Goal: Task Accomplishment & Management: Complete application form

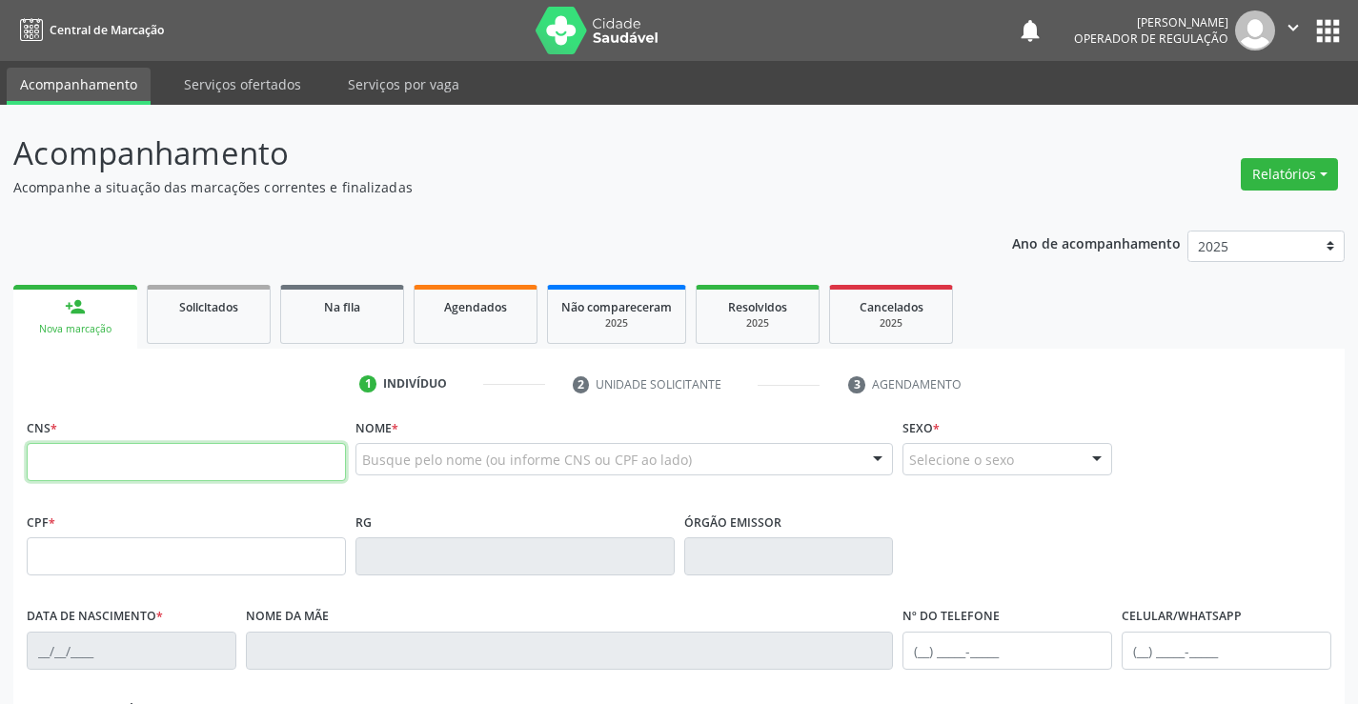
click at [157, 464] on input "text" at bounding box center [186, 462] width 319 height 38
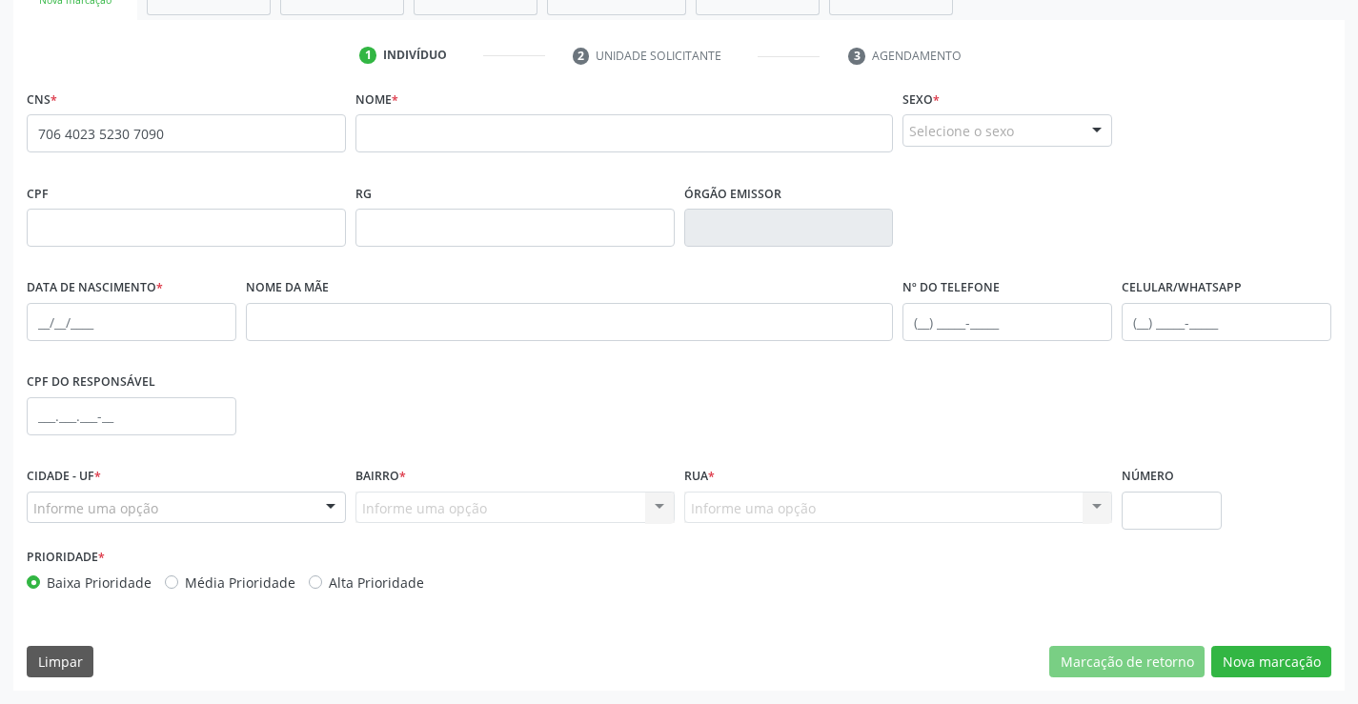
scroll to position [43, 0]
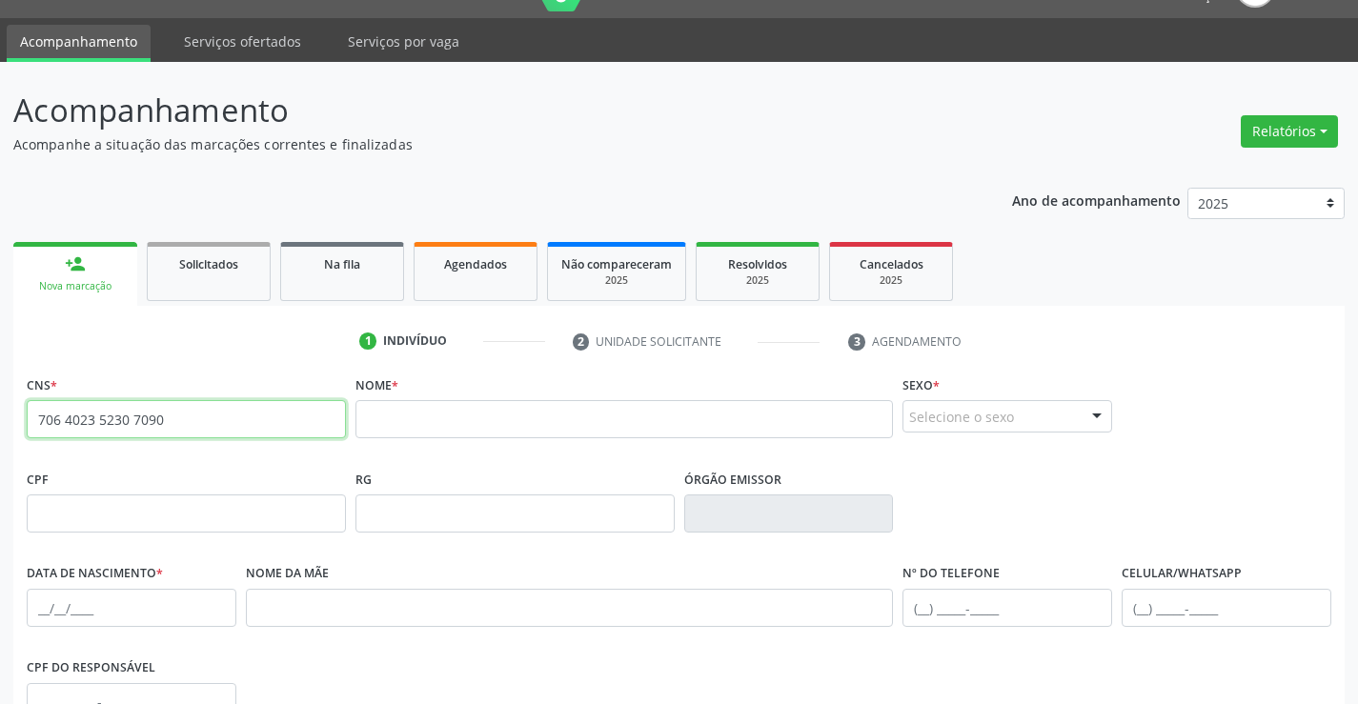
drag, startPoint x: 195, startPoint y: 415, endPoint x: 0, endPoint y: 398, distance: 196.1
click at [0, 398] on div "Acompanhamento Acompanhe a situação das marcações correntes e finalizadas Relat…" at bounding box center [679, 526] width 1358 height 928
type input "706 4023 5230 7090"
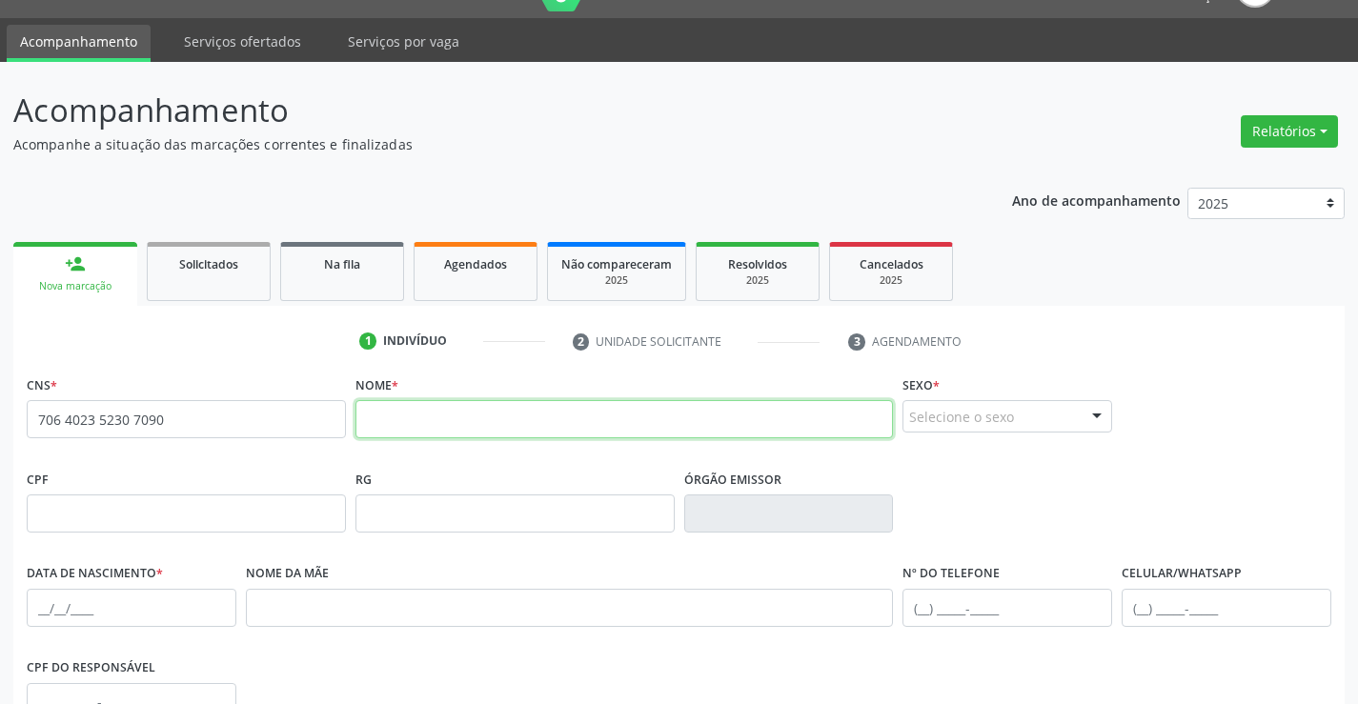
click at [461, 427] on input "text" at bounding box center [625, 419] width 539 height 38
type input "e"
type input "[PERSON_NAME]"
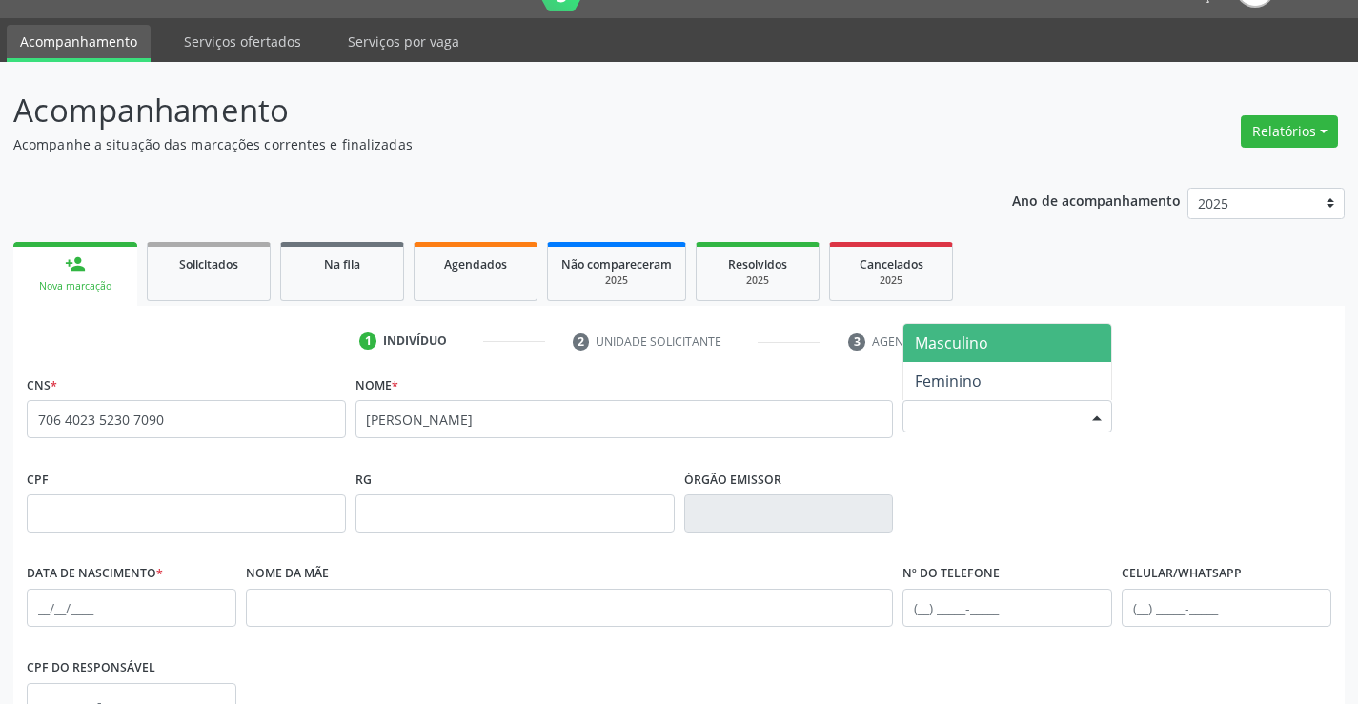
click at [972, 413] on div "Selecione o sexo" at bounding box center [1008, 416] width 210 height 32
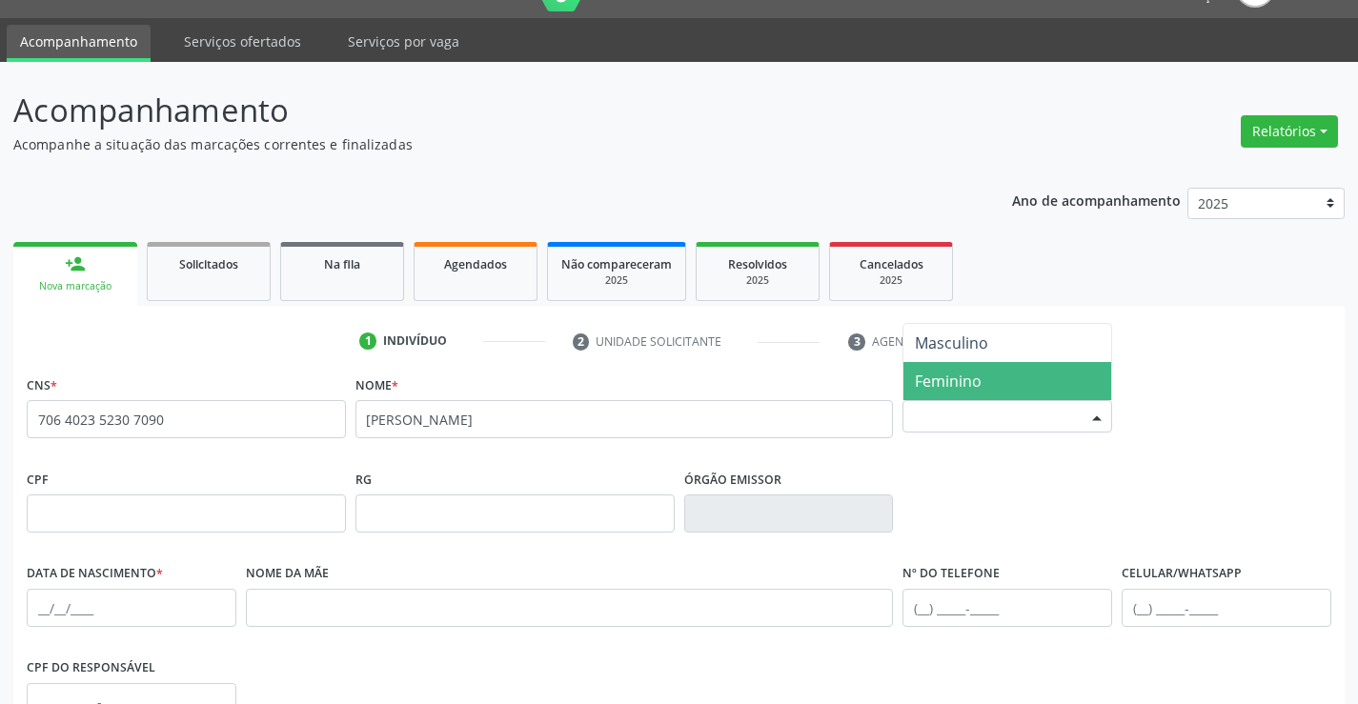
click at [964, 377] on span "Feminino" at bounding box center [948, 381] width 67 height 21
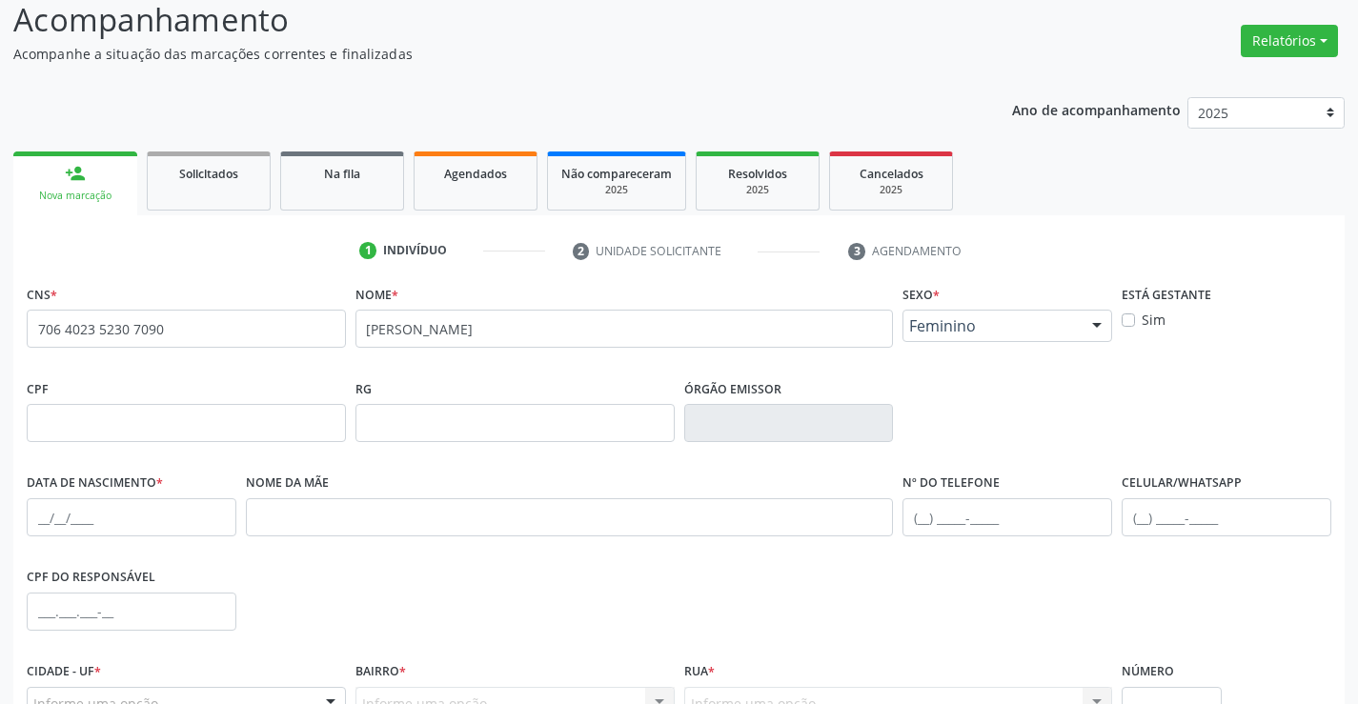
scroll to position [234, 0]
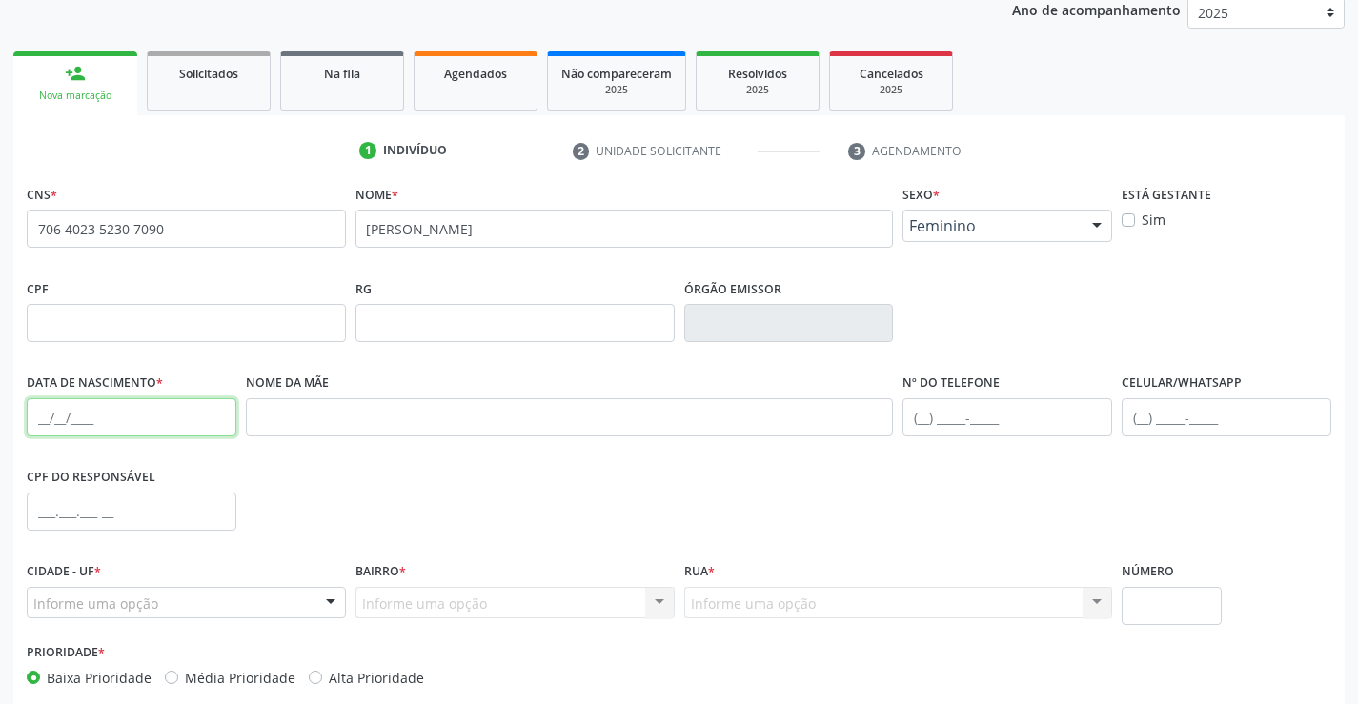
click at [132, 420] on input "text" at bounding box center [132, 417] width 210 height 38
type input "[DATE]"
click at [1008, 421] on input "text" at bounding box center [1008, 417] width 210 height 38
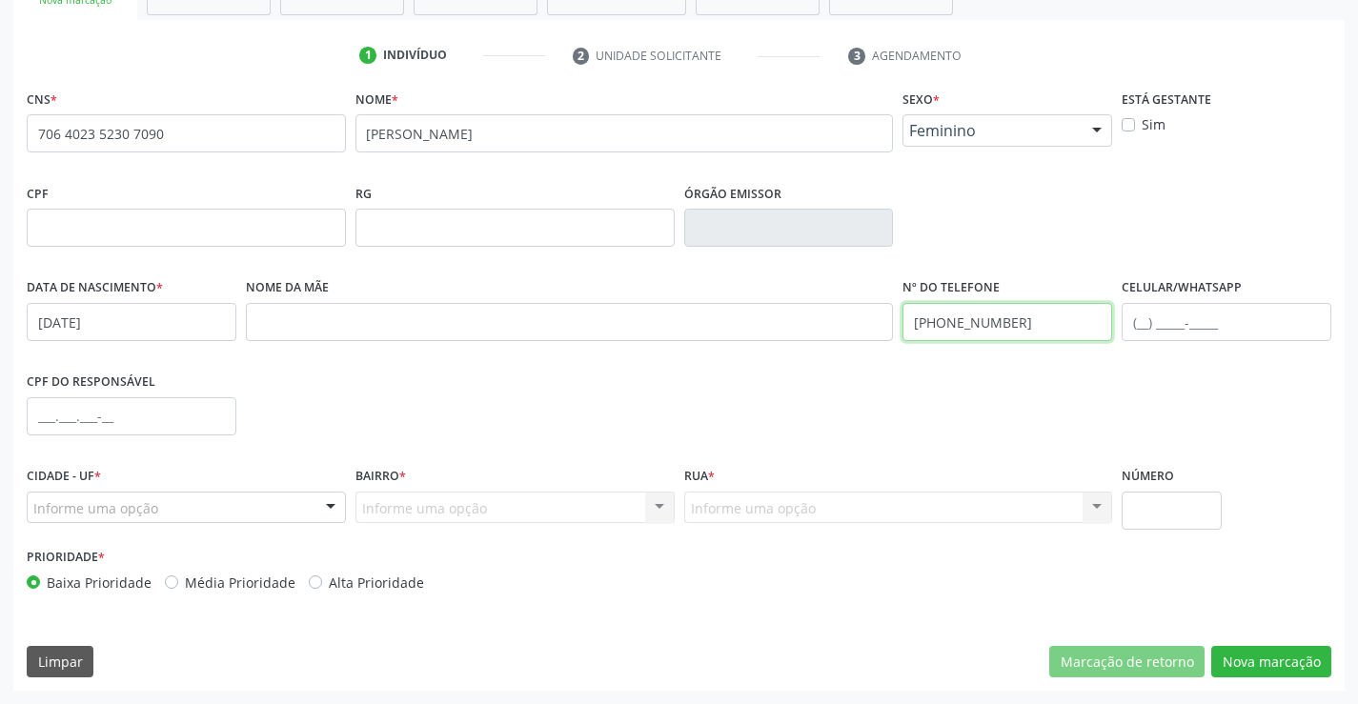
type input "[PHONE_NUMBER]"
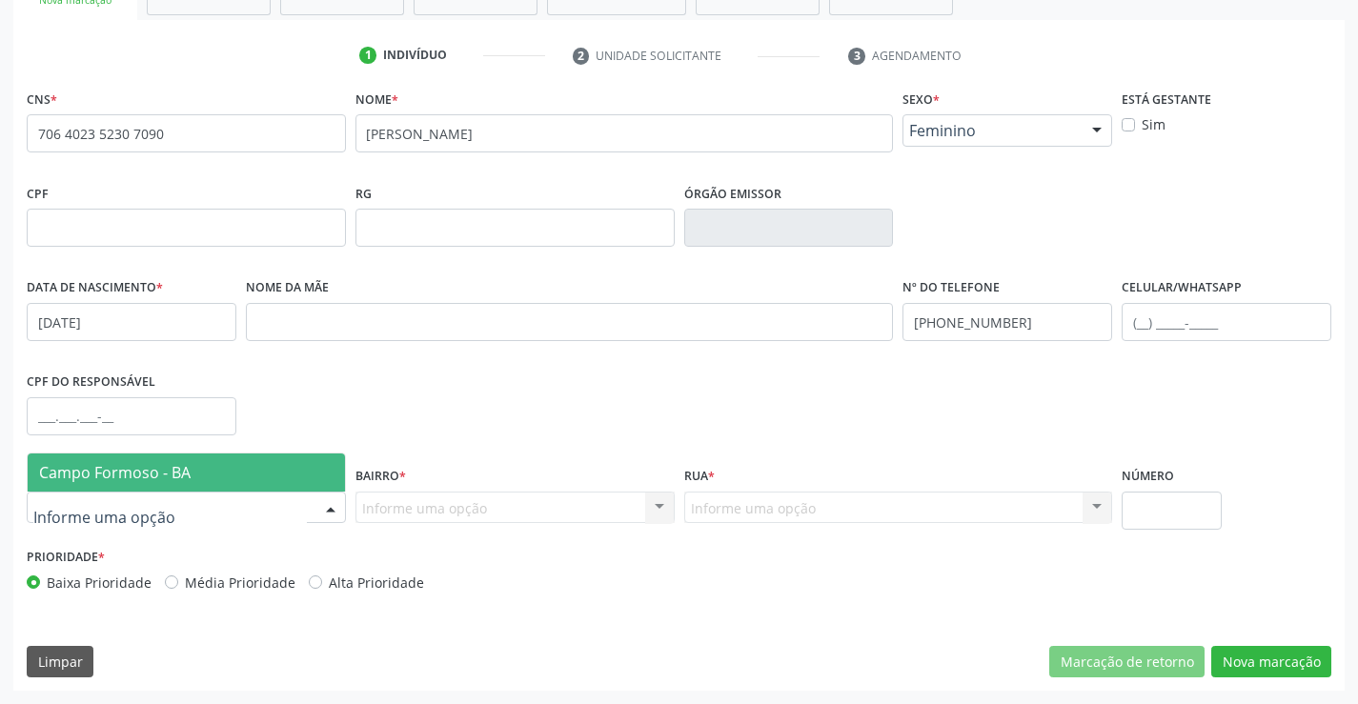
click at [117, 488] on span "Campo Formoso - BA" at bounding box center [186, 473] width 317 height 38
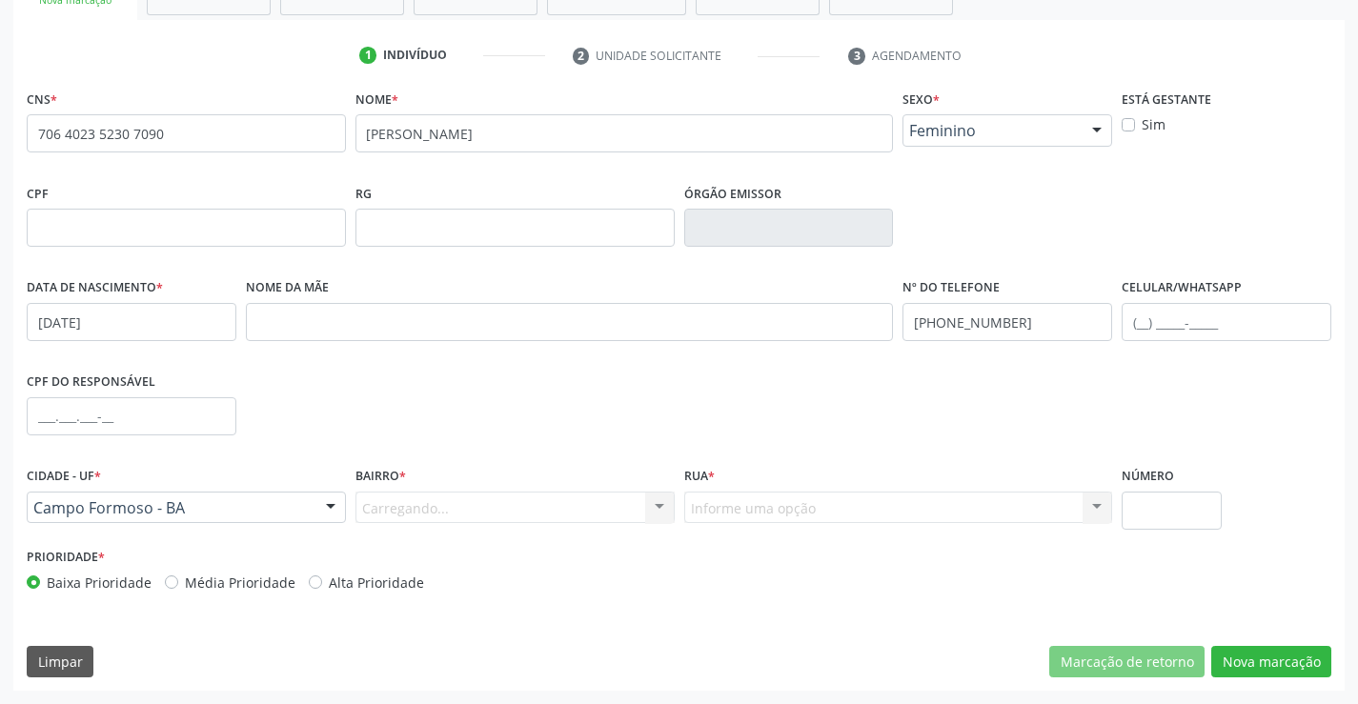
click at [371, 510] on div "Carregando... Nenhum resultado encontrado para: " " Nenhuma opção encontrada. D…" at bounding box center [515, 508] width 319 height 32
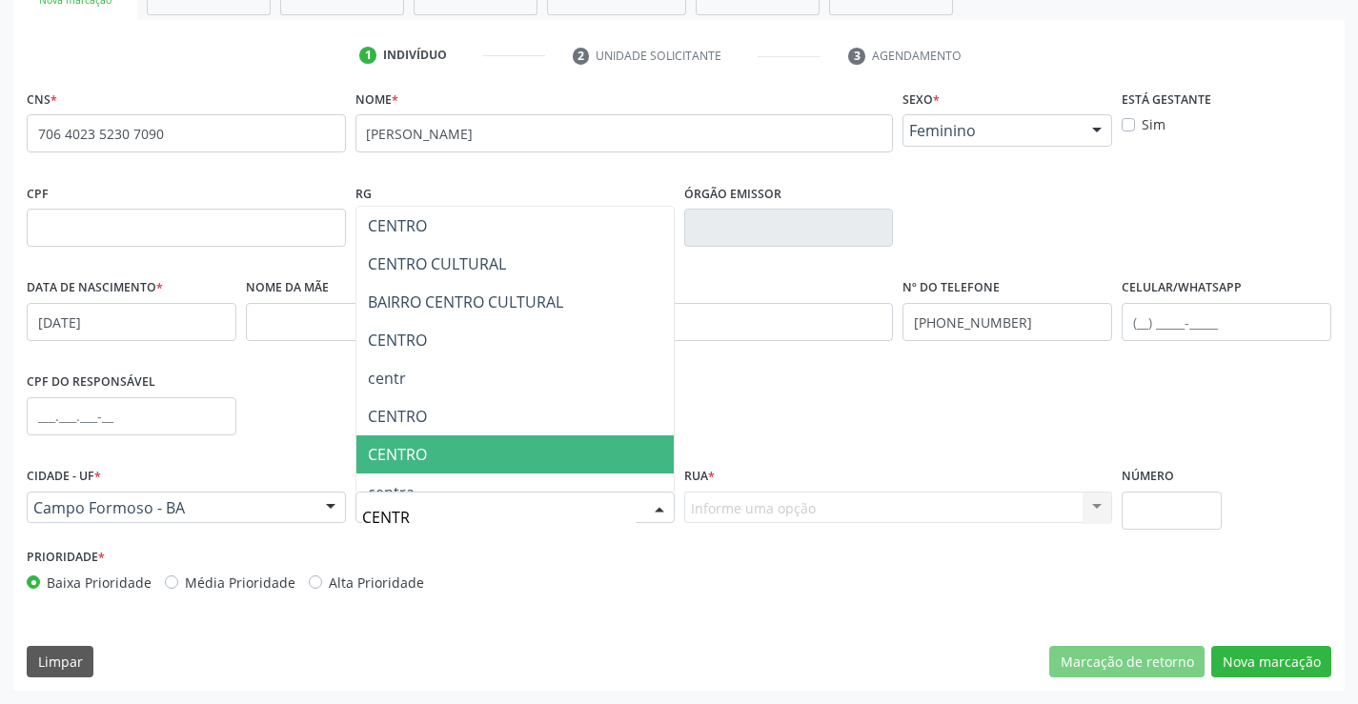
type input "CENTRO"
click at [414, 452] on span "CENTRO" at bounding box center [397, 454] width 59 height 21
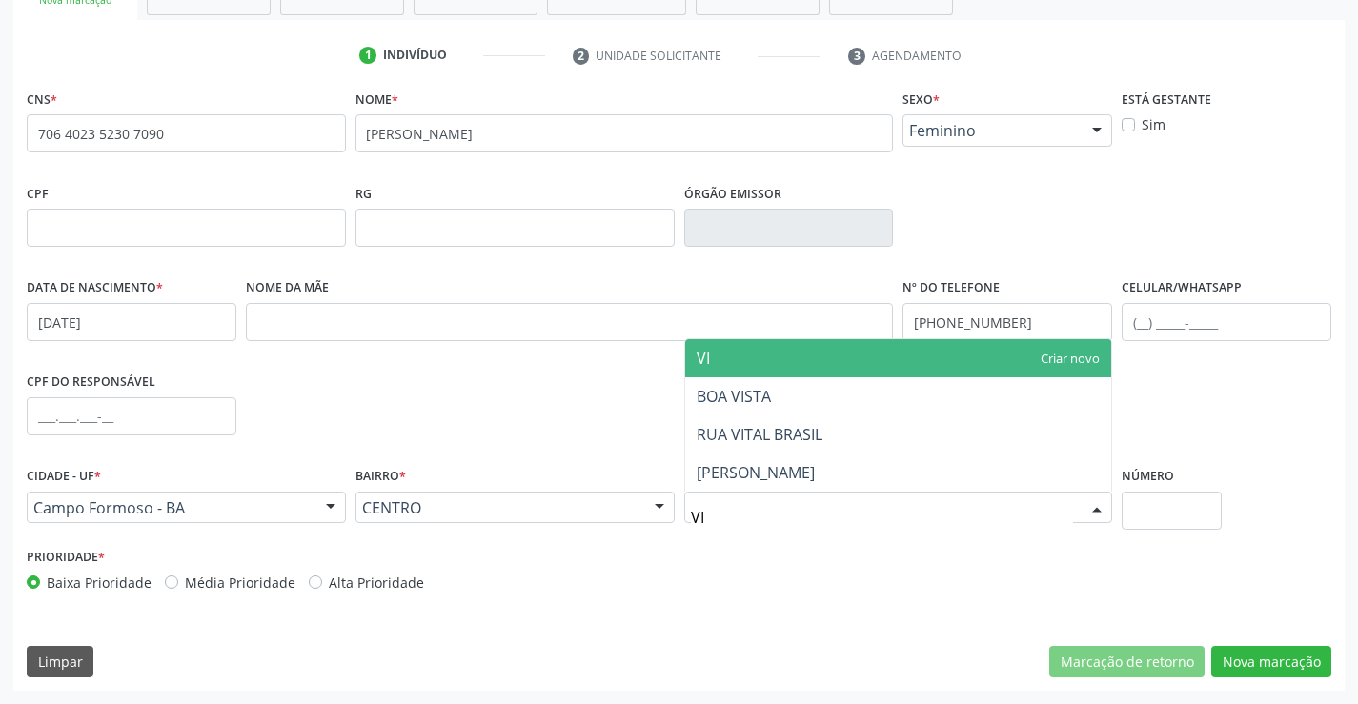
type input "V"
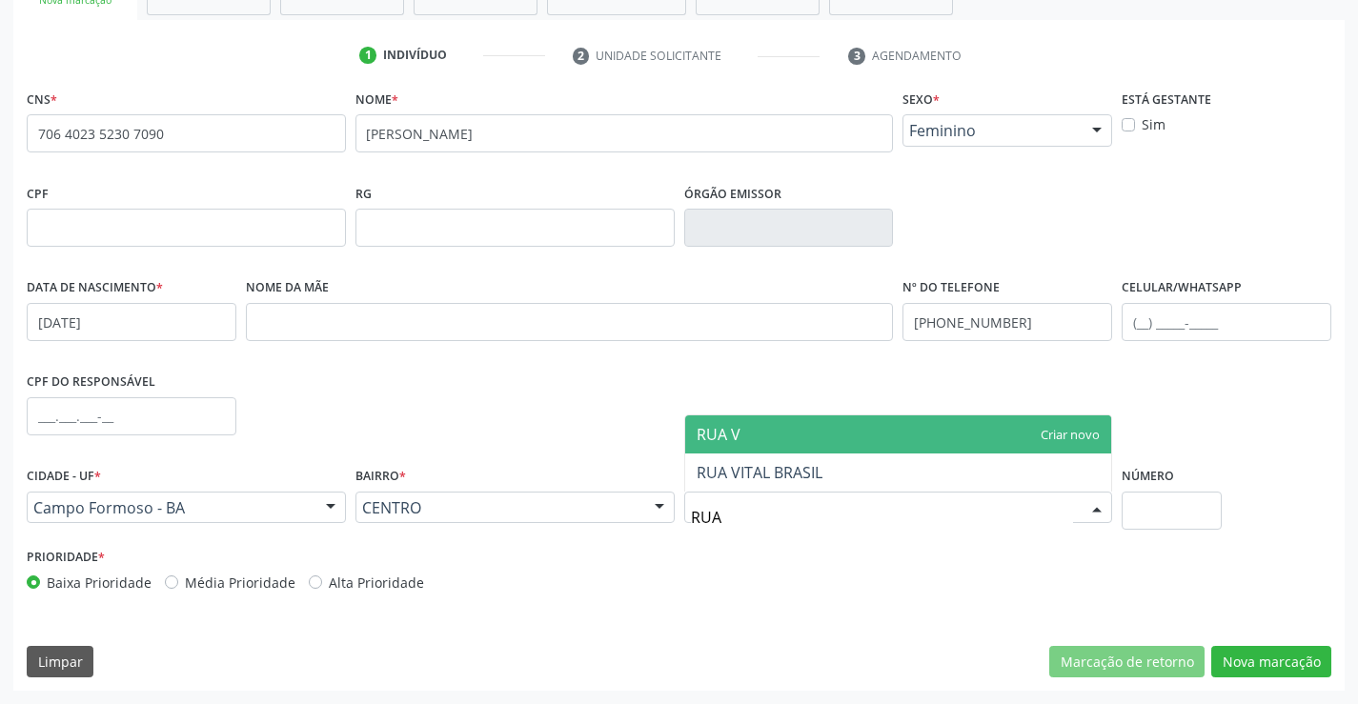
type input "RU"
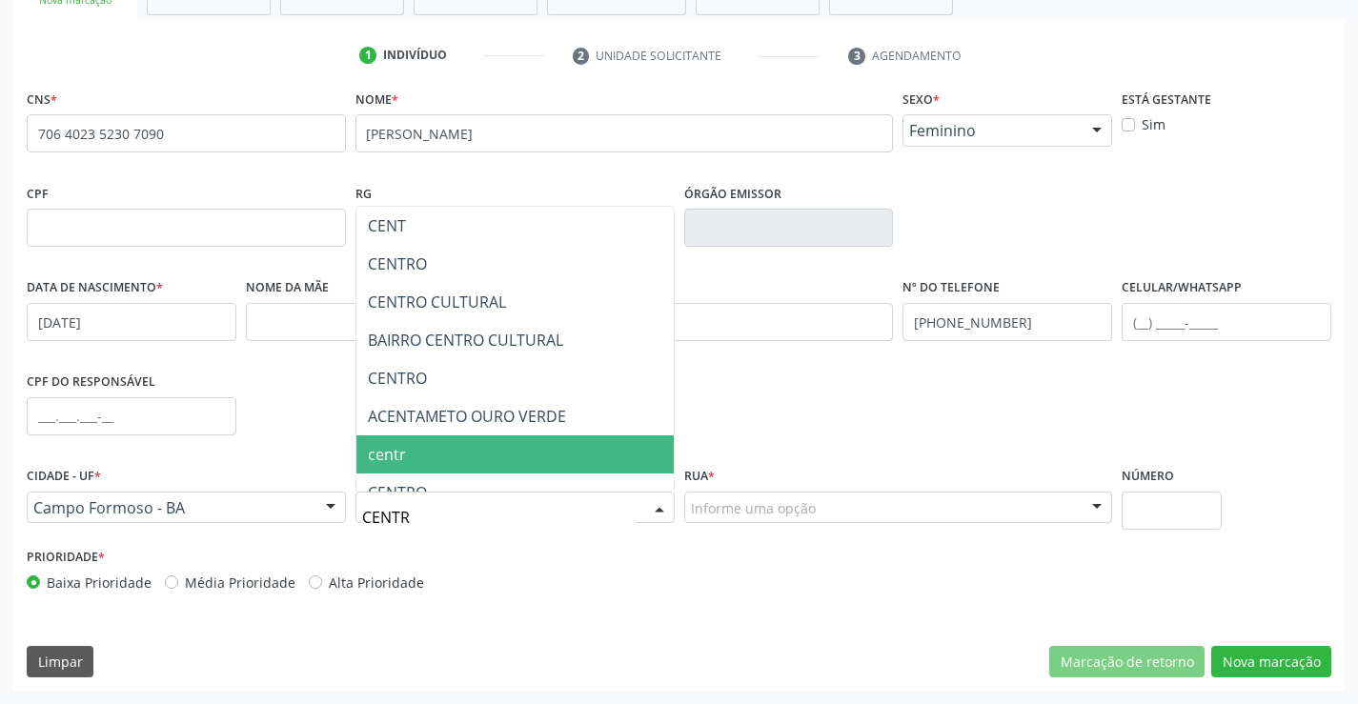
type input "CENTRO"
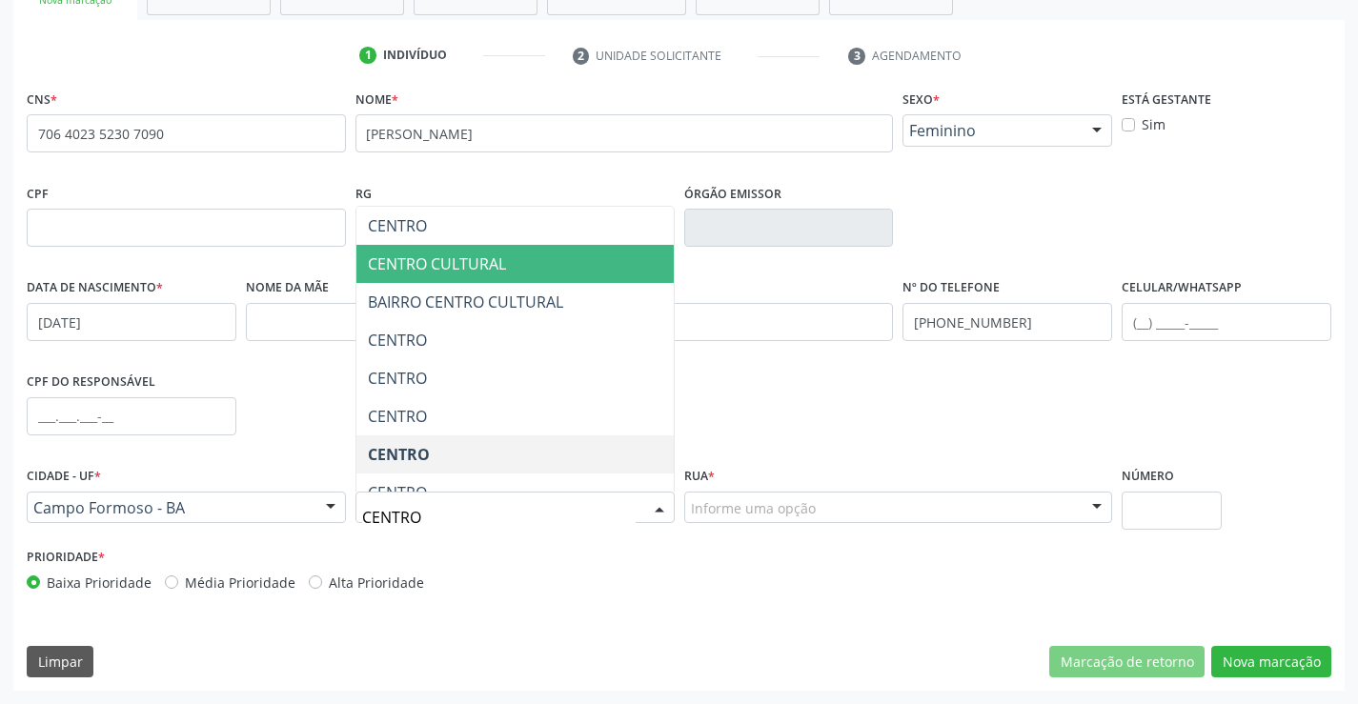
click at [480, 257] on span "CENTRO CULTURAL" at bounding box center [437, 264] width 138 height 21
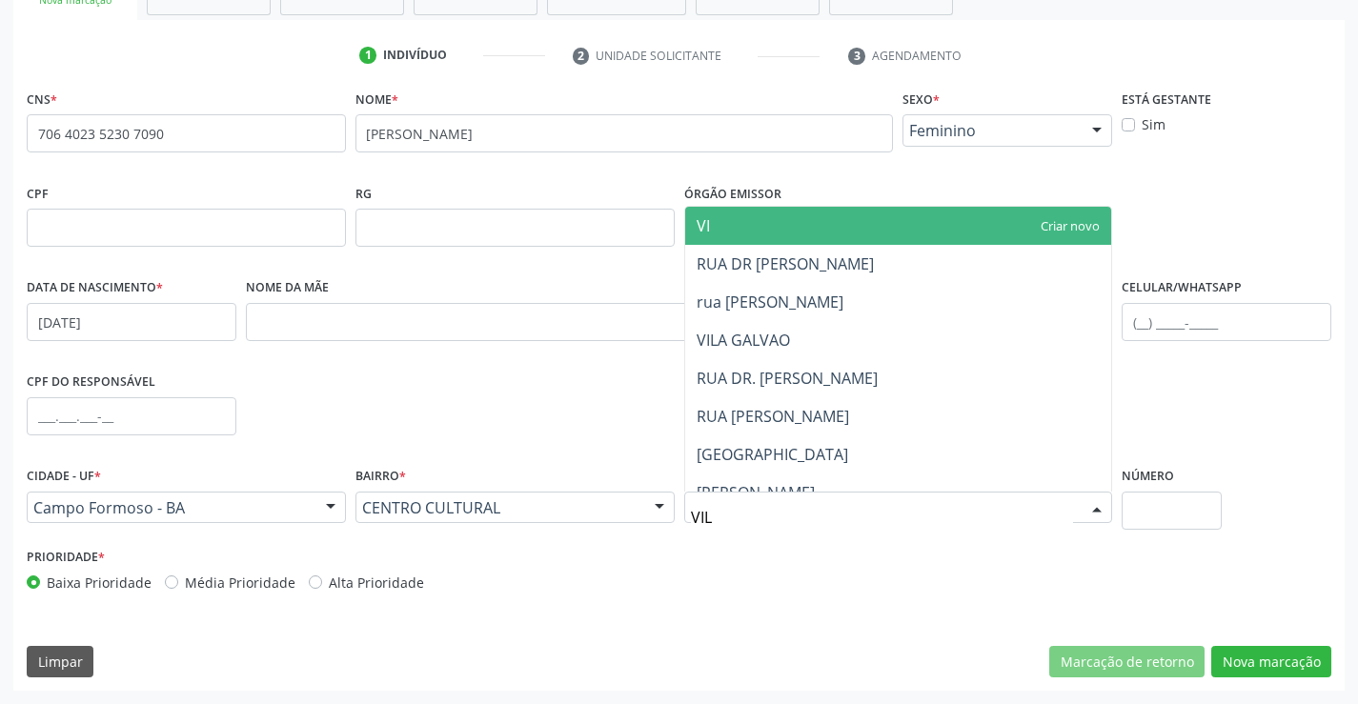
type input "VILA"
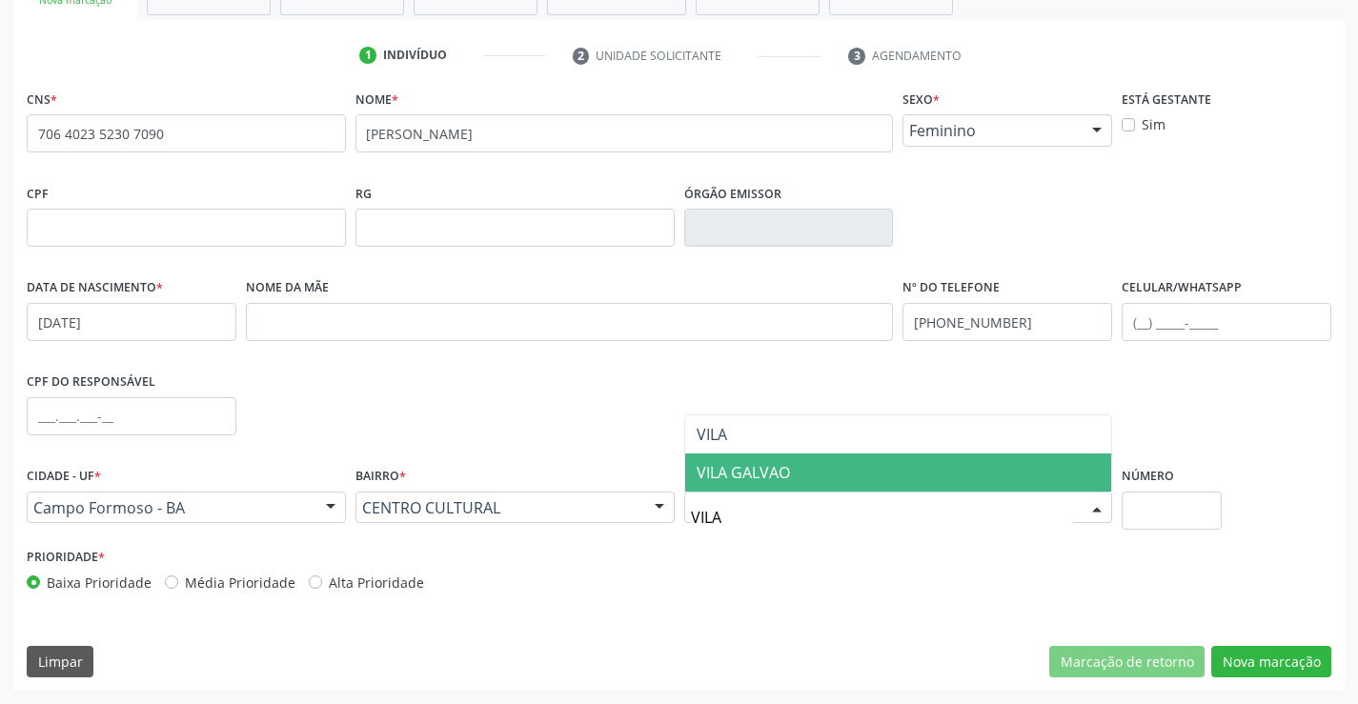
click at [784, 479] on span "VILA GALVAO" at bounding box center [743, 472] width 93 height 21
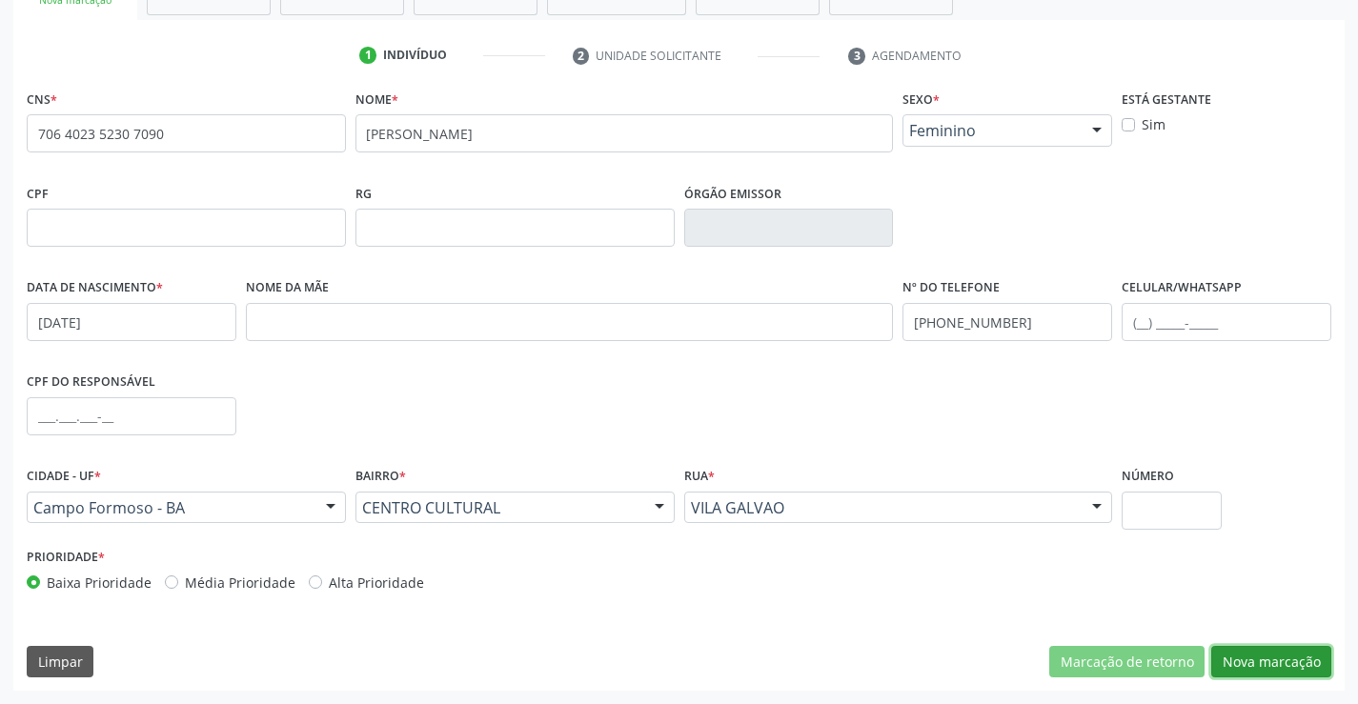
click at [1254, 660] on button "Nova marcação" at bounding box center [1272, 662] width 120 height 32
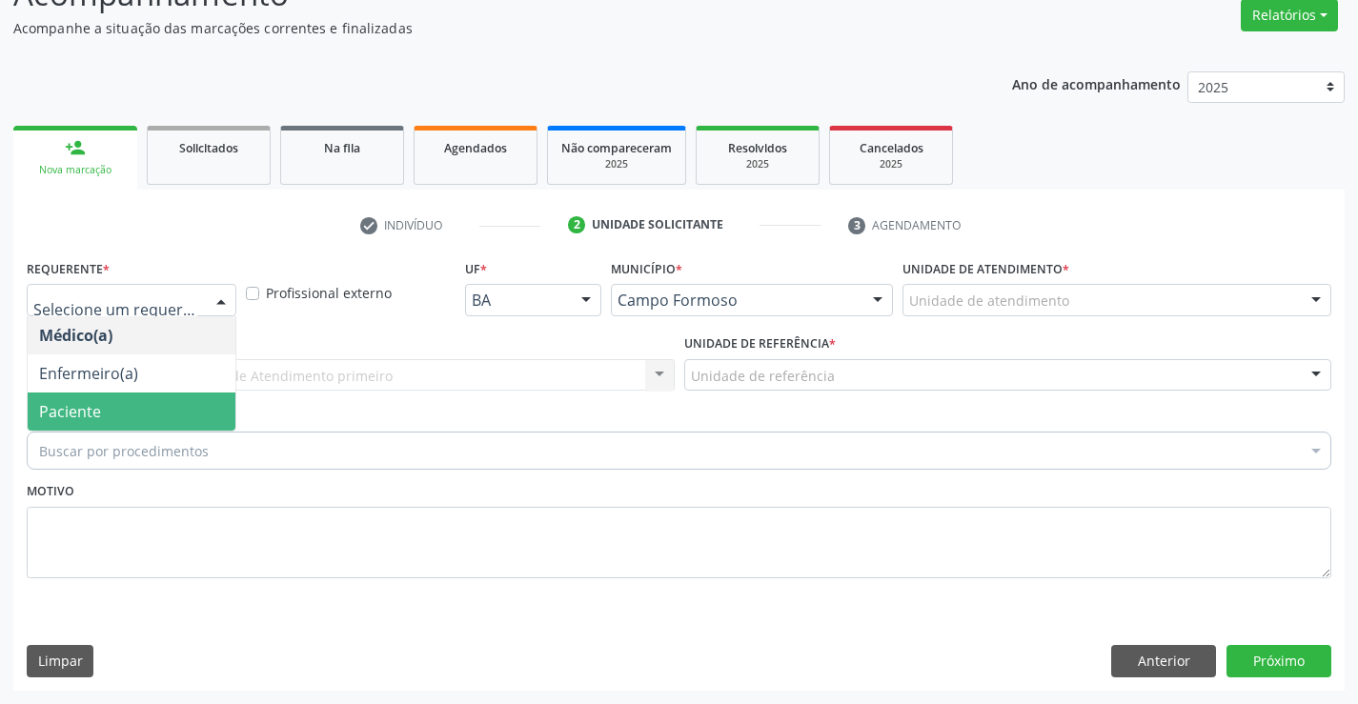
click at [71, 418] on span "Paciente" at bounding box center [70, 411] width 62 height 21
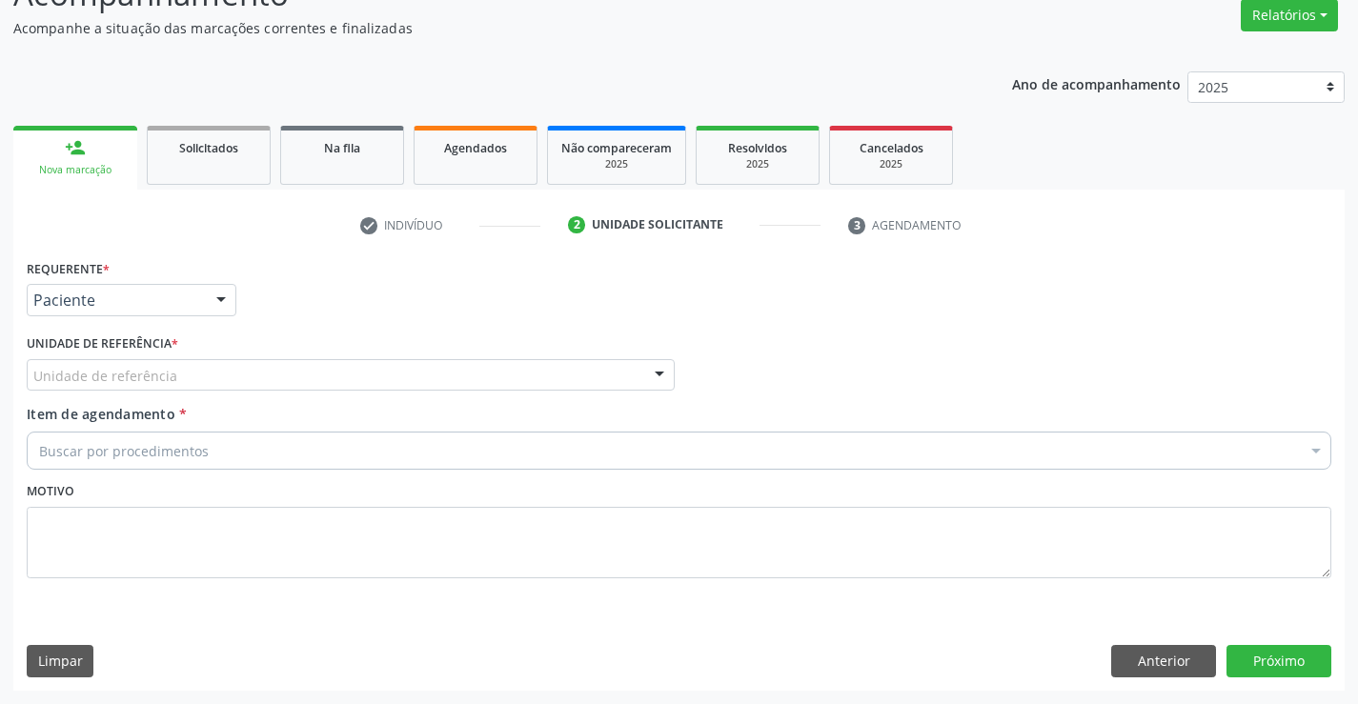
click at [71, 387] on div "Unidade de referência" at bounding box center [351, 375] width 648 height 32
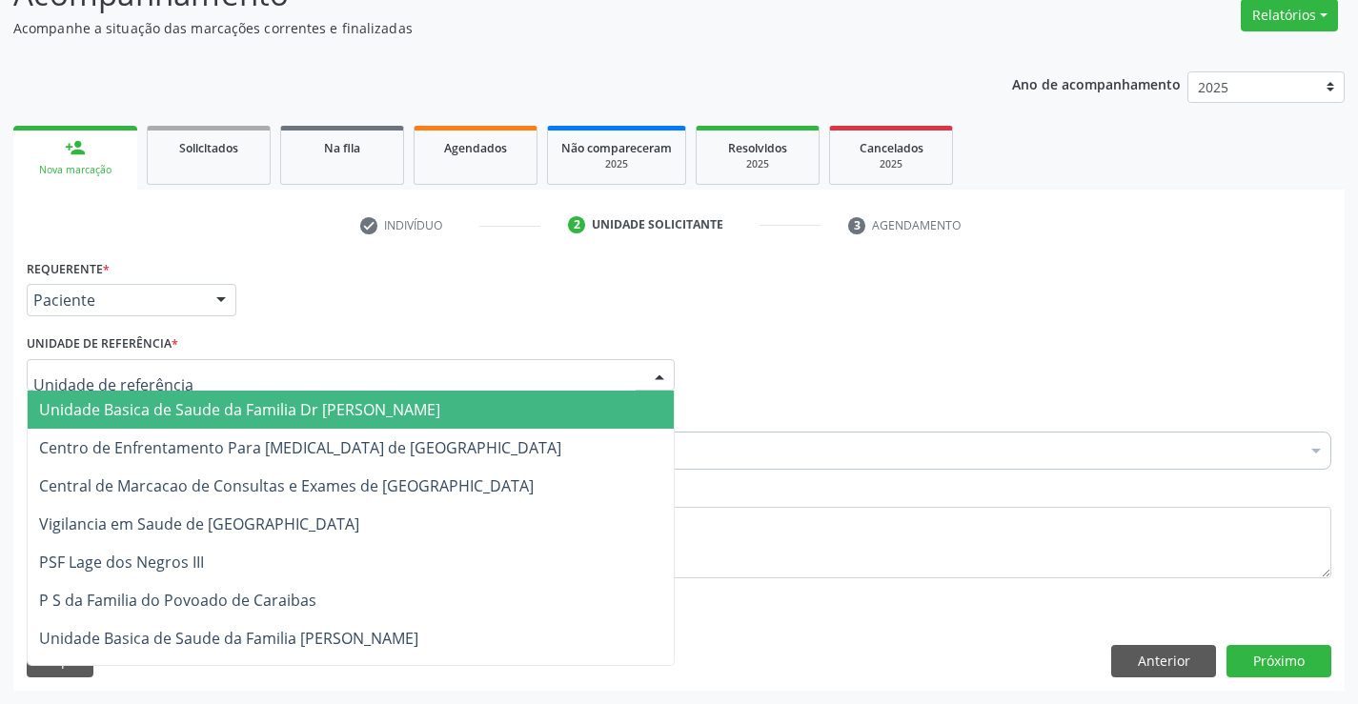
click at [71, 403] on span "Unidade Basica de Saude da Familia Dr [PERSON_NAME]" at bounding box center [239, 409] width 401 height 21
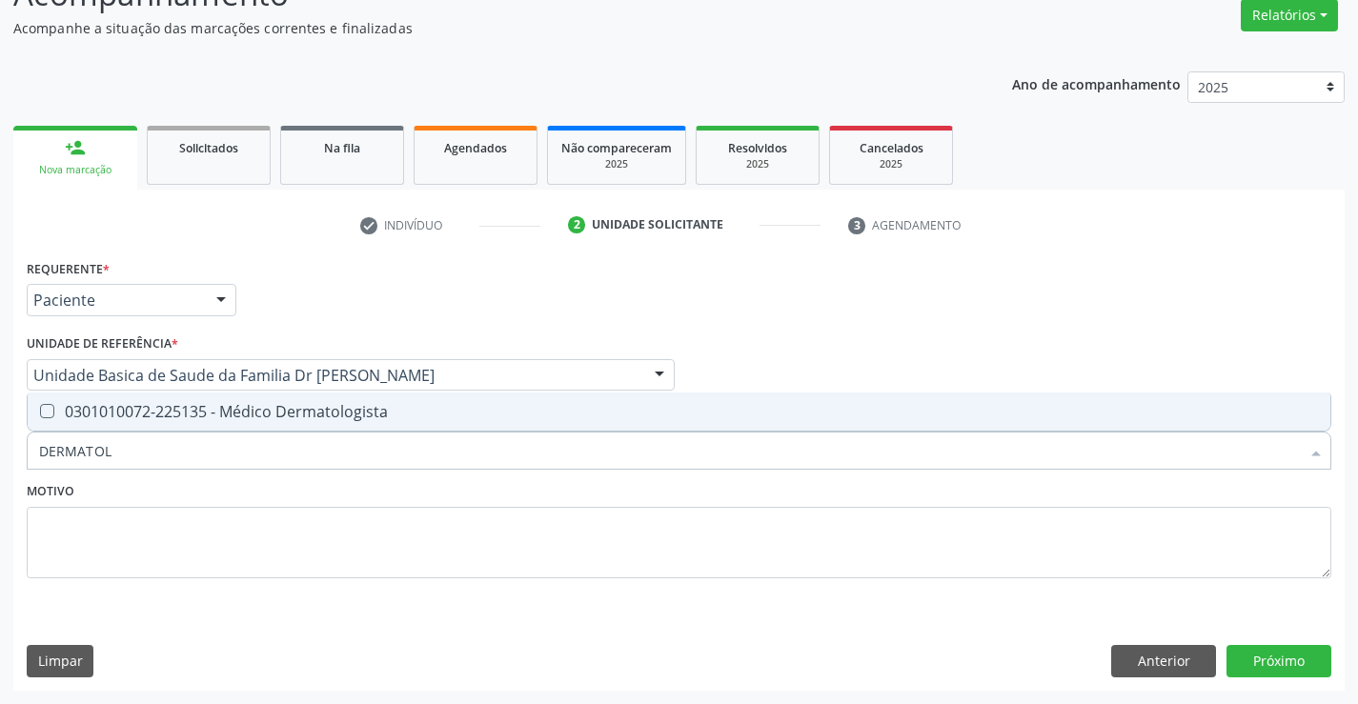
type input "DERMATOLO"
click at [221, 418] on div "0301010072-225135 - Médico Dermatologista" at bounding box center [679, 411] width 1280 height 15
checkbox Dermatologista "true"
click at [1280, 662] on button "Próximo" at bounding box center [1279, 661] width 105 height 32
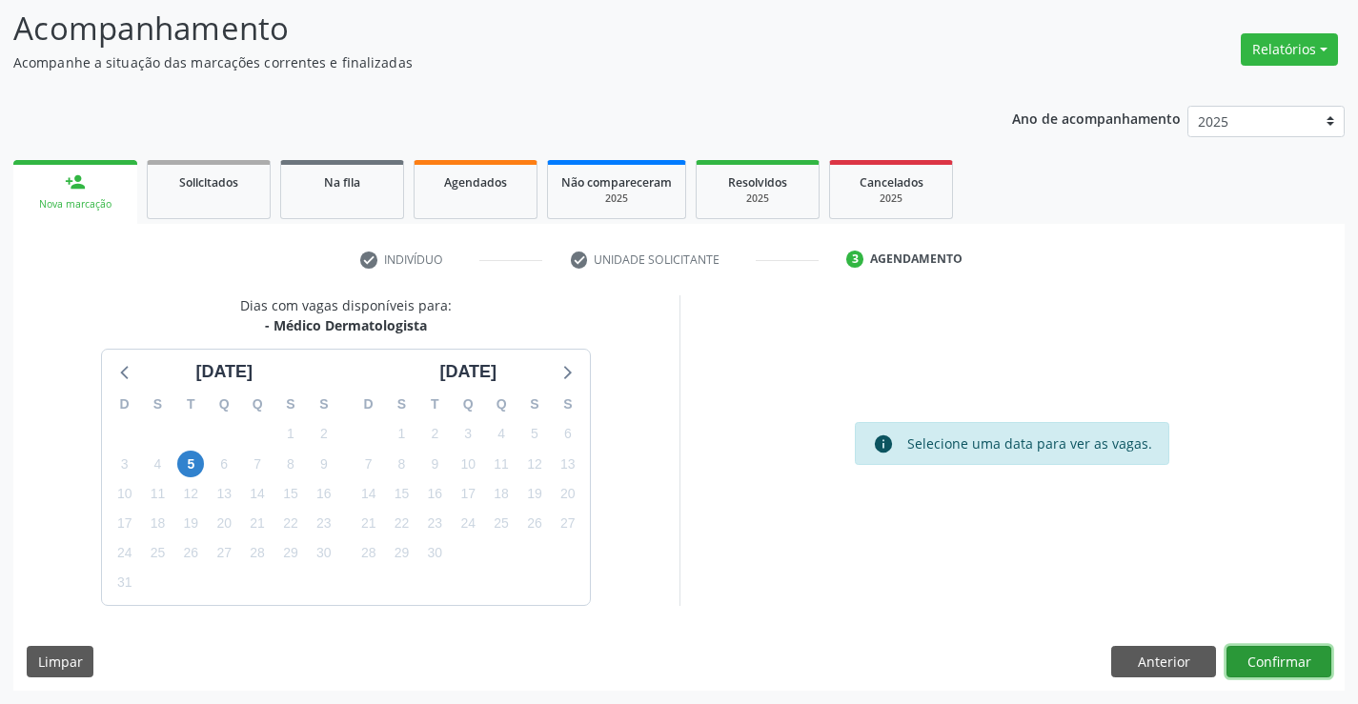
click at [1307, 663] on button "Confirmar" at bounding box center [1279, 662] width 105 height 32
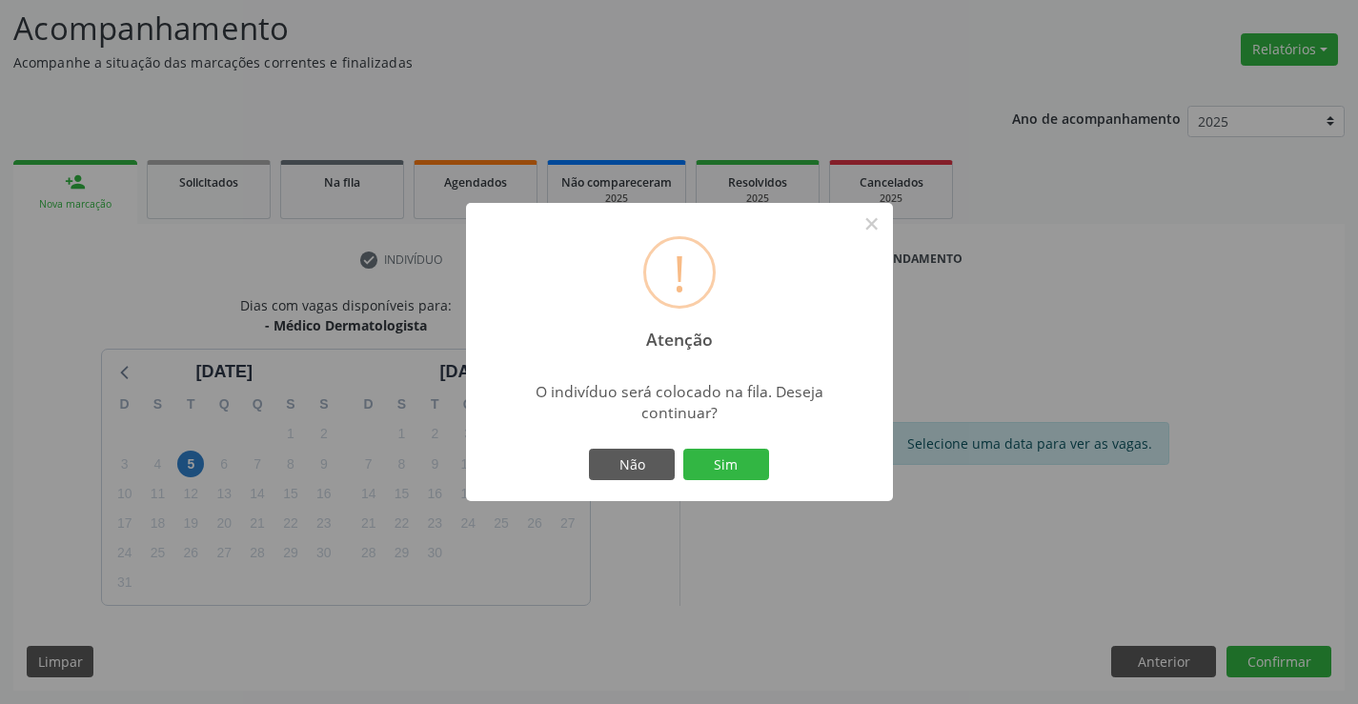
click at [739, 481] on div "Não Sim" at bounding box center [679, 465] width 189 height 40
click at [741, 476] on button "Sim" at bounding box center [726, 465] width 86 height 32
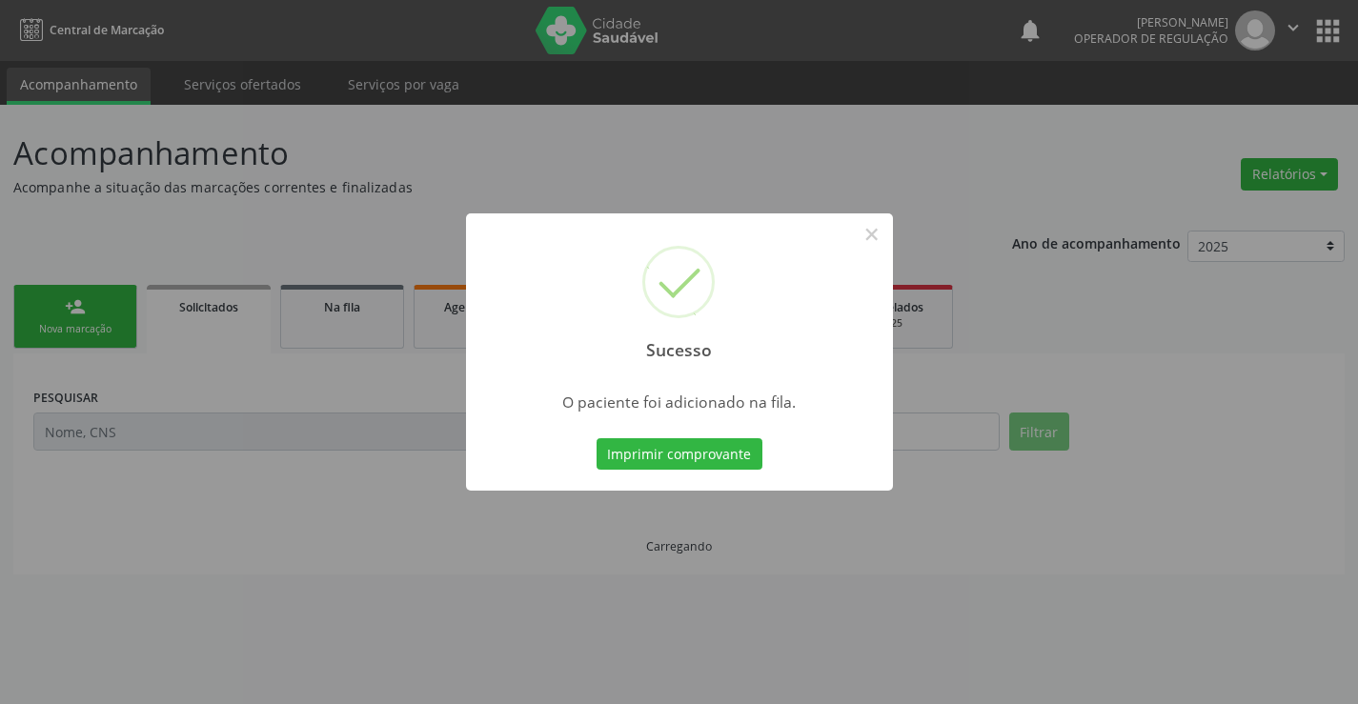
scroll to position [0, 0]
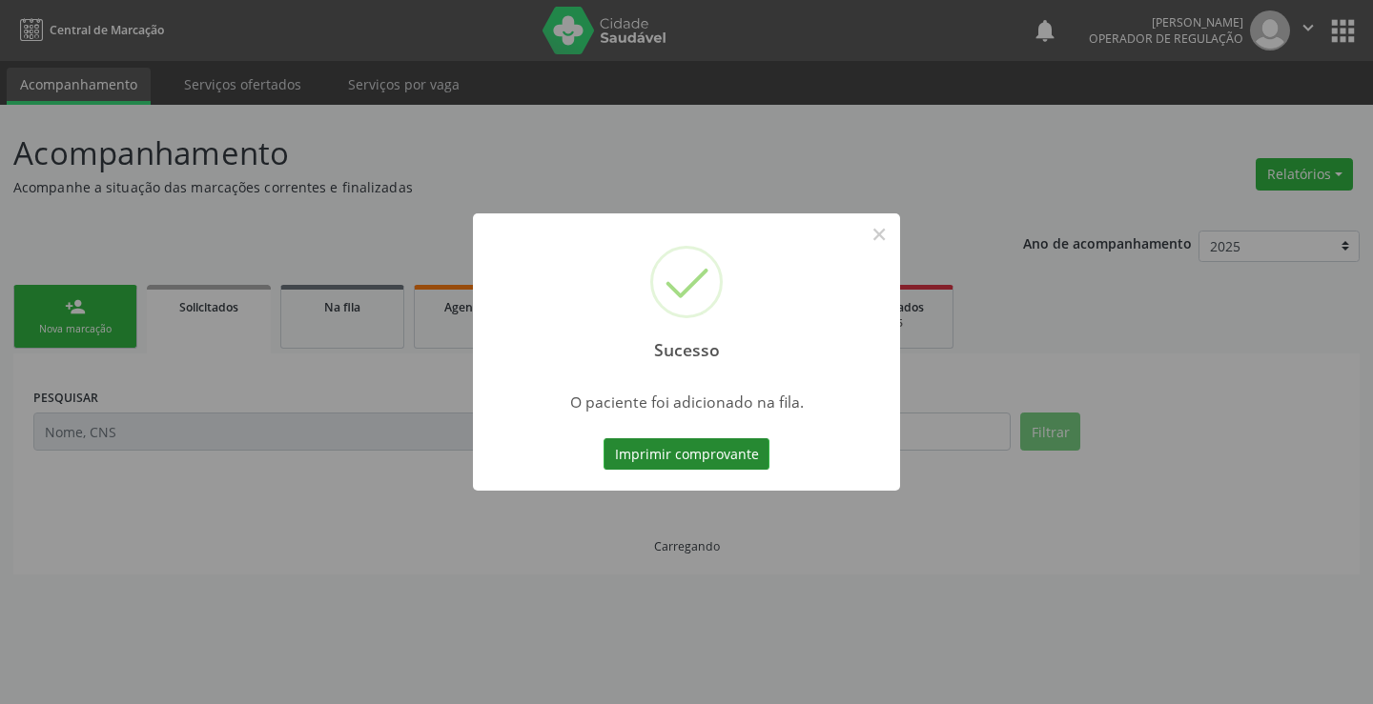
click at [728, 442] on button "Imprimir comprovante" at bounding box center [686, 454] width 166 height 32
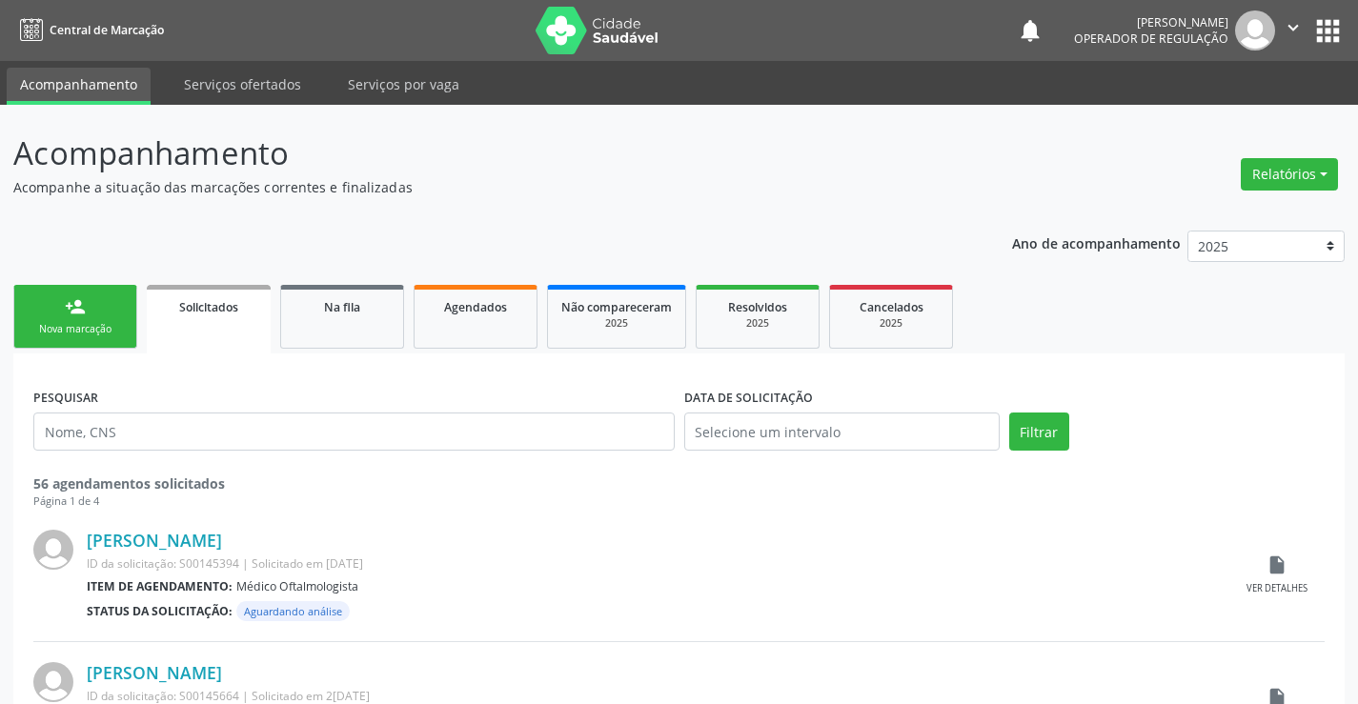
click at [56, 318] on link "person_add Nova marcação" at bounding box center [75, 317] width 124 height 64
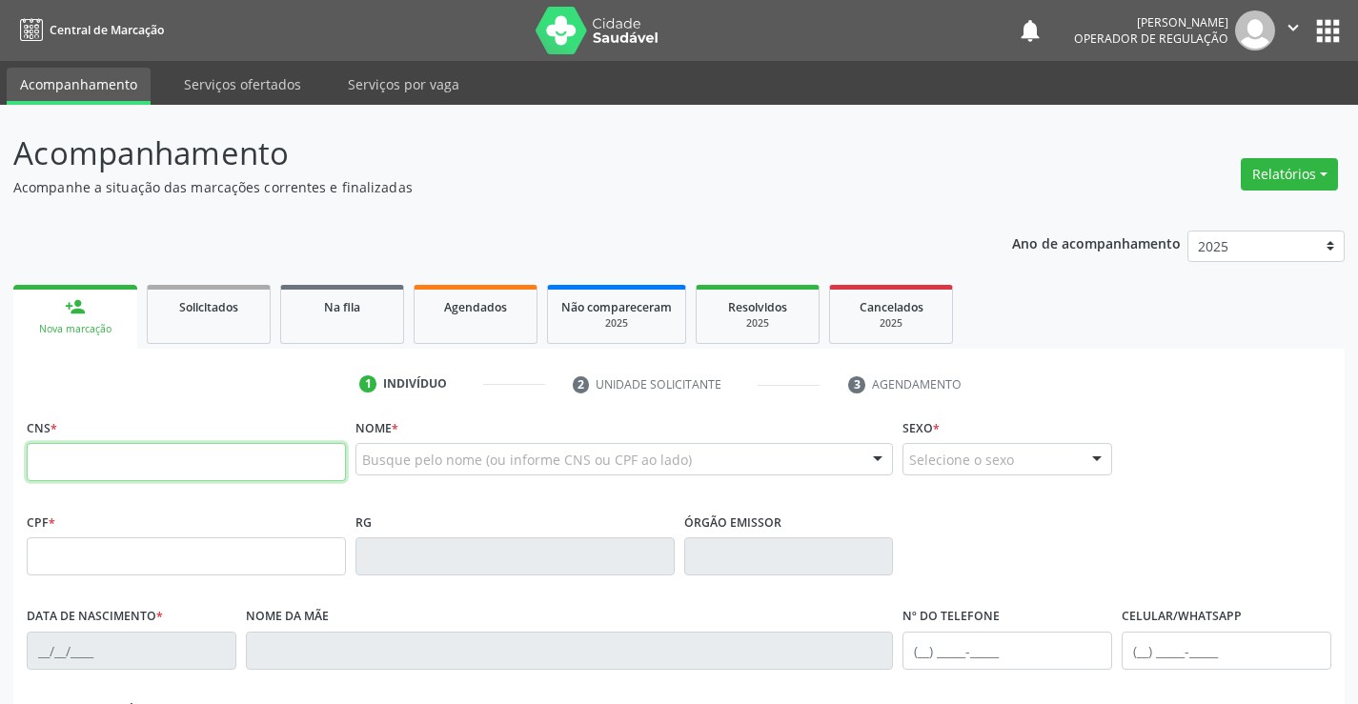
click at [152, 454] on input "text" at bounding box center [186, 462] width 319 height 38
type input "708 0068 5429 0120"
type input "10/02/1958"
type input "(74) 98875-2539"
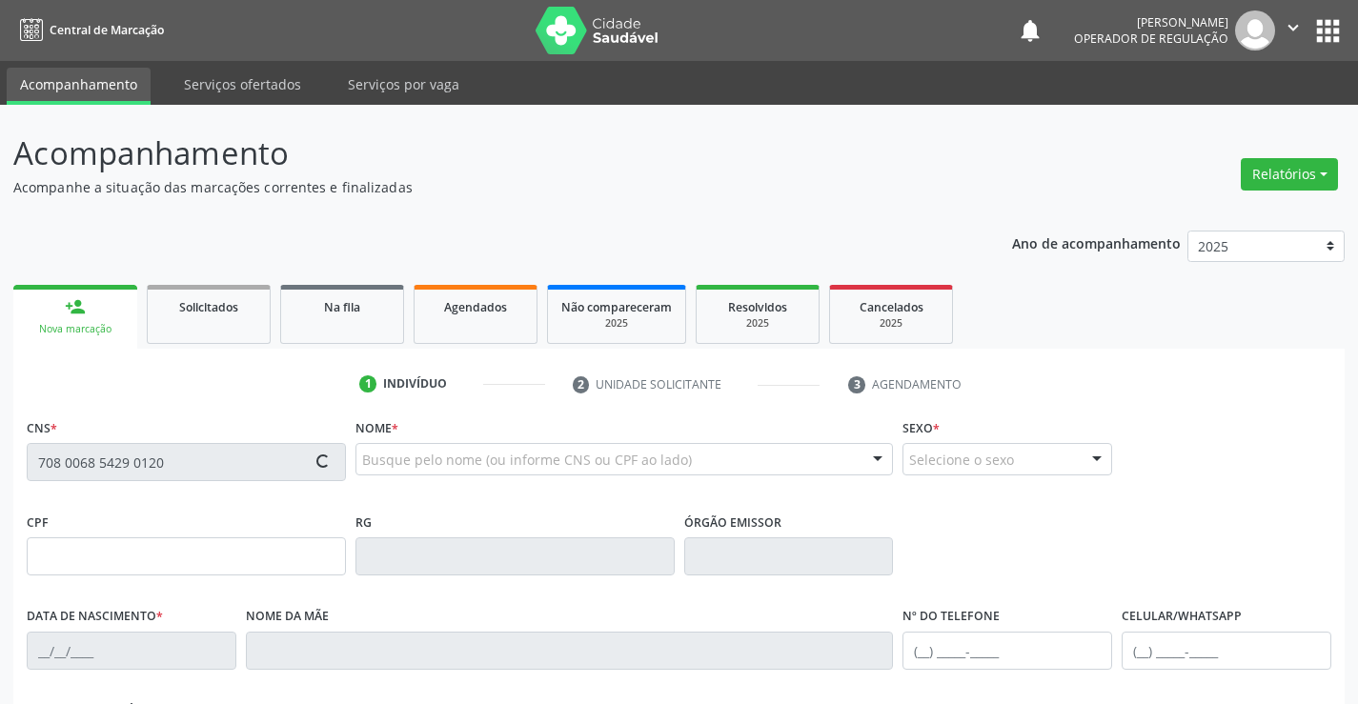
type input "S/N"
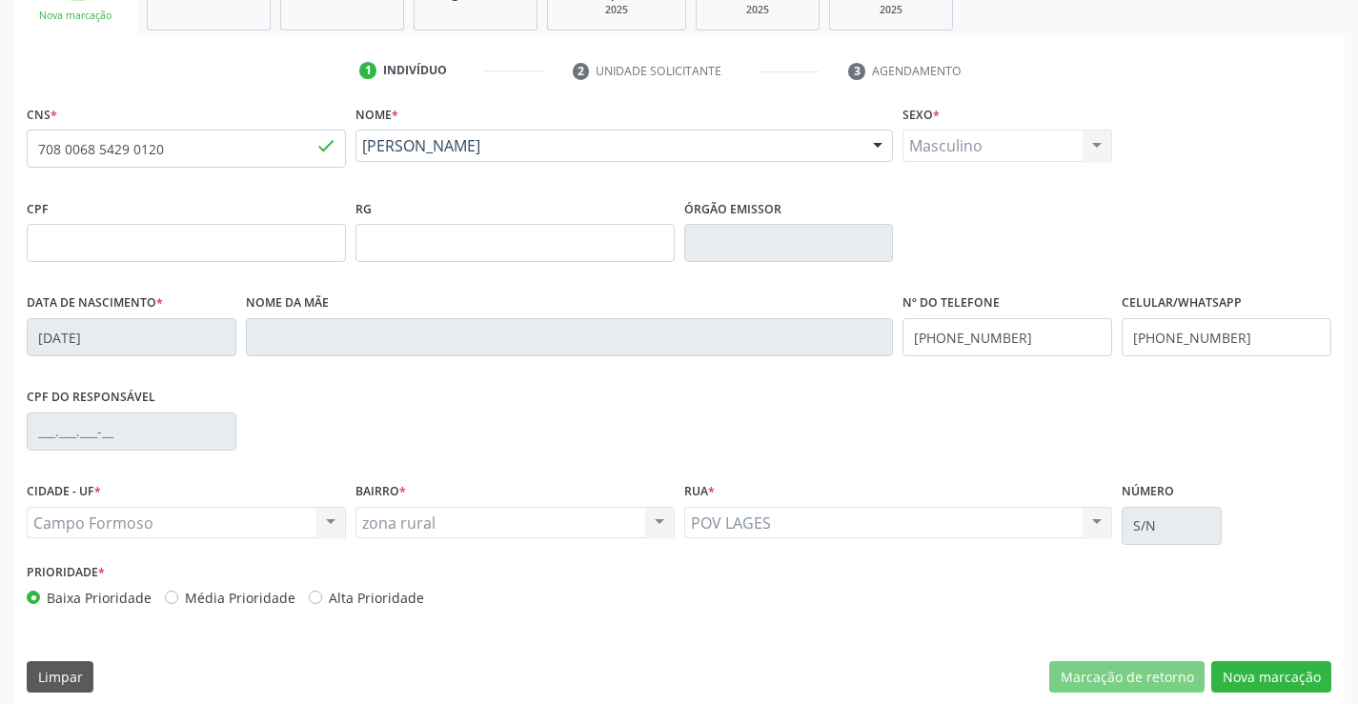
scroll to position [329, 0]
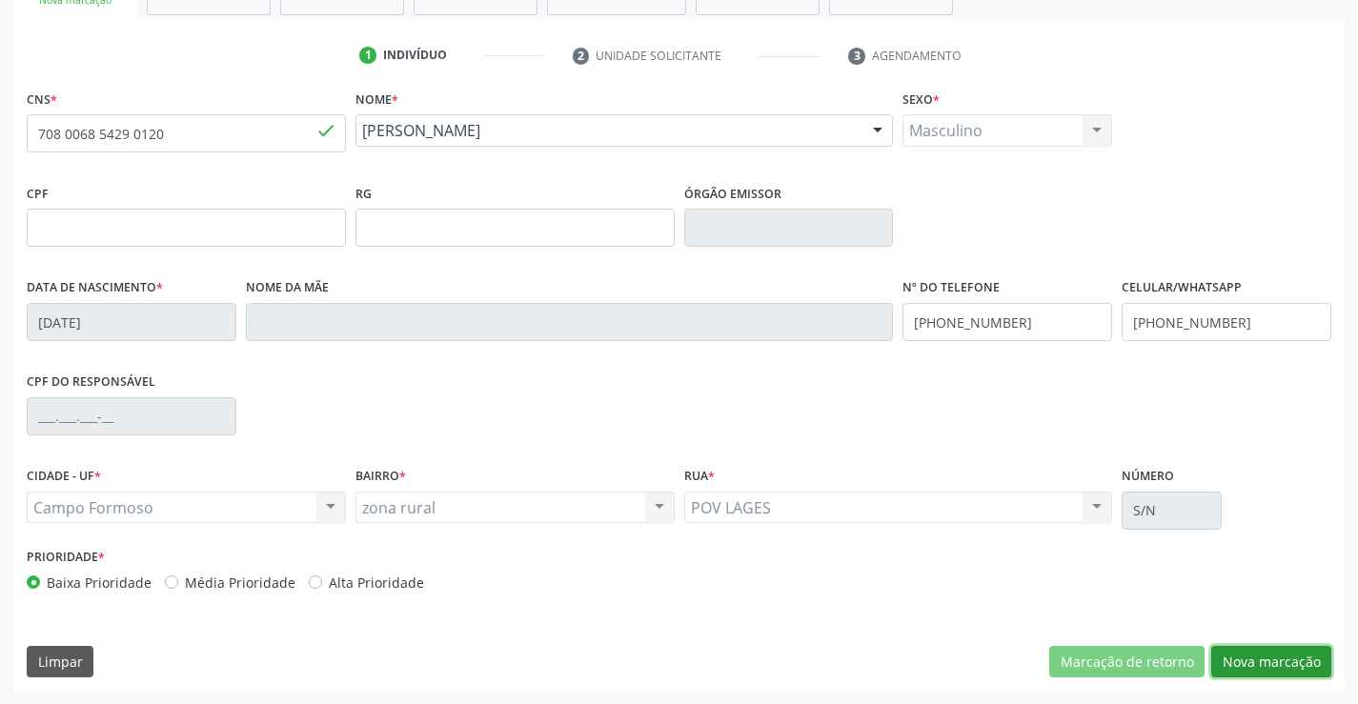
click at [1252, 657] on button "Nova marcação" at bounding box center [1272, 662] width 120 height 32
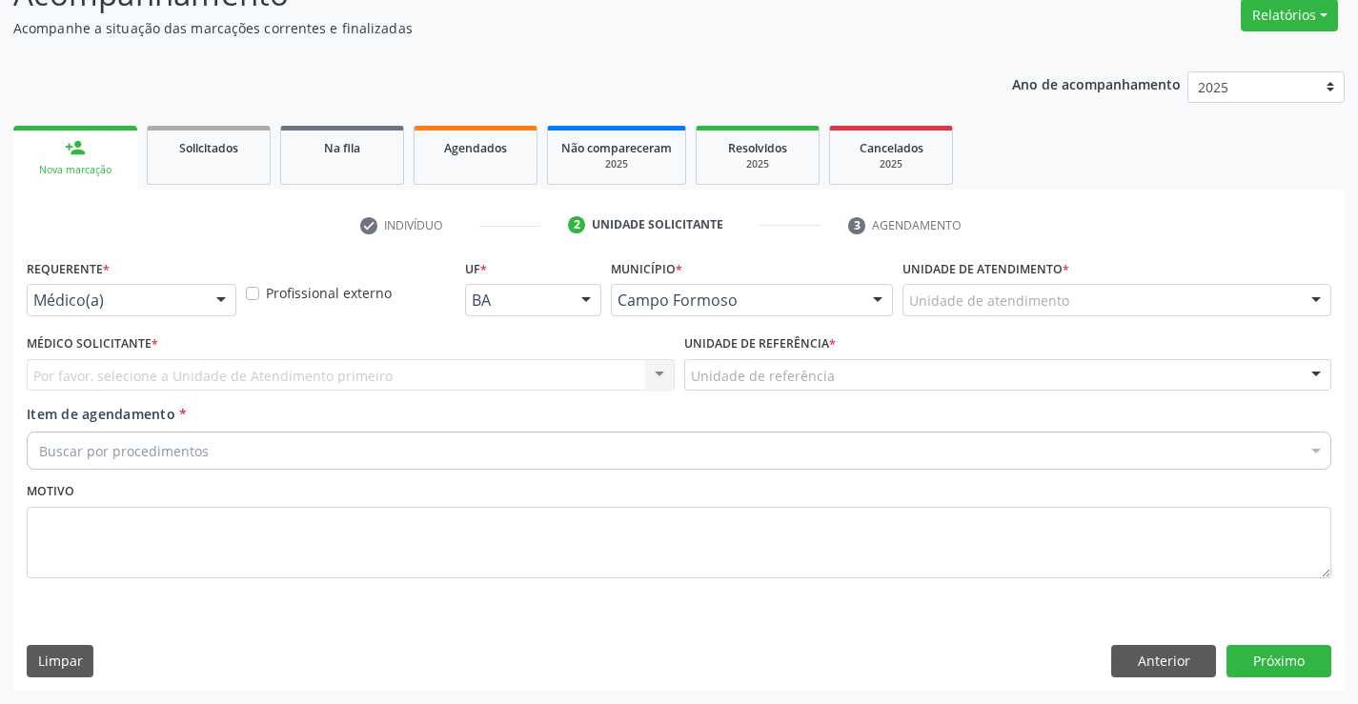
scroll to position [159, 0]
click at [1267, 656] on button "Próximo" at bounding box center [1279, 661] width 105 height 32
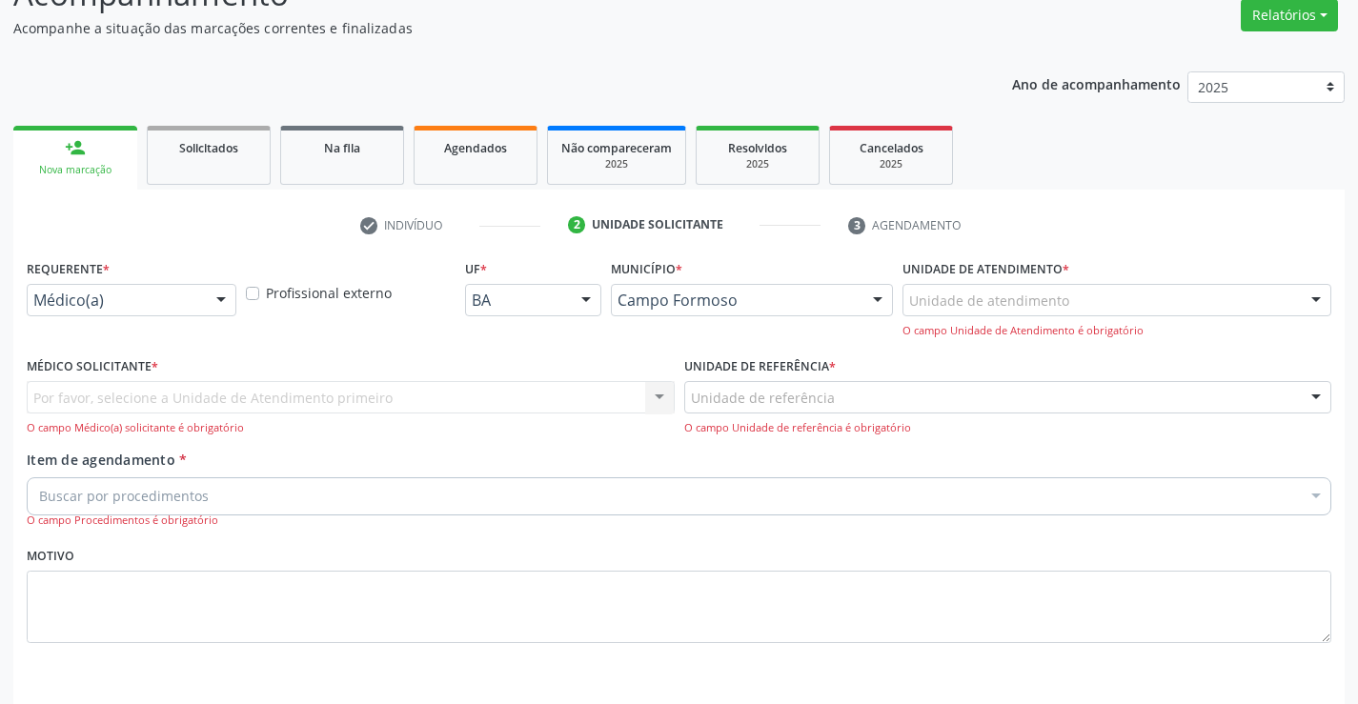
click at [159, 287] on div "Médico(a)" at bounding box center [132, 300] width 210 height 32
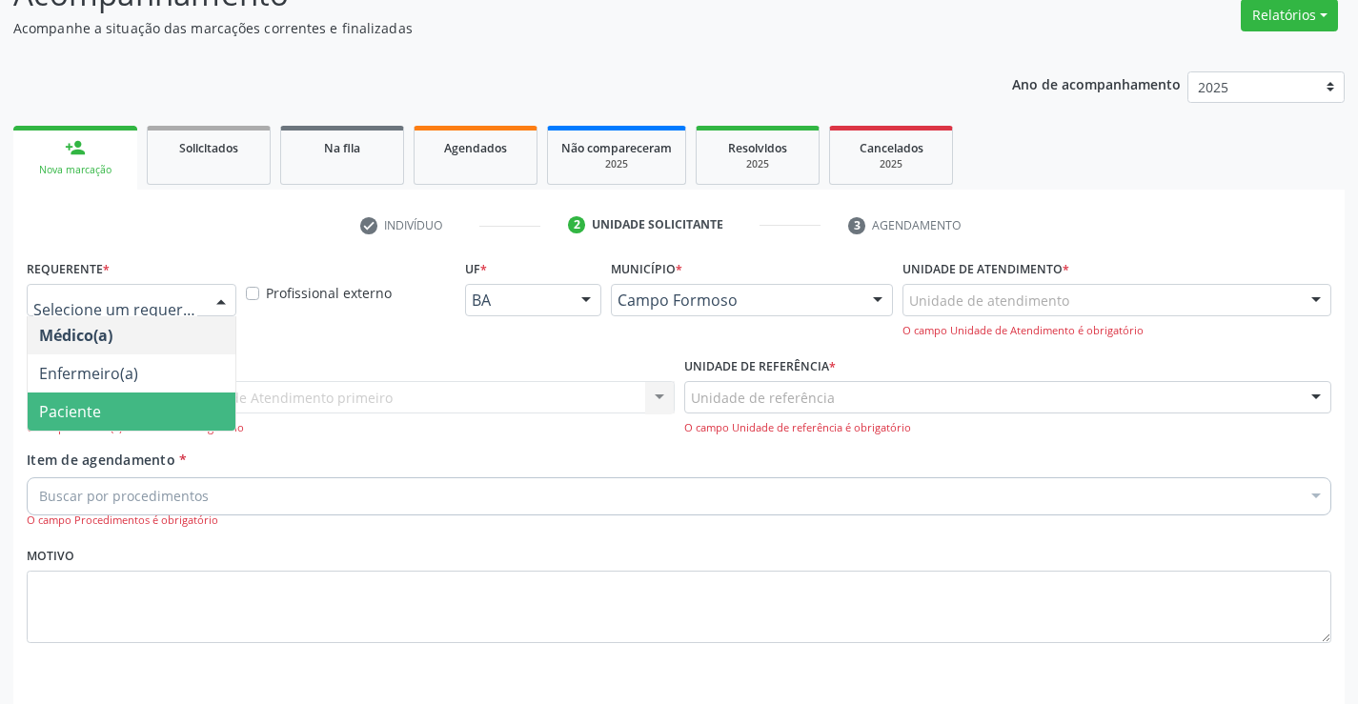
click at [97, 396] on span "Paciente" at bounding box center [132, 412] width 208 height 38
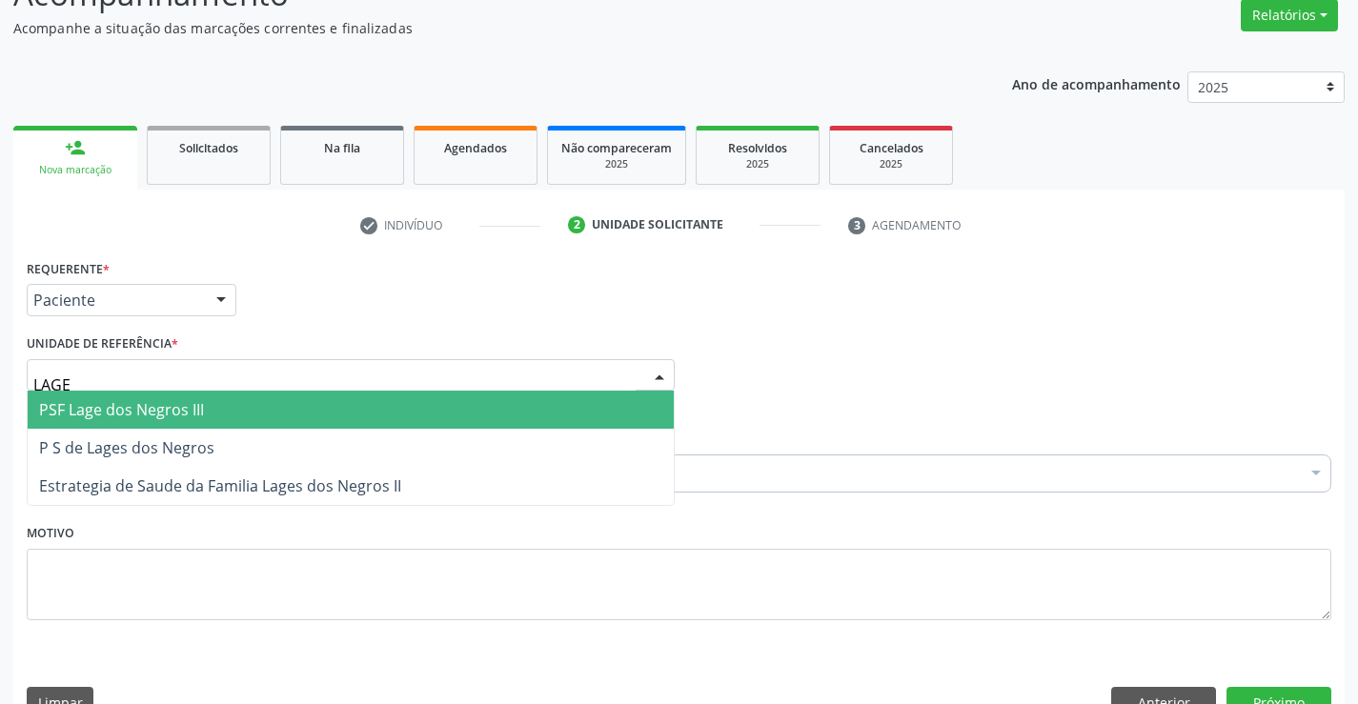
type input "LAGES"
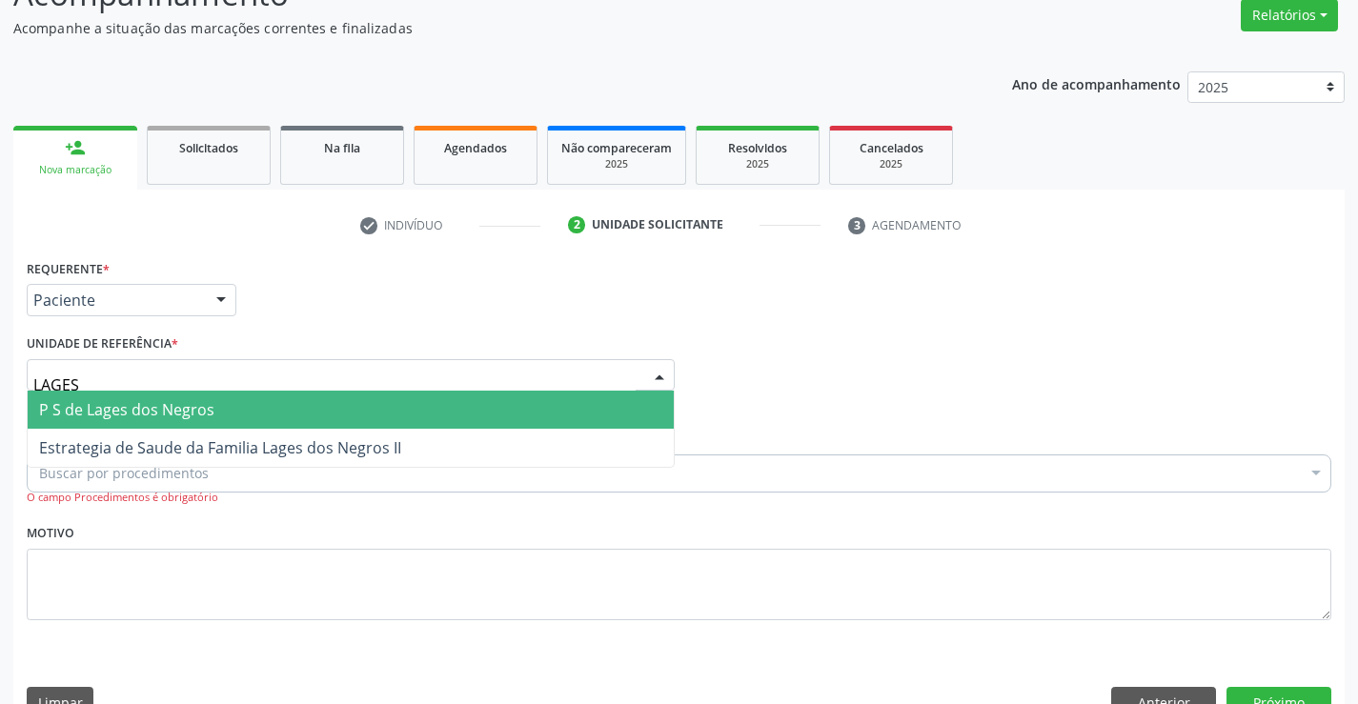
click at [193, 406] on span "P S de Lages dos Negros" at bounding box center [126, 409] width 175 height 21
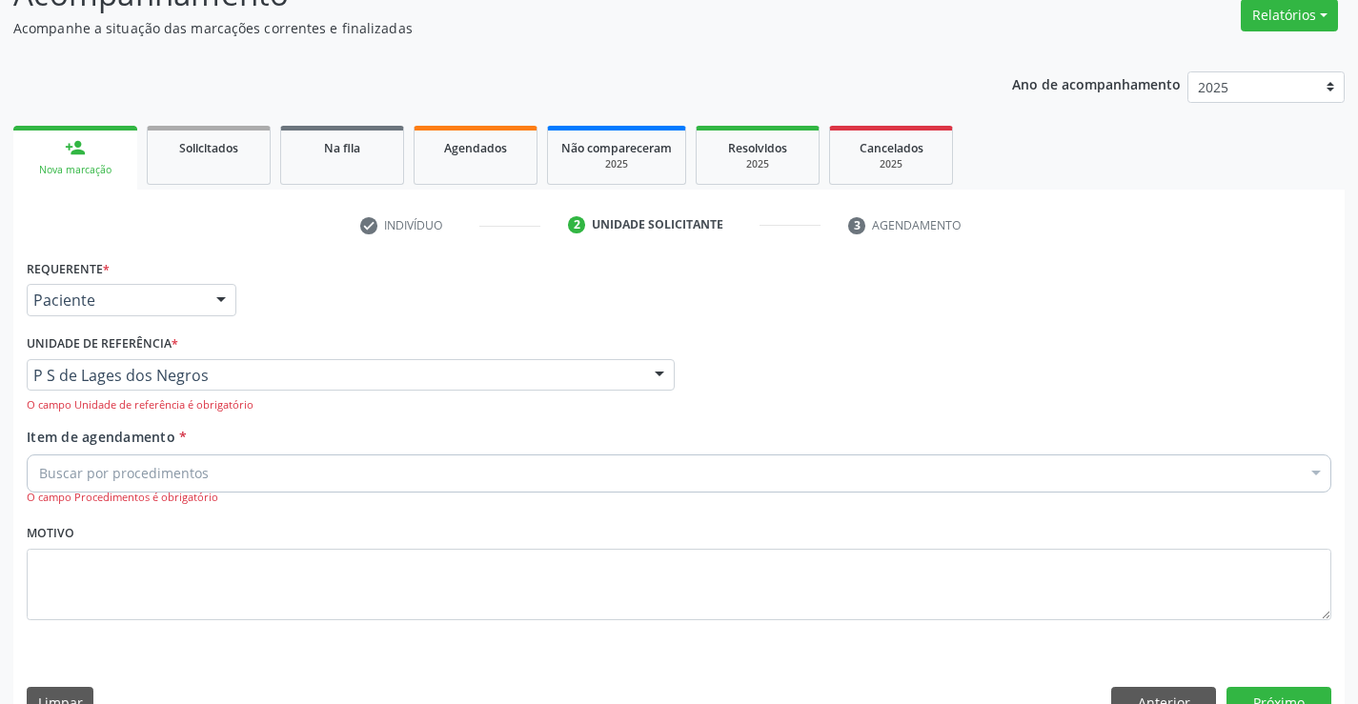
click at [174, 462] on div "Buscar por procedimentos" at bounding box center [679, 474] width 1305 height 38
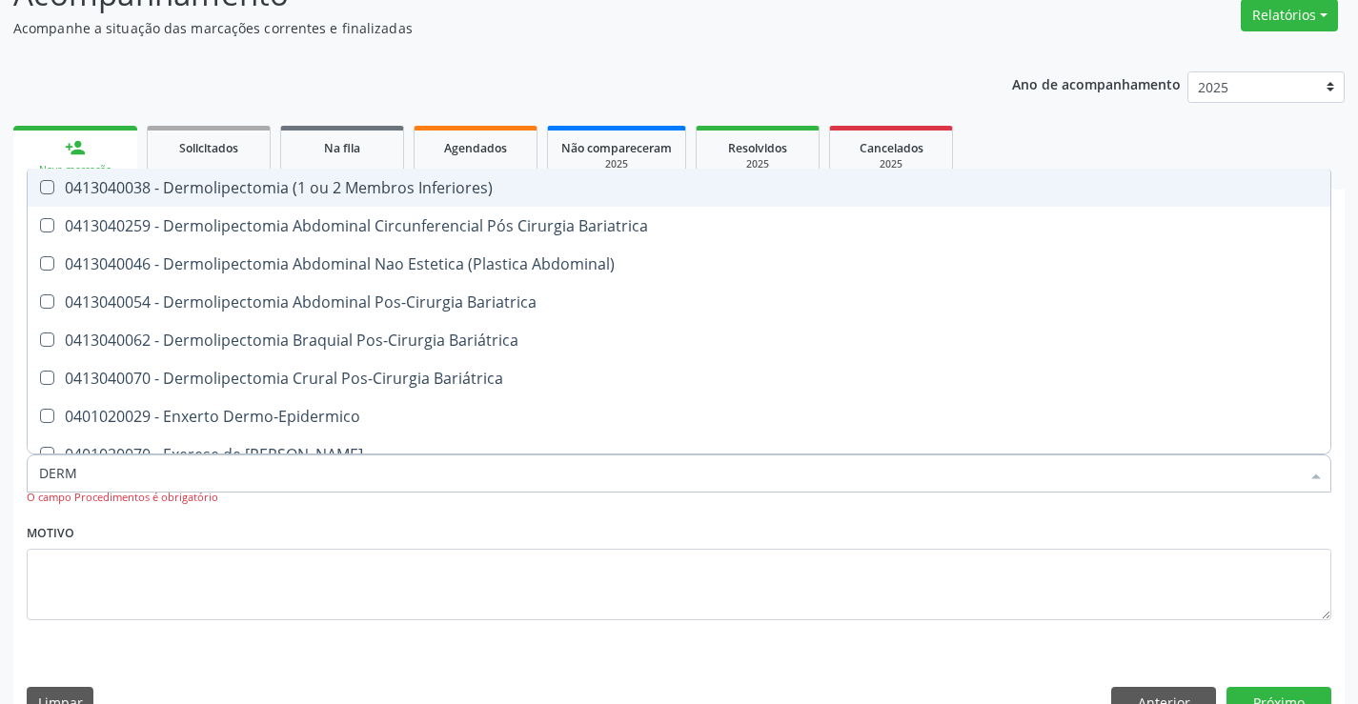
type input "DERMA"
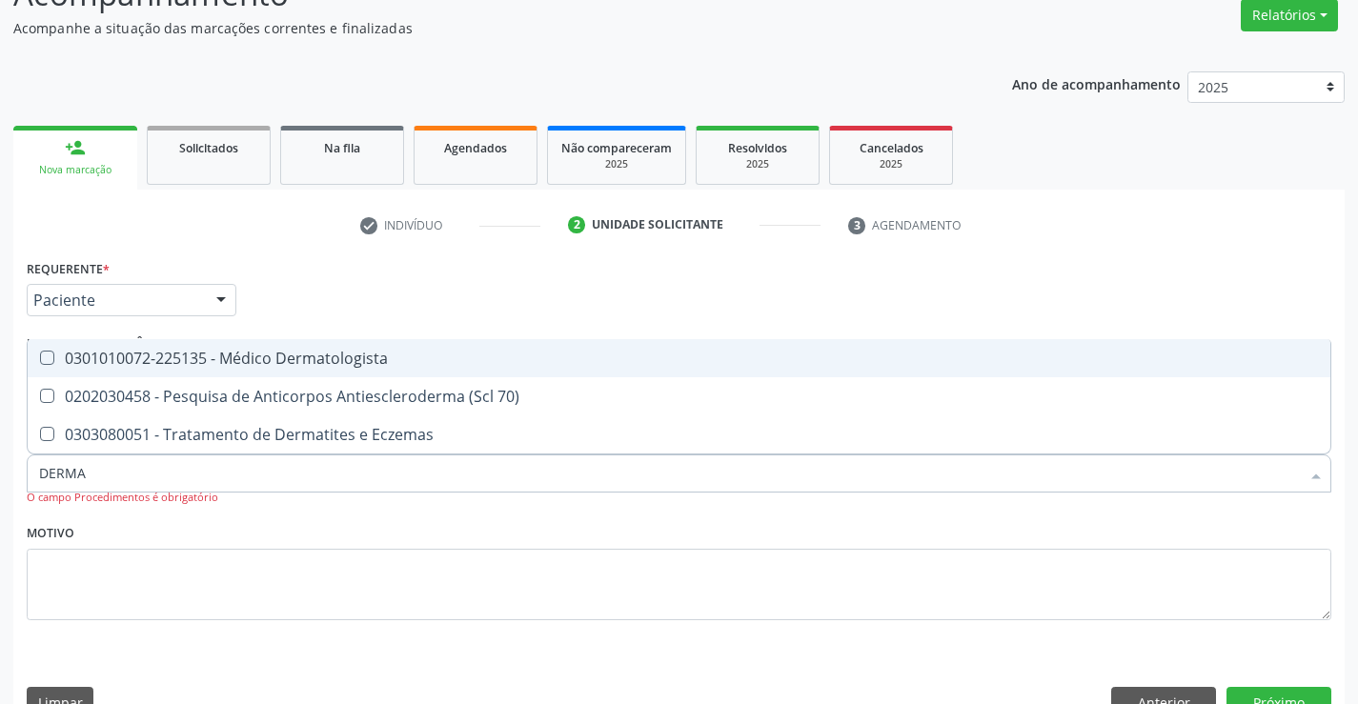
click at [273, 362] on div "0301010072-225135 - Médico Dermatologista" at bounding box center [679, 358] width 1280 height 15
checkbox Dermatologista "true"
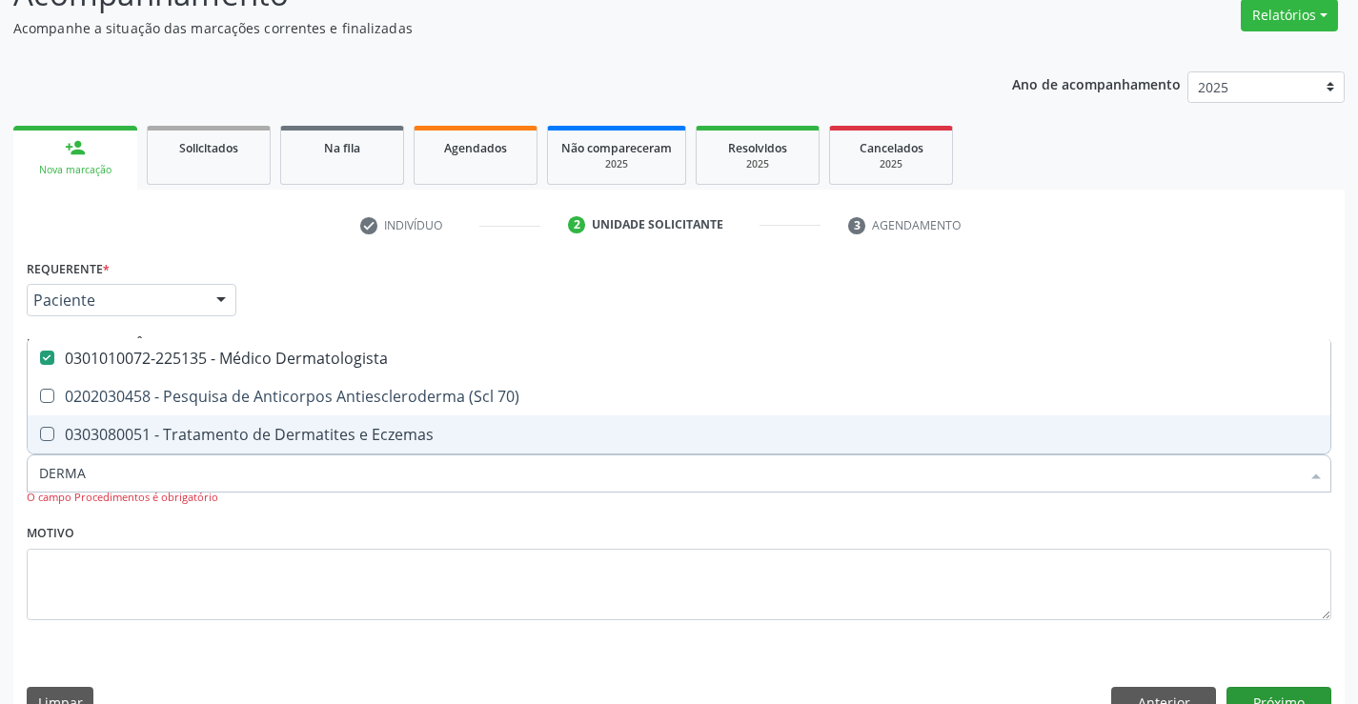
scroll to position [201, 0]
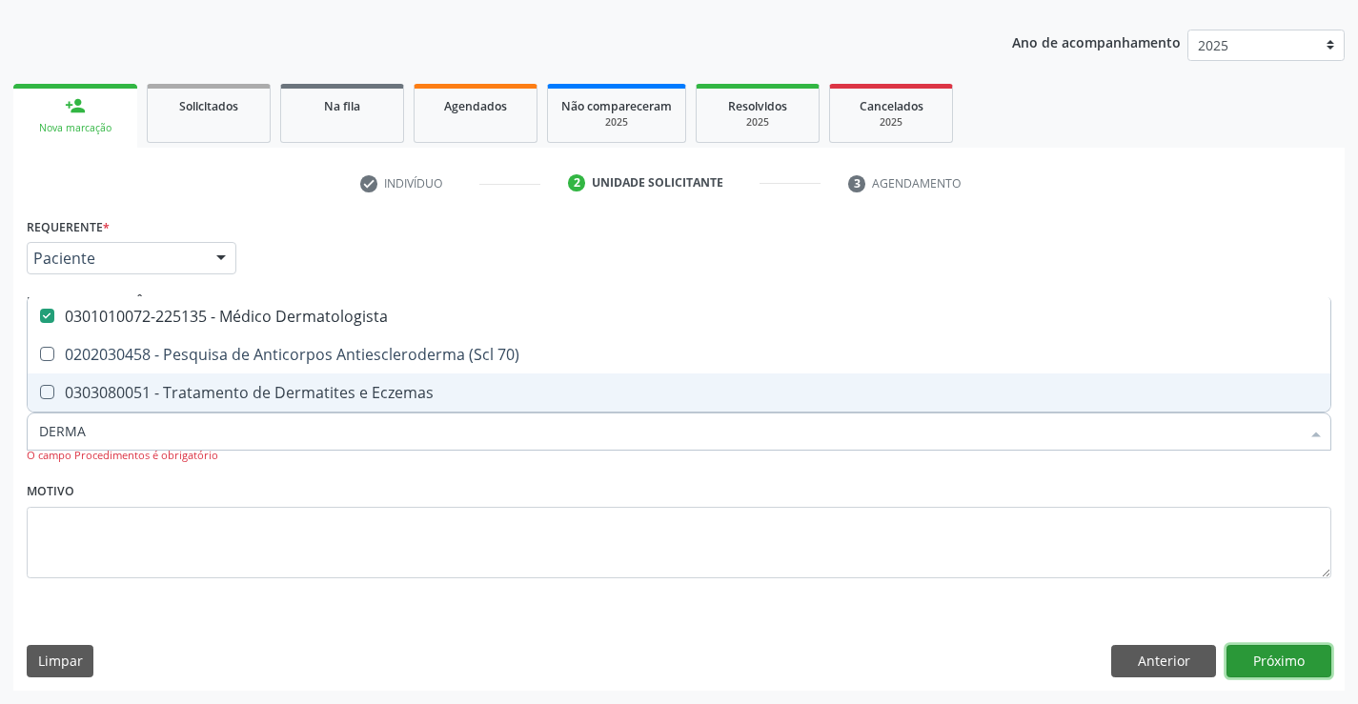
click at [1278, 663] on button "Próximo" at bounding box center [1279, 661] width 105 height 32
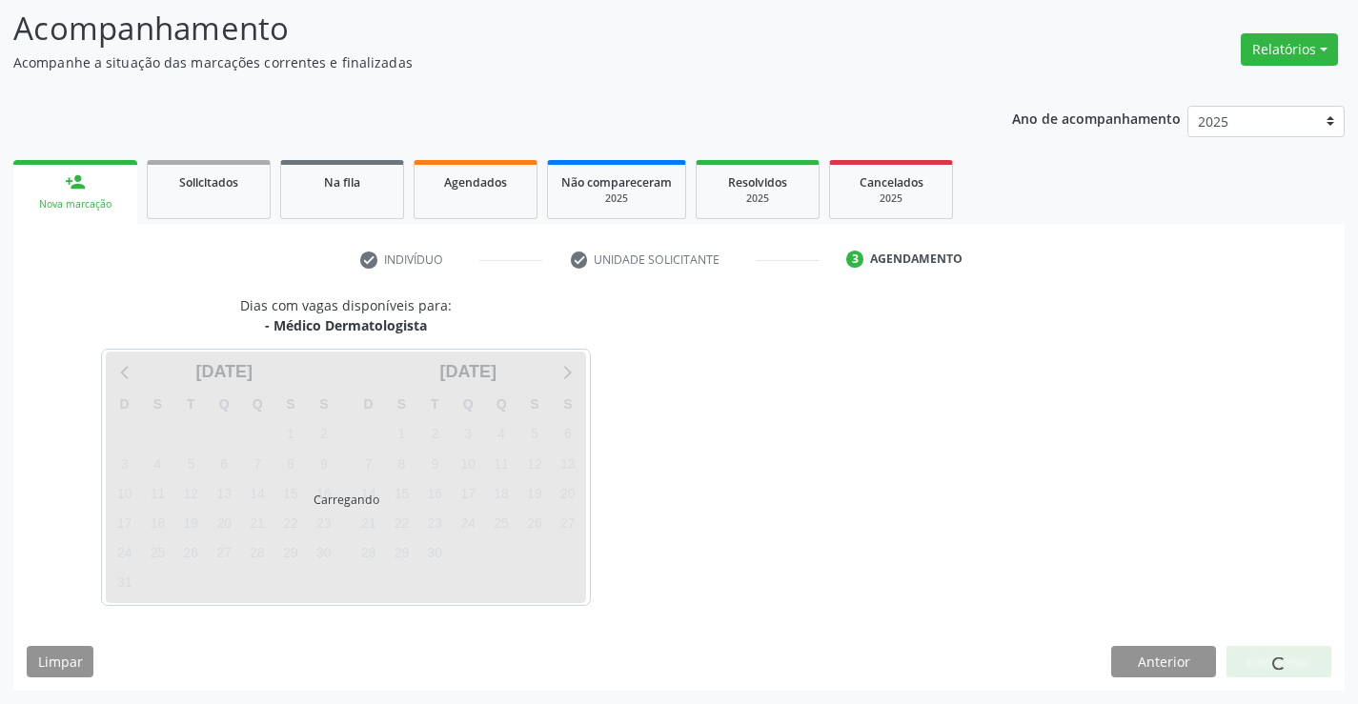
scroll to position [125, 0]
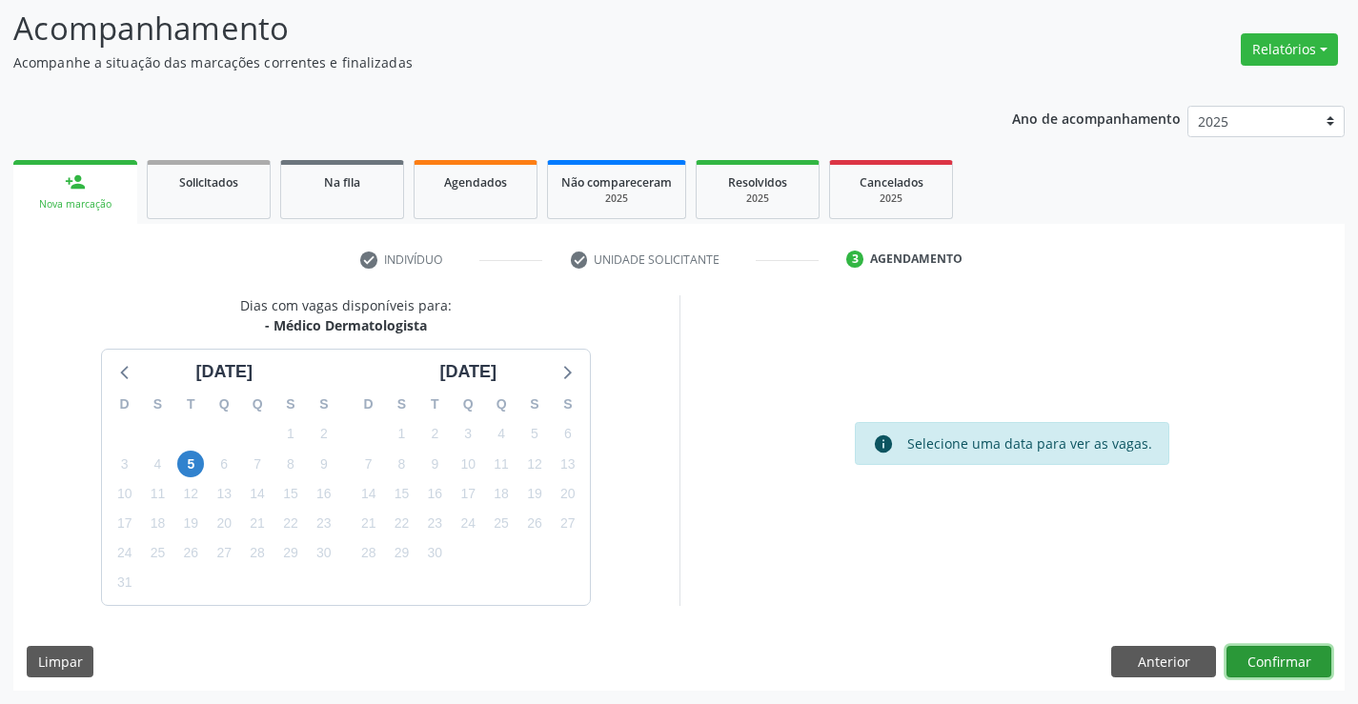
click at [1274, 657] on button "Confirmar" at bounding box center [1279, 662] width 105 height 32
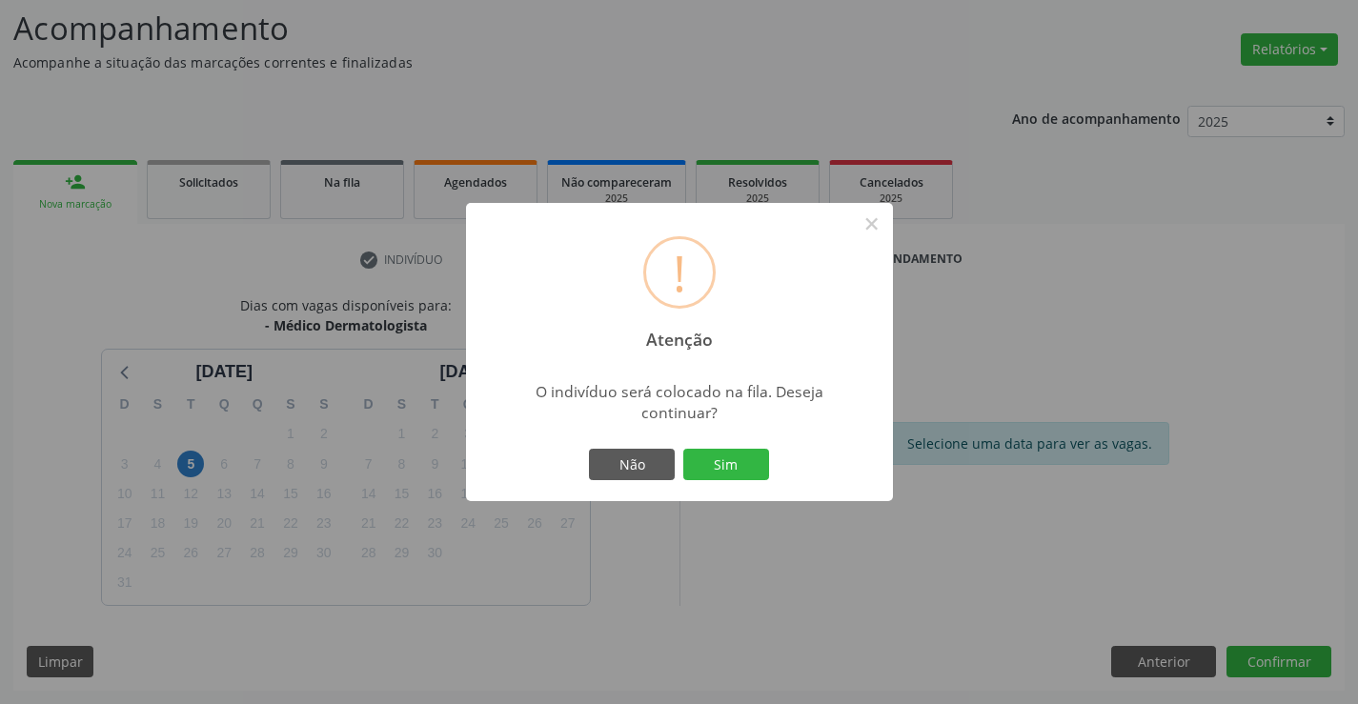
drag, startPoint x: 750, startPoint y: 469, endPoint x: 902, endPoint y: 514, distance: 158.0
click at [750, 469] on button "Sim" at bounding box center [726, 465] width 86 height 32
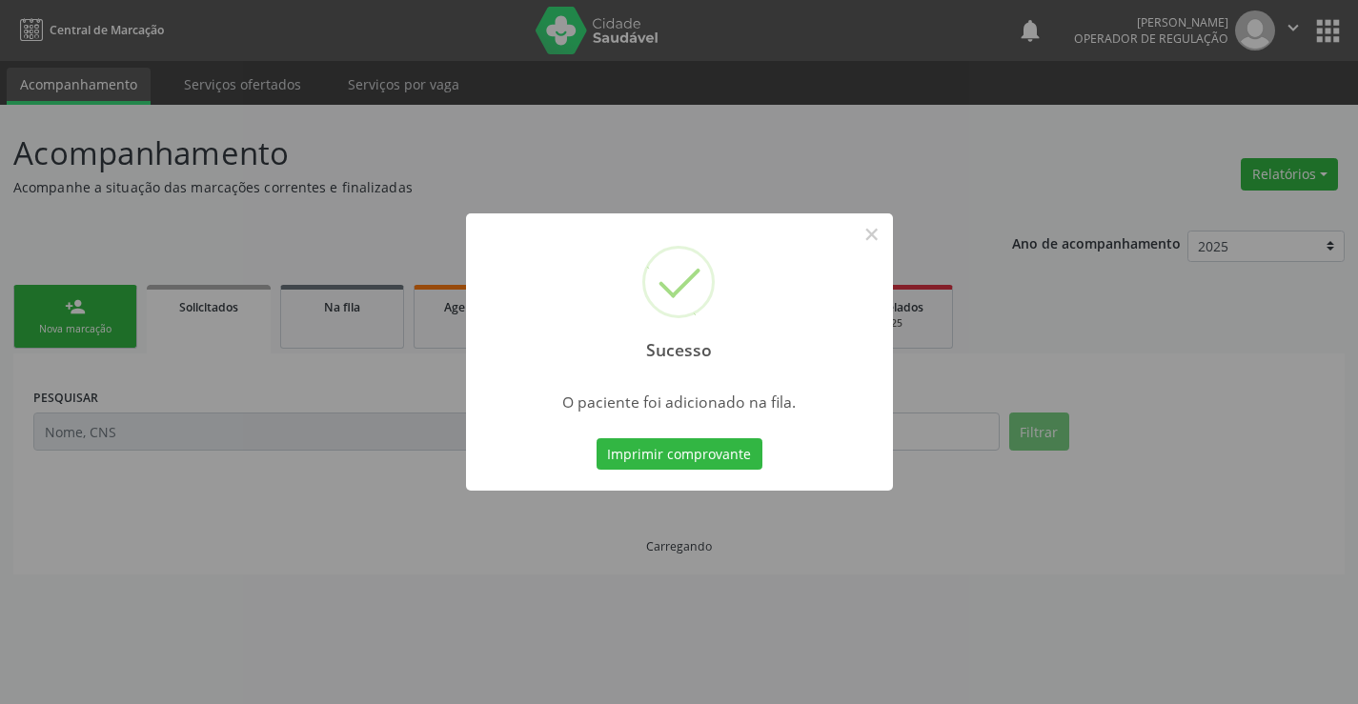
scroll to position [0, 0]
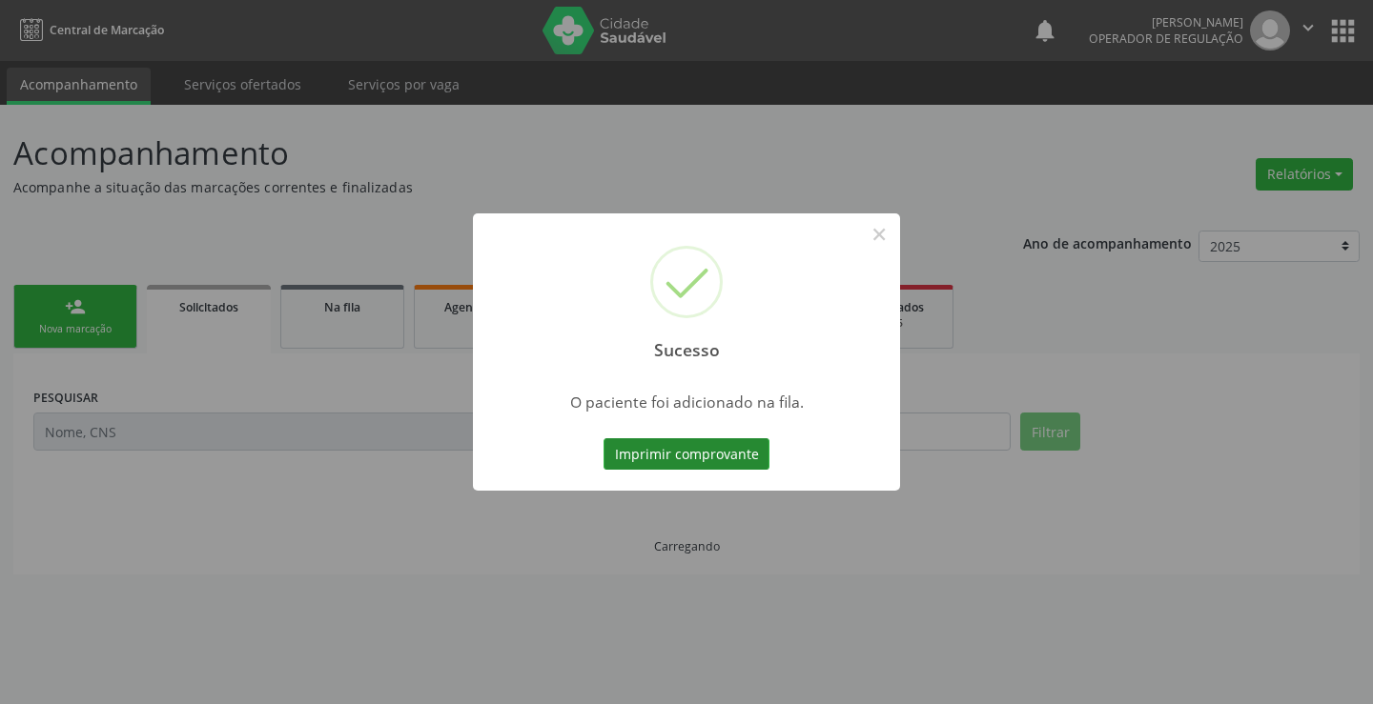
click at [712, 458] on button "Imprimir comprovante" at bounding box center [686, 454] width 166 height 32
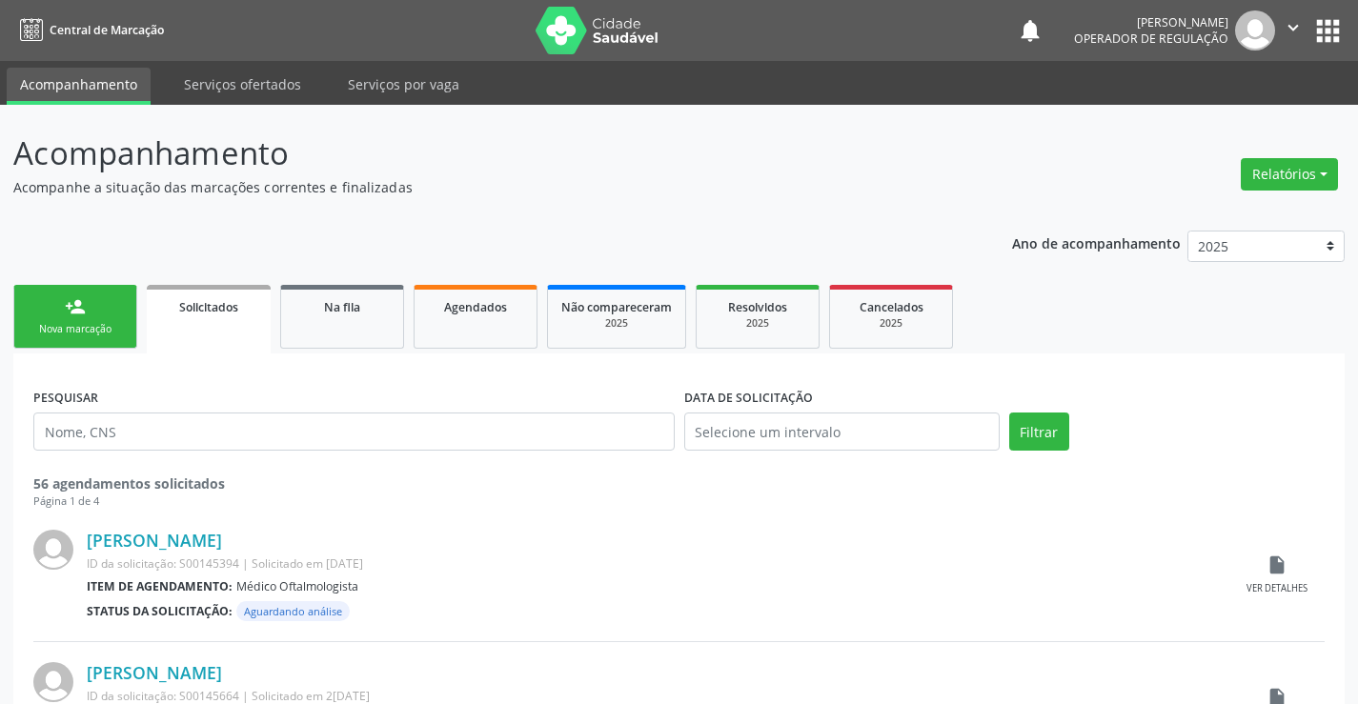
click at [116, 323] on div "Nova marcação" at bounding box center [75, 329] width 95 height 14
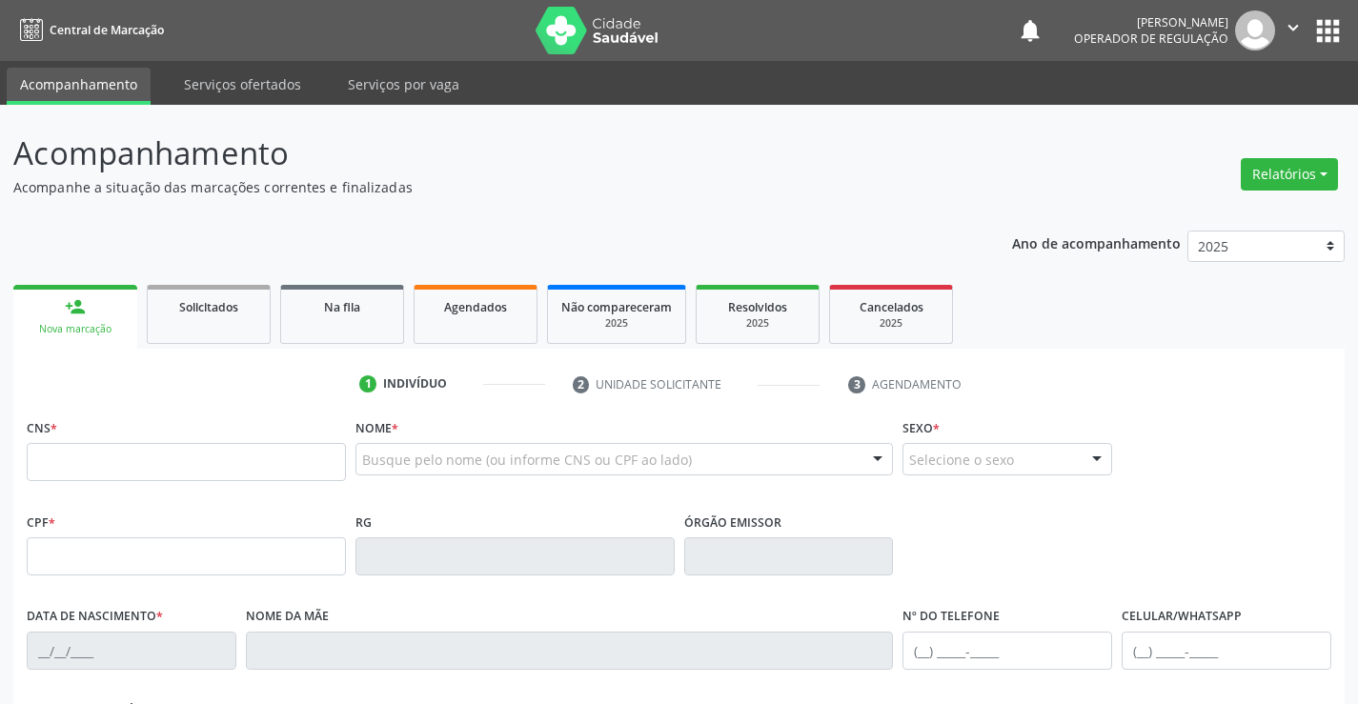
click at [138, 486] on fieldset "CNS *" at bounding box center [186, 454] width 319 height 81
click at [138, 463] on input "text" at bounding box center [186, 462] width 319 height 38
type input "700 0074 9051 9904"
type input "006676"
type input "28/10/2024"
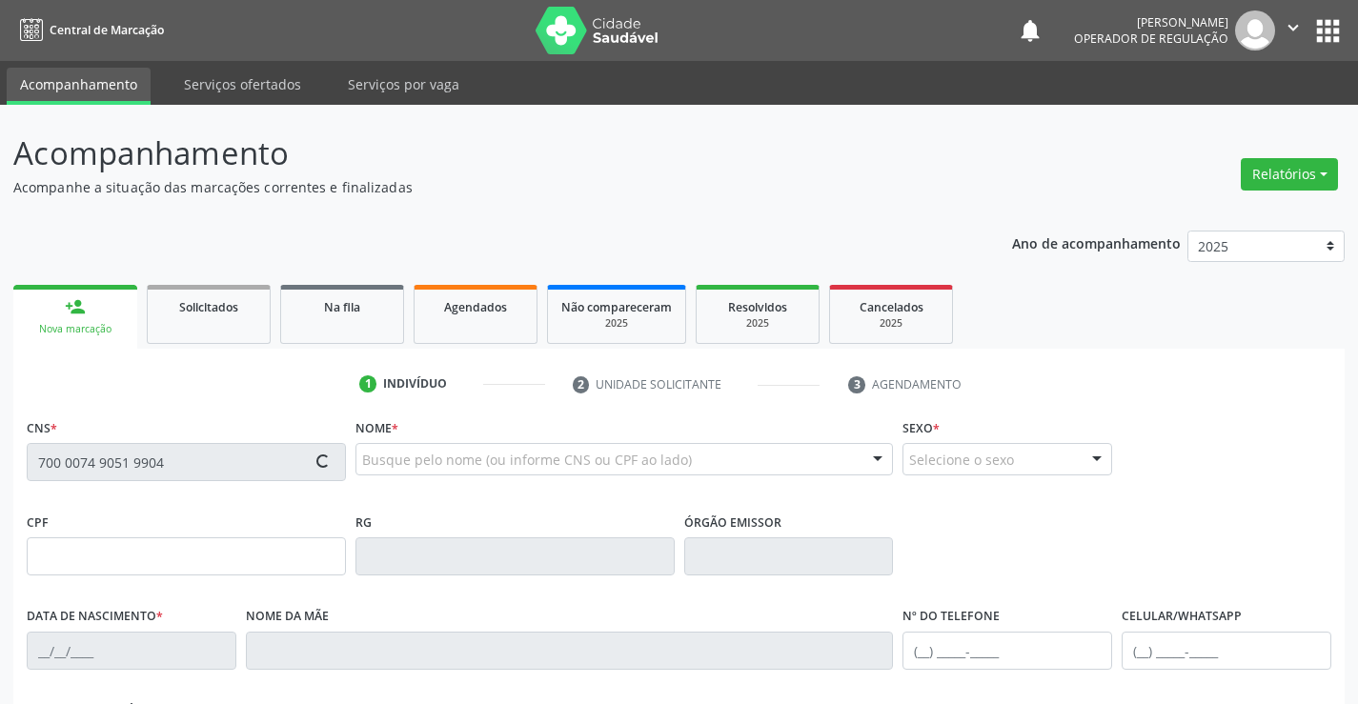
type input "Dina Paula Martins Azevedo"
type input "(74) 99121-6428"
type input "24"
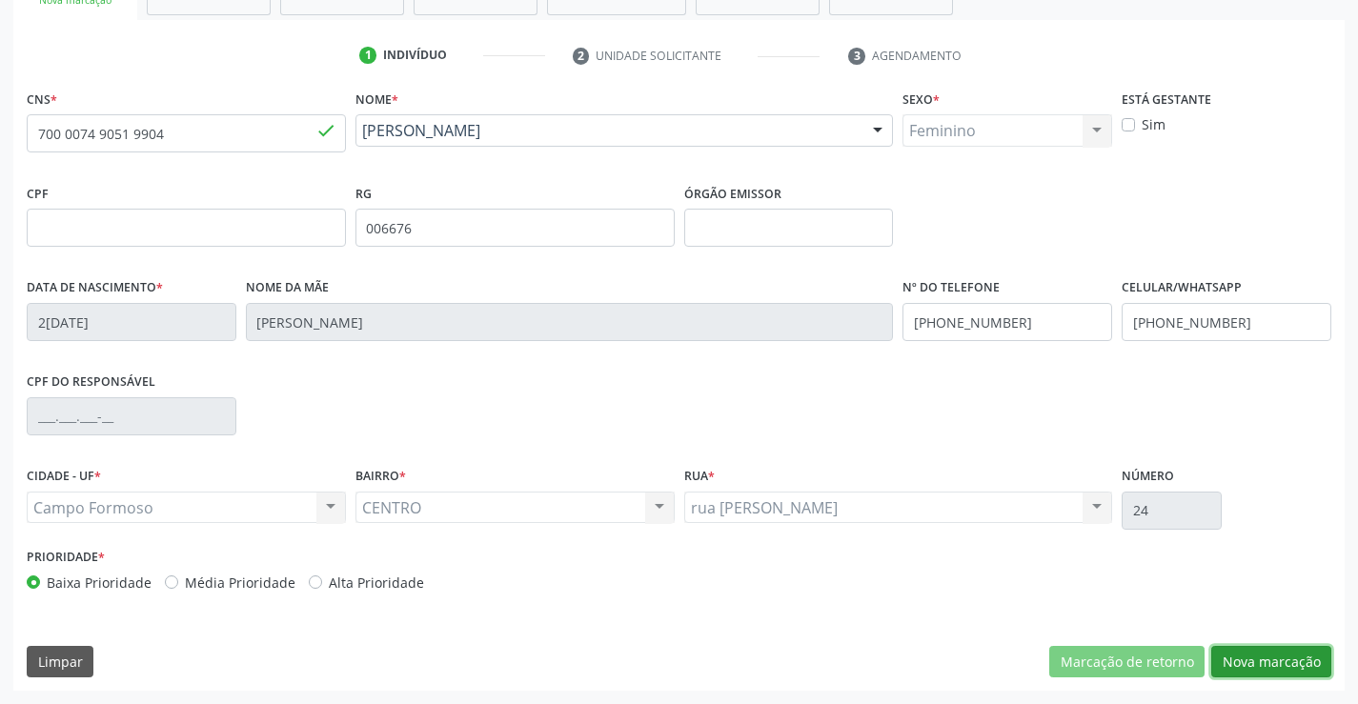
click at [1245, 656] on button "Nova marcação" at bounding box center [1272, 662] width 120 height 32
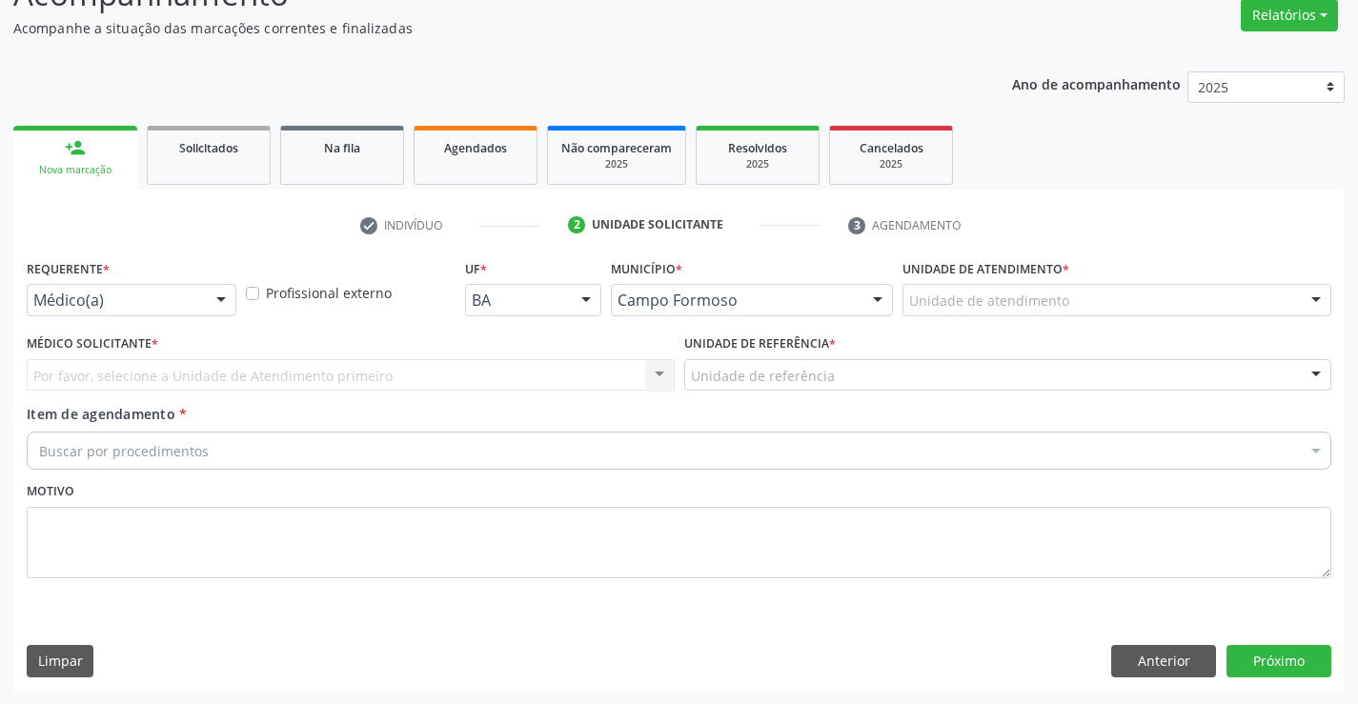
scroll to position [159, 0]
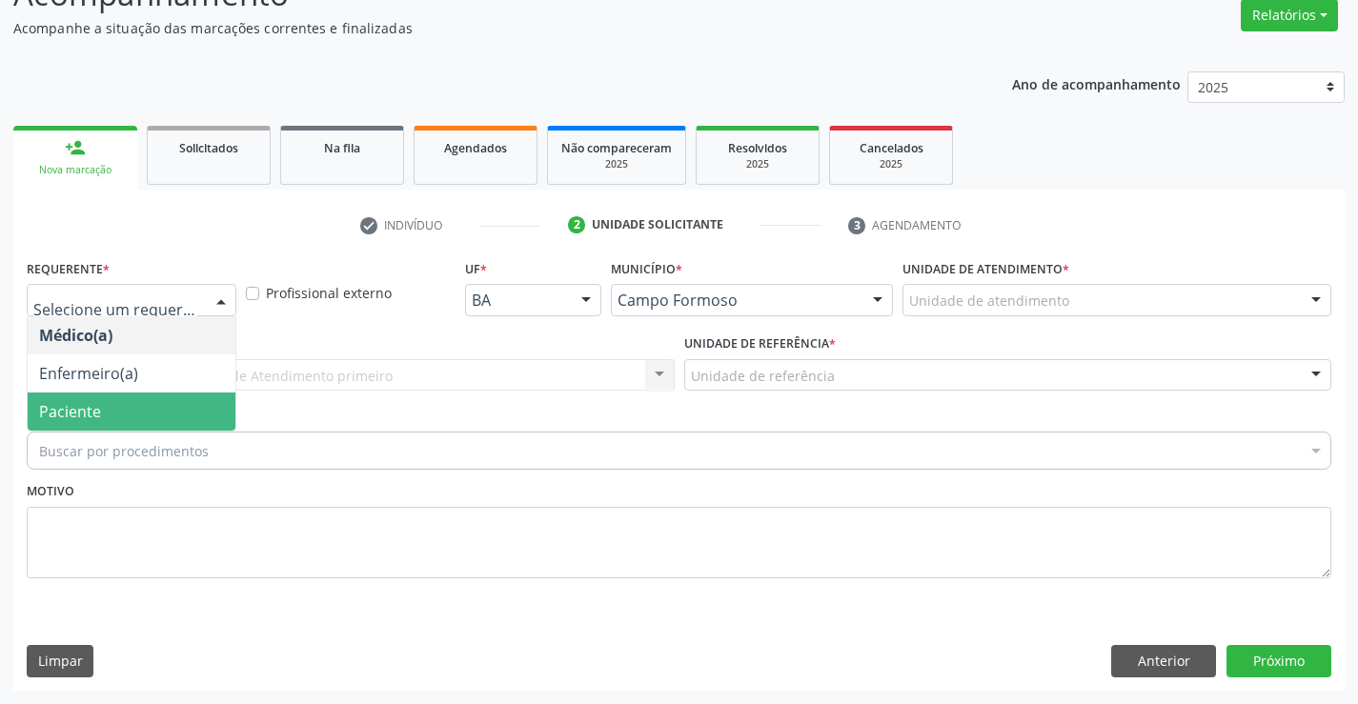
click at [61, 419] on span "Paciente" at bounding box center [70, 411] width 62 height 21
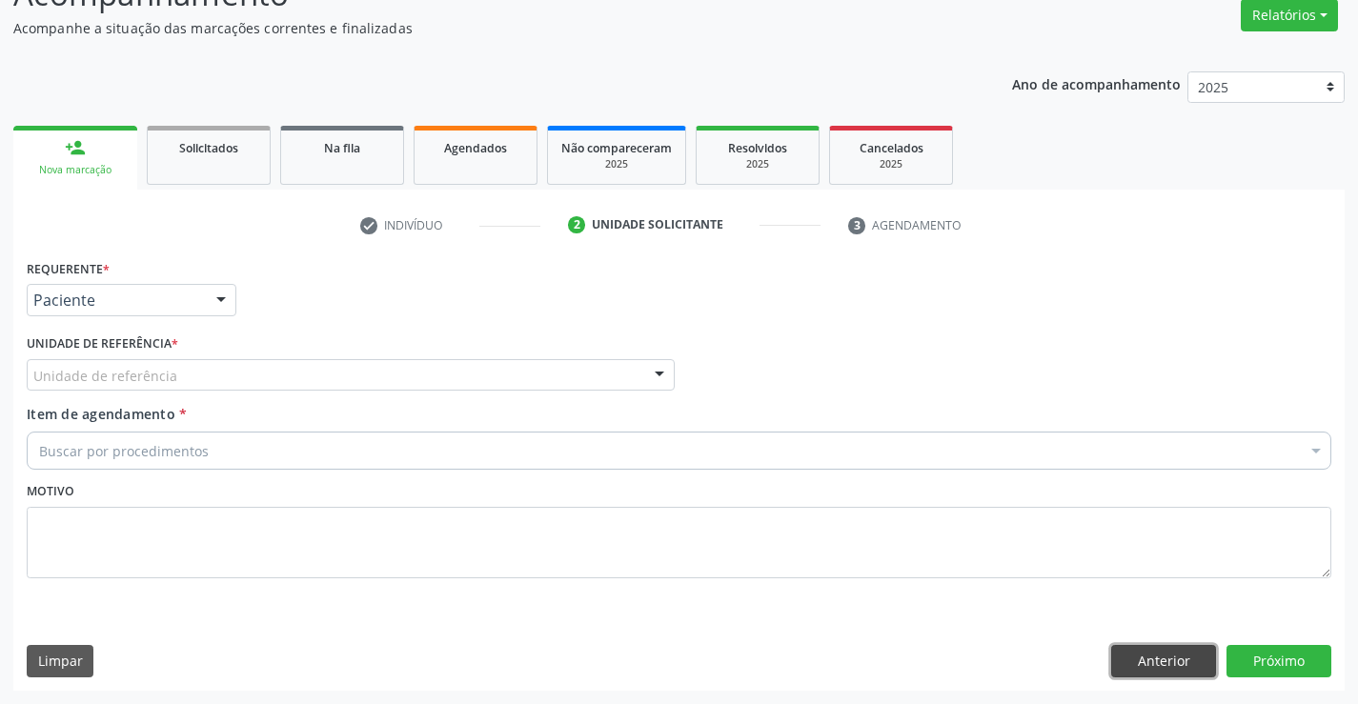
click at [1163, 653] on button "Anterior" at bounding box center [1163, 661] width 105 height 32
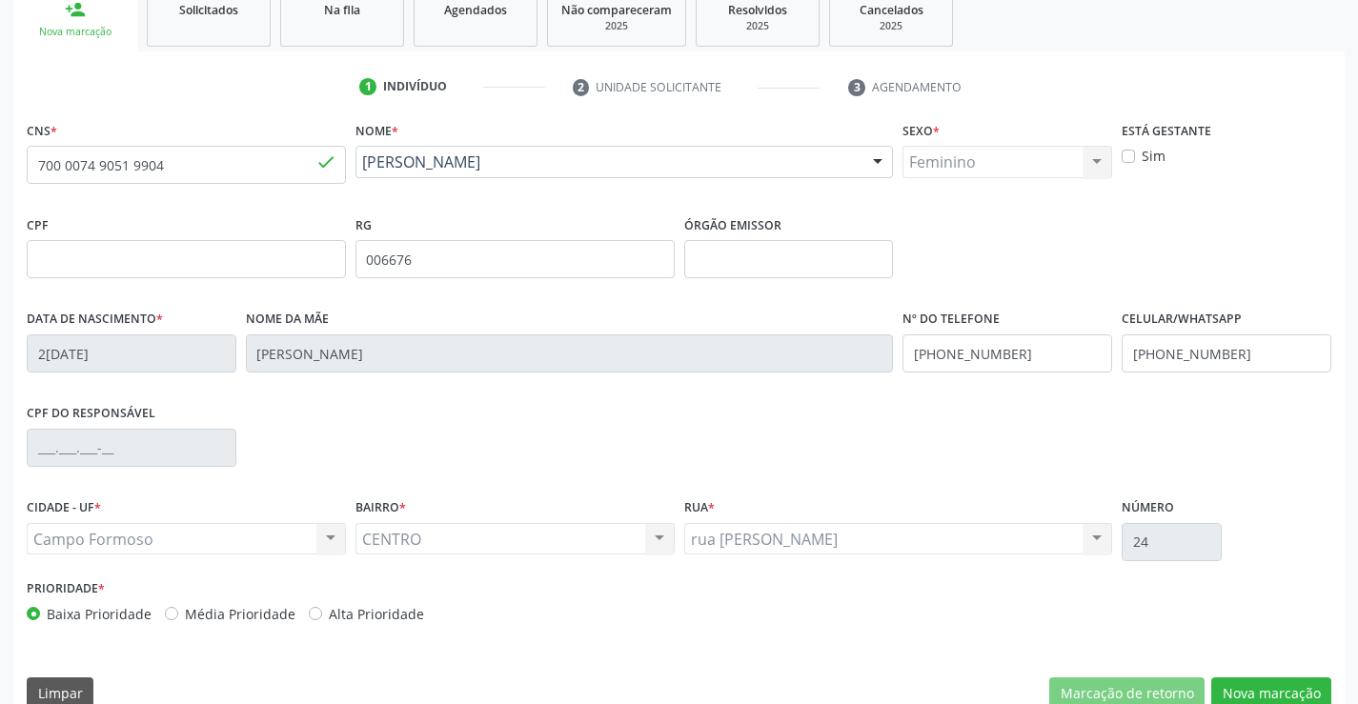
scroll to position [329, 0]
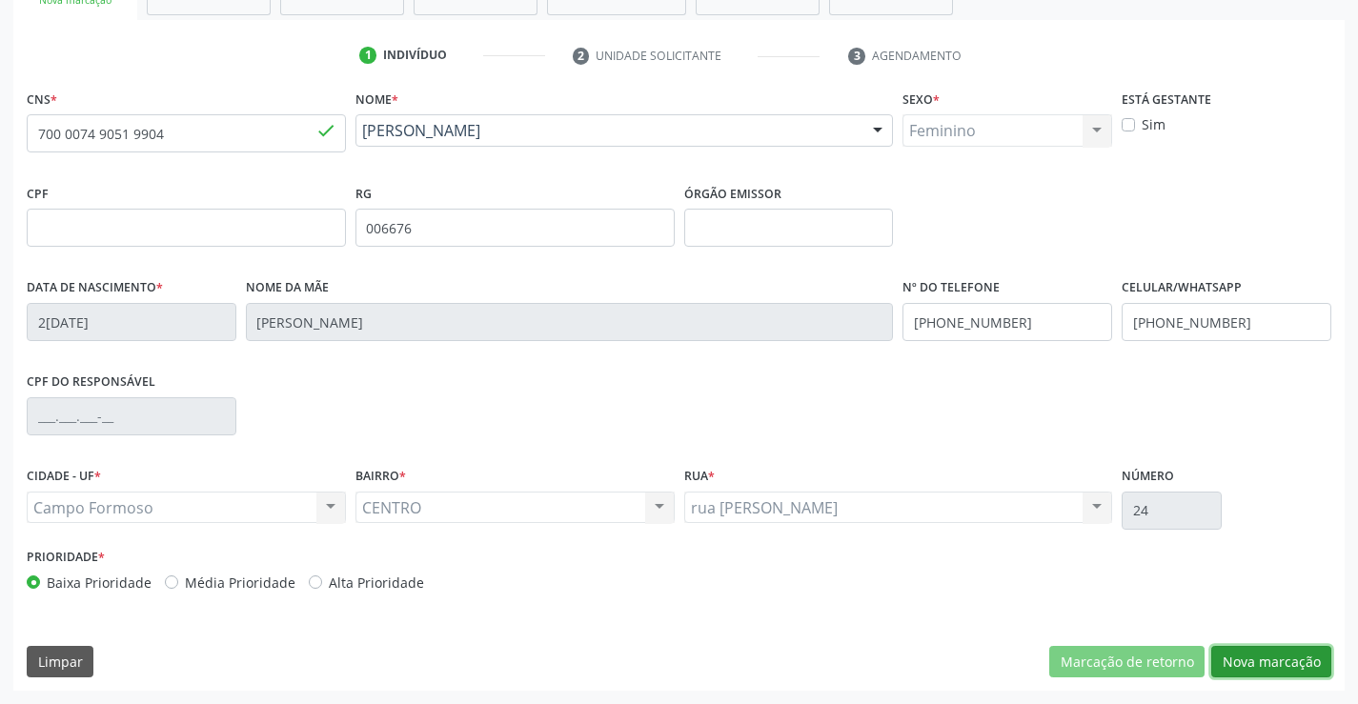
click at [1288, 670] on button "Nova marcação" at bounding box center [1272, 662] width 120 height 32
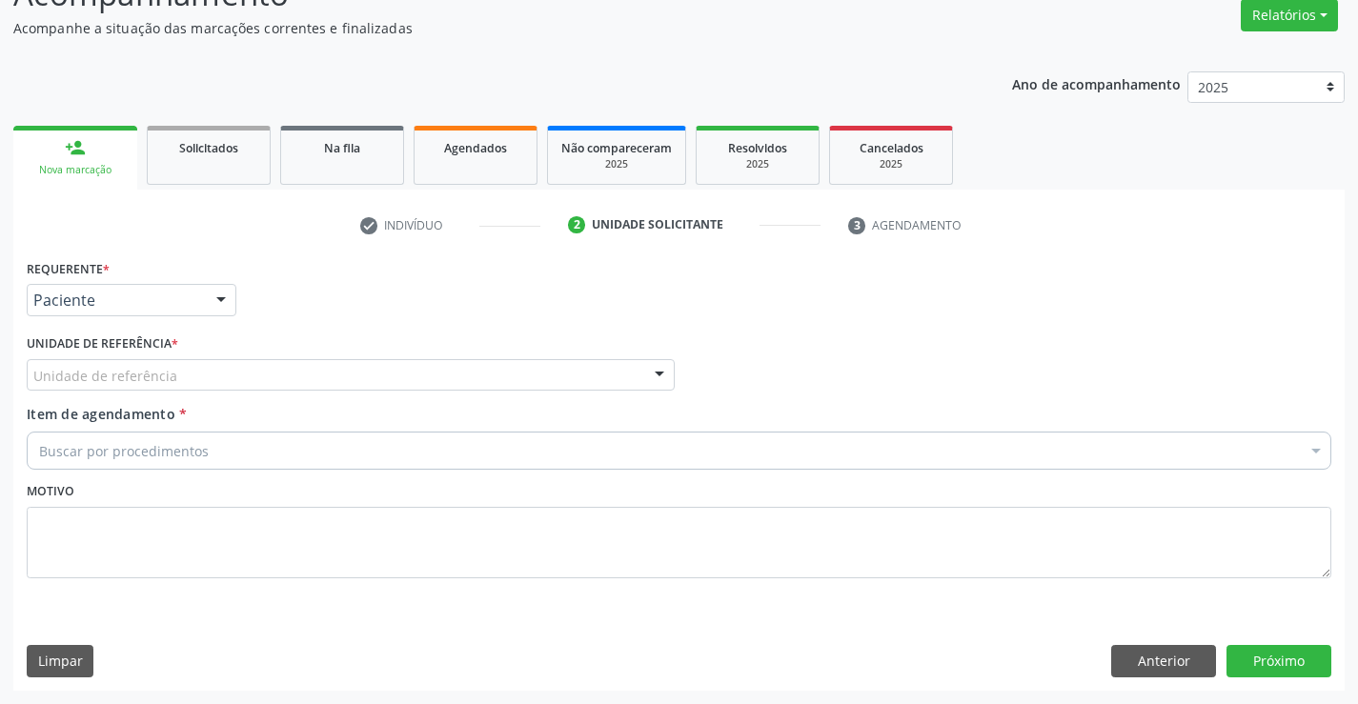
scroll to position [159, 0]
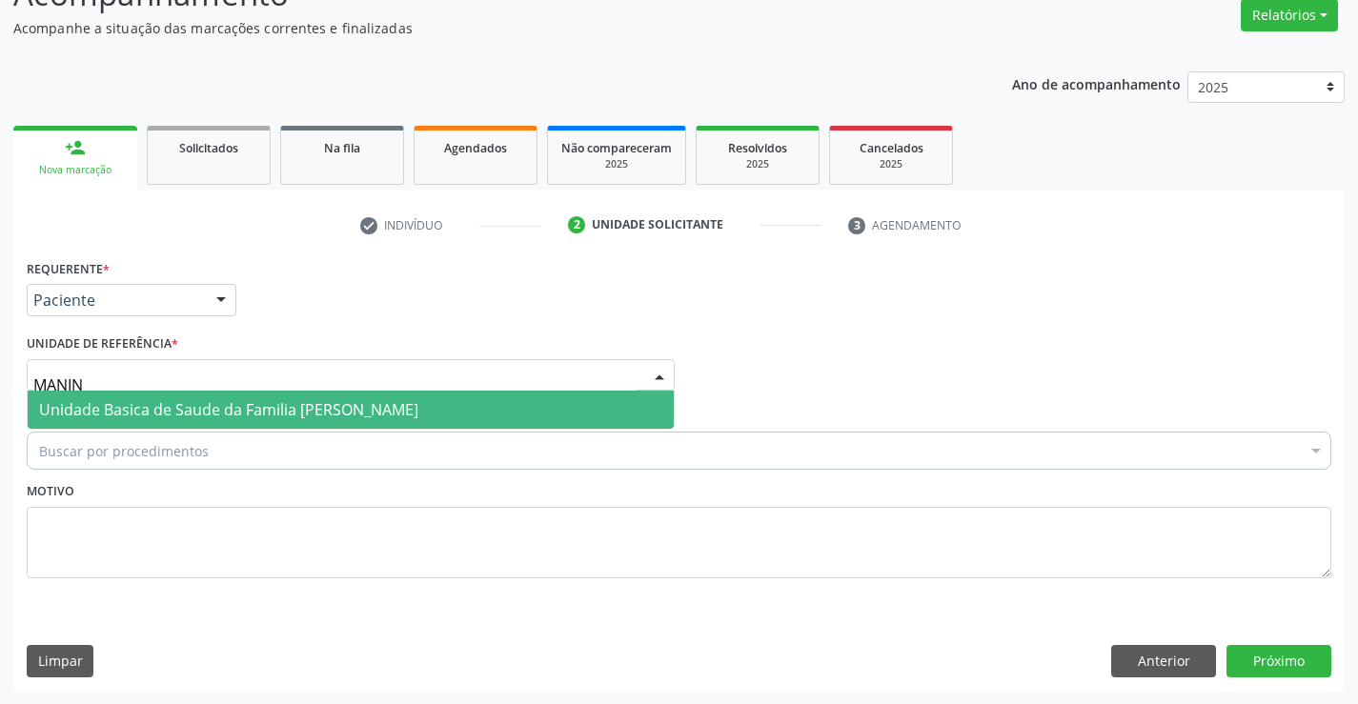
type input "MANINH"
click at [109, 422] on span "Unidade Basica de Saude da Familia [PERSON_NAME]" at bounding box center [351, 410] width 646 height 38
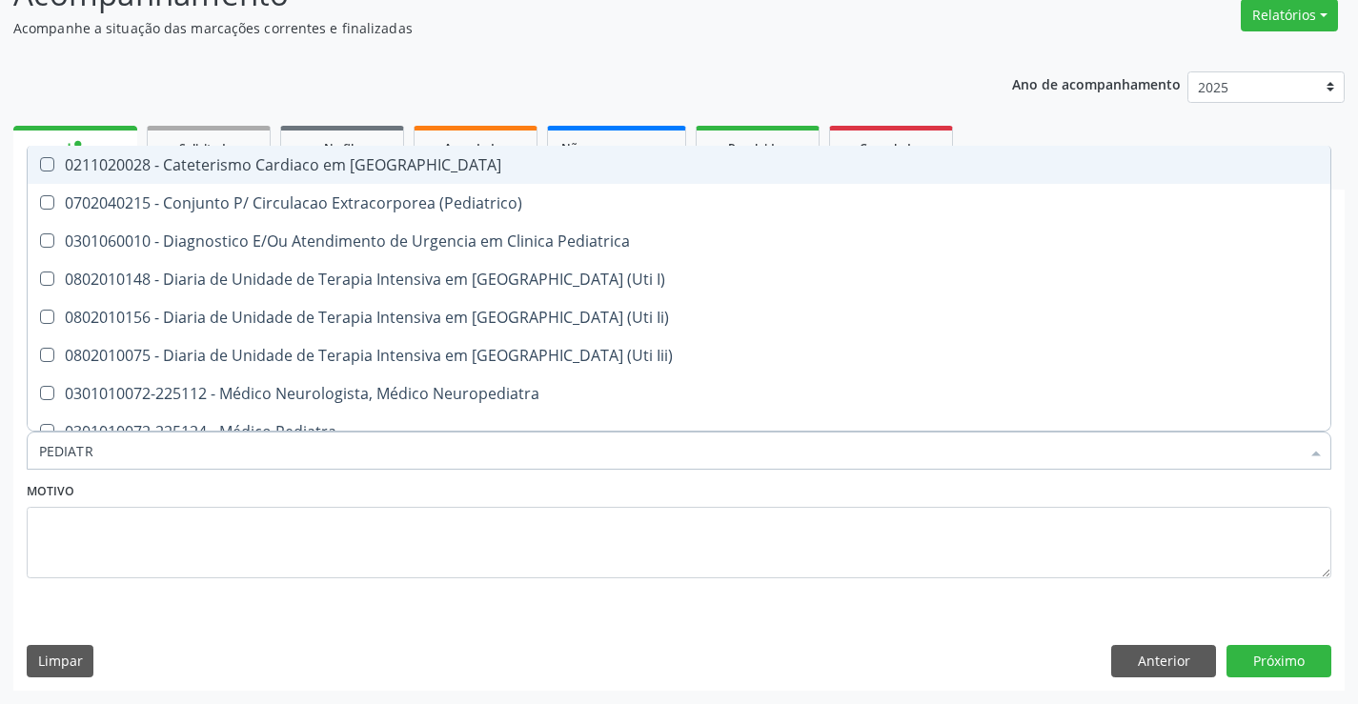
type input "PEDIATRA"
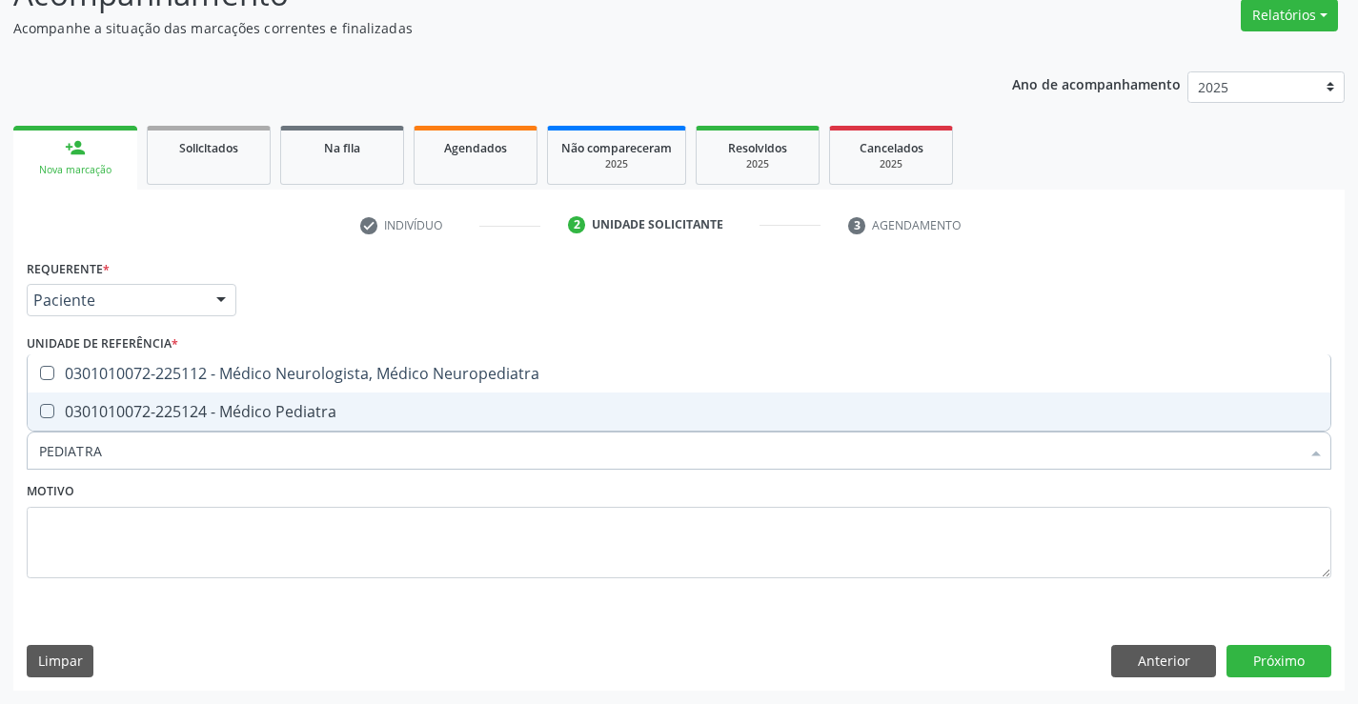
click at [266, 410] on div "0301010072-225124 - Médico Pediatra" at bounding box center [679, 411] width 1280 height 15
checkbox Pediatra "true"
click at [1279, 655] on button "Próximo" at bounding box center [1279, 661] width 105 height 32
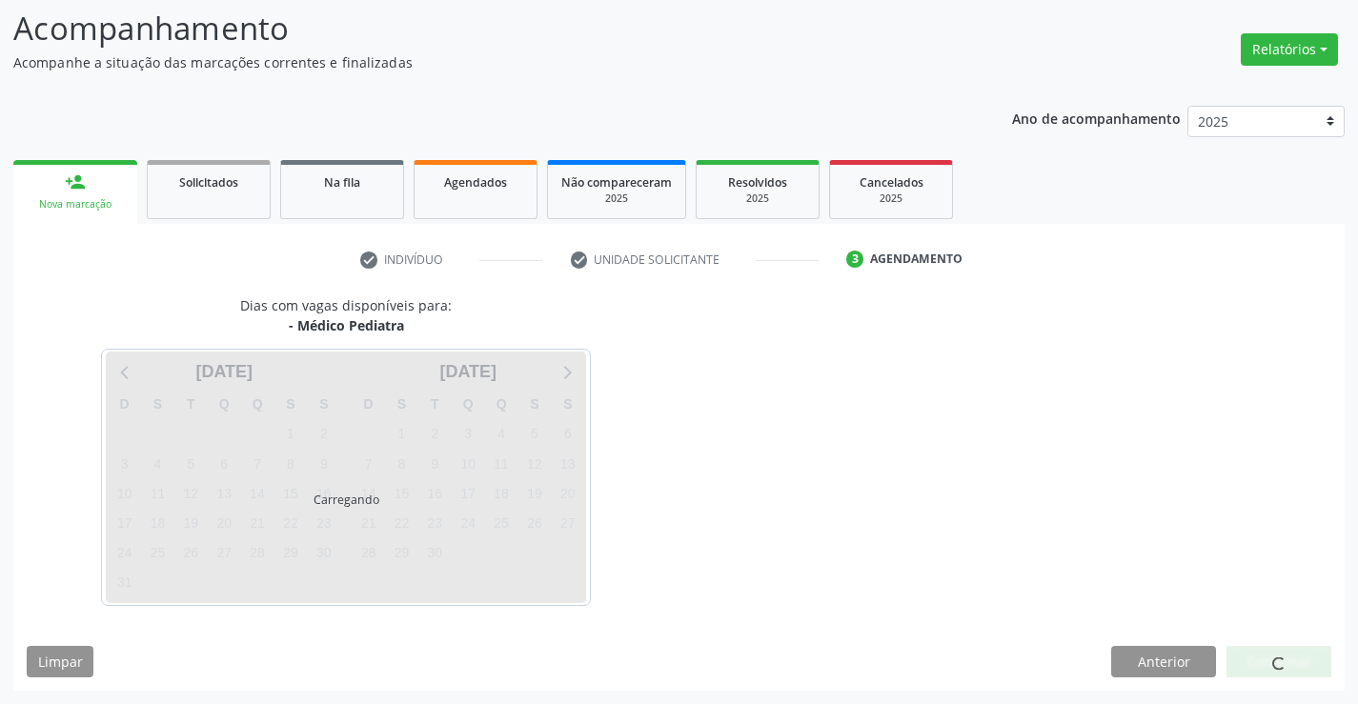
scroll to position [125, 0]
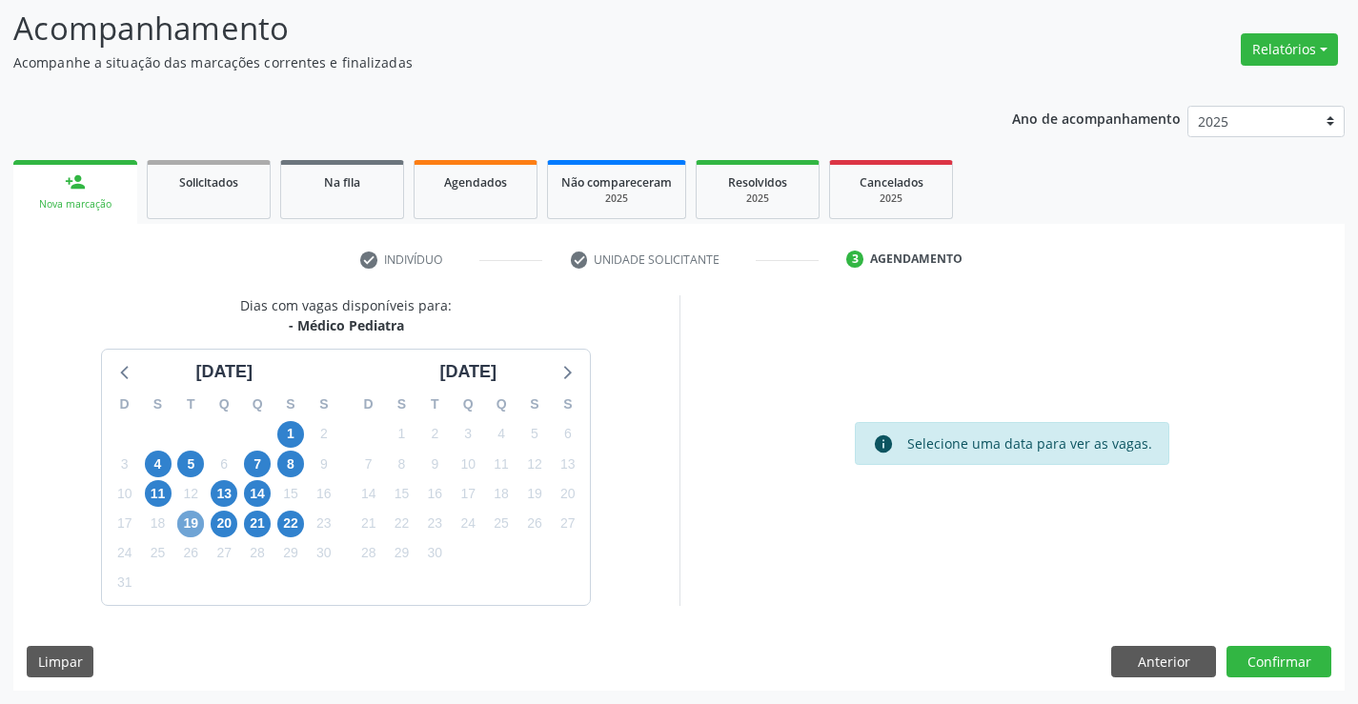
click at [191, 527] on span "19" at bounding box center [190, 524] width 27 height 27
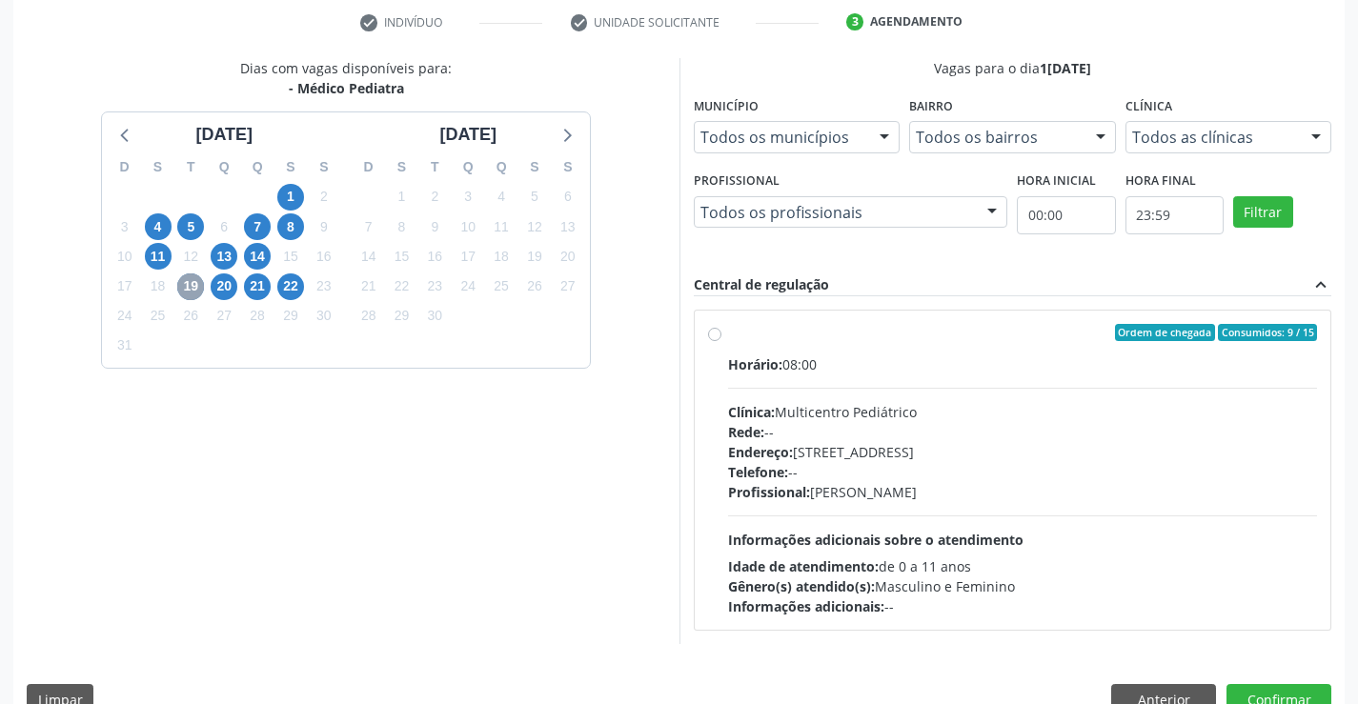
scroll to position [400, 0]
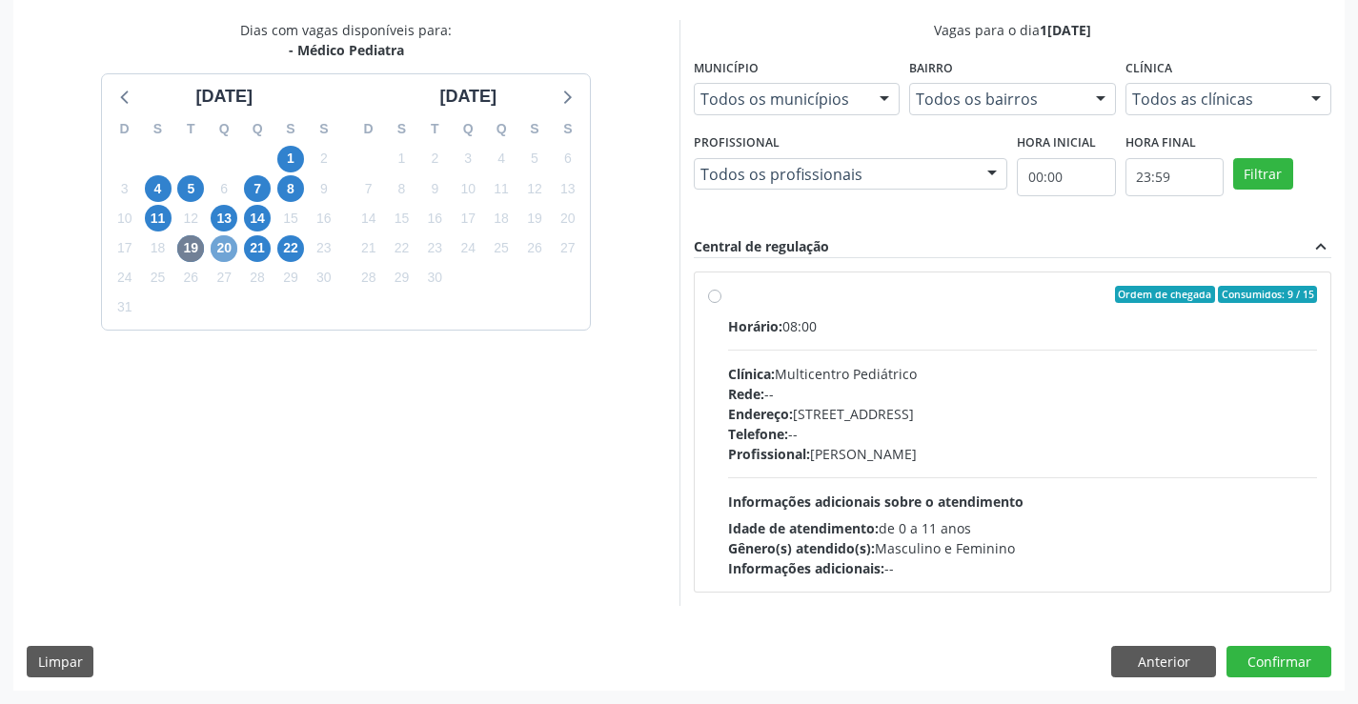
click at [234, 255] on span "20" at bounding box center [224, 248] width 27 height 27
click at [264, 255] on span "21" at bounding box center [257, 248] width 27 height 27
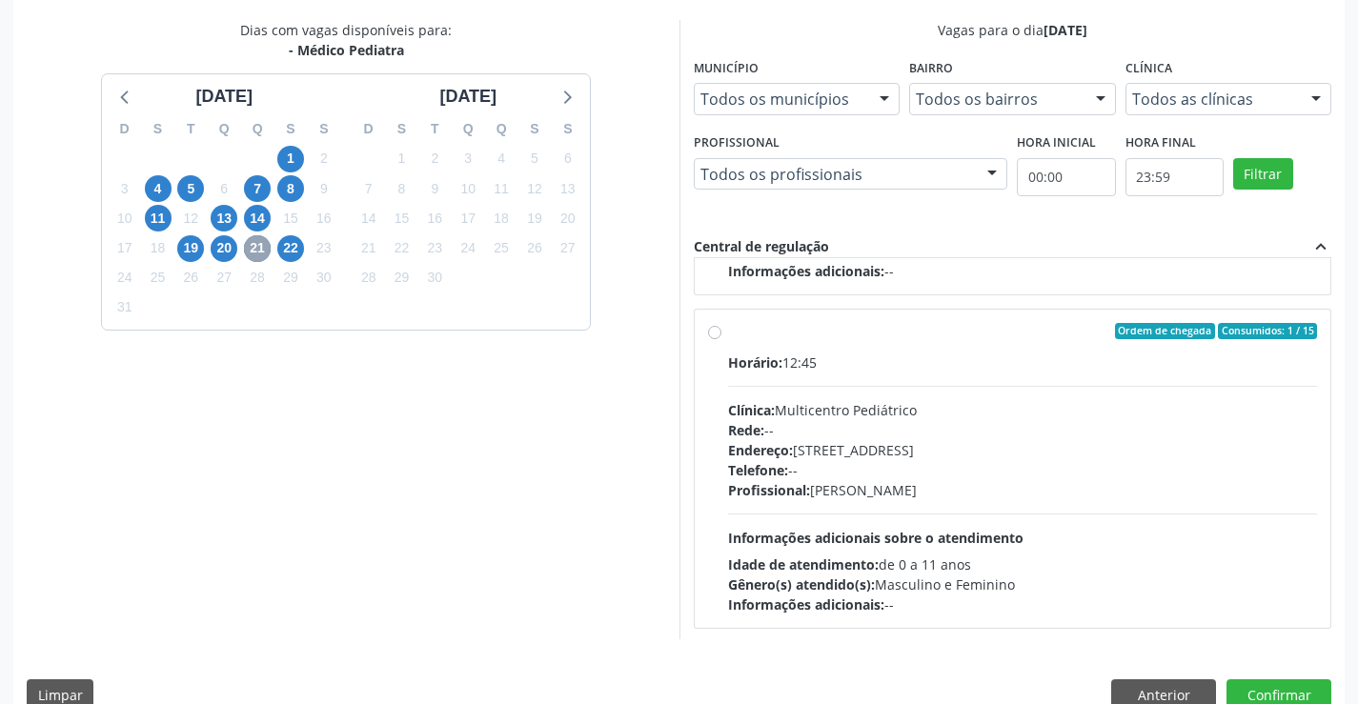
scroll to position [300, 0]
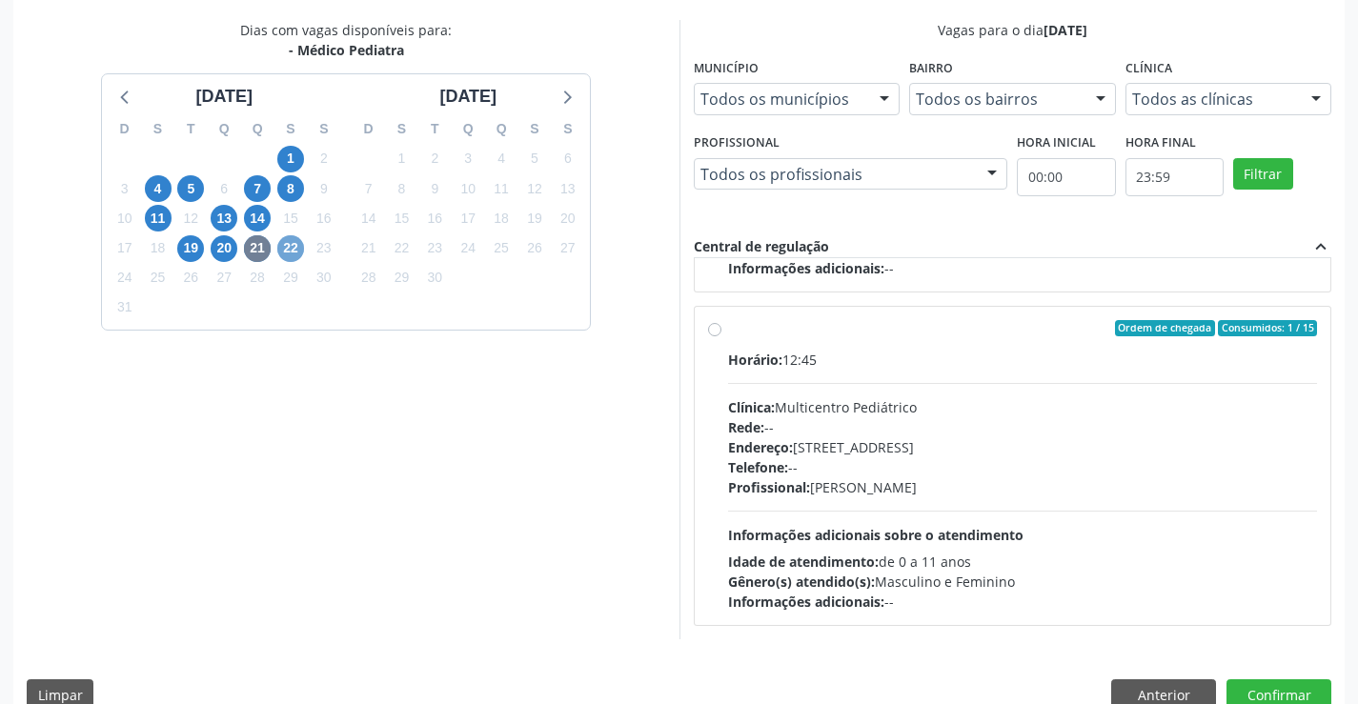
click at [293, 255] on span "22" at bounding box center [290, 248] width 27 height 27
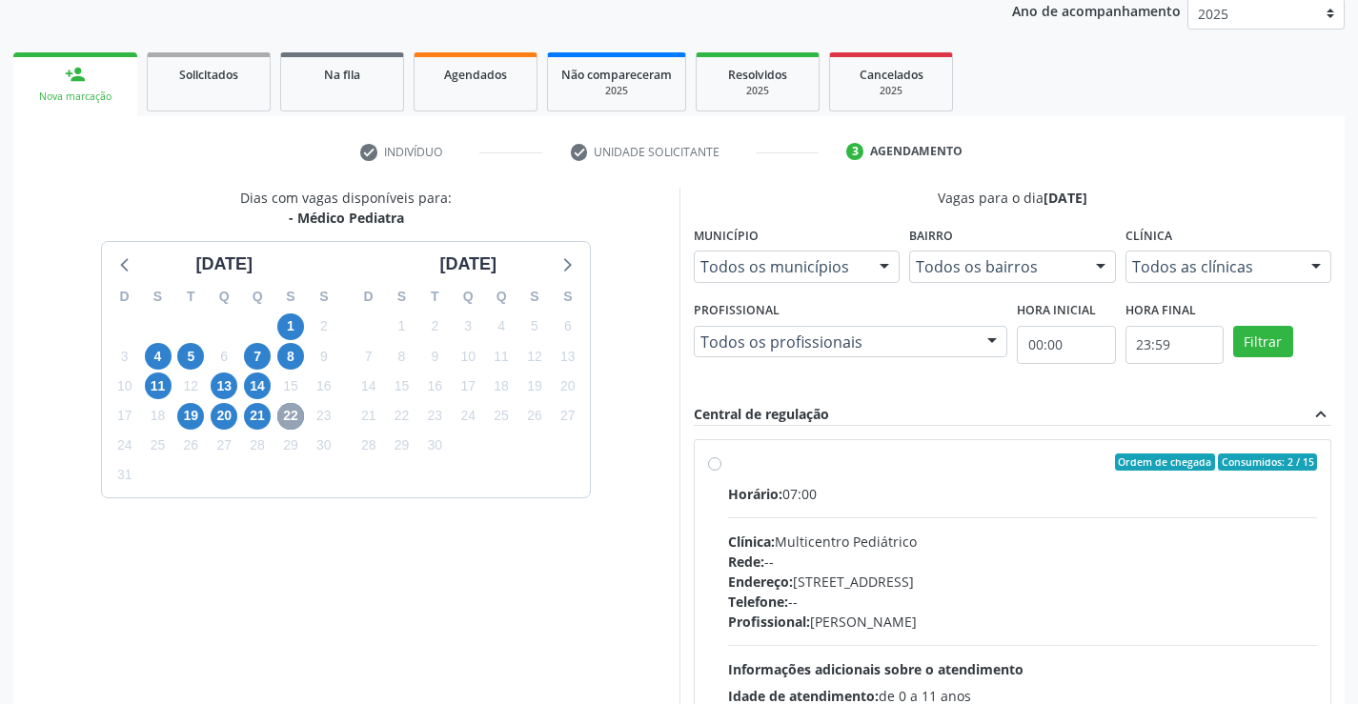
scroll to position [210, 0]
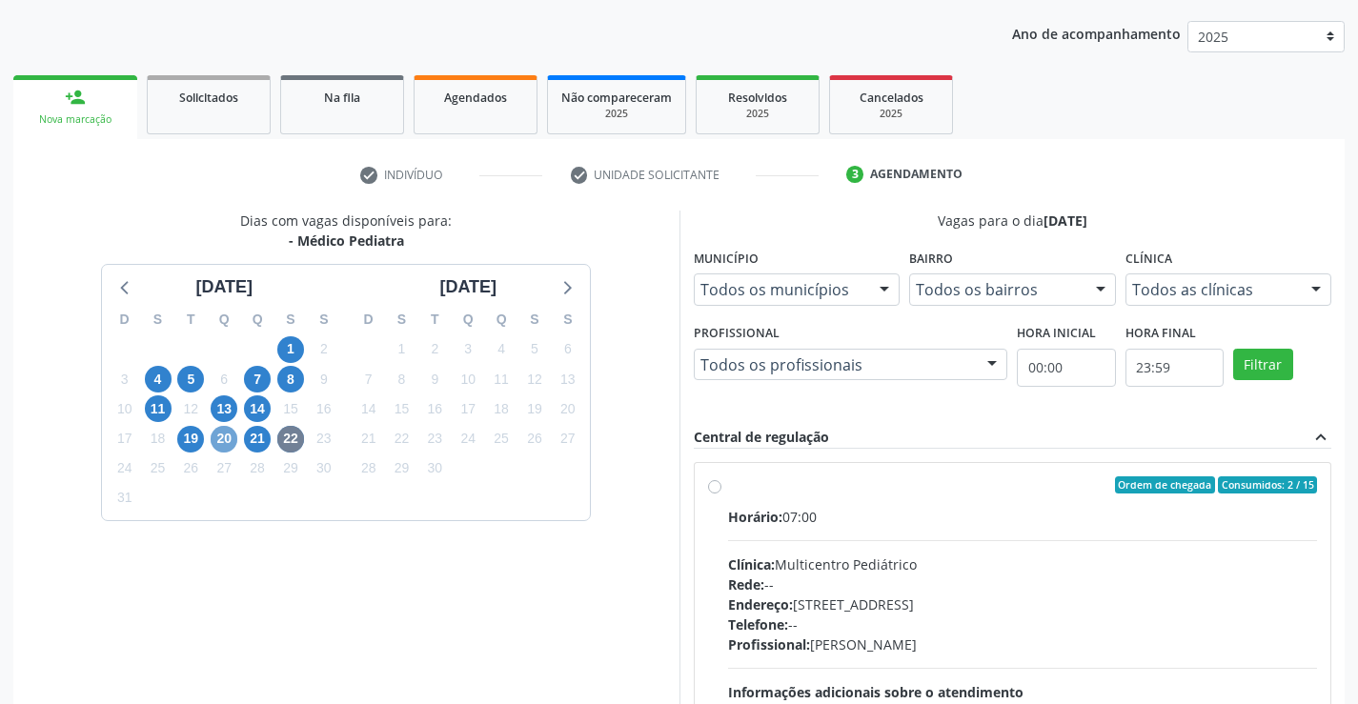
click at [220, 439] on span "20" at bounding box center [224, 439] width 27 height 27
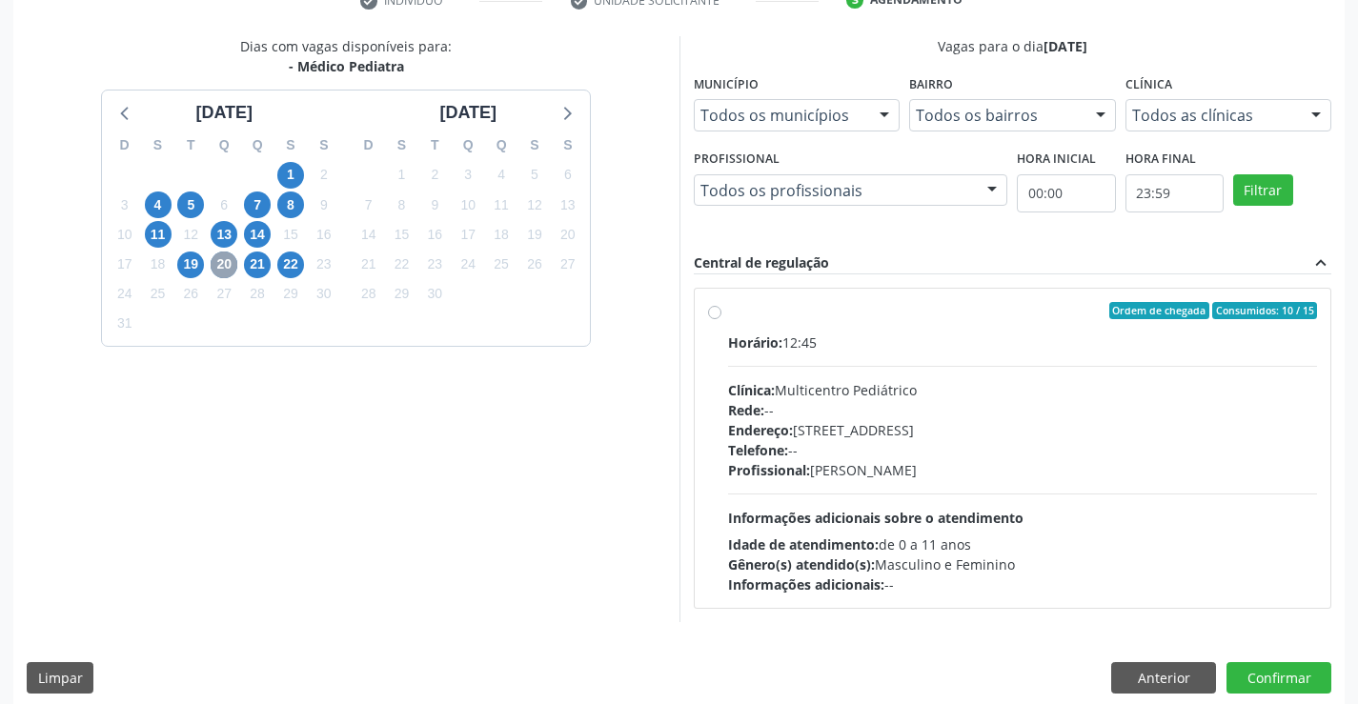
scroll to position [400, 0]
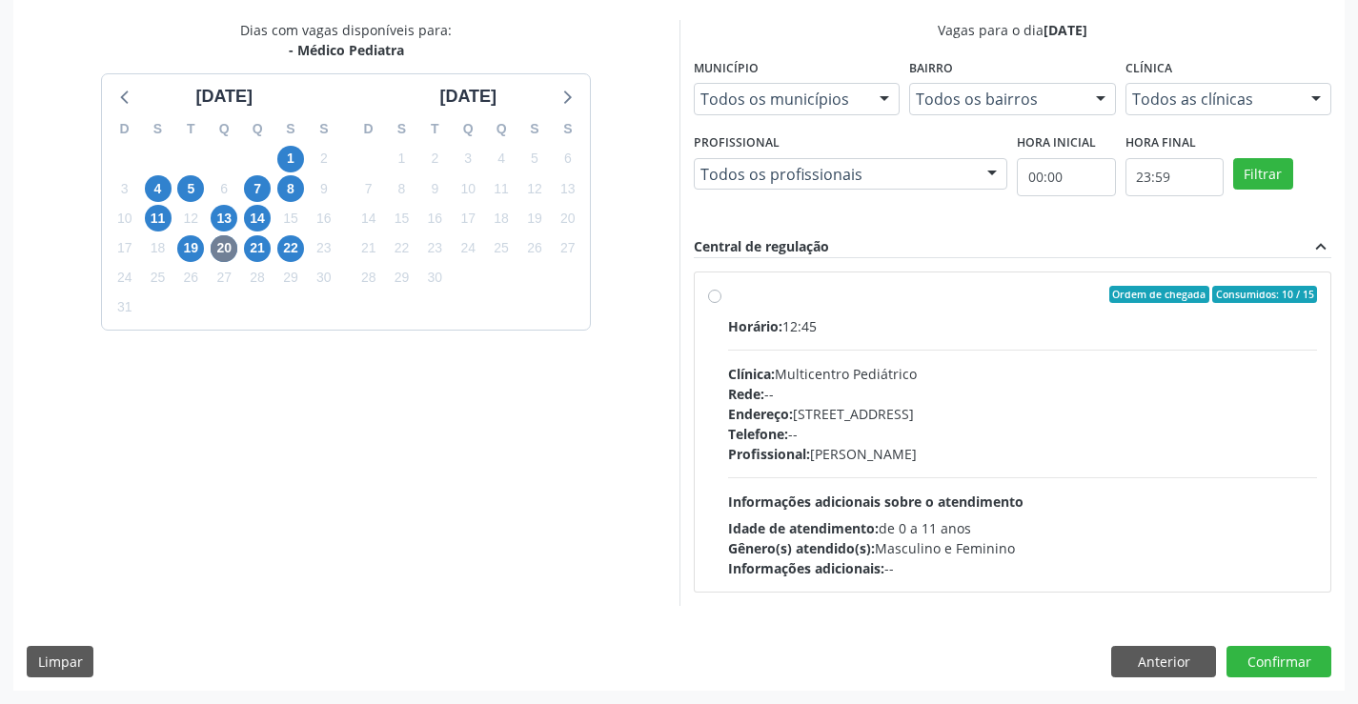
click at [728, 292] on label "Ordem de chegada Consumidos: 10 / 15 Horário: 12:45 Clínica: Multicentro Pediát…" at bounding box center [1023, 432] width 590 height 293
click at [711, 292] on input "Ordem de chegada Consumidos: 10 / 15 Horário: 12:45 Clínica: Multicentro Pediát…" at bounding box center [714, 294] width 13 height 17
radio input "true"
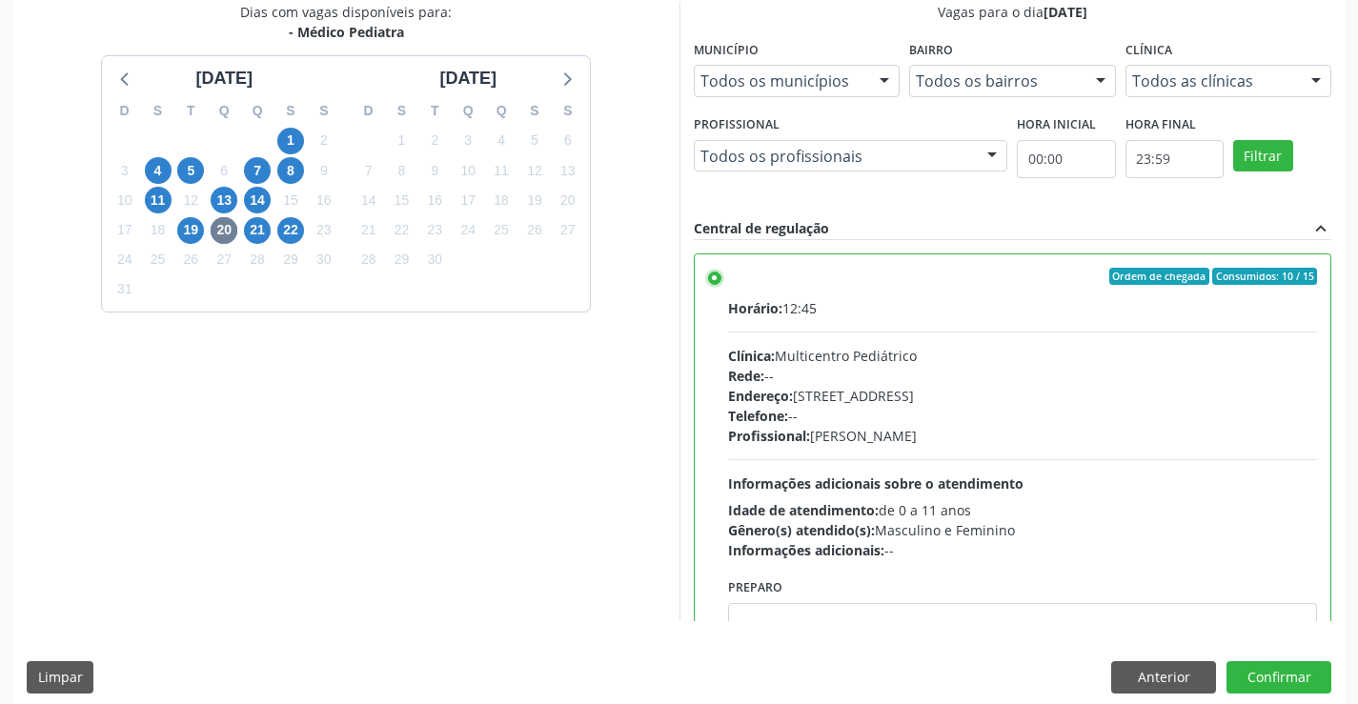
scroll to position [435, 0]
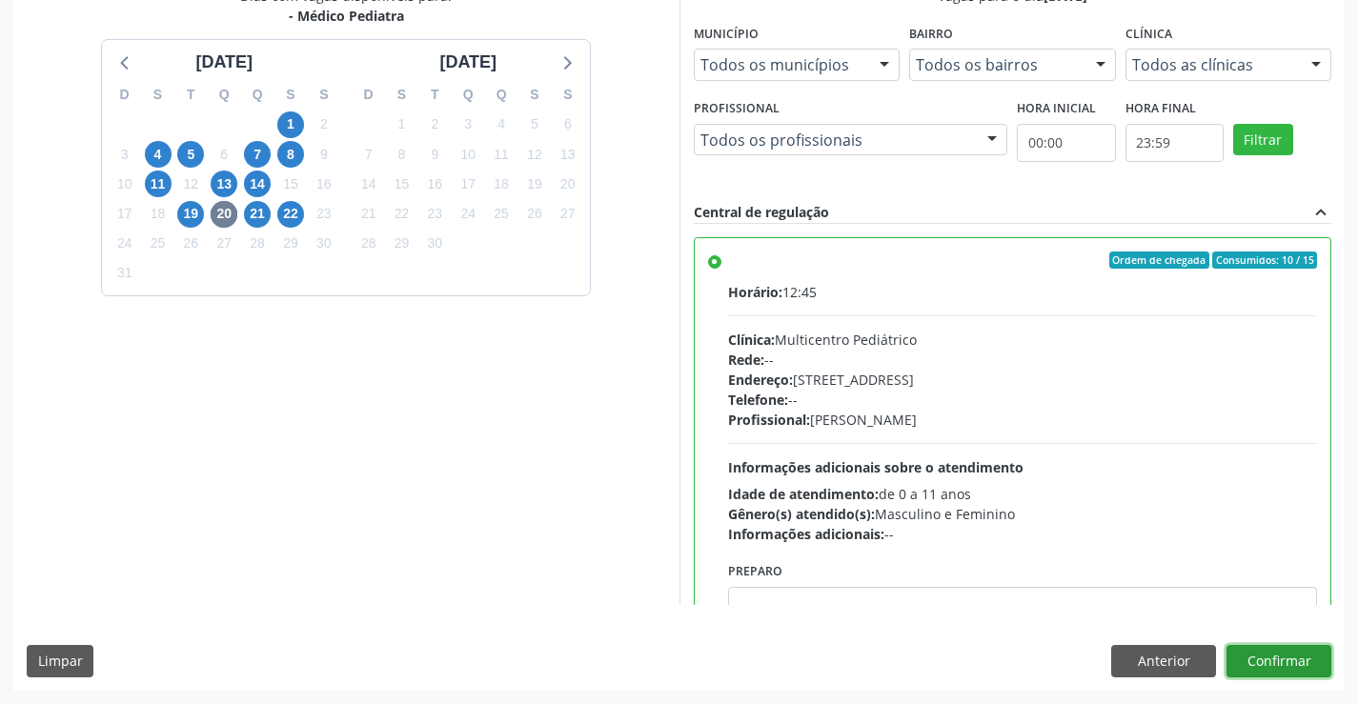
click at [1290, 652] on button "Confirmar" at bounding box center [1279, 661] width 105 height 32
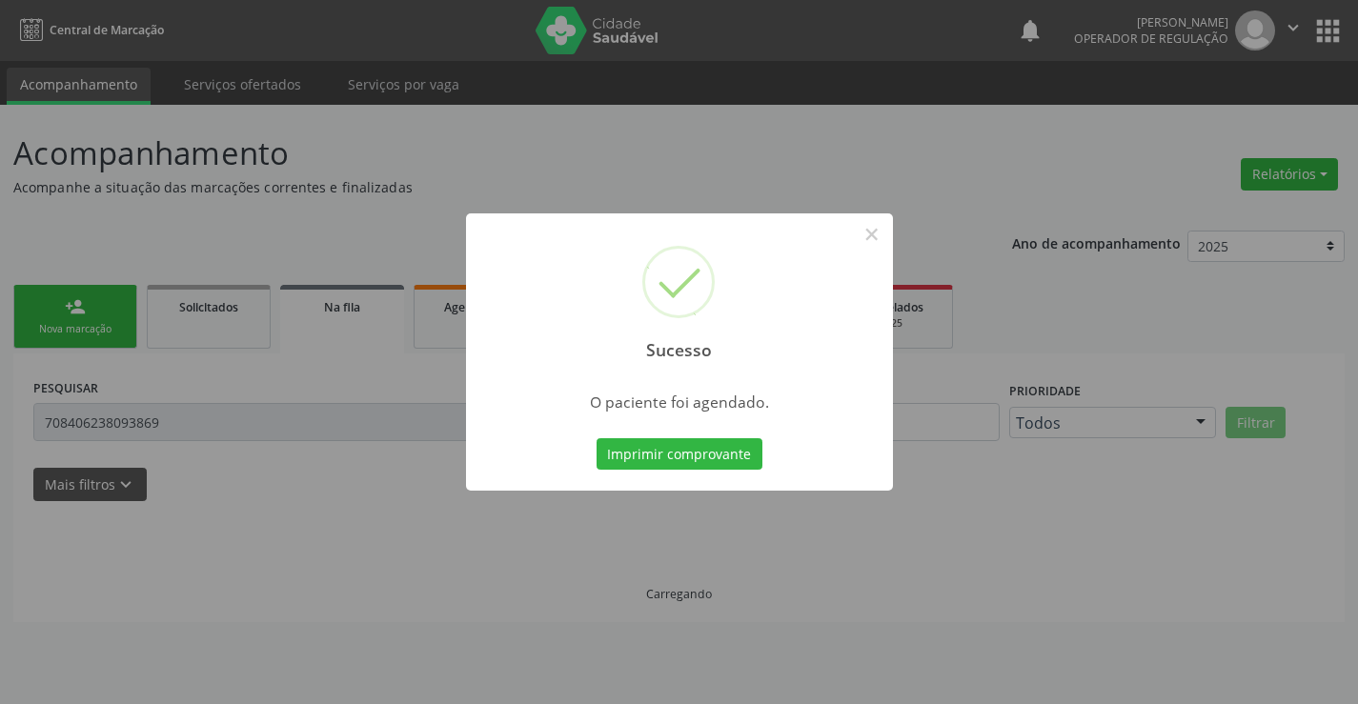
scroll to position [0, 0]
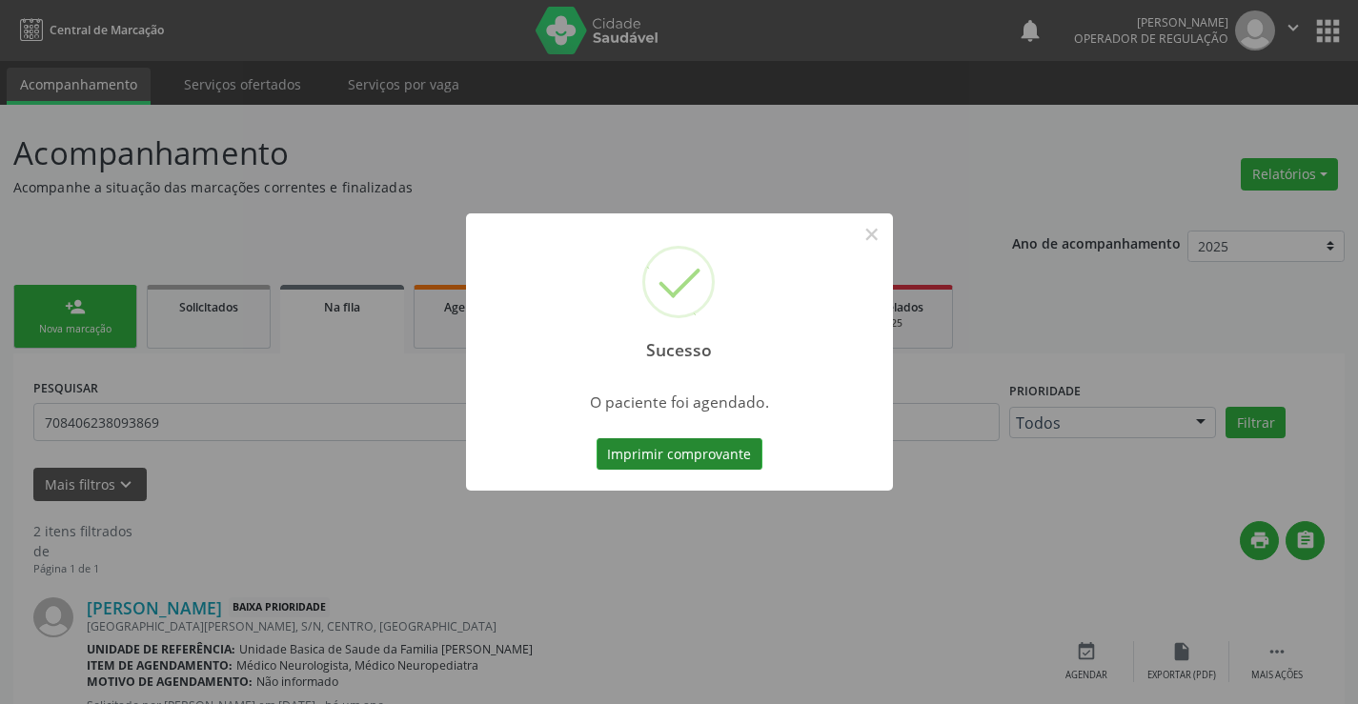
click at [743, 464] on button "Imprimir comprovante" at bounding box center [680, 454] width 166 height 32
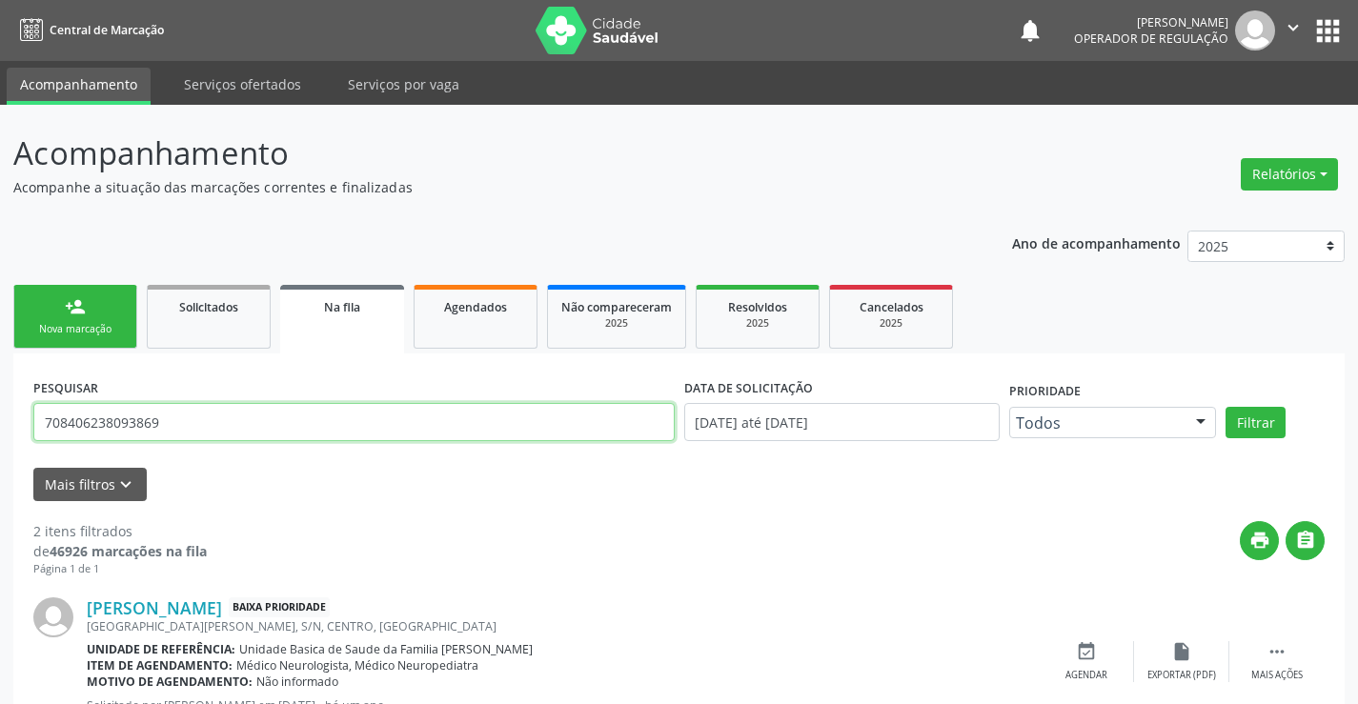
drag, startPoint x: 175, startPoint y: 423, endPoint x: 5, endPoint y: 423, distance: 170.6
click at [5, 423] on div "Acompanhamento Acompanhe a situação das marcações correntes e finalizadas Relat…" at bounding box center [679, 528] width 1358 height 846
type input "706202039346661"
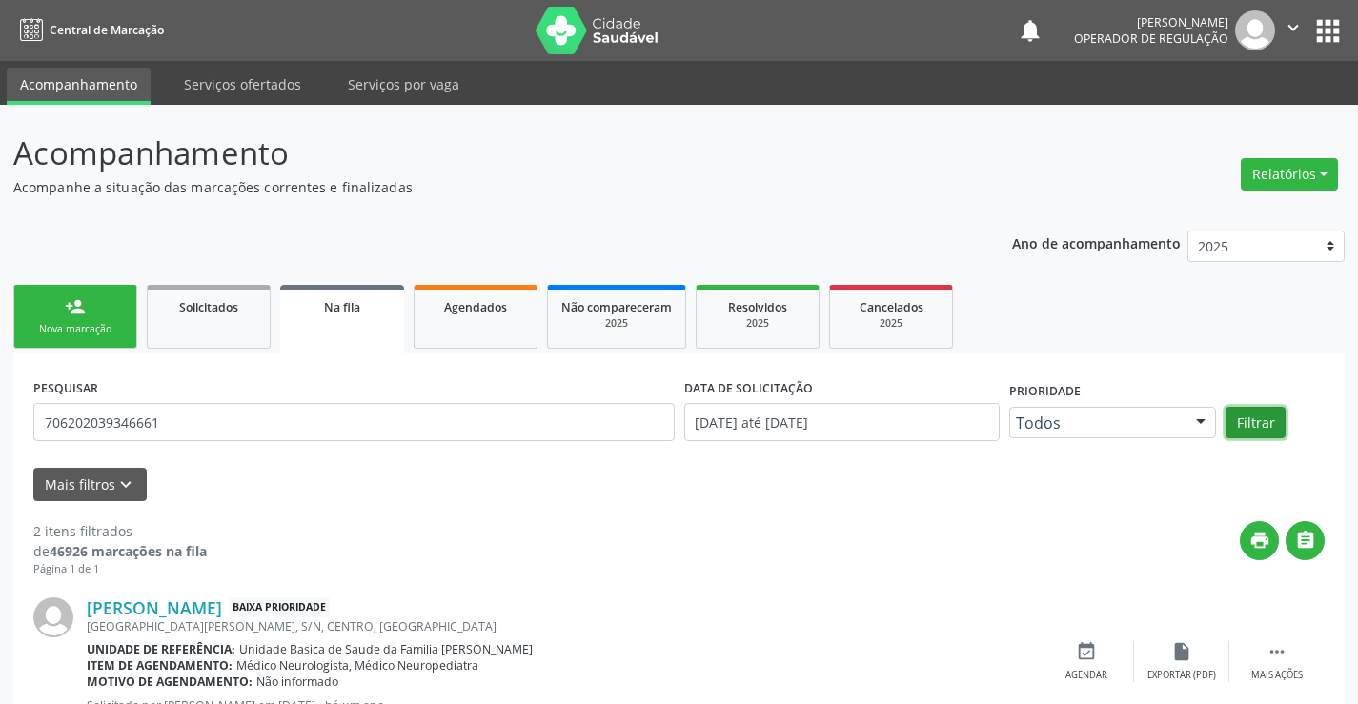
click at [1273, 420] on button "Filtrar" at bounding box center [1256, 423] width 60 height 32
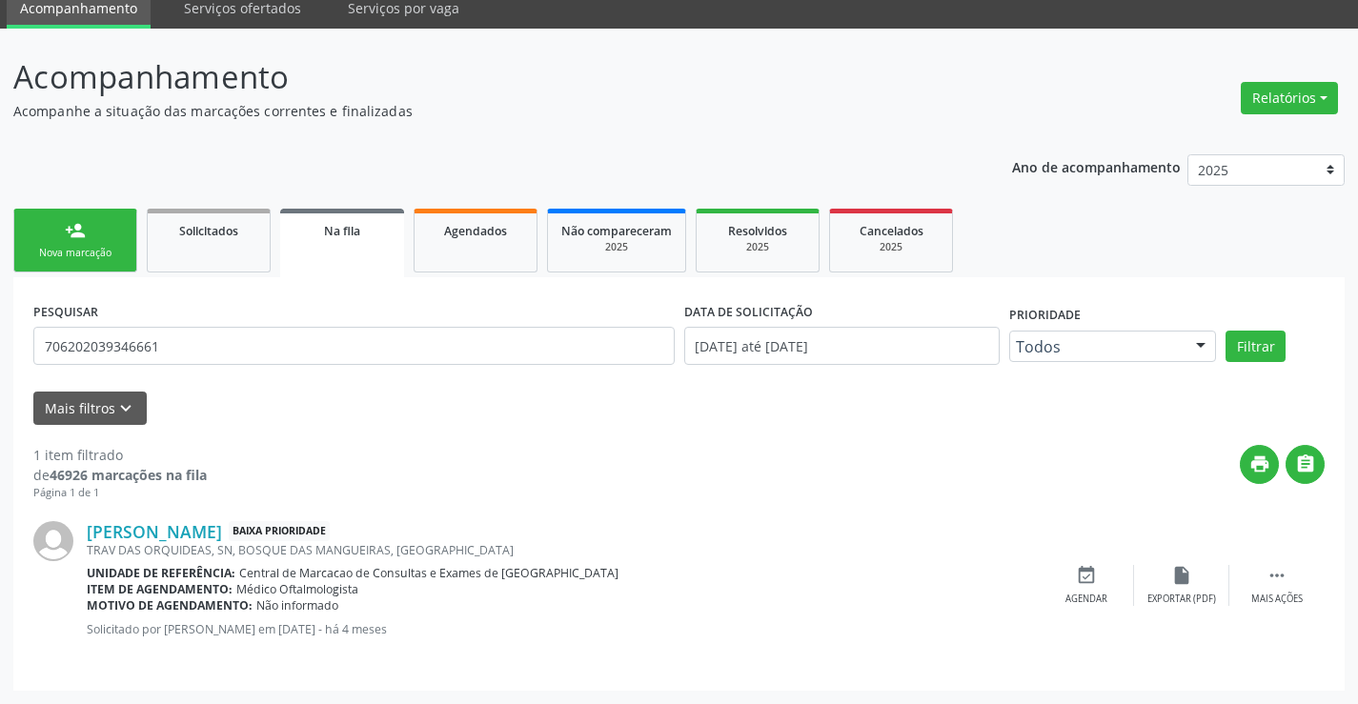
click at [114, 250] on div "Nova marcação" at bounding box center [75, 253] width 95 height 14
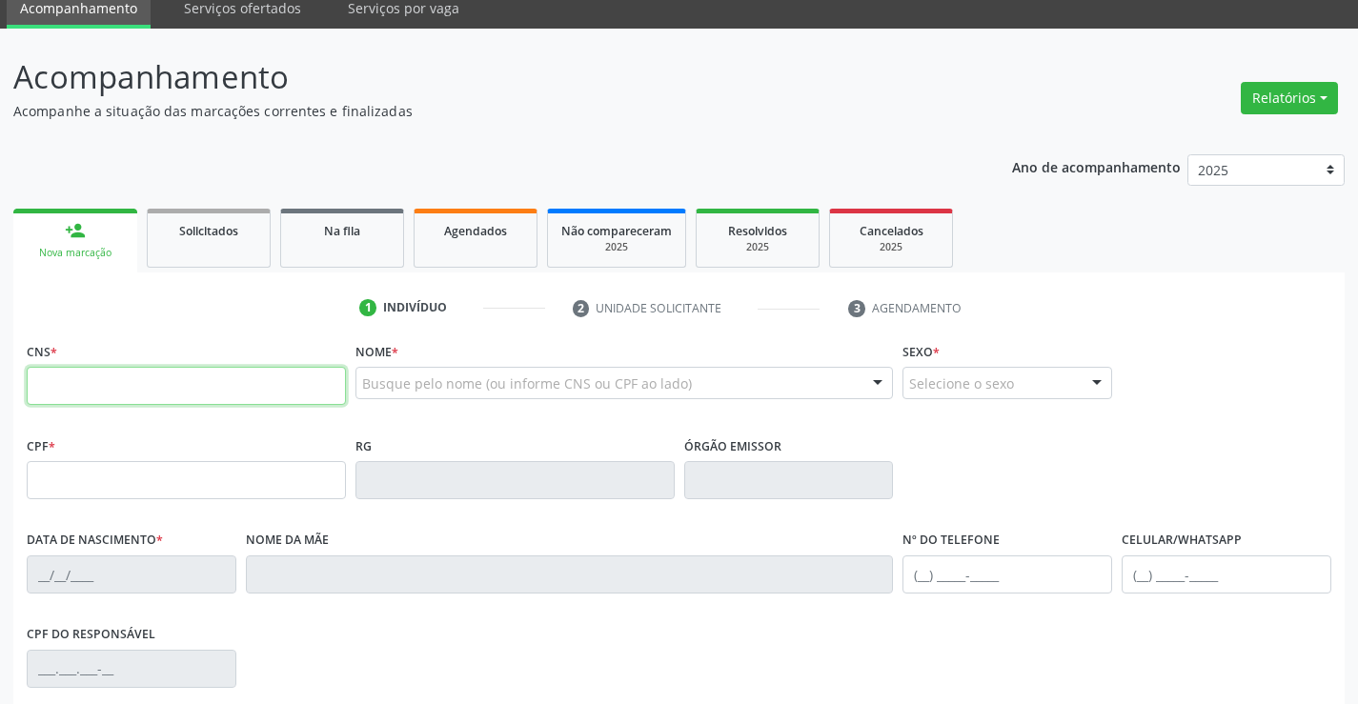
drag, startPoint x: 114, startPoint y: 250, endPoint x: 172, endPoint y: 391, distance: 152.2
click at [172, 391] on input "text" at bounding box center [186, 386] width 319 height 38
type input "705 0080 4418 6854"
type input "23/07/2024"
type input "(74) 98140-5031"
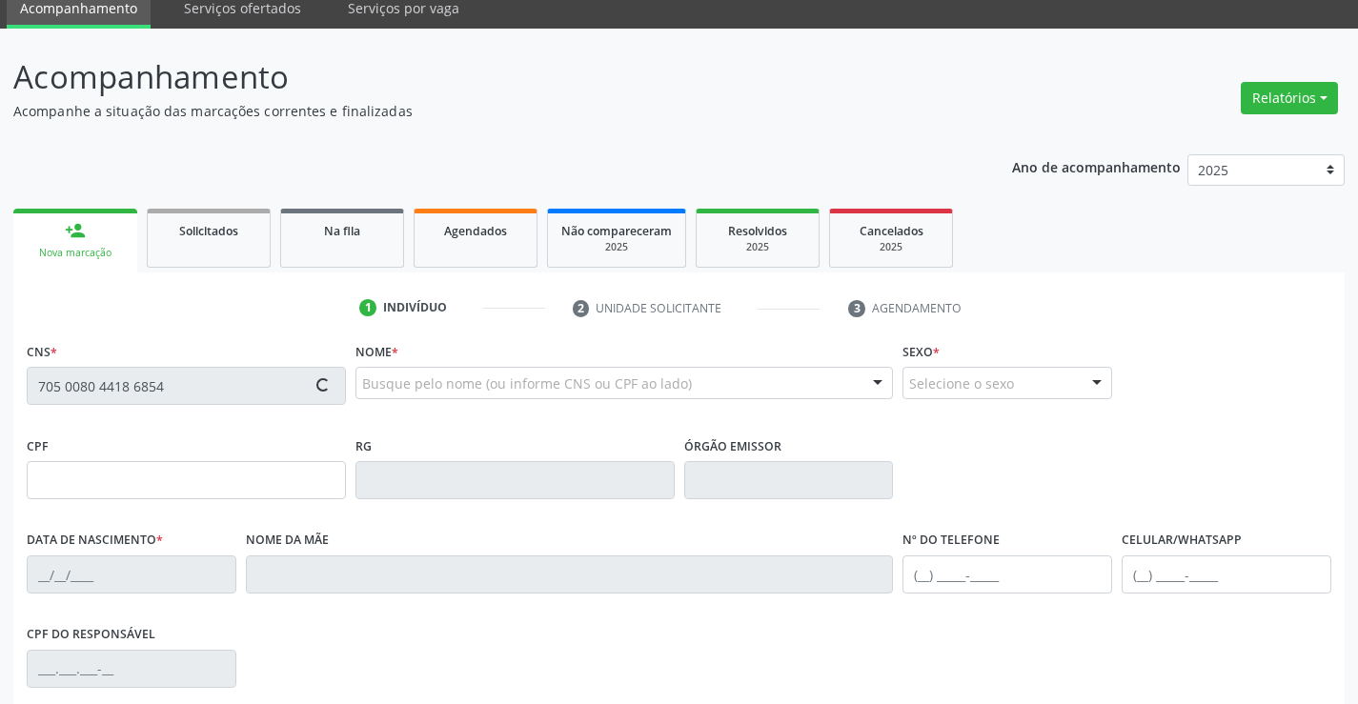
type input "40"
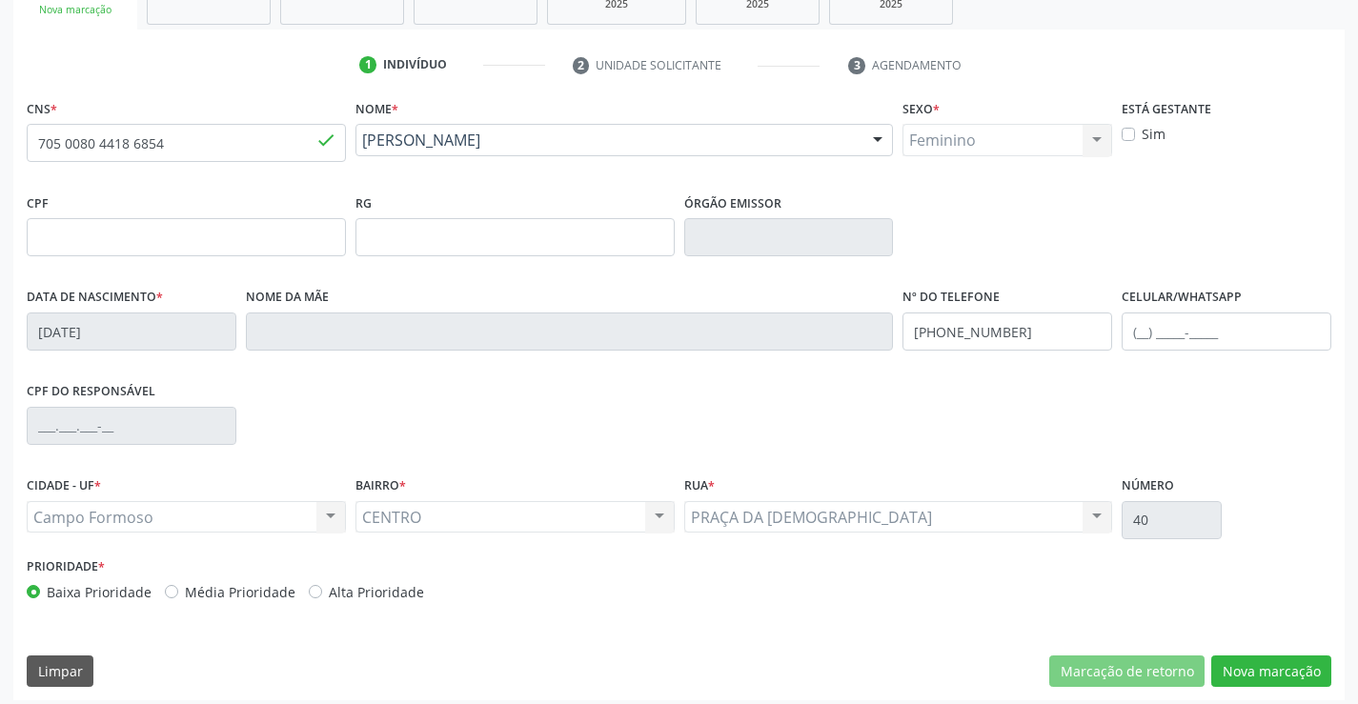
scroll to position [329, 0]
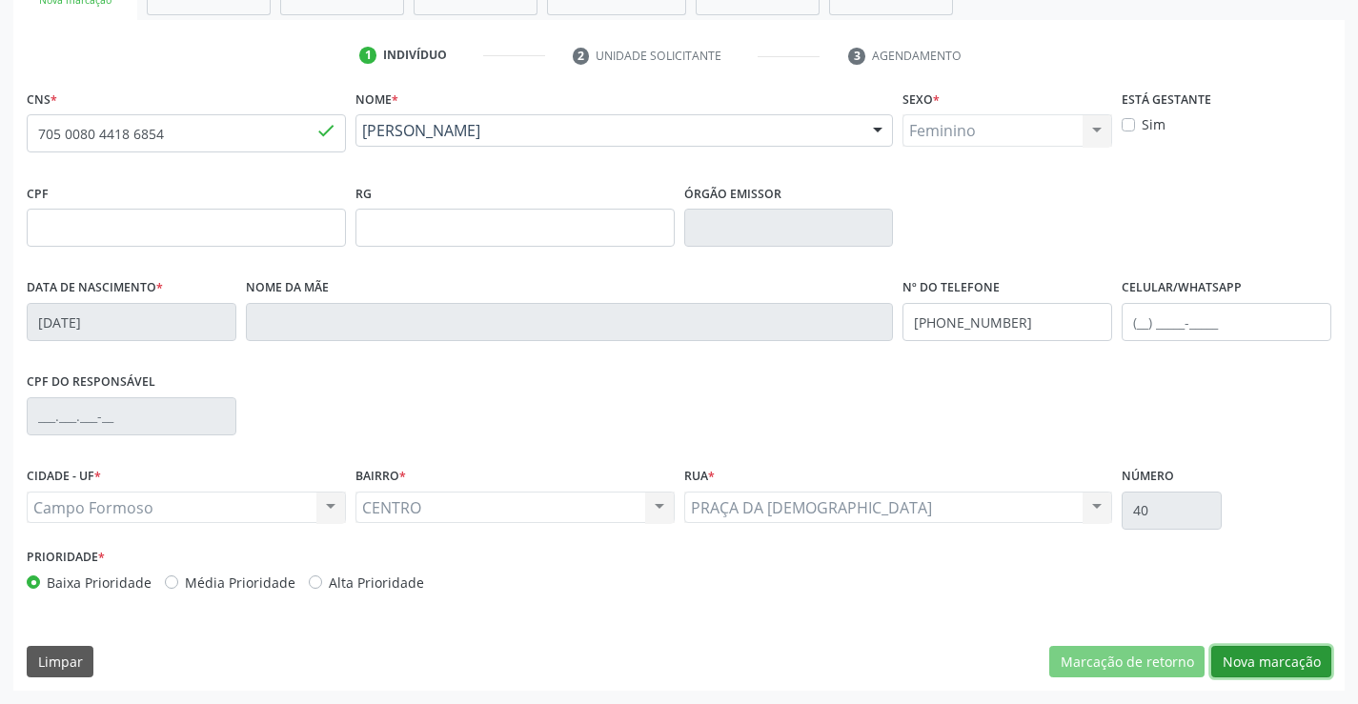
click at [1280, 658] on button "Nova marcação" at bounding box center [1272, 662] width 120 height 32
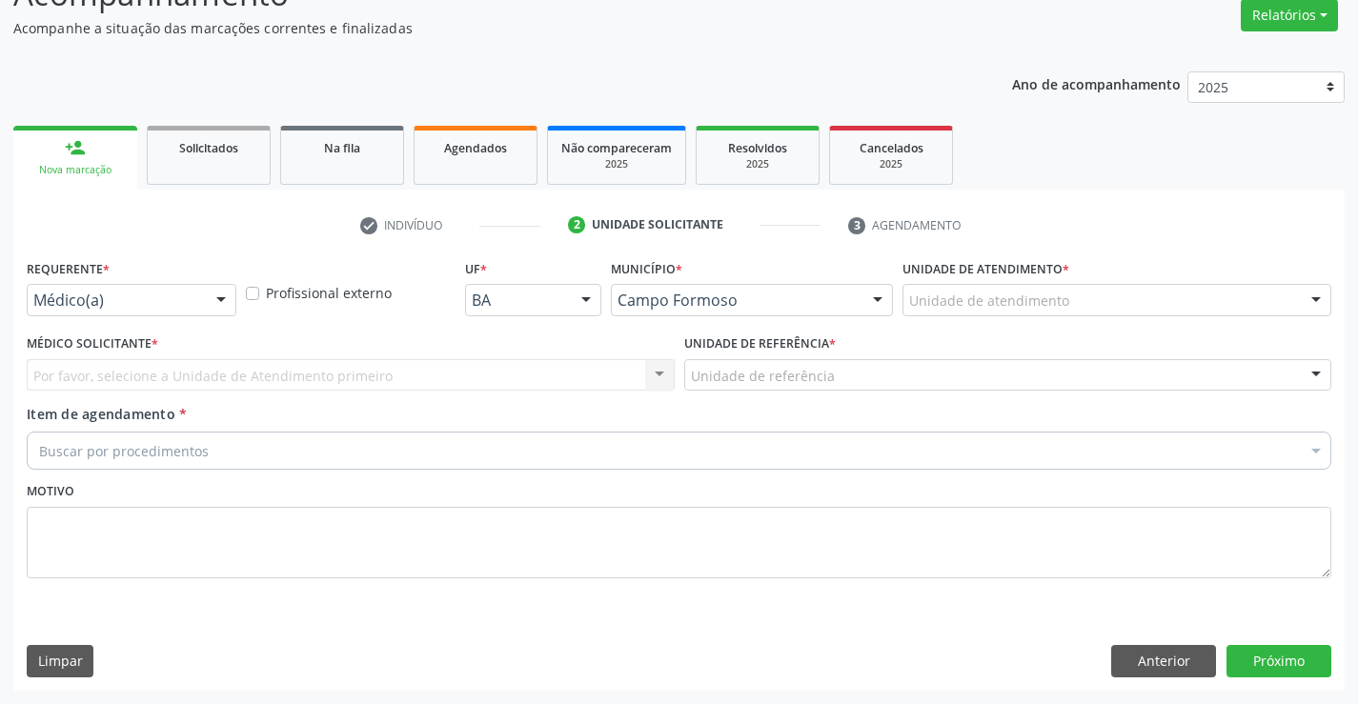
scroll to position [159, 0]
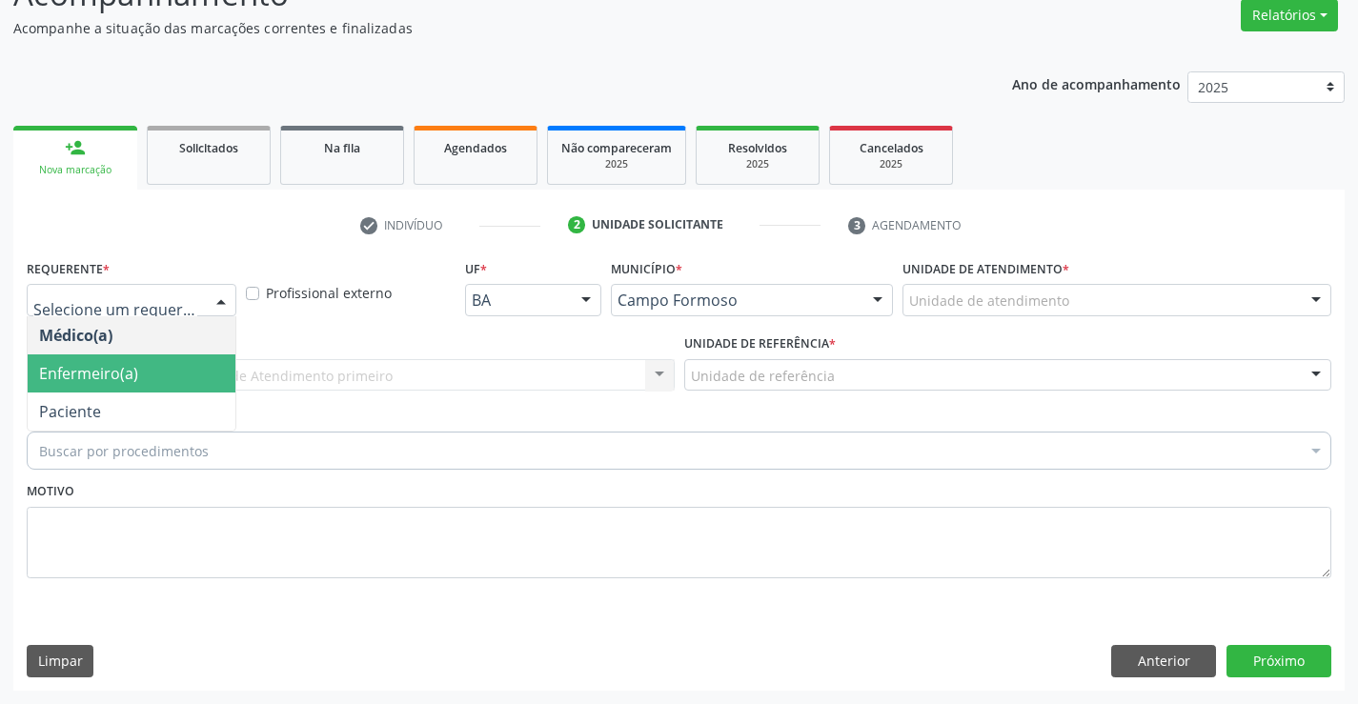
click at [45, 391] on span "Enfermeiro(a)" at bounding box center [132, 374] width 208 height 38
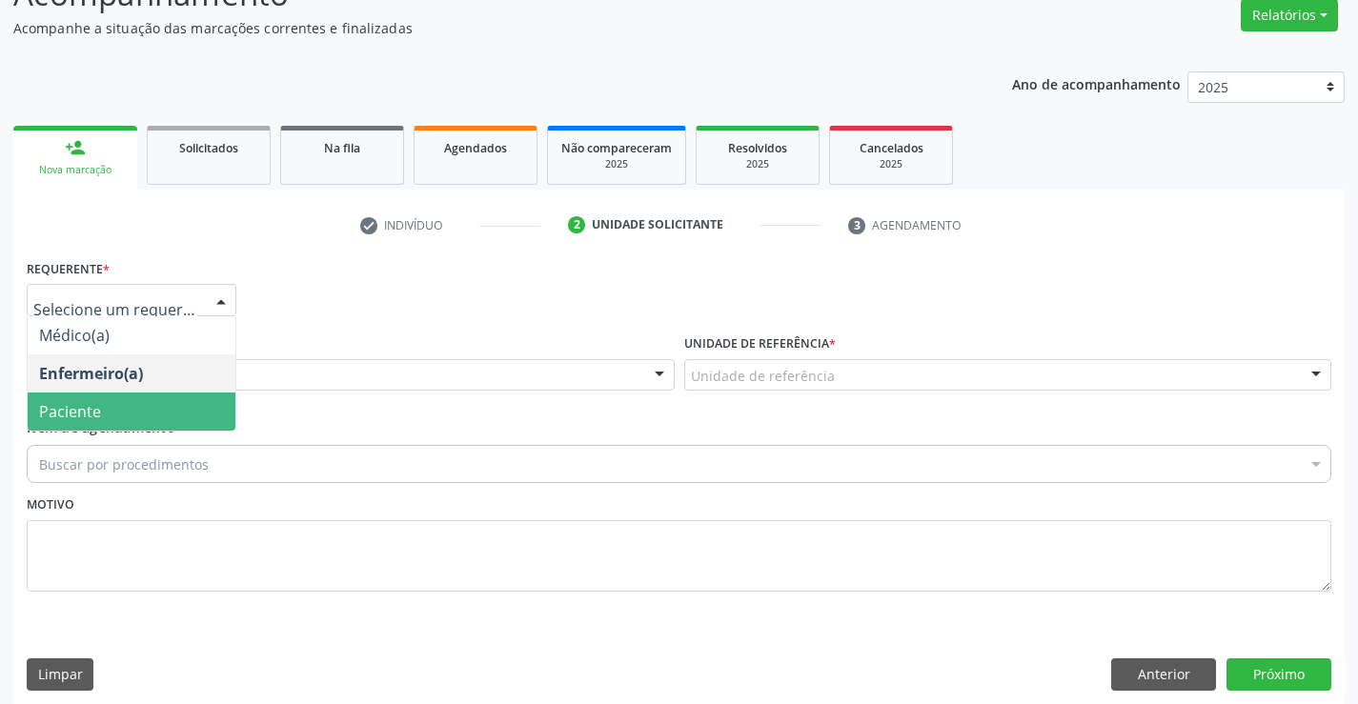
click at [70, 312] on div at bounding box center [132, 300] width 210 height 32
click at [43, 418] on span "Paciente" at bounding box center [70, 411] width 62 height 21
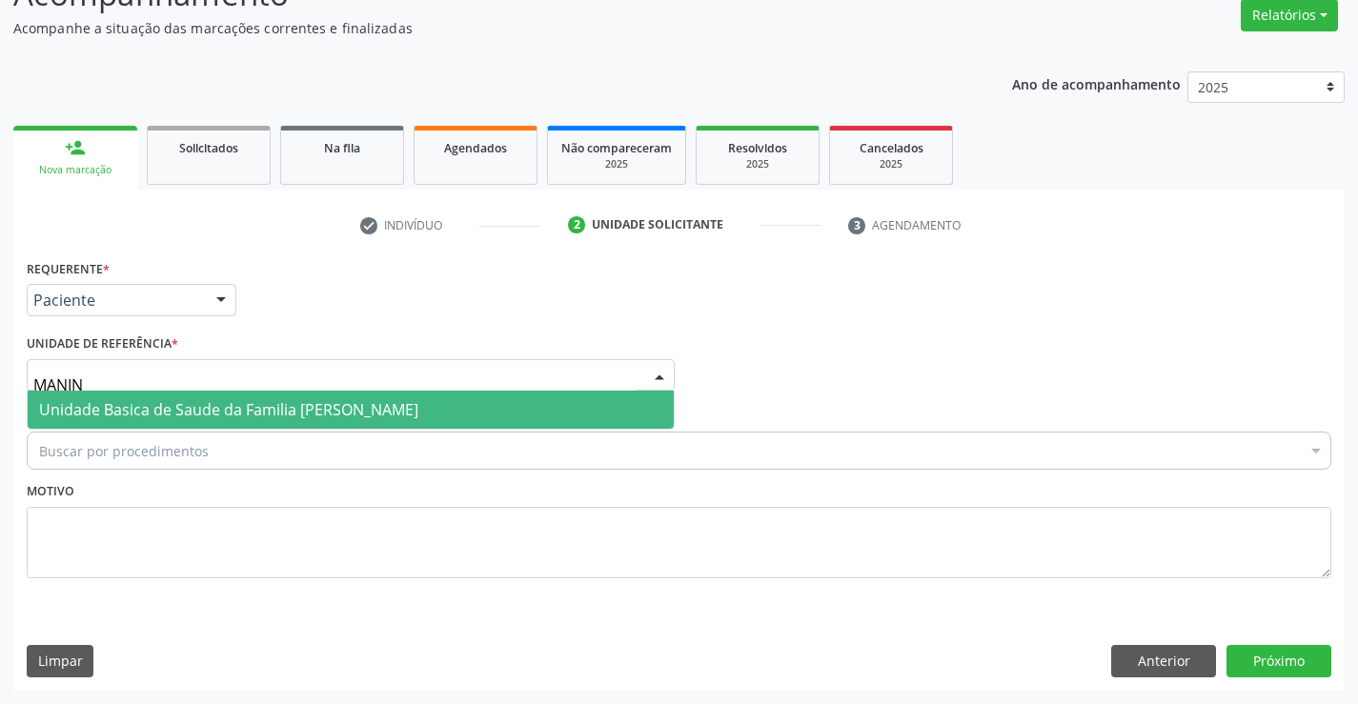
type input "MANINH"
click at [53, 410] on span "Unidade Basica de Saude da Familia [PERSON_NAME]" at bounding box center [228, 409] width 379 height 21
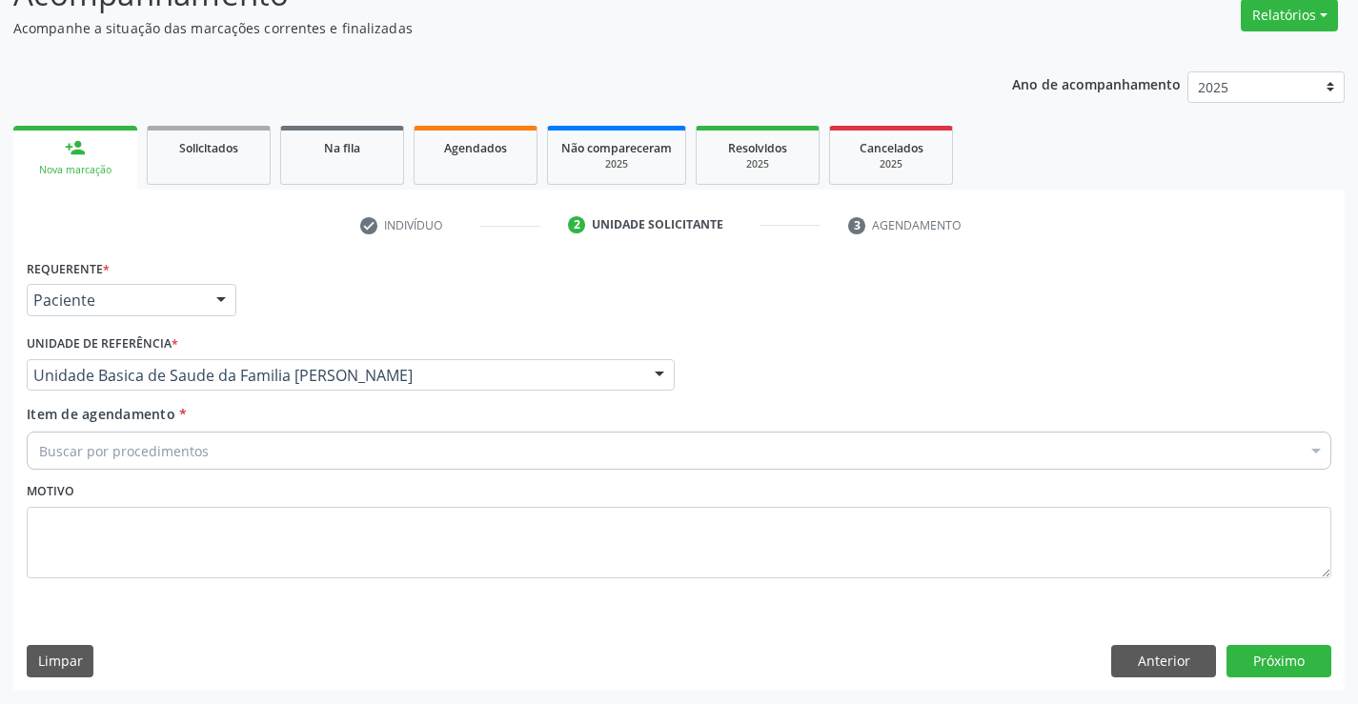
click at [53, 436] on div "Buscar por procedimentos" at bounding box center [679, 451] width 1305 height 38
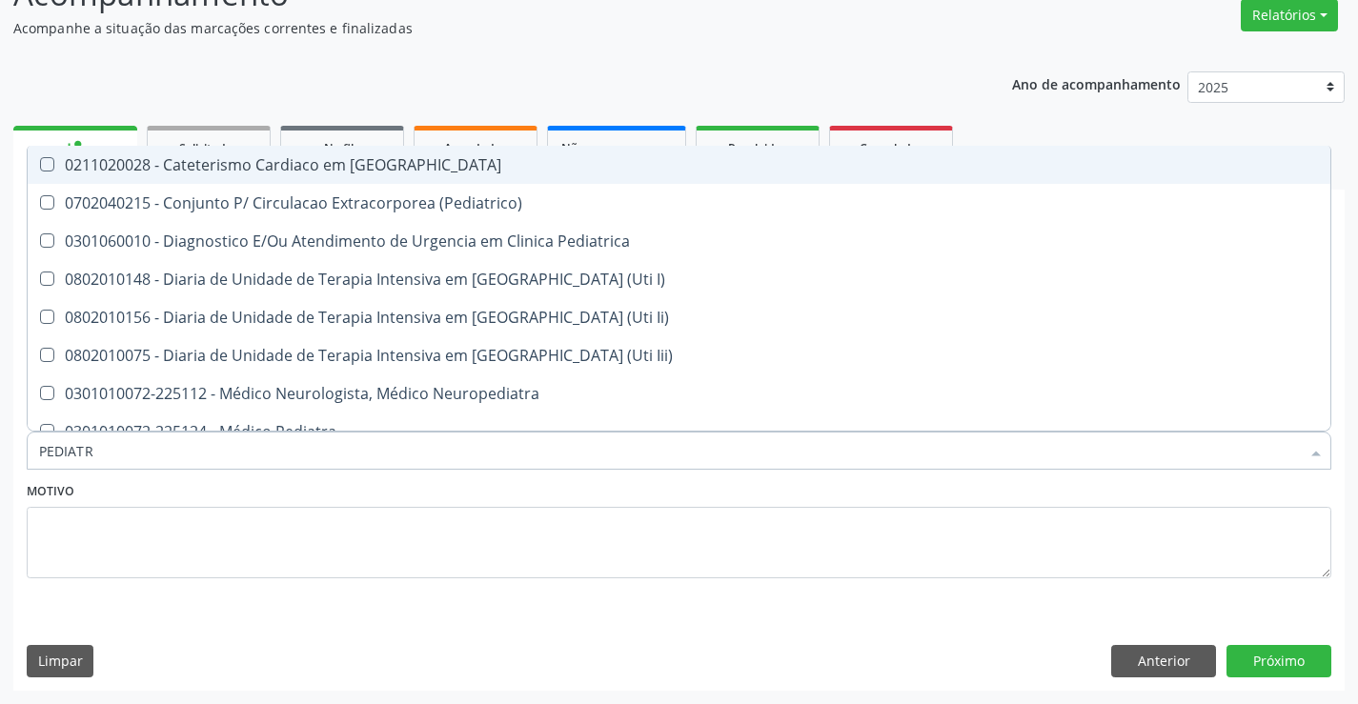
type input "PEDIATRA"
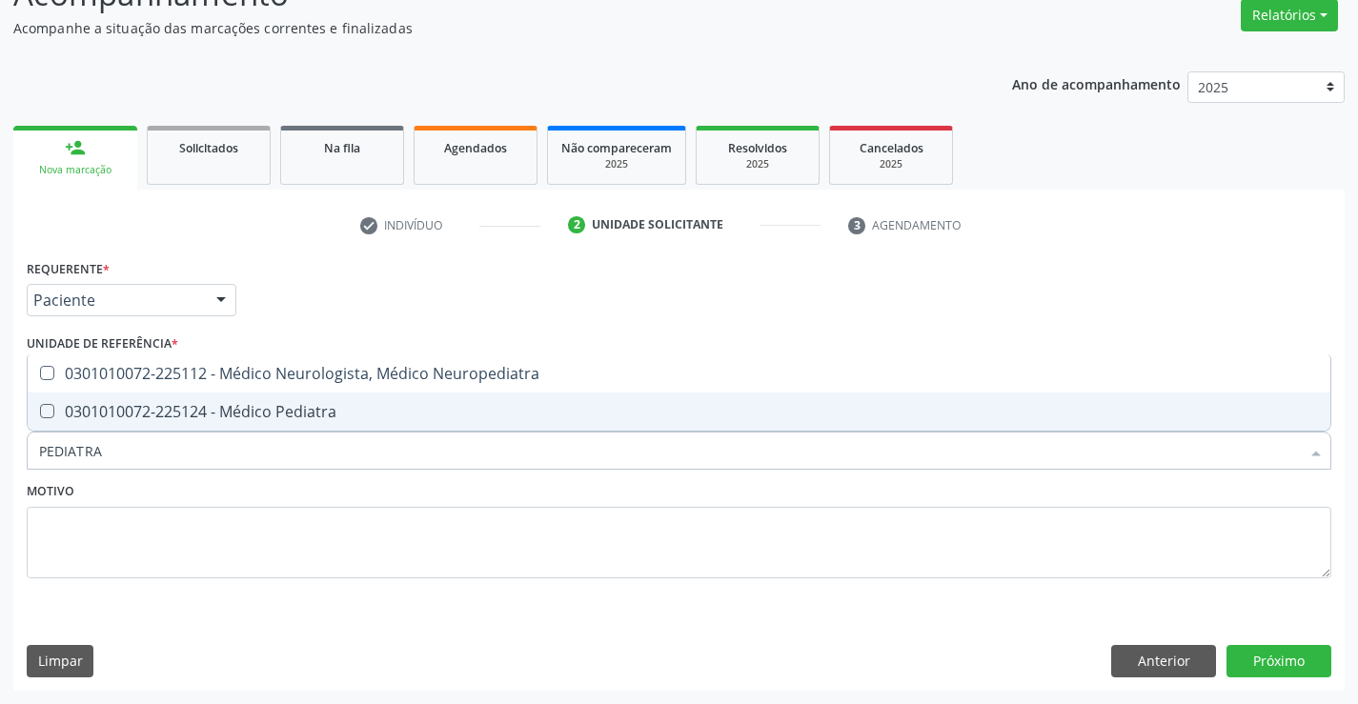
click at [128, 410] on div "0301010072-225124 - Médico Pediatra" at bounding box center [679, 411] width 1280 height 15
checkbox Pediatra "true"
click at [1253, 659] on button "Próximo" at bounding box center [1279, 661] width 105 height 32
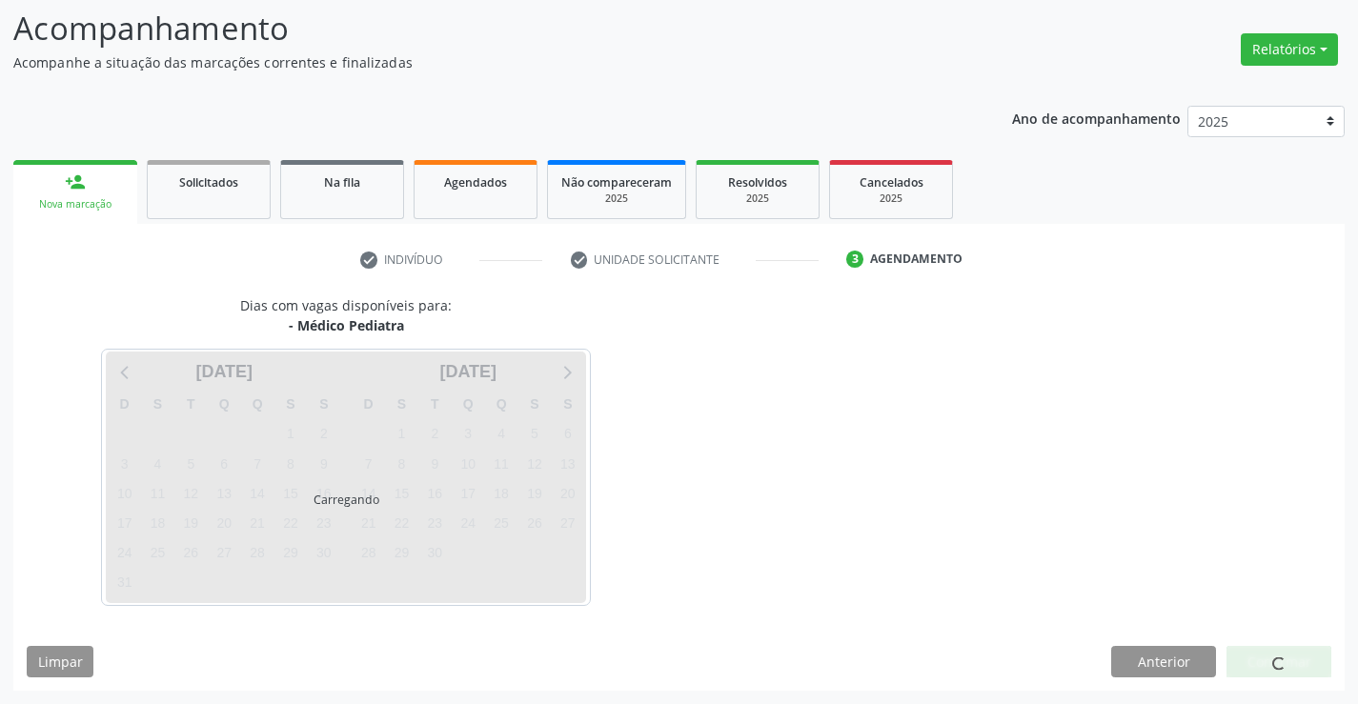
scroll to position [125, 0]
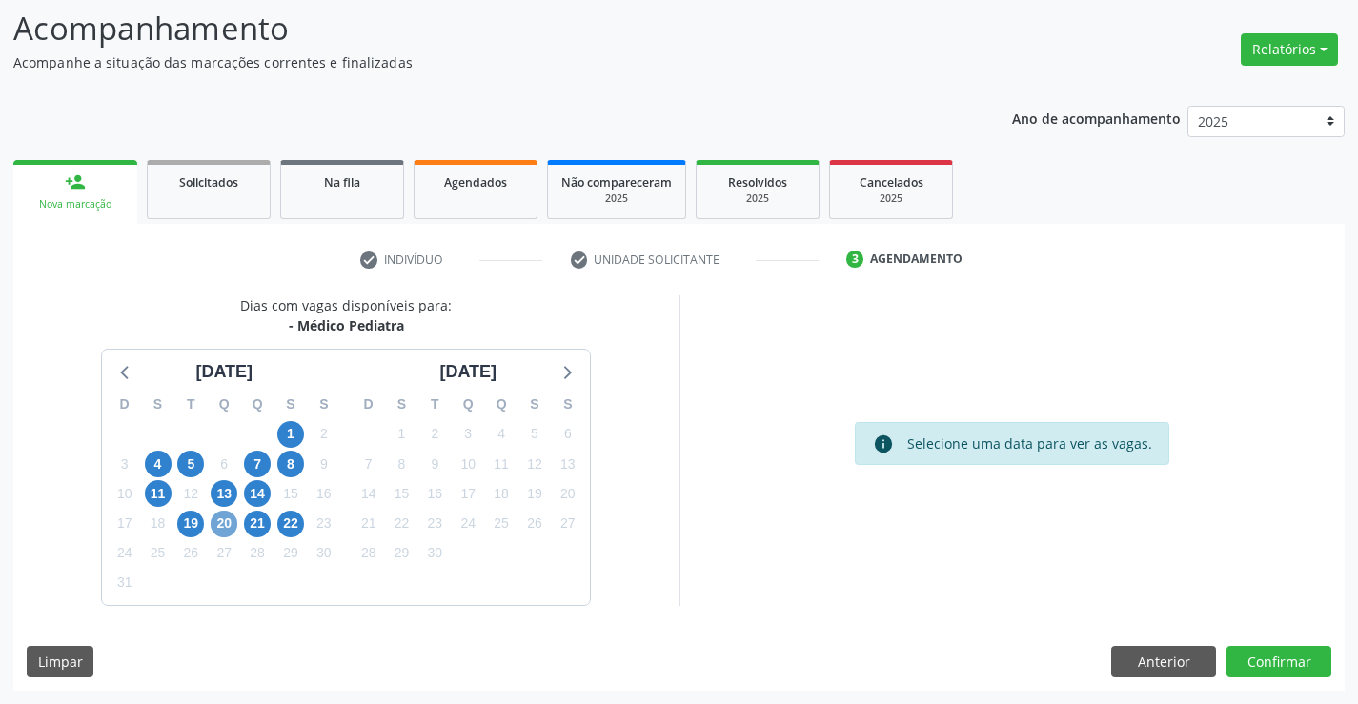
click at [234, 523] on span "20" at bounding box center [224, 524] width 27 height 27
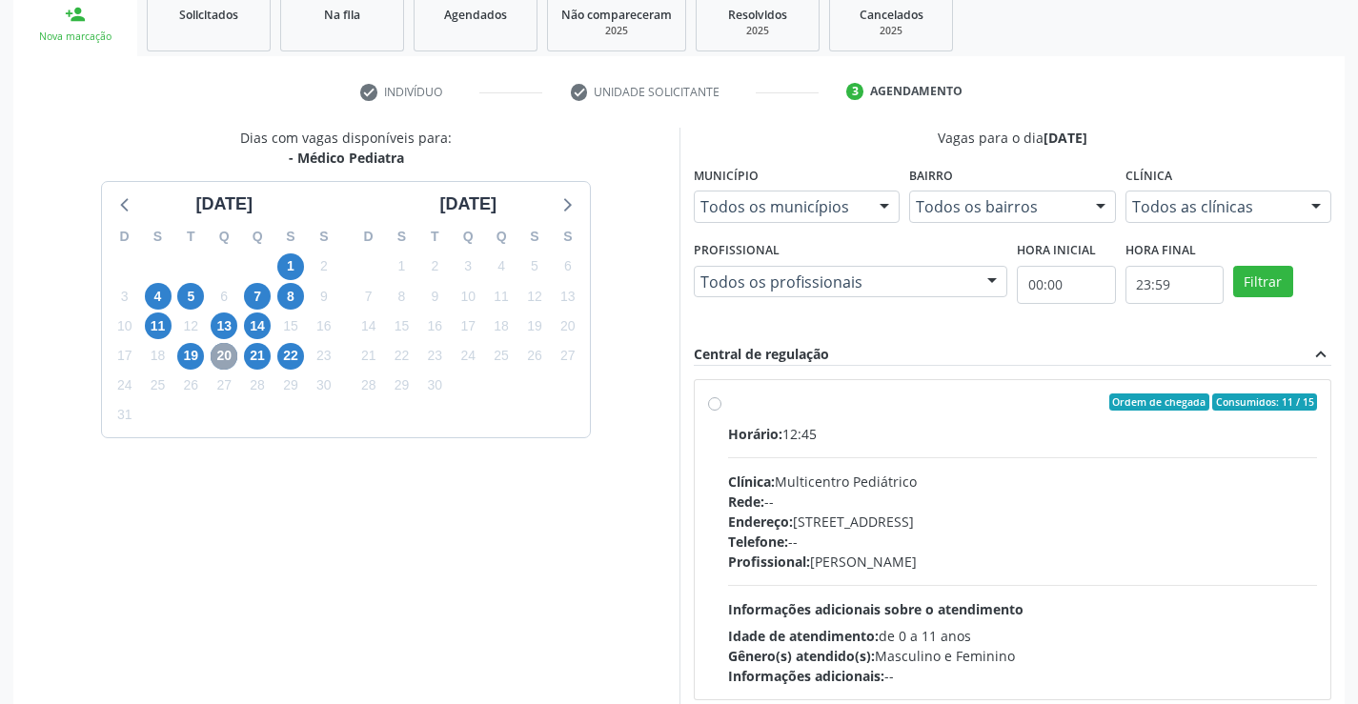
scroll to position [400, 0]
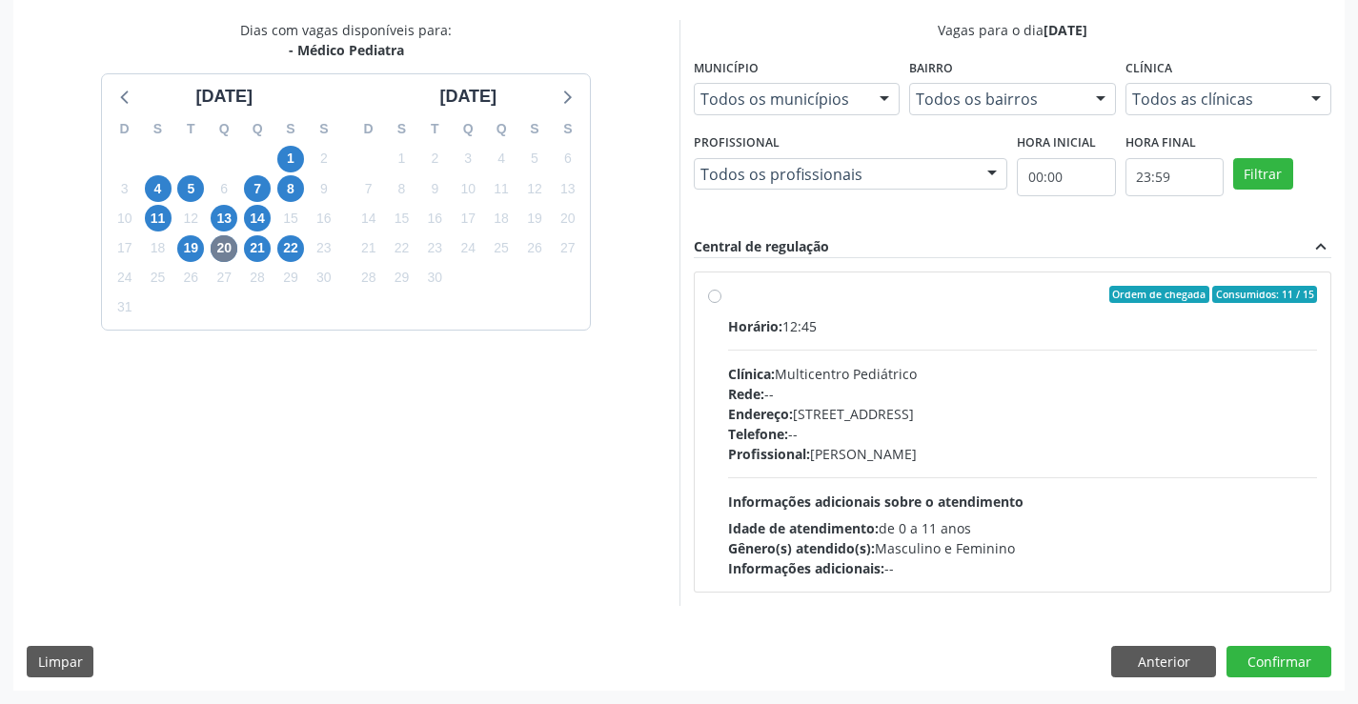
click at [728, 296] on label "Ordem de chegada Consumidos: 11 / 15 Horário: 12:45 Clínica: Multicentro Pediát…" at bounding box center [1023, 432] width 590 height 293
click at [713, 296] on input "Ordem de chegada Consumidos: 11 / 15 Horário: 12:45 Clínica: Multicentro Pediát…" at bounding box center [714, 294] width 13 height 17
radio input "true"
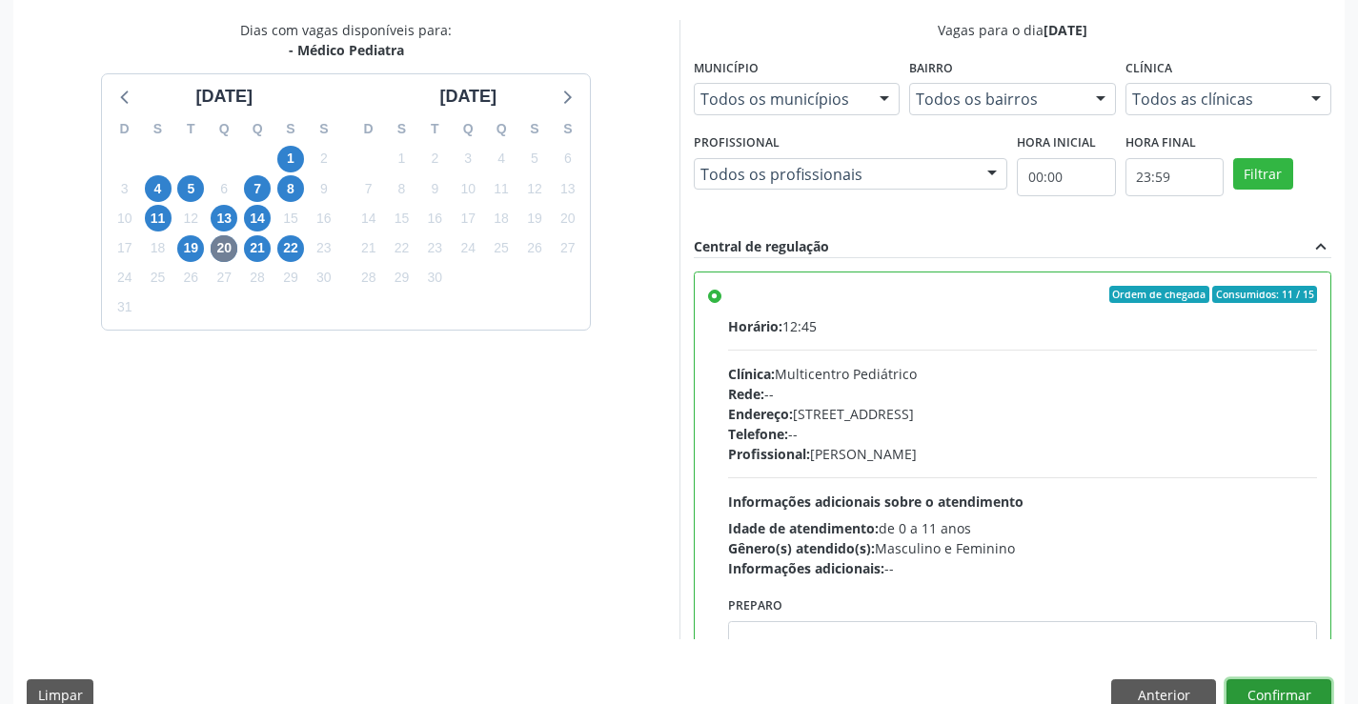
click at [1275, 687] on button "Confirmar" at bounding box center [1279, 696] width 105 height 32
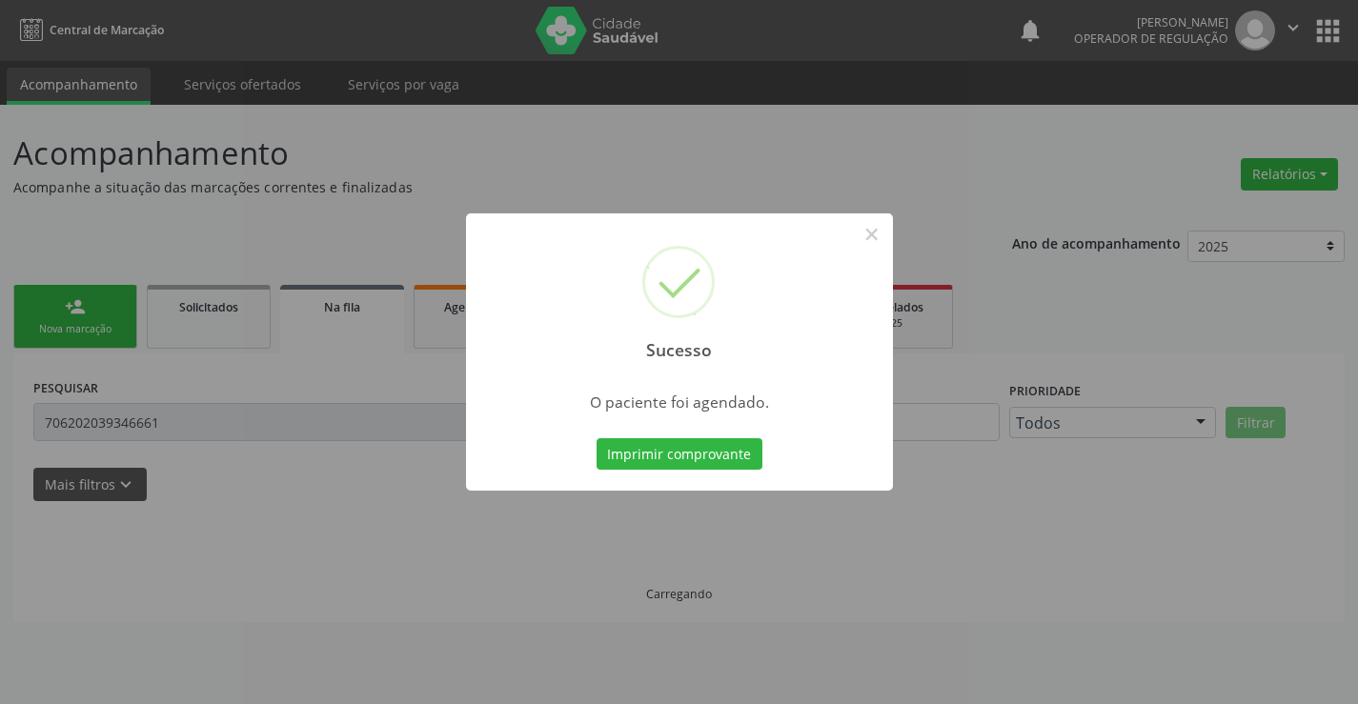
scroll to position [0, 0]
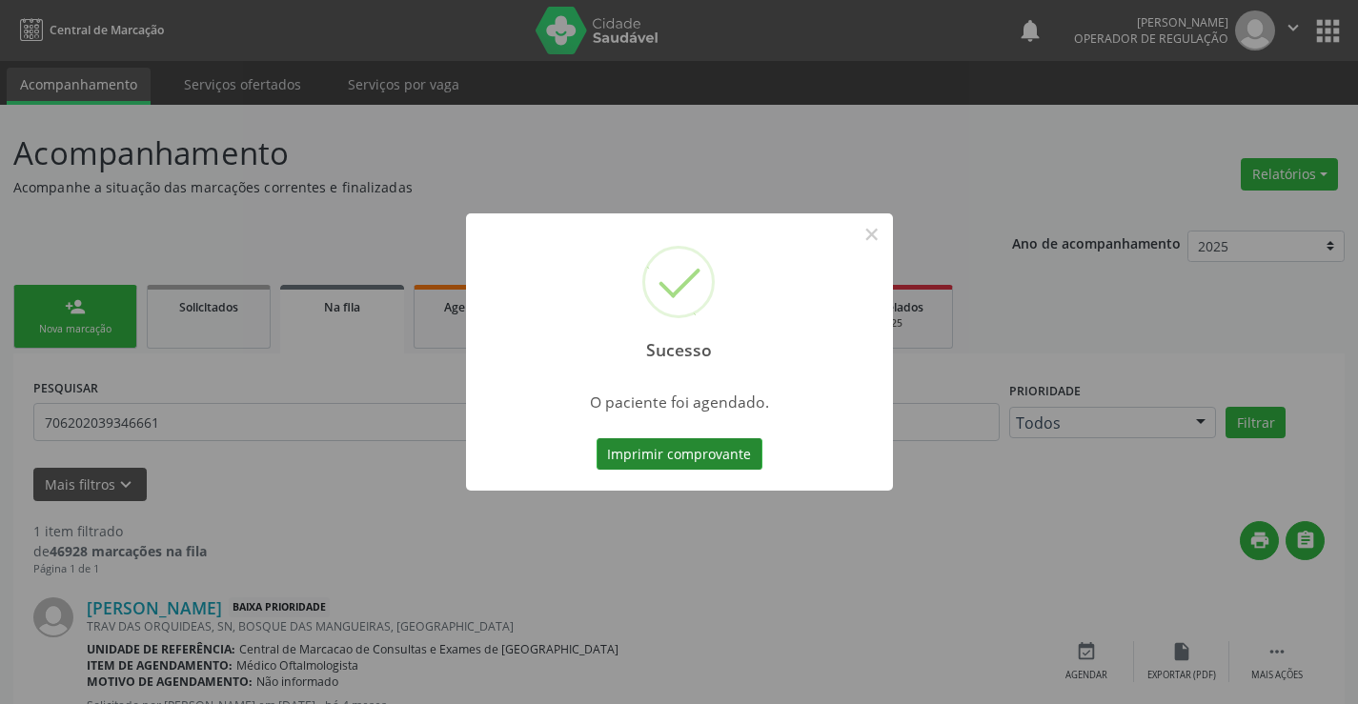
click at [734, 459] on button "Imprimir comprovante" at bounding box center [680, 454] width 166 height 32
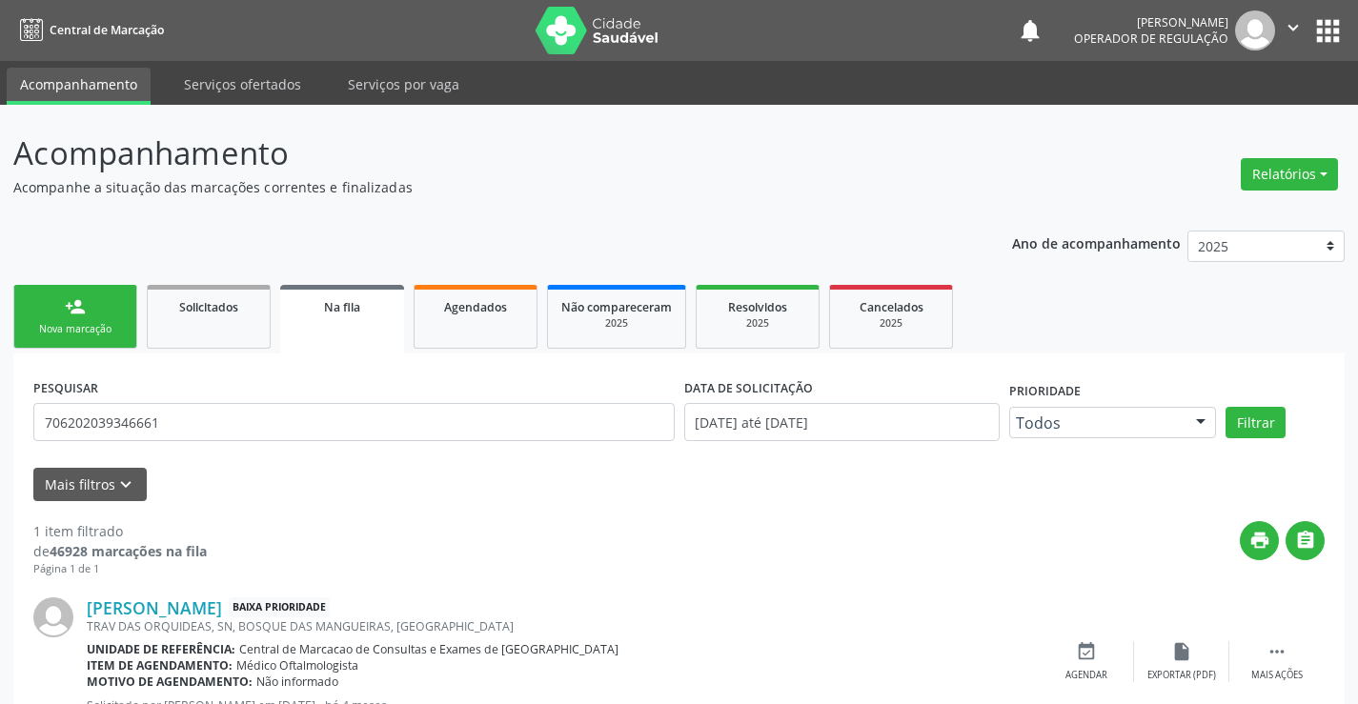
click at [97, 321] on link "person_add Nova marcação" at bounding box center [75, 317] width 124 height 64
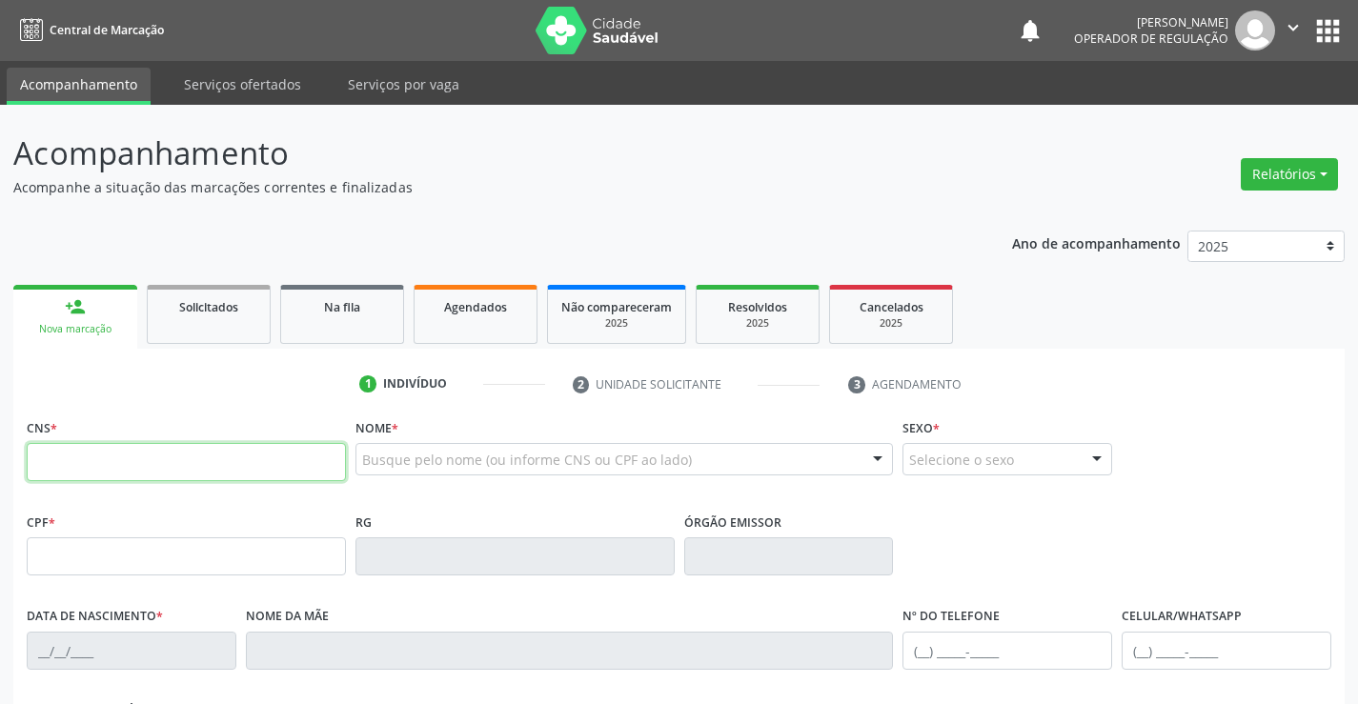
click at [121, 469] on input "text" at bounding box center [186, 462] width 319 height 38
type input "704 0098 1586 9563"
type input "27/04/2021"
type input "S/N"
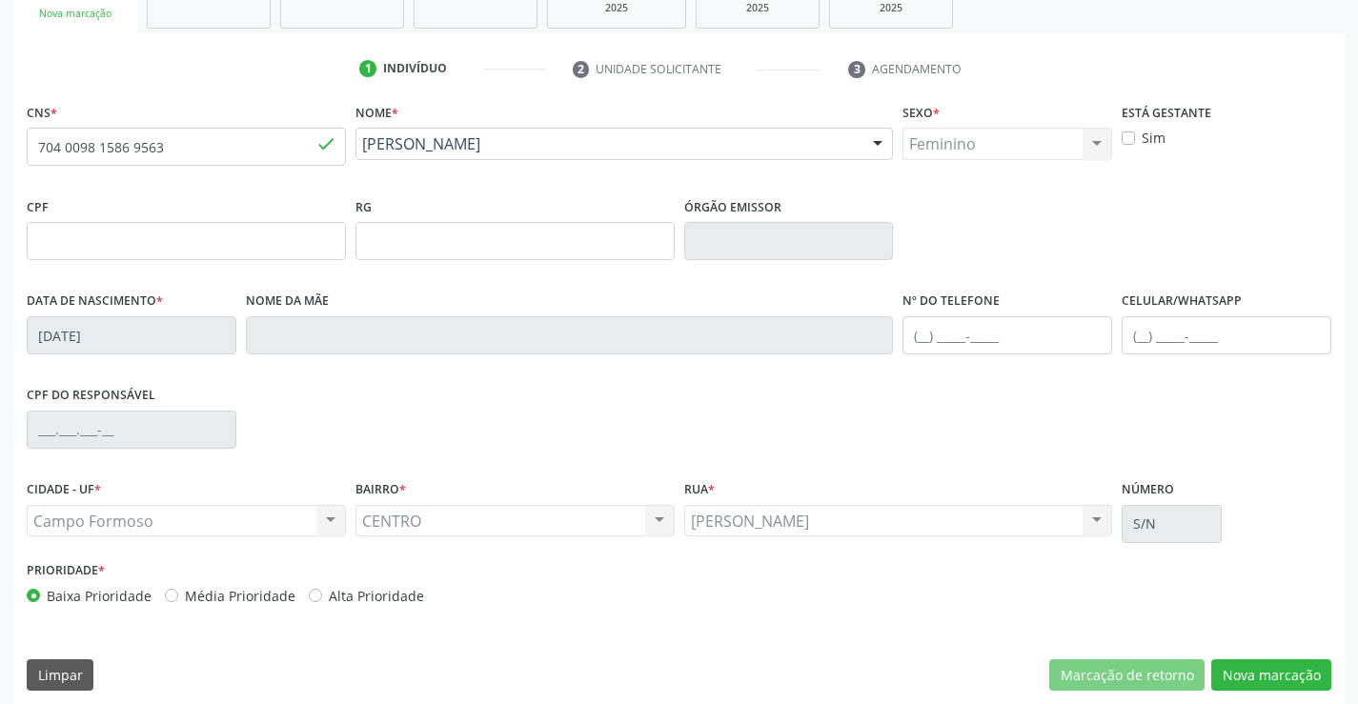
scroll to position [329, 0]
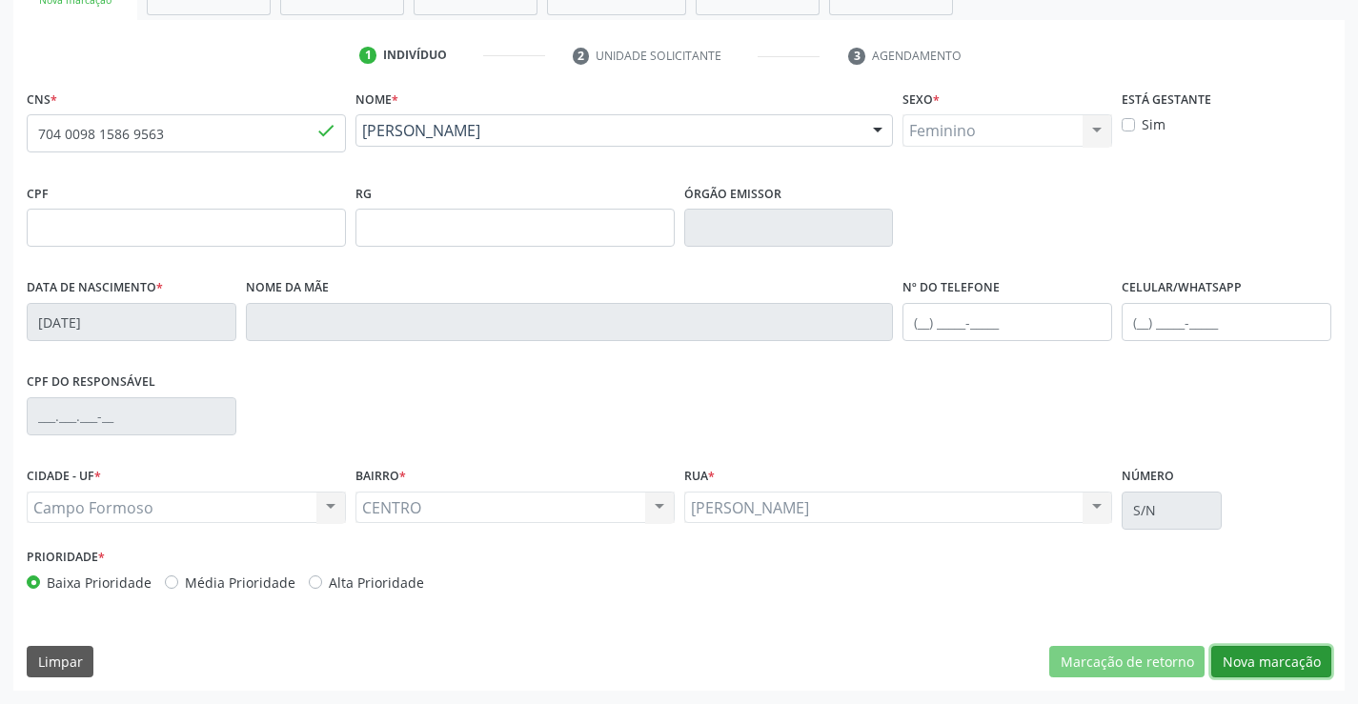
click at [1240, 649] on button "Nova marcação" at bounding box center [1272, 662] width 120 height 32
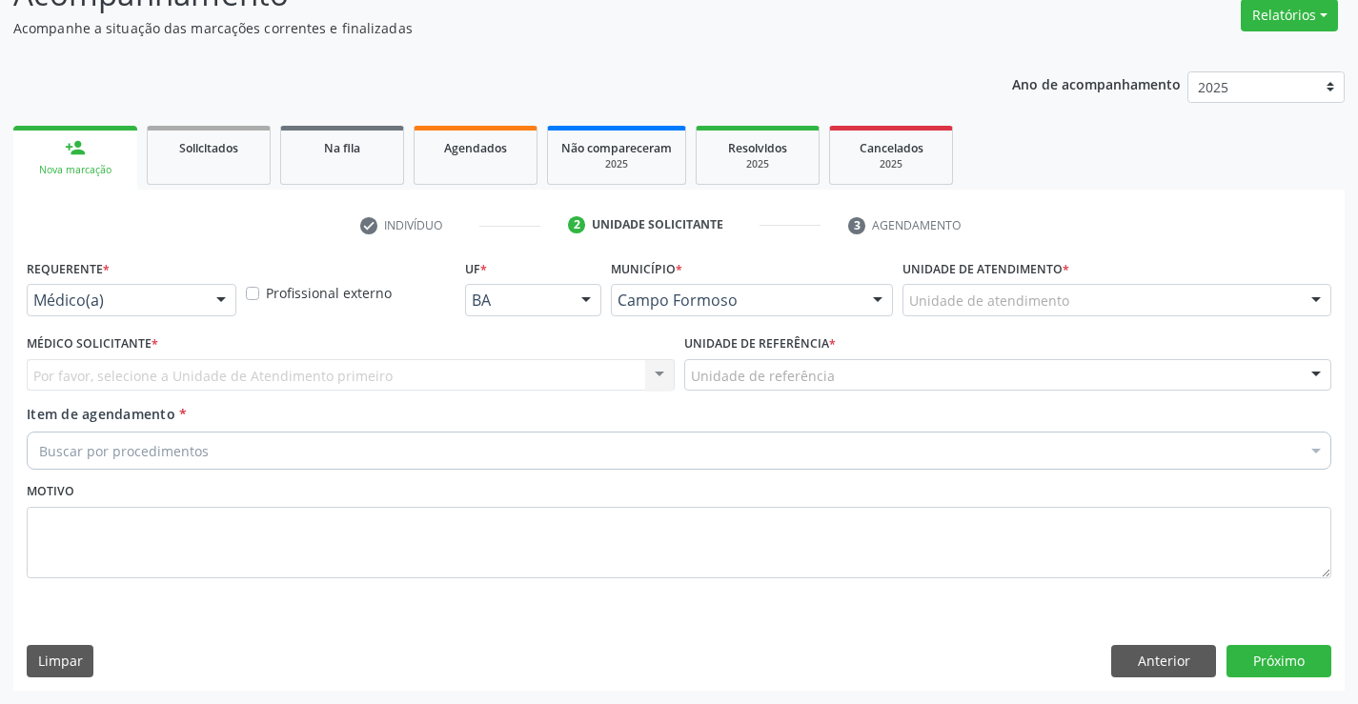
scroll to position [159, 0]
drag, startPoint x: 79, startPoint y: 296, endPoint x: 81, endPoint y: 327, distance: 30.6
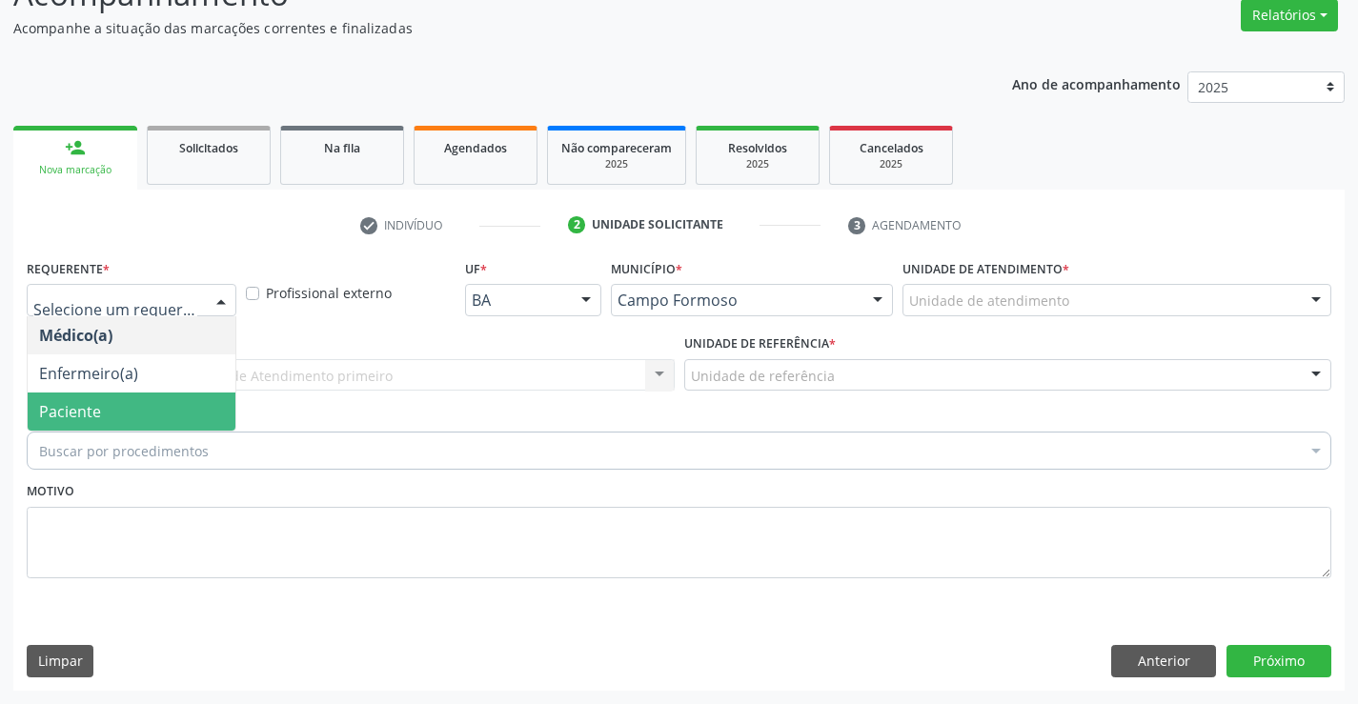
click at [73, 403] on span "Paciente" at bounding box center [70, 411] width 62 height 21
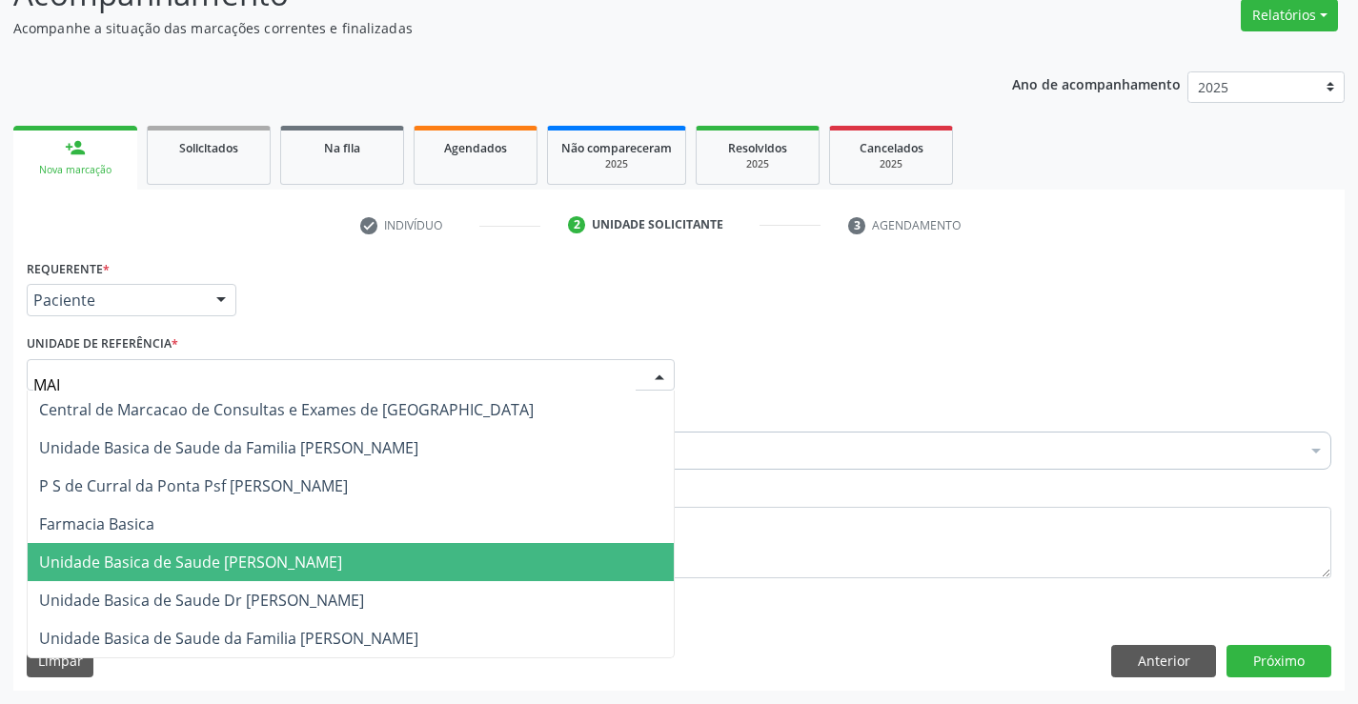
type input "MAIA"
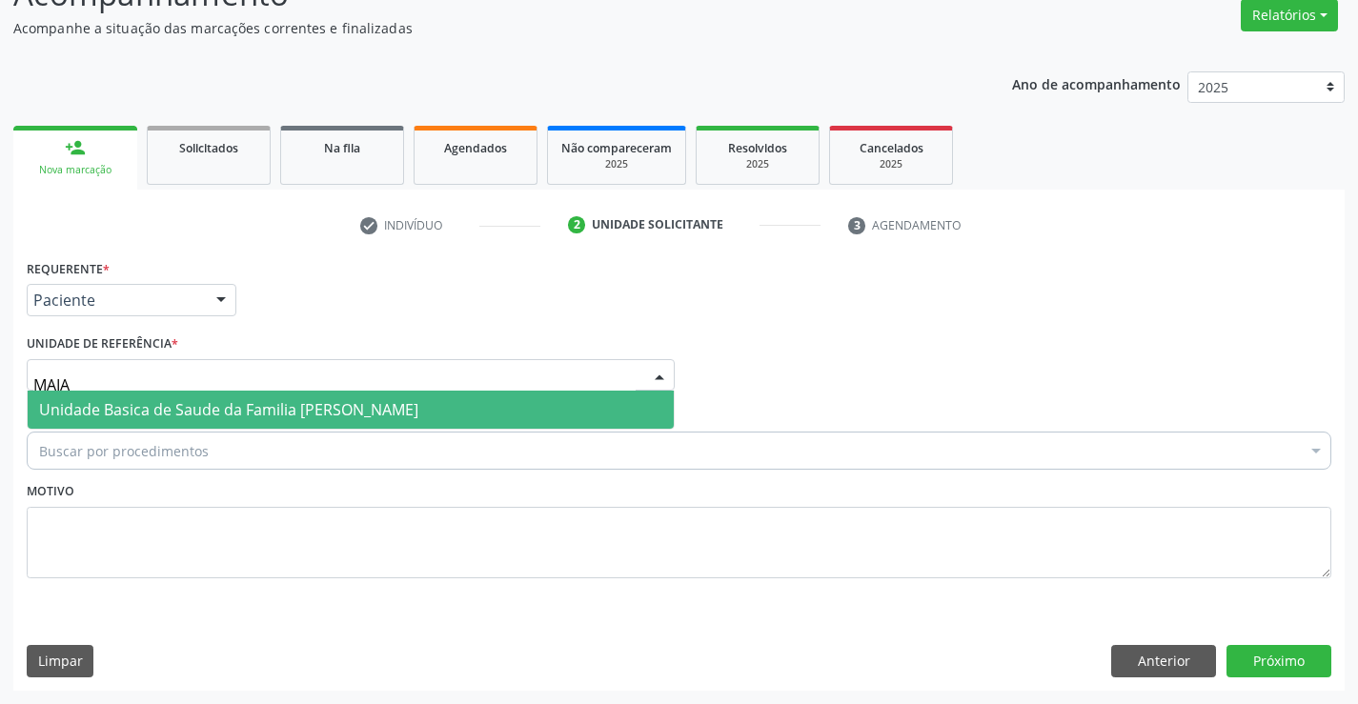
click at [278, 390] on input "MAIA" at bounding box center [334, 385] width 602 height 38
click at [280, 412] on span "Unidade Basica de Saude da Familia [PERSON_NAME]" at bounding box center [228, 409] width 379 height 21
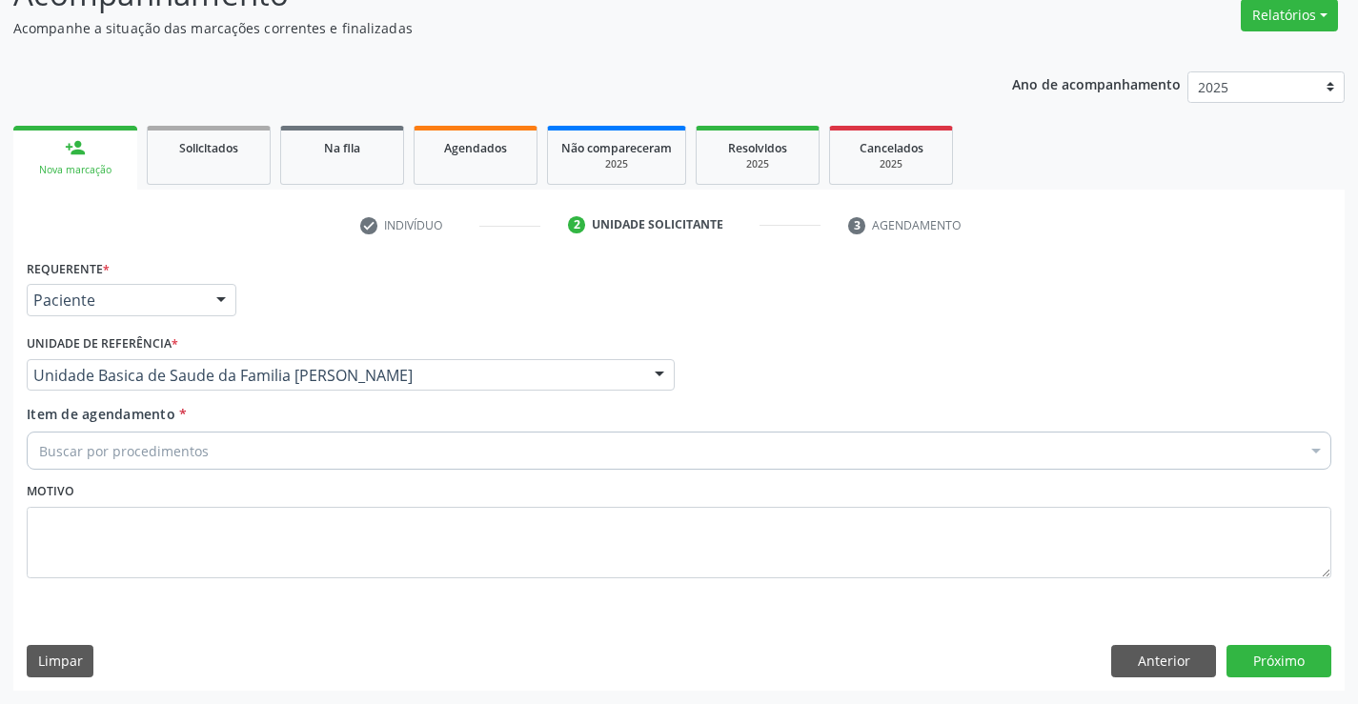
click at [210, 450] on div "Buscar por procedimentos" at bounding box center [679, 451] width 1305 height 38
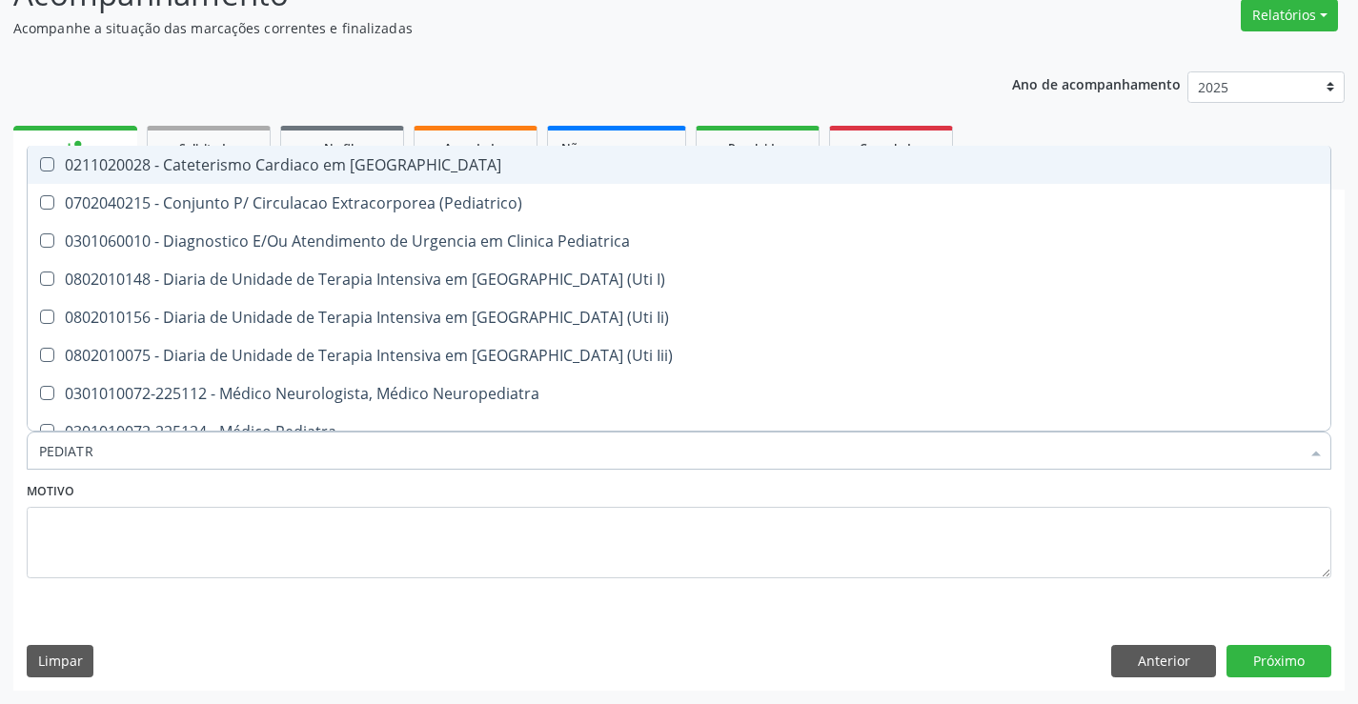
type input "PEDIATRA"
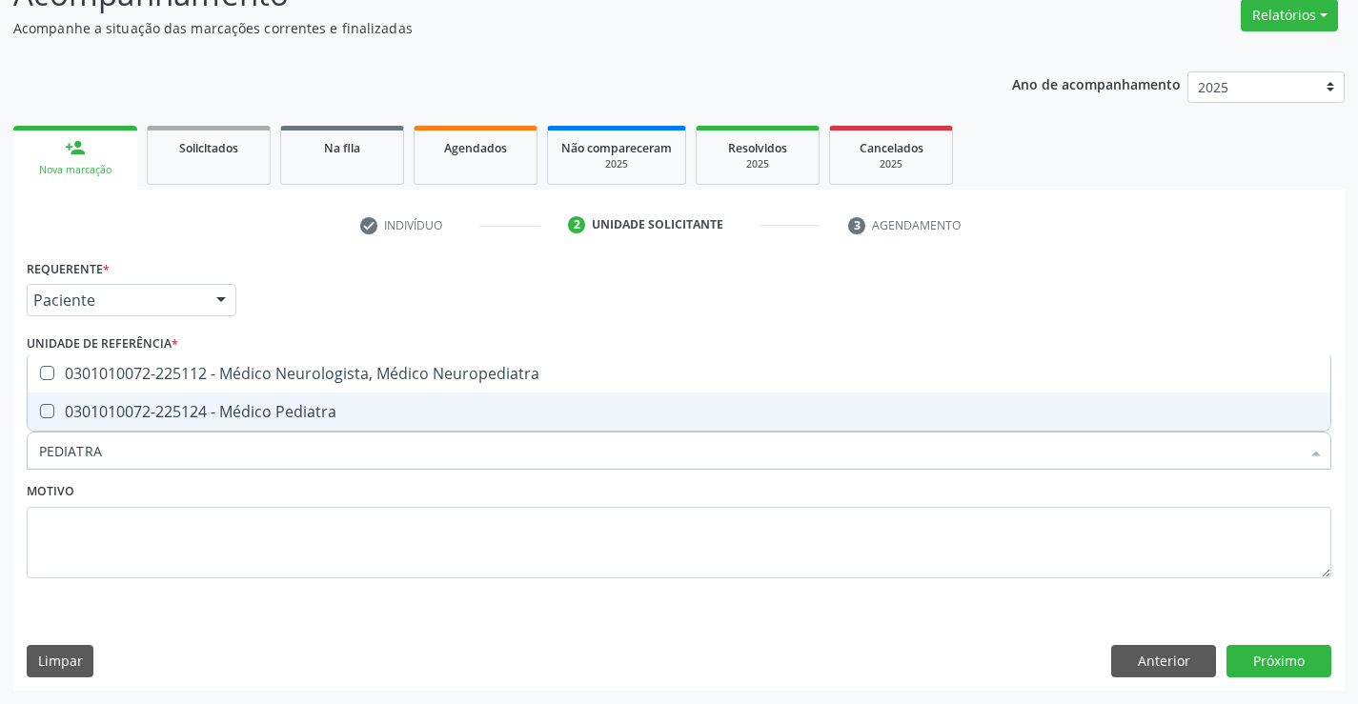
click at [281, 426] on span "0301010072-225124 - Médico Pediatra" at bounding box center [679, 412] width 1303 height 38
checkbox Pediatra "true"
click at [1292, 655] on button "Próximo" at bounding box center [1279, 661] width 105 height 32
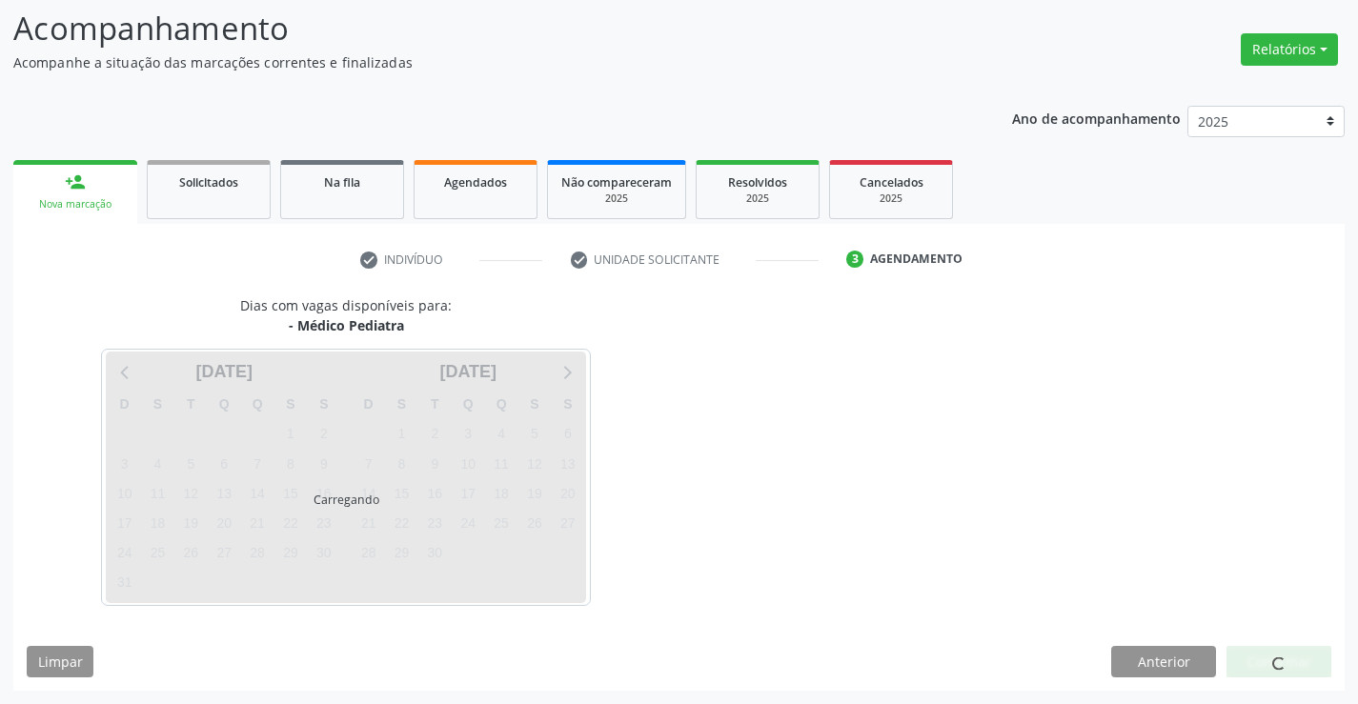
scroll to position [125, 0]
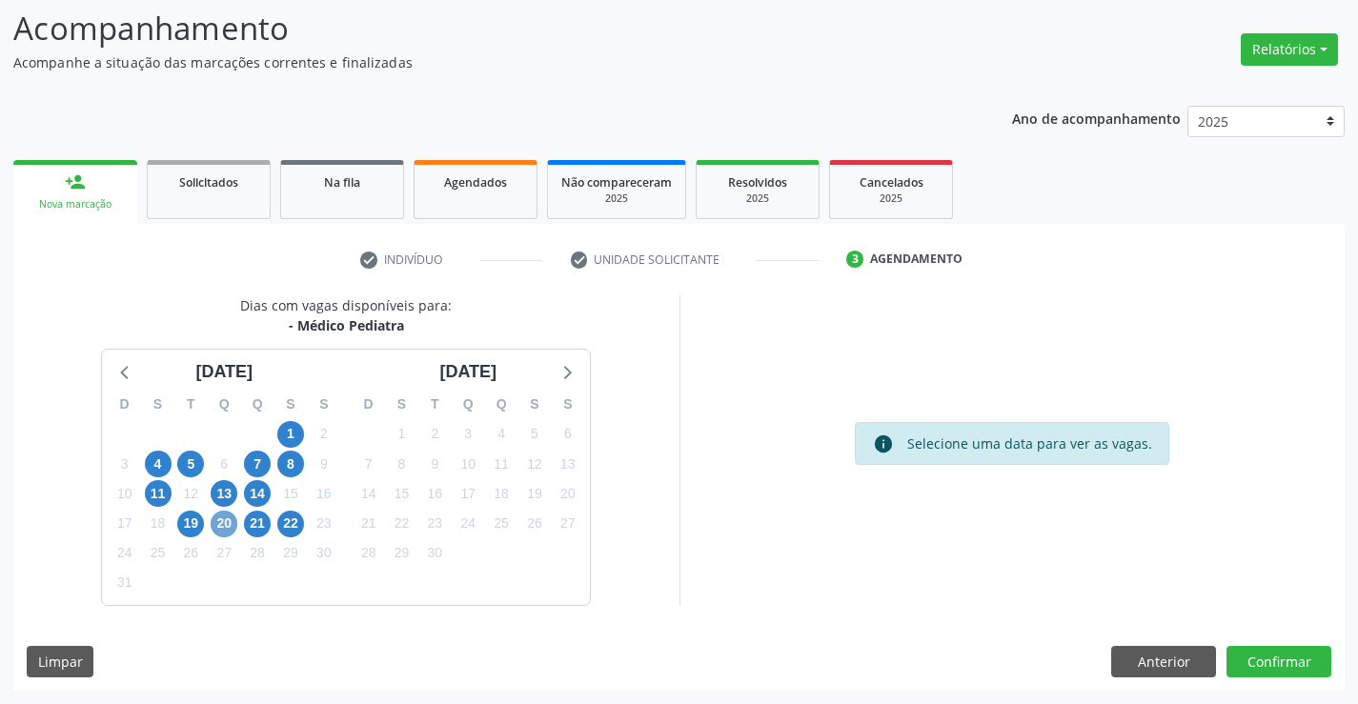
click at [229, 524] on span "20" at bounding box center [224, 524] width 27 height 27
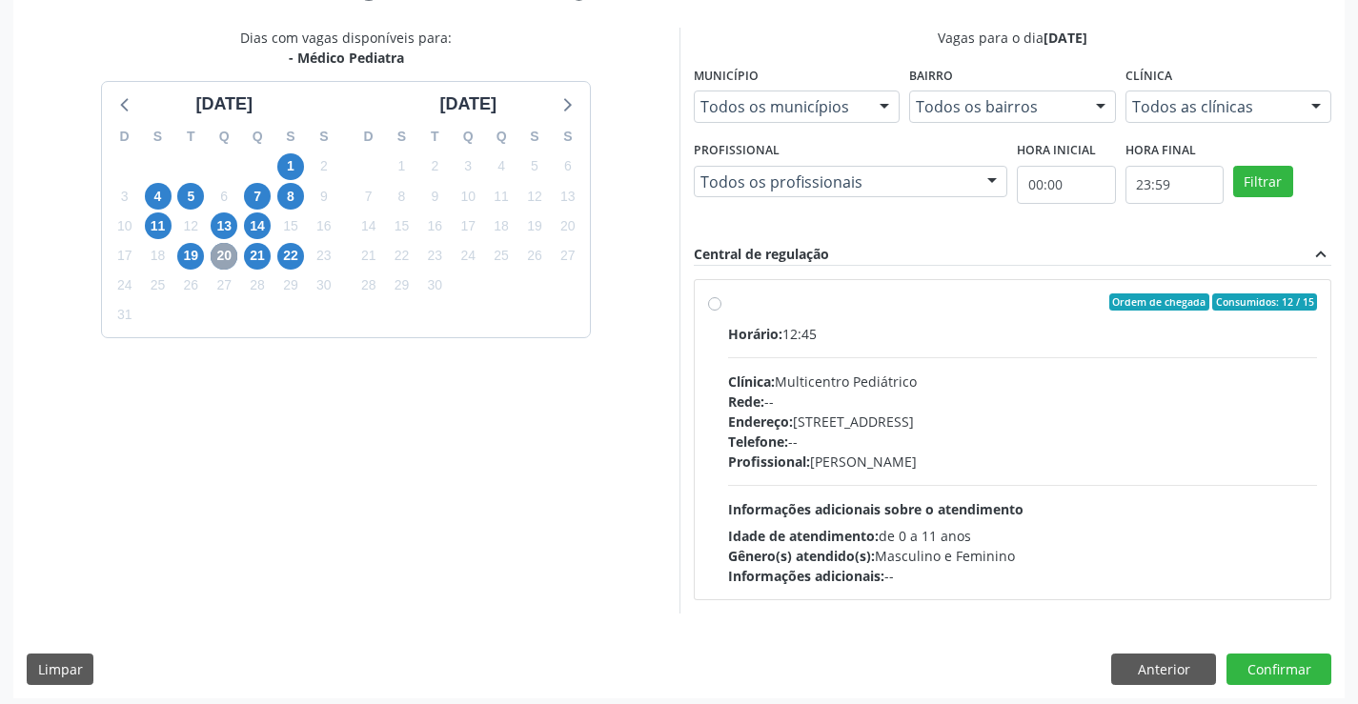
scroll to position [400, 0]
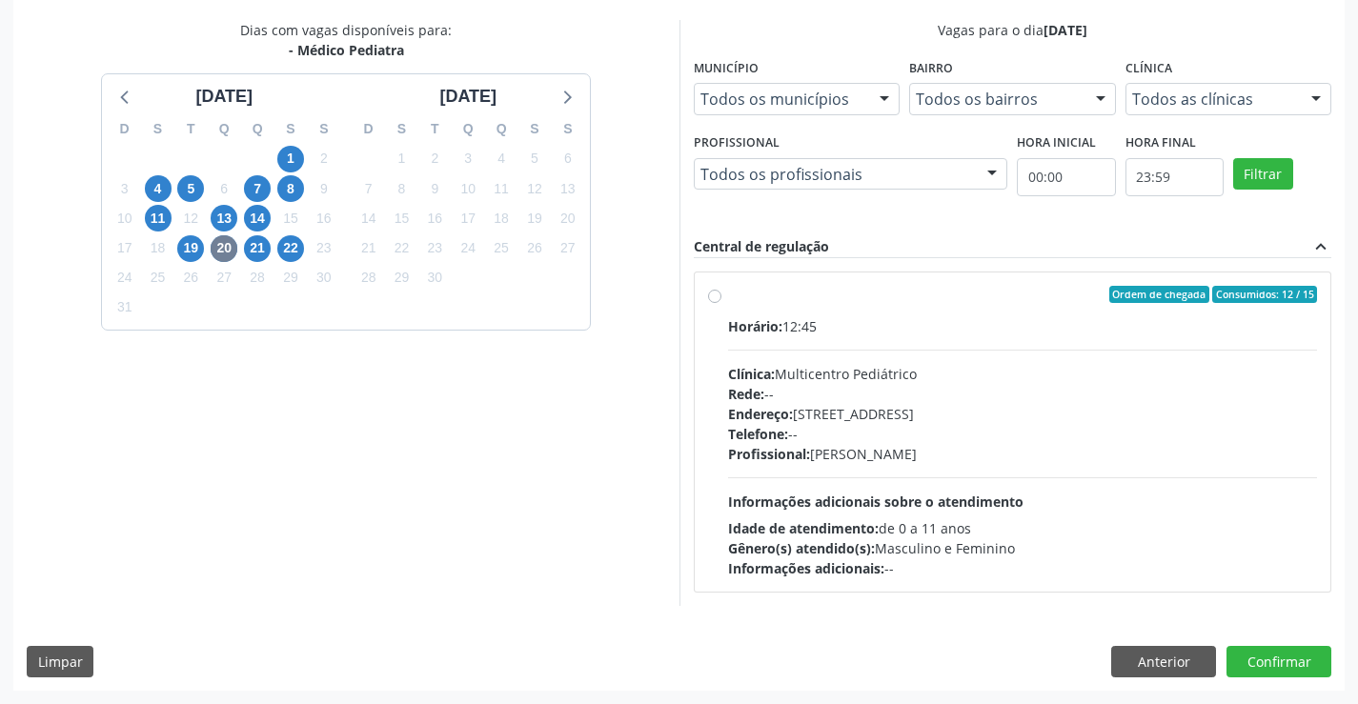
click at [728, 300] on label "Ordem de chegada Consumidos: 12 / 15 Horário: 12:45 Clínica: Multicentro Pediát…" at bounding box center [1023, 432] width 590 height 293
click at [717, 300] on input "Ordem de chegada Consumidos: 12 / 15 Horário: 12:45 Clínica: Multicentro Pediát…" at bounding box center [714, 294] width 13 height 17
radio input "true"
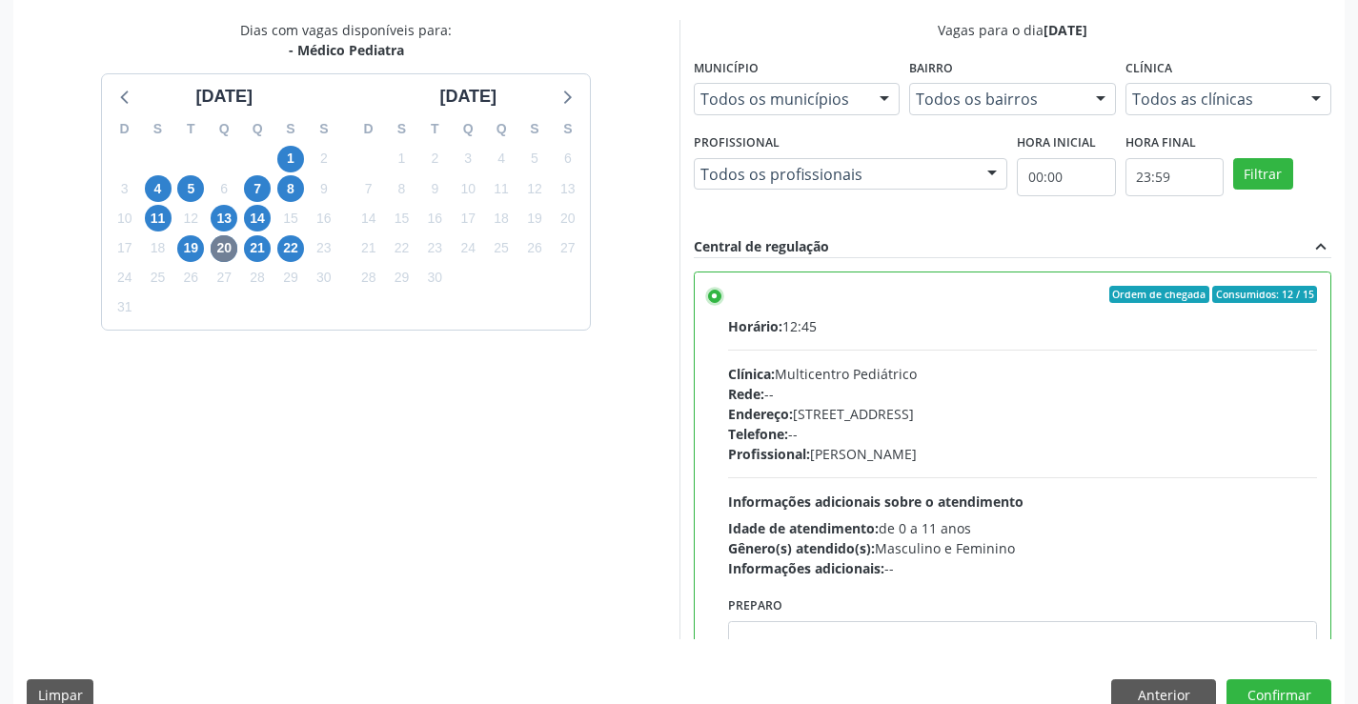
scroll to position [435, 0]
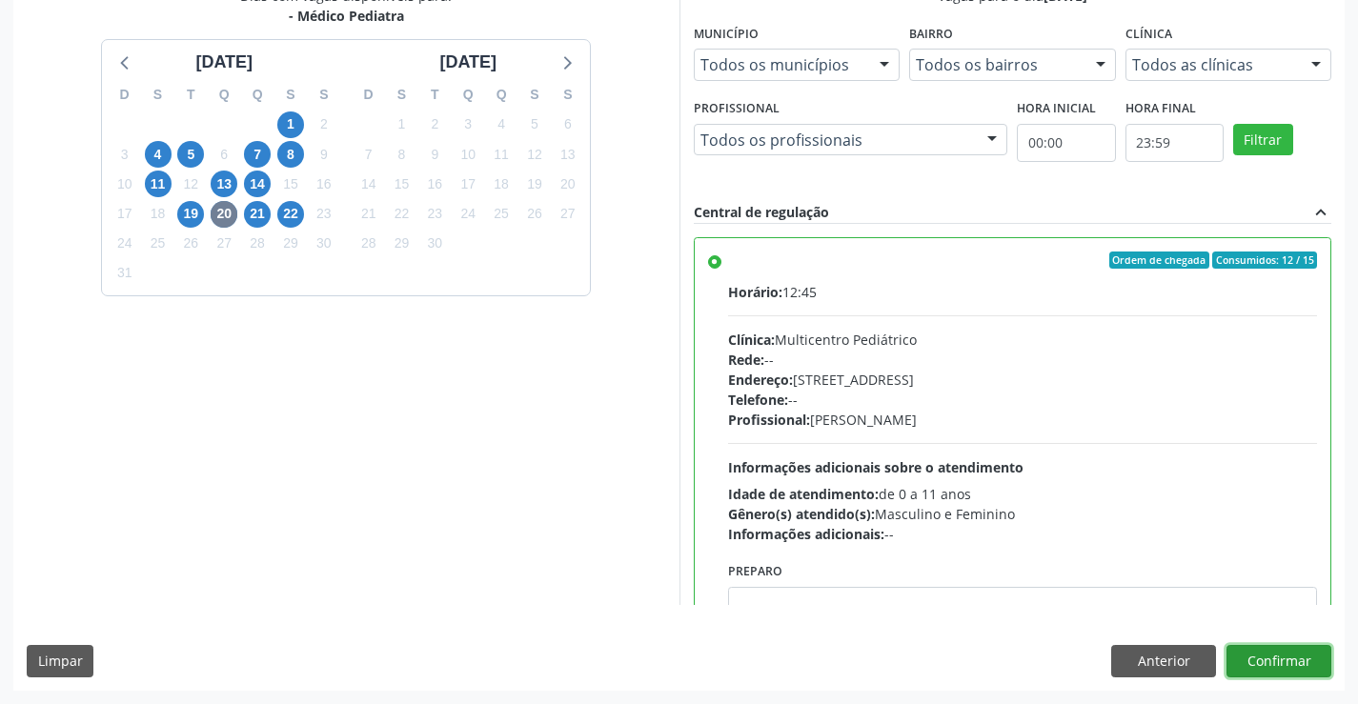
click at [1247, 664] on button "Confirmar" at bounding box center [1279, 661] width 105 height 32
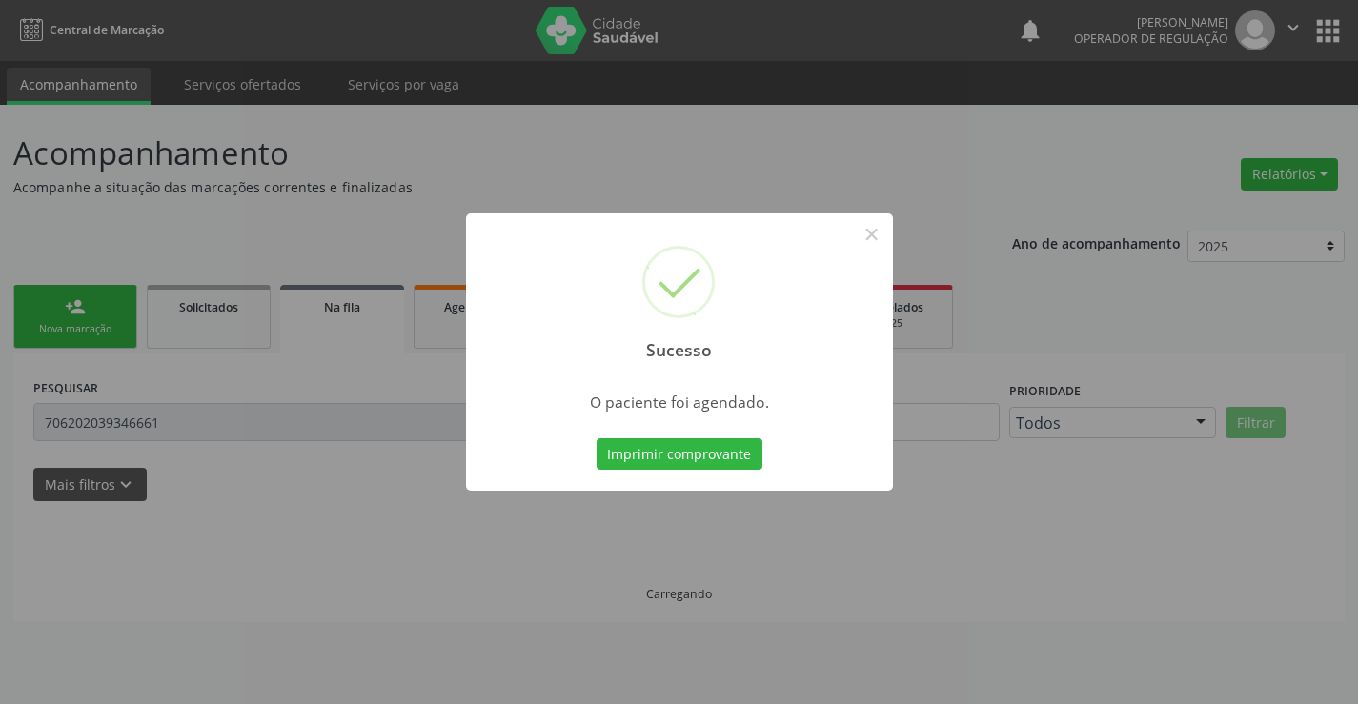
scroll to position [0, 0]
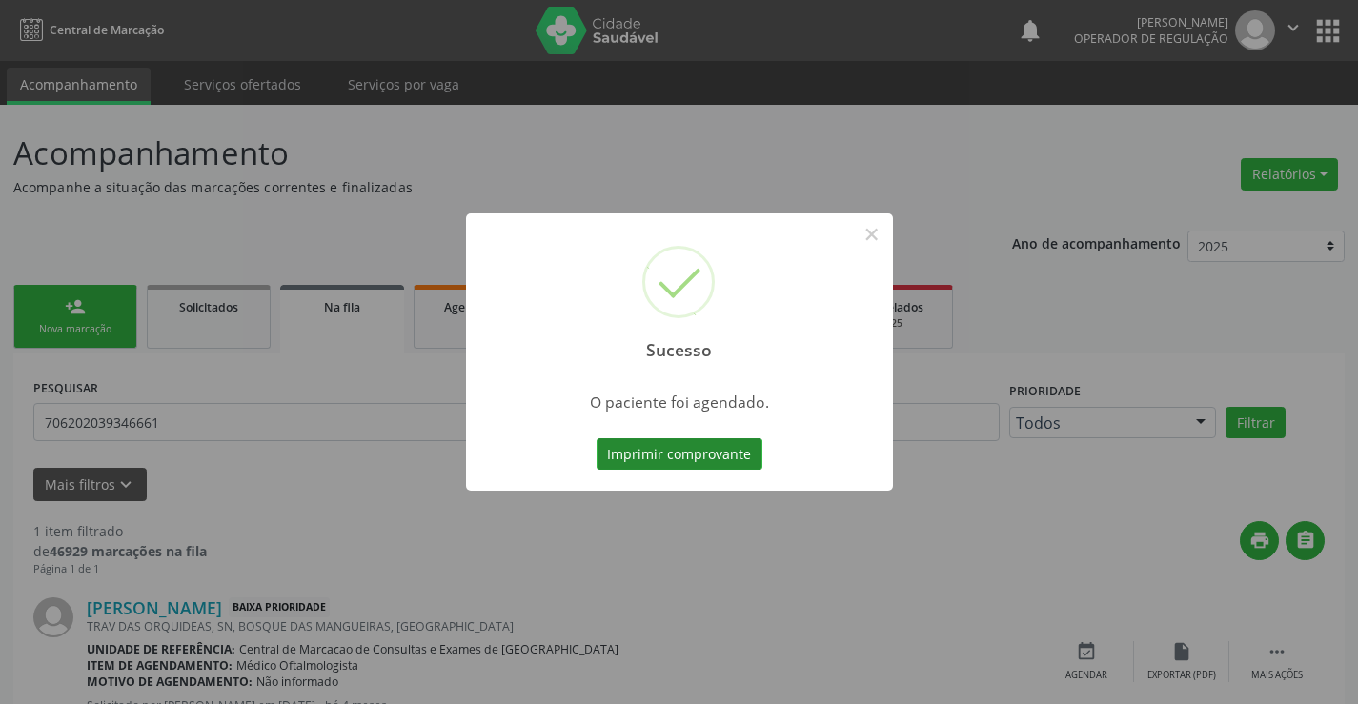
click at [674, 462] on button "Imprimir comprovante" at bounding box center [680, 454] width 166 height 32
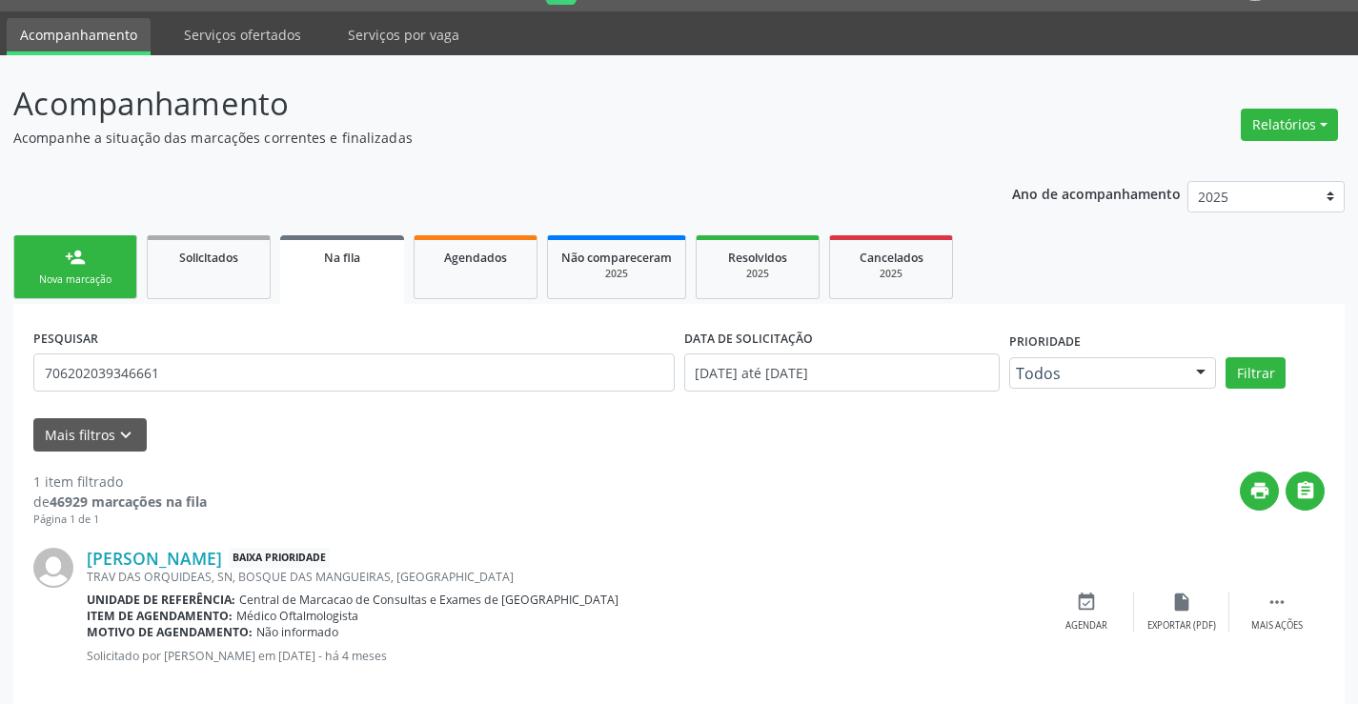
scroll to position [76, 0]
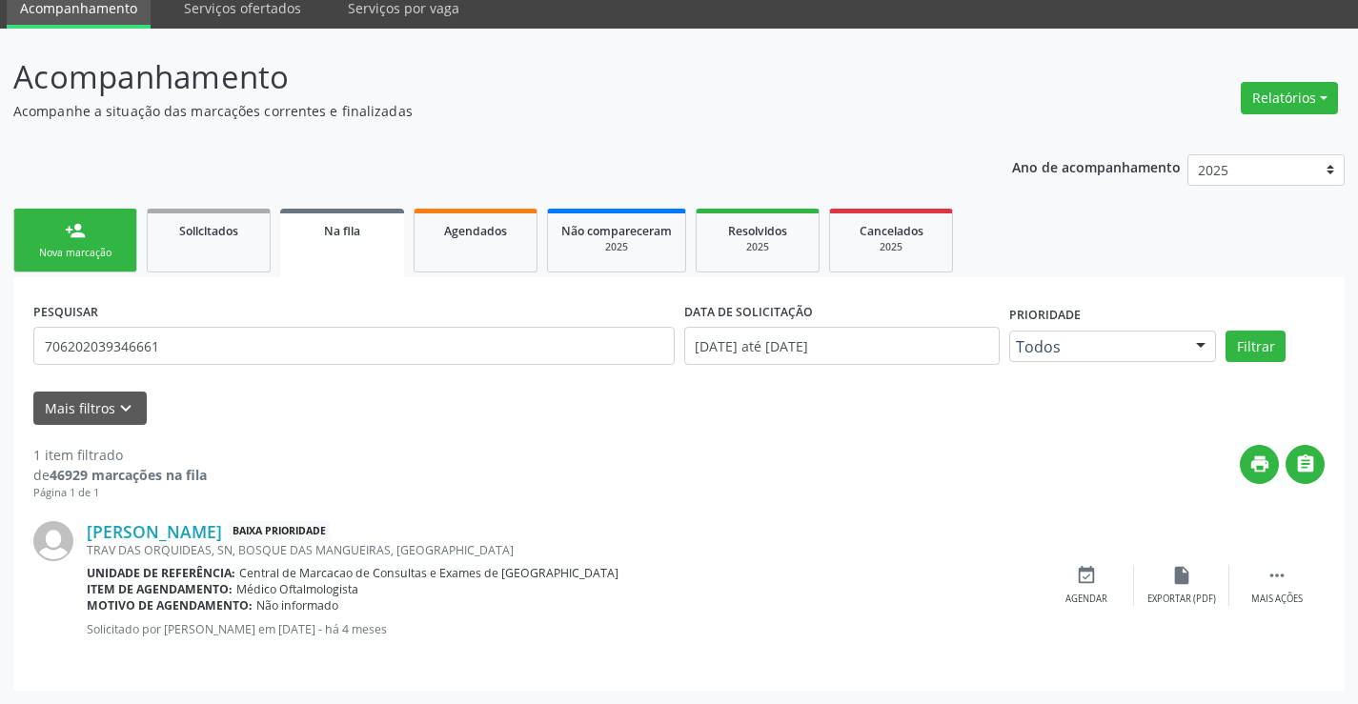
click at [81, 232] on div "person_add" at bounding box center [75, 230] width 21 height 21
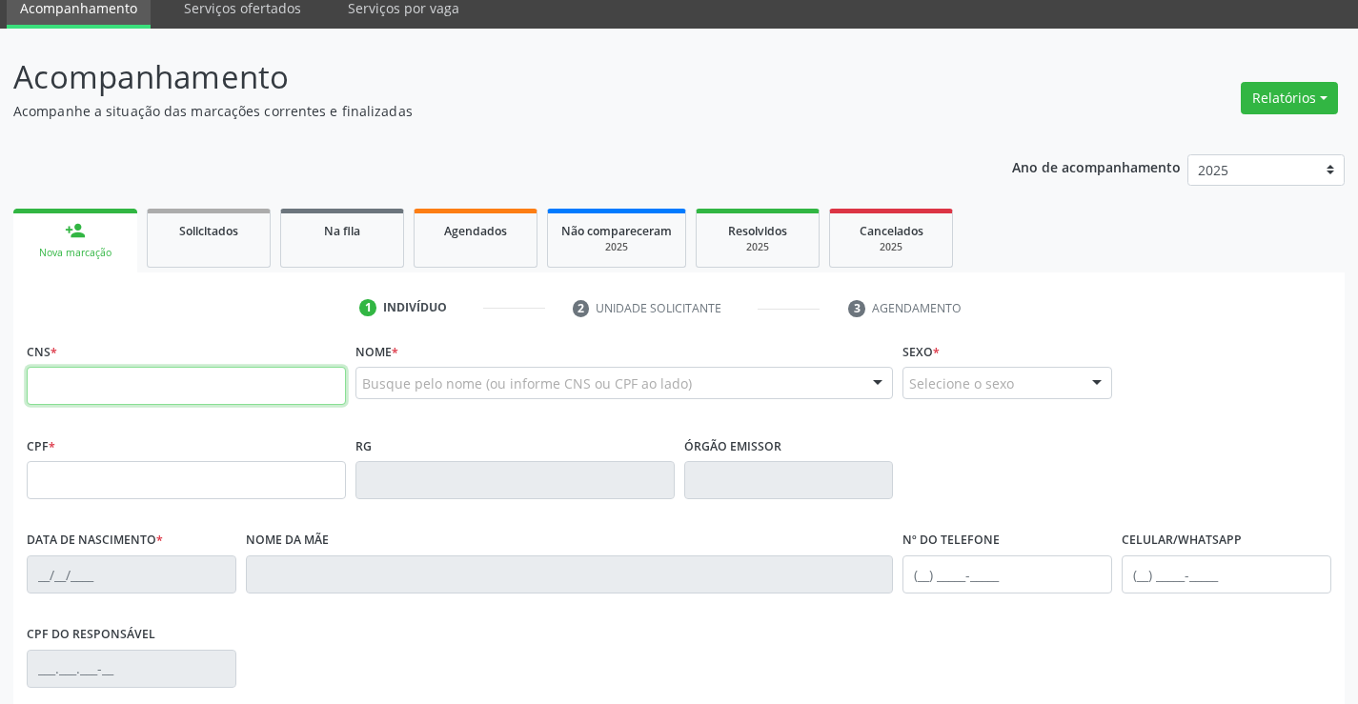
click at [179, 398] on input "text" at bounding box center [186, 386] width 319 height 38
type input "702 4000 0220 2929"
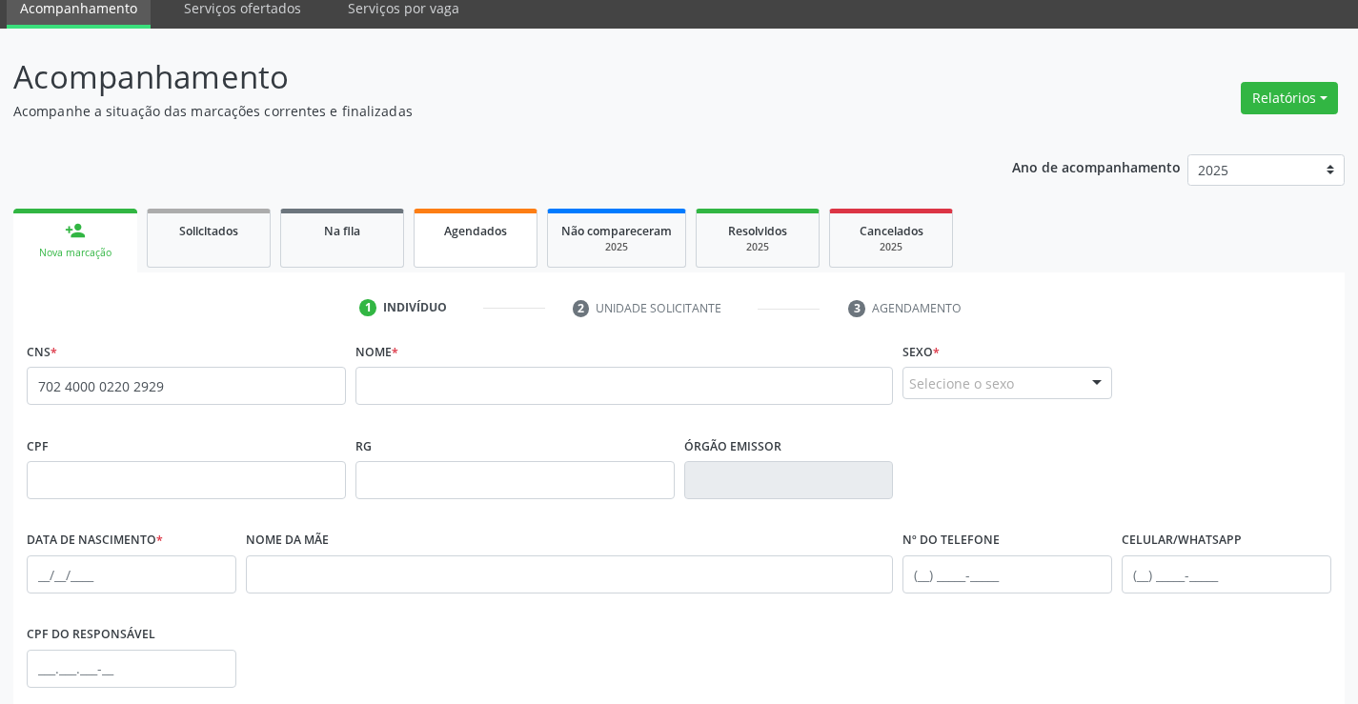
click at [469, 234] on span "Agendados" at bounding box center [475, 231] width 63 height 16
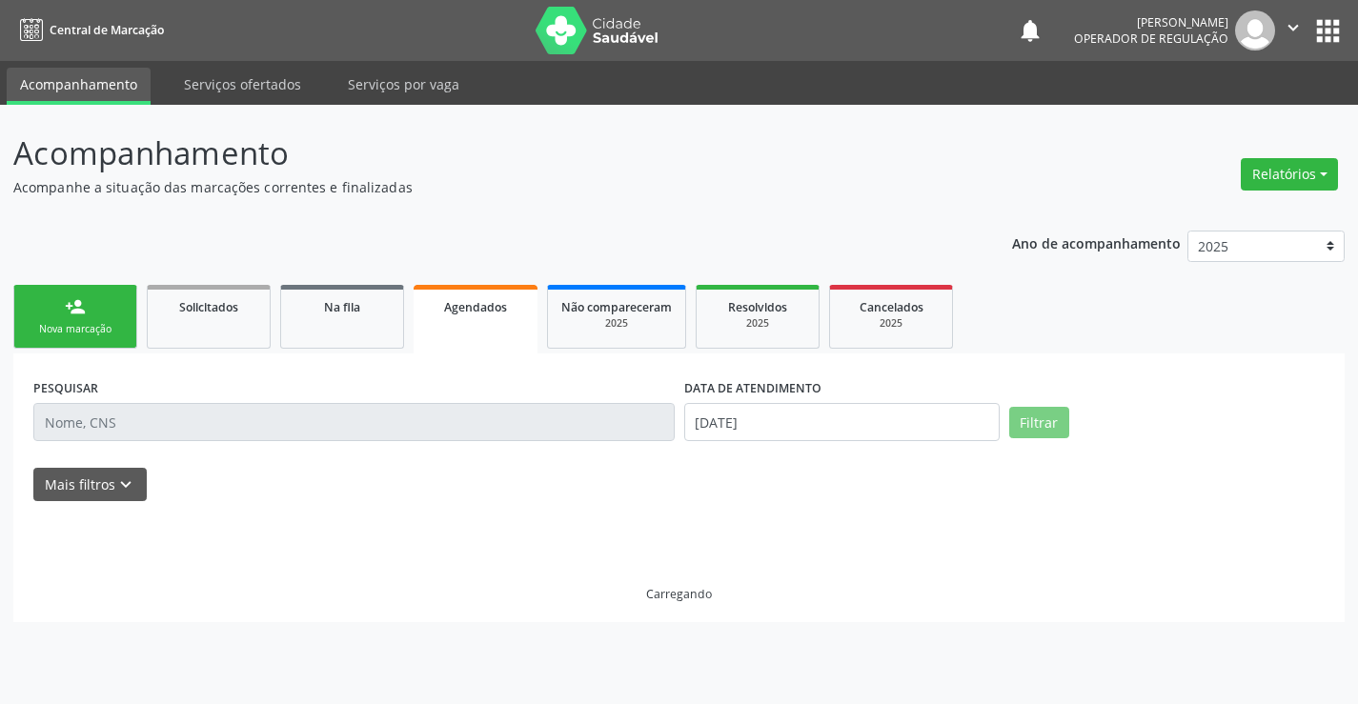
scroll to position [0, 0]
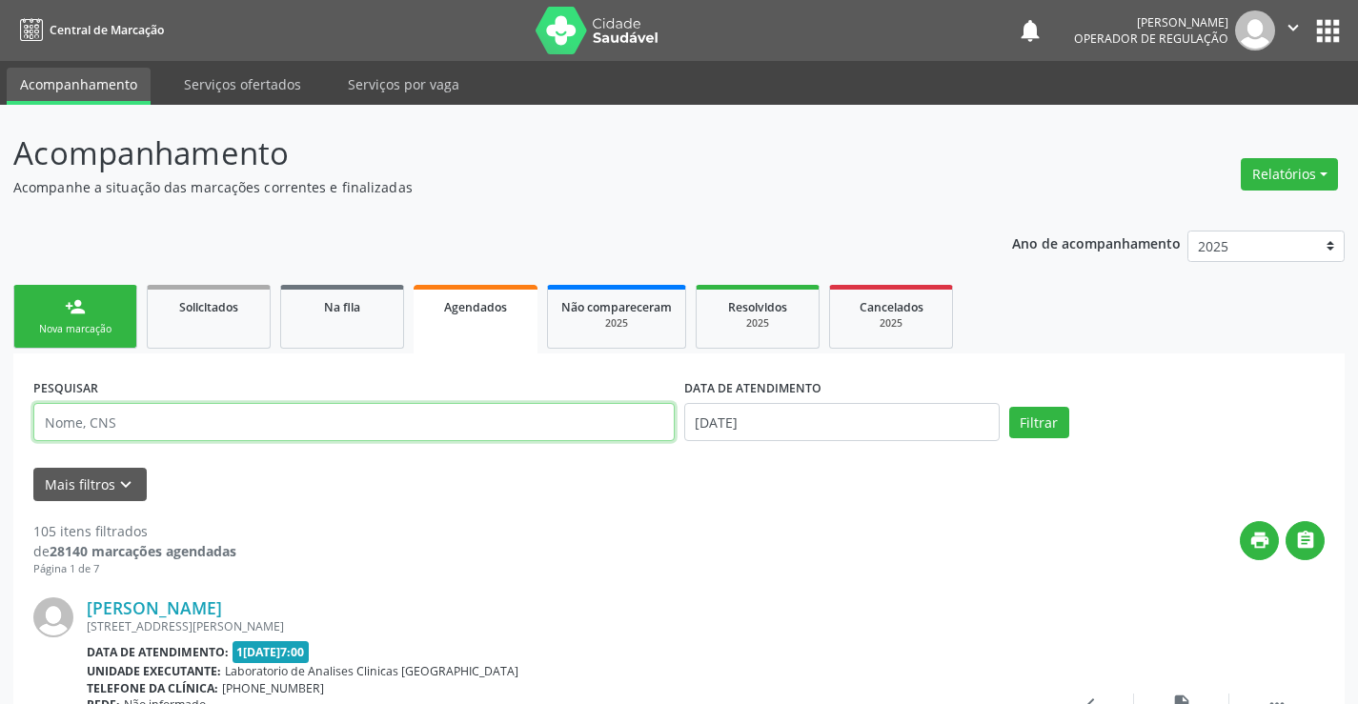
click at [212, 431] on input "text" at bounding box center [354, 422] width 642 height 38
type input "704800028705548"
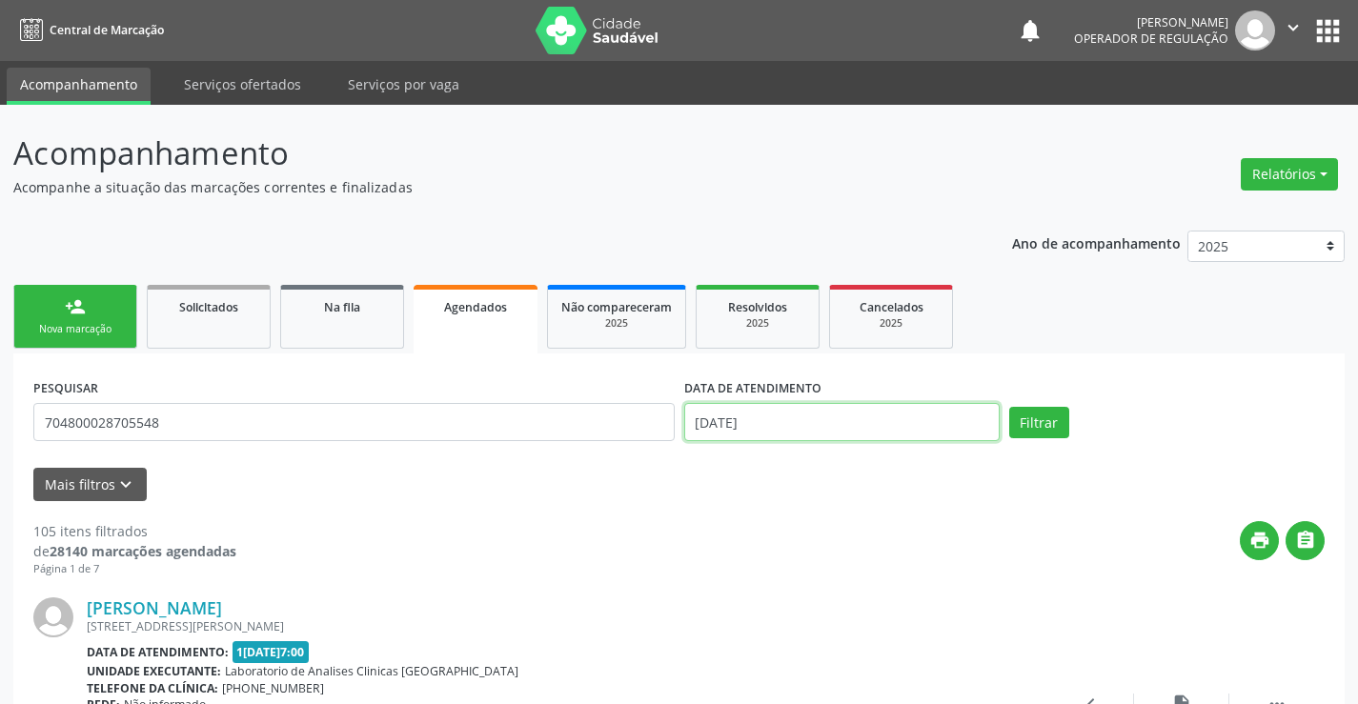
click at [879, 418] on input "[DATE]" at bounding box center [842, 422] width 316 height 38
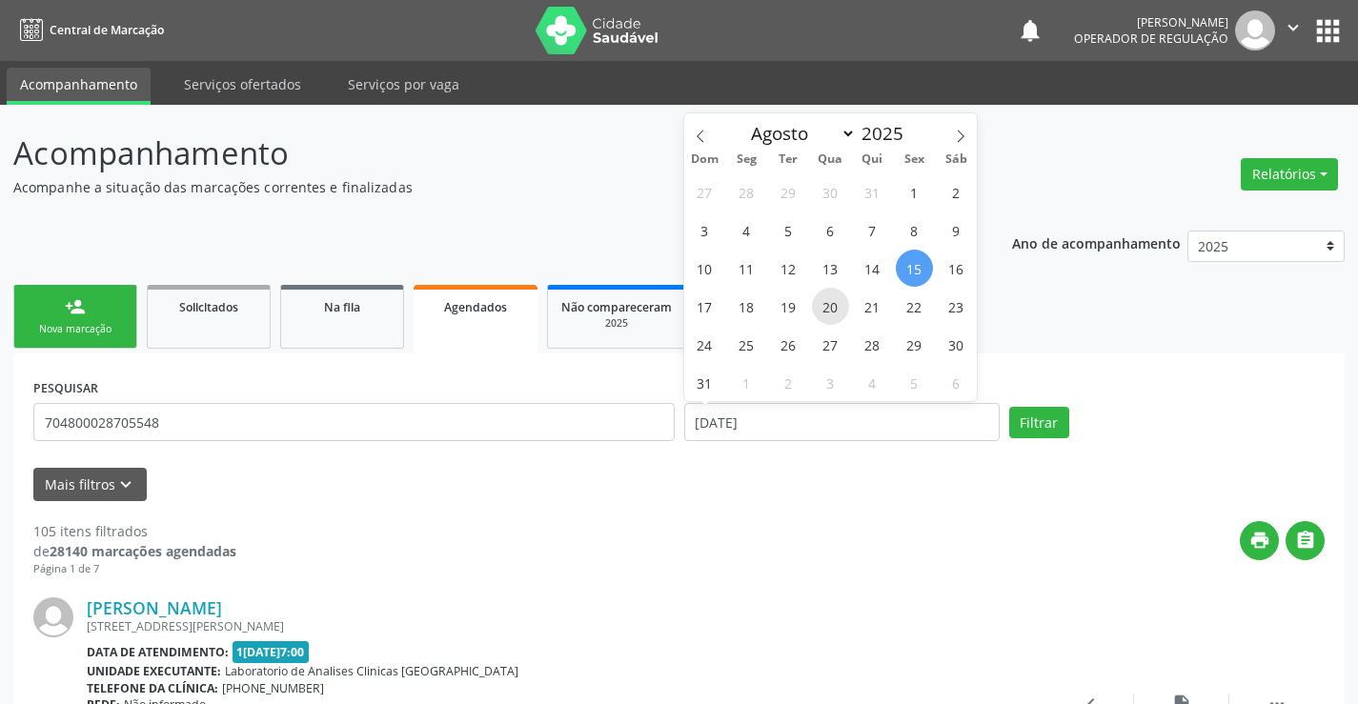
click at [839, 311] on span "20" at bounding box center [830, 306] width 37 height 37
type input "[DATE]"
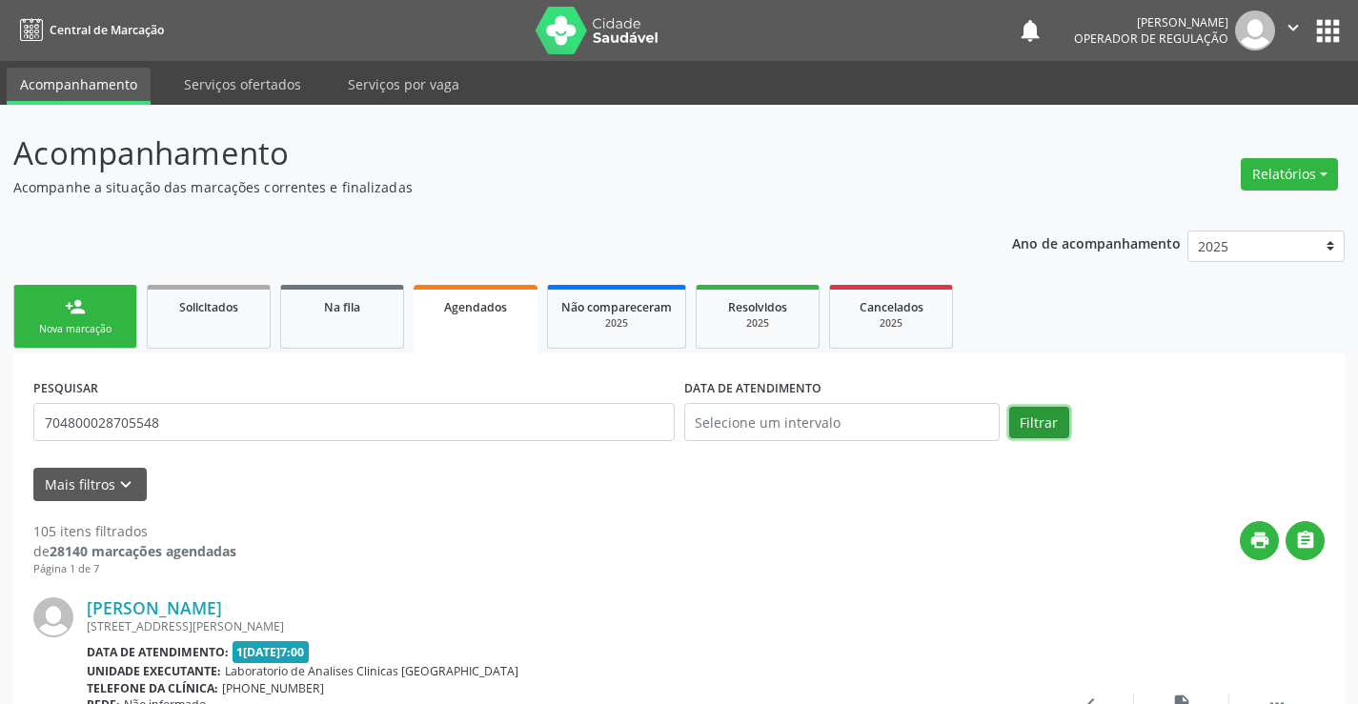
click at [1027, 416] on button "Filtrar" at bounding box center [1039, 423] width 60 height 32
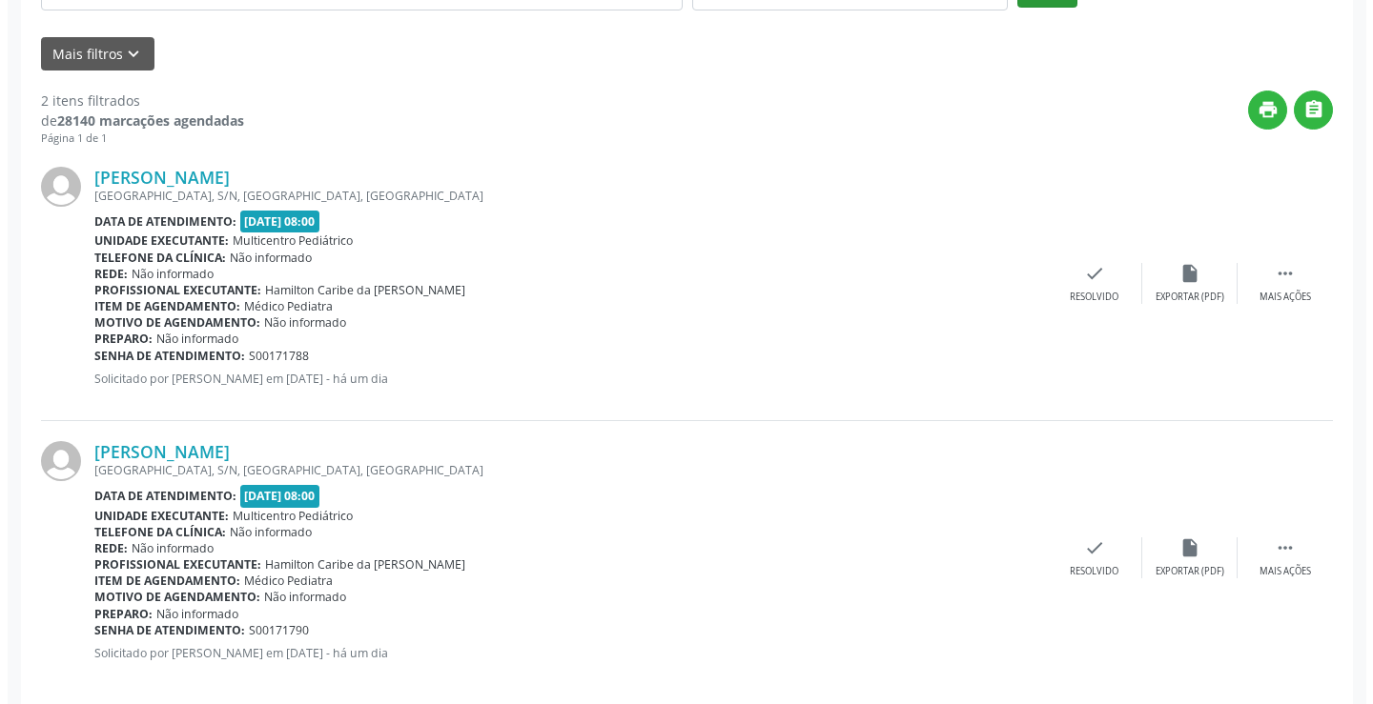
scroll to position [455, 0]
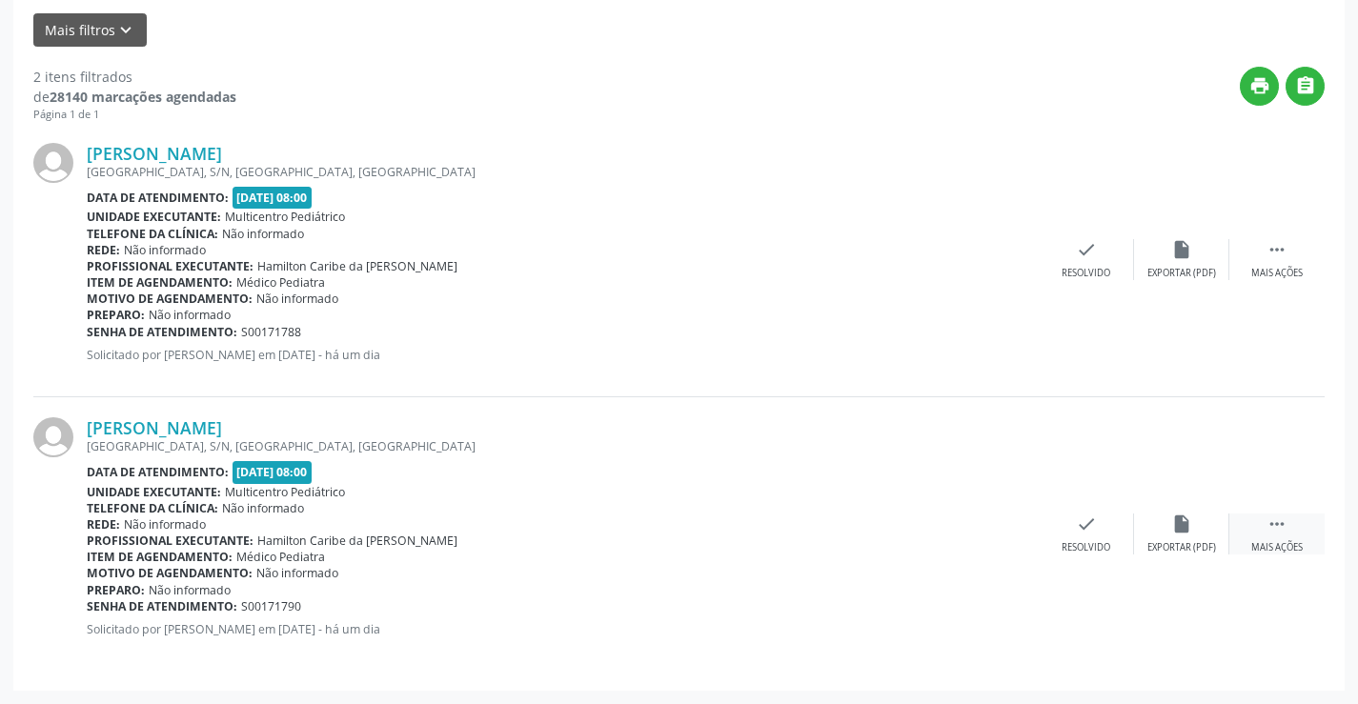
click at [1284, 523] on icon "" at bounding box center [1277, 524] width 21 height 21
click at [995, 529] on icon "cancel" at bounding box center [991, 524] width 21 height 21
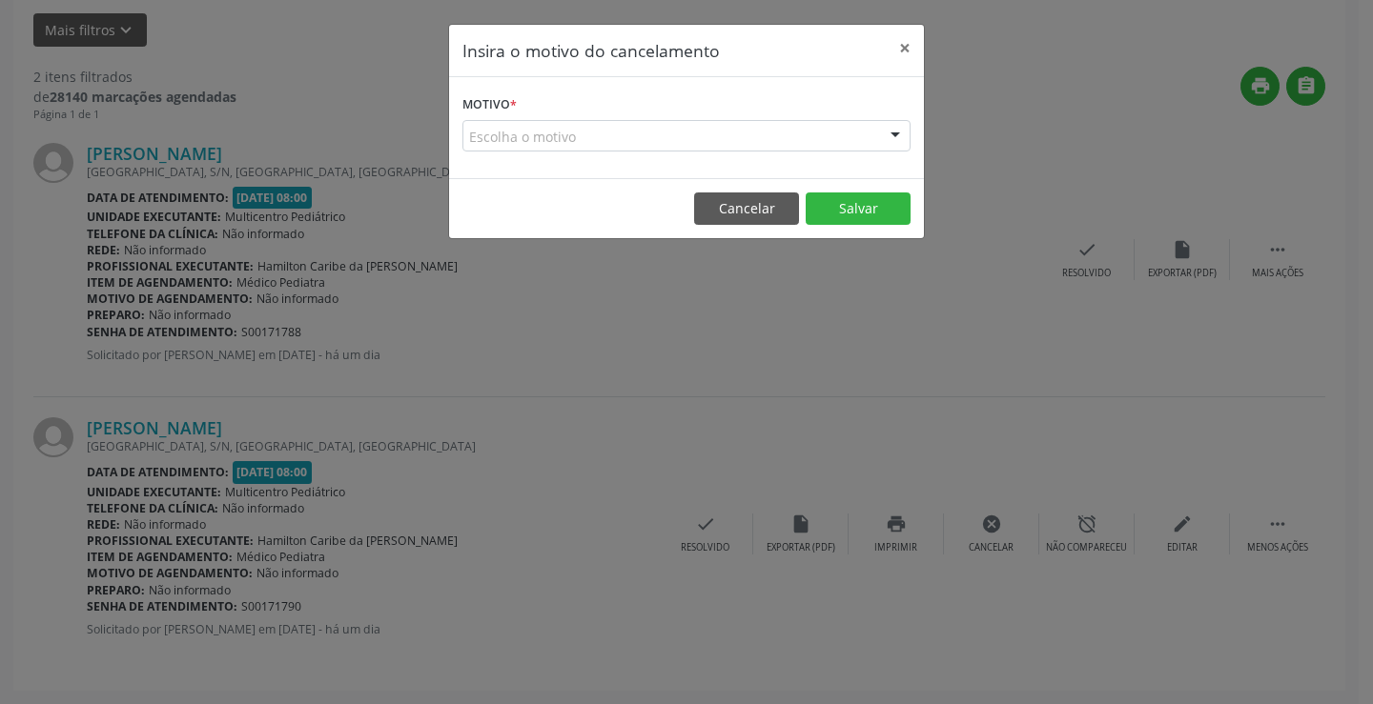
click at [892, 134] on div at bounding box center [895, 137] width 29 height 32
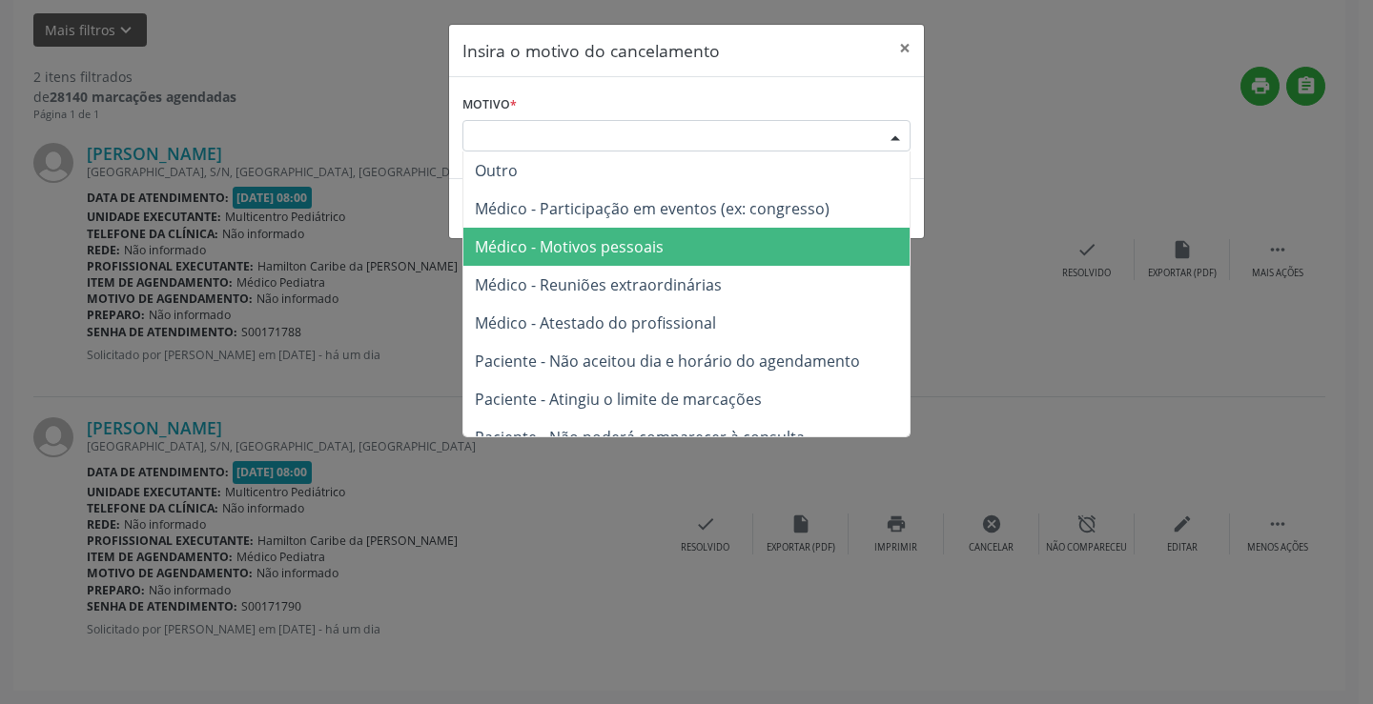
click at [663, 241] on span "Médico - Motivos pessoais" at bounding box center [686, 247] width 446 height 38
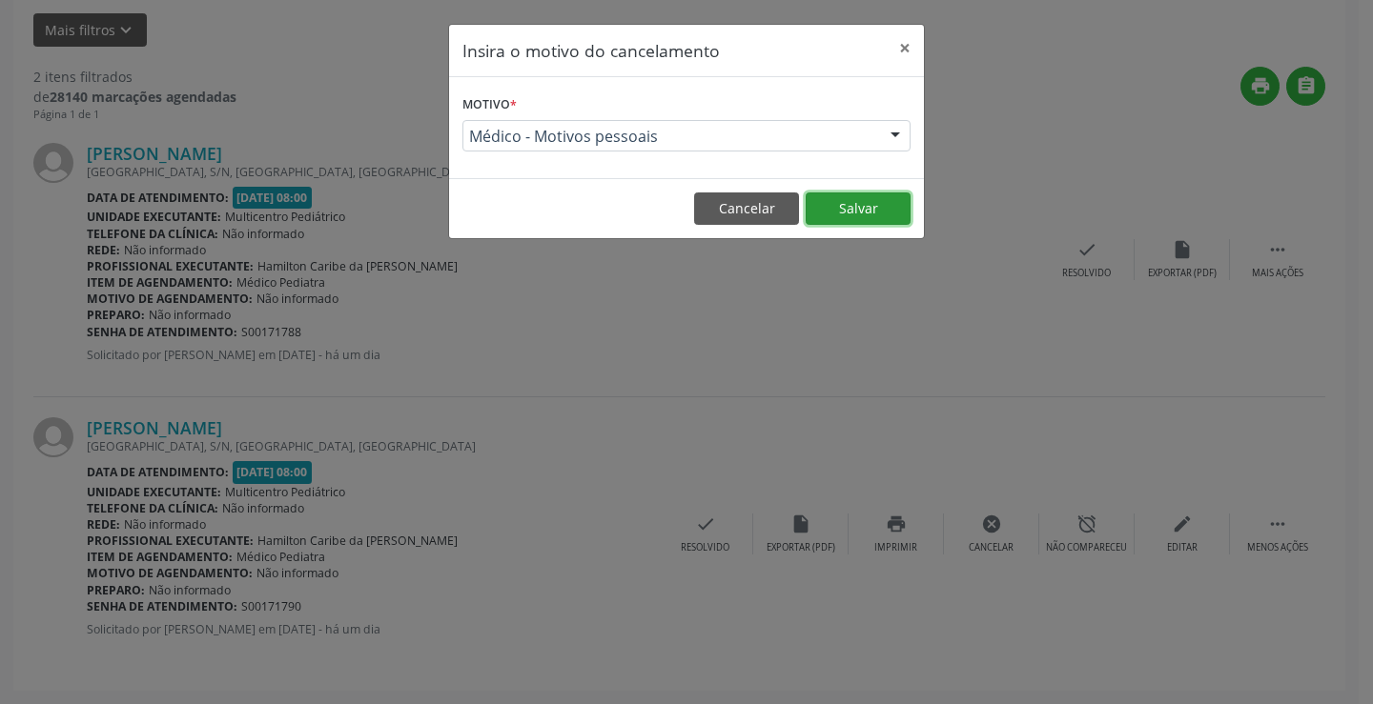
click at [849, 206] on button "Salvar" at bounding box center [857, 209] width 105 height 32
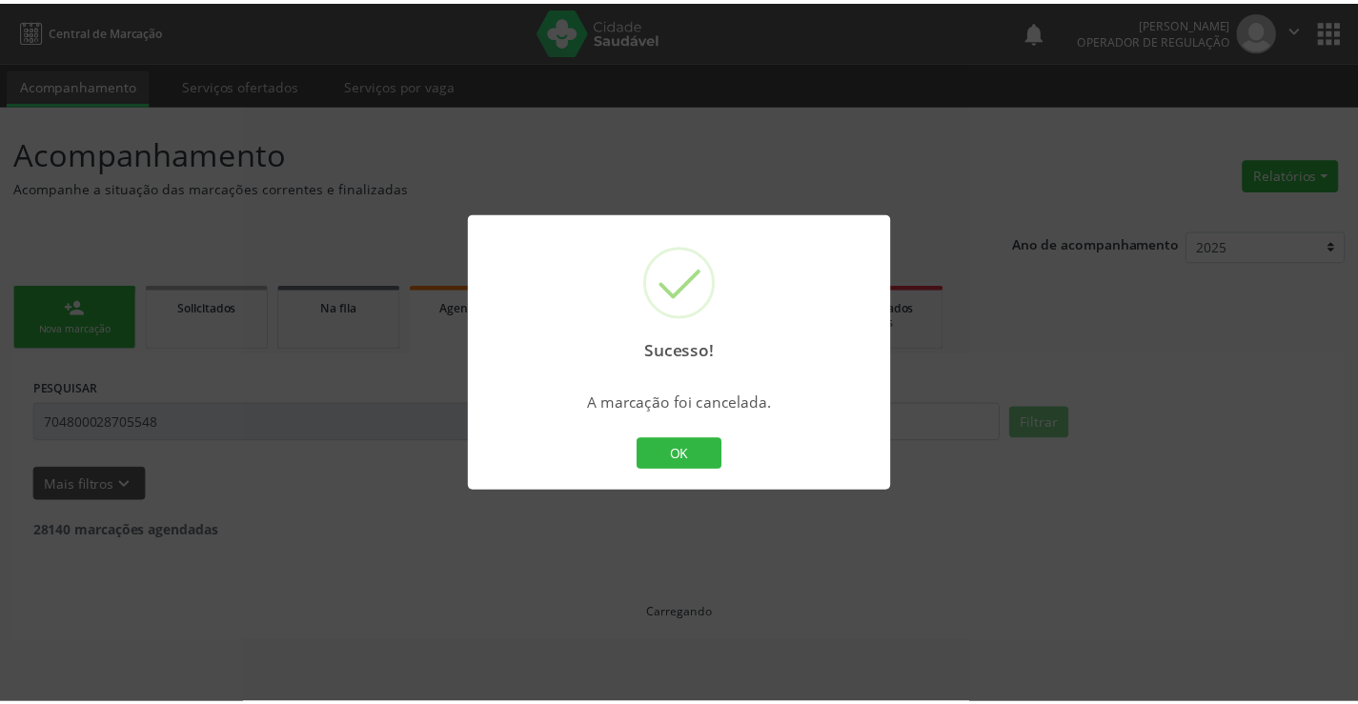
scroll to position [0, 0]
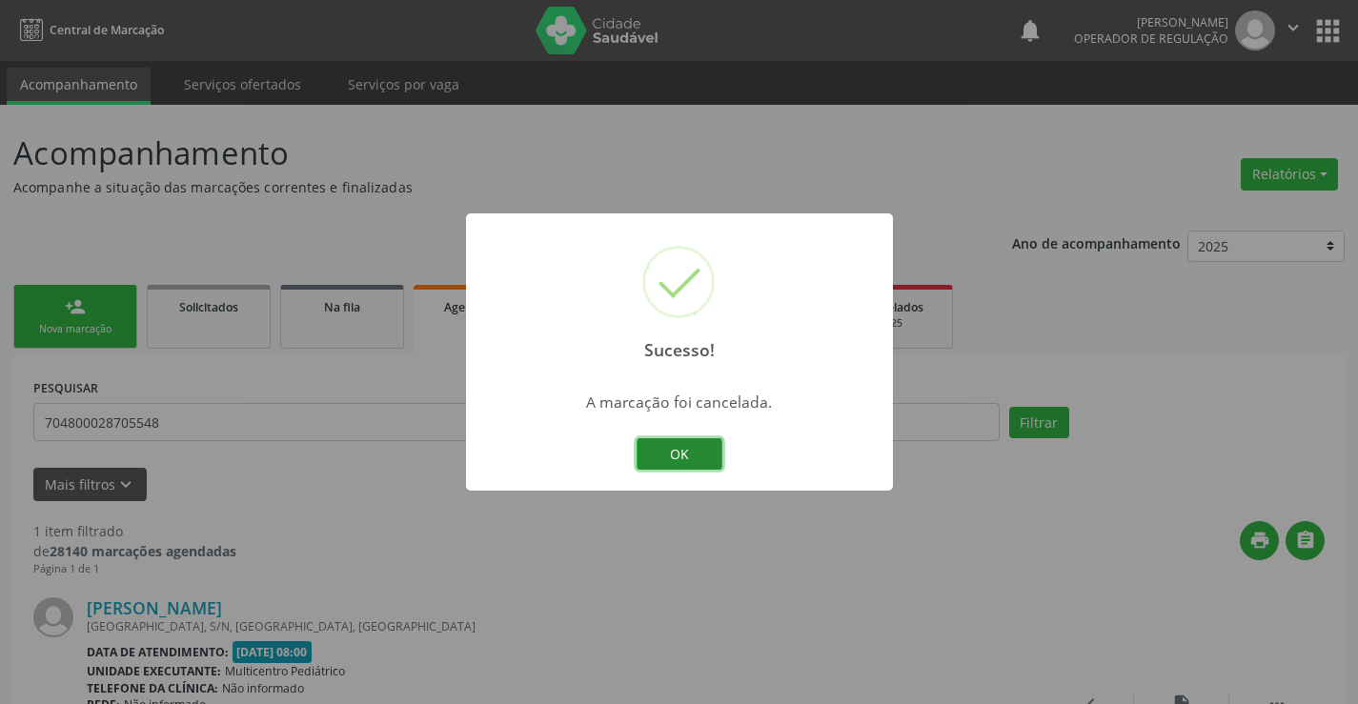
click at [700, 449] on button "OK" at bounding box center [680, 454] width 86 height 32
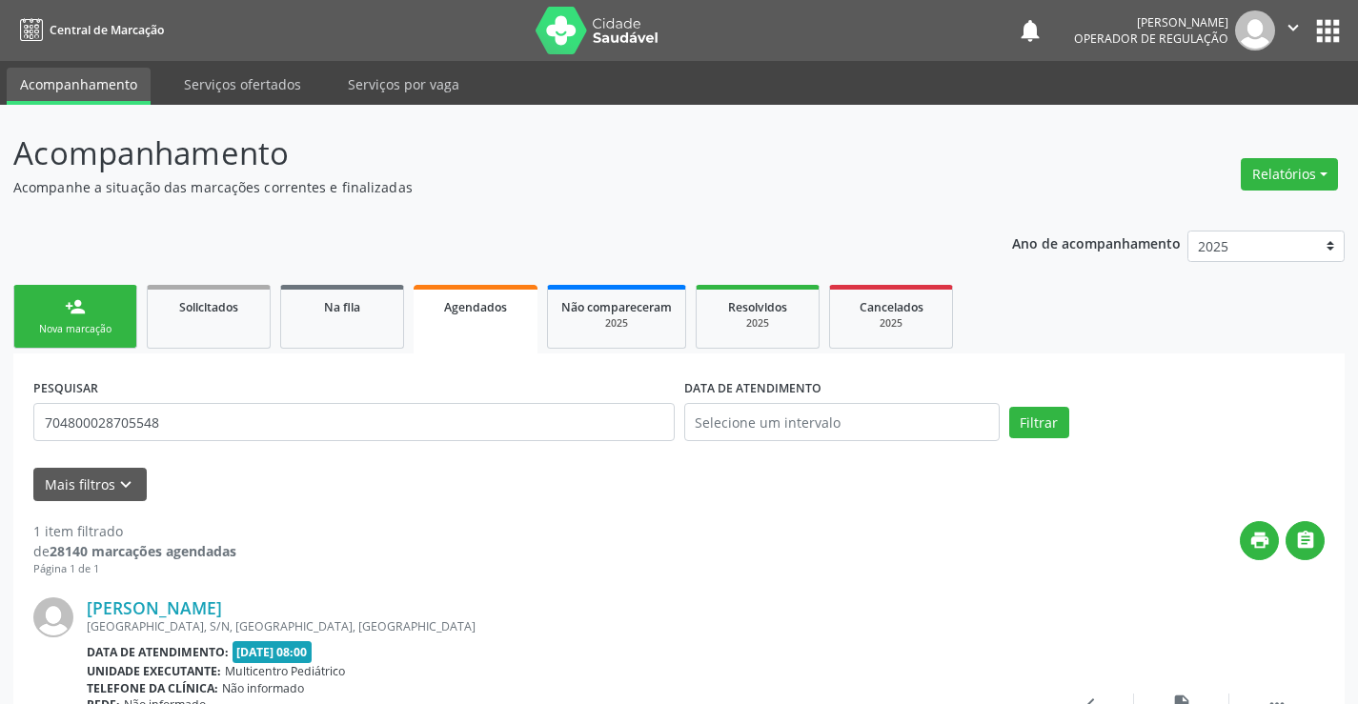
drag, startPoint x: 75, startPoint y: 316, endPoint x: 92, endPoint y: 309, distance: 17.9
click at [76, 316] on div "person_add" at bounding box center [75, 306] width 21 height 21
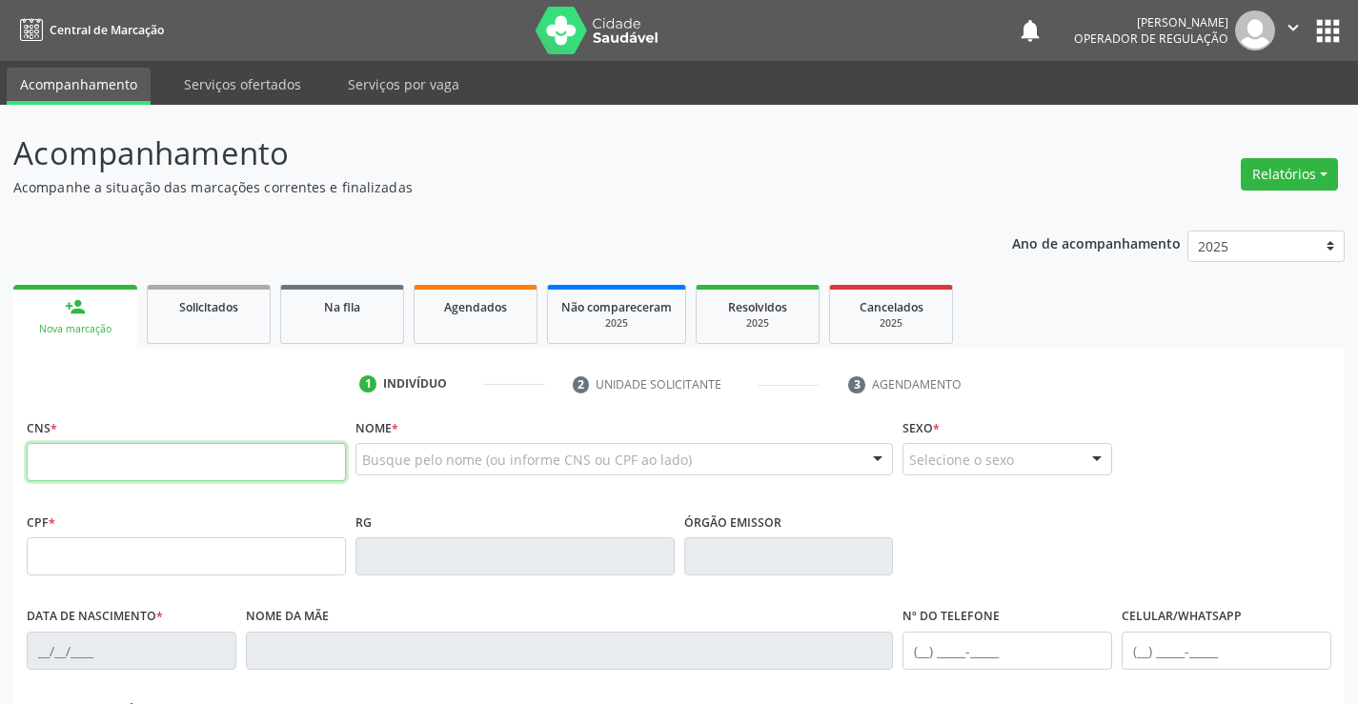
click at [88, 455] on input "text" at bounding box center [186, 462] width 319 height 38
type input "702 4000 0220 2929"
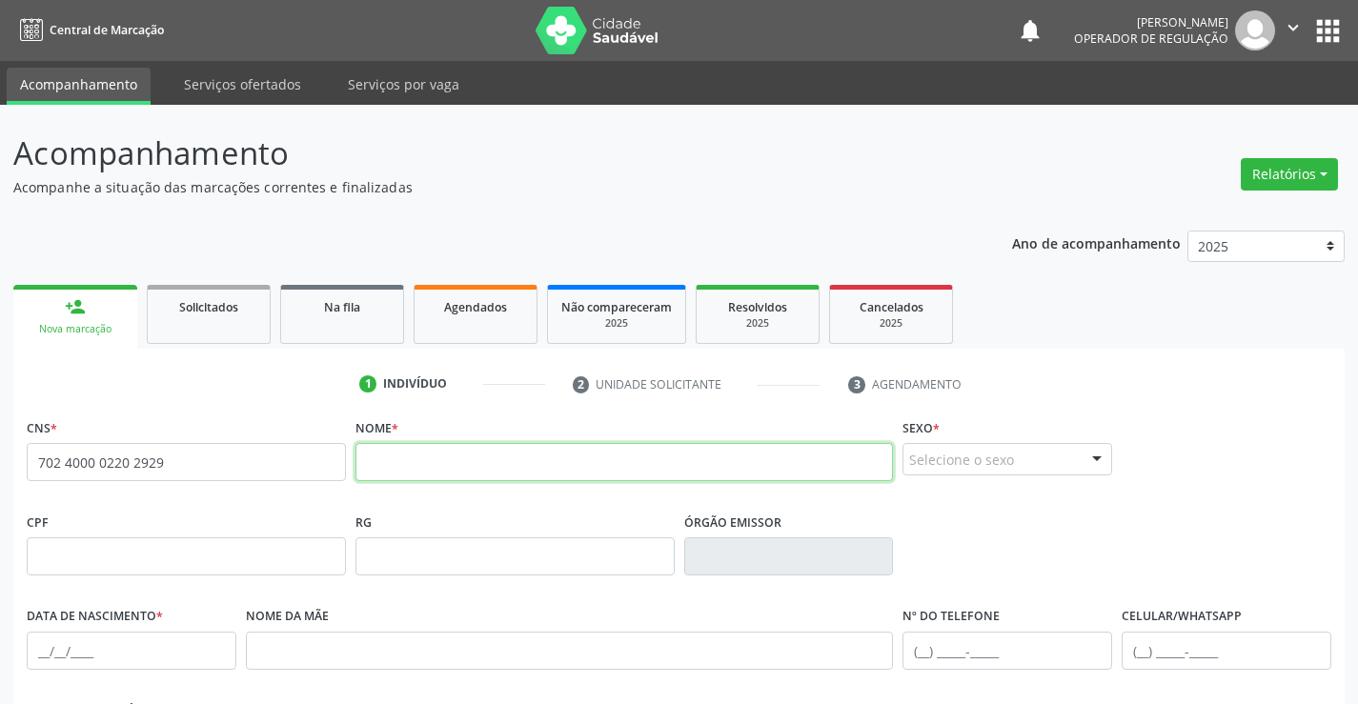
click at [552, 459] on input "text" at bounding box center [625, 462] width 539 height 38
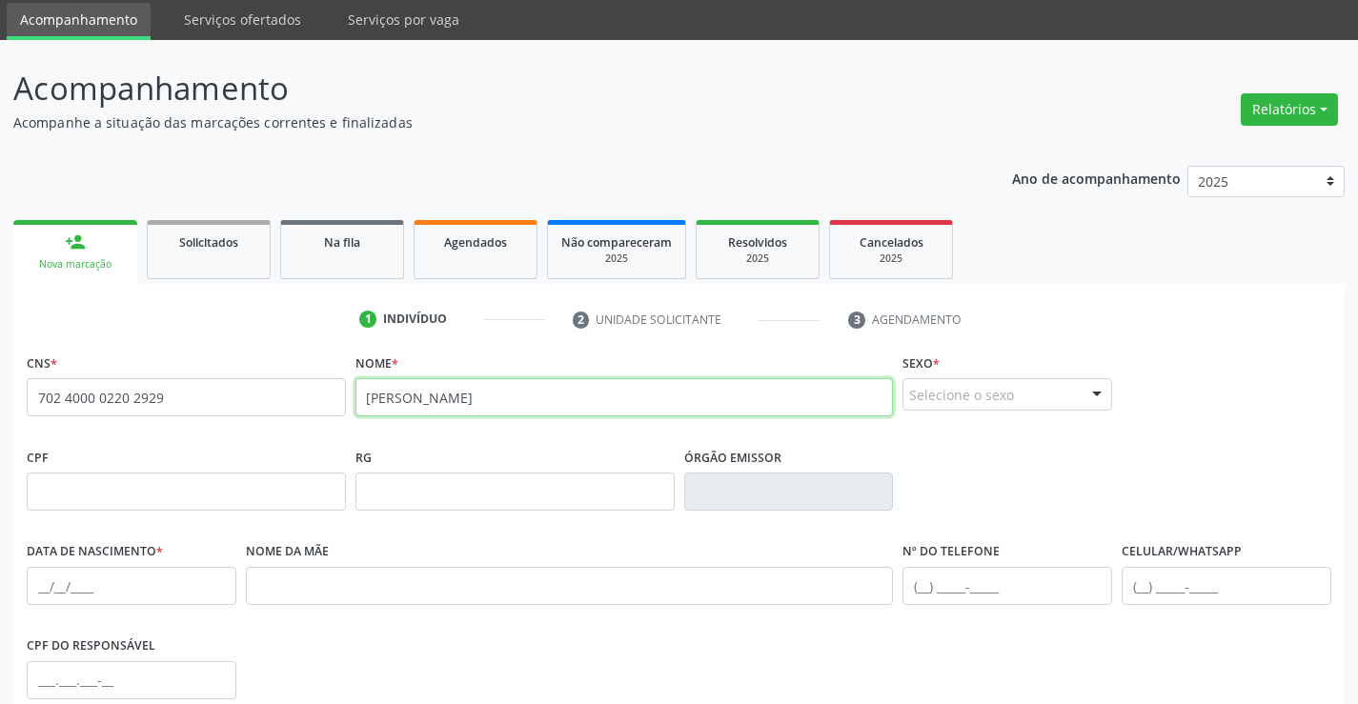
scroll to position [95, 0]
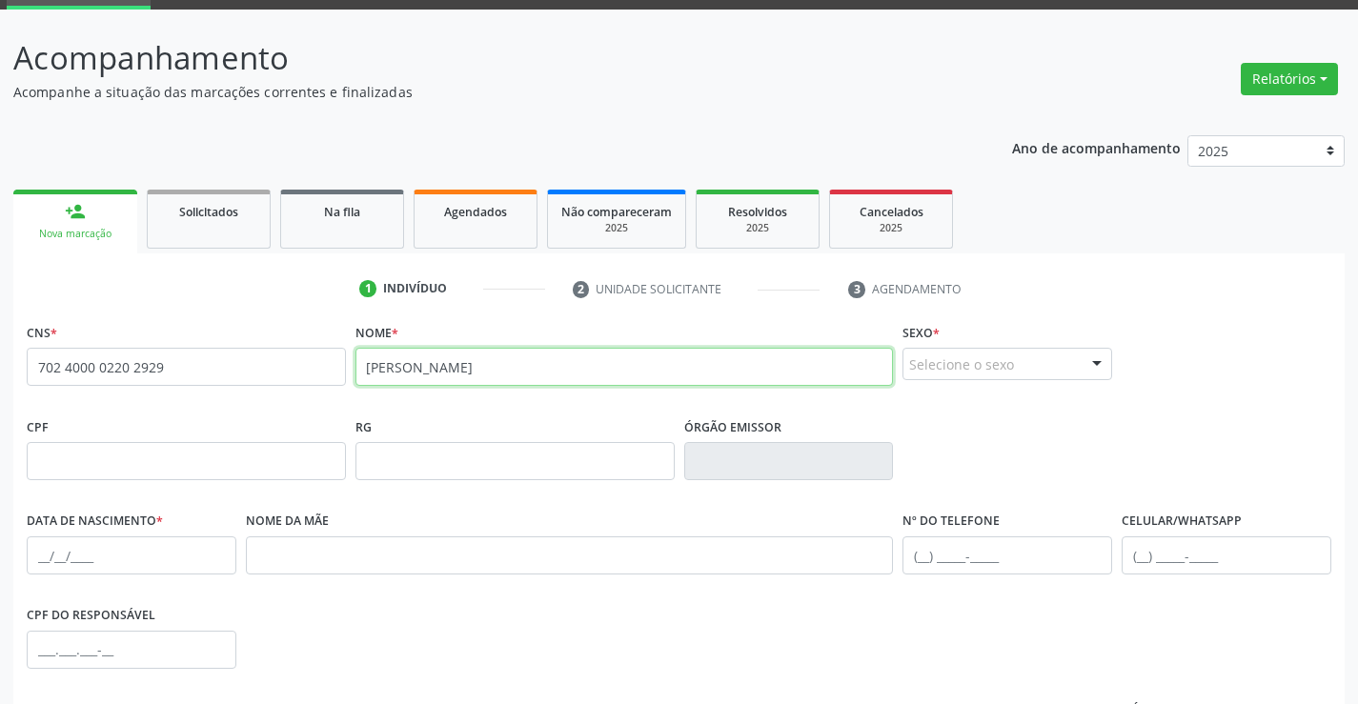
type input "BERNARDO SOUZA SANTOS"
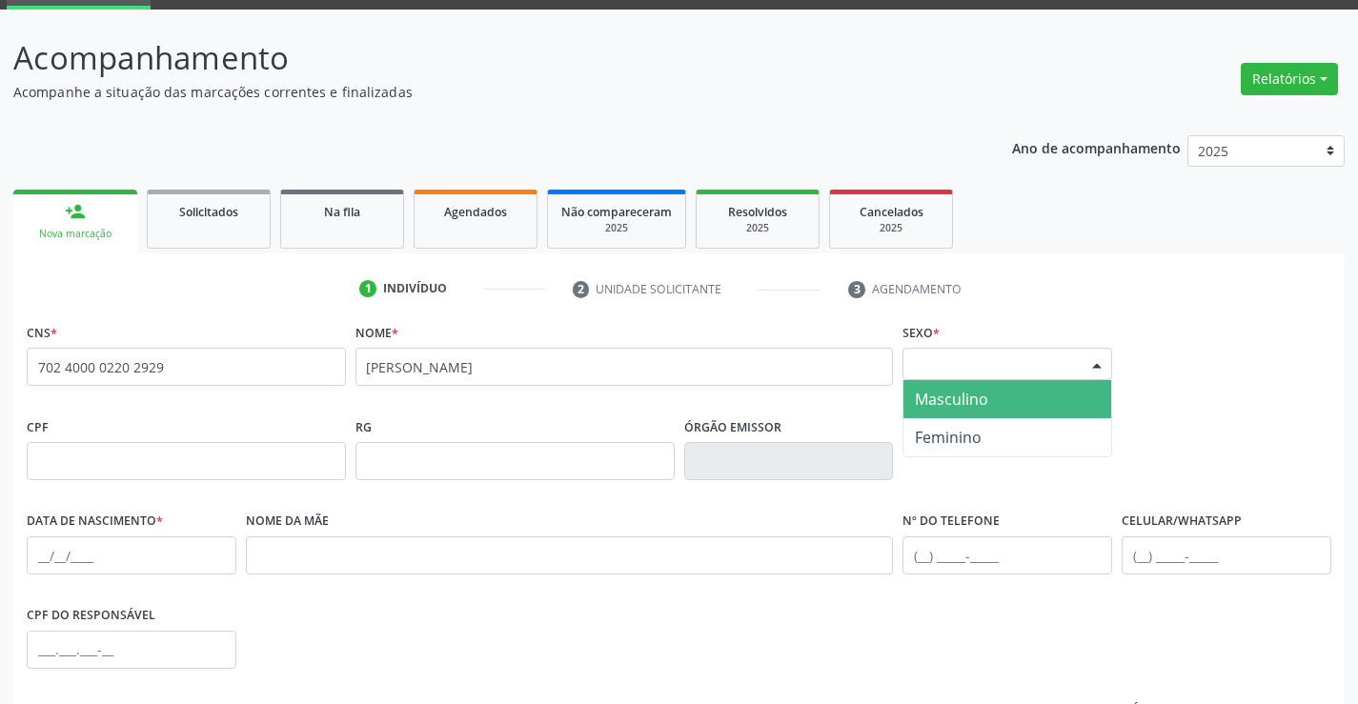
click at [985, 365] on div "Selecione o sexo" at bounding box center [1008, 364] width 210 height 32
click at [967, 394] on span "Masculino" at bounding box center [951, 399] width 73 height 21
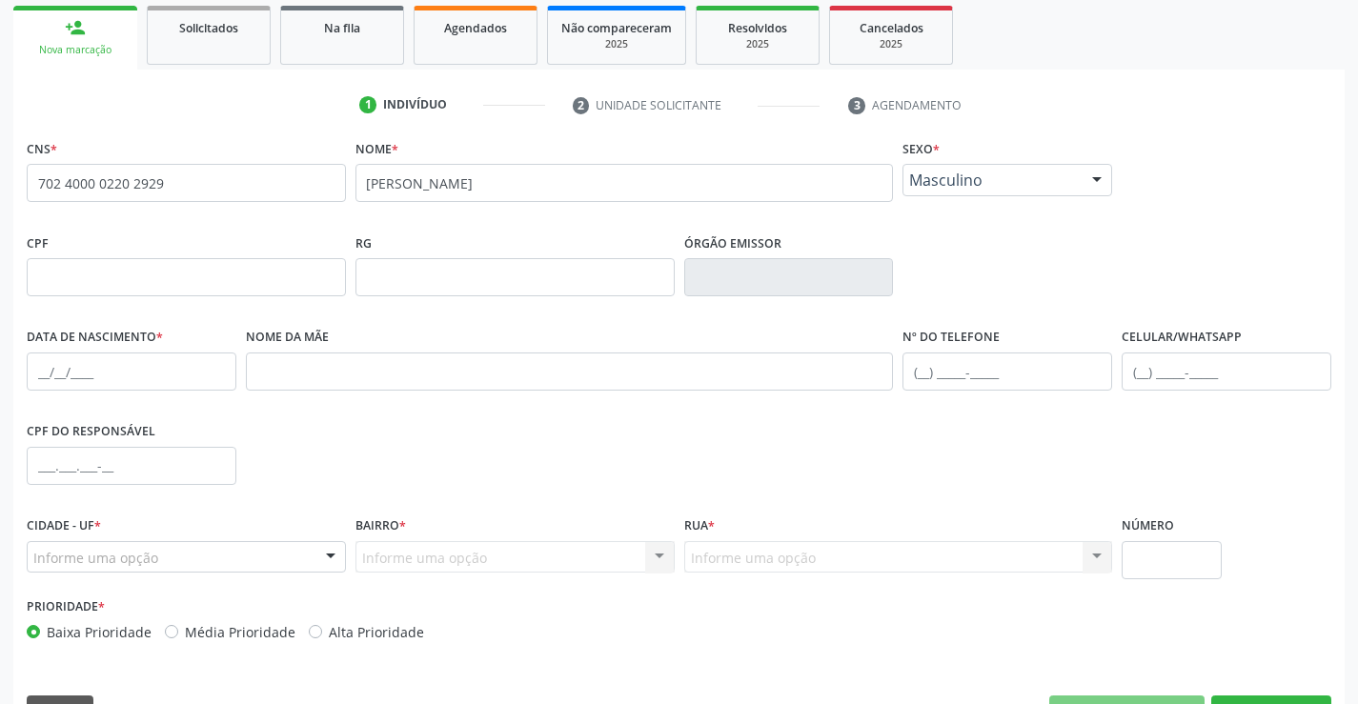
scroll to position [286, 0]
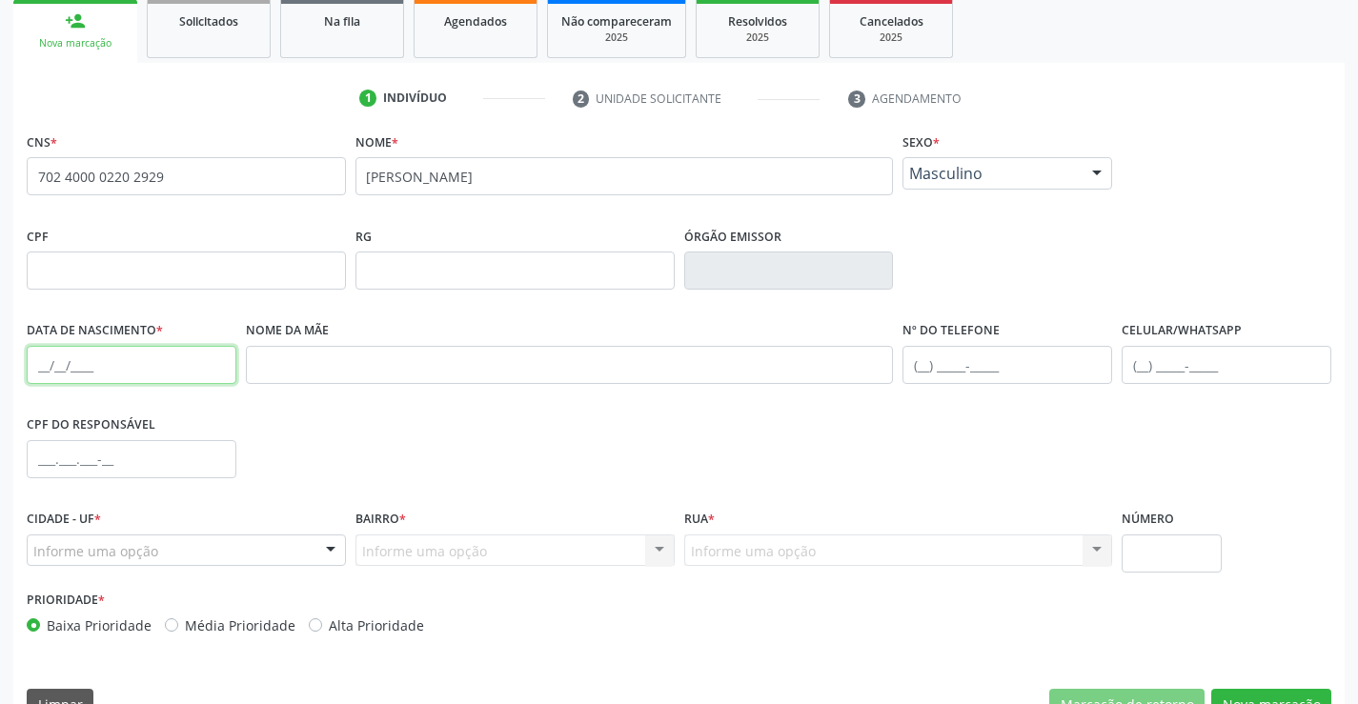
click at [118, 367] on input "text" at bounding box center [132, 365] width 210 height 38
type input "03/06/2025"
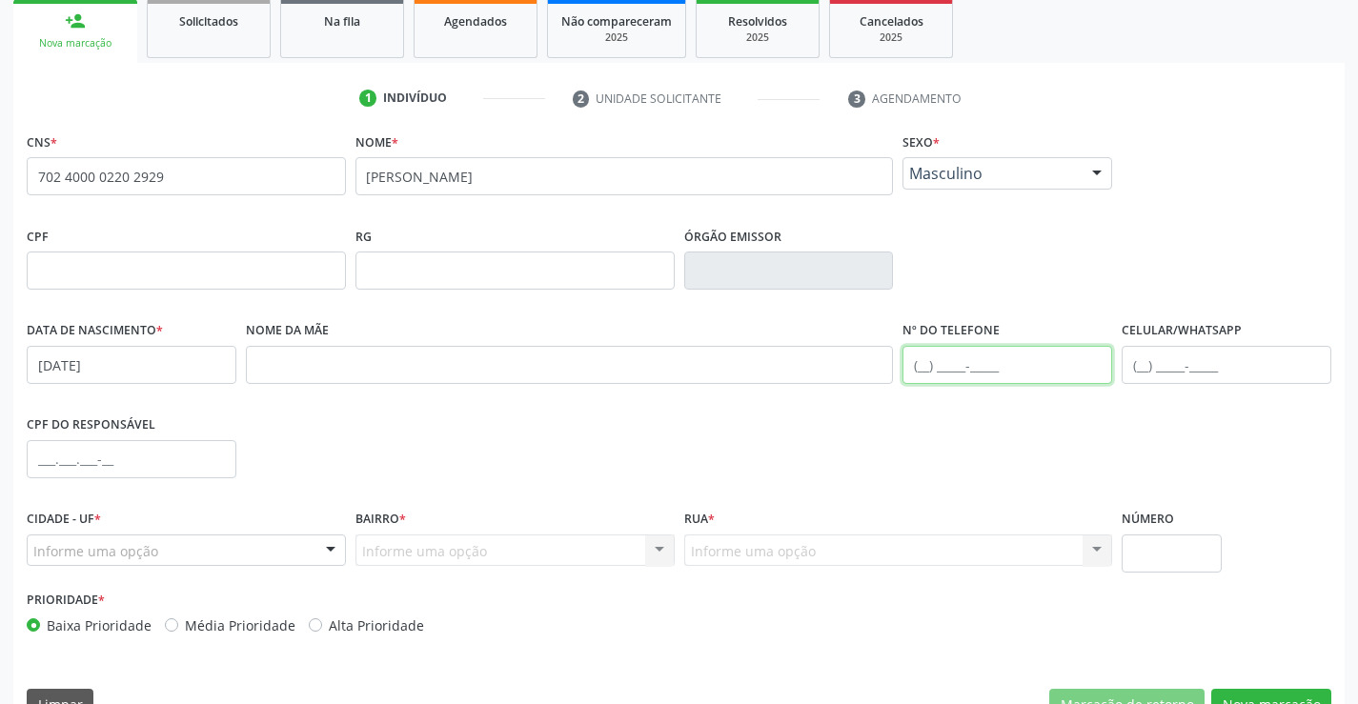
drag, startPoint x: 1055, startPoint y: 369, endPoint x: 1050, endPoint y: 354, distance: 16.0
click at [1055, 369] on input "text" at bounding box center [1008, 365] width 210 height 38
type input "(74) 98875-3824"
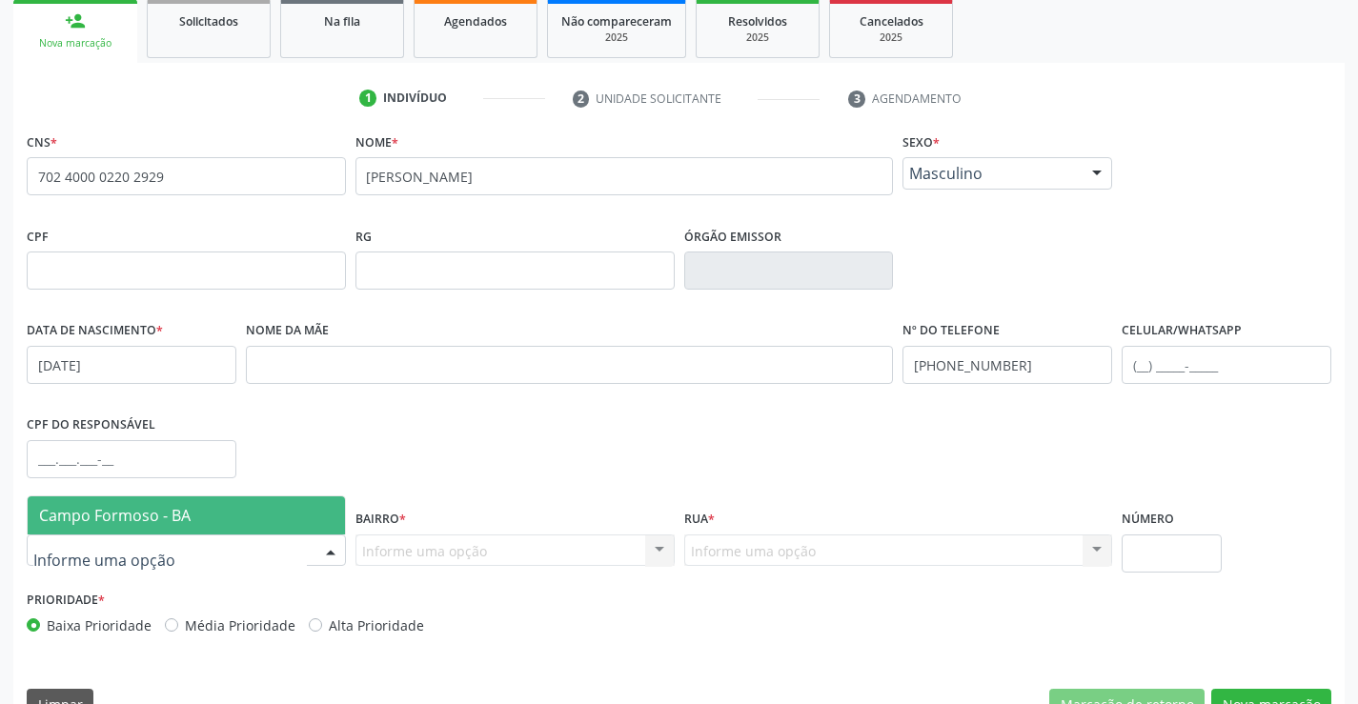
click at [103, 500] on span "Campo Formoso - BA" at bounding box center [186, 516] width 317 height 38
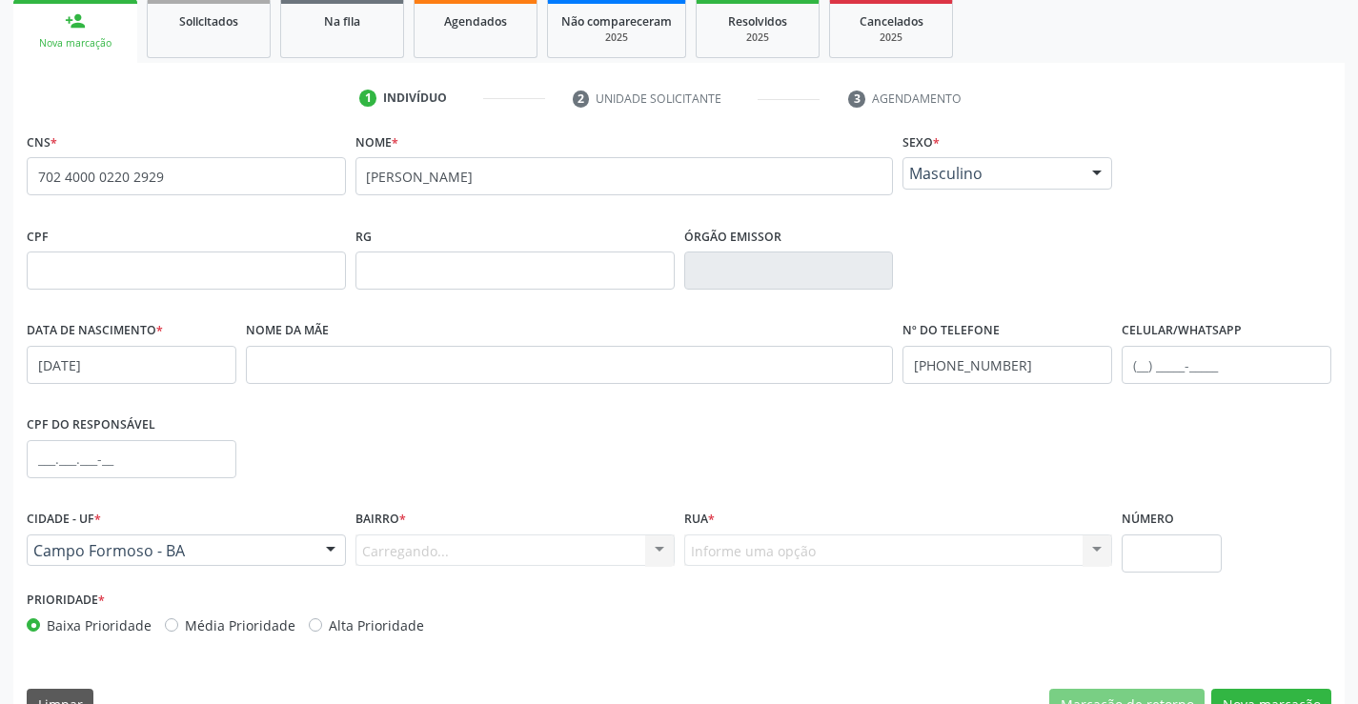
click at [374, 552] on div "Carregando... Nenhum resultado encontrado para: " " Nenhuma opção encontrada. D…" at bounding box center [515, 551] width 319 height 32
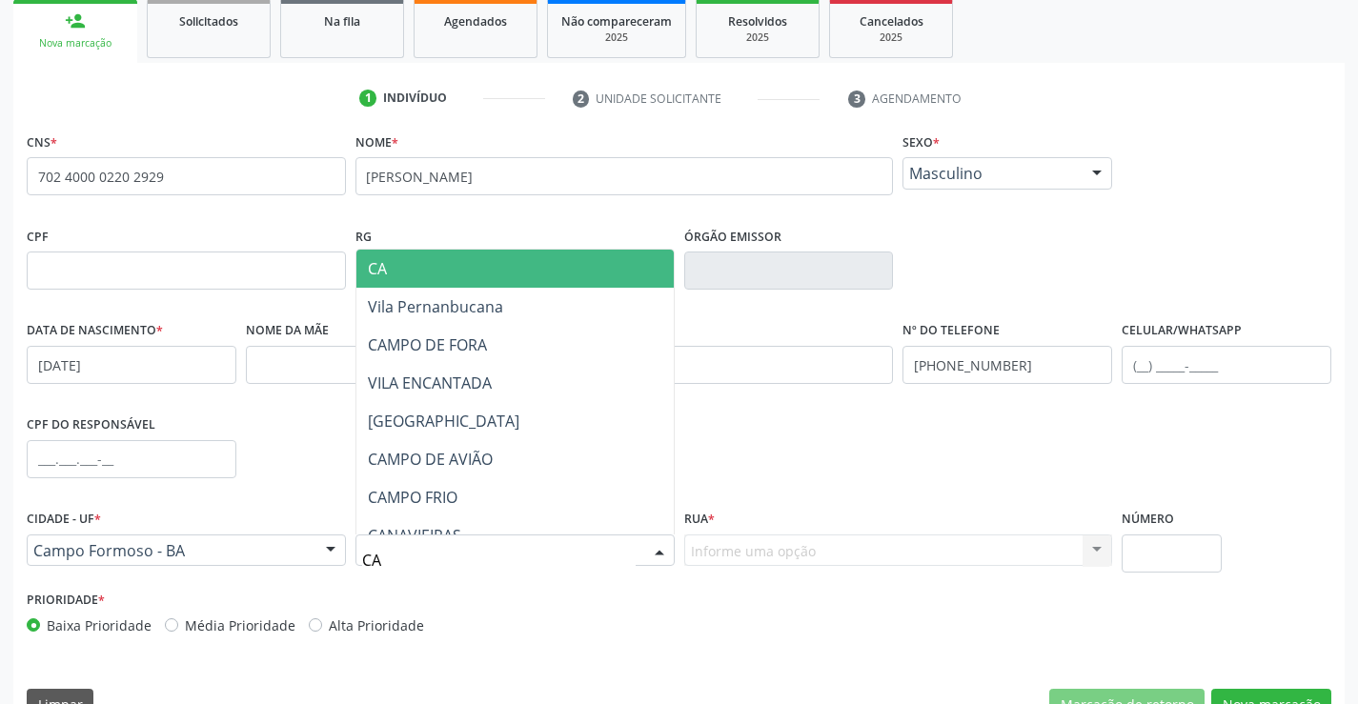
type input "CAM"
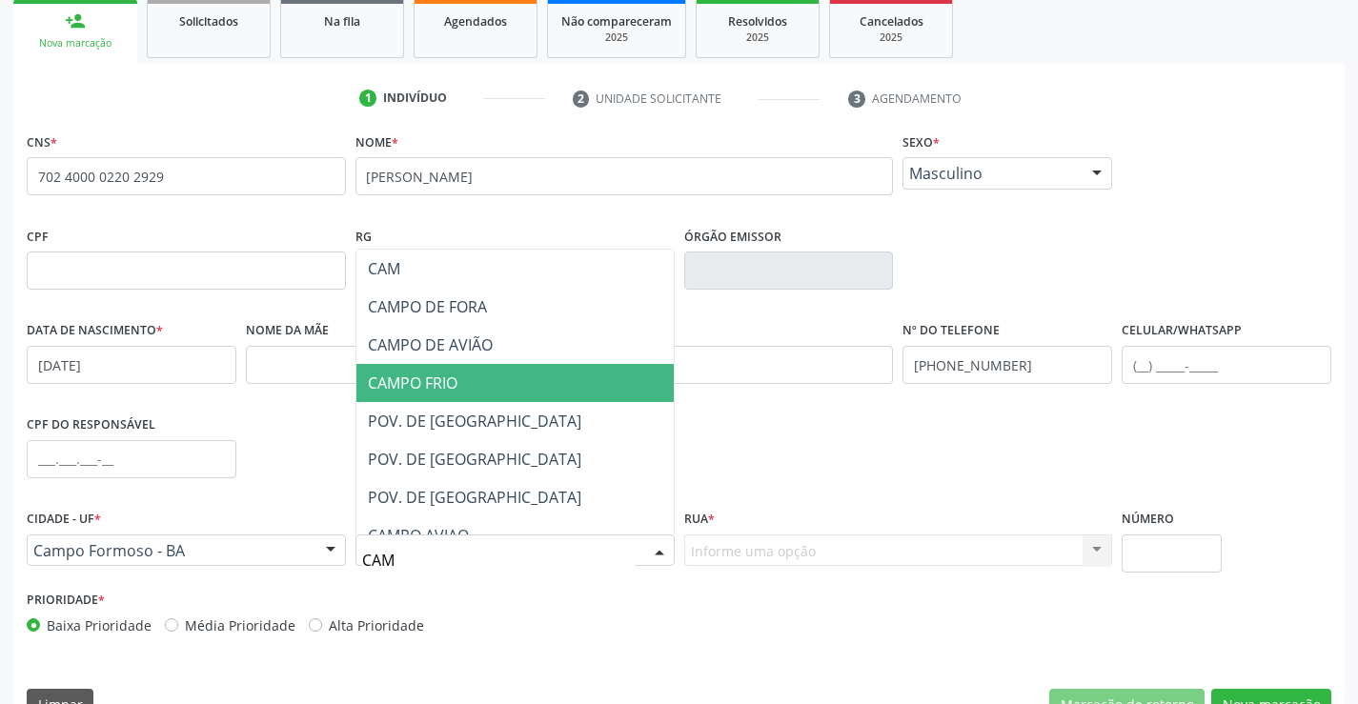
click at [452, 340] on span "CAMPO DE AVIÃO" at bounding box center [430, 345] width 125 height 21
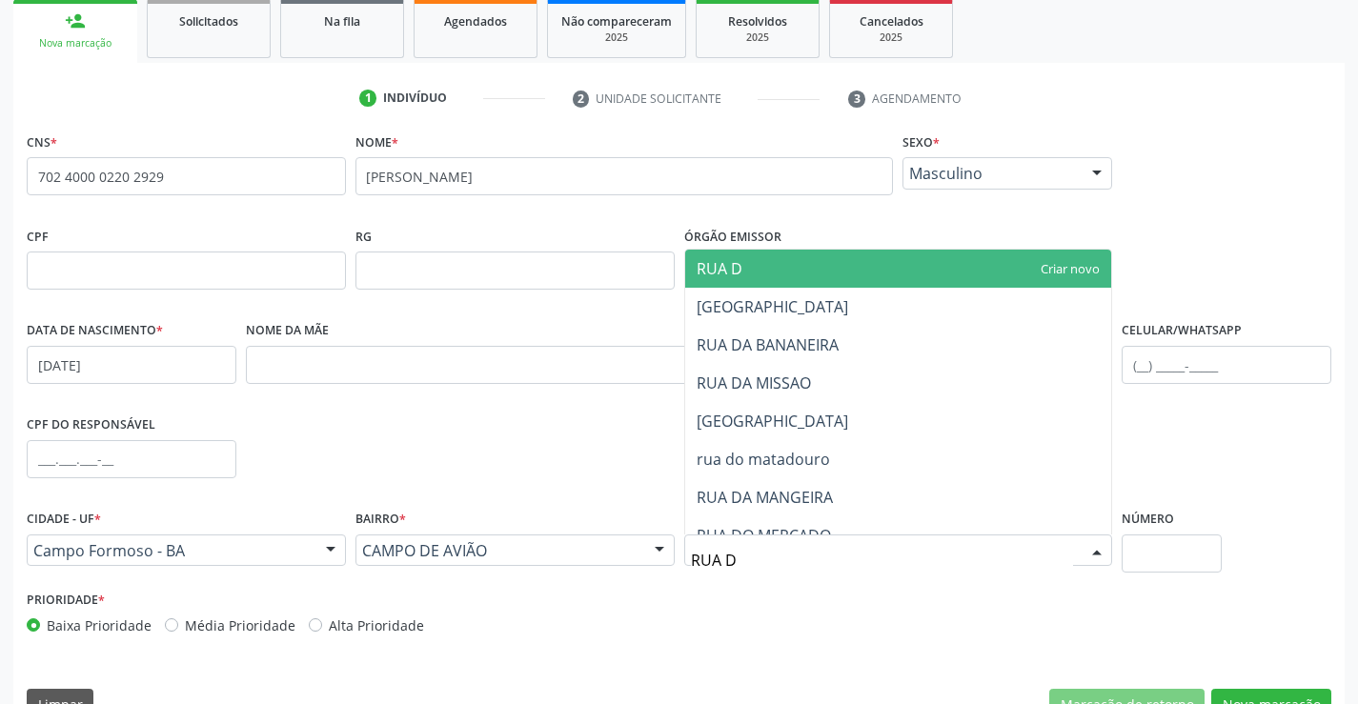
type input "RUA DA"
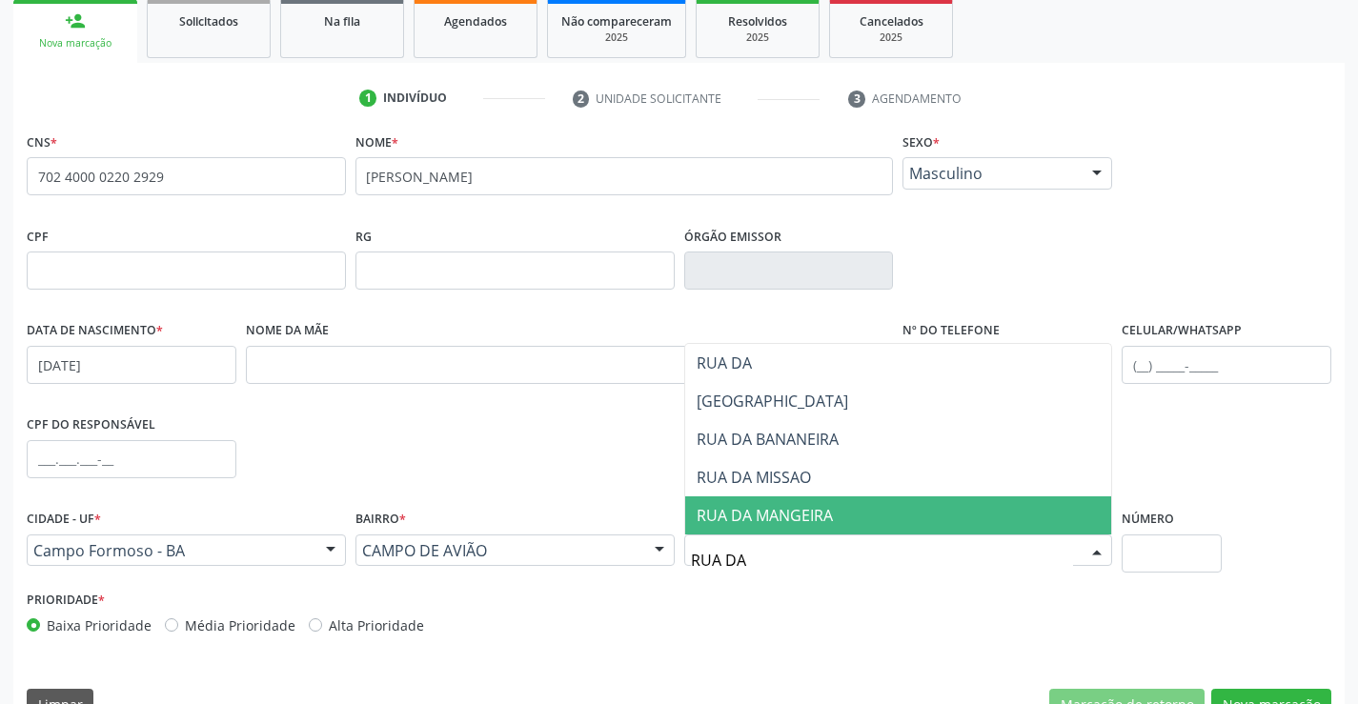
click at [792, 521] on span "RUA DA MANGEIRA" at bounding box center [765, 515] width 136 height 21
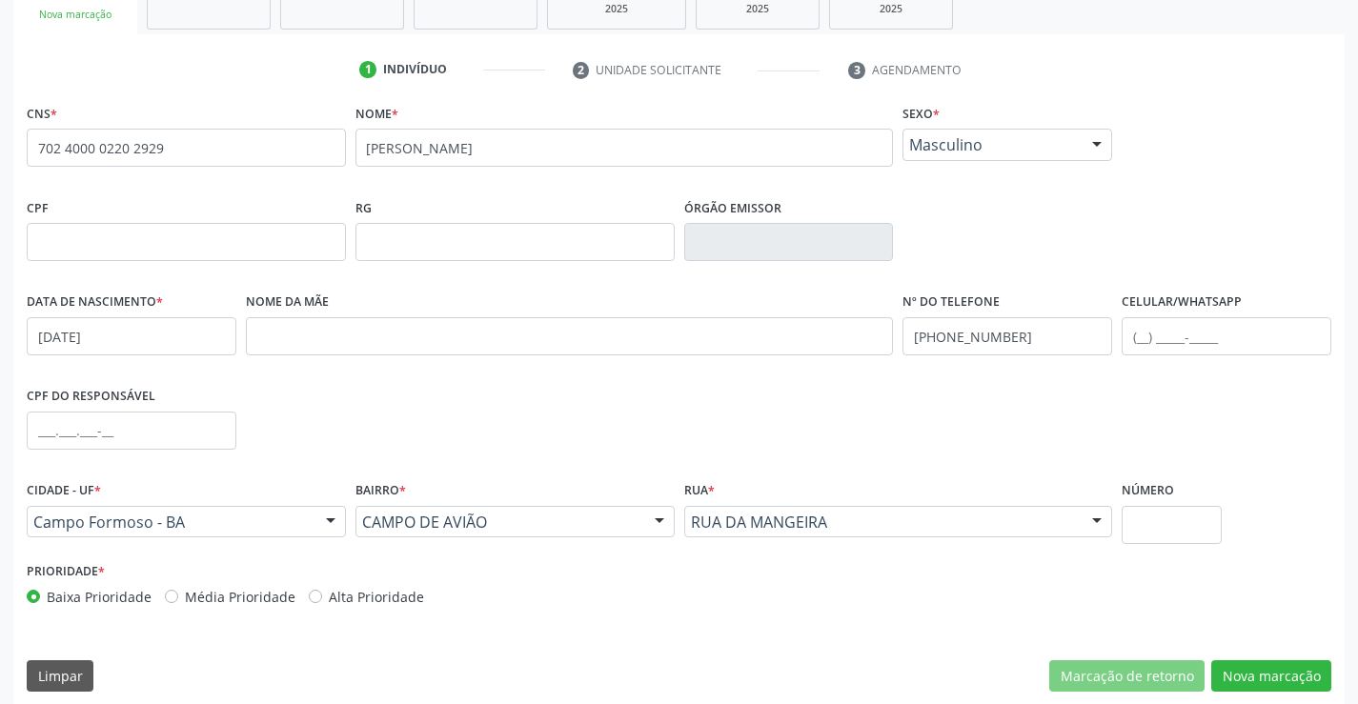
scroll to position [329, 0]
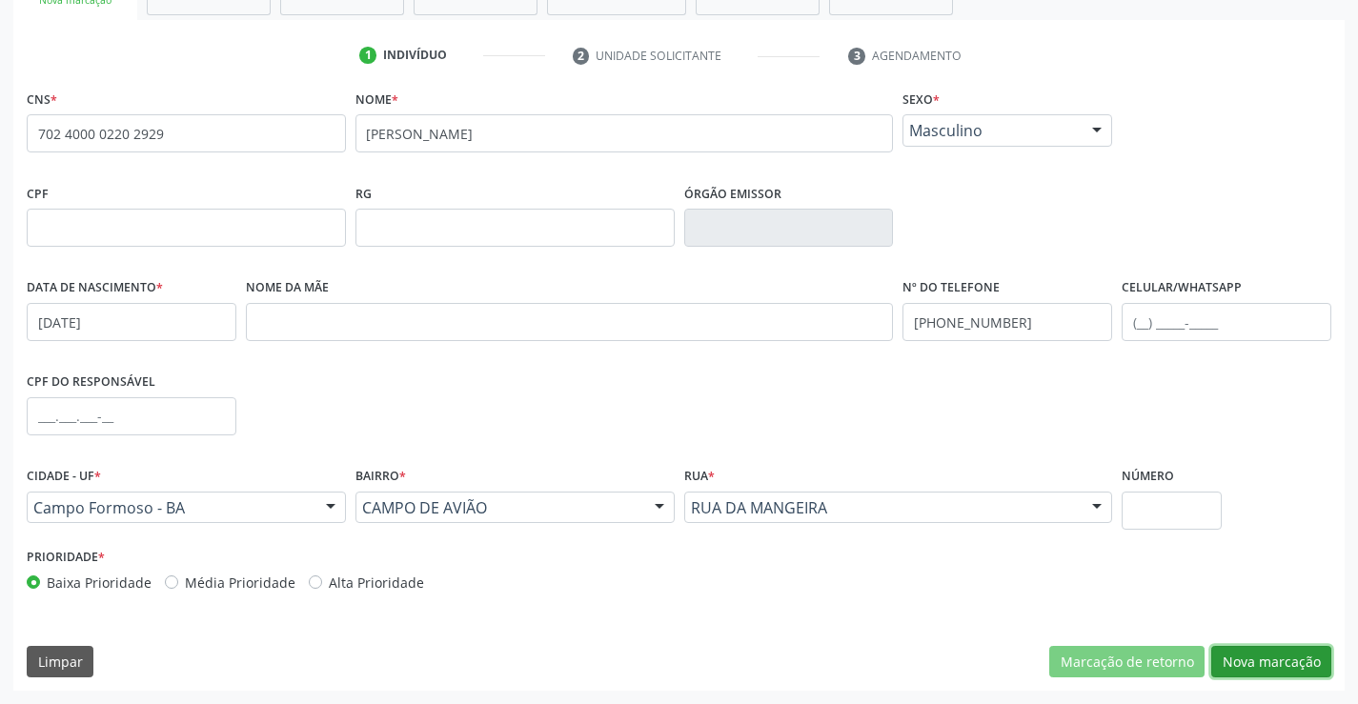
click at [1233, 660] on button "Nova marcação" at bounding box center [1272, 662] width 120 height 32
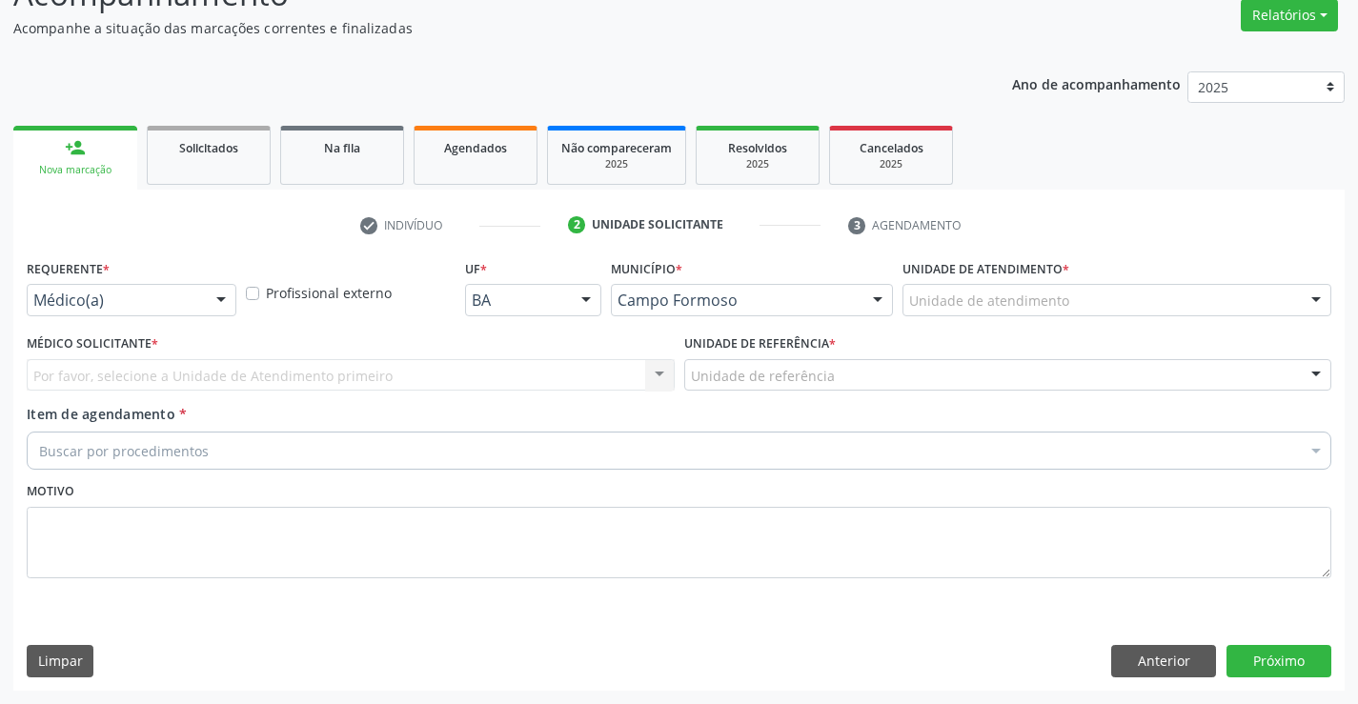
scroll to position [159, 0]
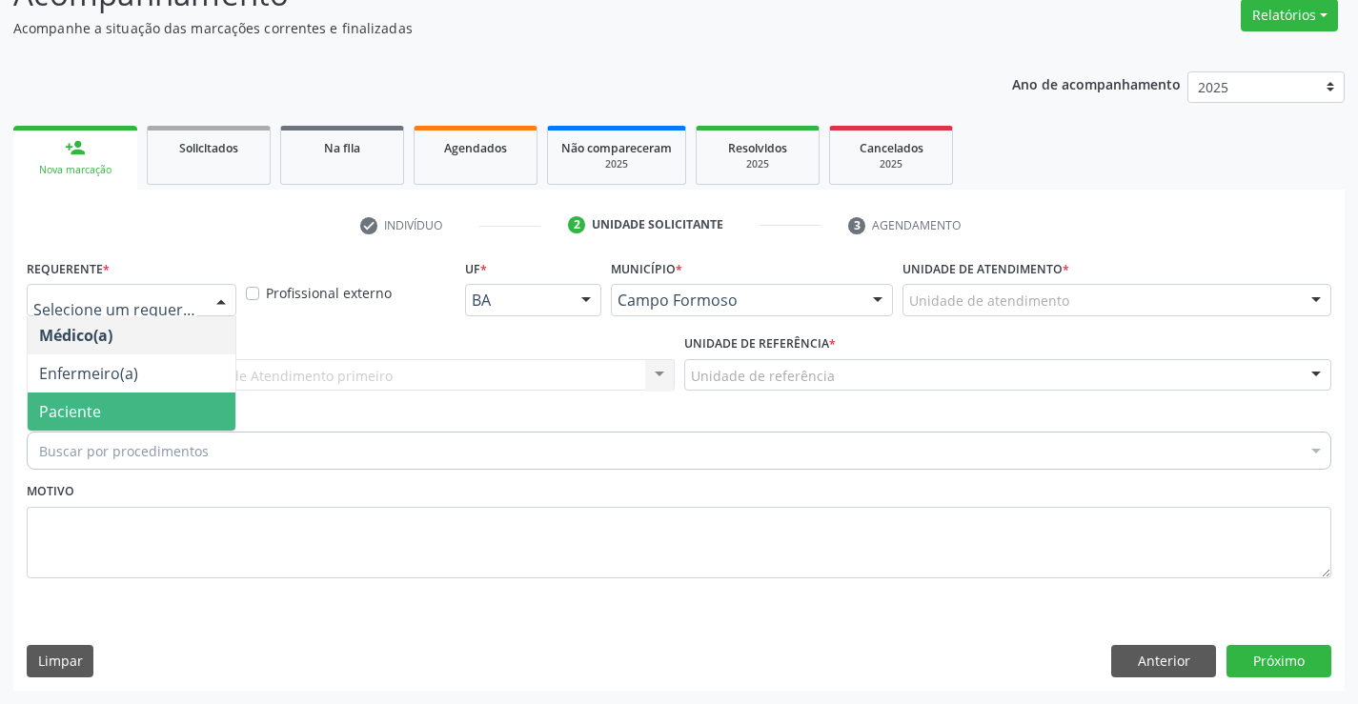
click at [129, 411] on span "Paciente" at bounding box center [132, 412] width 208 height 38
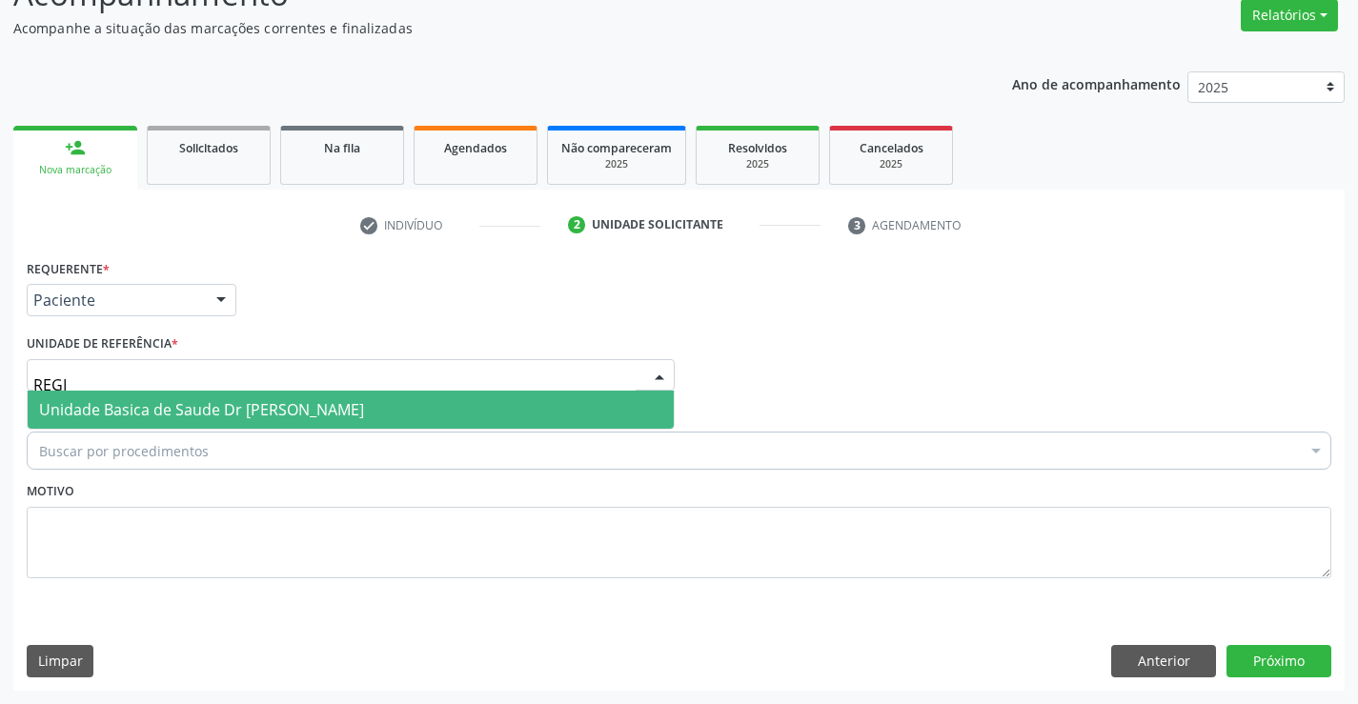
type input "REGIS"
click at [181, 415] on span "Unidade Basica de Saude Dr [PERSON_NAME]" at bounding box center [201, 409] width 325 height 21
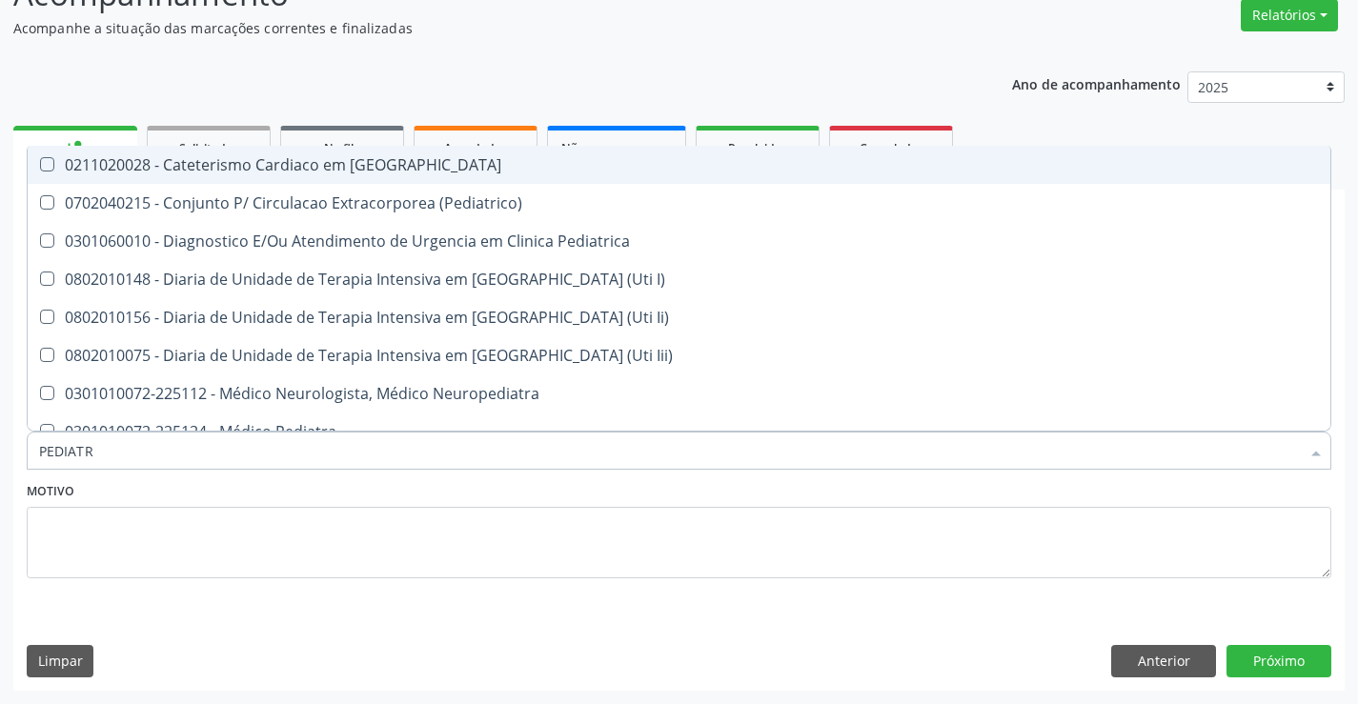
type input "PEDIATRA"
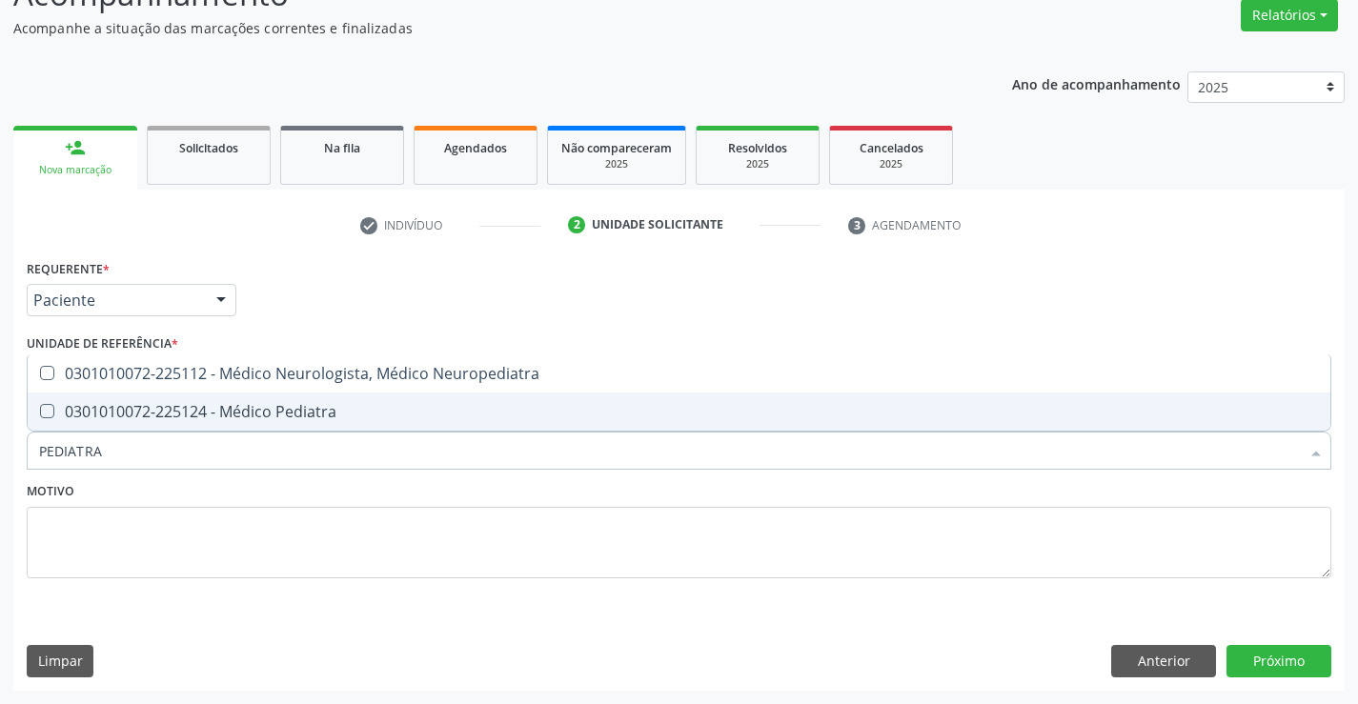
click at [296, 409] on div "0301010072-225124 - Médico Pediatra" at bounding box center [679, 411] width 1280 height 15
checkbox Pediatra "true"
click at [1291, 662] on button "Próximo" at bounding box center [1279, 661] width 105 height 32
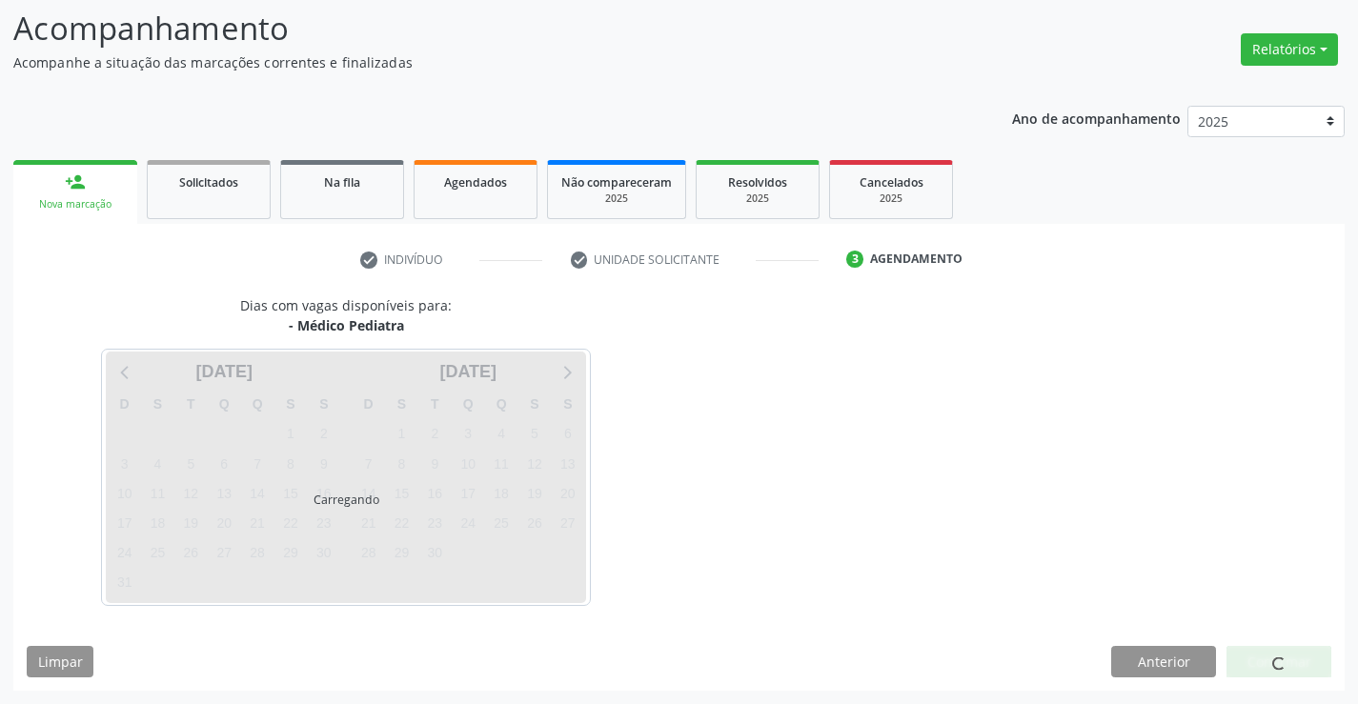
scroll to position [125, 0]
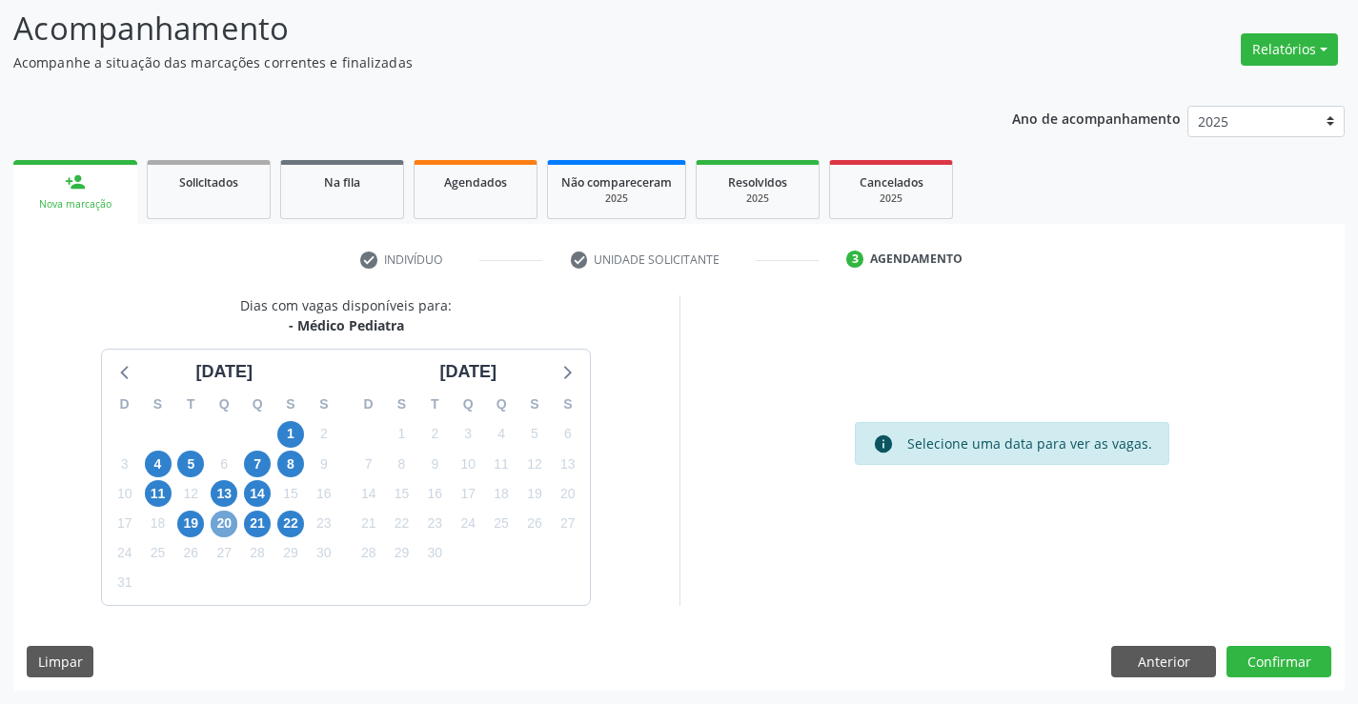
click at [229, 525] on span "20" at bounding box center [224, 524] width 27 height 27
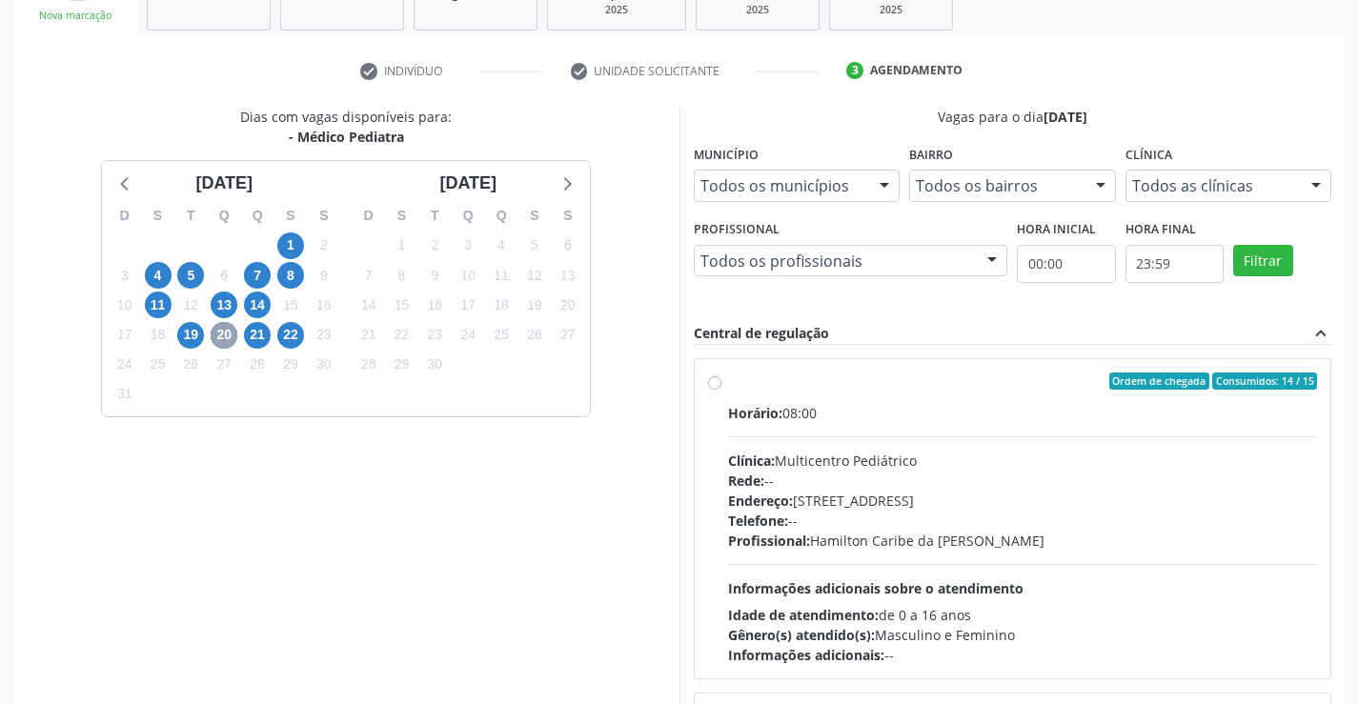
scroll to position [316, 0]
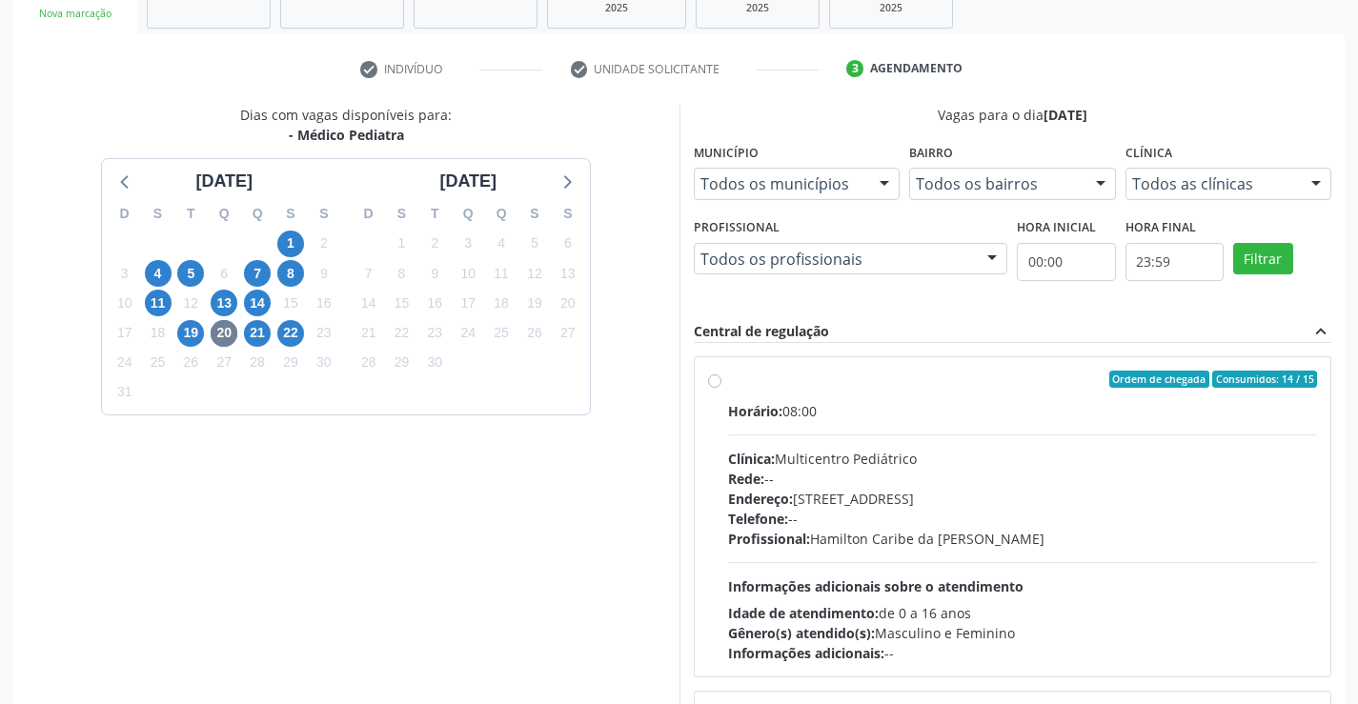
click at [728, 379] on label "Ordem de chegada Consumidos: 14 / 15 Horário: 08:00 Clínica: Multicentro Pediát…" at bounding box center [1023, 517] width 590 height 293
click at [717, 379] on input "Ordem de chegada Consumidos: 14 / 15 Horário: 08:00 Clínica: Multicentro Pediát…" at bounding box center [714, 379] width 13 height 17
radio input "true"
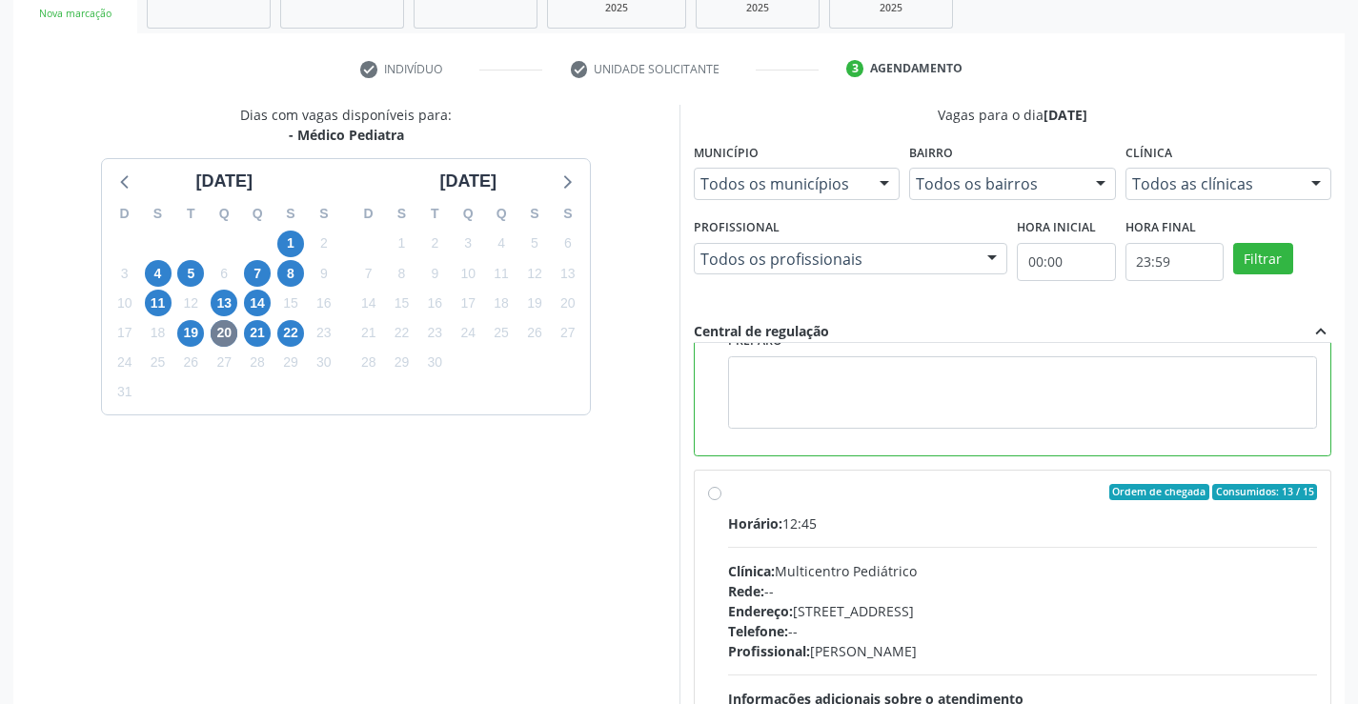
scroll to position [429, 0]
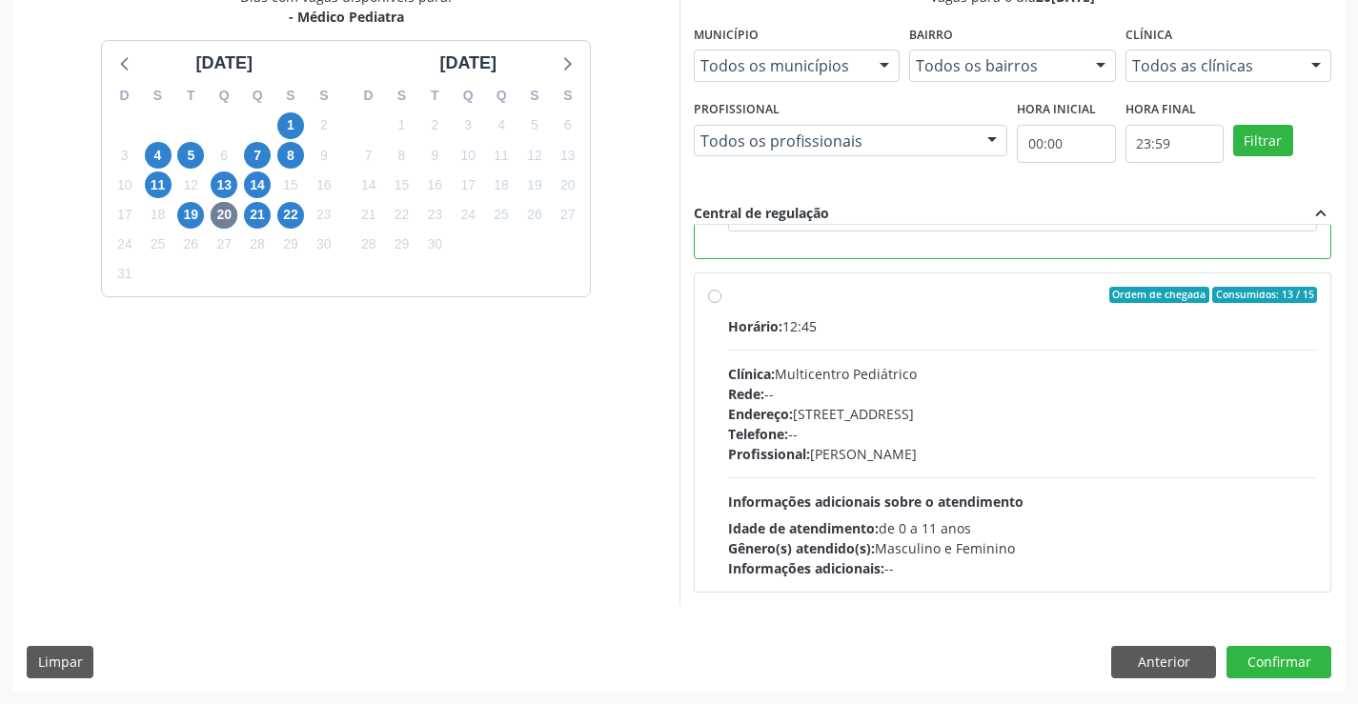
scroll to position [435, 0]
click at [1266, 664] on button "Confirmar" at bounding box center [1279, 661] width 105 height 32
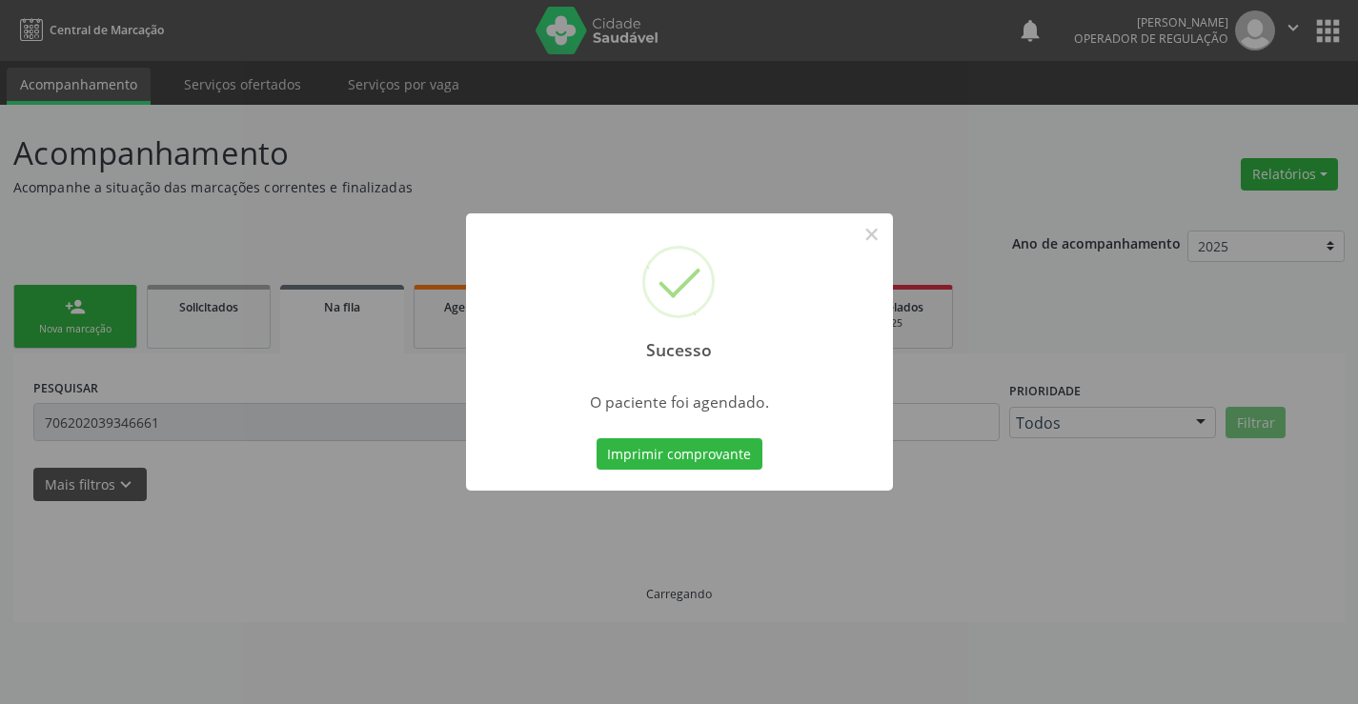
scroll to position [0, 0]
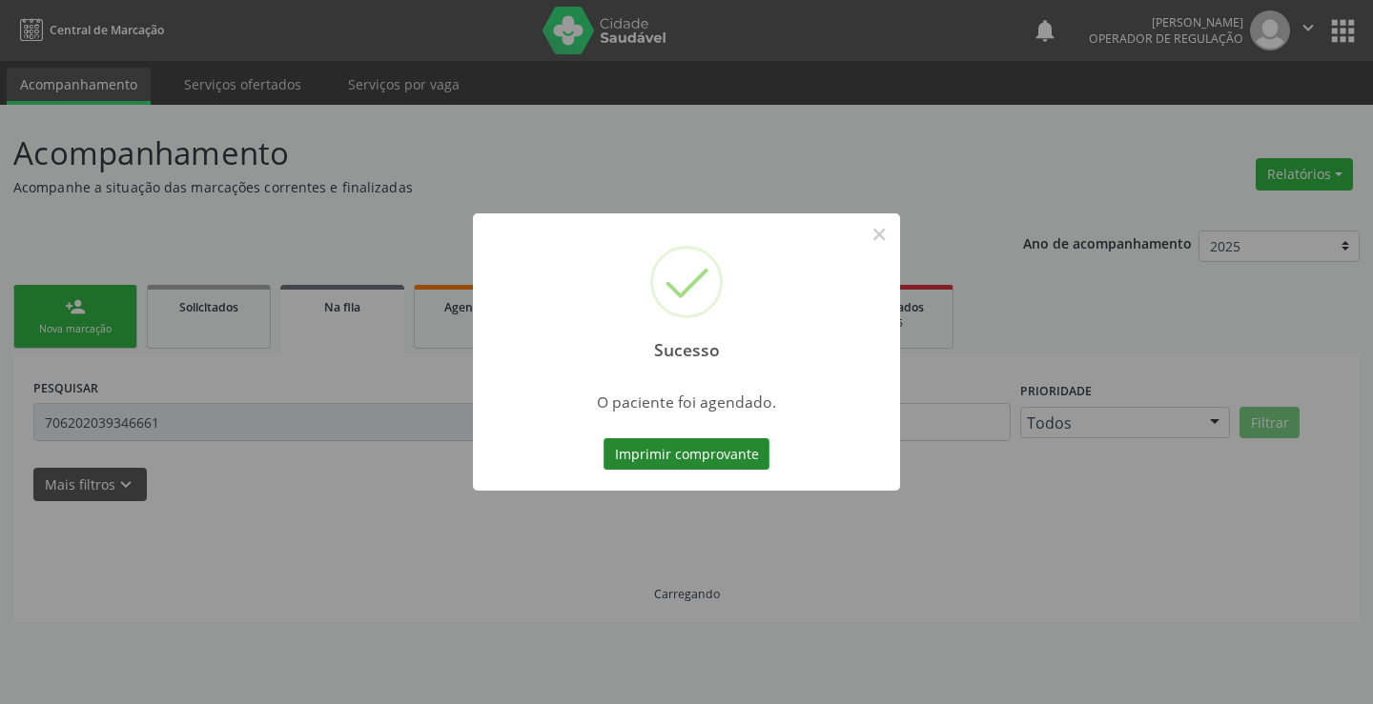
click at [654, 453] on button "Imprimir comprovante" at bounding box center [686, 454] width 166 height 32
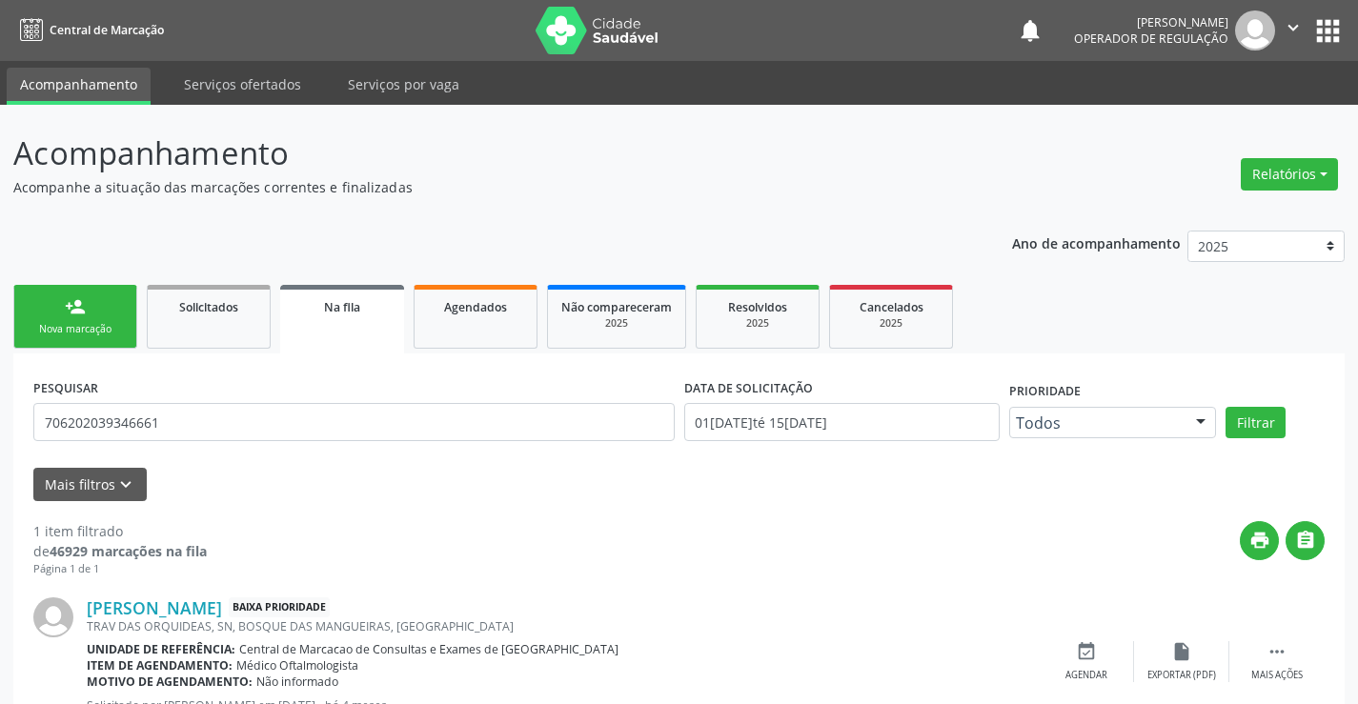
click at [102, 320] on link "person_add Nova marcação" at bounding box center [75, 317] width 124 height 64
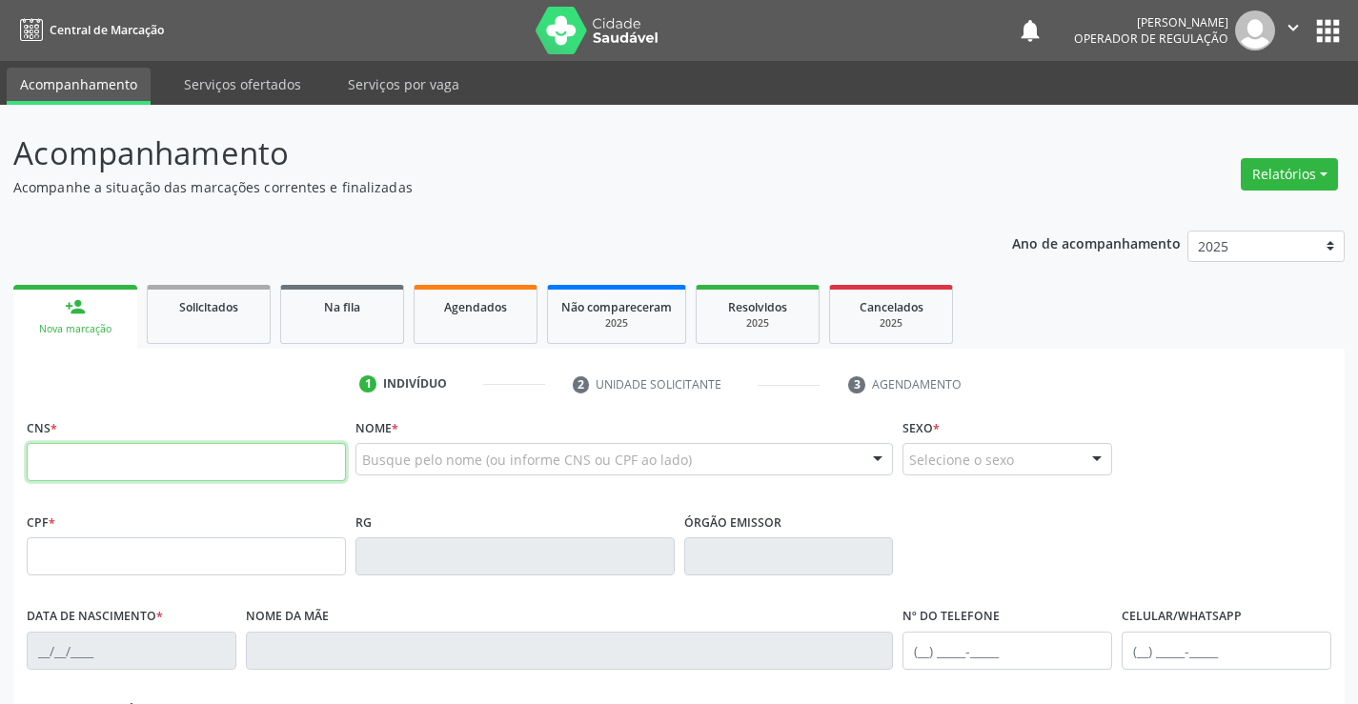
click at [111, 461] on input "text" at bounding box center [186, 462] width 319 height 38
type input "706 3037 8902 8178"
type input "0952841843"
type input "26/10/1982"
type input "(74) 99116-0107"
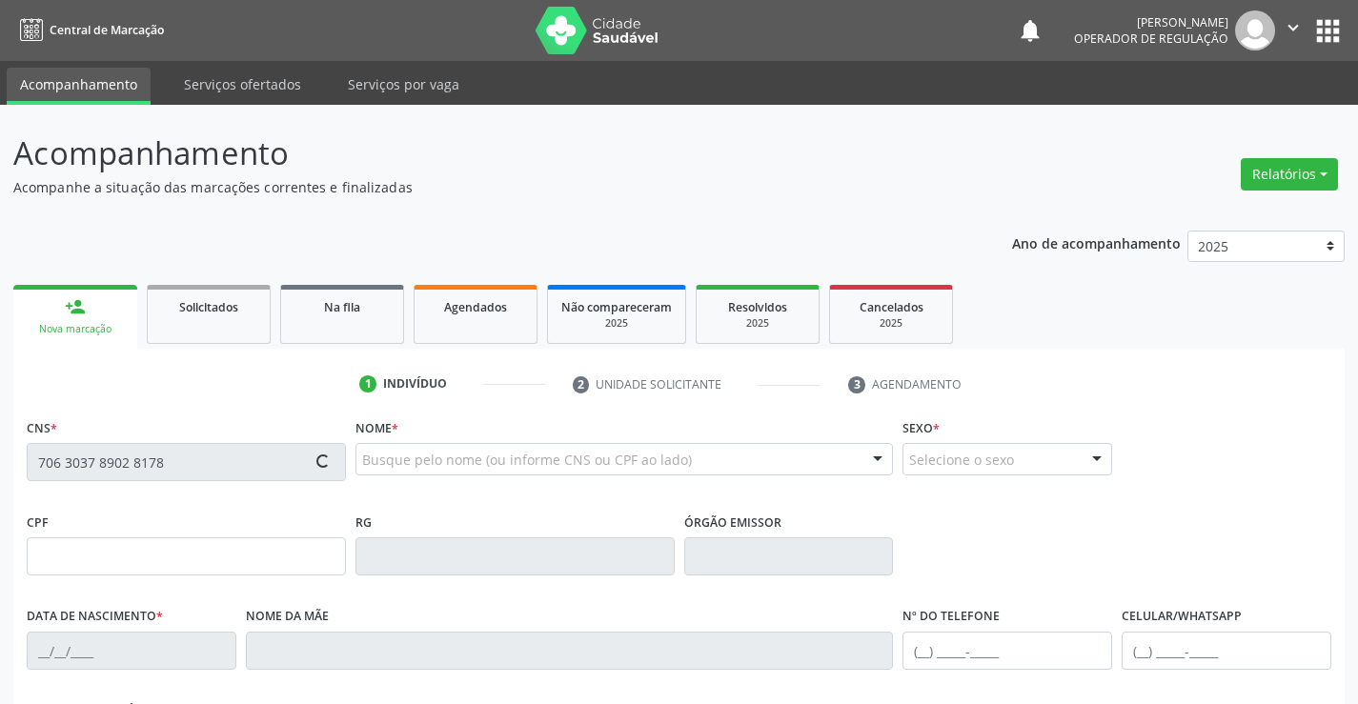
type input "(74) 99116-0107"
type input "013.887.155-89"
type input "S/N"
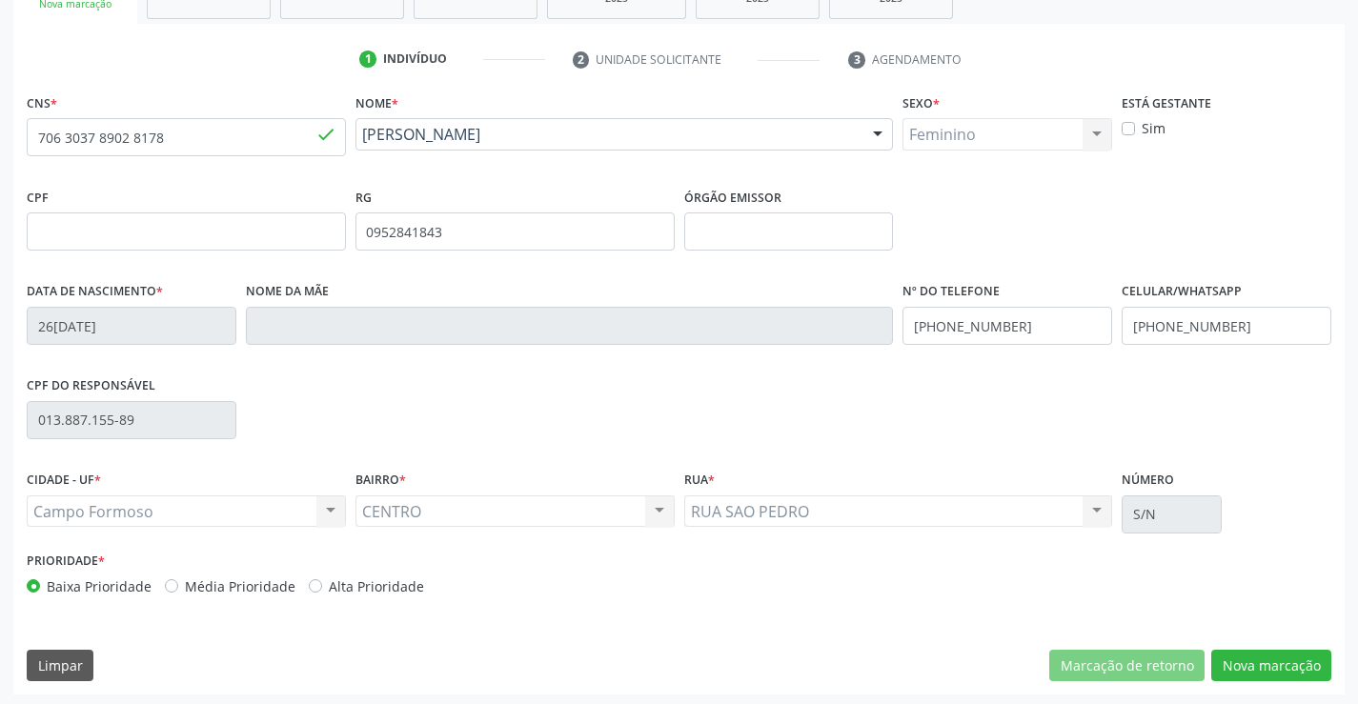
scroll to position [329, 0]
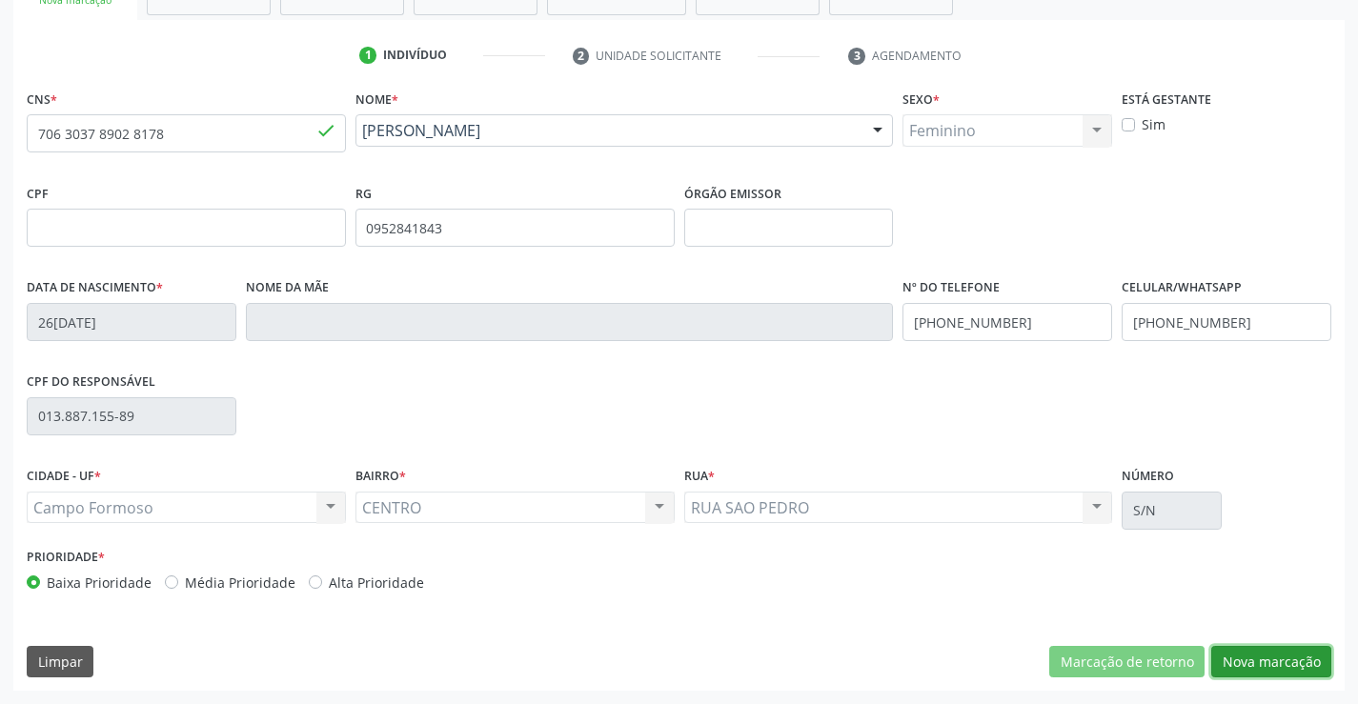
click at [1271, 654] on button "Nova marcação" at bounding box center [1272, 662] width 120 height 32
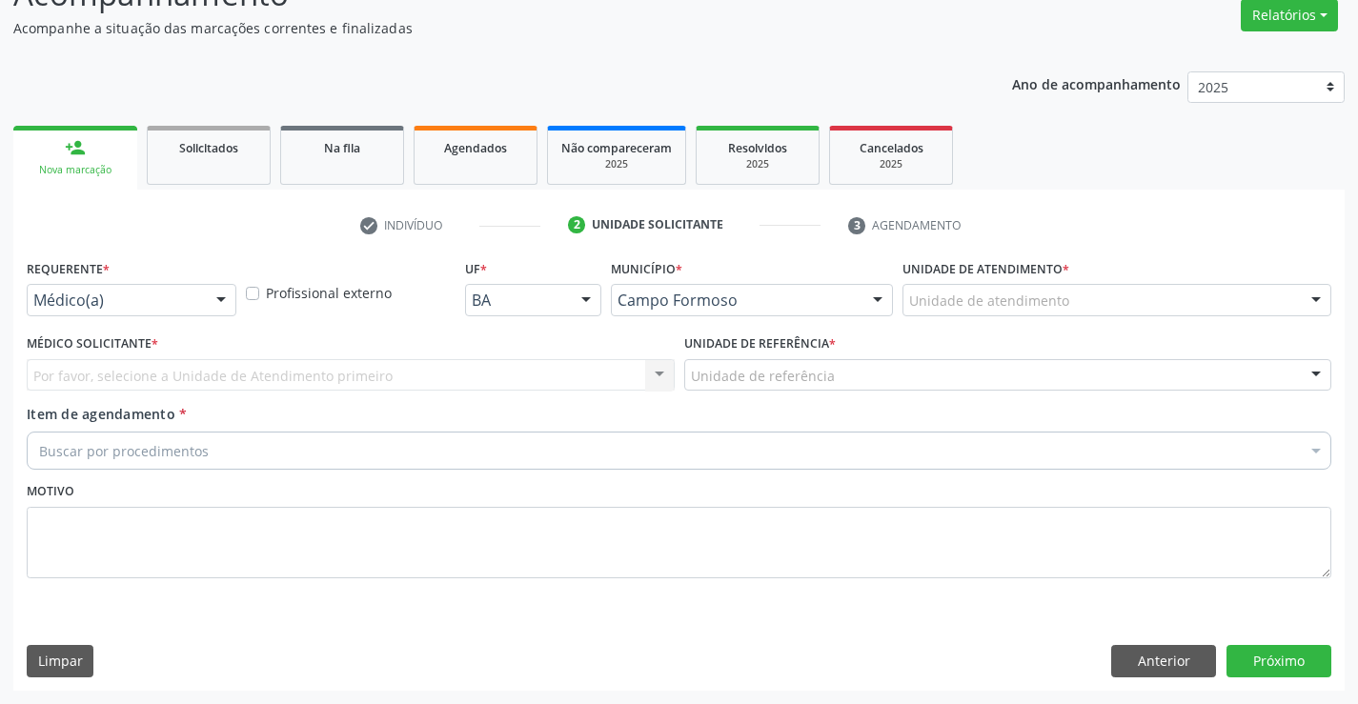
scroll to position [159, 0]
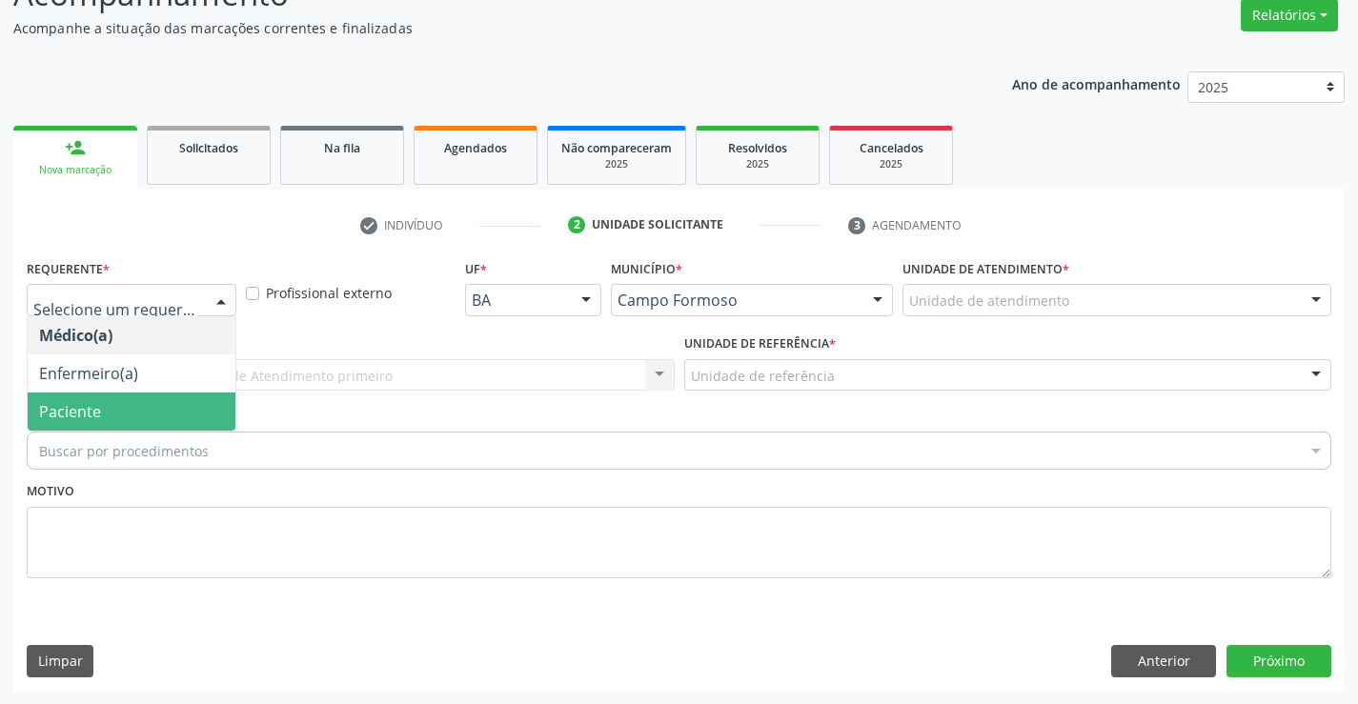
click at [68, 410] on span "Paciente" at bounding box center [70, 411] width 62 height 21
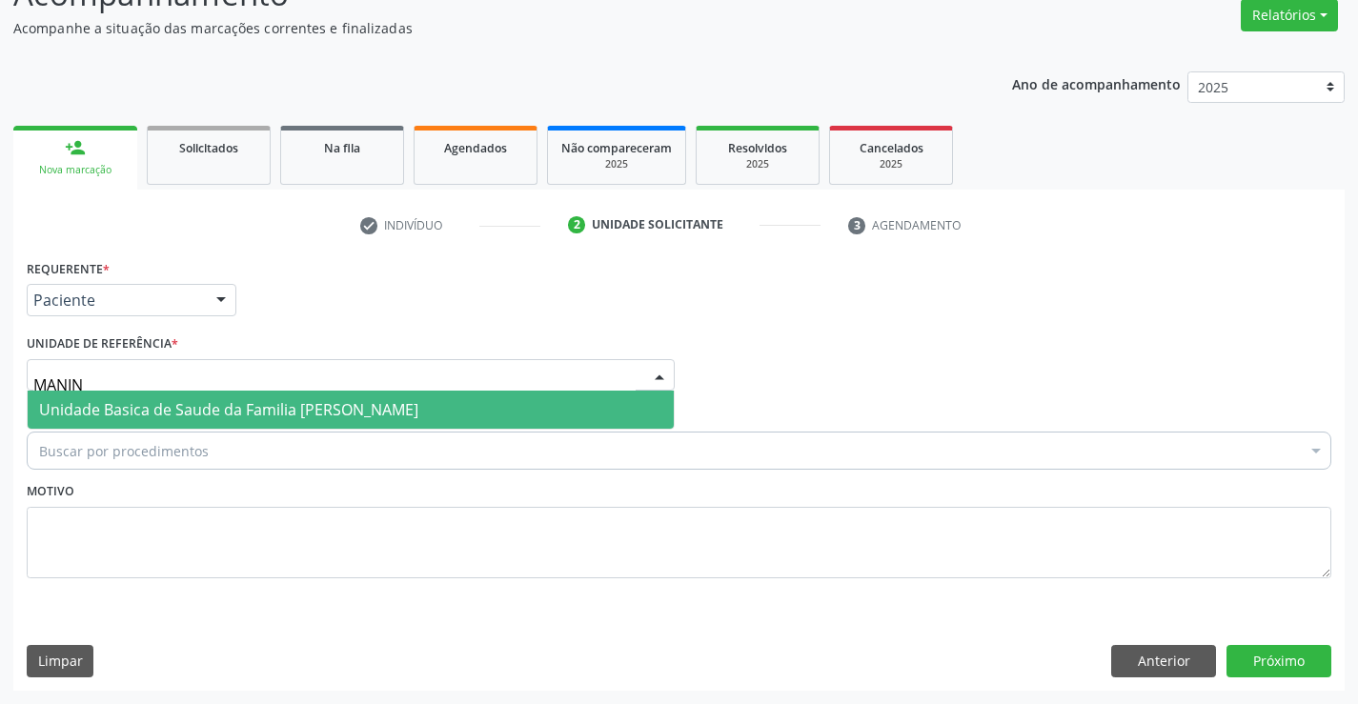
type input "MANINH"
click at [120, 417] on span "Unidade Basica de Saude da Familia [PERSON_NAME]" at bounding box center [228, 409] width 379 height 21
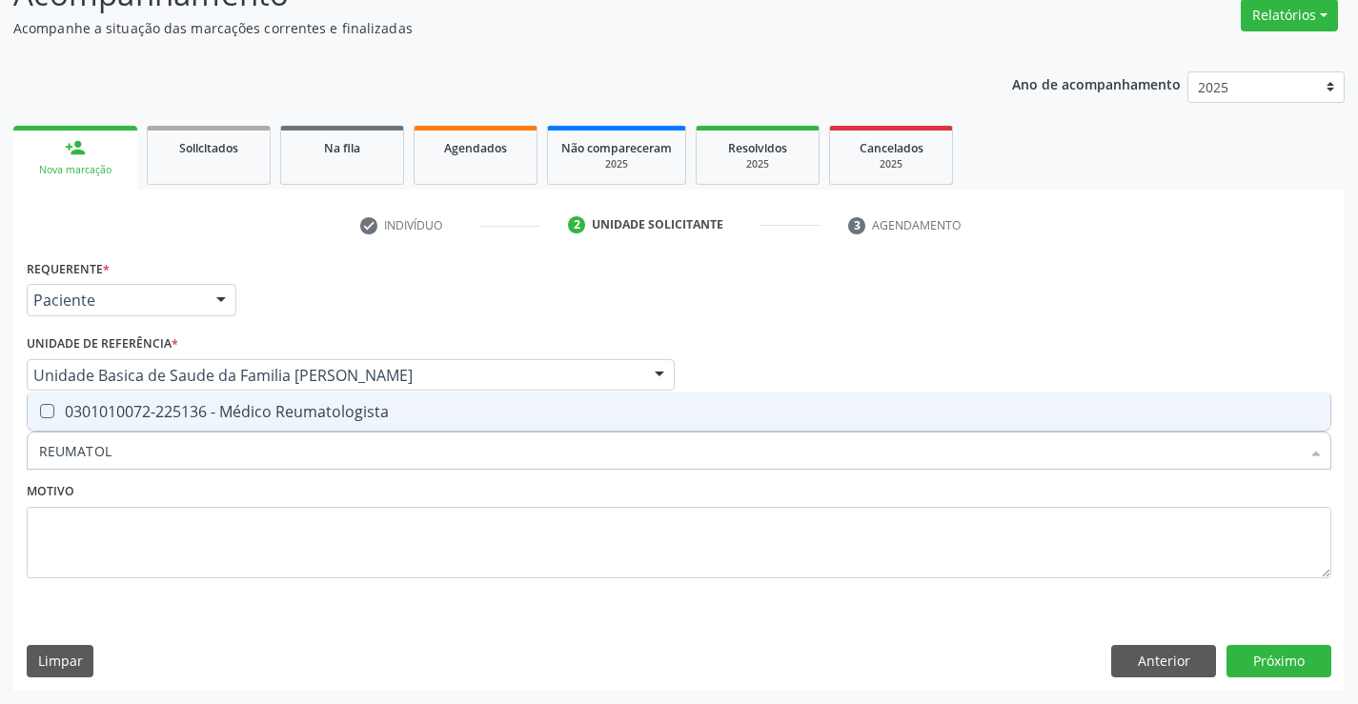
type input "REUMATOLO"
click at [155, 404] on div "0301010072-225136 - Médico Reumatologista" at bounding box center [679, 411] width 1280 height 15
checkbox Reumatologista "true"
click at [118, 533] on textarea at bounding box center [679, 543] width 1305 height 72
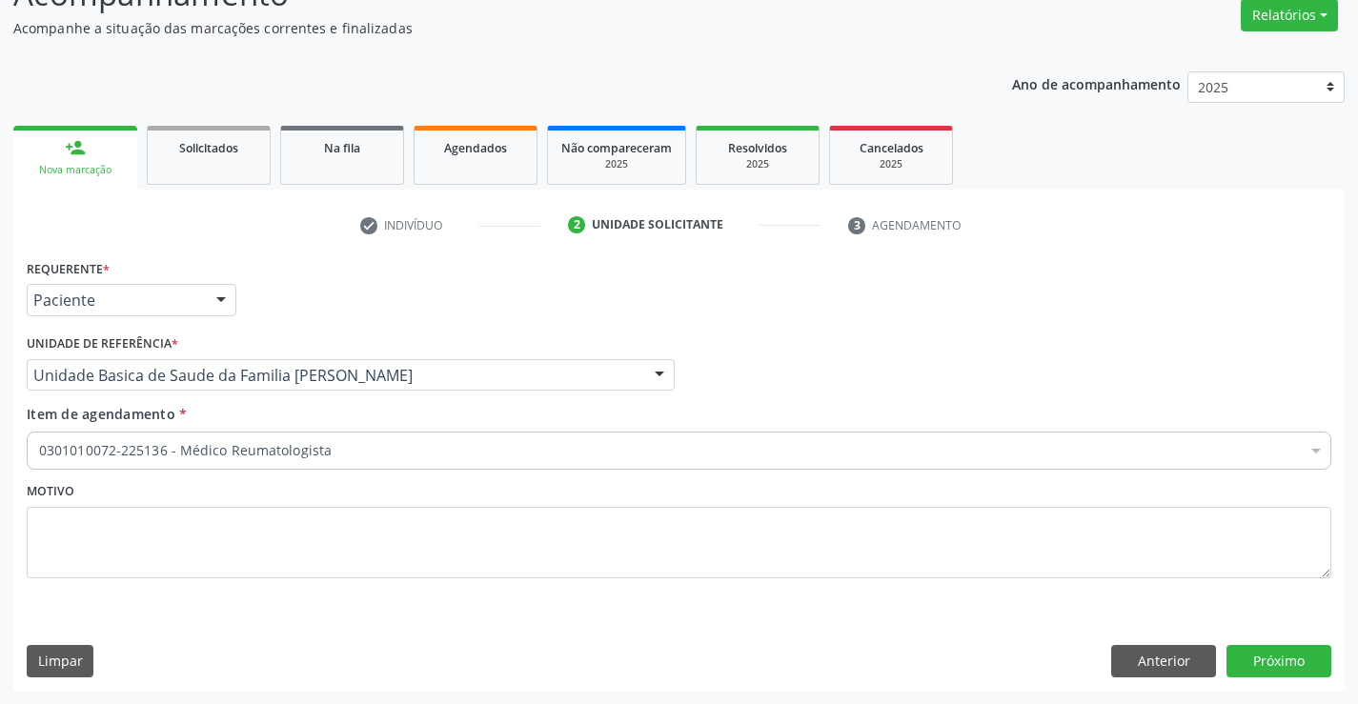
click at [125, 468] on div "0301010072-225136 - Médico Reumatologista" at bounding box center [679, 451] width 1305 height 38
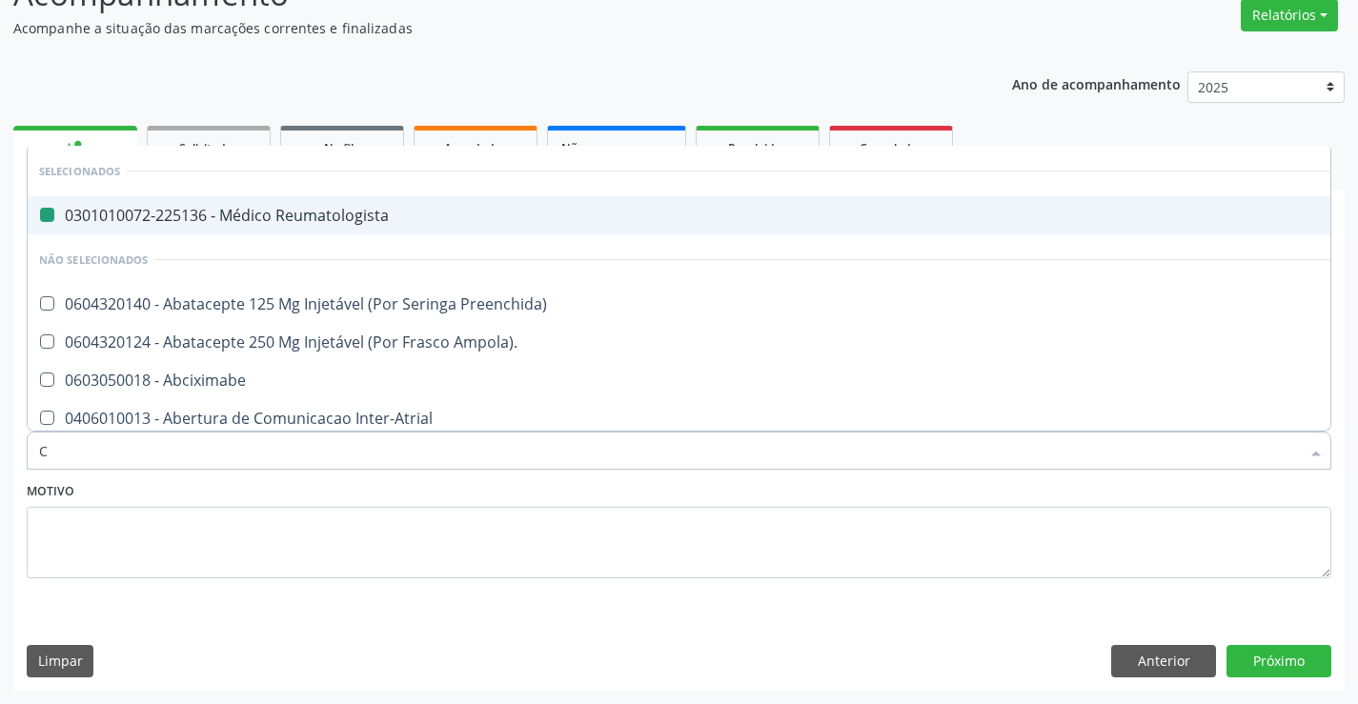
type input "CA"
checkbox Reumatologista "false"
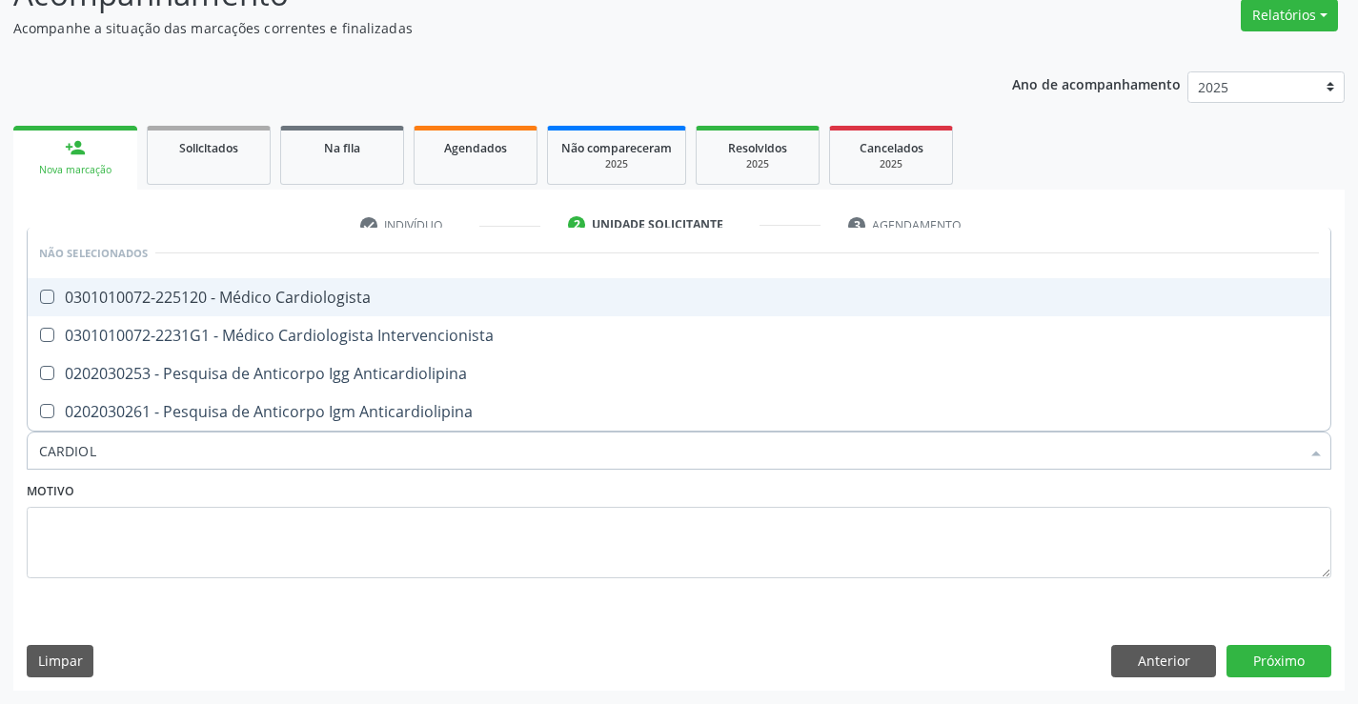
type input "CARDIOLO"
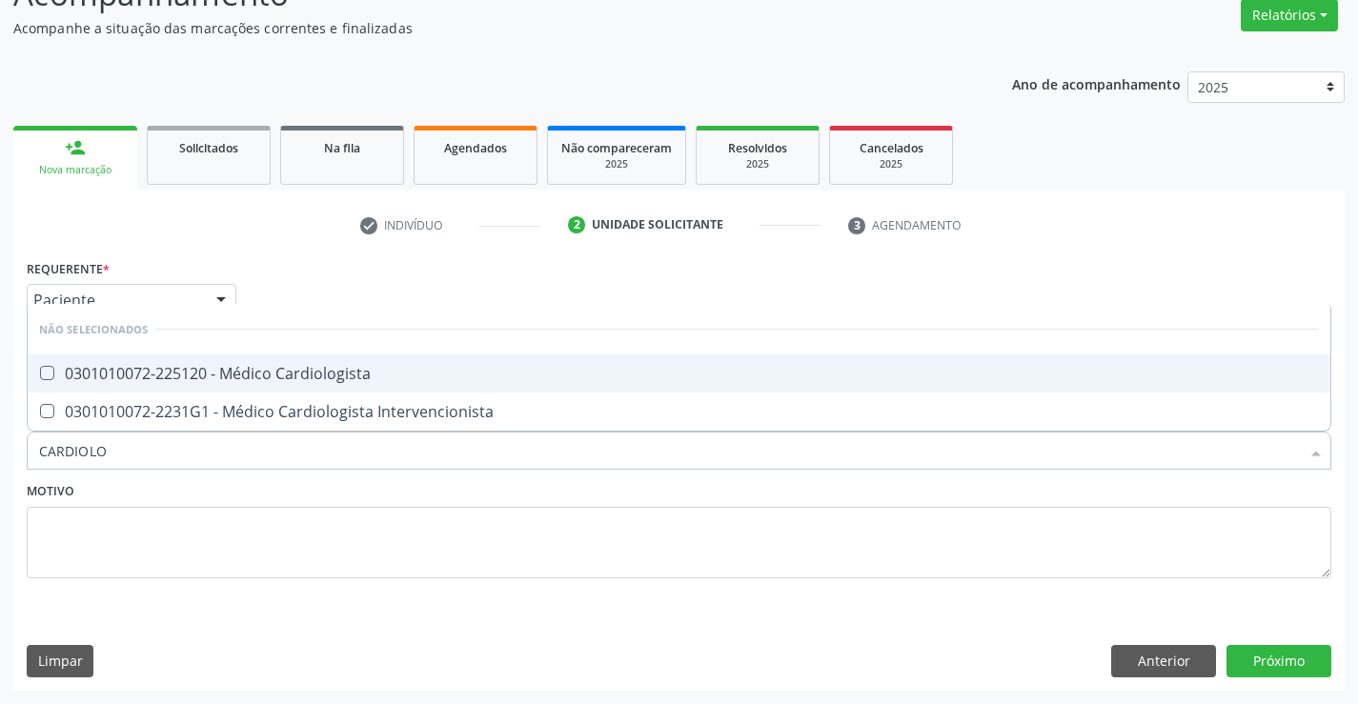
click at [262, 367] on div "0301010072-225120 - Médico Cardiologista" at bounding box center [679, 373] width 1280 height 15
checkbox Cardiologista "true"
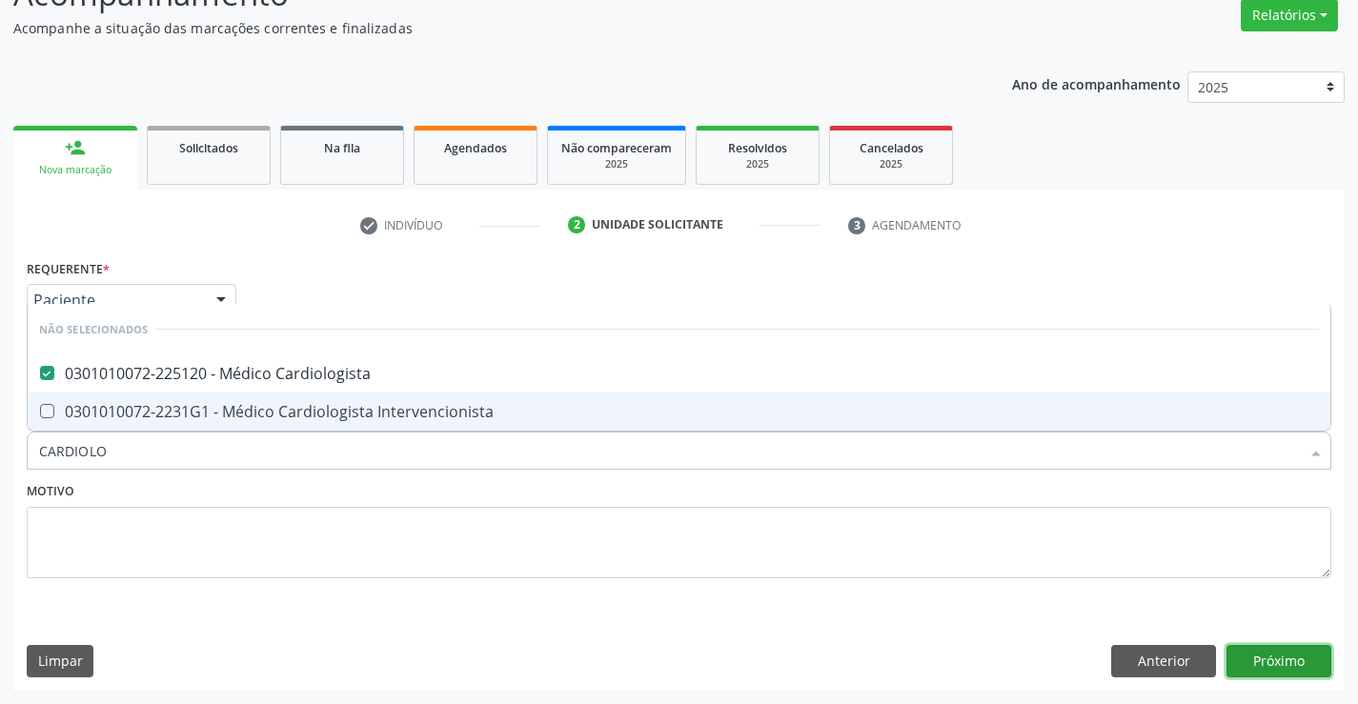
click at [1256, 649] on button "Próximo" at bounding box center [1279, 661] width 105 height 32
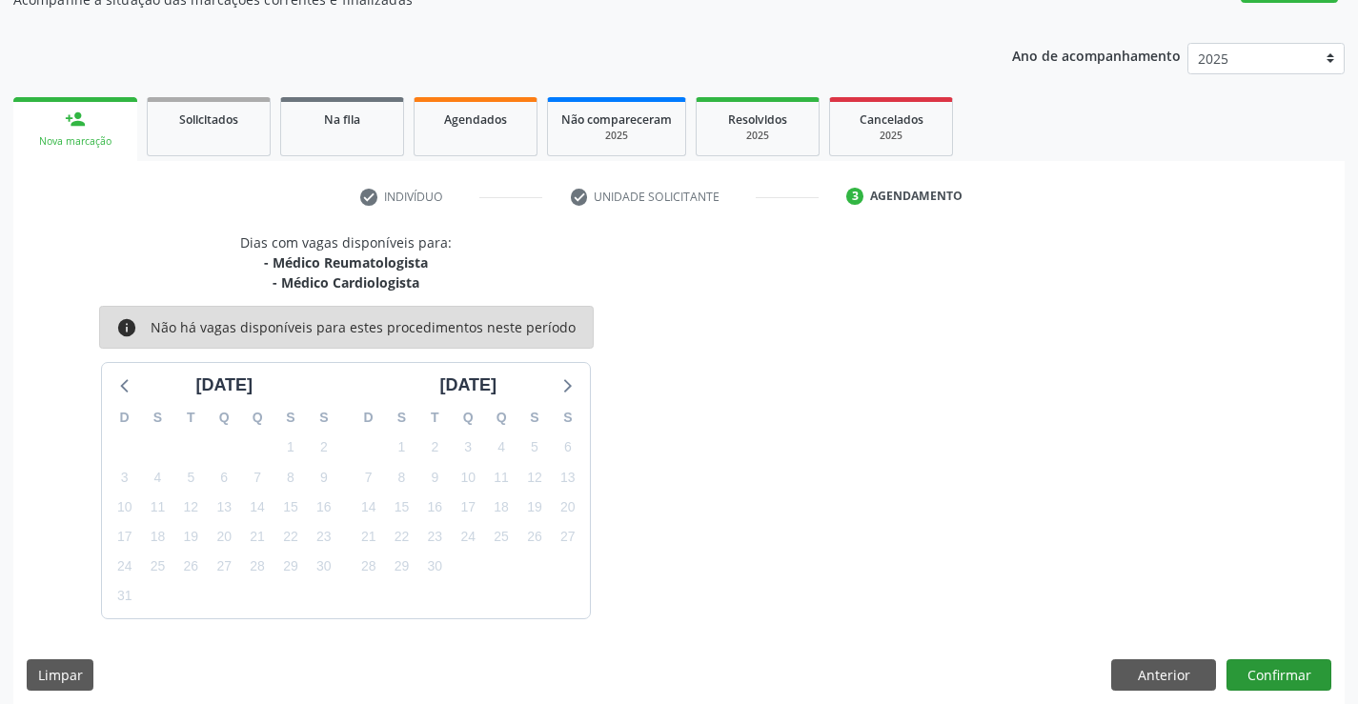
scroll to position [201, 0]
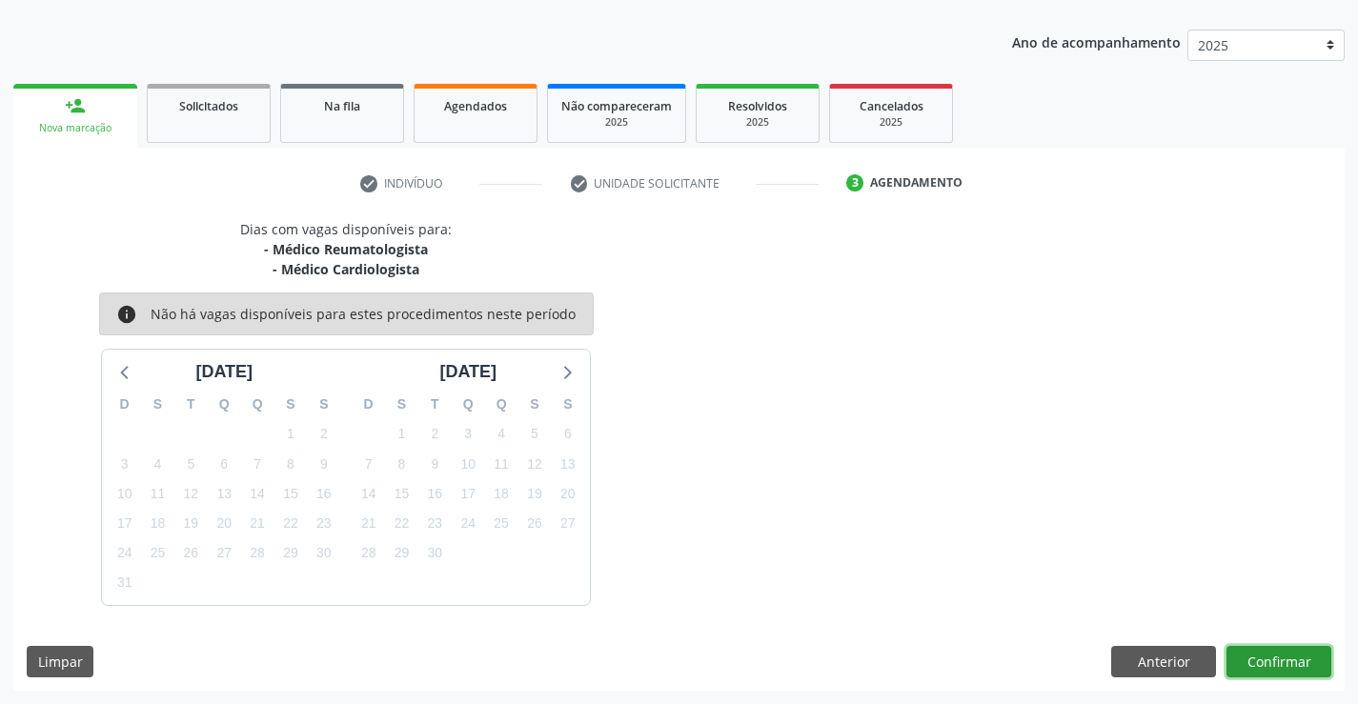
click at [1280, 667] on button "Confirmar" at bounding box center [1279, 662] width 105 height 32
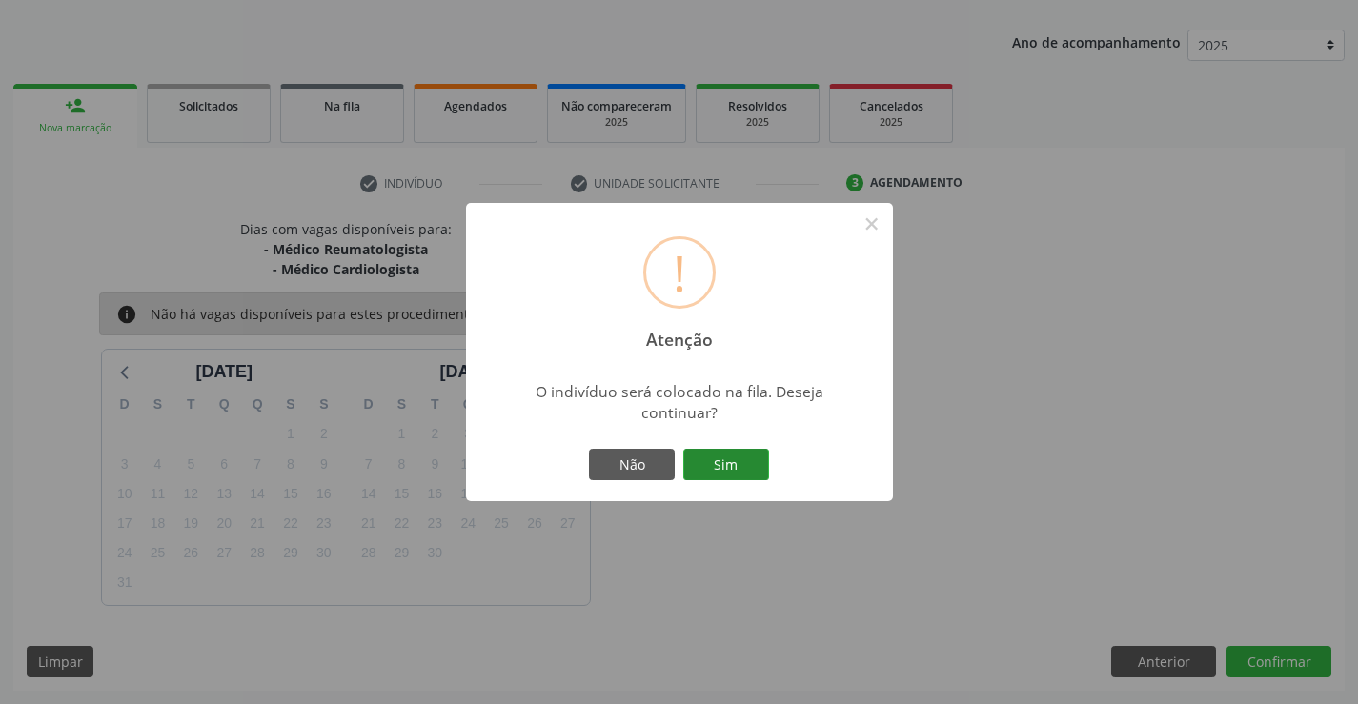
click at [709, 469] on button "Sim" at bounding box center [726, 465] width 86 height 32
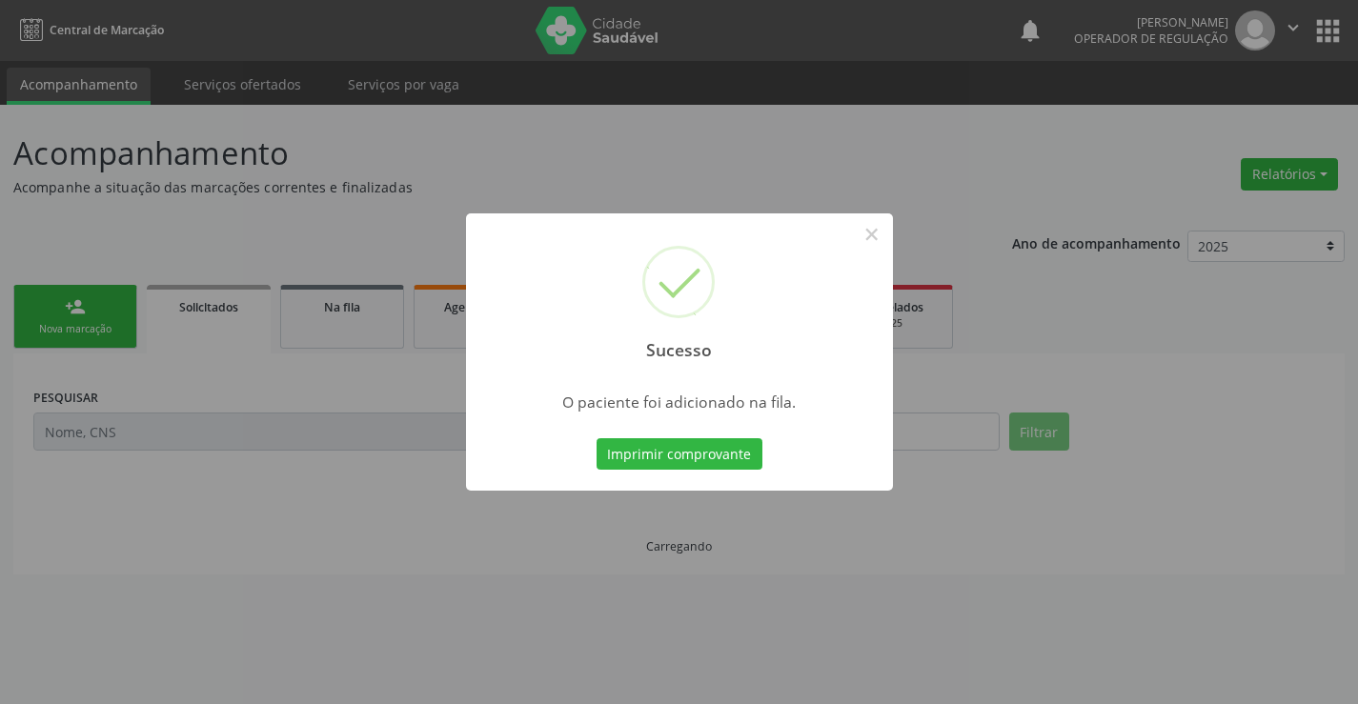
scroll to position [0, 0]
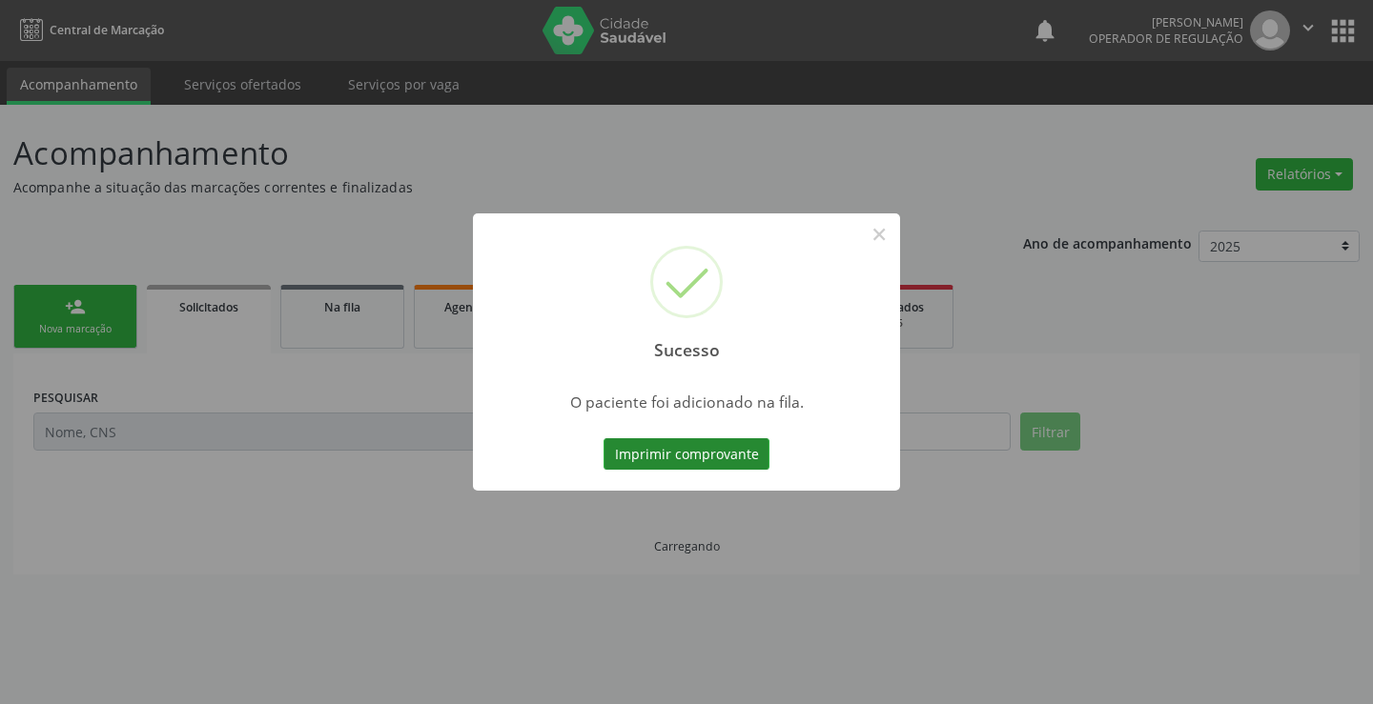
click at [642, 456] on button "Imprimir comprovante" at bounding box center [686, 454] width 166 height 32
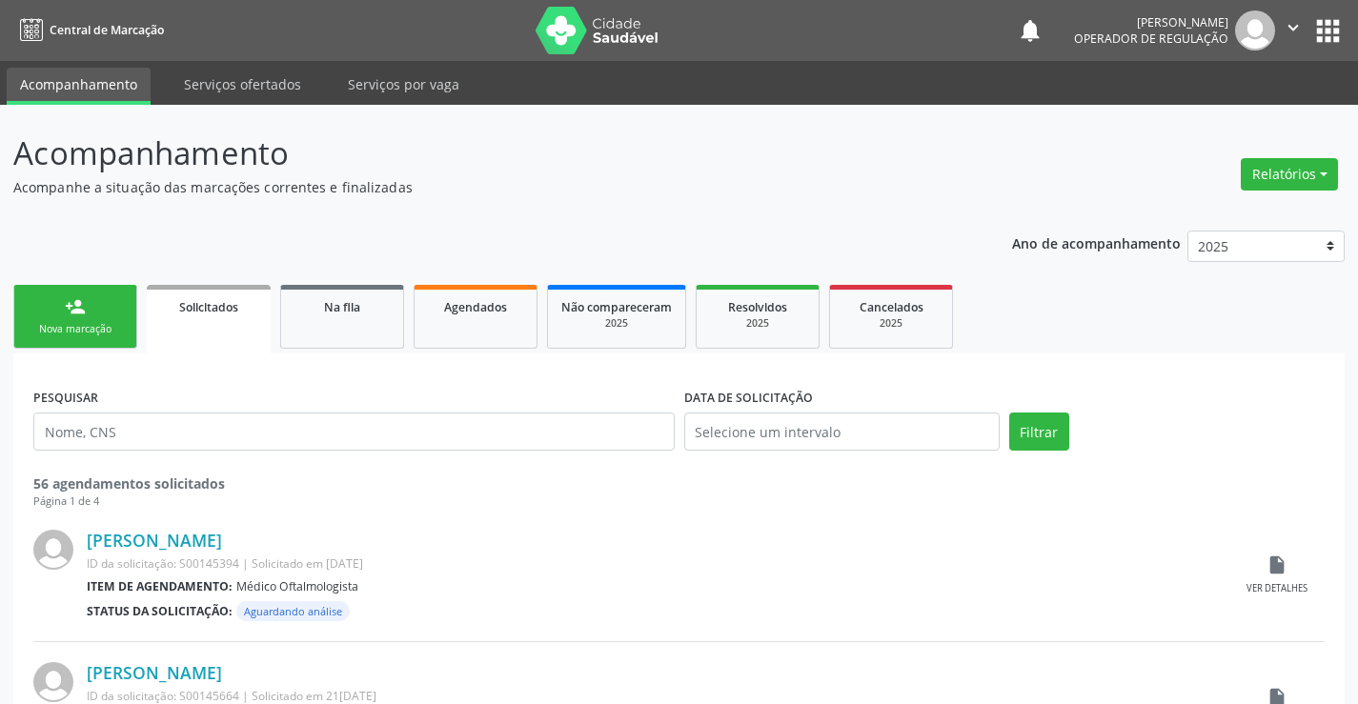
click at [91, 304] on link "person_add Nova marcação" at bounding box center [75, 317] width 124 height 64
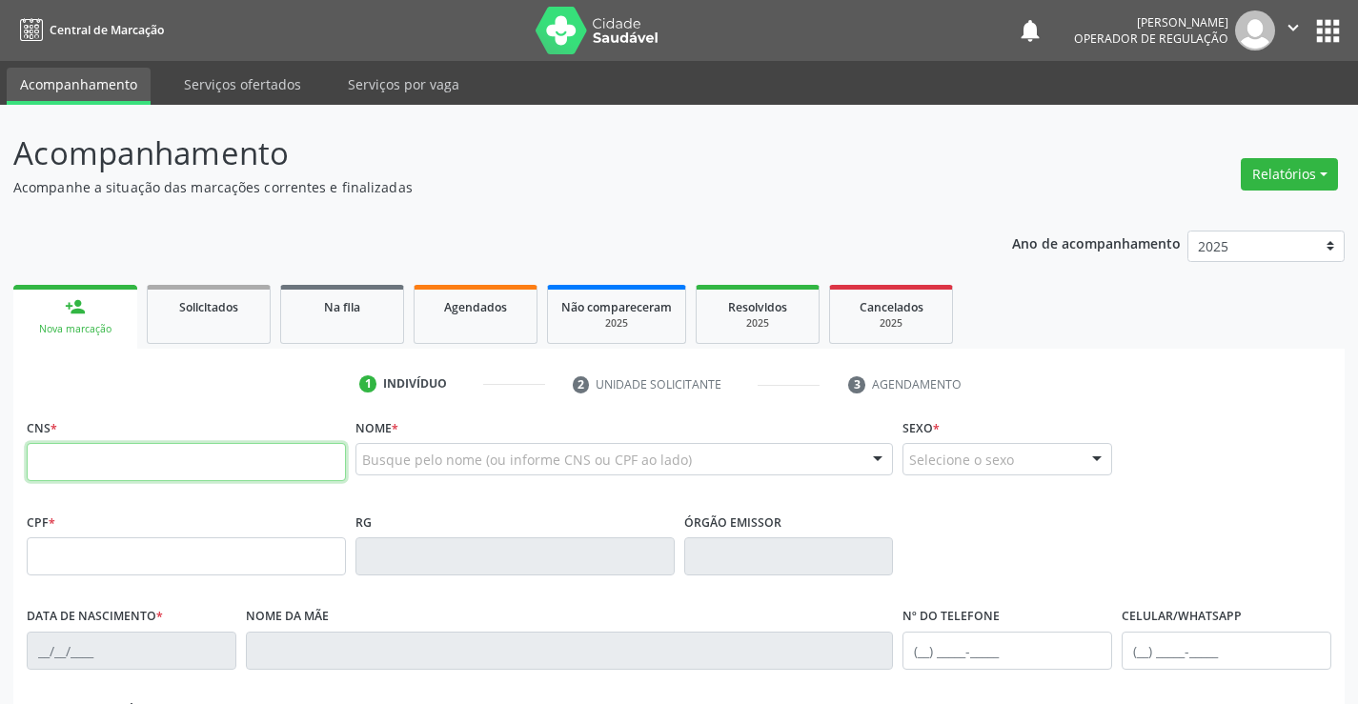
click at [93, 468] on input "text" at bounding box center [186, 462] width 319 height 38
type input "704 5053 6965 3219"
type input "1006899499"
type input "16/09/1983"
type input "(74) 98862-3251"
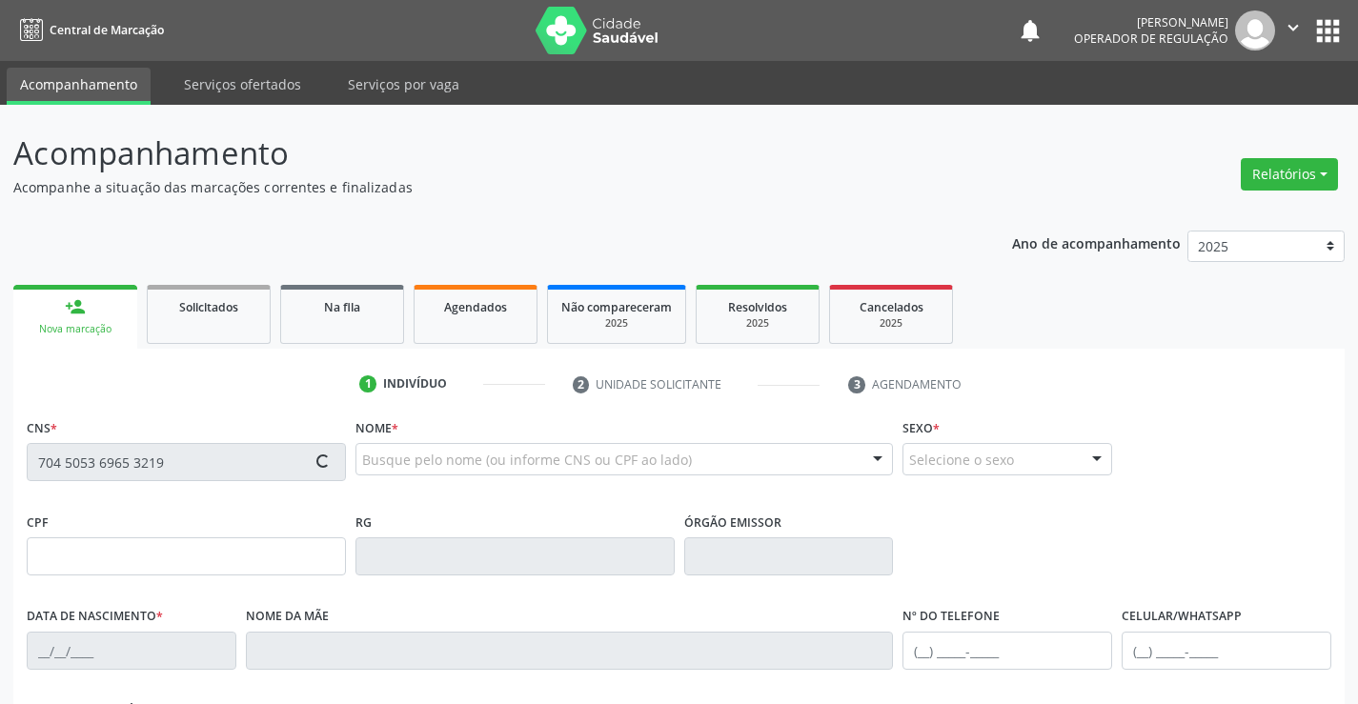
type input "(74) 98862-3251"
type input "003.697.365-32"
type input "S/N"
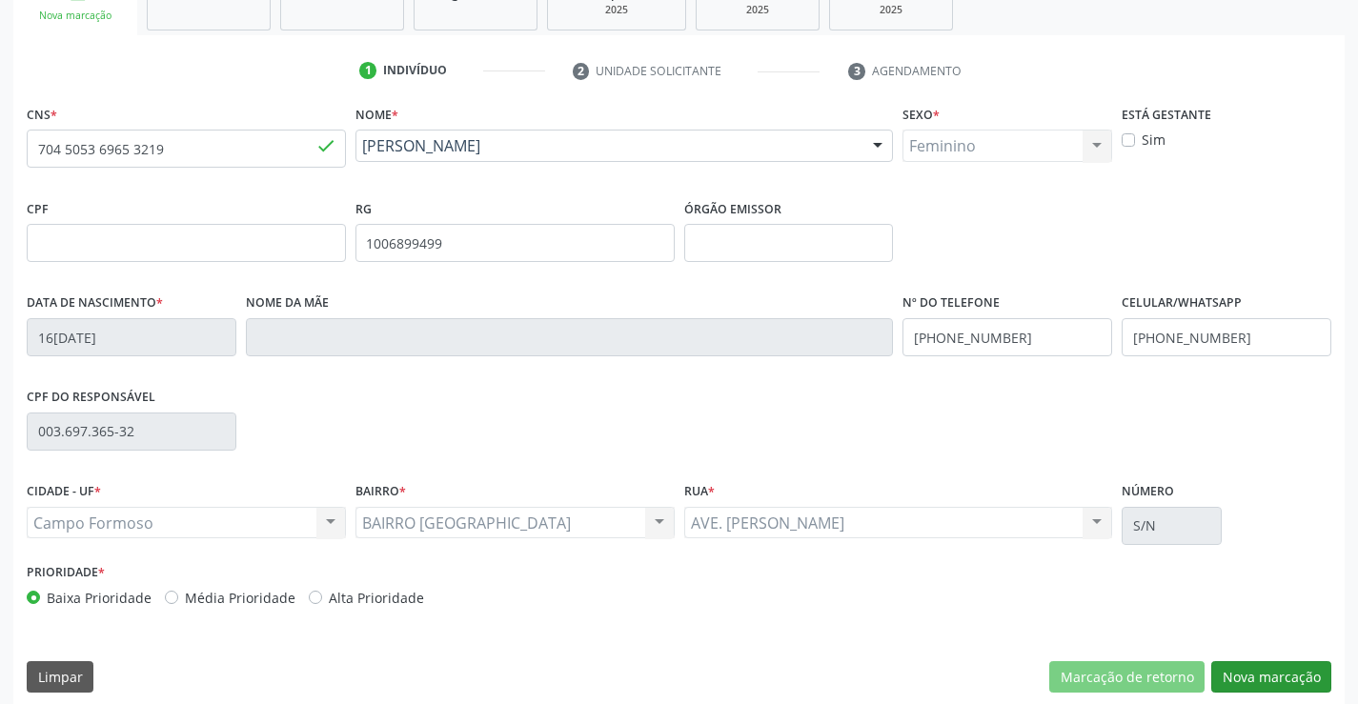
scroll to position [329, 0]
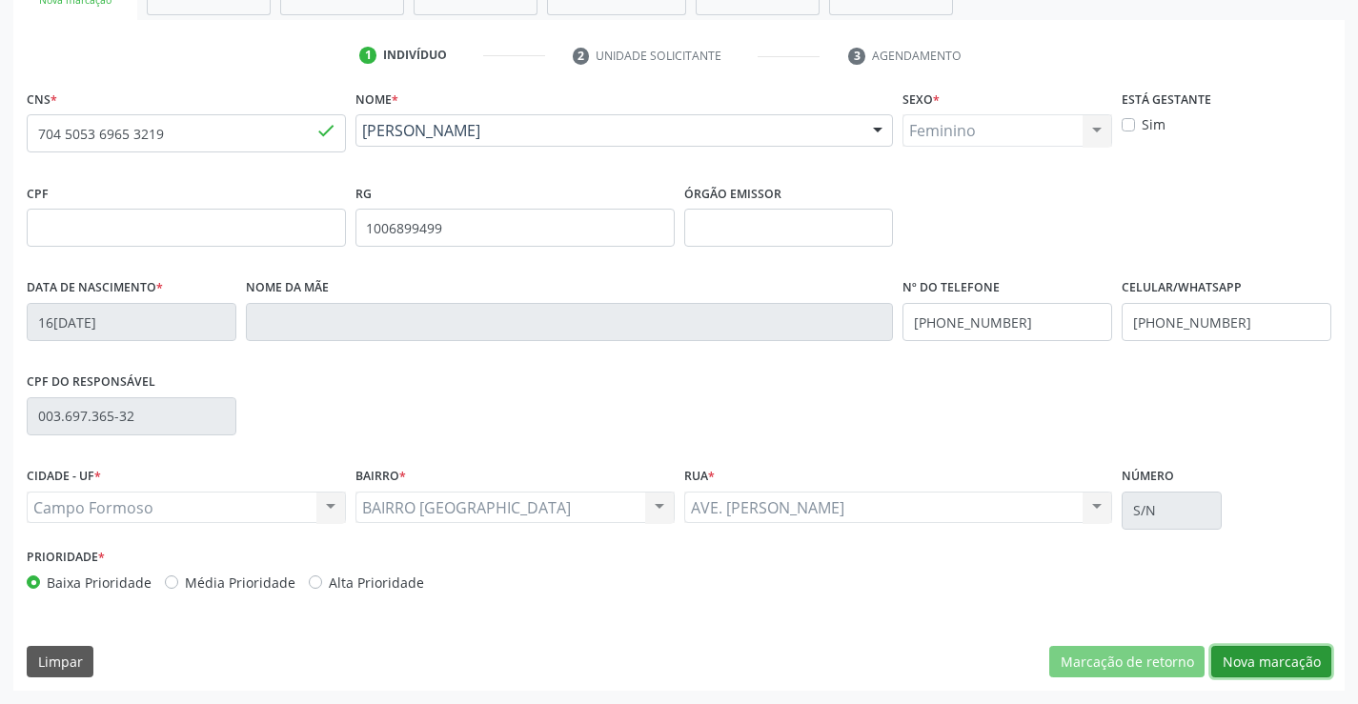
click at [1298, 669] on button "Nova marcação" at bounding box center [1272, 662] width 120 height 32
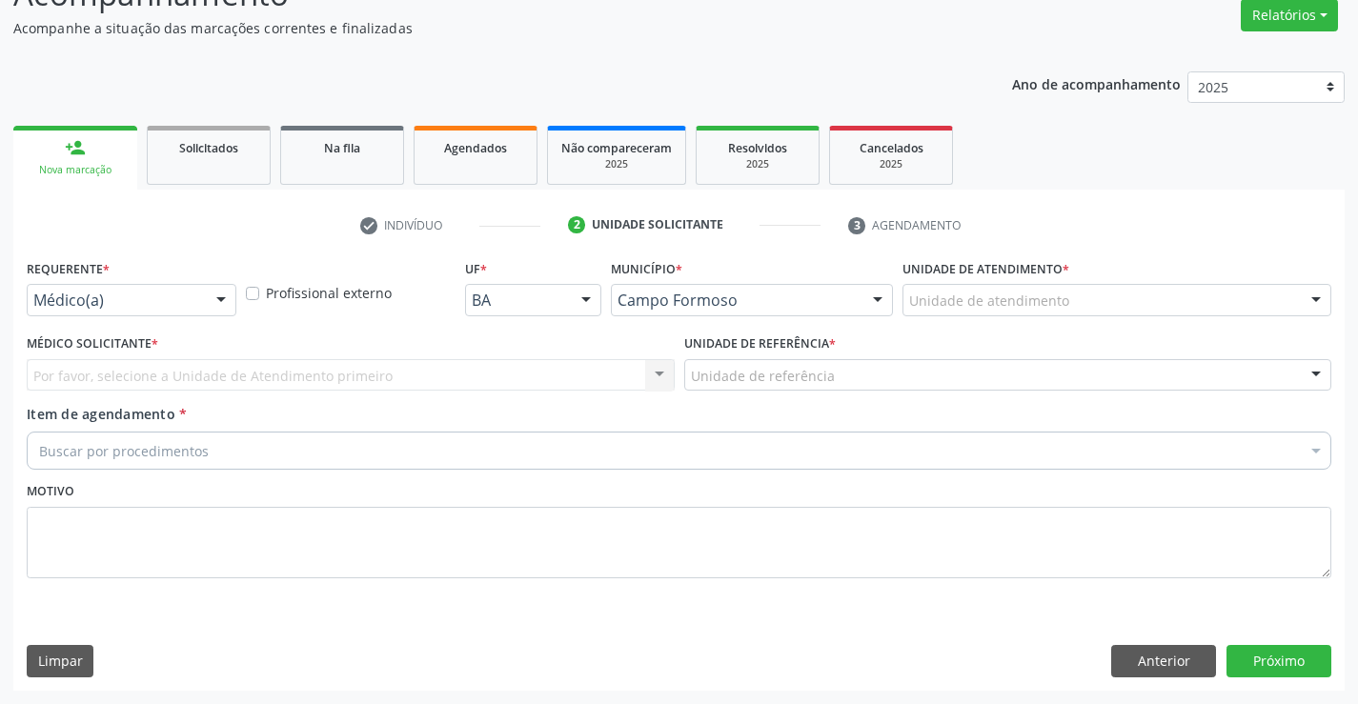
scroll to position [159, 0]
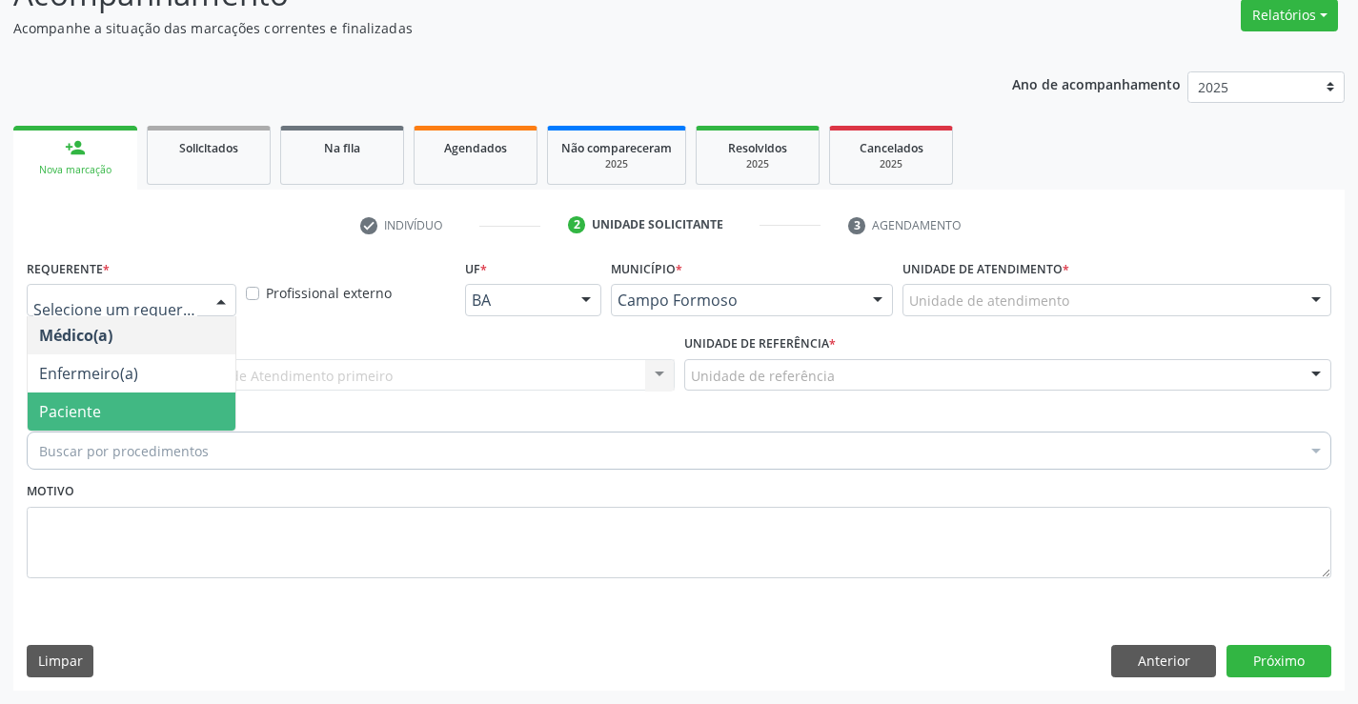
click at [67, 416] on span "Paciente" at bounding box center [70, 411] width 62 height 21
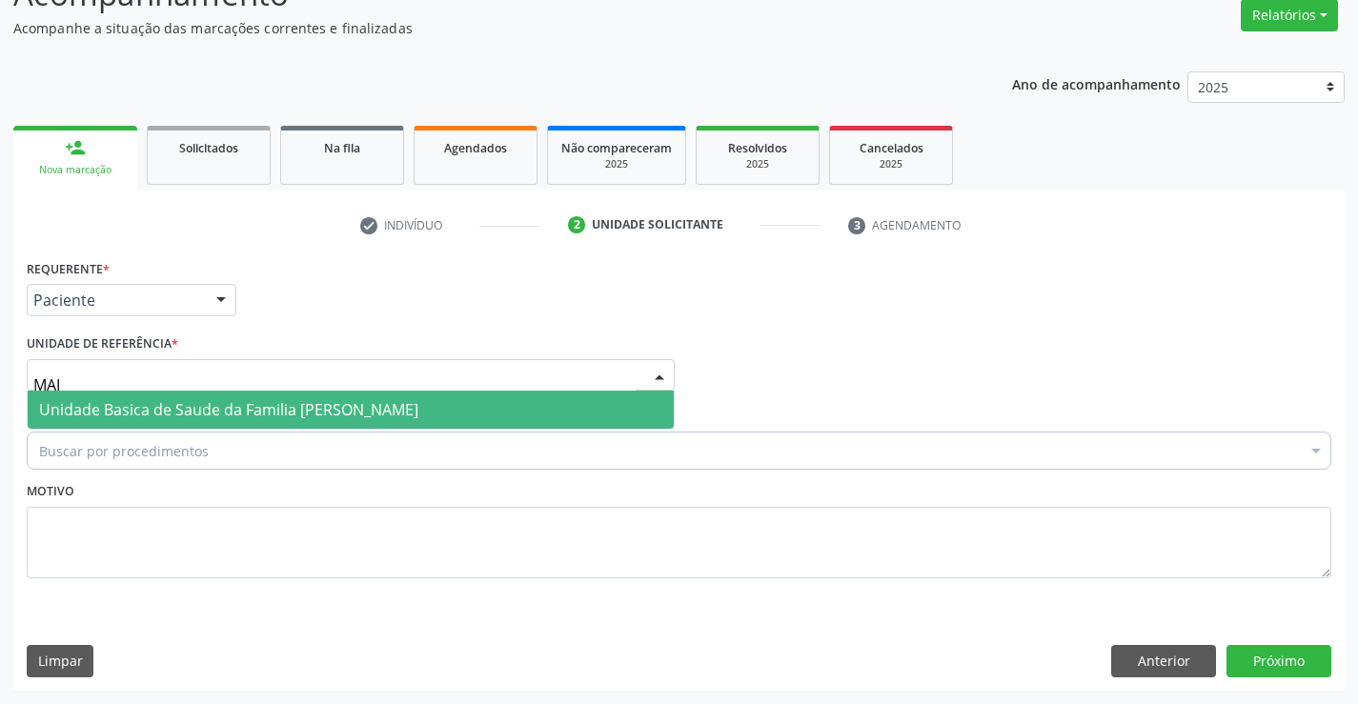
type input "MAIA"
click at [88, 400] on span "Unidade Basica de Saude da Familia [PERSON_NAME]" at bounding box center [228, 409] width 379 height 21
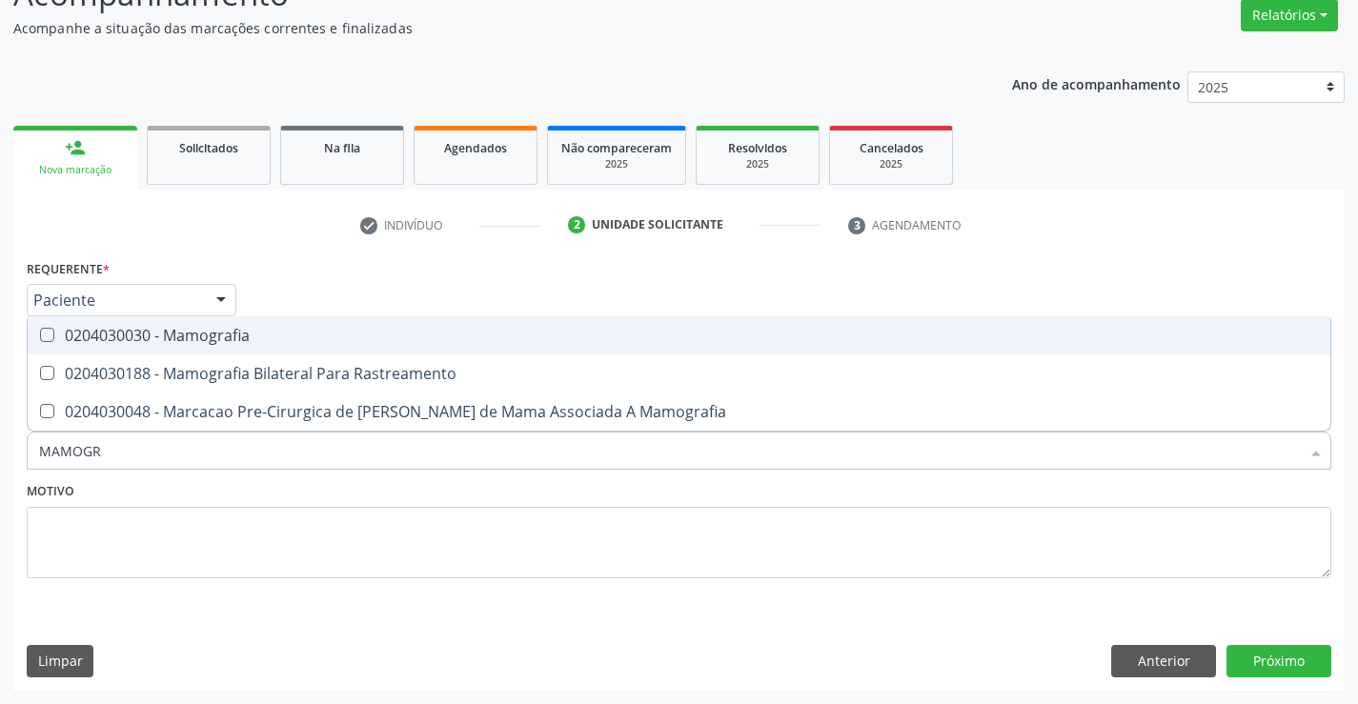
type input "MAMOGRA"
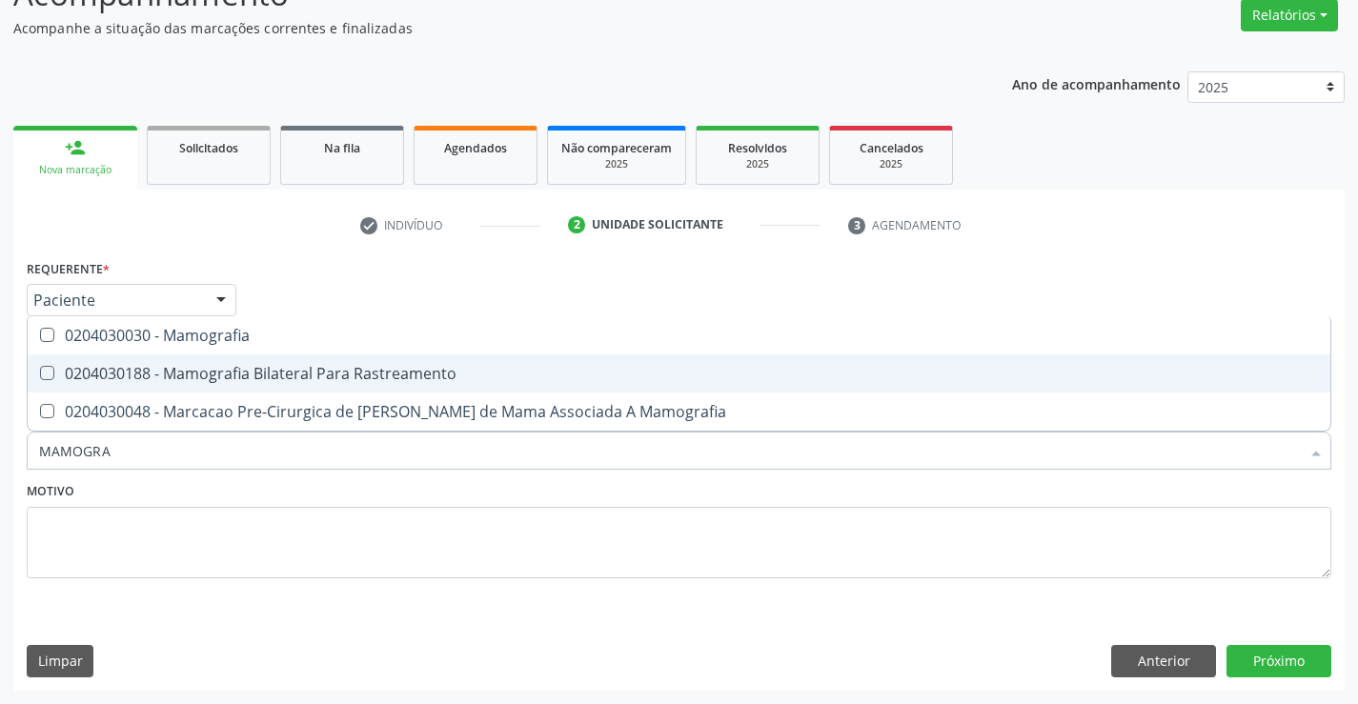
click at [244, 377] on div "0204030188 - Mamografia Bilateral Para Rastreamento" at bounding box center [679, 373] width 1280 height 15
checkbox Rastreamento "true"
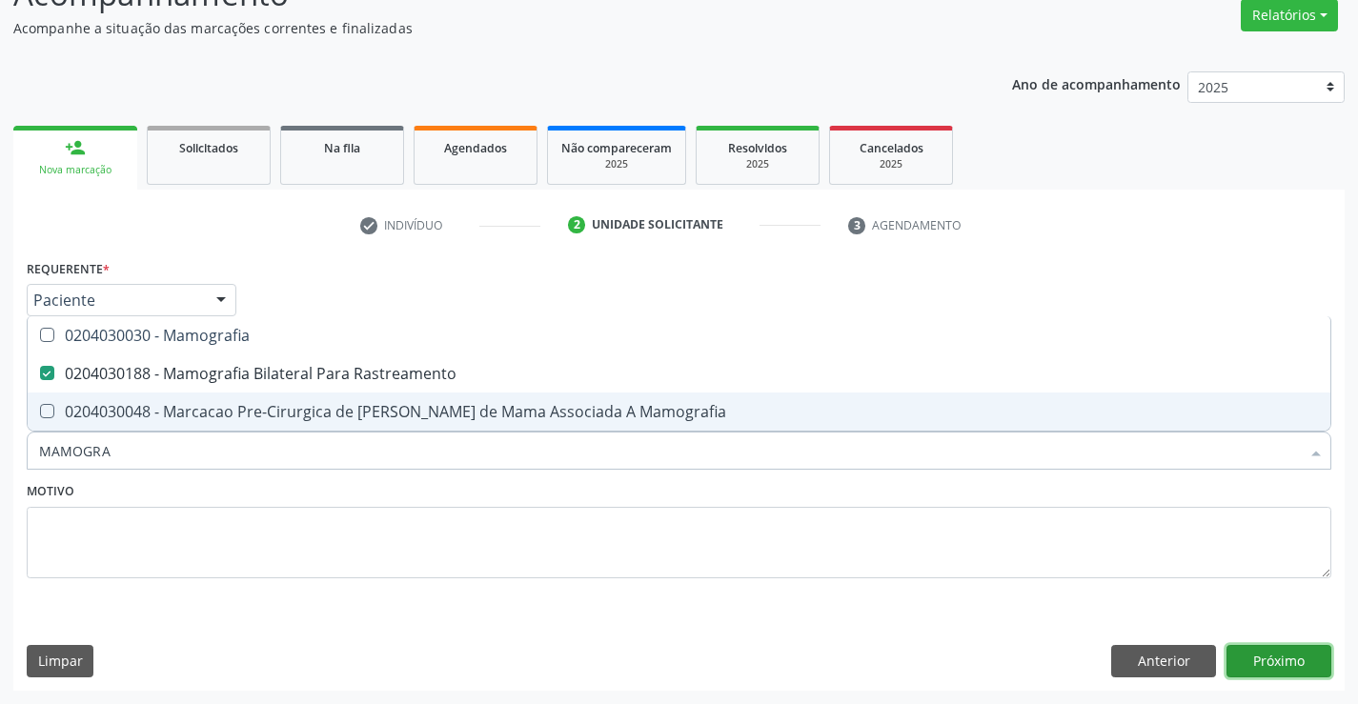
click at [1253, 661] on button "Próximo" at bounding box center [1279, 661] width 105 height 32
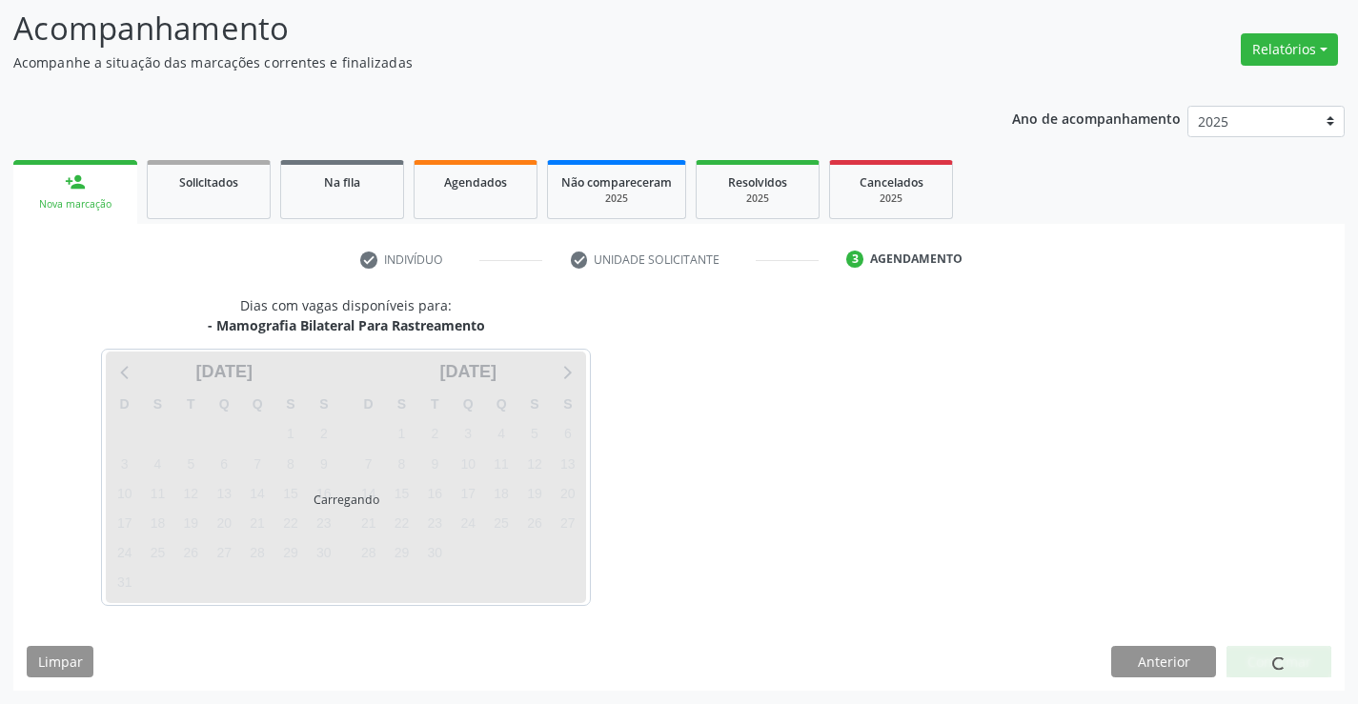
scroll to position [125, 0]
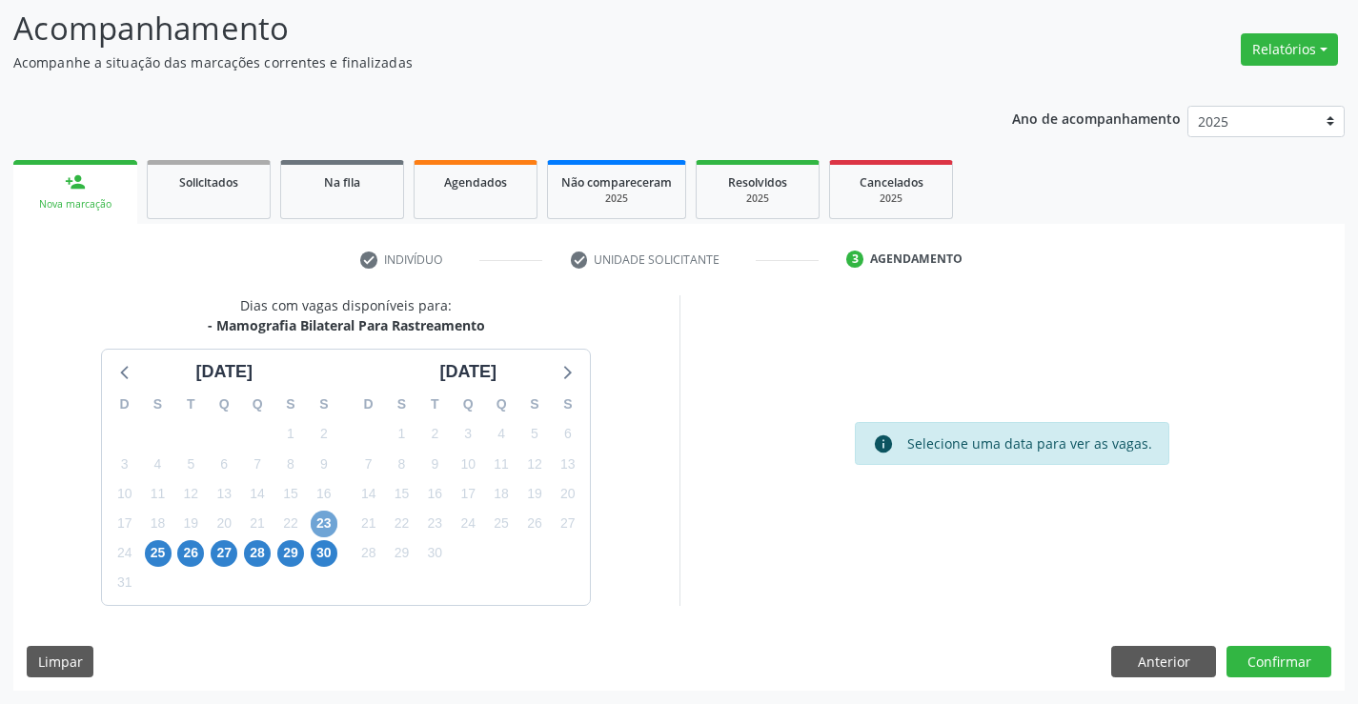
click at [322, 524] on span "23" at bounding box center [324, 524] width 27 height 27
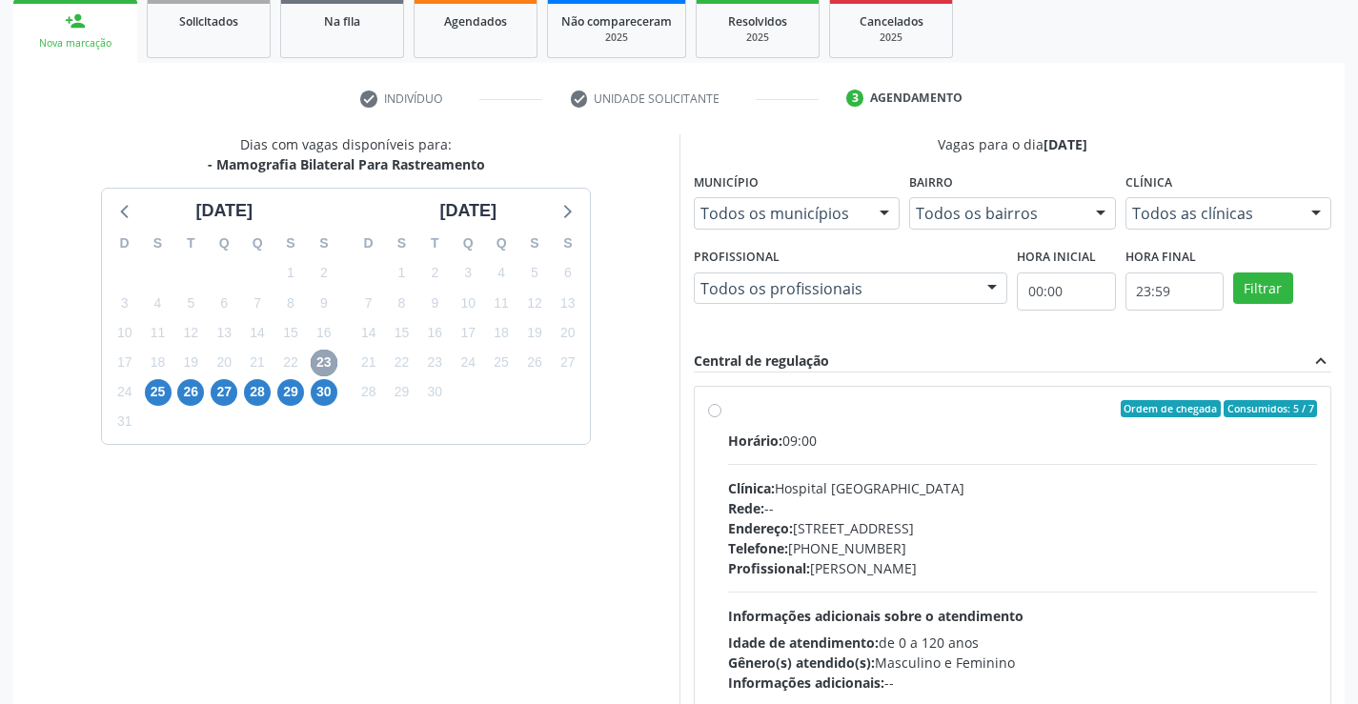
scroll to position [316, 0]
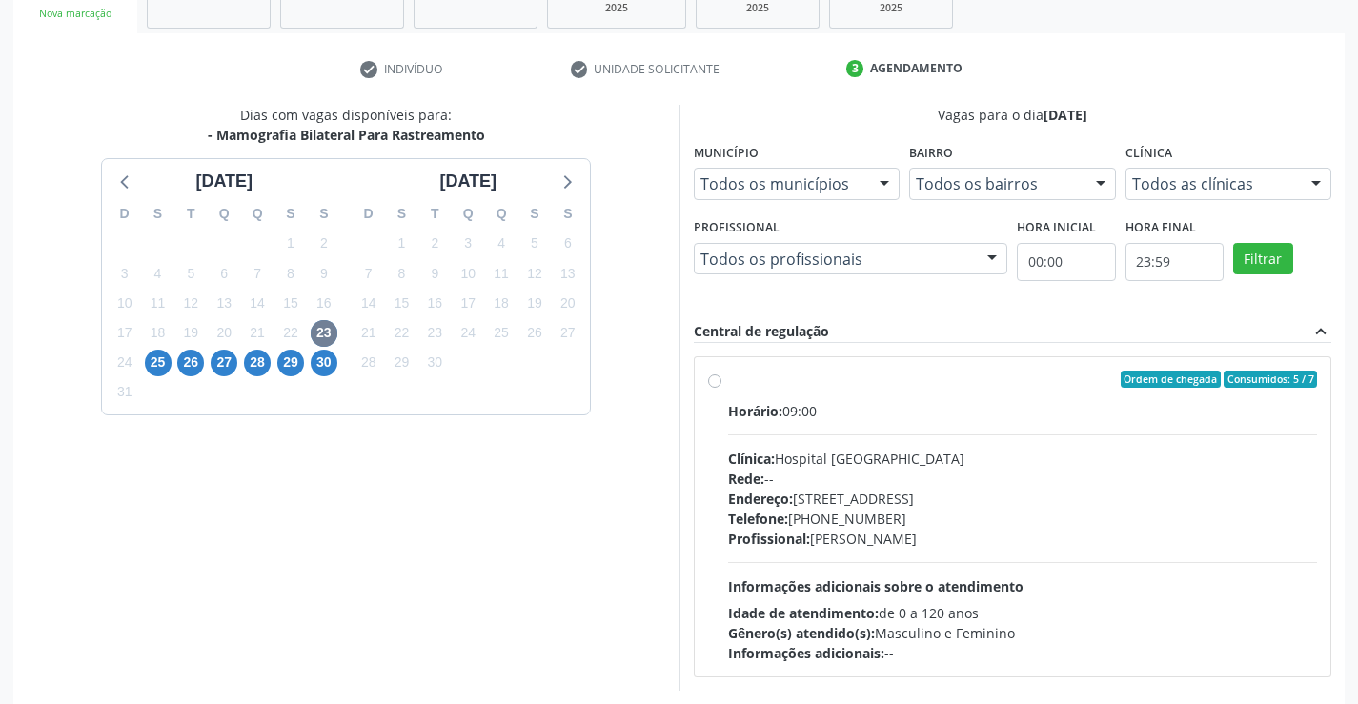
click at [728, 383] on label "Ordem de chegada Consumidos: 5 / 7 Horário: 09:00 Clínica: Hospital Sao Francis…" at bounding box center [1023, 517] width 590 height 293
click at [710, 383] on input "Ordem de chegada Consumidos: 5 / 7 Horário: 09:00 Clínica: Hospital Sao Francis…" at bounding box center [714, 379] width 13 height 17
radio input "true"
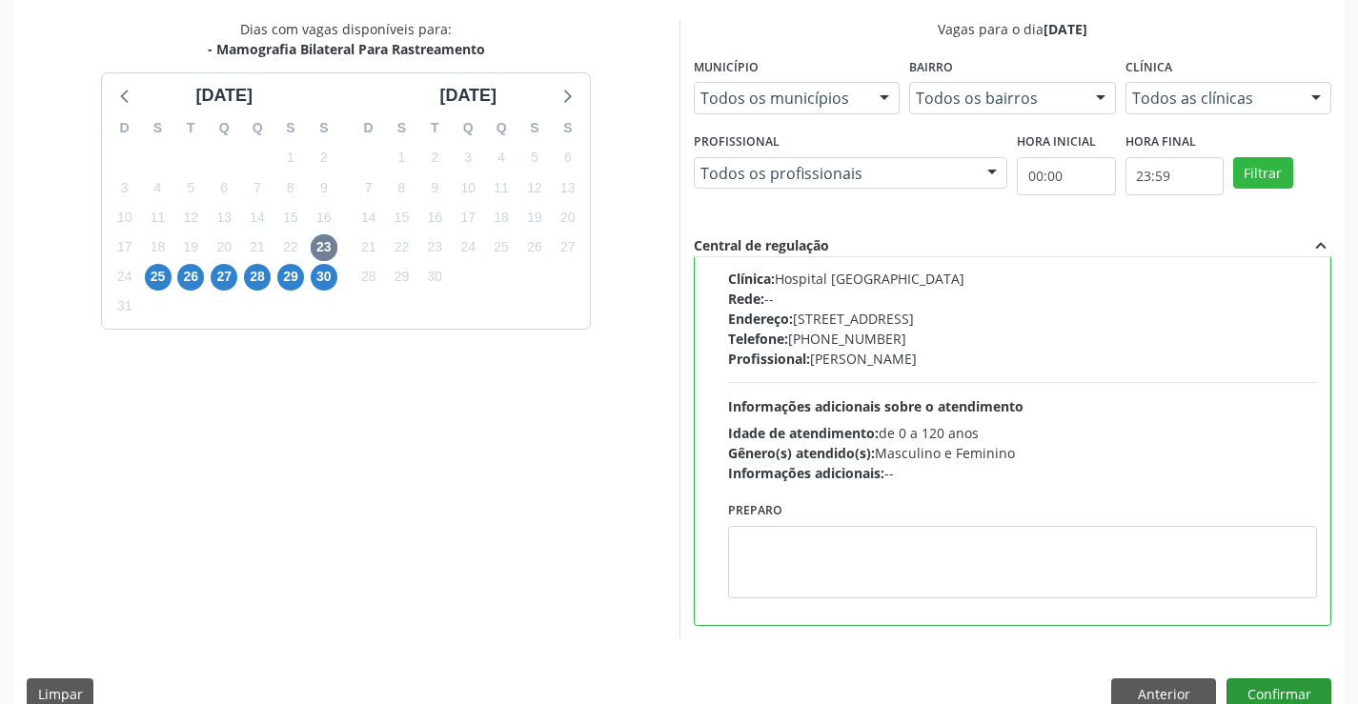
scroll to position [435, 0]
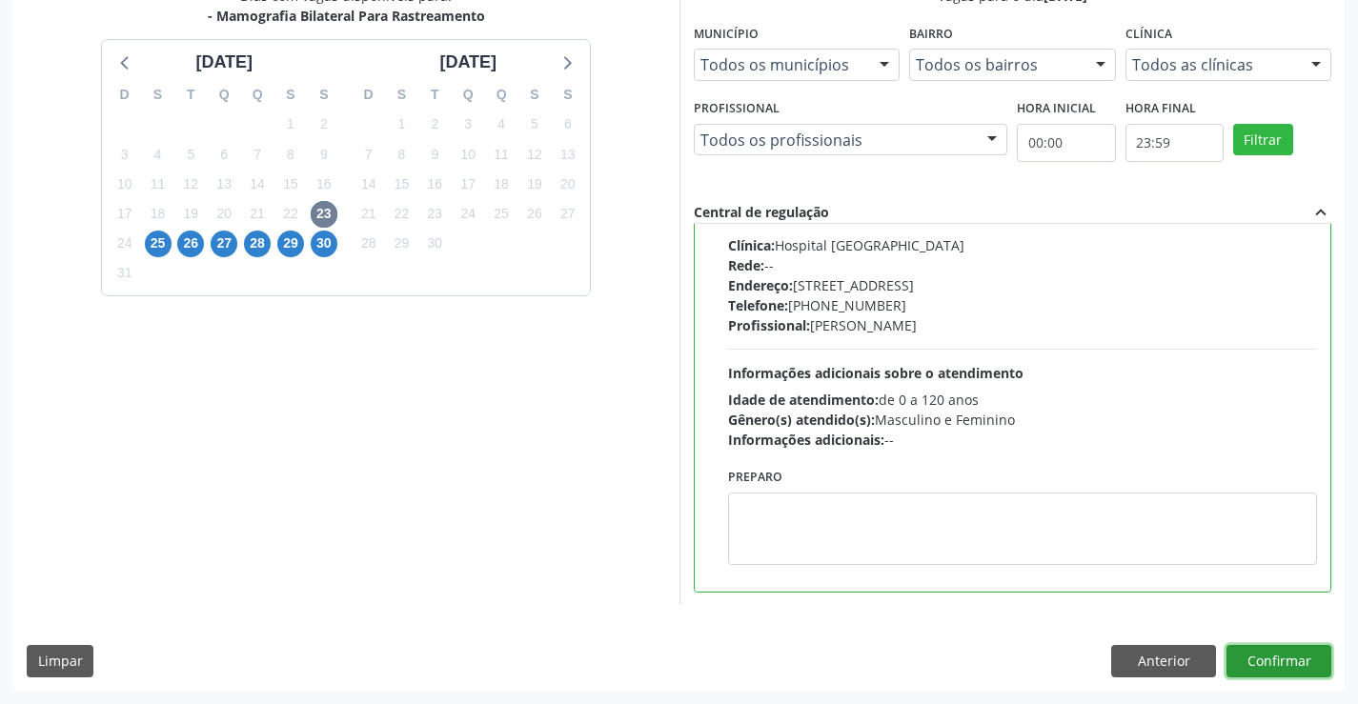
click at [1252, 662] on button "Confirmar" at bounding box center [1279, 661] width 105 height 32
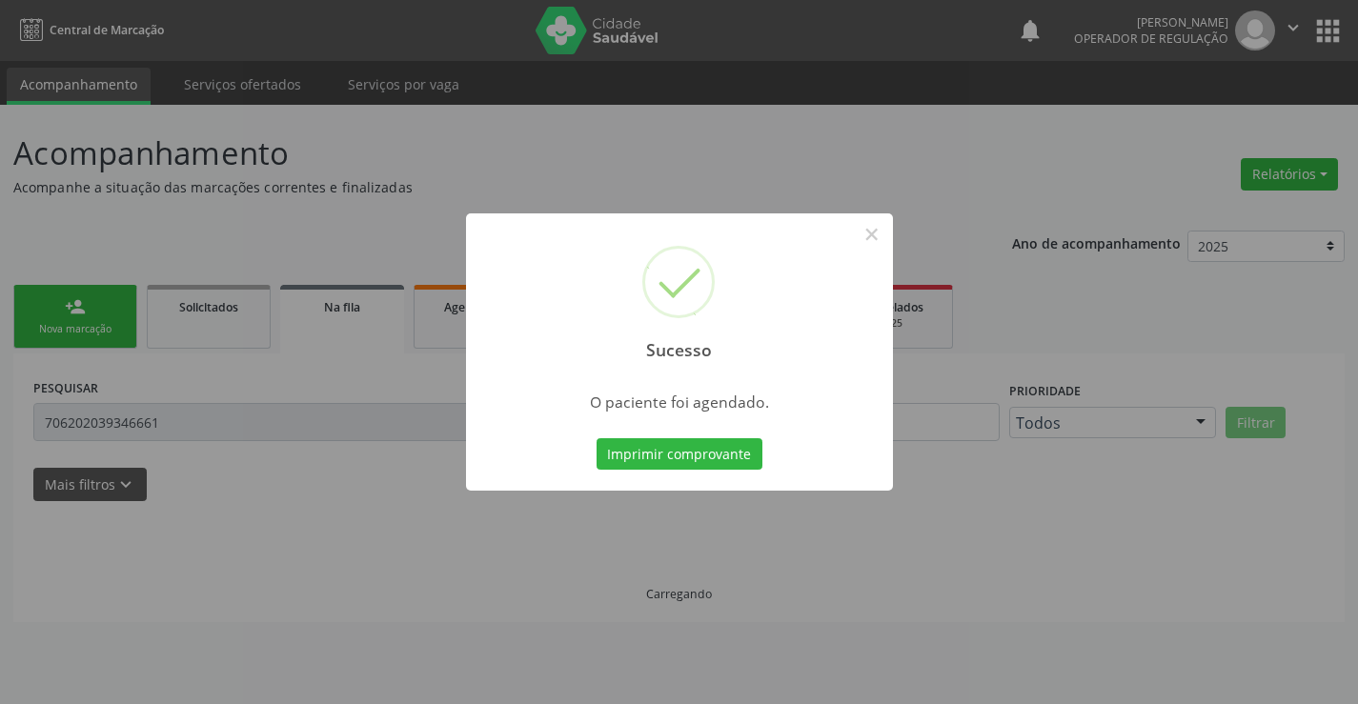
scroll to position [0, 0]
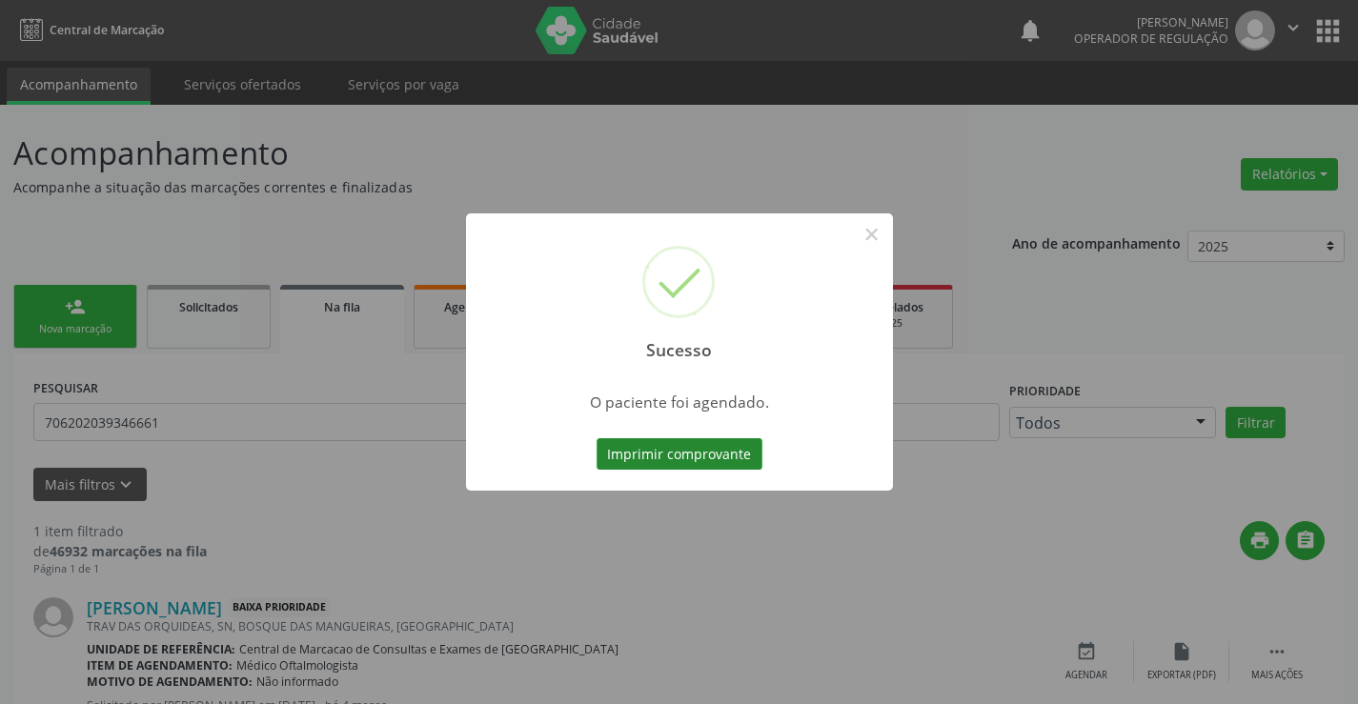
click at [717, 459] on button "Imprimir comprovante" at bounding box center [680, 454] width 166 height 32
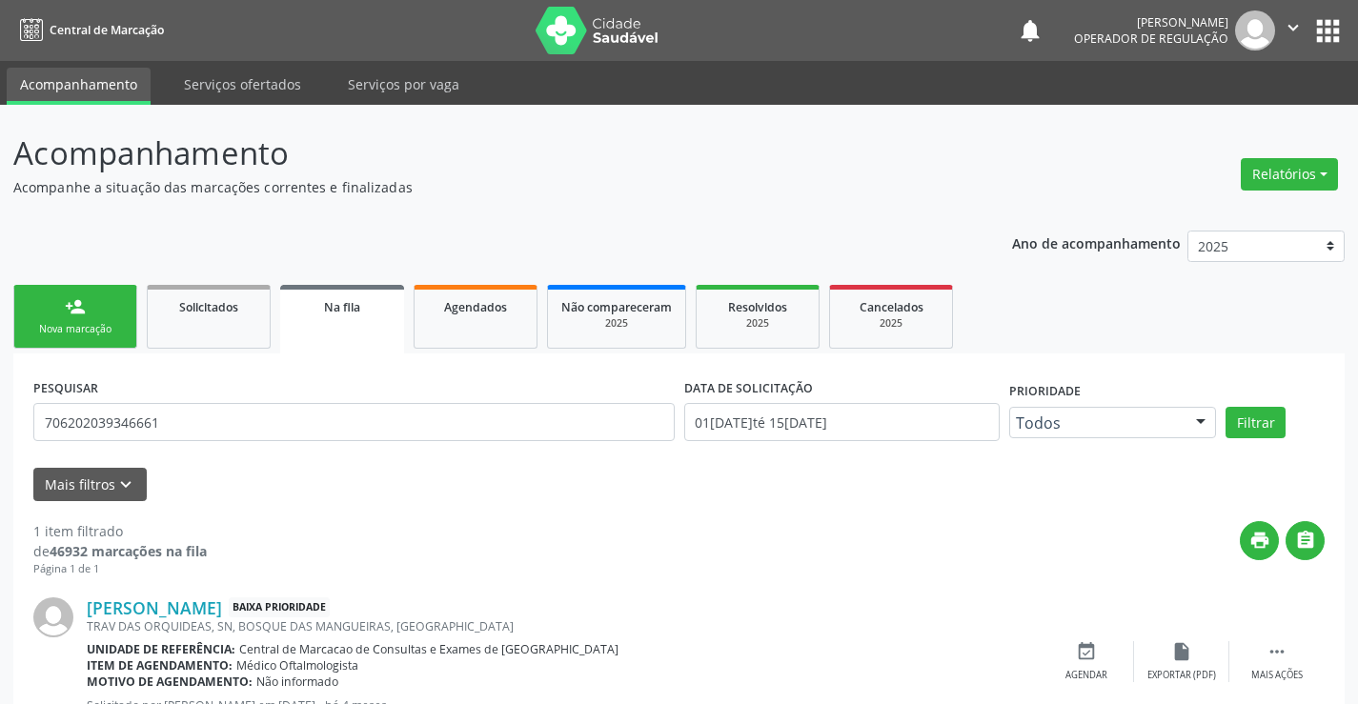
click at [113, 316] on link "person_add Nova marcação" at bounding box center [75, 317] width 124 height 64
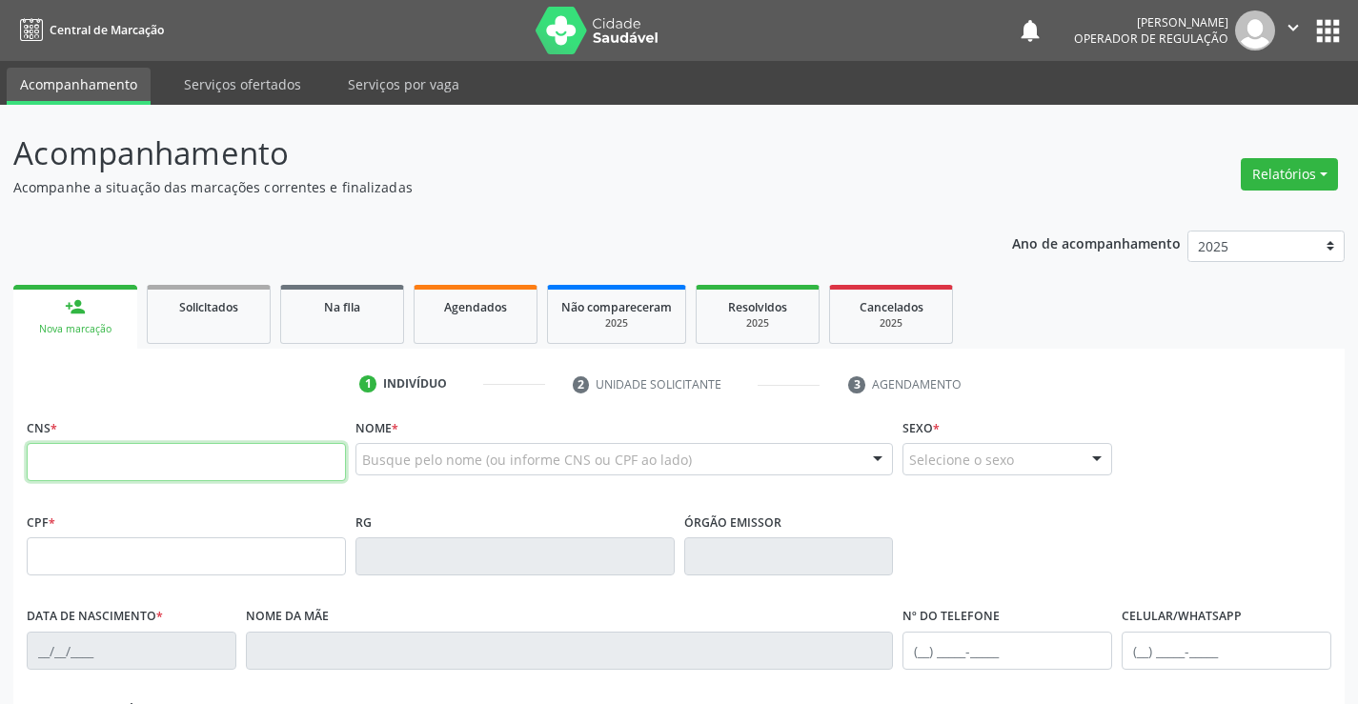
click at [182, 459] on input "text" at bounding box center [186, 462] width 319 height 38
type input "708 4002 4651 3868"
type input "01/11/2024"
type input "(74) 98806-5806"
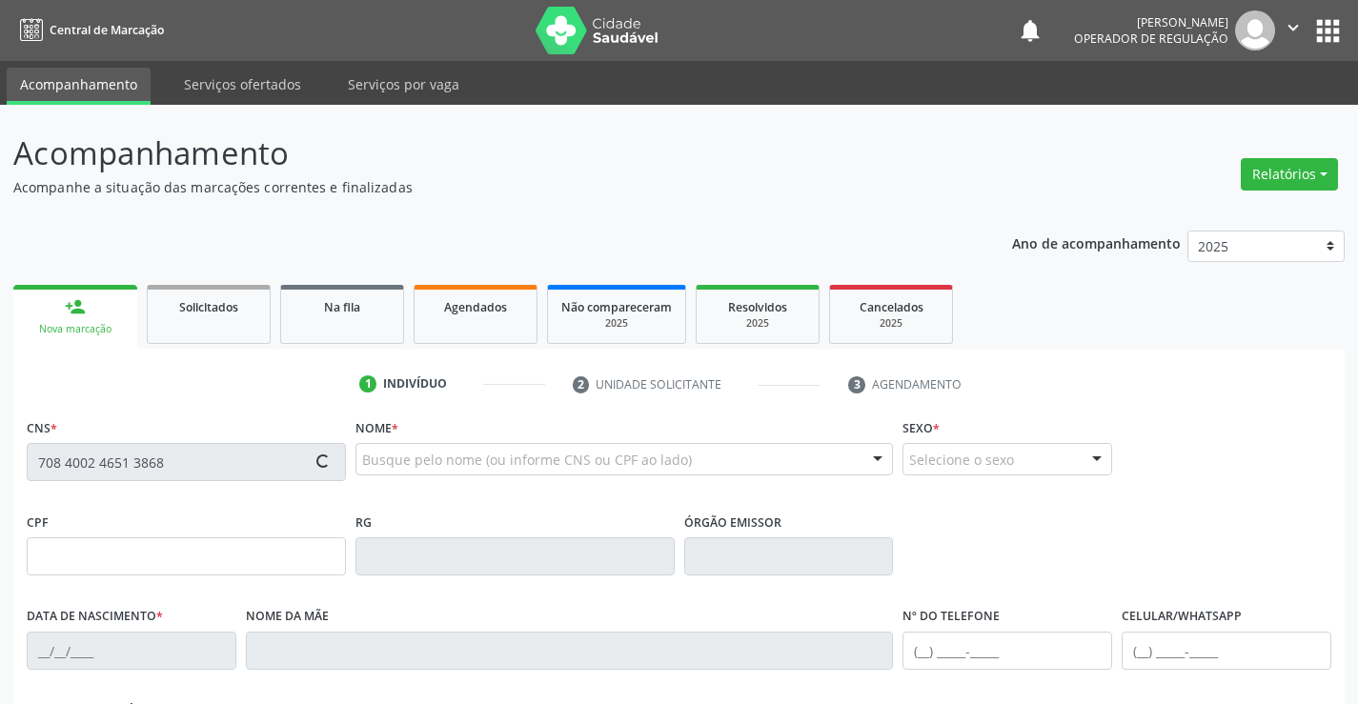
type input "S/N"
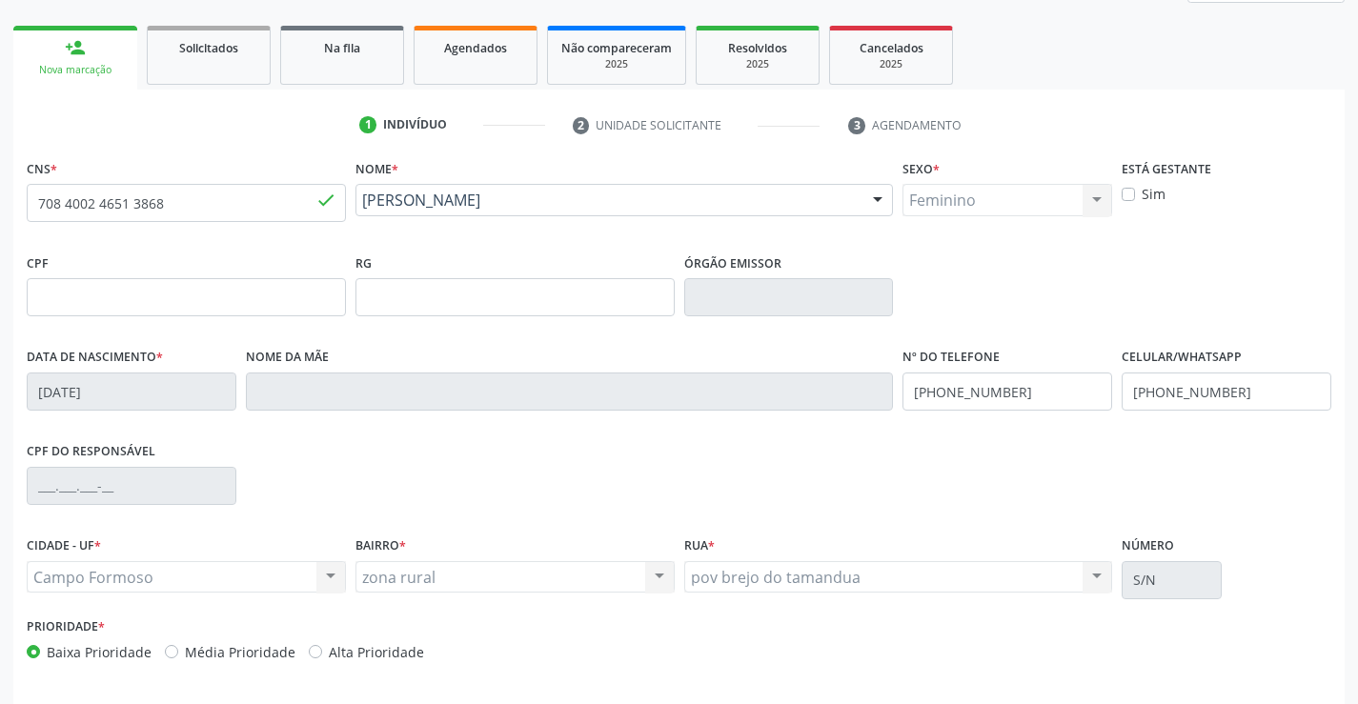
scroll to position [329, 0]
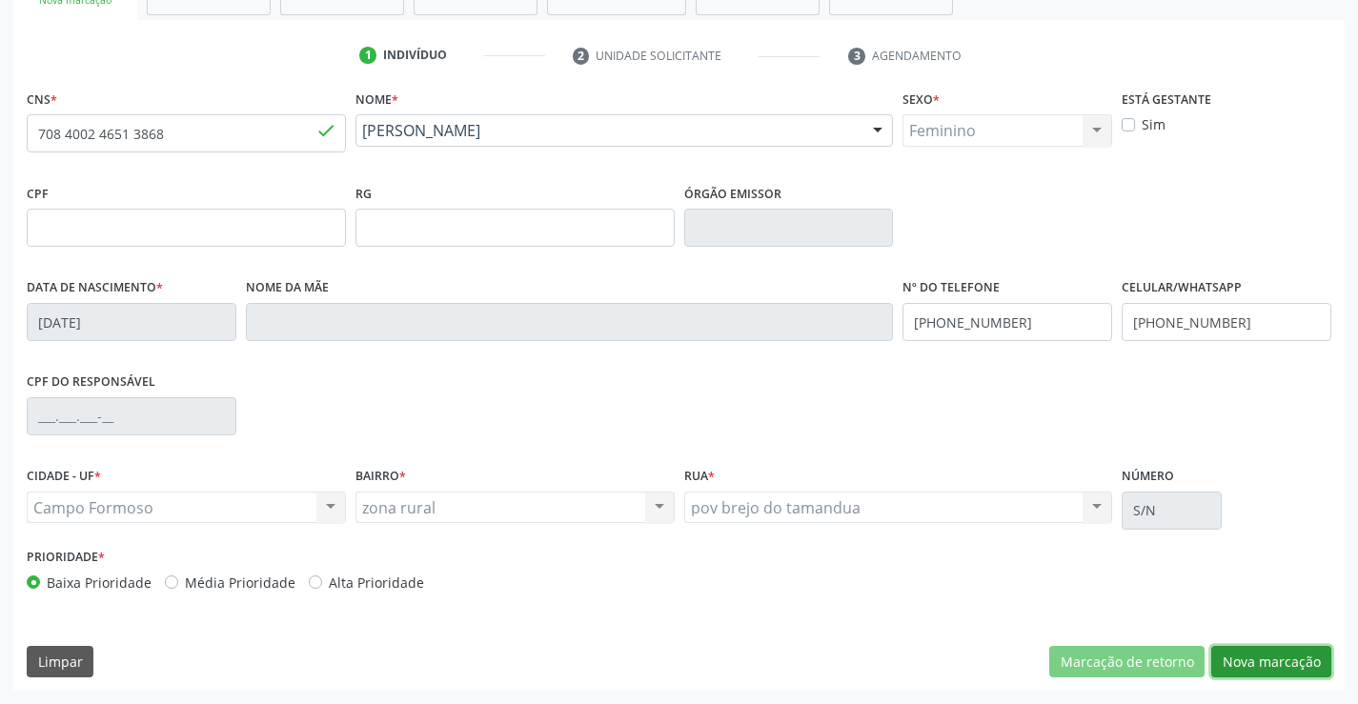
click at [1272, 658] on button "Nova marcação" at bounding box center [1272, 662] width 120 height 32
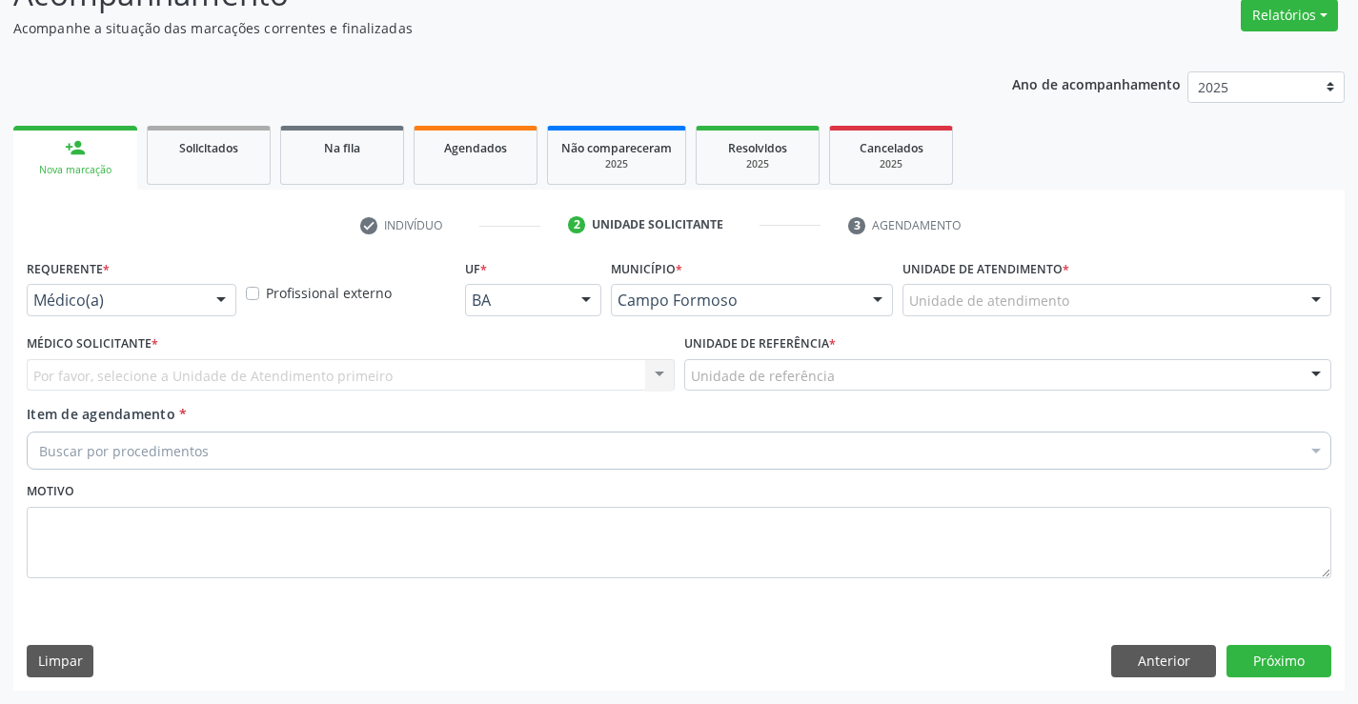
scroll to position [159, 0]
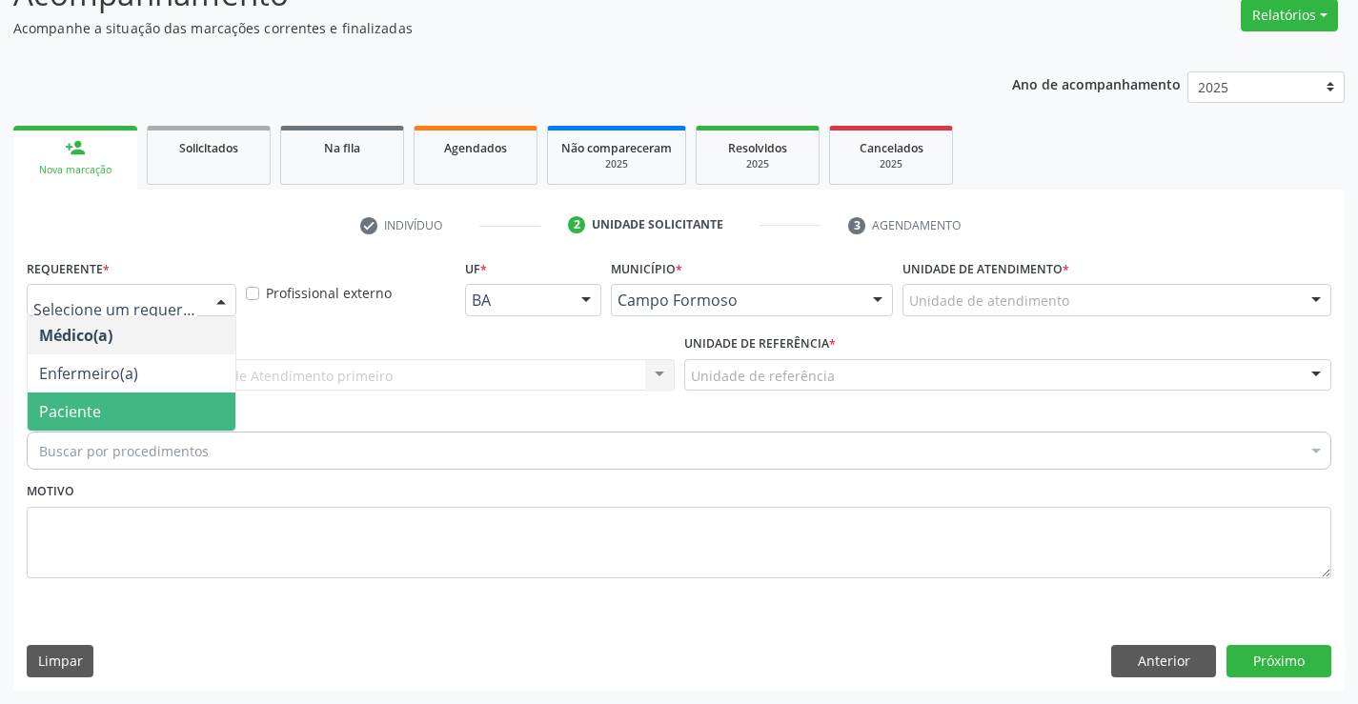
click at [71, 409] on span "Paciente" at bounding box center [70, 411] width 62 height 21
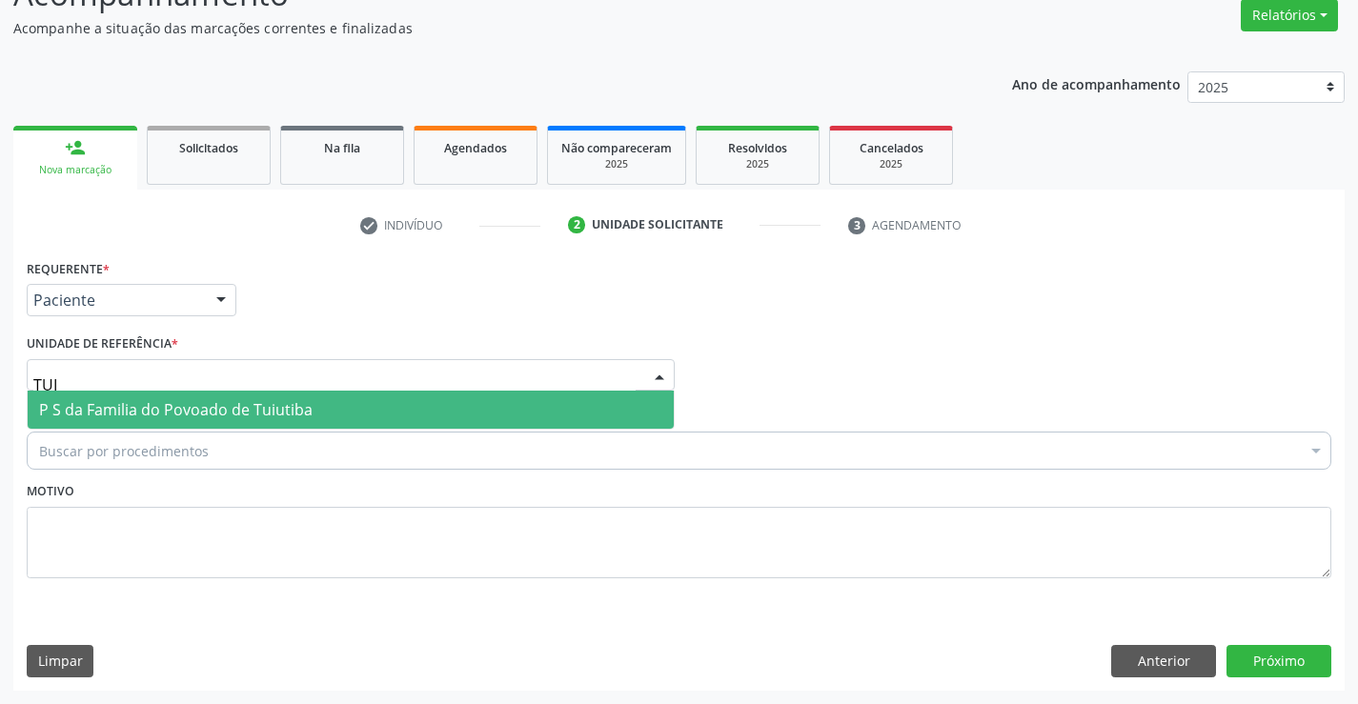
type input "TUIU"
click at [101, 412] on span "P S da Familia do Povoado de Tuiutiba" at bounding box center [176, 409] width 274 height 21
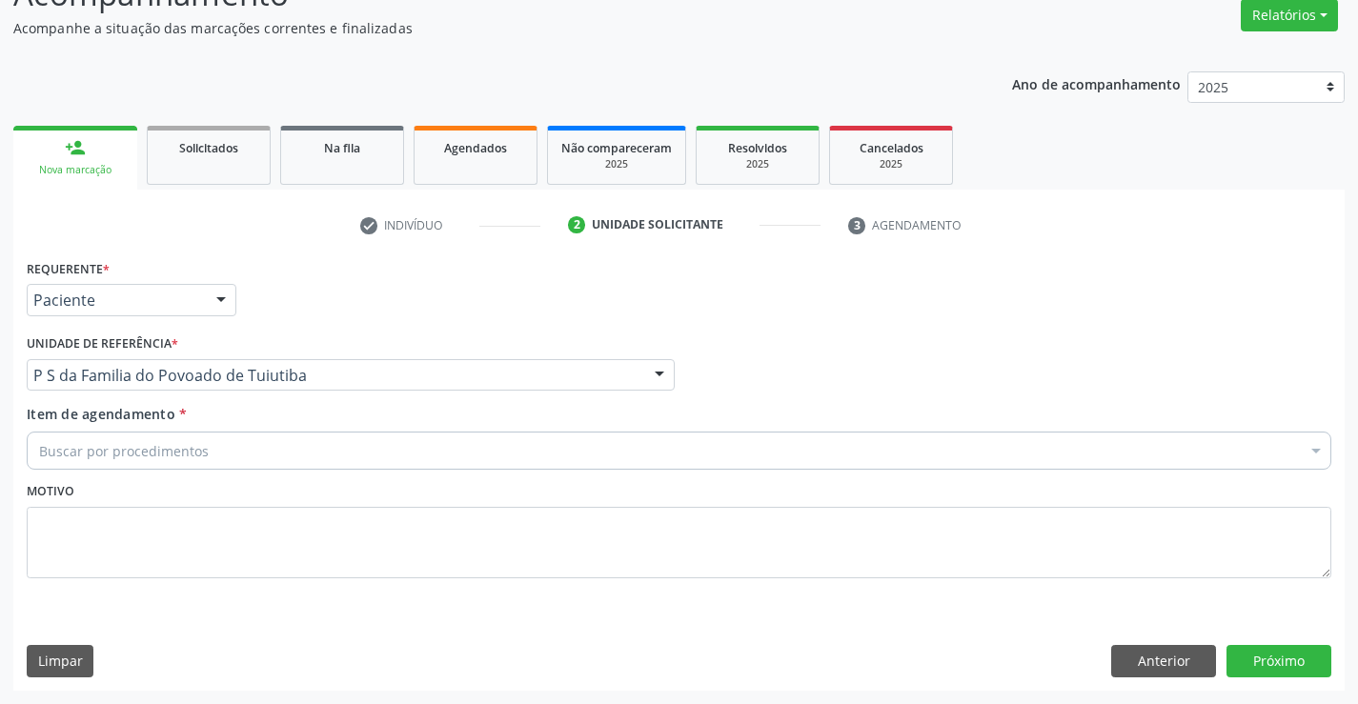
click at [86, 438] on div "Buscar por procedimentos" at bounding box center [679, 451] width 1305 height 38
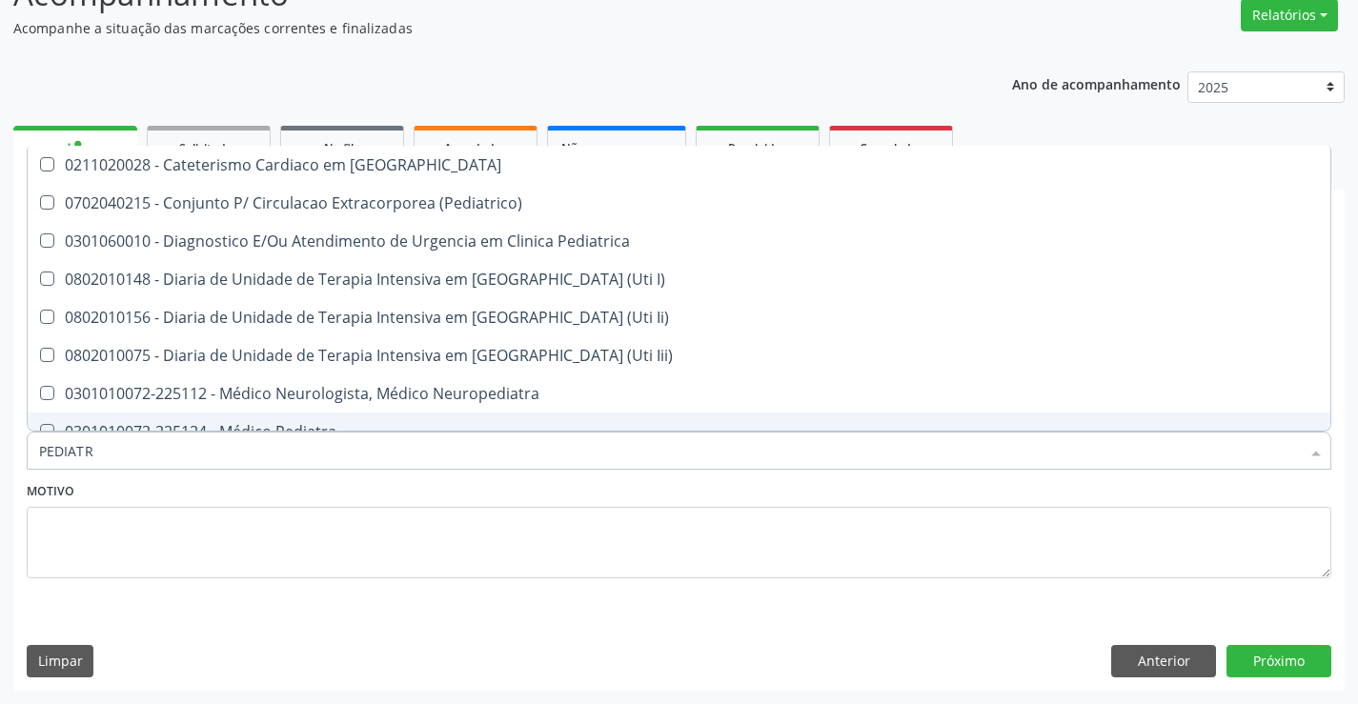
type input "PEDIATRA"
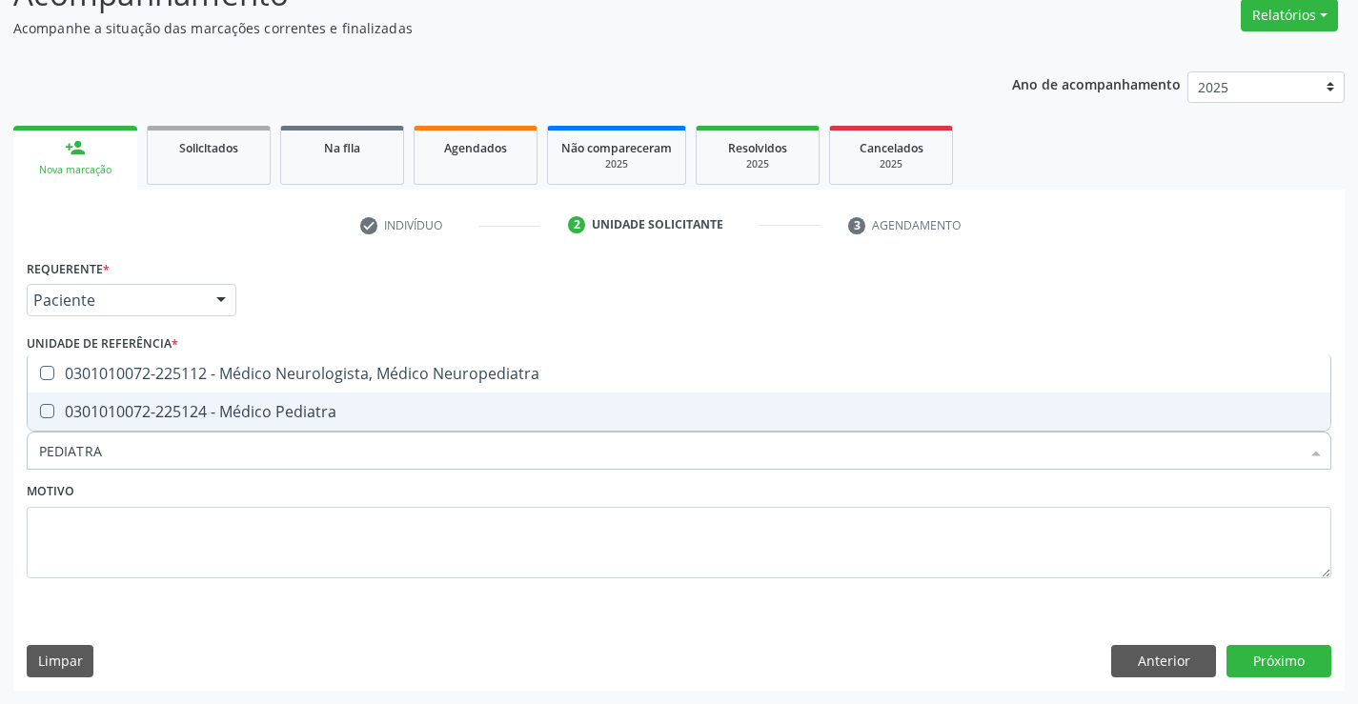
click at [283, 416] on div "0301010072-225124 - Médico Pediatra" at bounding box center [679, 411] width 1280 height 15
checkbox Pediatra "true"
click at [1249, 653] on button "Próximo" at bounding box center [1279, 661] width 105 height 32
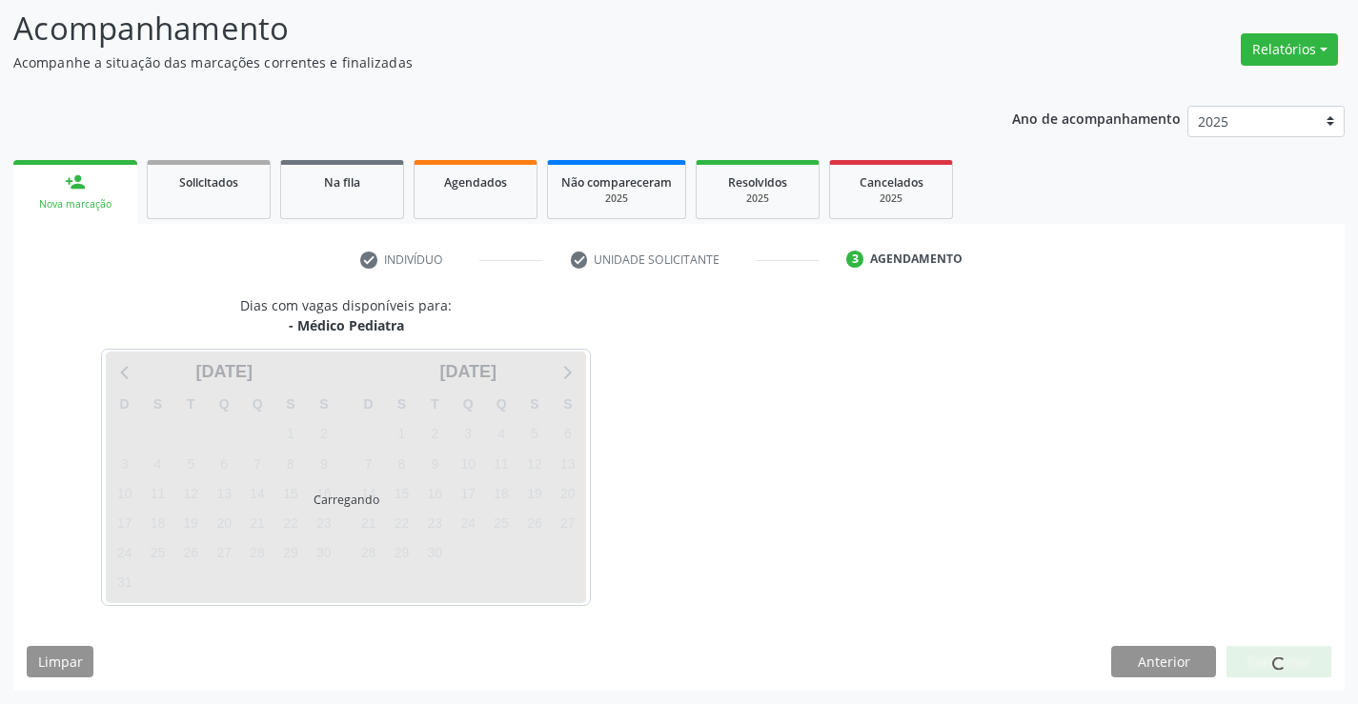
scroll to position [125, 0]
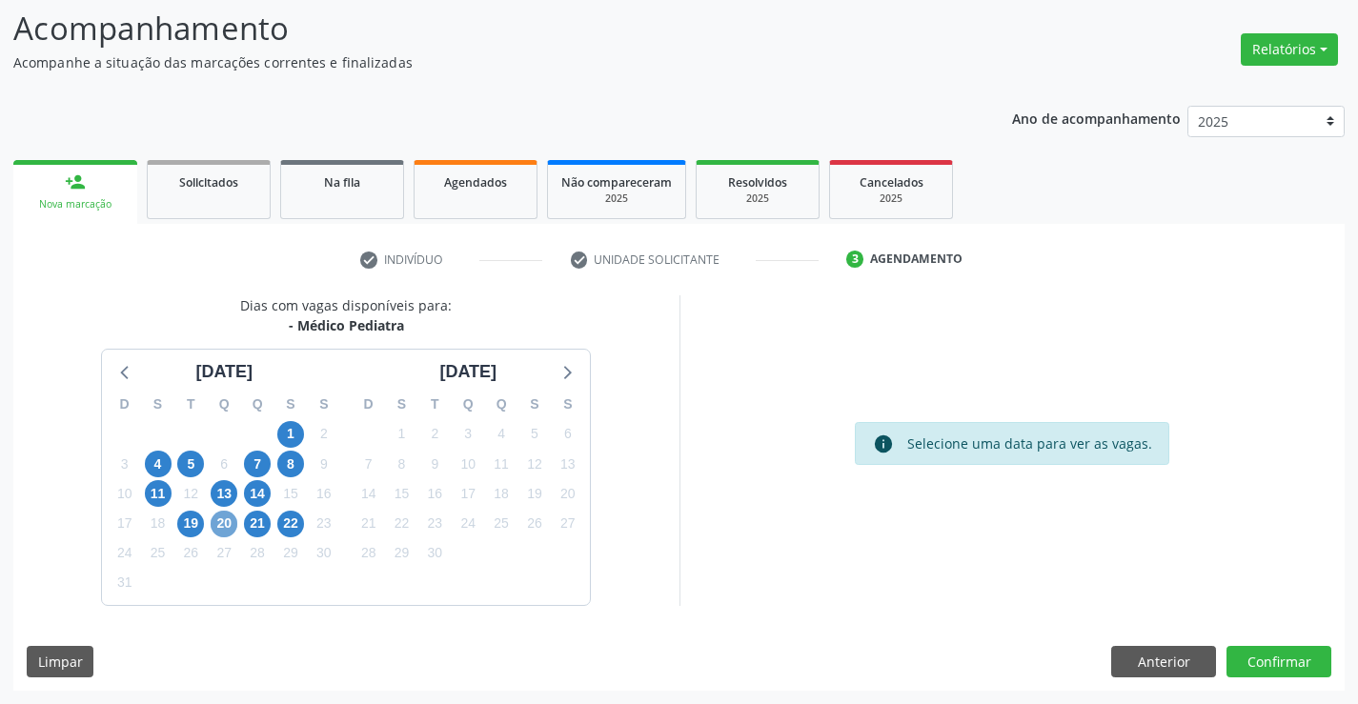
click at [232, 524] on span "20" at bounding box center [224, 524] width 27 height 27
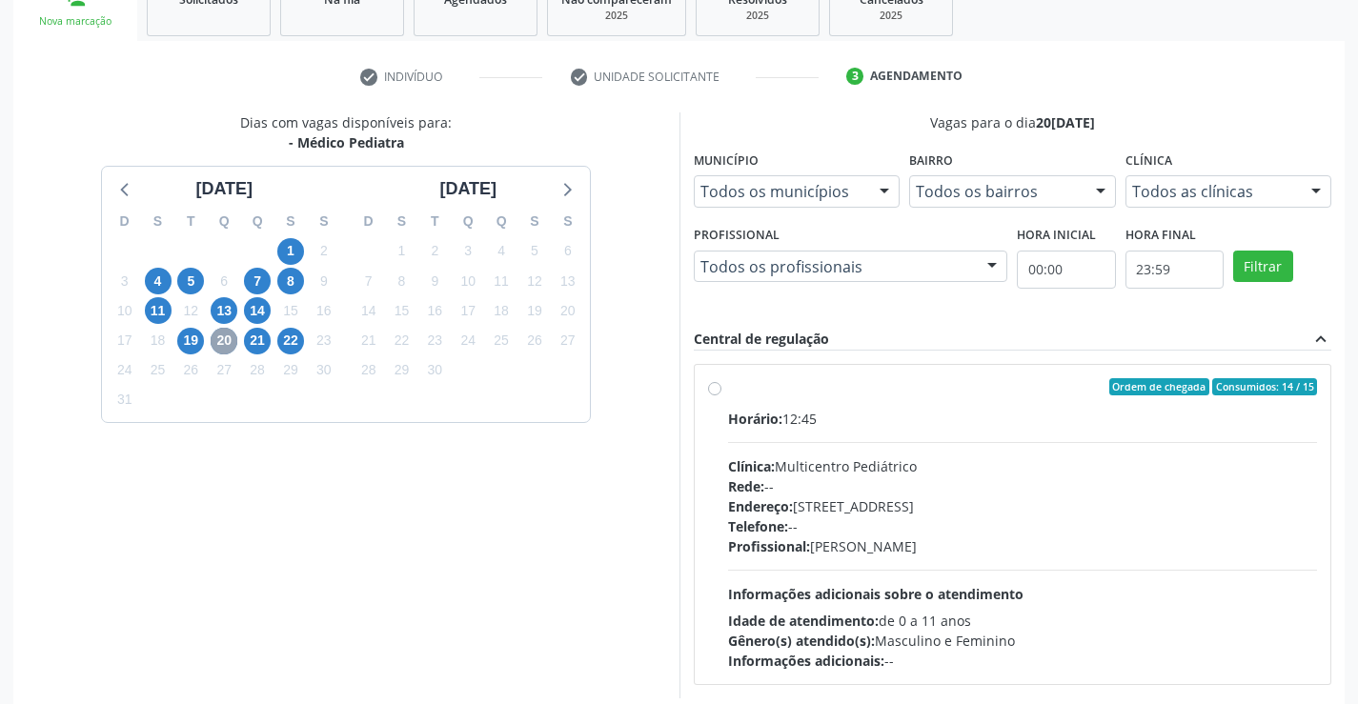
scroll to position [316, 0]
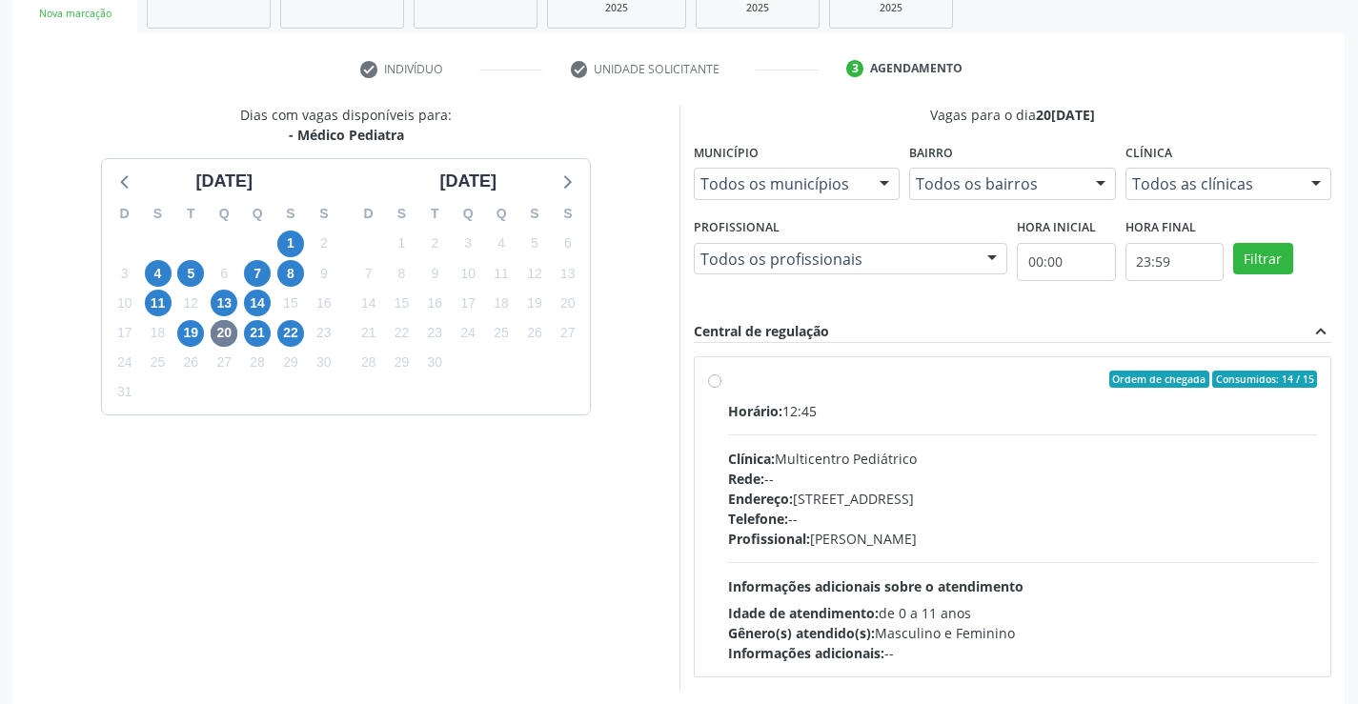
click at [728, 386] on label "Ordem de chegada Consumidos: 14 / 15 Horário: 12:45 Clínica: Multicentro Pediát…" at bounding box center [1023, 517] width 590 height 293
click at [718, 386] on input "Ordem de chegada Consumidos: 14 / 15 Horário: 12:45 Clínica: Multicentro Pediát…" at bounding box center [714, 379] width 13 height 17
radio input "true"
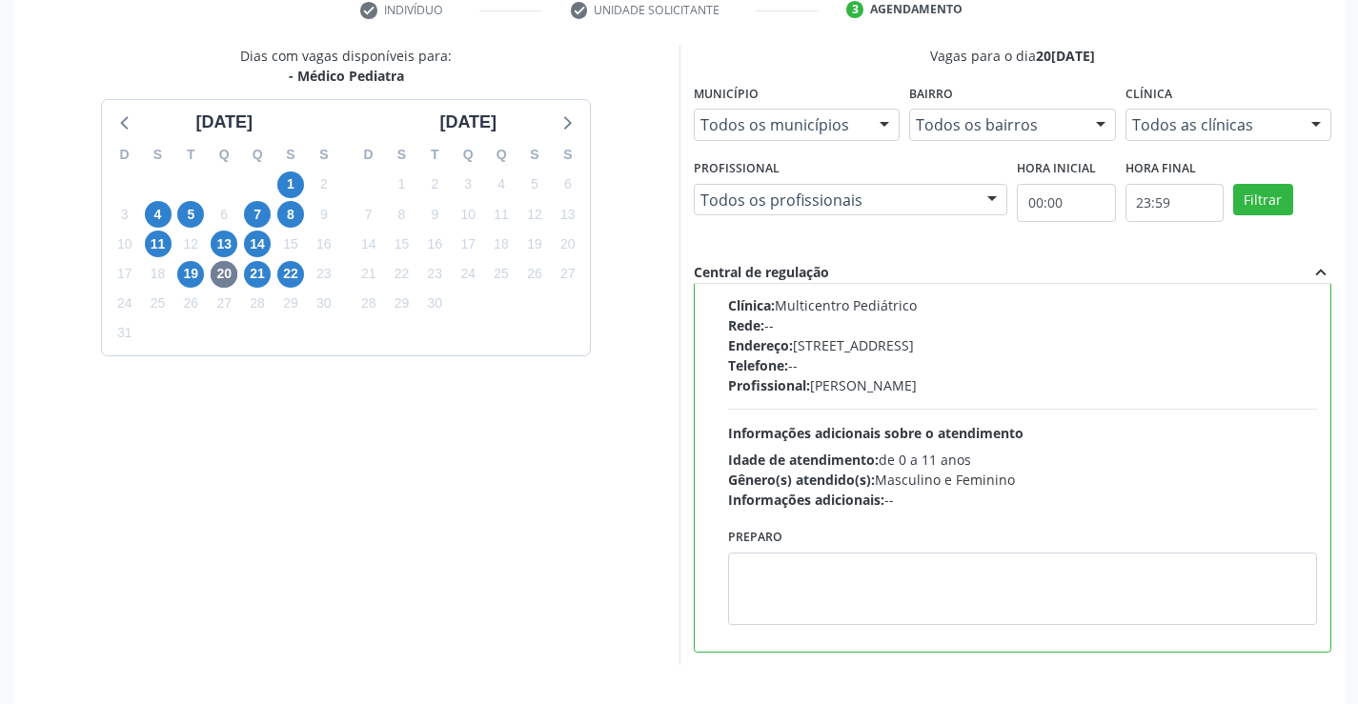
scroll to position [435, 0]
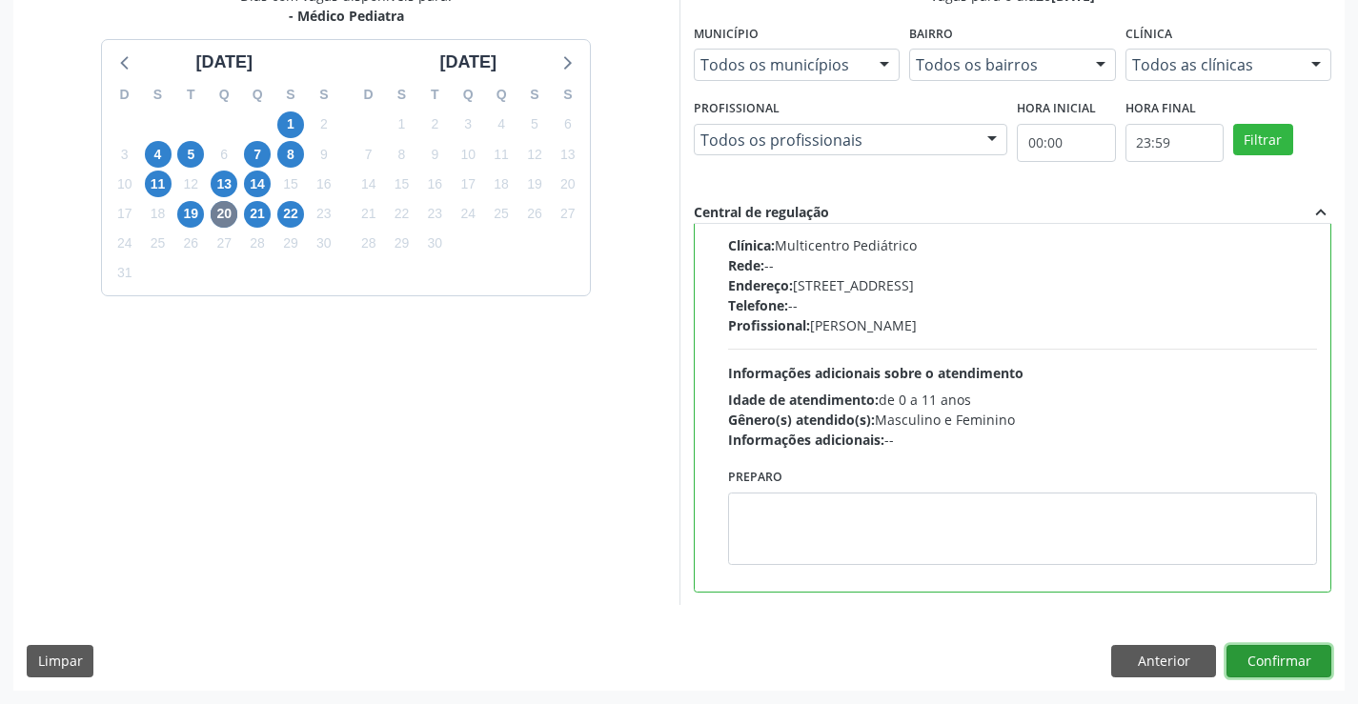
click at [1263, 659] on button "Confirmar" at bounding box center [1279, 661] width 105 height 32
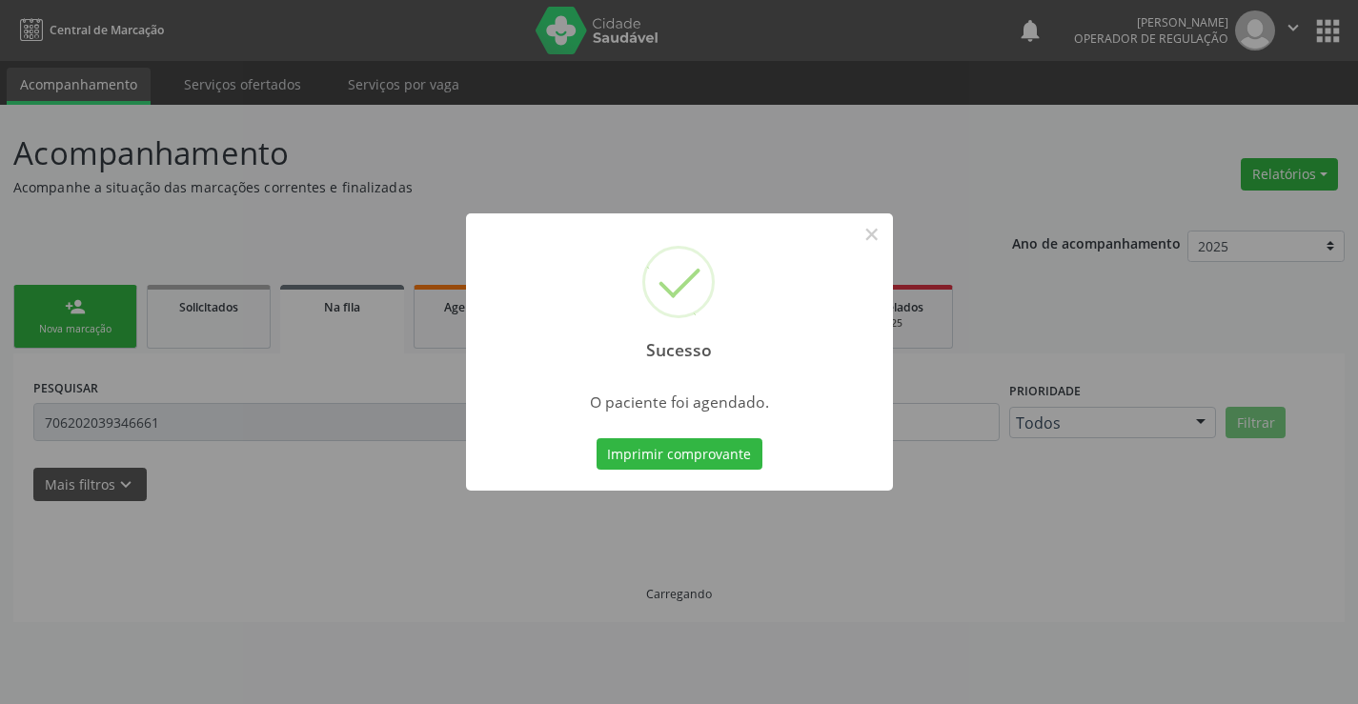
scroll to position [0, 0]
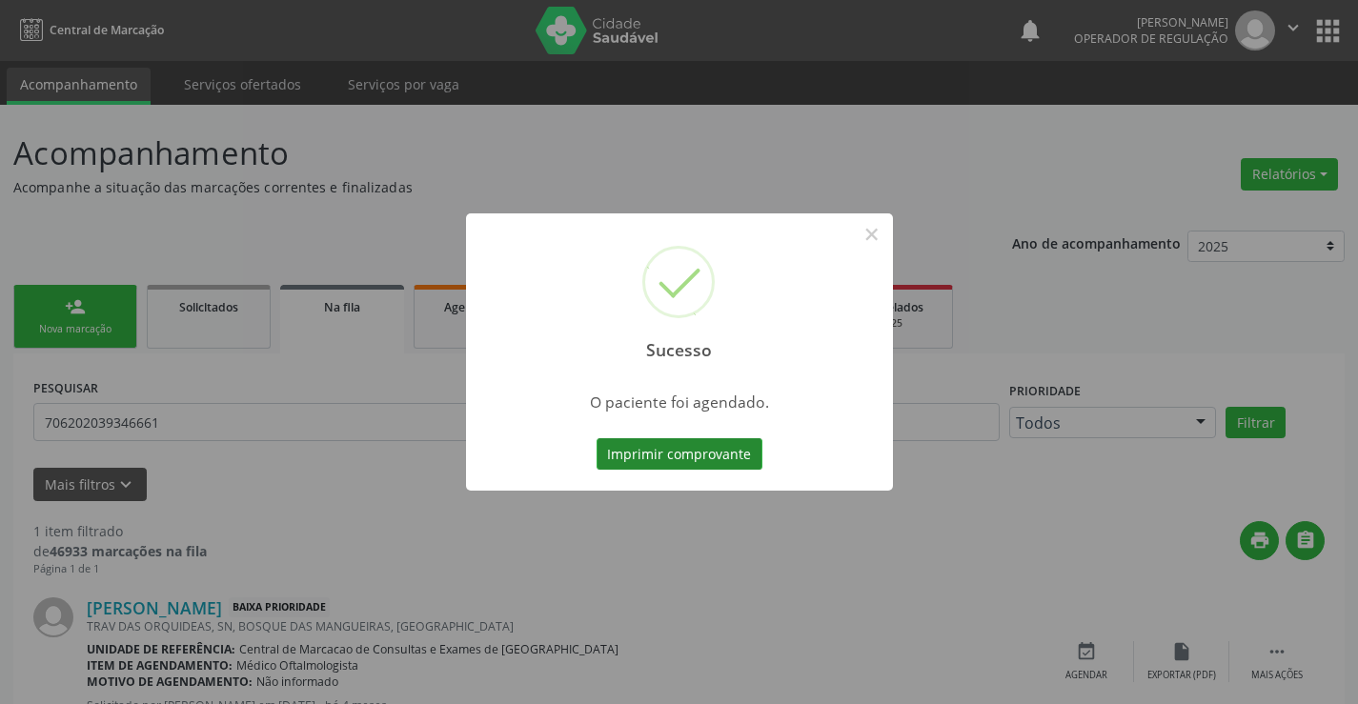
click at [706, 463] on button "Imprimir comprovante" at bounding box center [680, 454] width 166 height 32
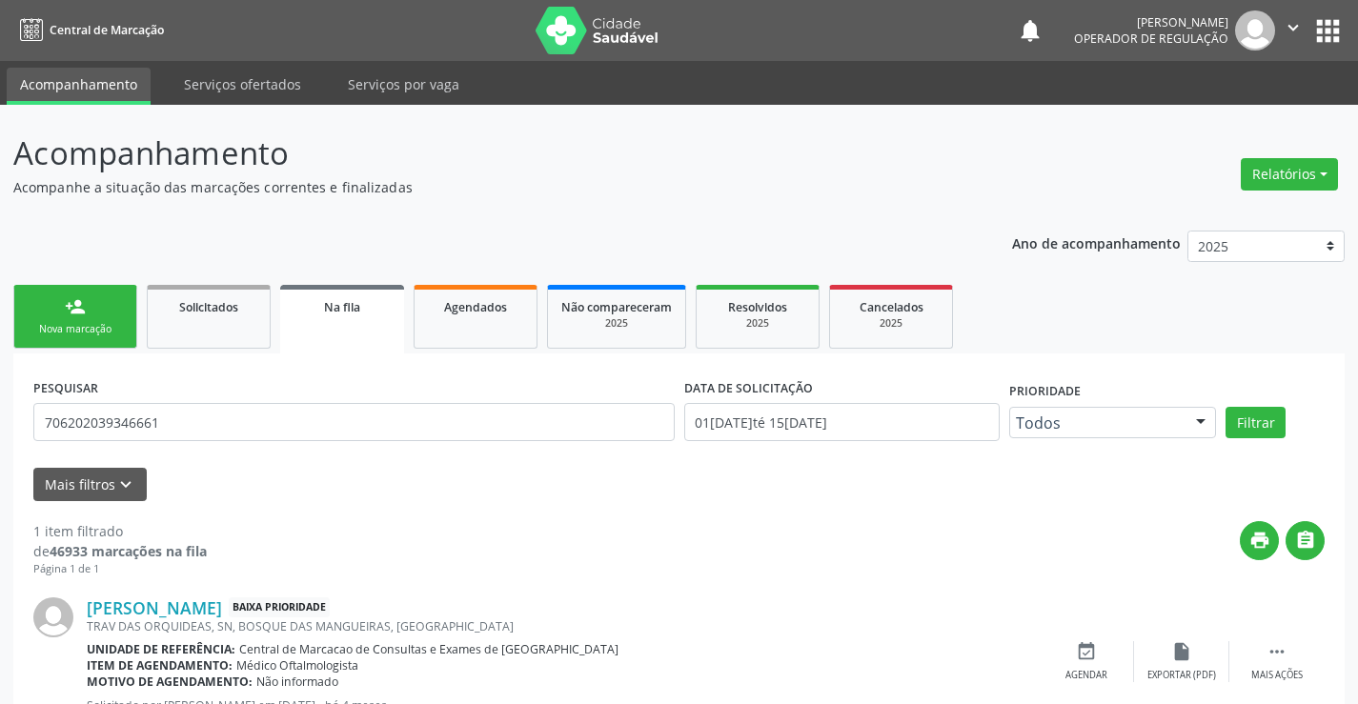
click at [86, 321] on link "person_add Nova marcação" at bounding box center [75, 317] width 124 height 64
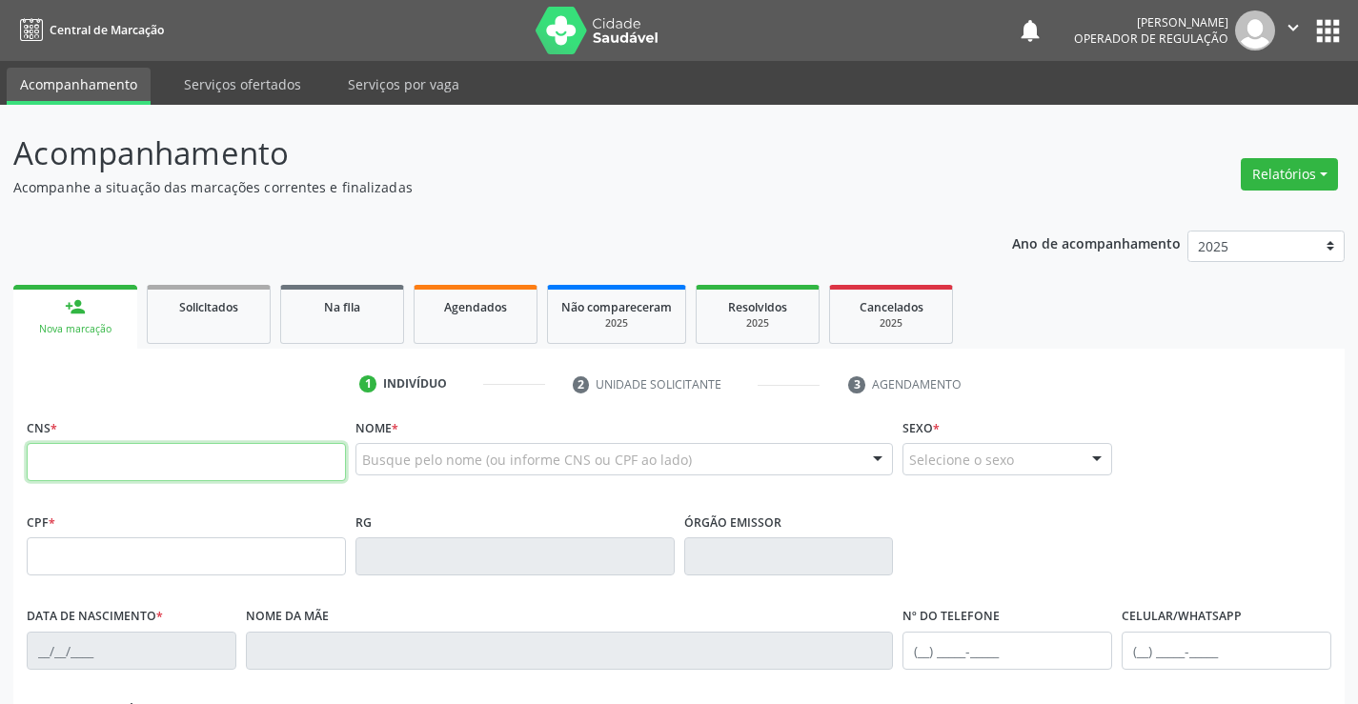
click at [89, 470] on input "text" at bounding box center [186, 462] width 319 height 38
type input "704 0028 6488 5864"
type input "041.695.188-02"
type input "0227009606"
type input "12/01/1960"
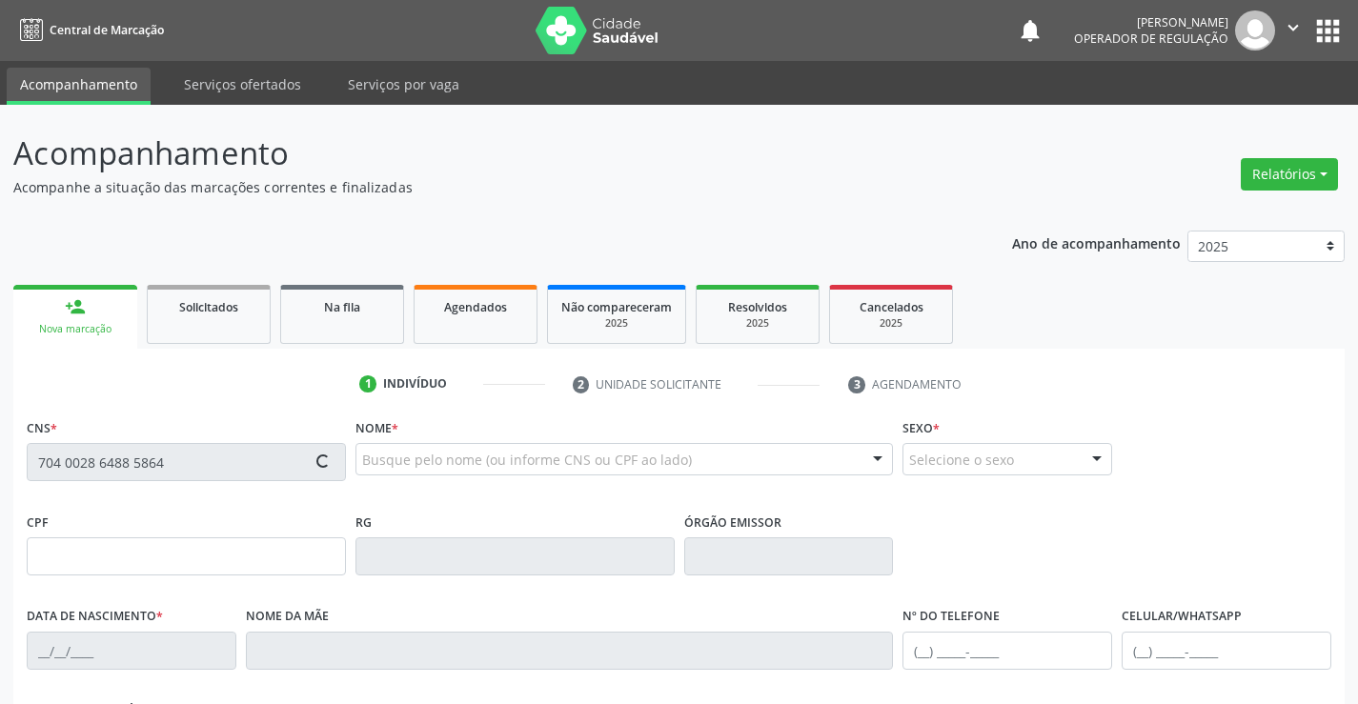
type input "(74) 98848-7625"
type input "(74) 98821-1315"
type input "041.695.188-02"
type input "272"
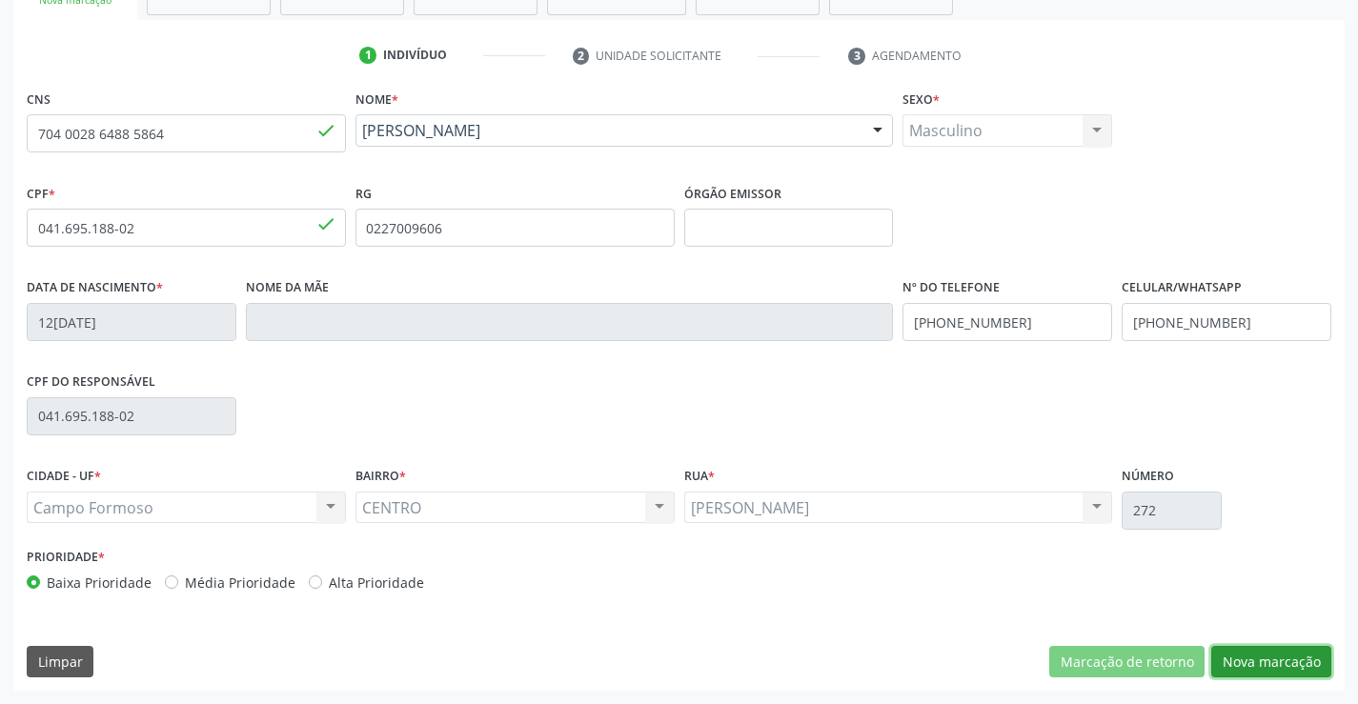
click at [1256, 664] on button "Nova marcação" at bounding box center [1272, 662] width 120 height 32
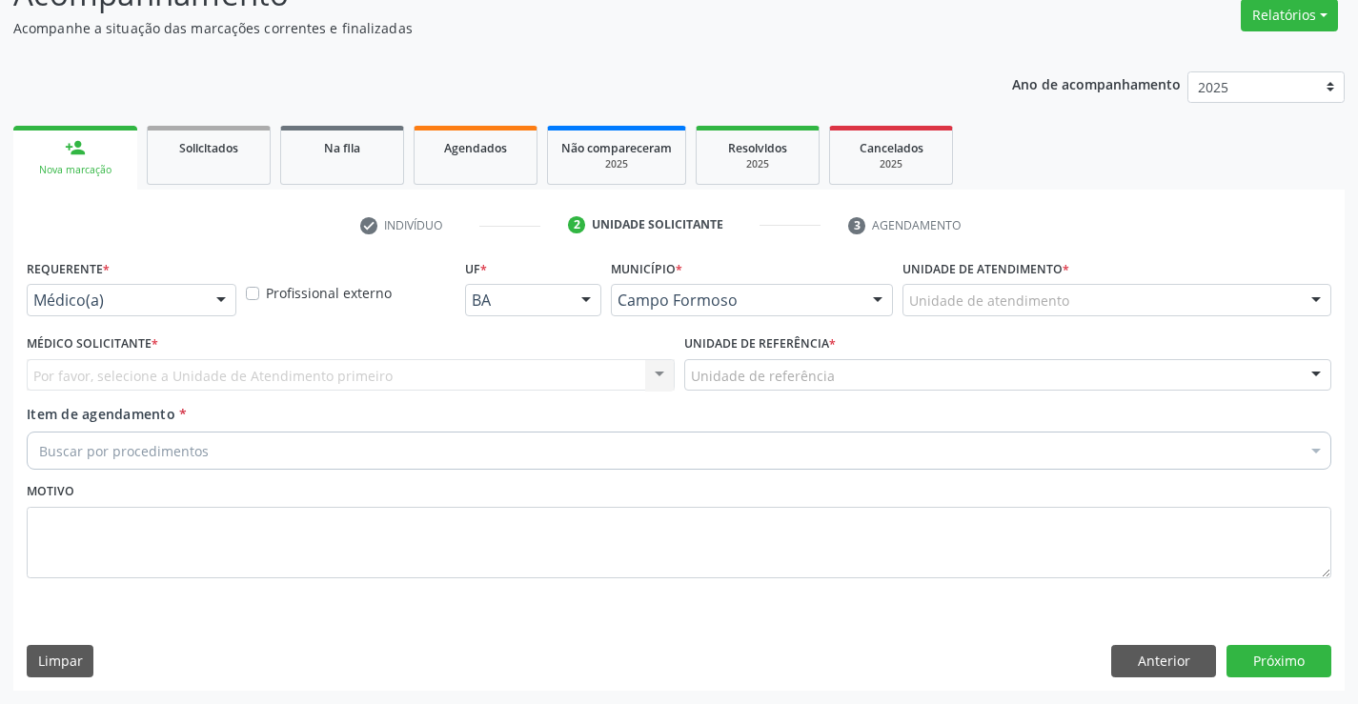
scroll to position [159, 0]
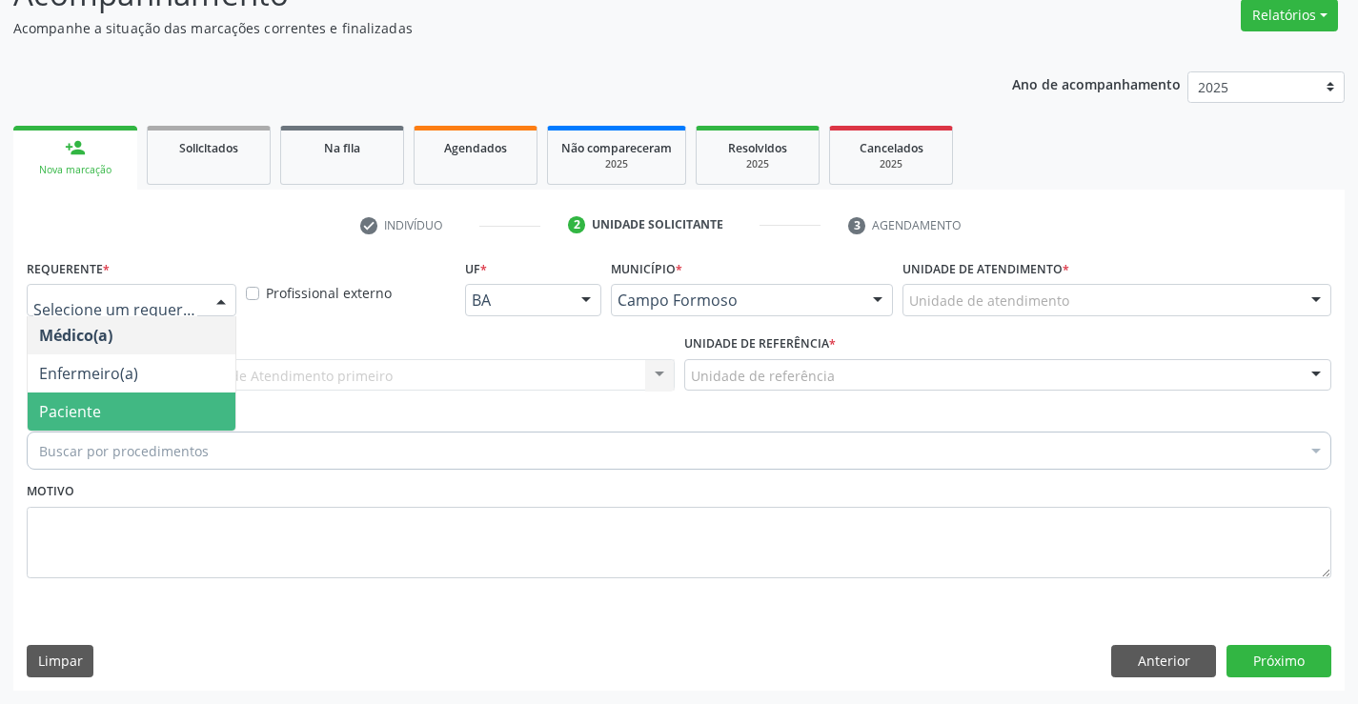
click at [60, 417] on span "Paciente" at bounding box center [70, 411] width 62 height 21
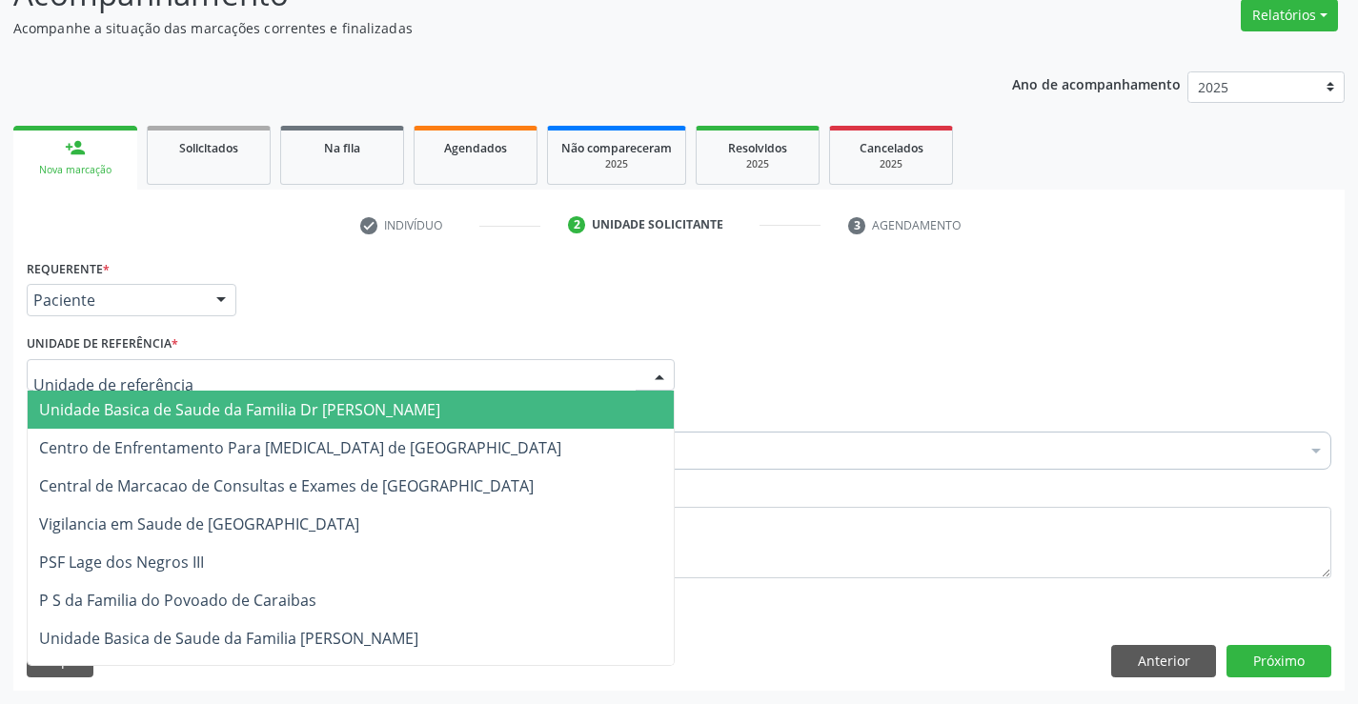
click at [81, 400] on span "Unidade Basica de Saude da Familia Dr [PERSON_NAME]" at bounding box center [239, 409] width 401 height 21
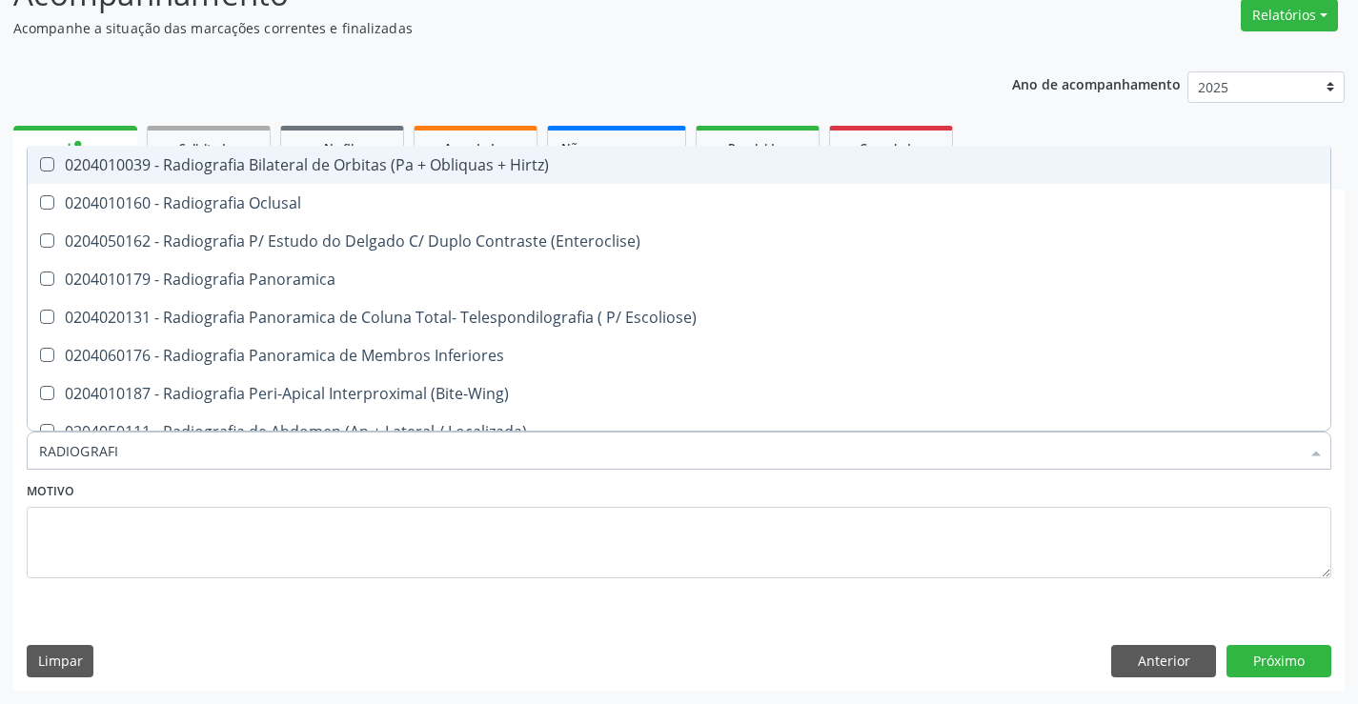
type input "RADIOGRAFIA"
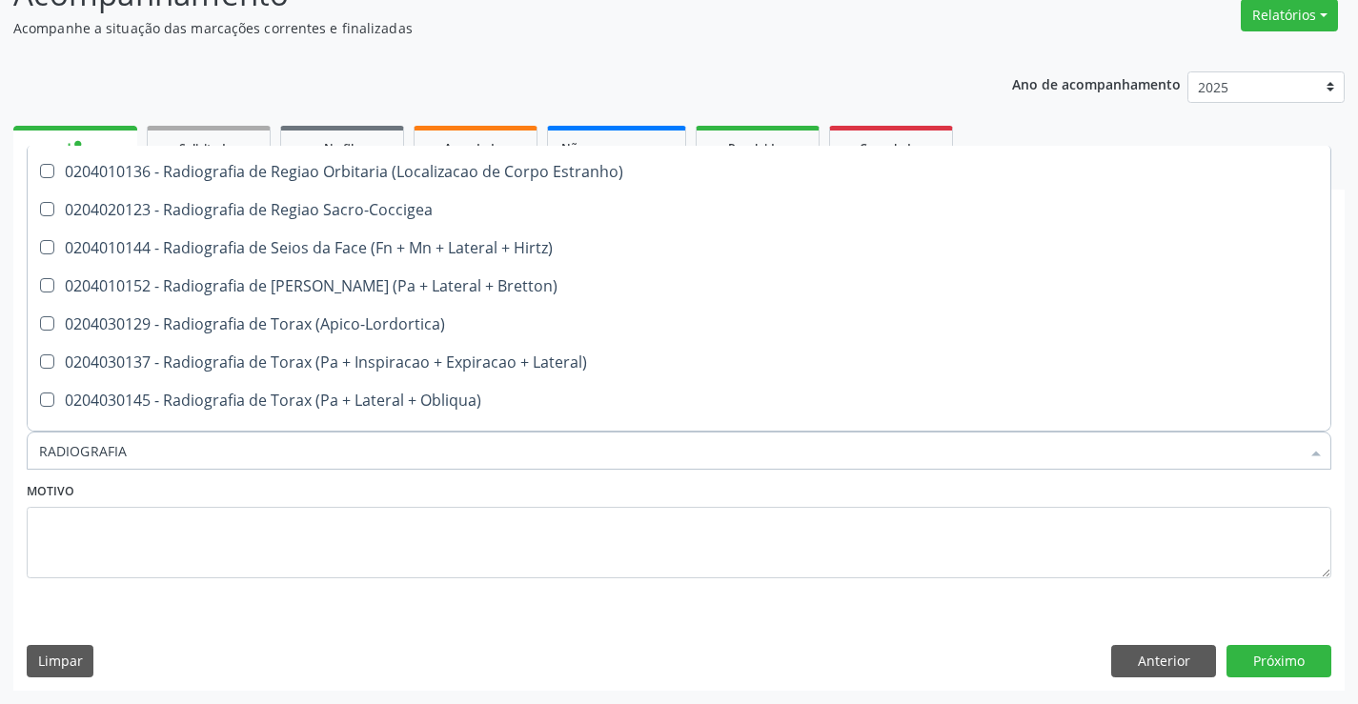
scroll to position [2383, 0]
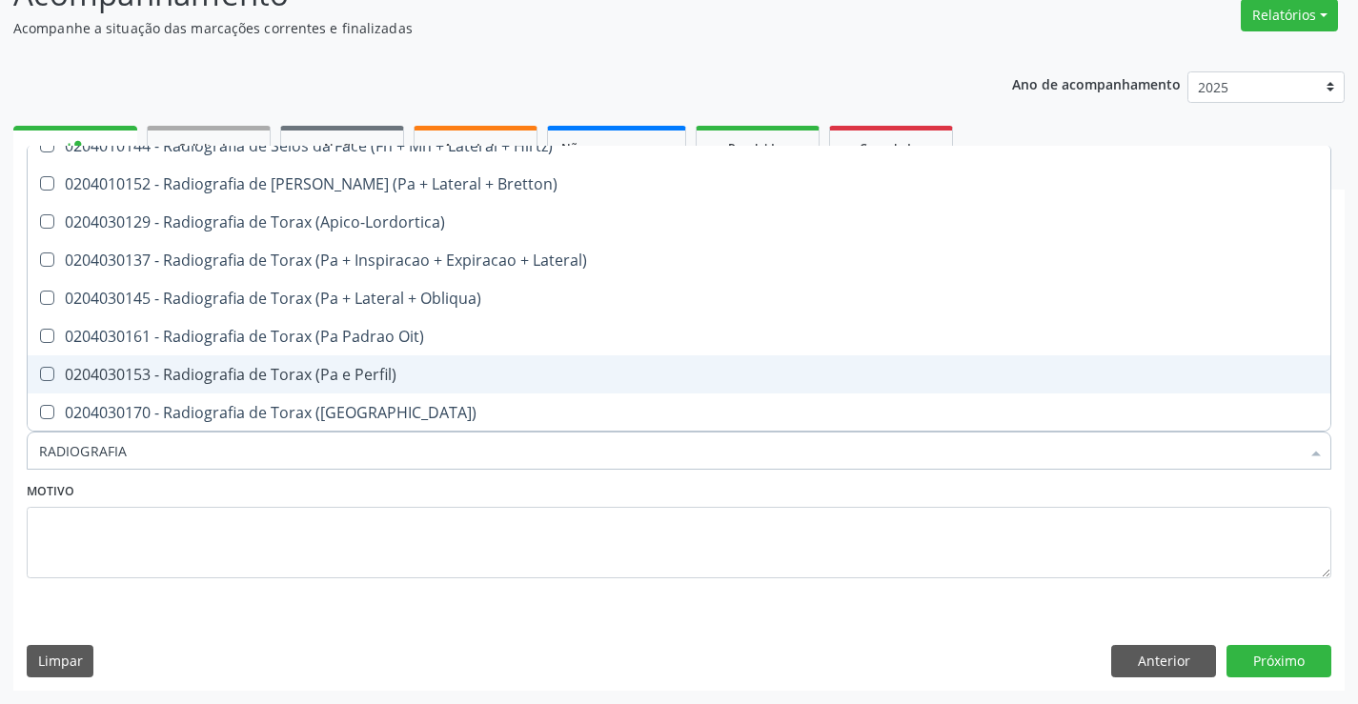
click at [383, 382] on div "0204030153 - Radiografia de Torax (Pa e Perfil)" at bounding box center [679, 374] width 1280 height 15
checkbox Perfil\) "true"
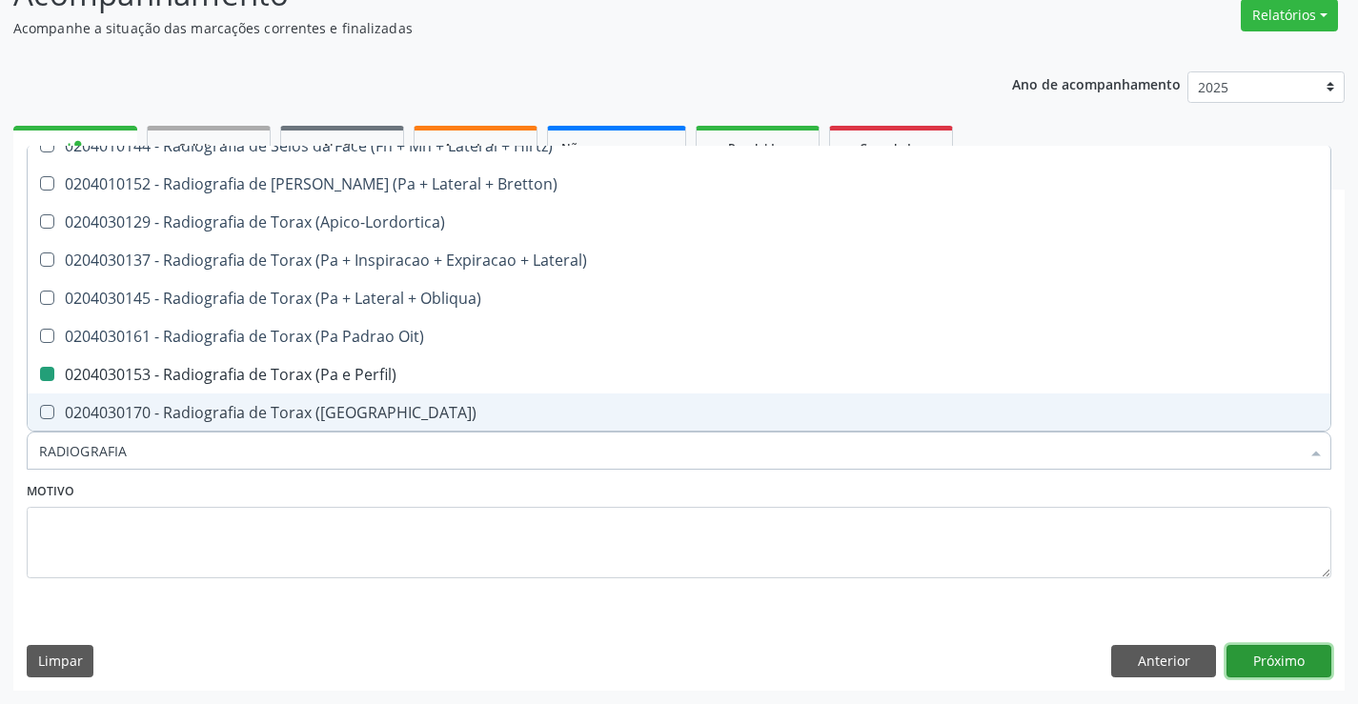
click at [1301, 658] on button "Próximo" at bounding box center [1279, 661] width 105 height 32
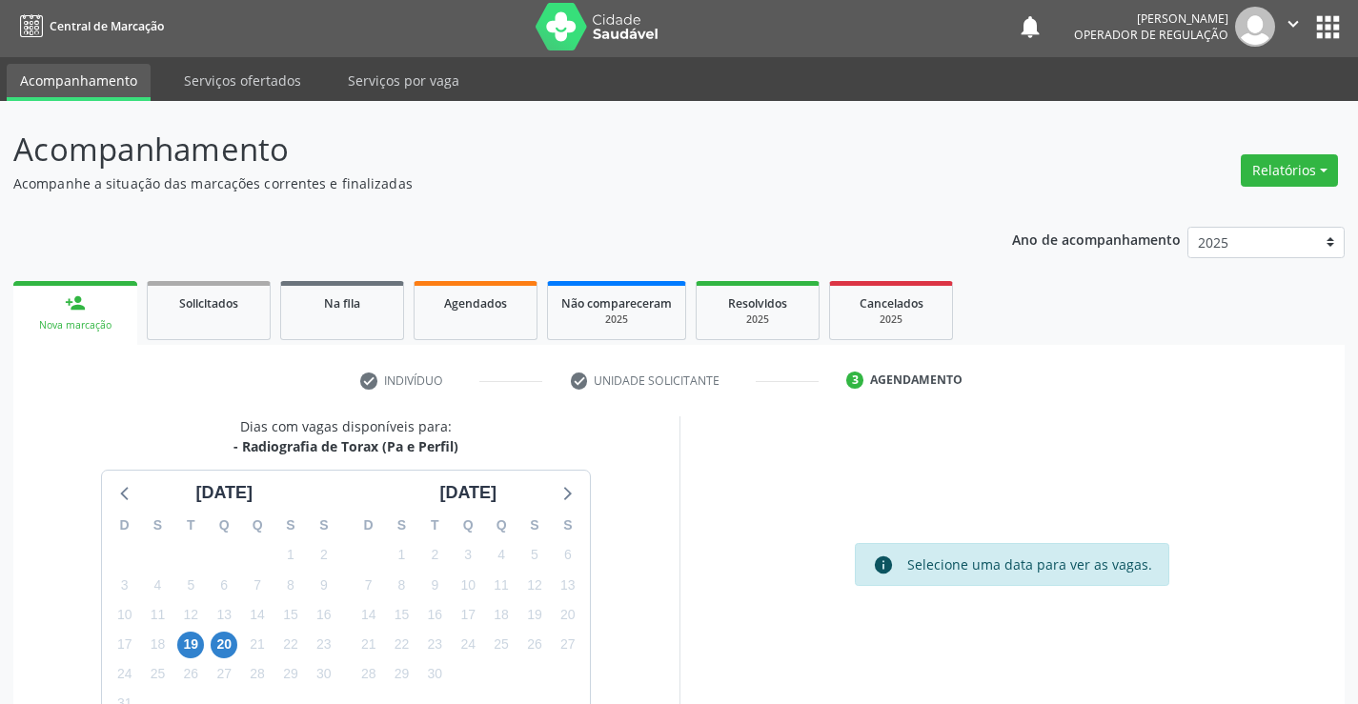
scroll to position [0, 0]
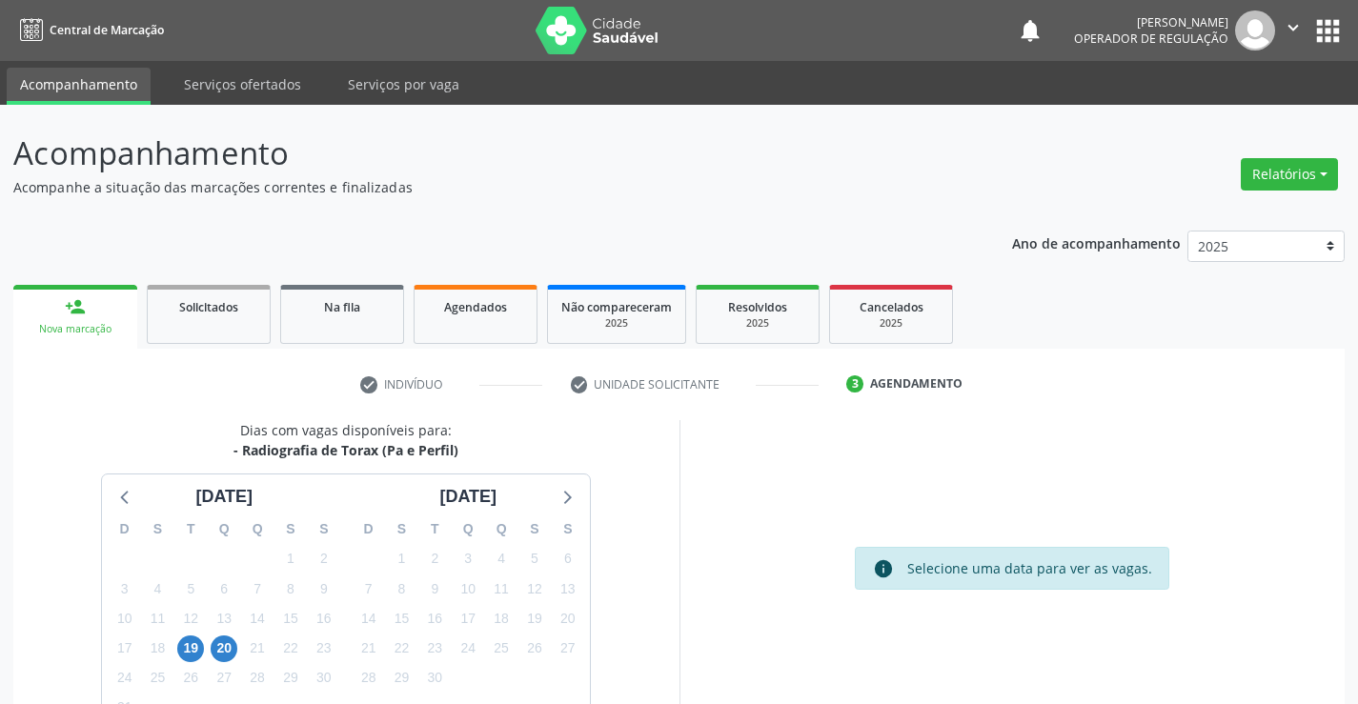
click at [1302, 27] on icon "" at bounding box center [1293, 27] width 21 height 21
click at [1324, 23] on button "apps" at bounding box center [1328, 30] width 33 height 33
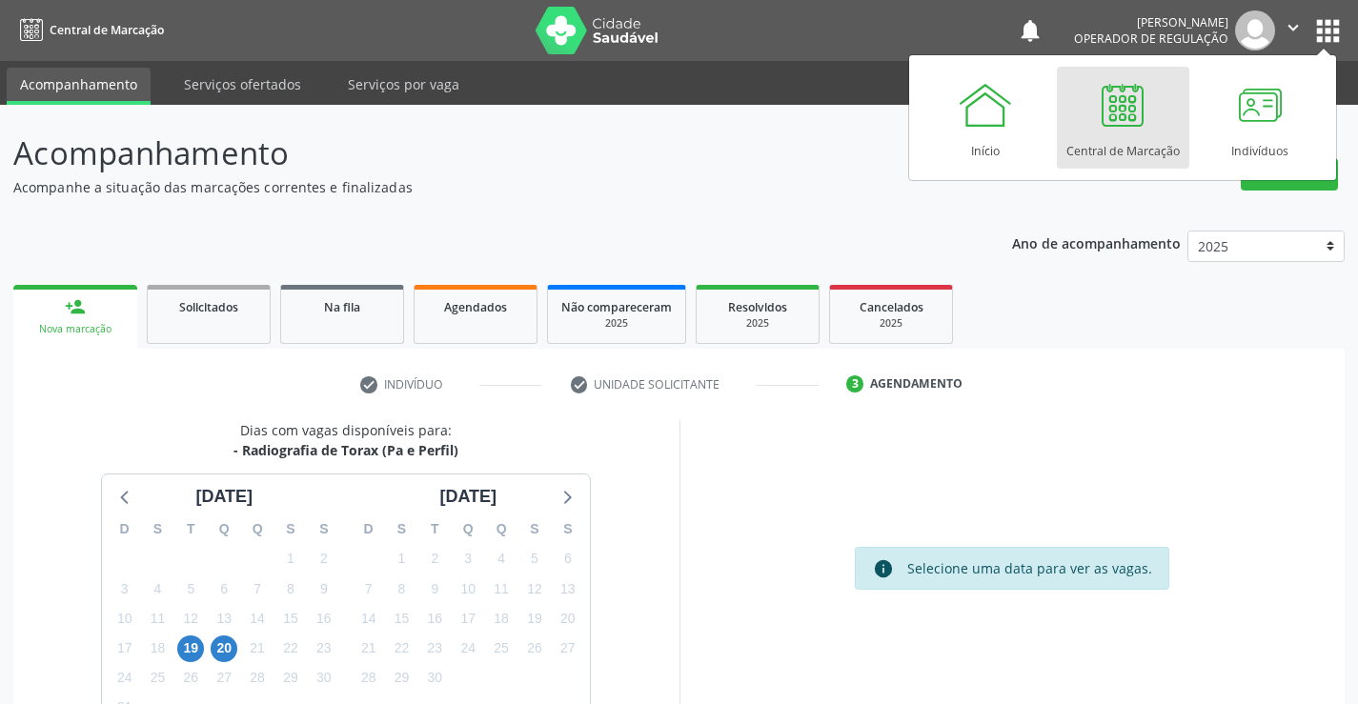
click at [1113, 140] on div "Central de Marcação" at bounding box center [1123, 146] width 113 height 26
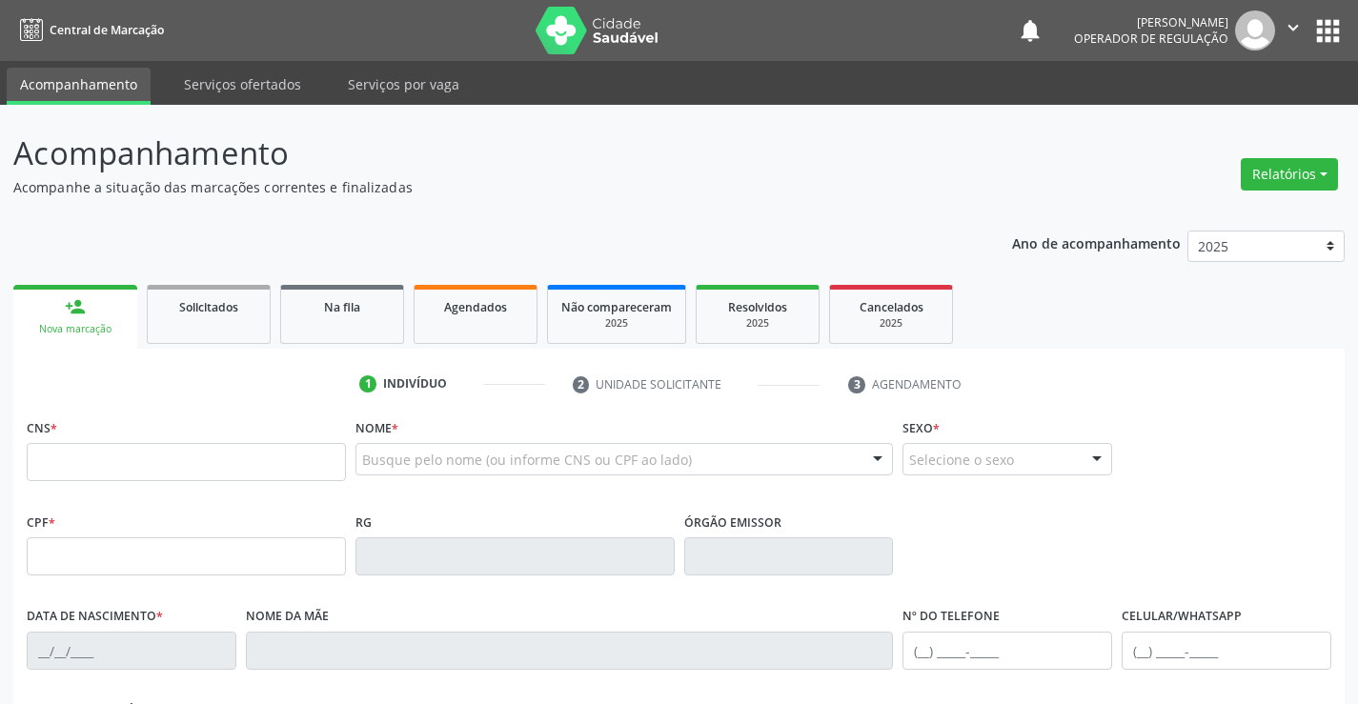
scroll to position [95, 0]
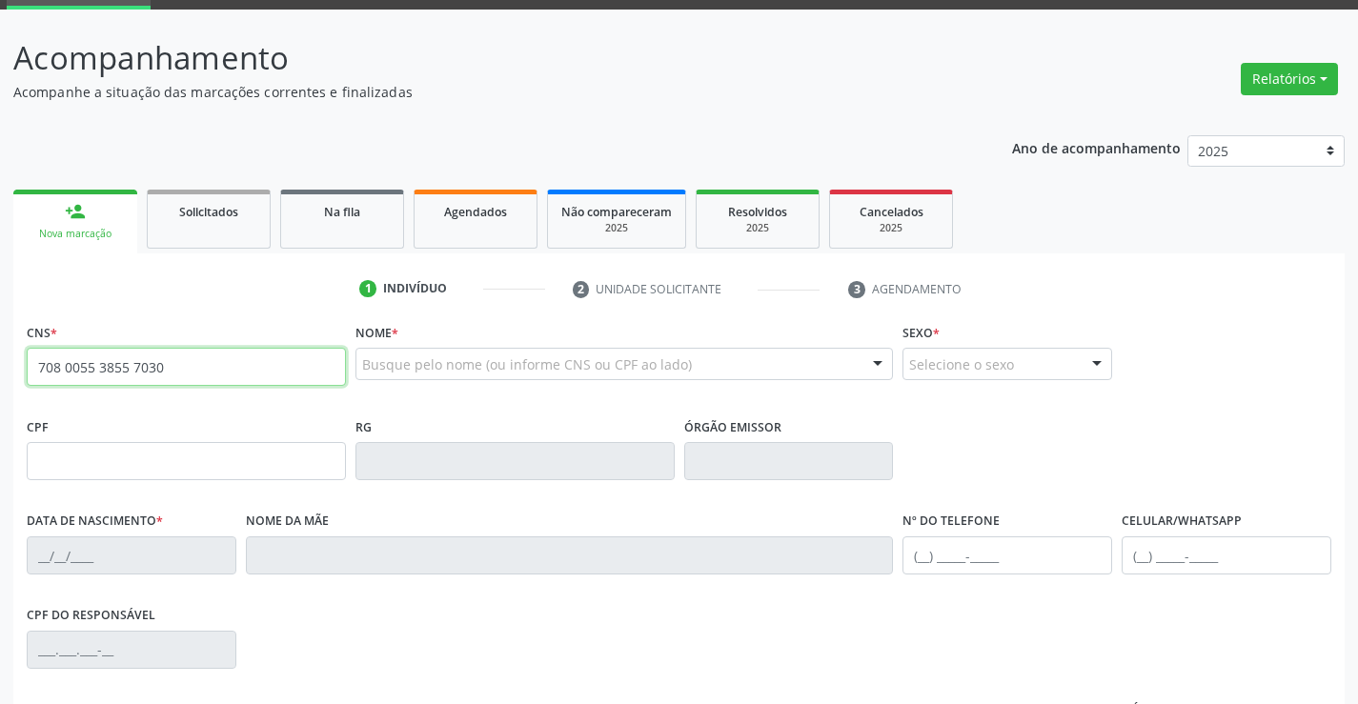
type input "708 0055 3855 7030"
type input "01/12/2005"
type input "(74) 99800-7267"
type input "S/N"
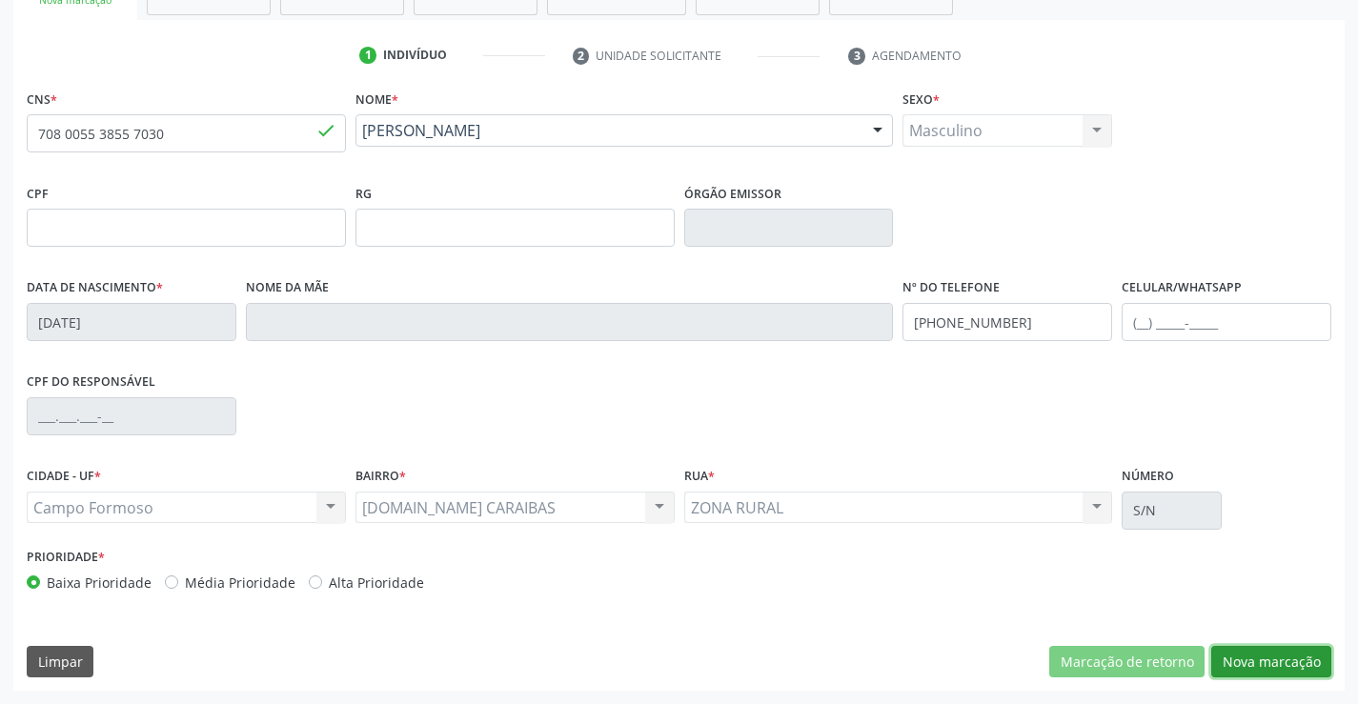
click at [1287, 655] on button "Nova marcação" at bounding box center [1272, 662] width 120 height 32
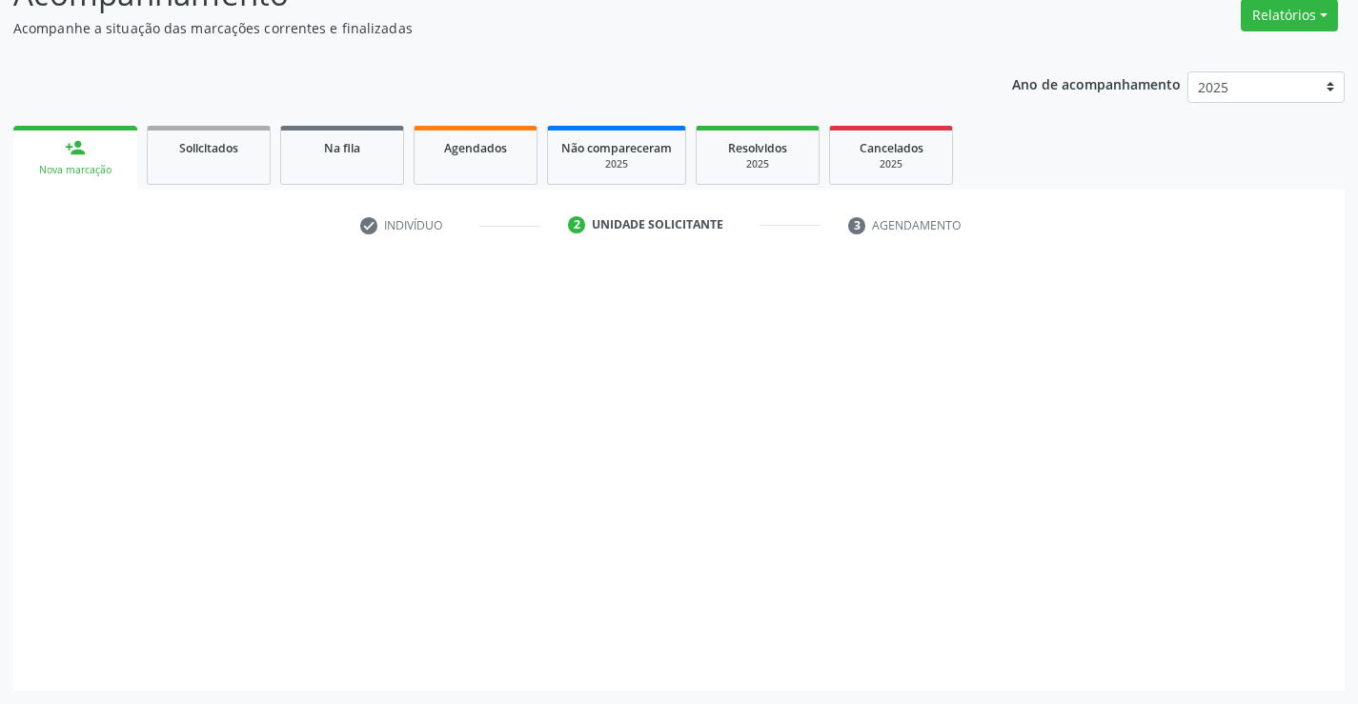
scroll to position [159, 0]
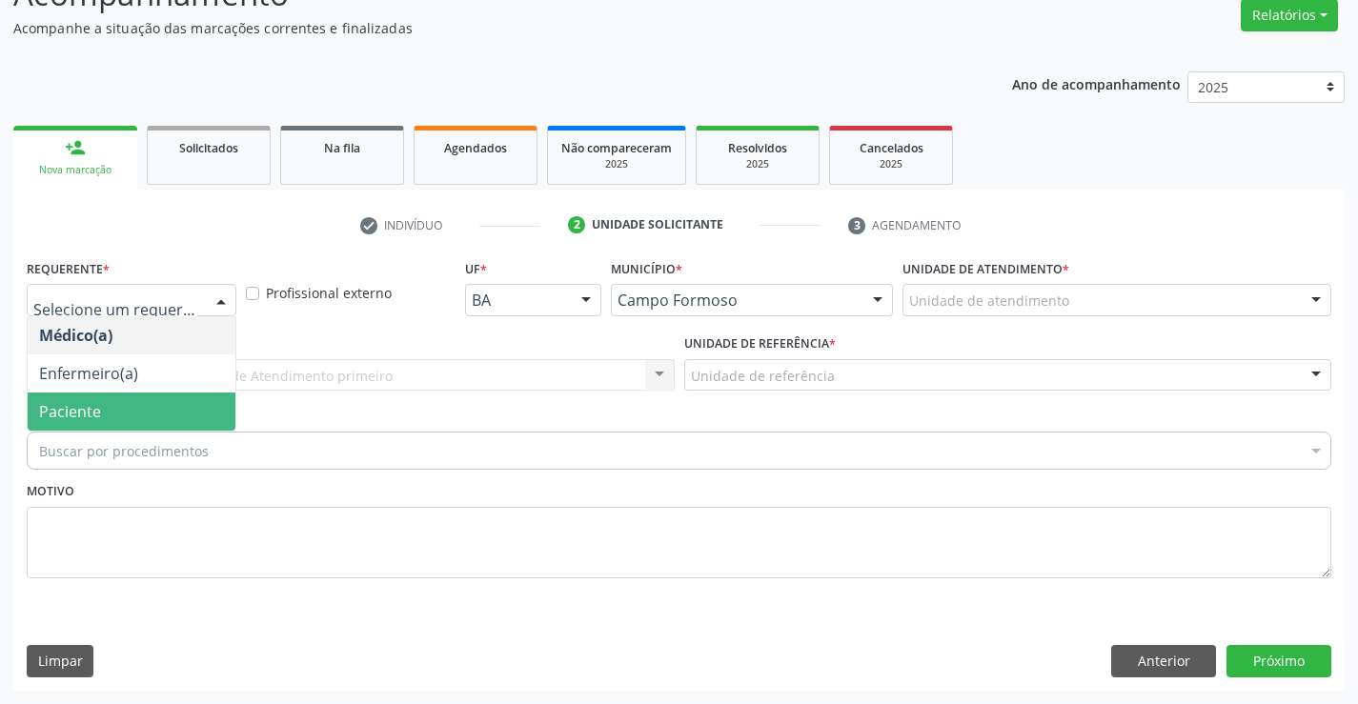
click at [67, 405] on span "Paciente" at bounding box center [70, 411] width 62 height 21
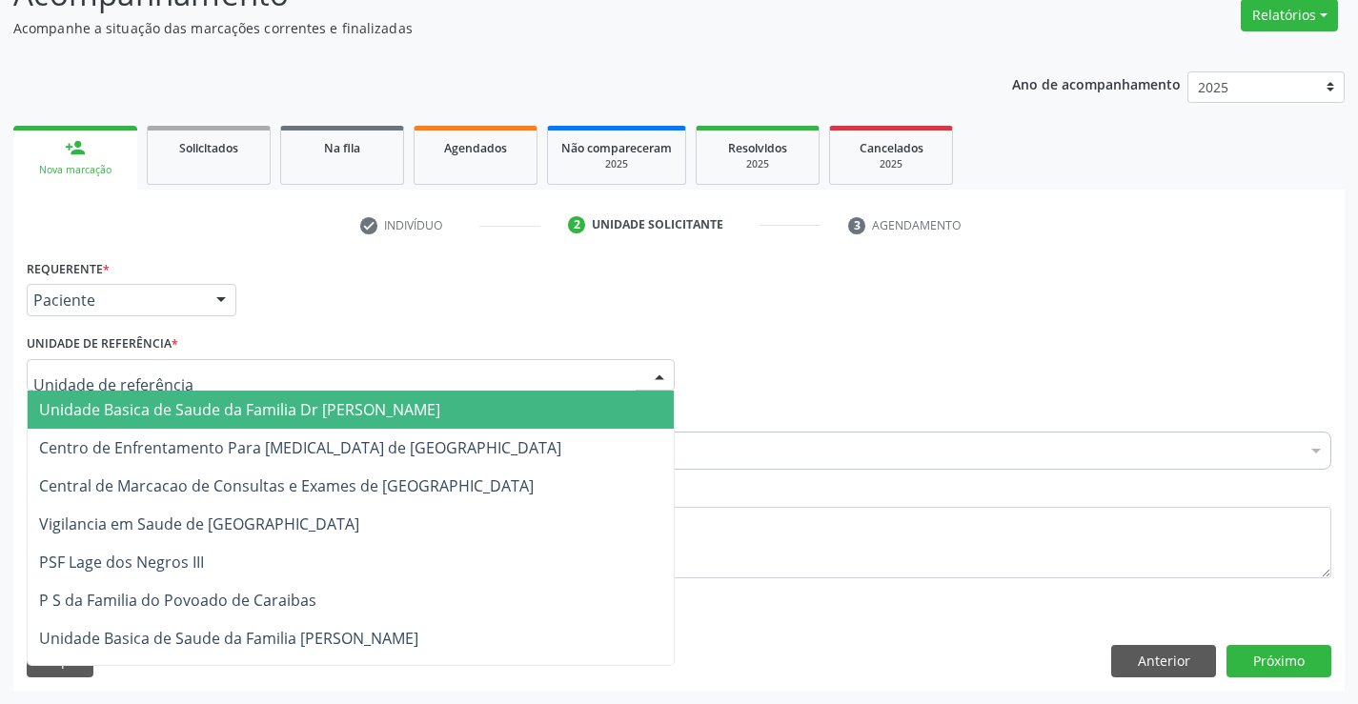
click at [93, 421] on span "Unidade Basica de Saude da Familia Dr [PERSON_NAME]" at bounding box center [351, 410] width 646 height 38
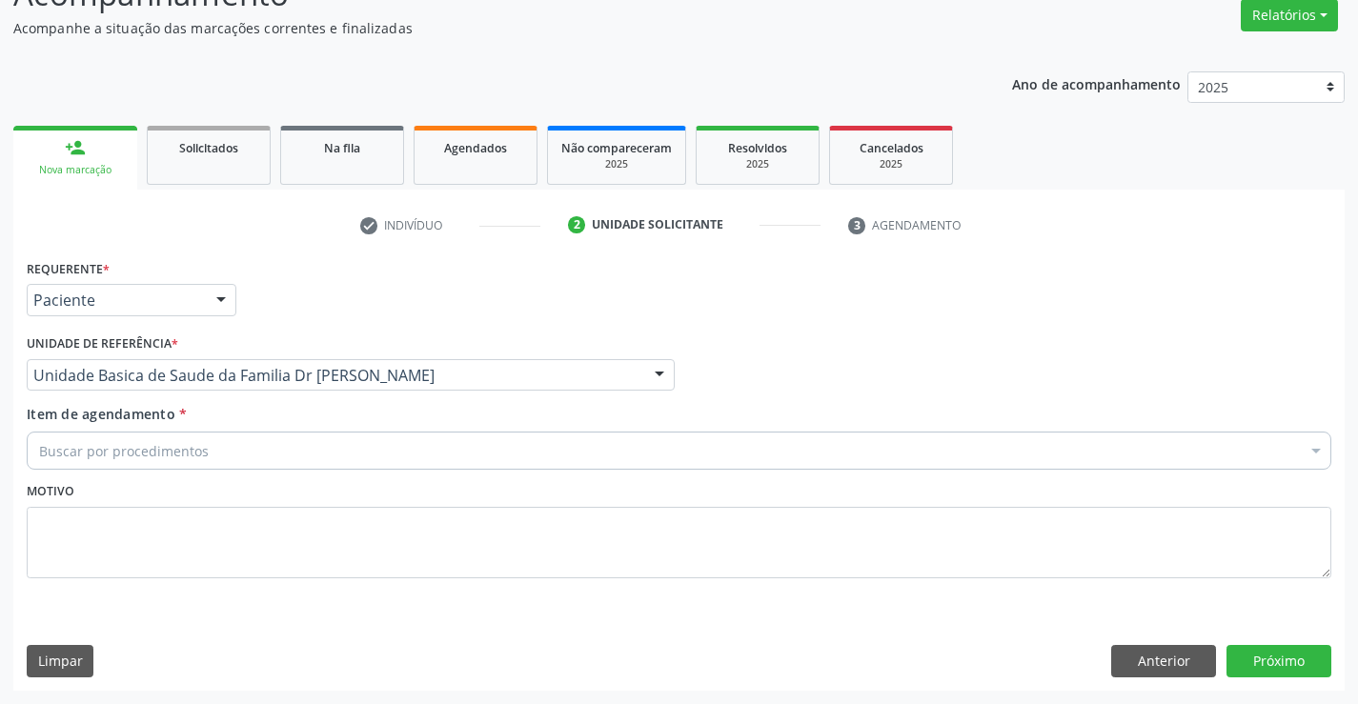
click at [91, 471] on div "Item de agendamento * Buscar por procedimentos Selecionar todos 0202040089 - 3X…" at bounding box center [679, 440] width 1315 height 73
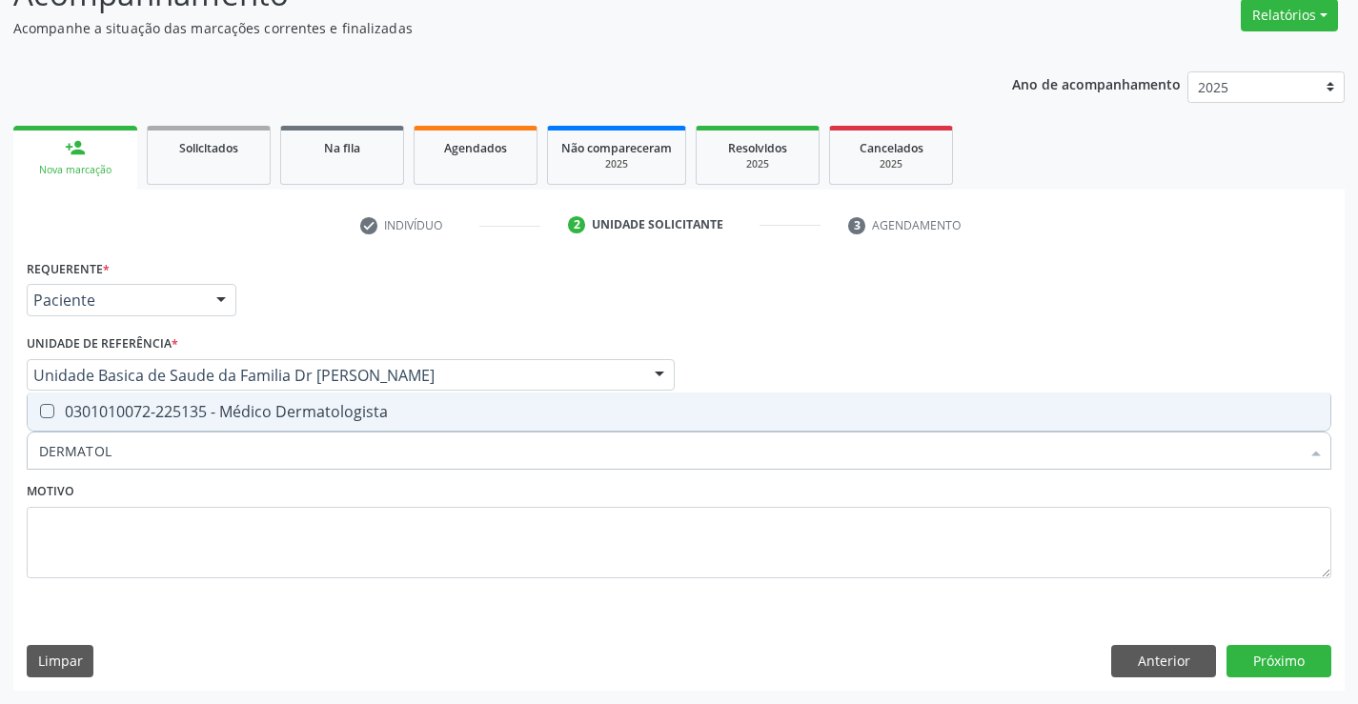
type input "DERMATOLO"
click at [130, 412] on div "0301010072-225135 - Médico Dermatologista" at bounding box center [679, 411] width 1280 height 15
checkbox Dermatologista "true"
click at [1295, 663] on button "Próximo" at bounding box center [1279, 661] width 105 height 32
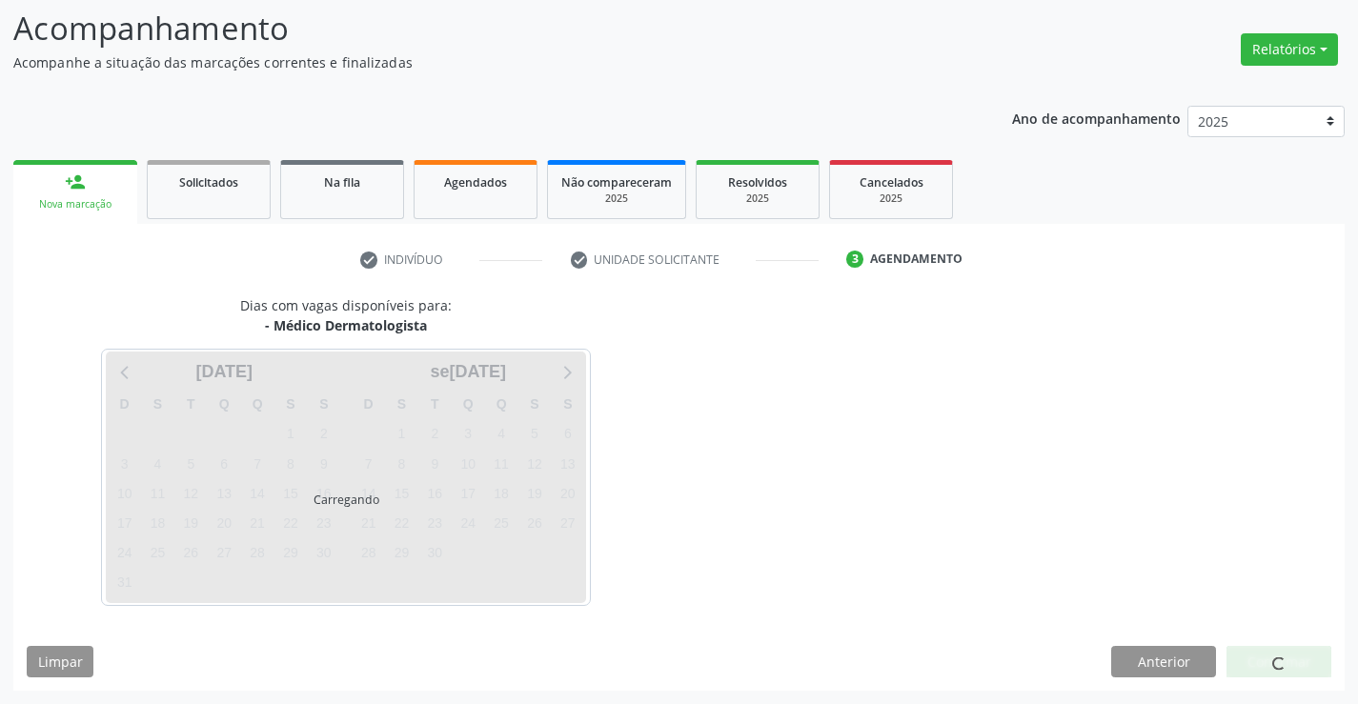
scroll to position [125, 0]
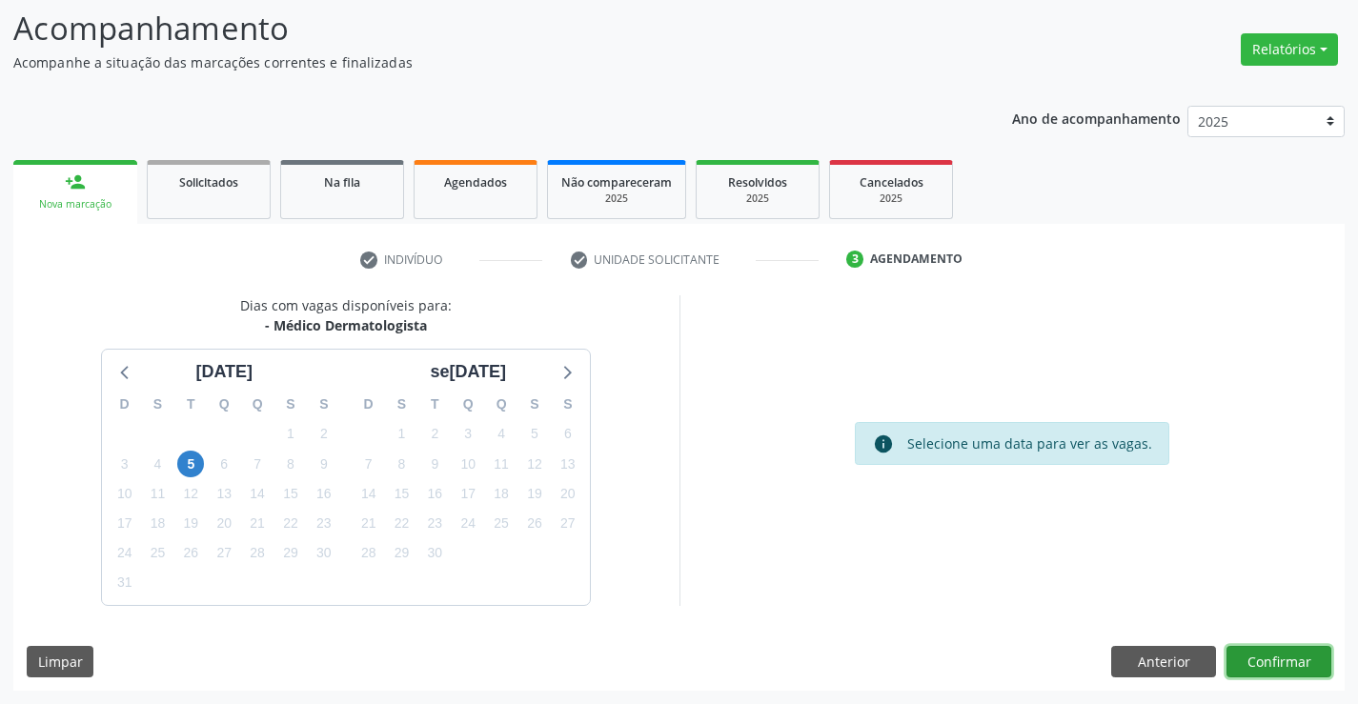
click at [1274, 662] on button "Confirmar" at bounding box center [1279, 662] width 105 height 32
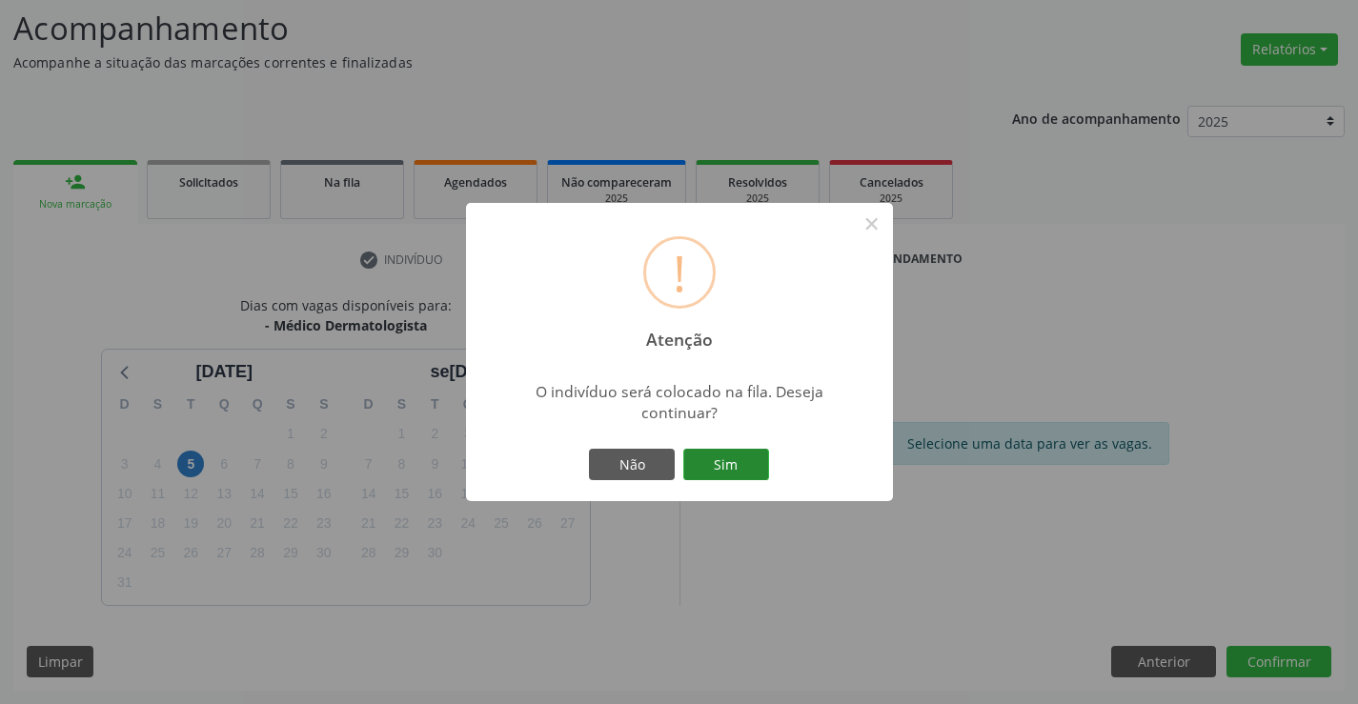
click at [741, 462] on button "Sim" at bounding box center [726, 465] width 86 height 32
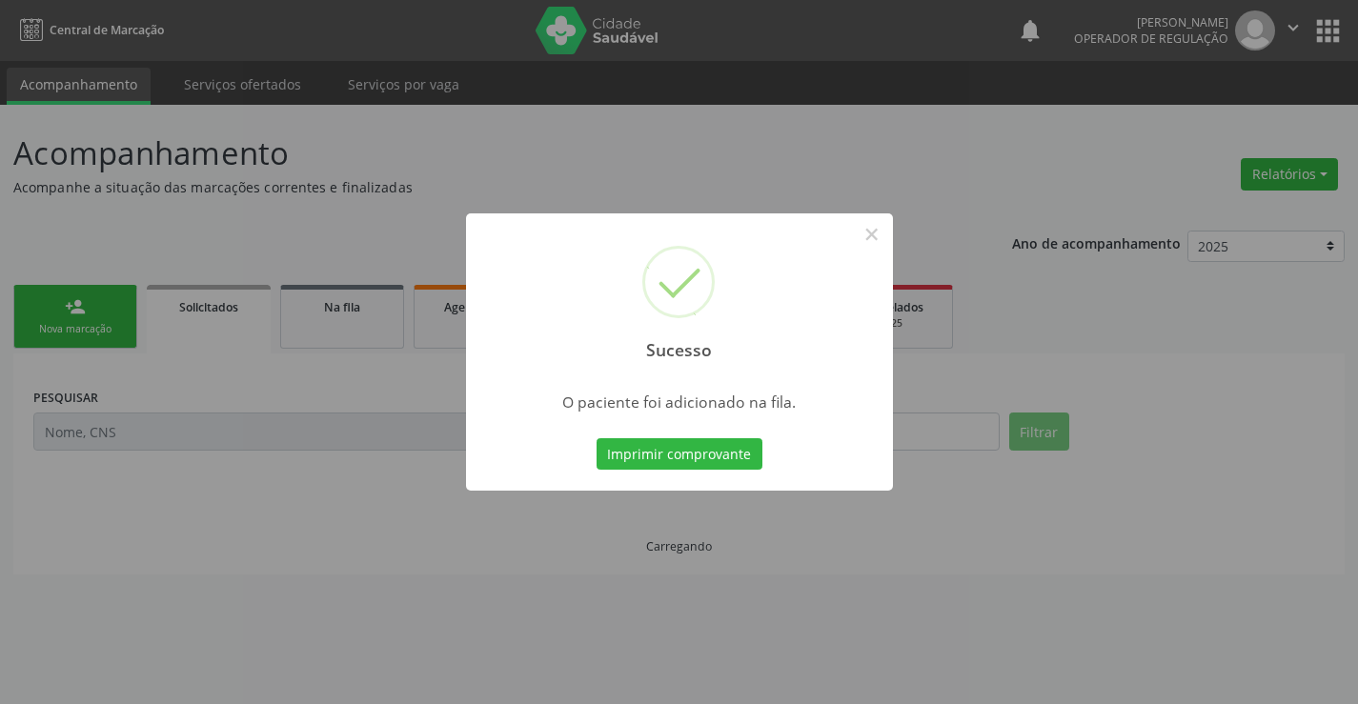
scroll to position [0, 0]
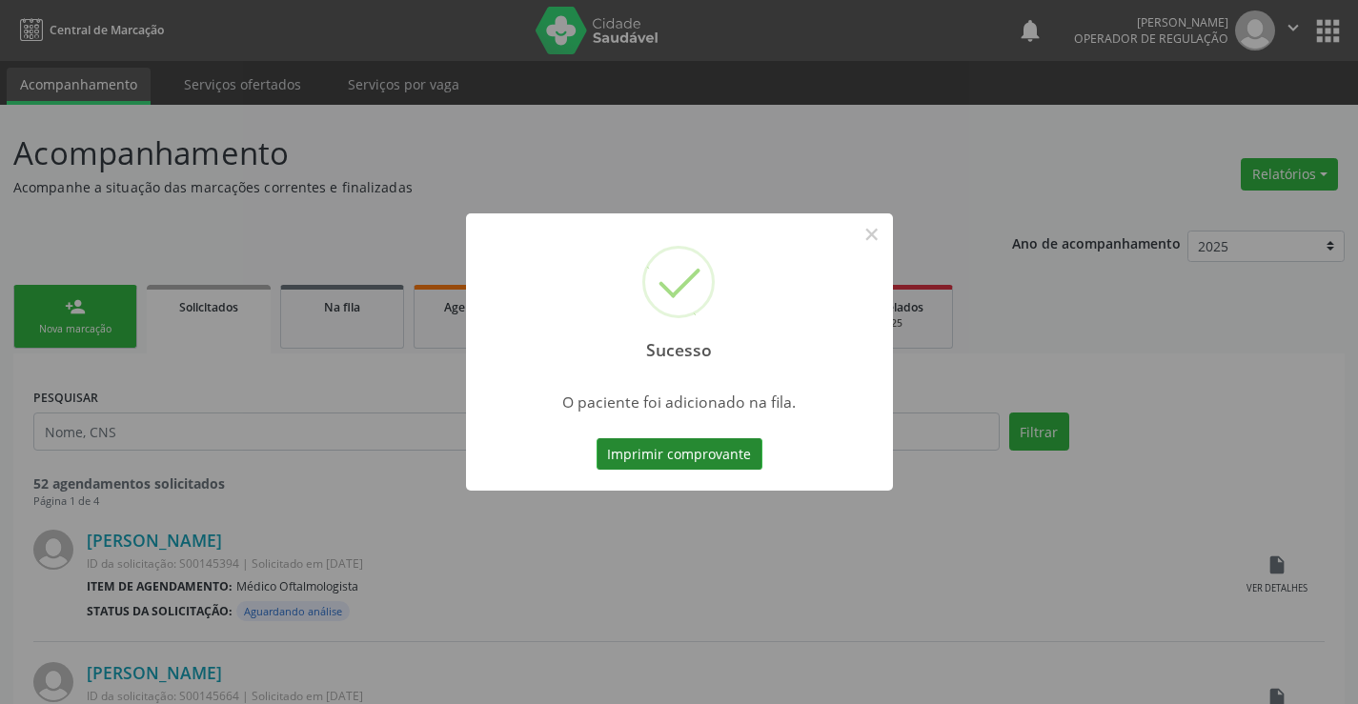
click at [701, 454] on button "Imprimir comprovante" at bounding box center [680, 454] width 166 height 32
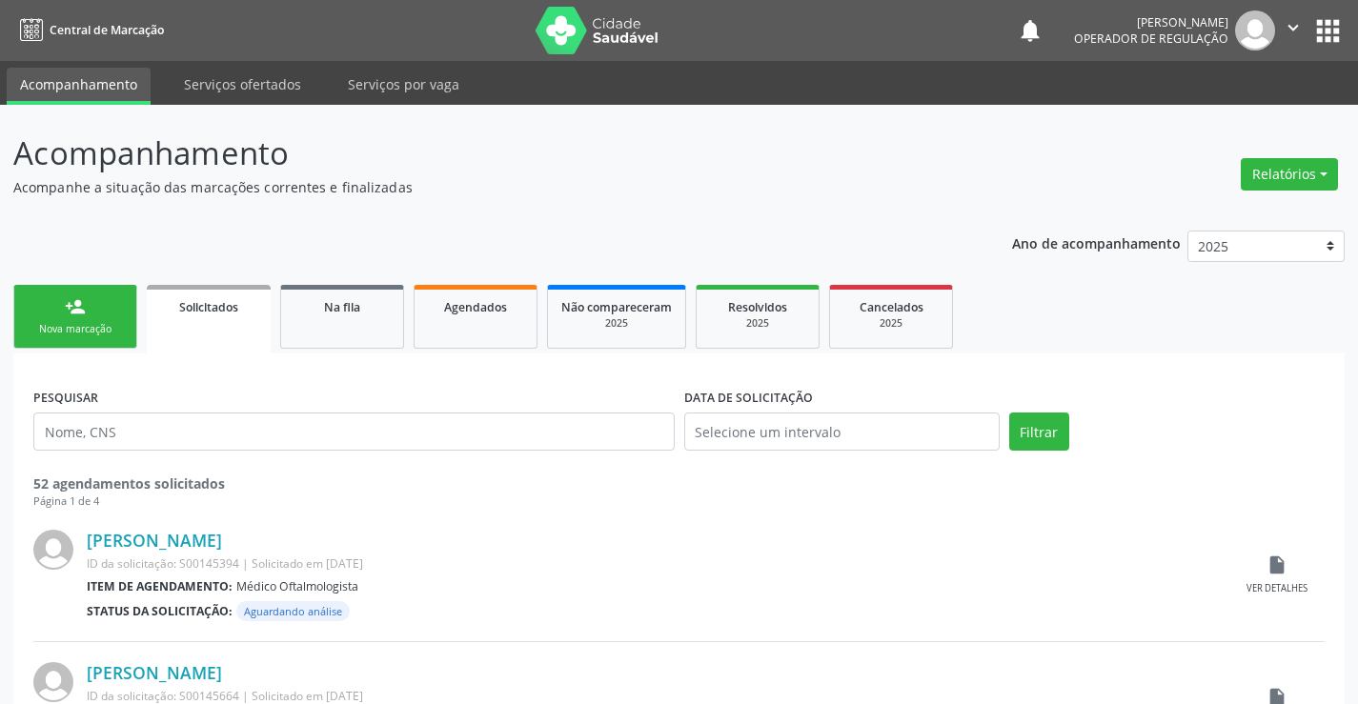
click at [120, 316] on link "person_add Nova marcação" at bounding box center [75, 317] width 124 height 64
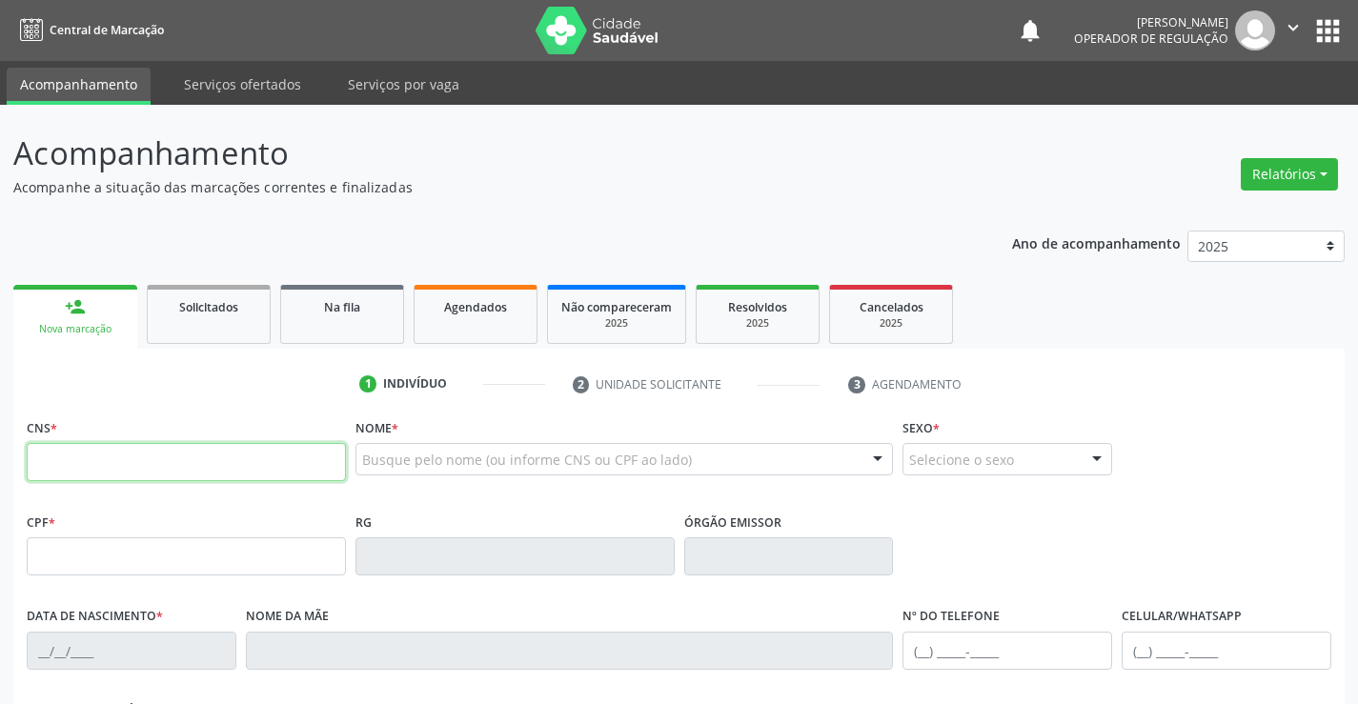
click at [286, 462] on input "text" at bounding box center [186, 462] width 319 height 38
type input "700 3039 9135 4030"
type input "994.482.115-20"
type input "0334578167"
type input "27/01/1962"
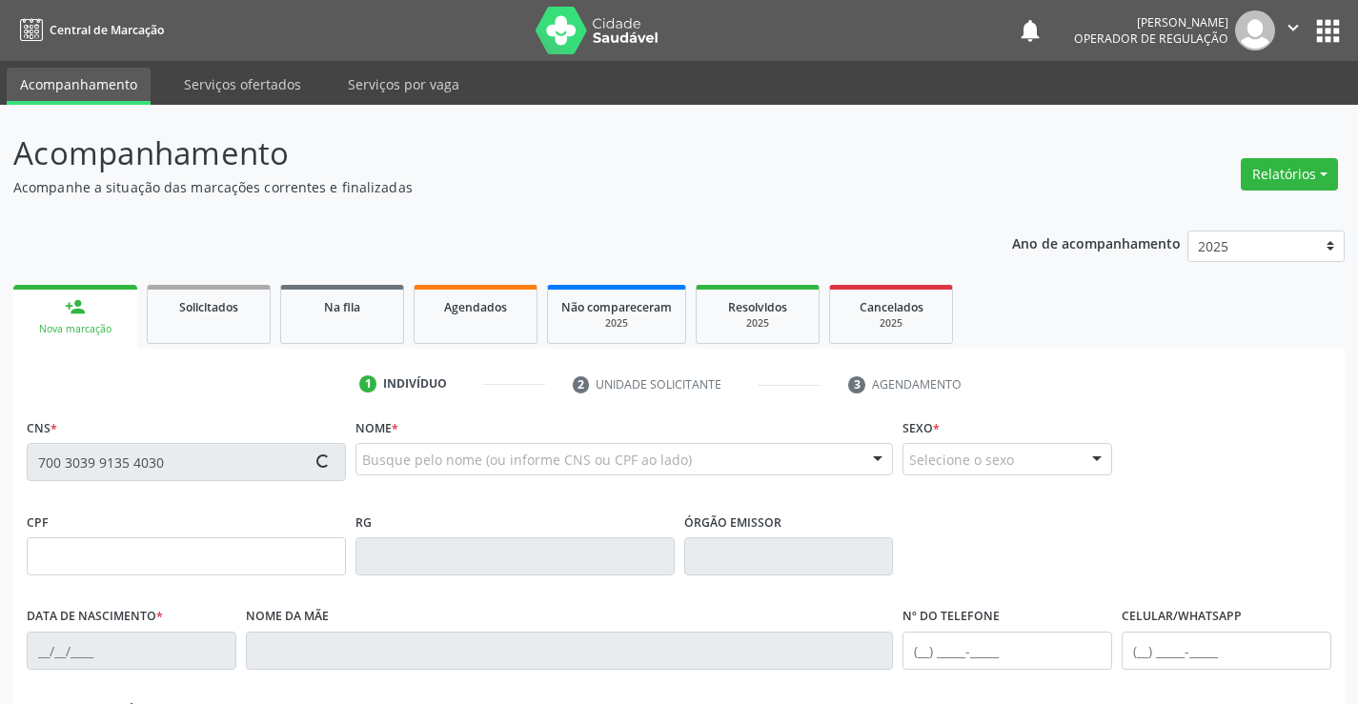
type input "Petronilia Januaria dos Santos"
type input "(74) 98151-6094"
type input "994.482.115-20"
type input "S/N"
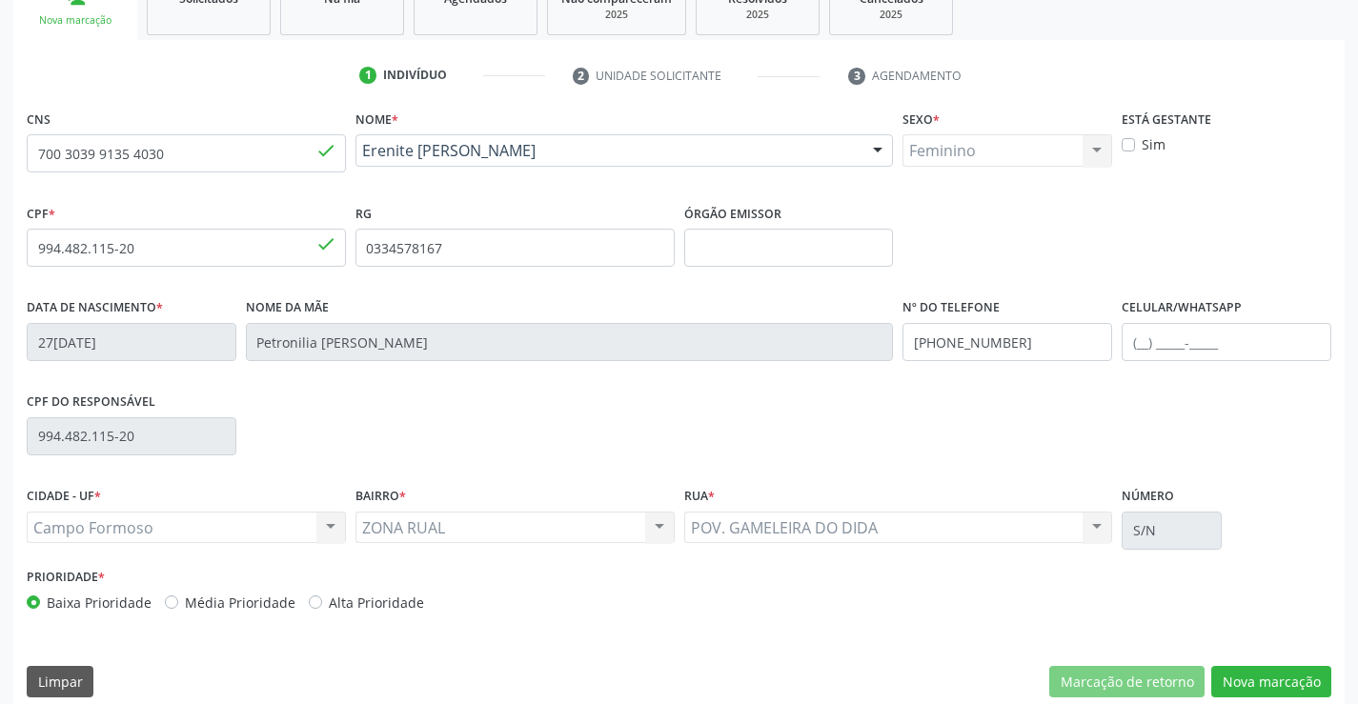
scroll to position [329, 0]
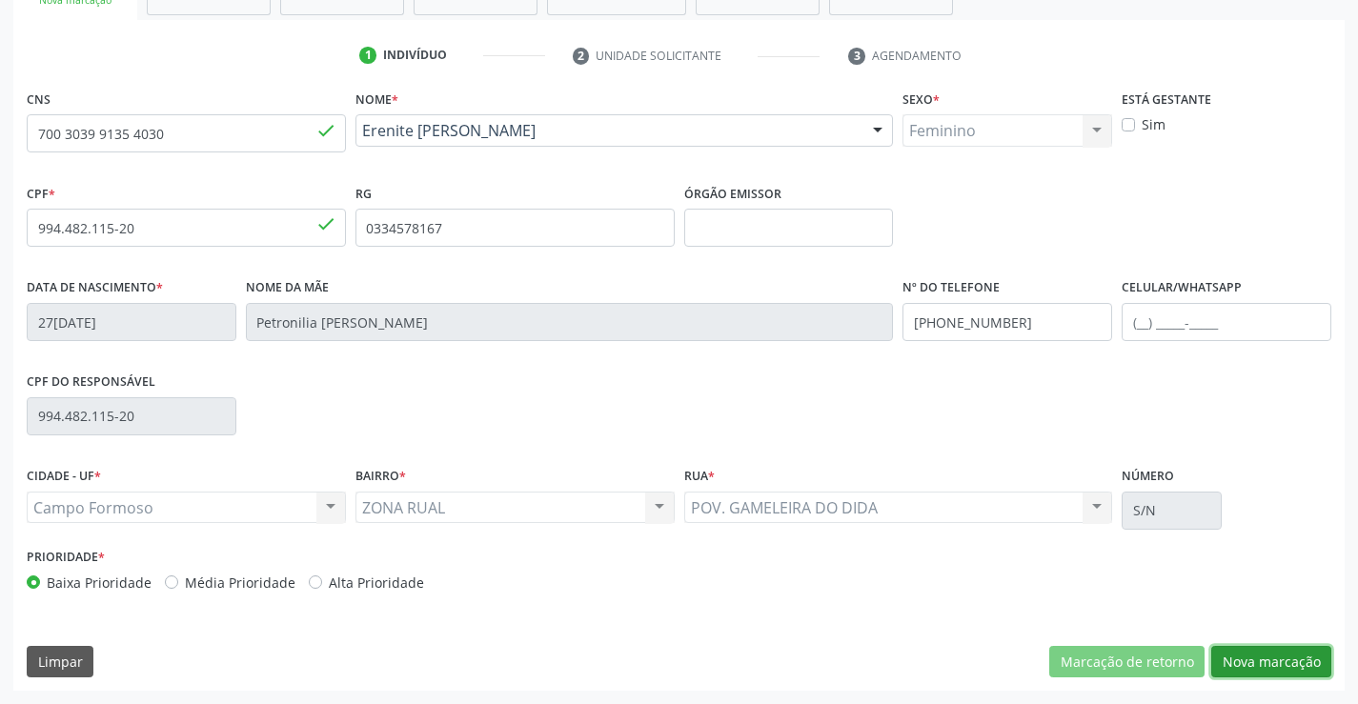
click at [1284, 662] on button "Nova marcação" at bounding box center [1272, 662] width 120 height 32
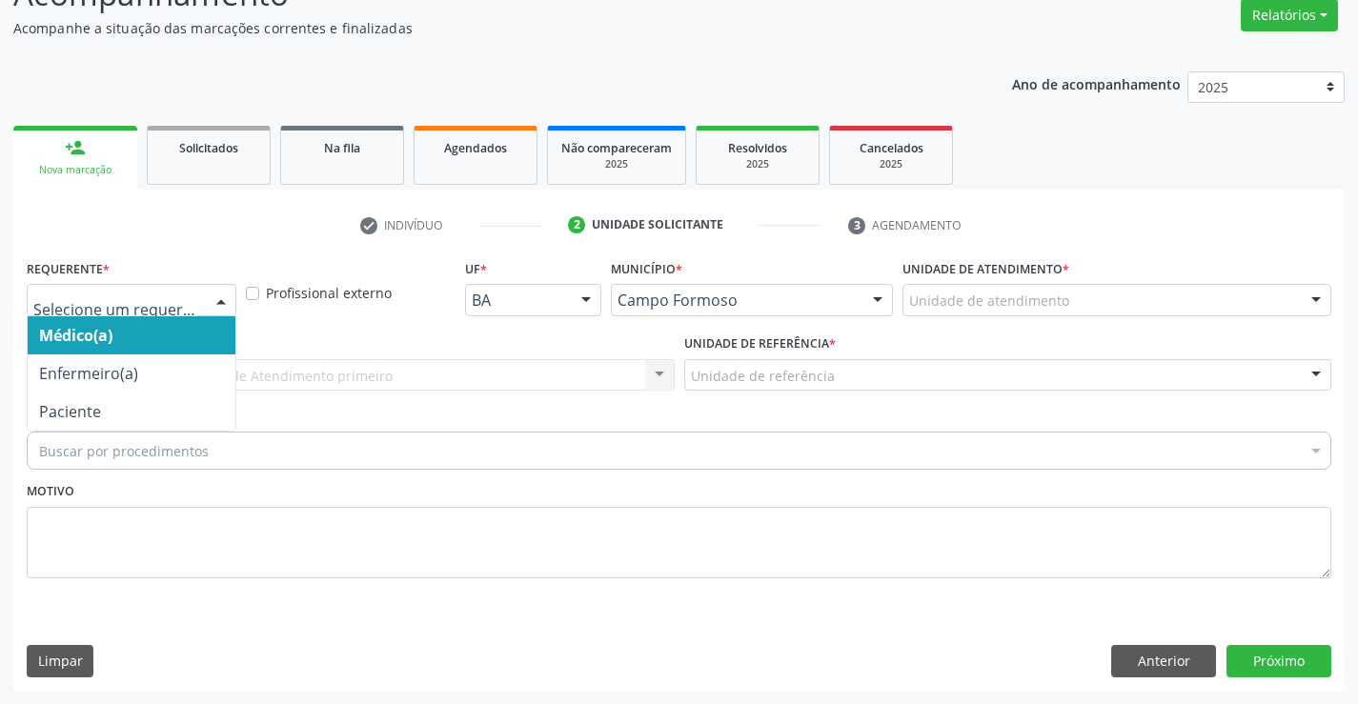
click at [118, 289] on div at bounding box center [132, 300] width 210 height 32
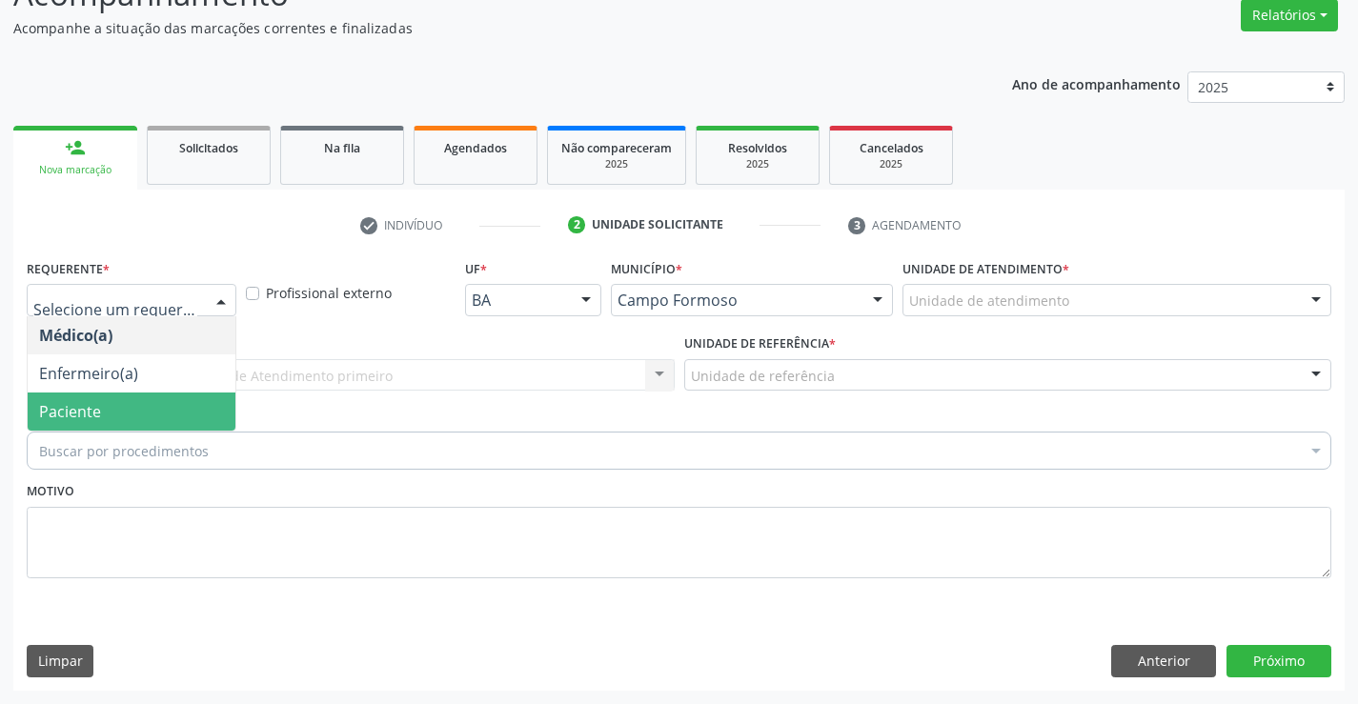
click at [84, 405] on span "Paciente" at bounding box center [70, 411] width 62 height 21
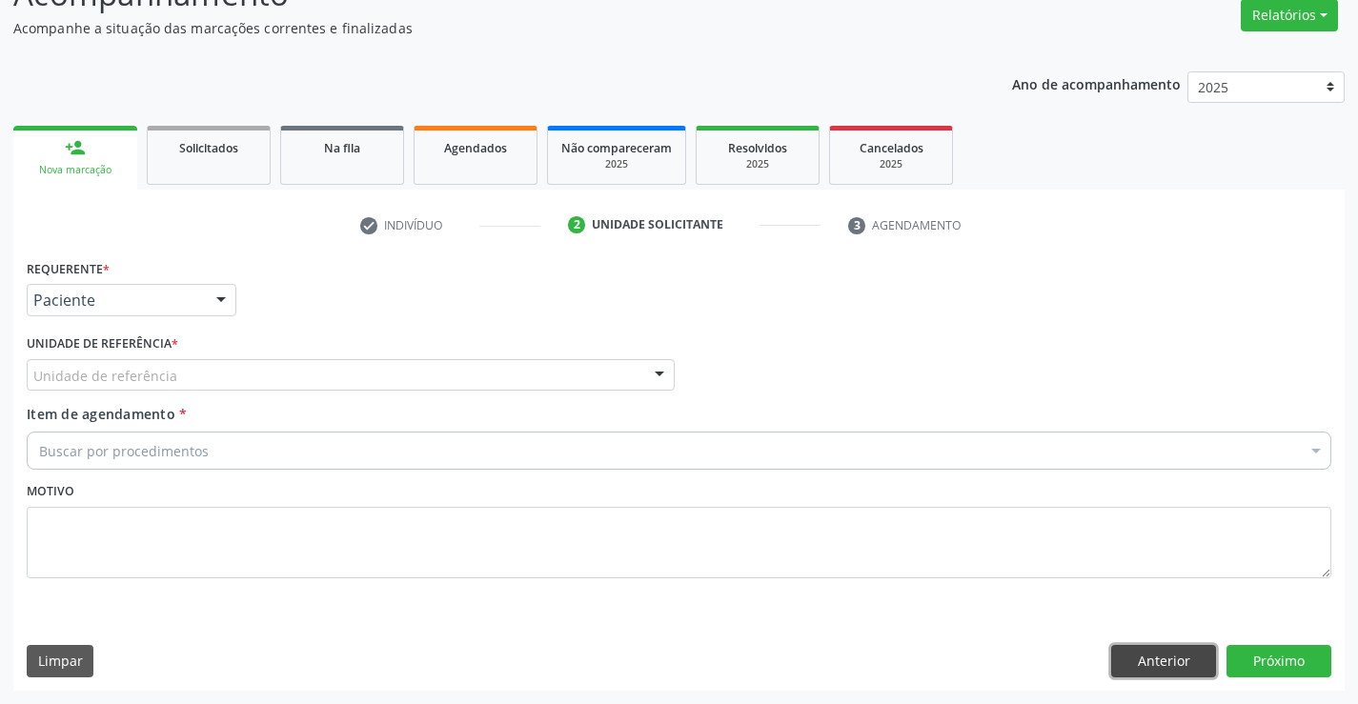
click at [1169, 656] on button "Anterior" at bounding box center [1163, 661] width 105 height 32
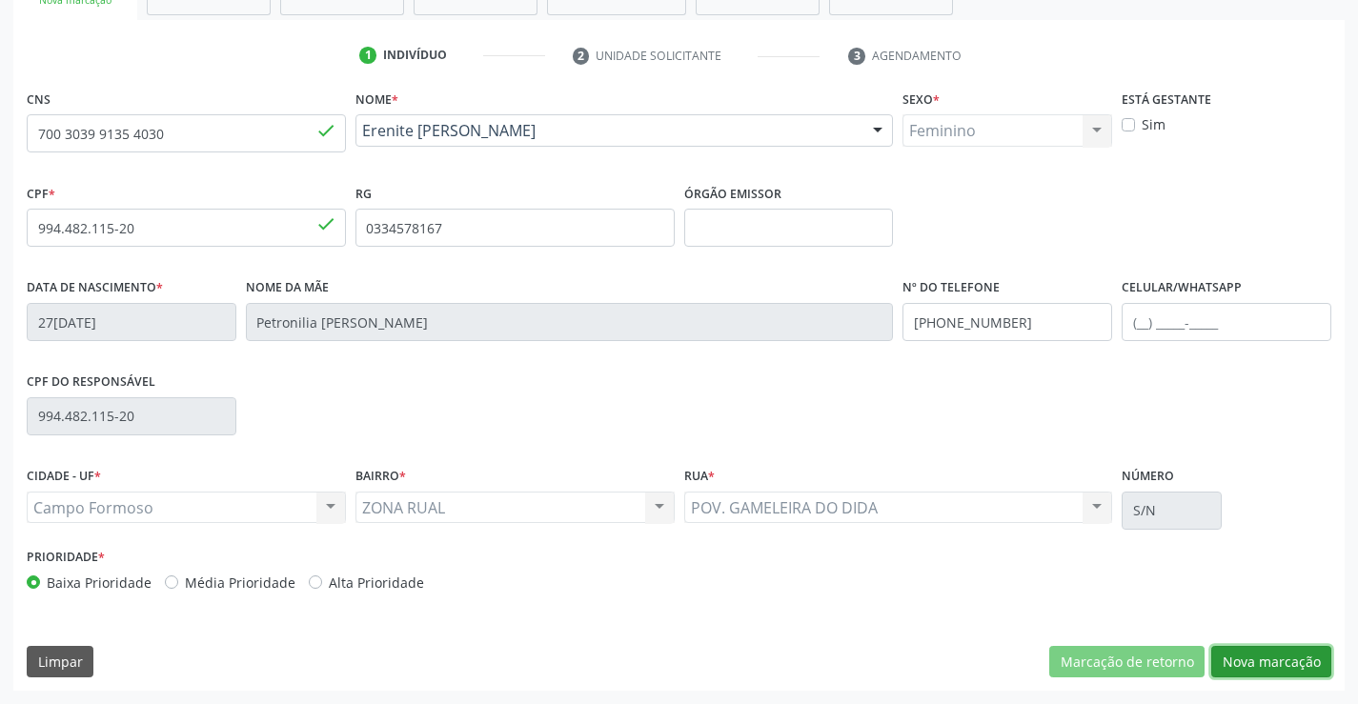
click at [1285, 664] on button "Nova marcação" at bounding box center [1272, 662] width 120 height 32
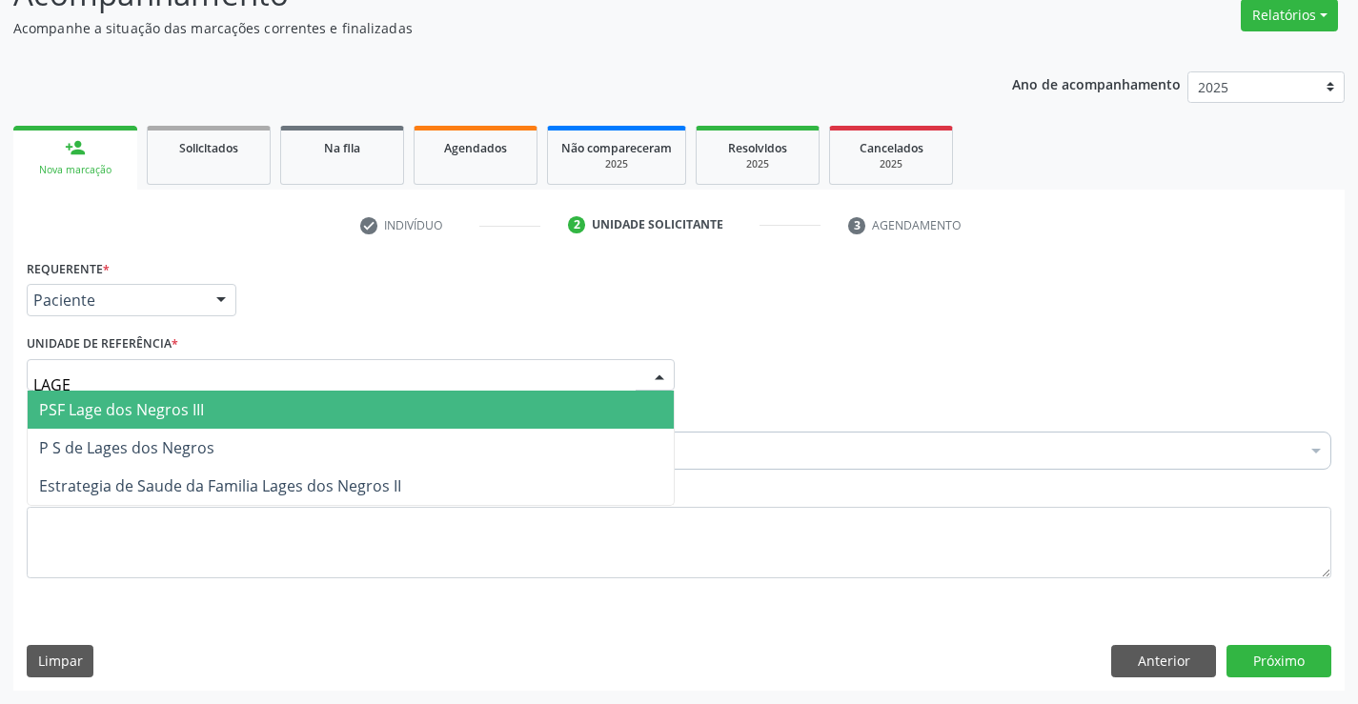
type input "LAGES"
click at [219, 402] on span "P S de Lages dos Negros" at bounding box center [351, 410] width 646 height 38
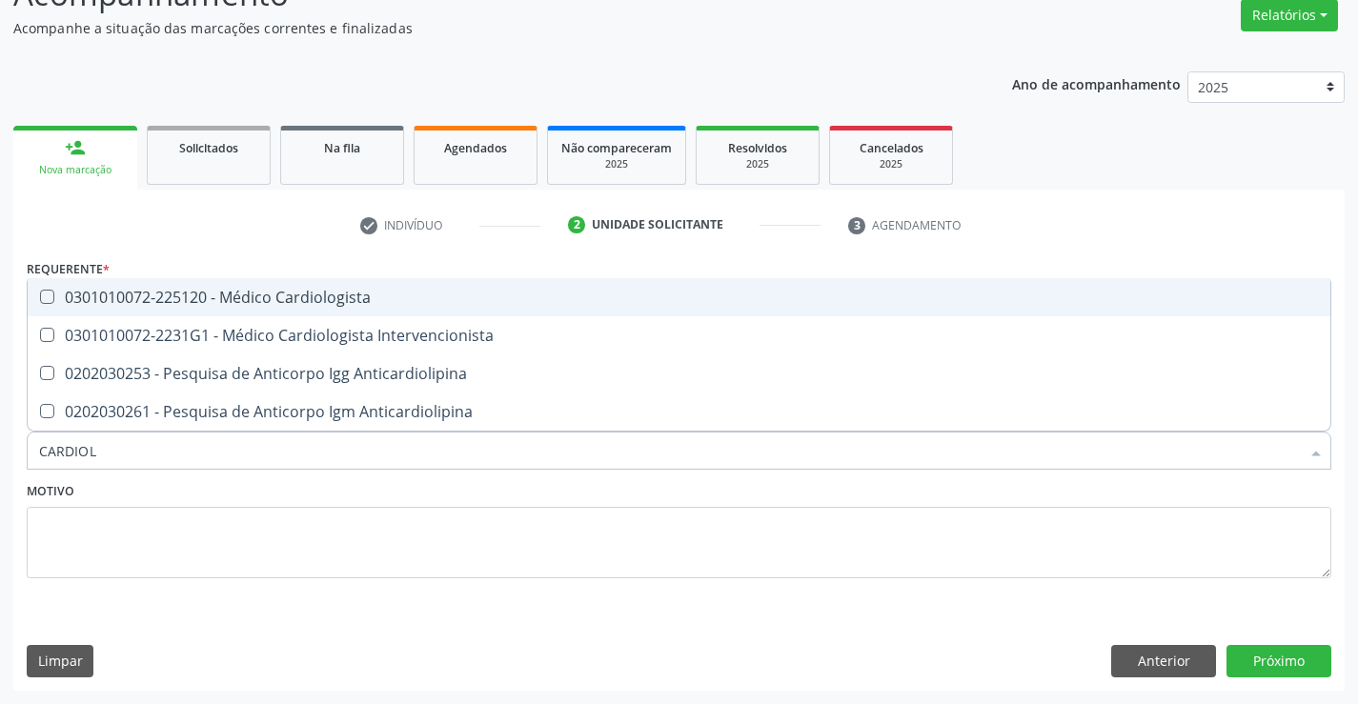
type input "CARDIOLO"
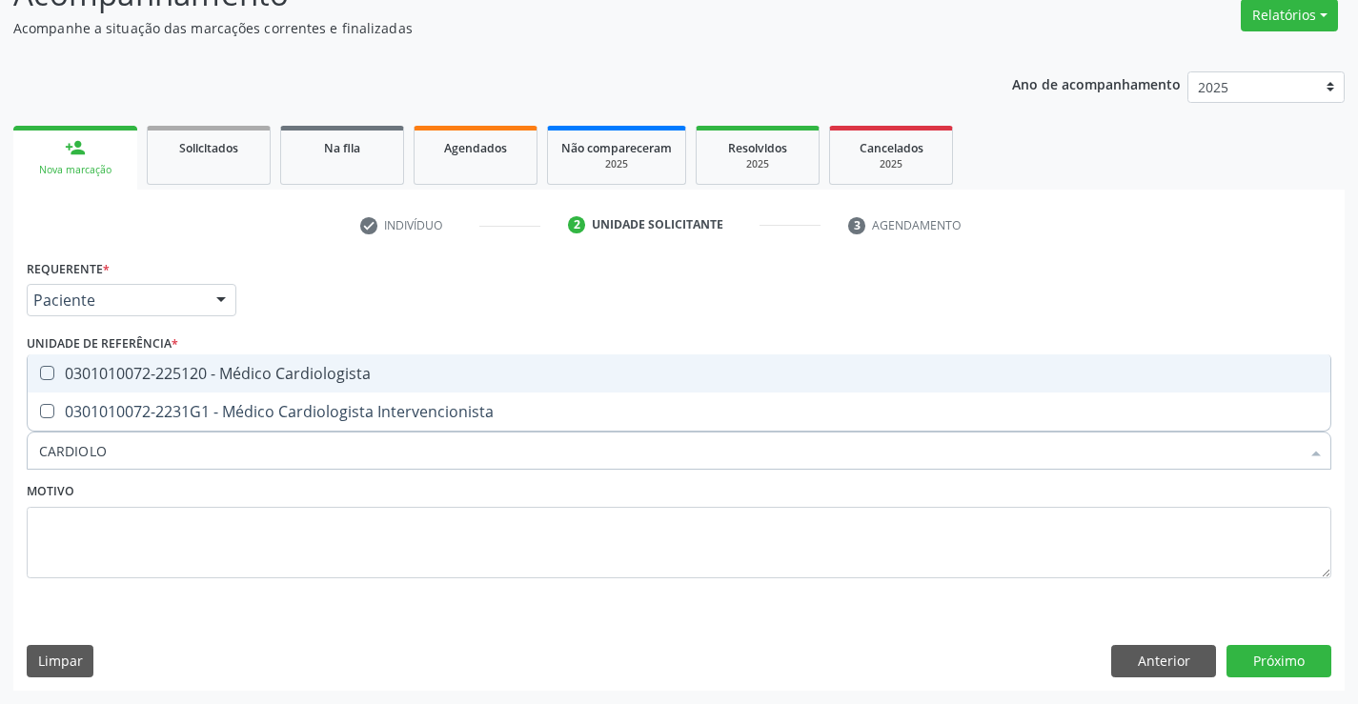
click at [253, 374] on div "0301010072-225120 - Médico Cardiologista" at bounding box center [679, 373] width 1280 height 15
checkbox Cardiologista "true"
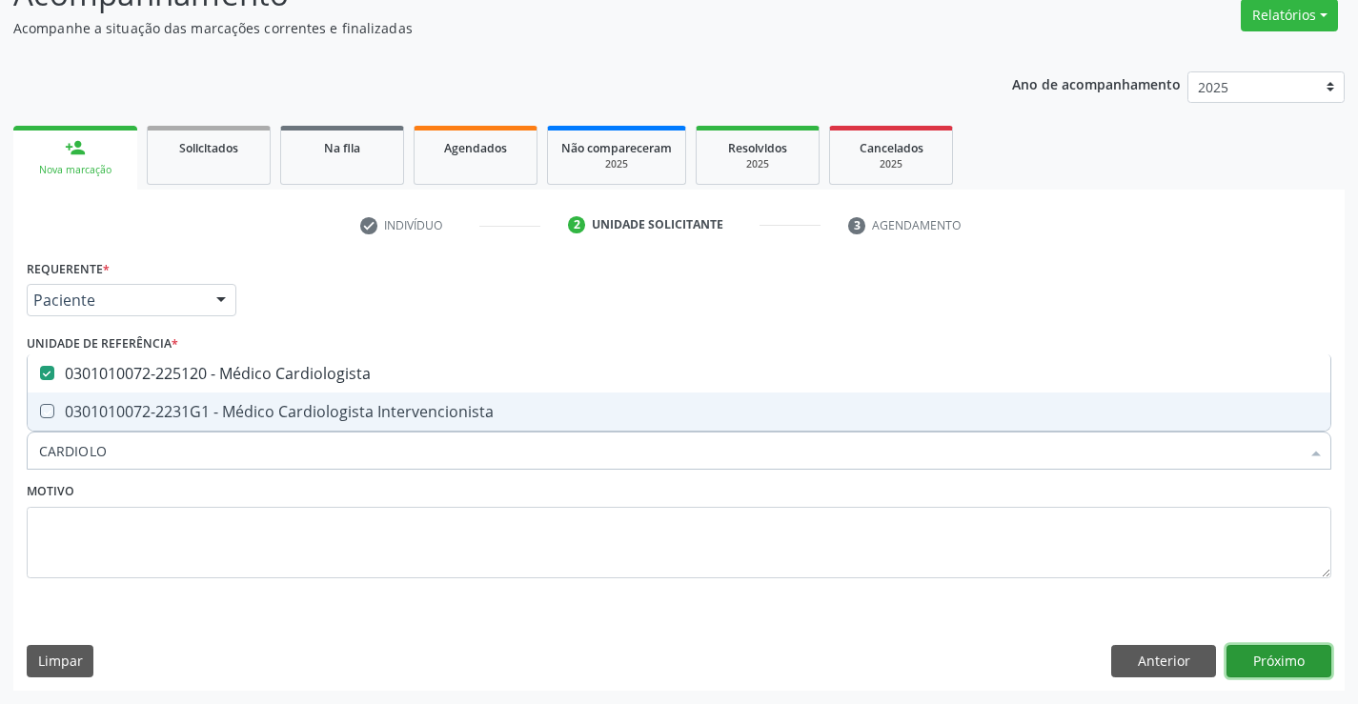
click at [1249, 653] on button "Próximo" at bounding box center [1279, 661] width 105 height 32
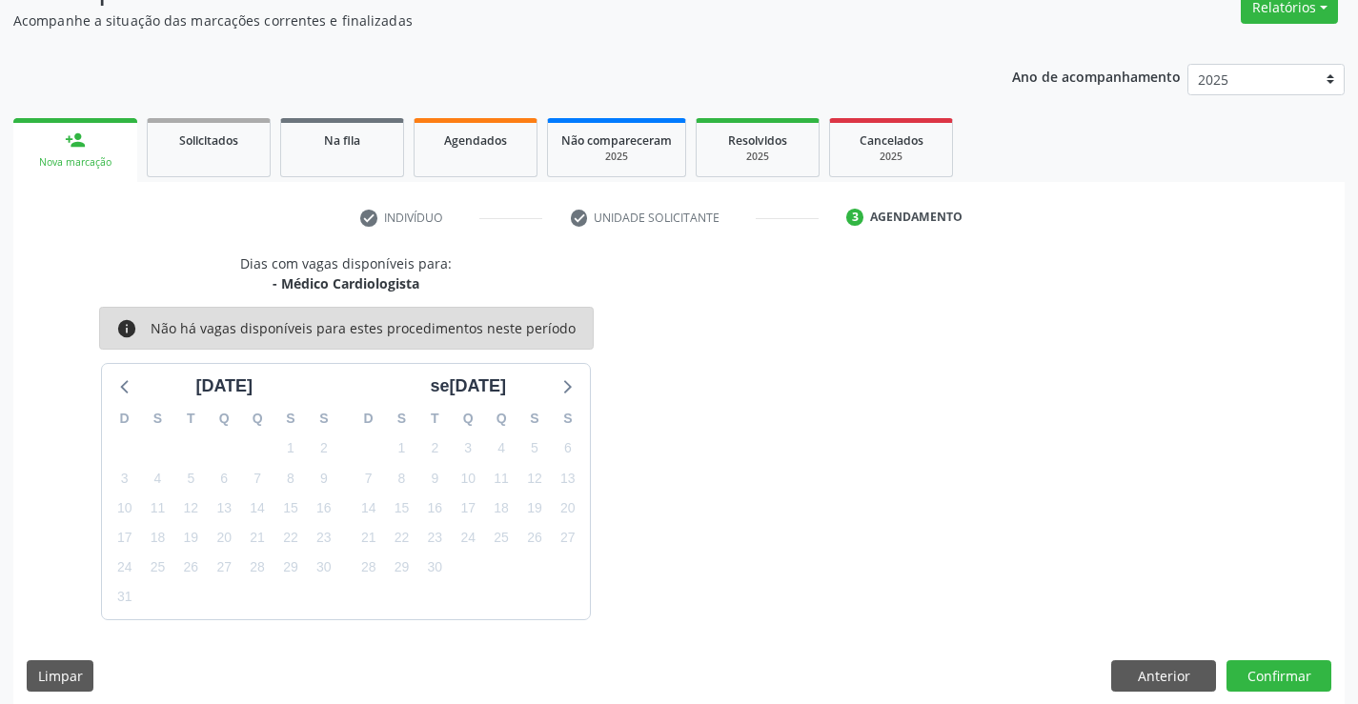
scroll to position [181, 0]
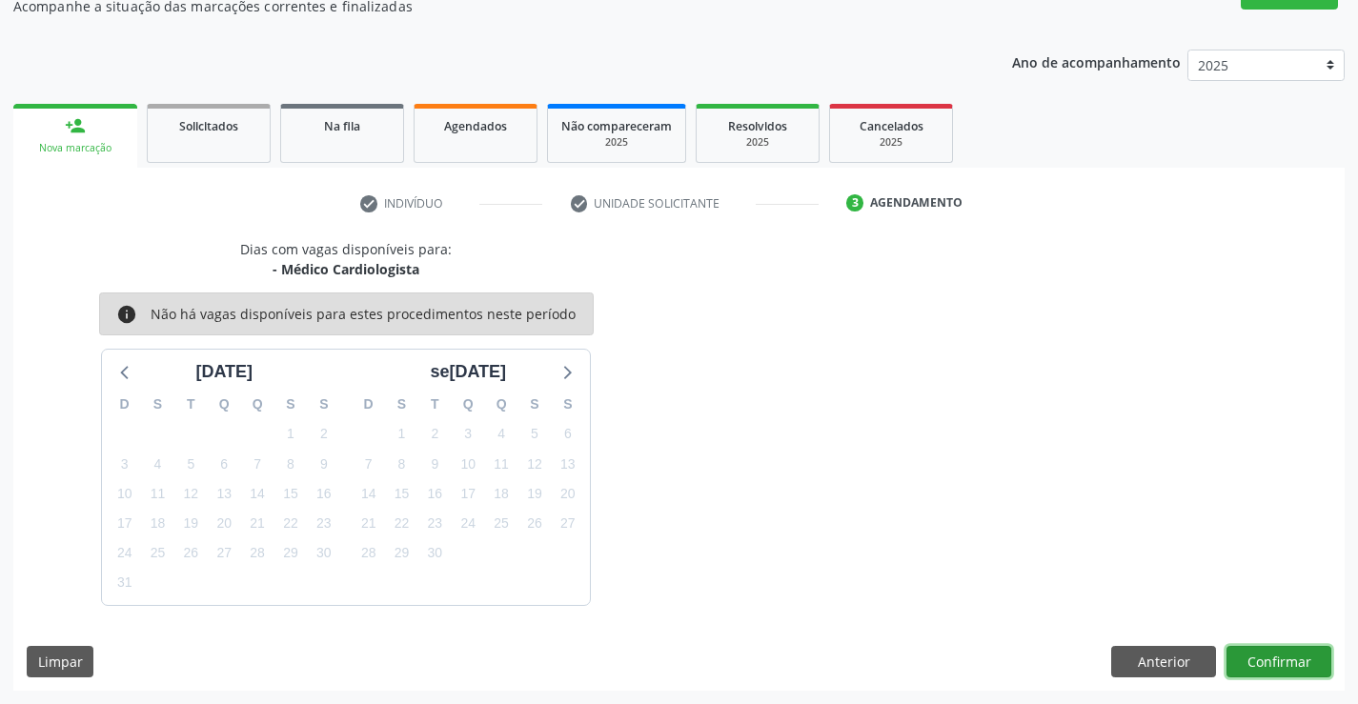
click at [1249, 653] on button "Confirmar" at bounding box center [1279, 662] width 105 height 32
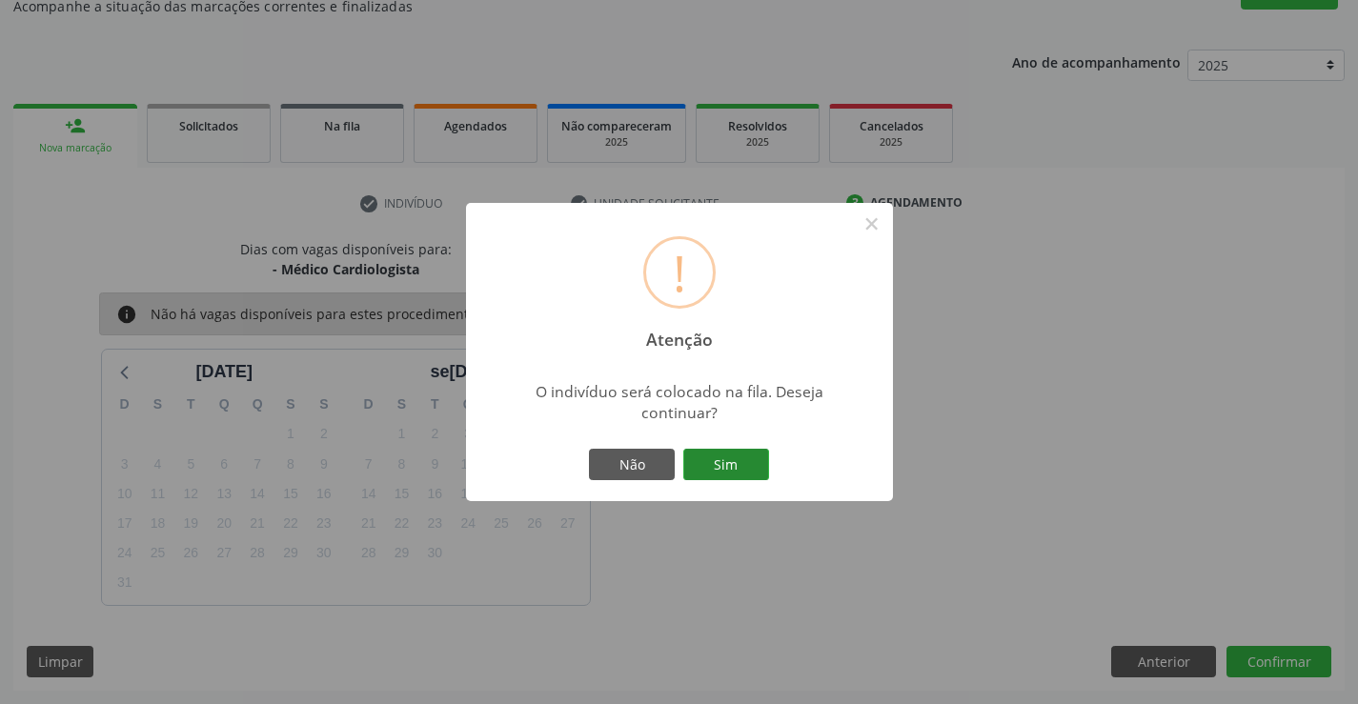
click at [708, 461] on button "Sim" at bounding box center [726, 465] width 86 height 32
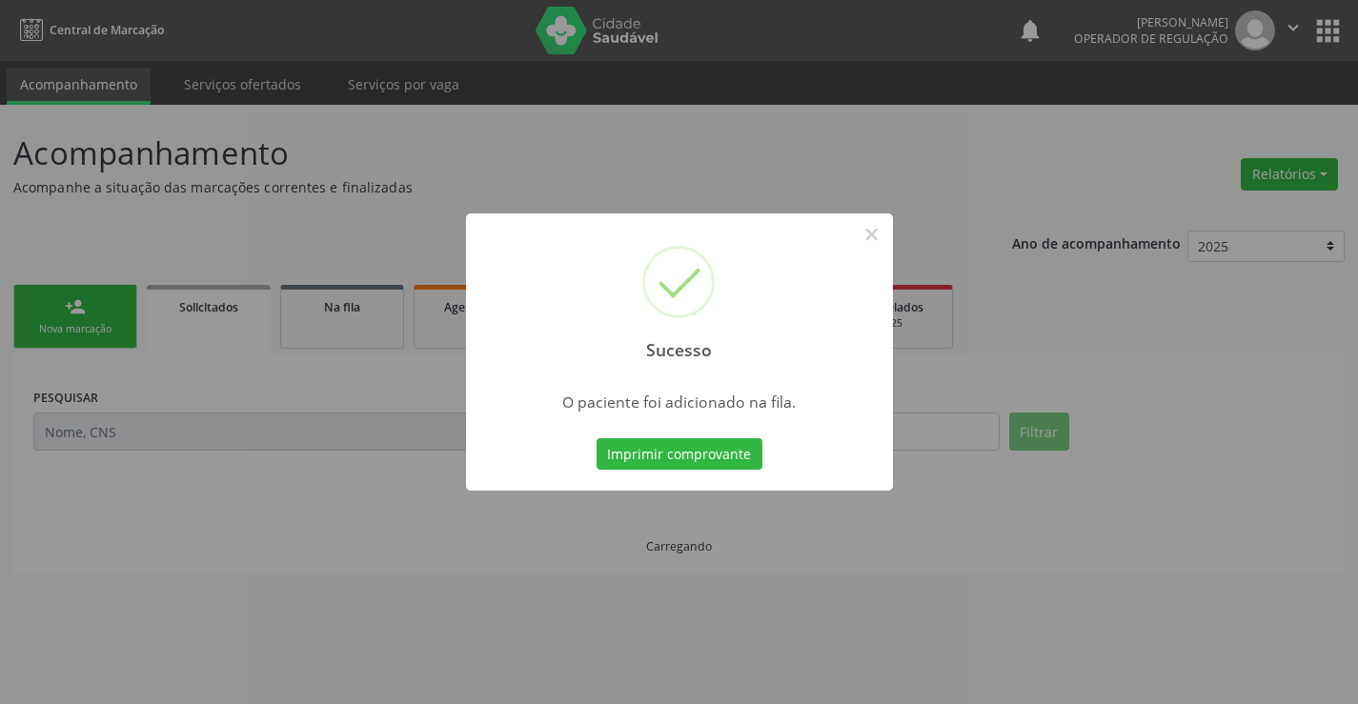
scroll to position [0, 0]
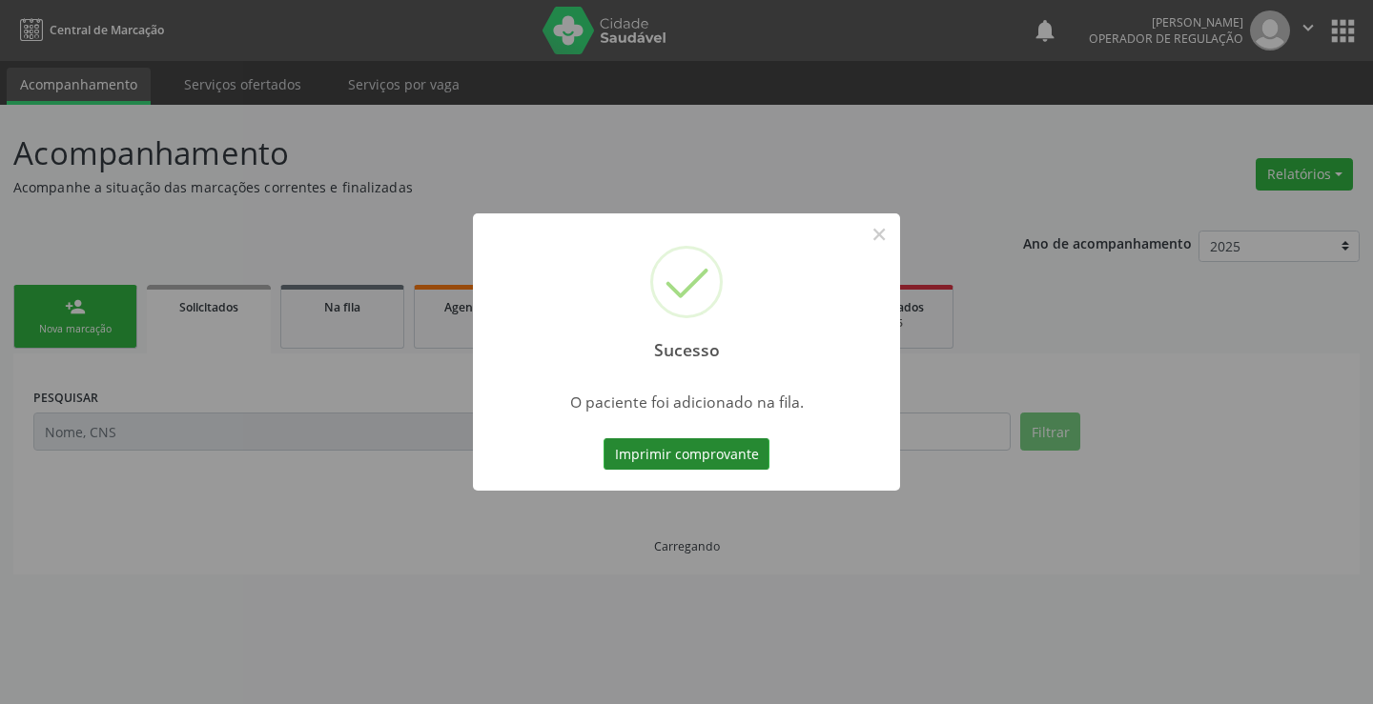
click at [751, 451] on button "Imprimir comprovante" at bounding box center [686, 454] width 166 height 32
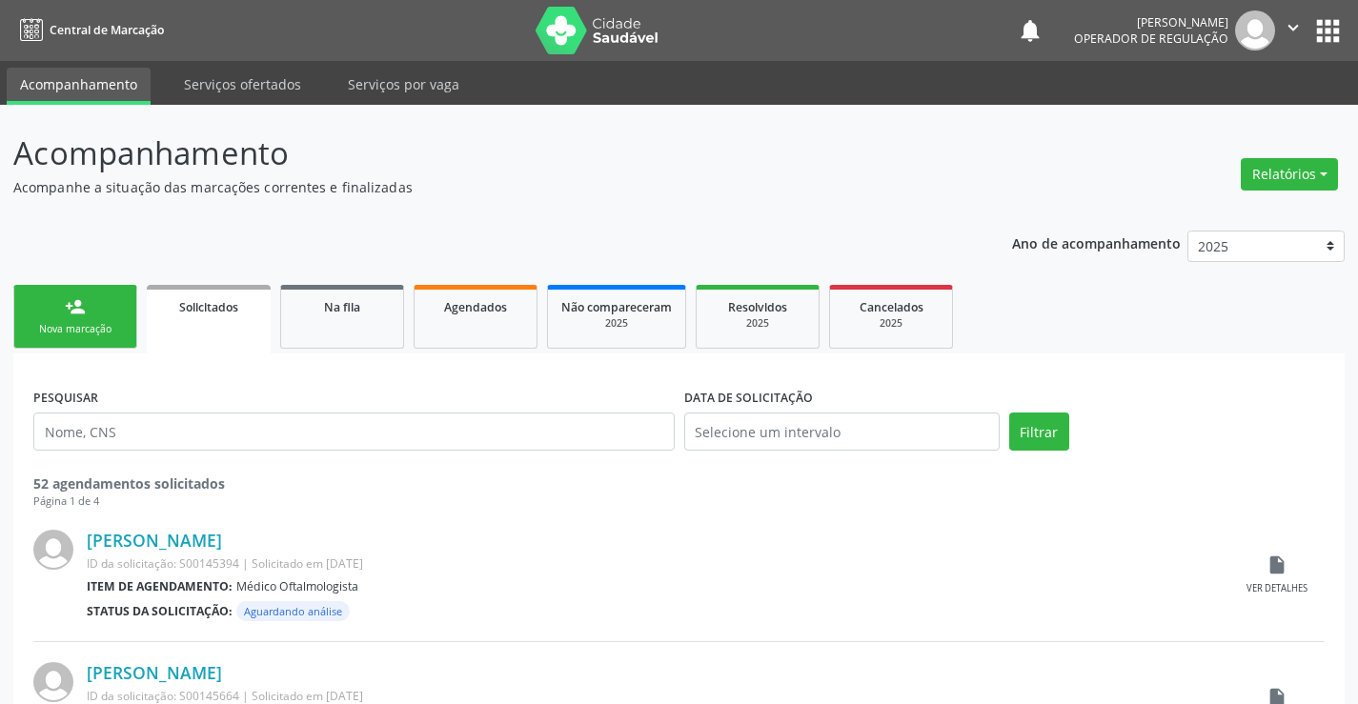
click at [99, 332] on div "Nova marcação" at bounding box center [75, 329] width 95 height 14
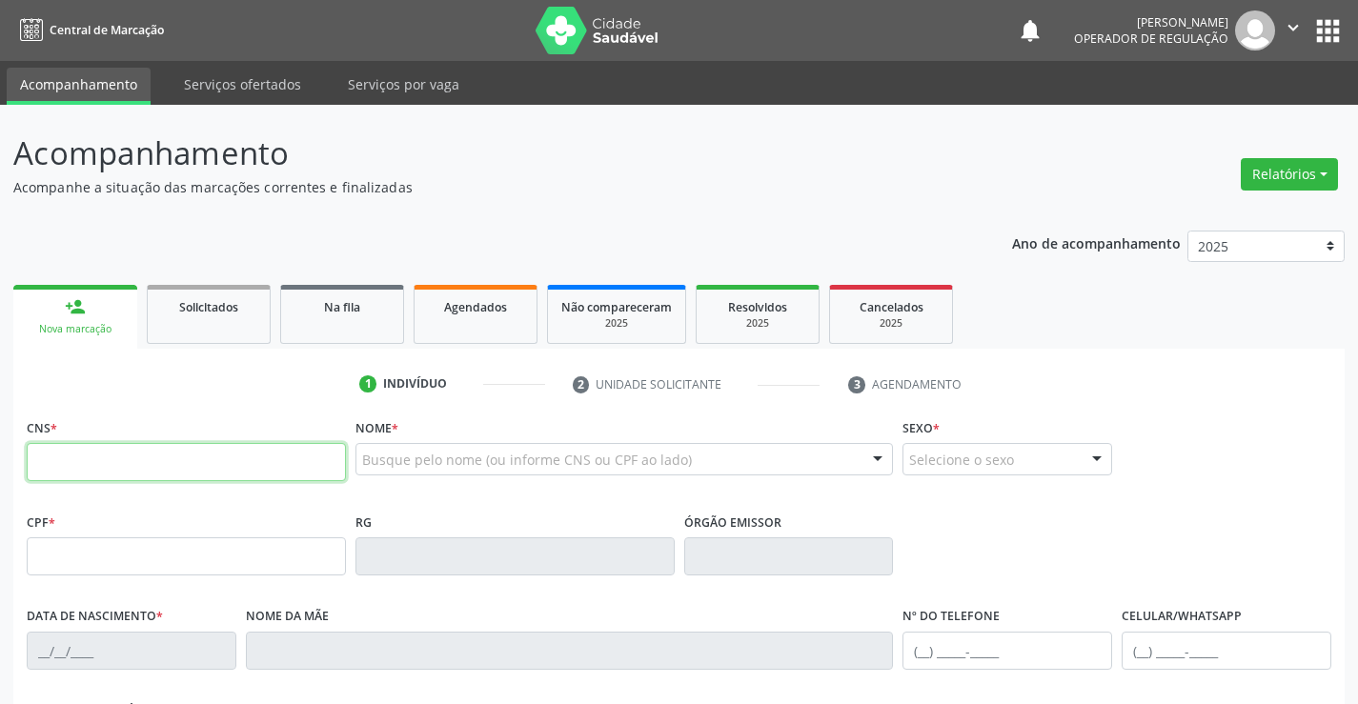
paste input "700 3039 9135 4030"
type input "700 3039 9135 4030"
type input "994.482.115-20"
type input "0334578167"
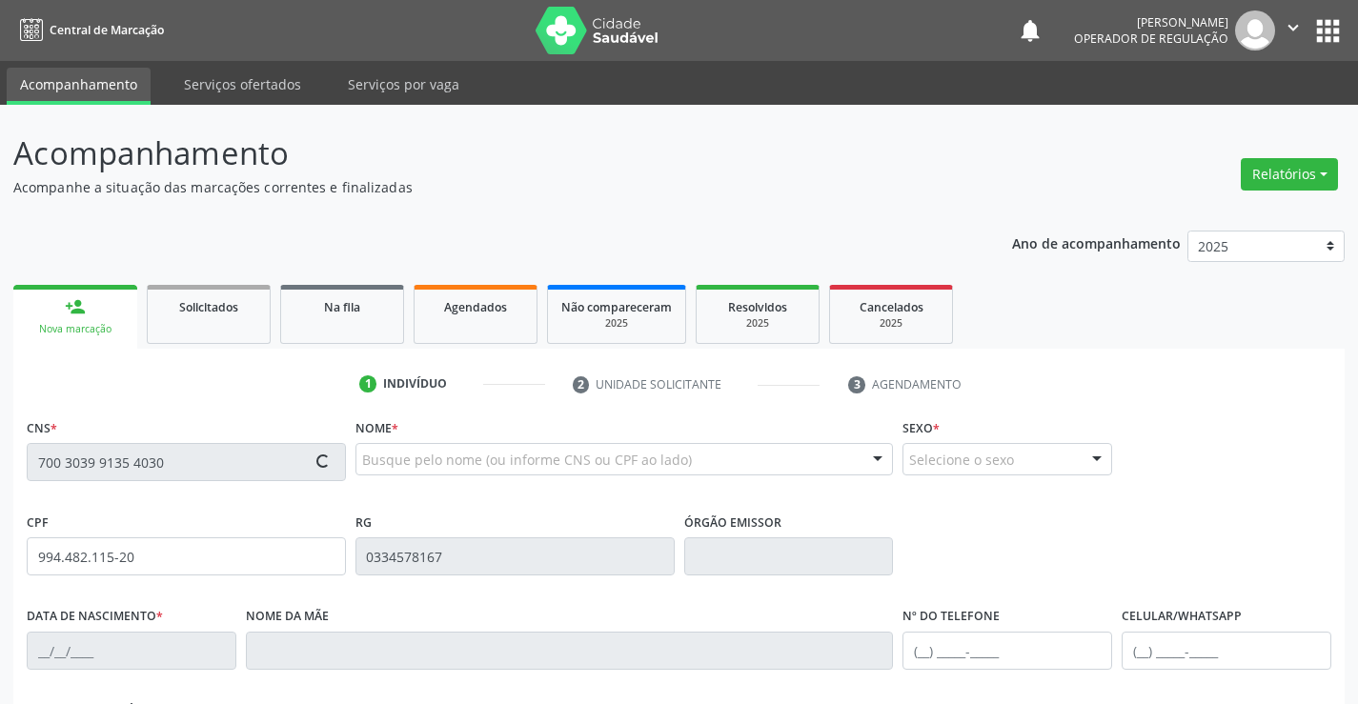
type input "27/01/1962"
type input "Petronilia Januaria dos Santos"
type input "(74) 98151-6094"
type input "994.482.115-20"
type input "S/N"
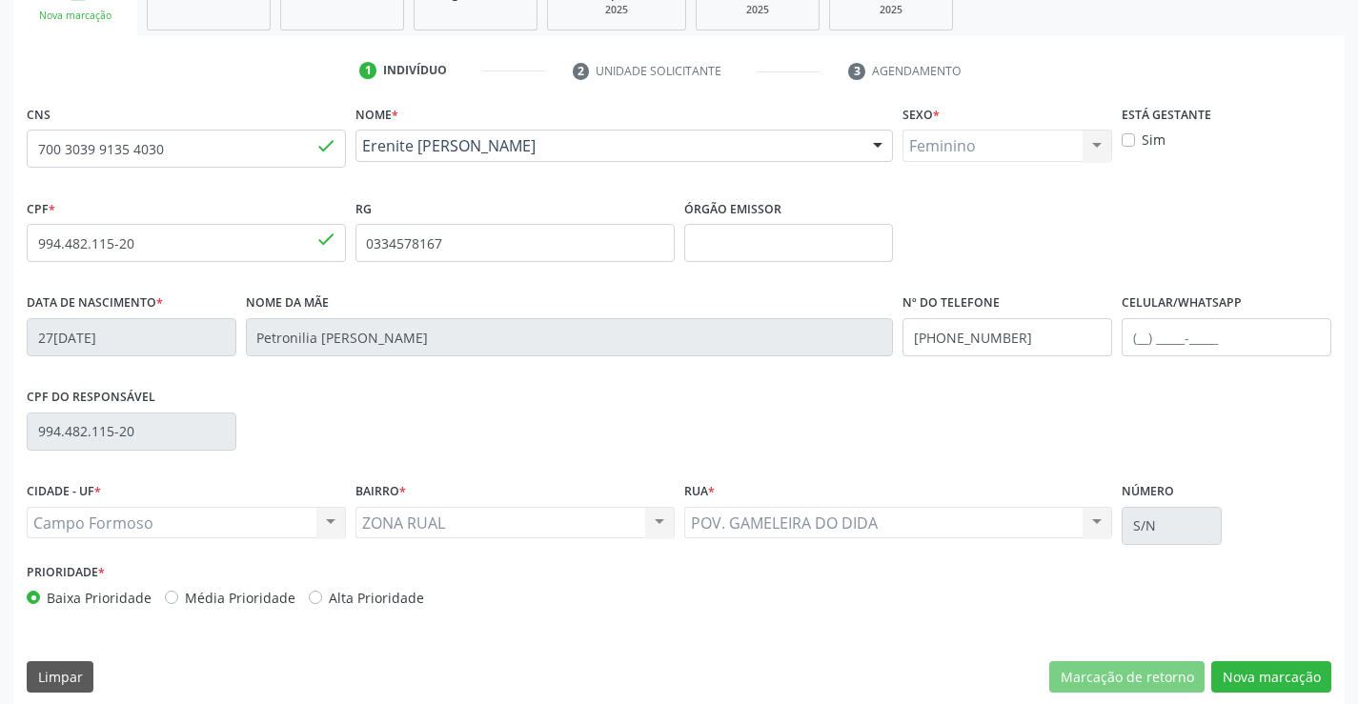
scroll to position [329, 0]
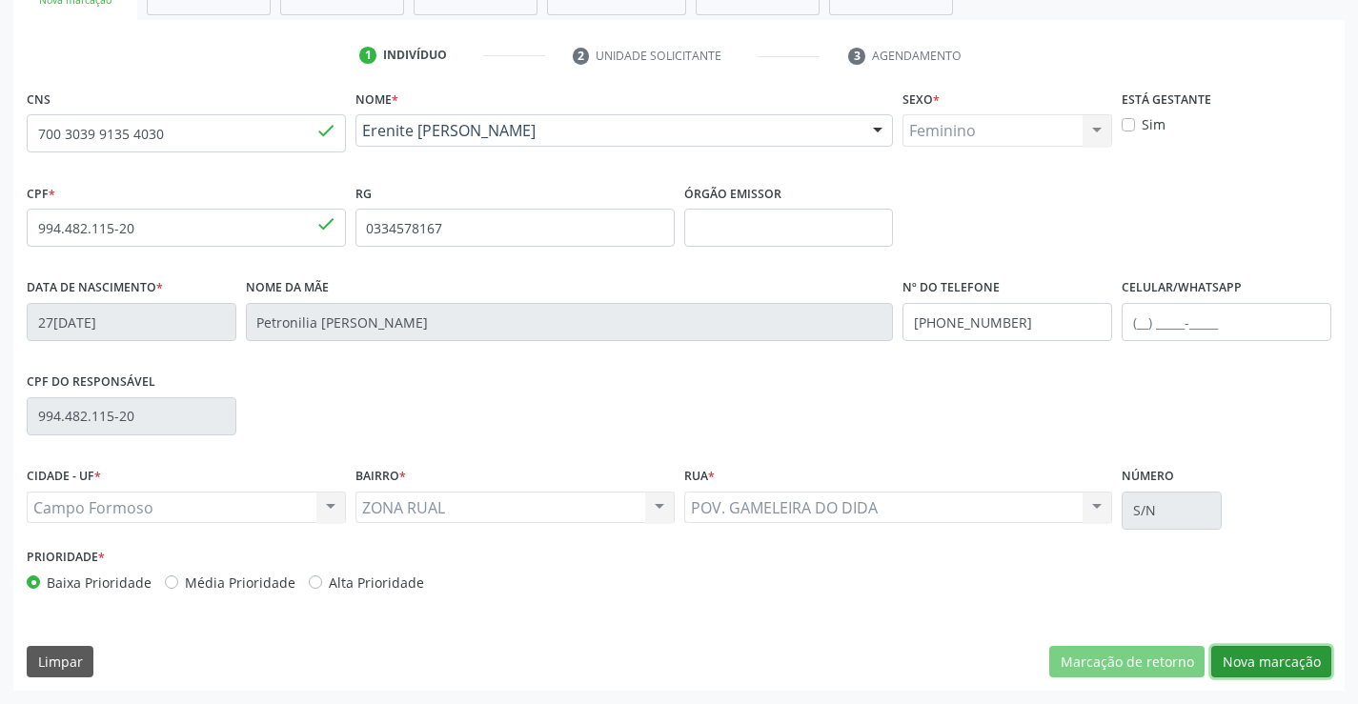
click at [1229, 656] on button "Nova marcação" at bounding box center [1272, 662] width 120 height 32
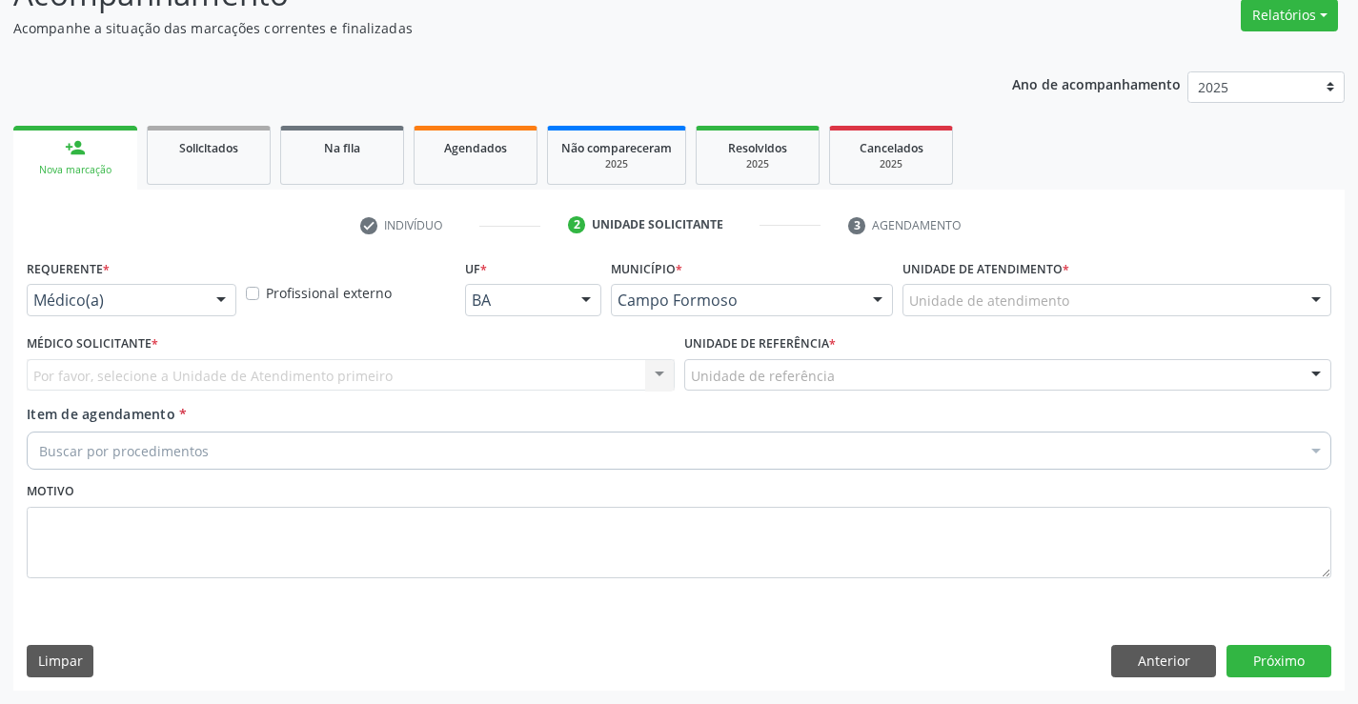
scroll to position [159, 0]
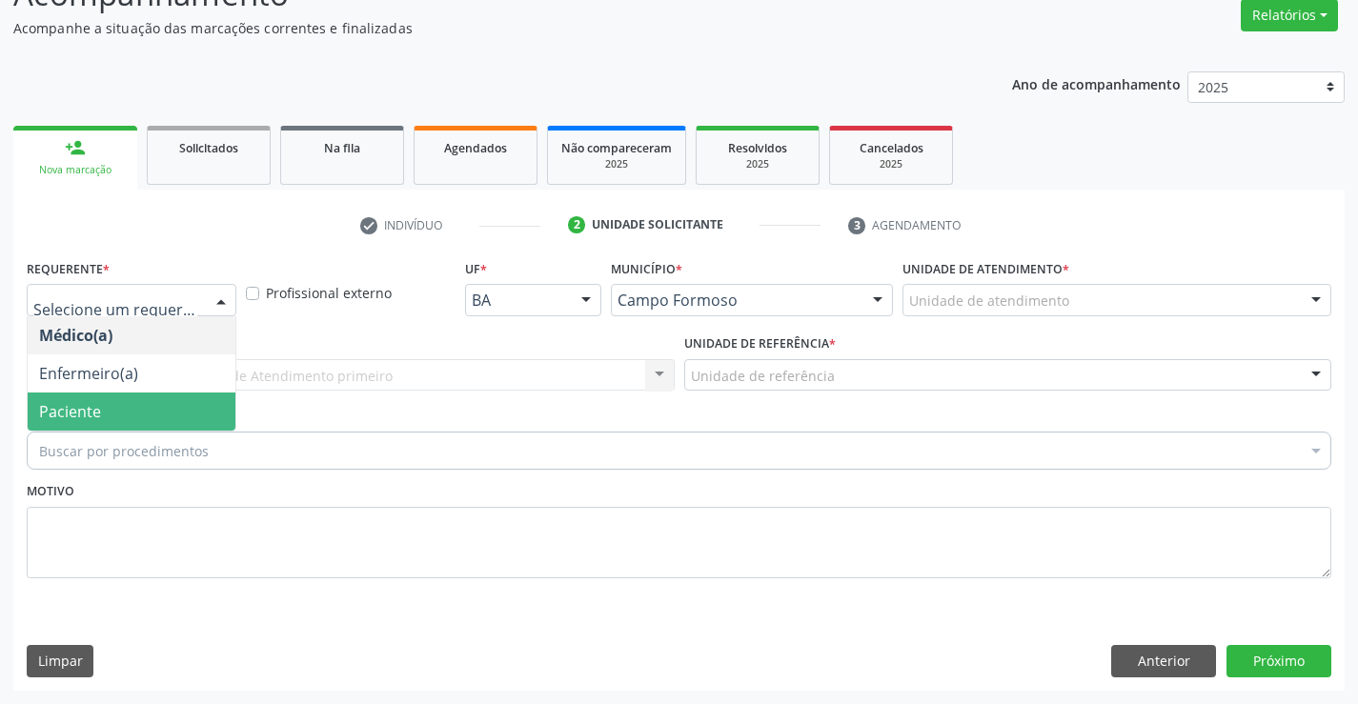
click at [65, 406] on span "Paciente" at bounding box center [70, 411] width 62 height 21
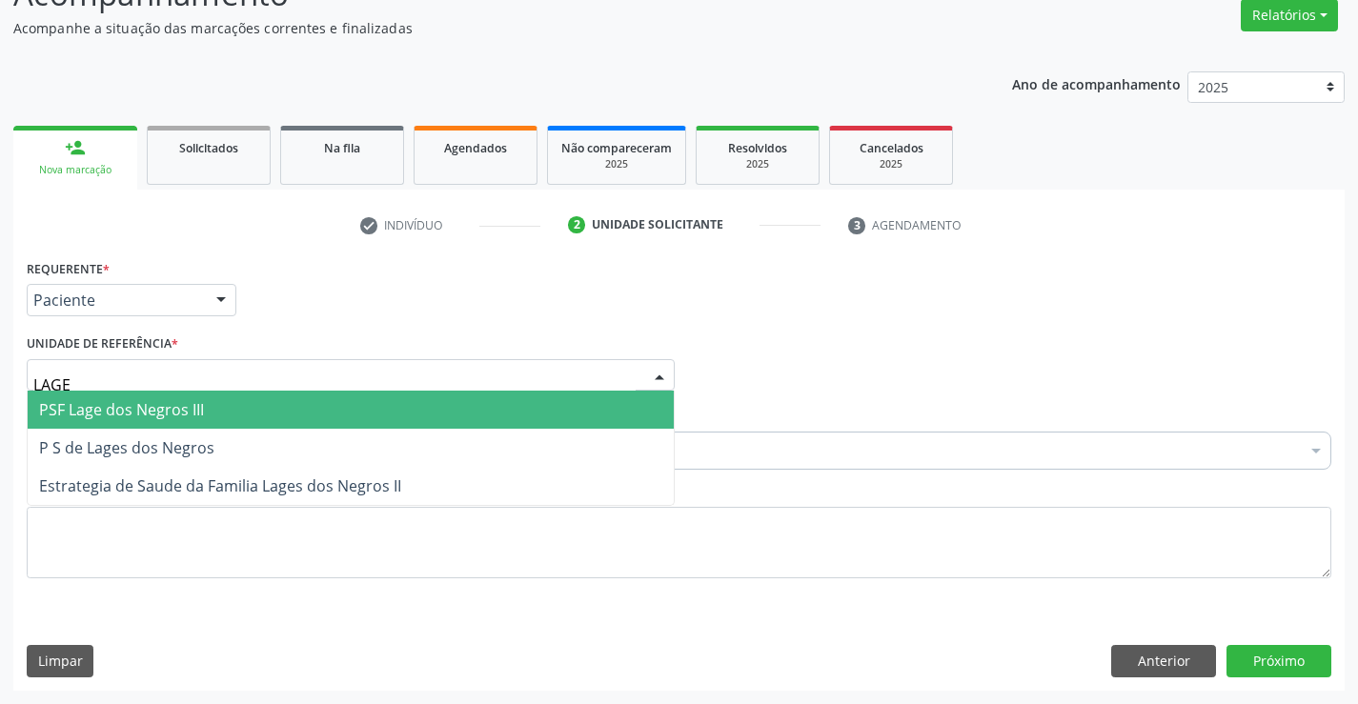
type input "LAGES"
click at [227, 400] on span "P S de Lages dos Negros" at bounding box center [351, 410] width 646 height 38
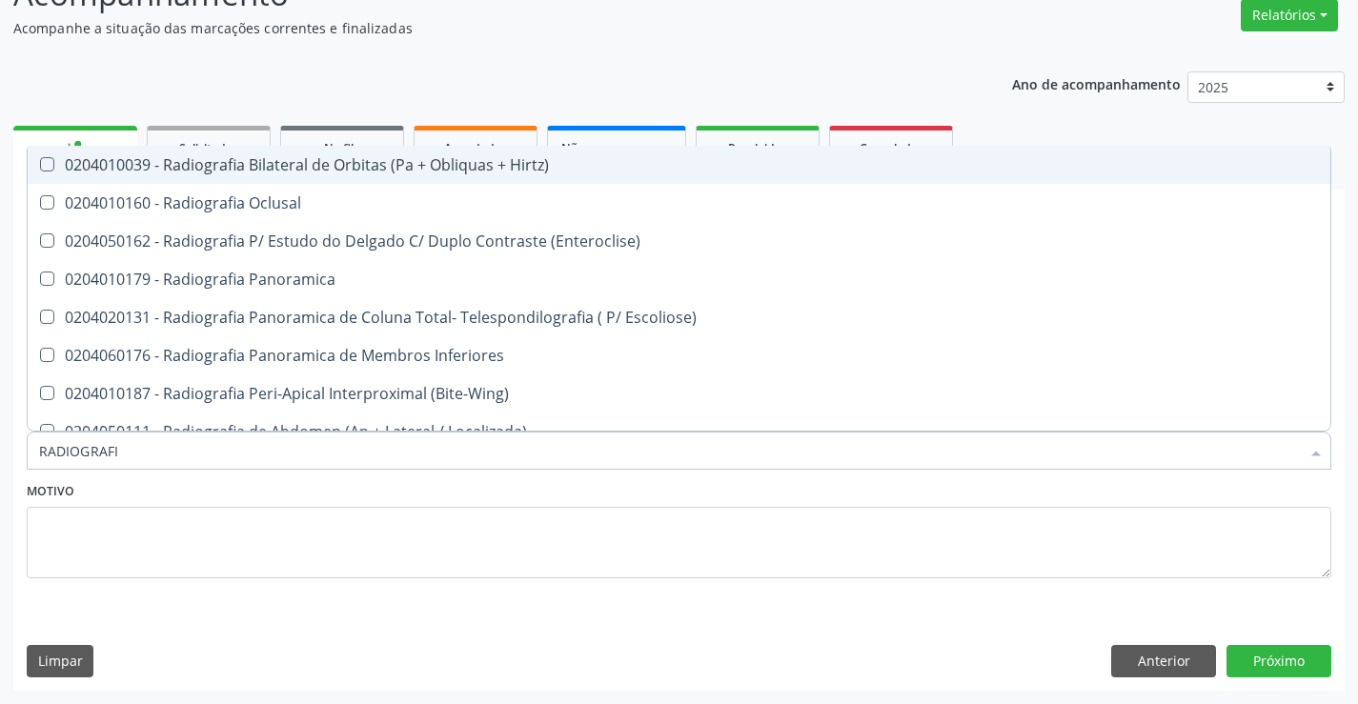
type input "RADIOGRAFIA"
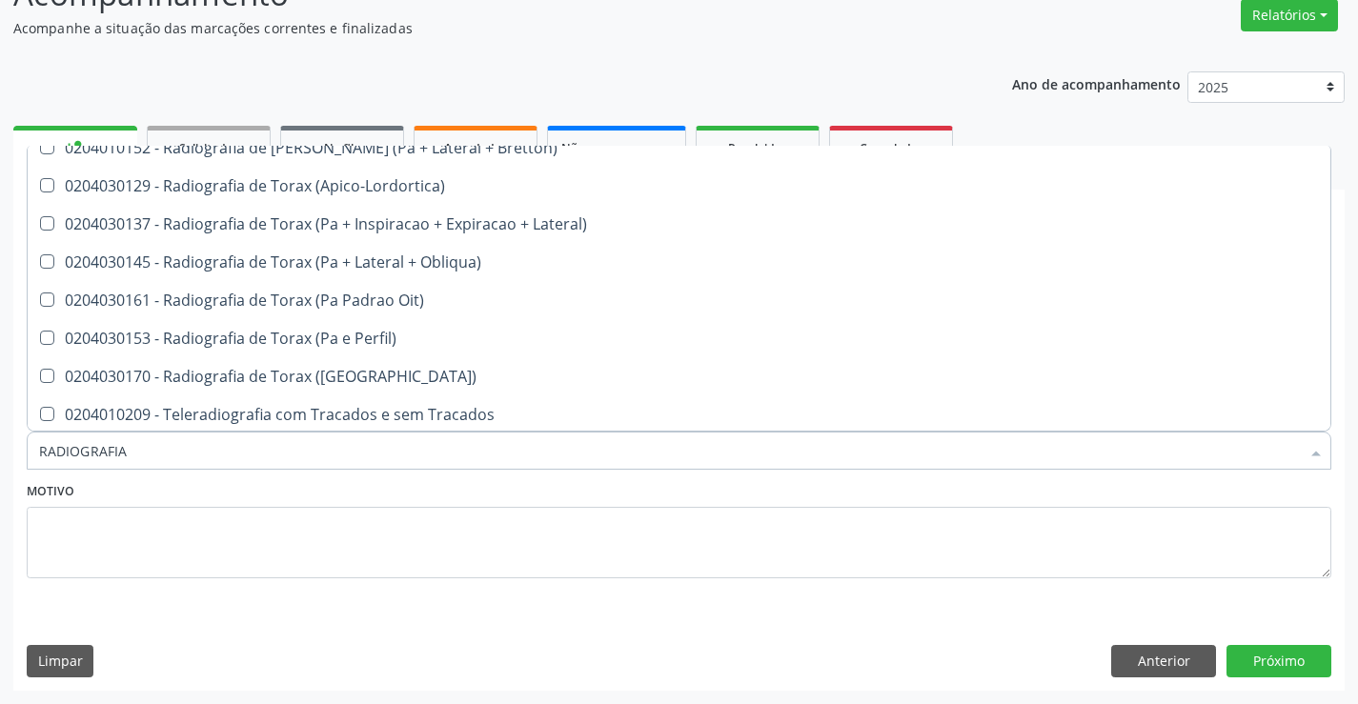
scroll to position [2422, 0]
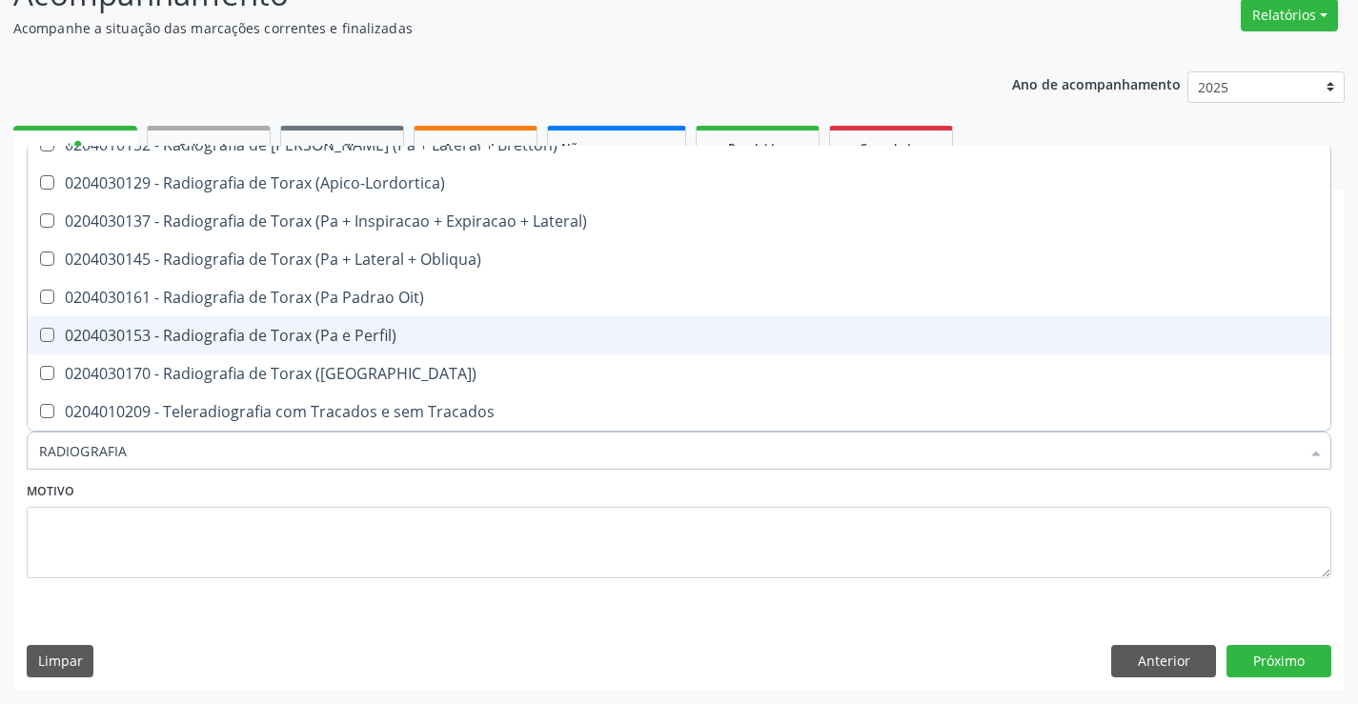
click at [472, 337] on div "0204030153 - Radiografia de Torax (Pa e Perfil)" at bounding box center [679, 335] width 1280 height 15
checkbox Perfil\) "true"
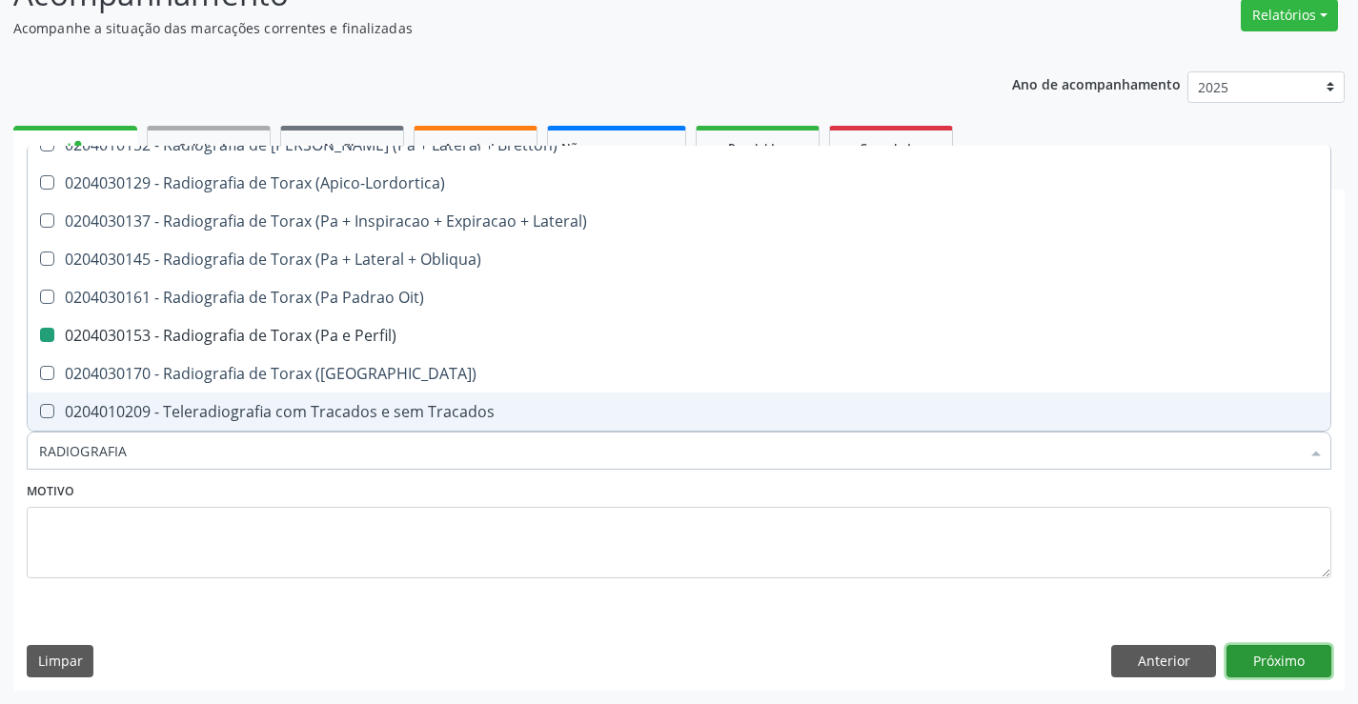
click at [1263, 661] on button "Próximo" at bounding box center [1279, 661] width 105 height 32
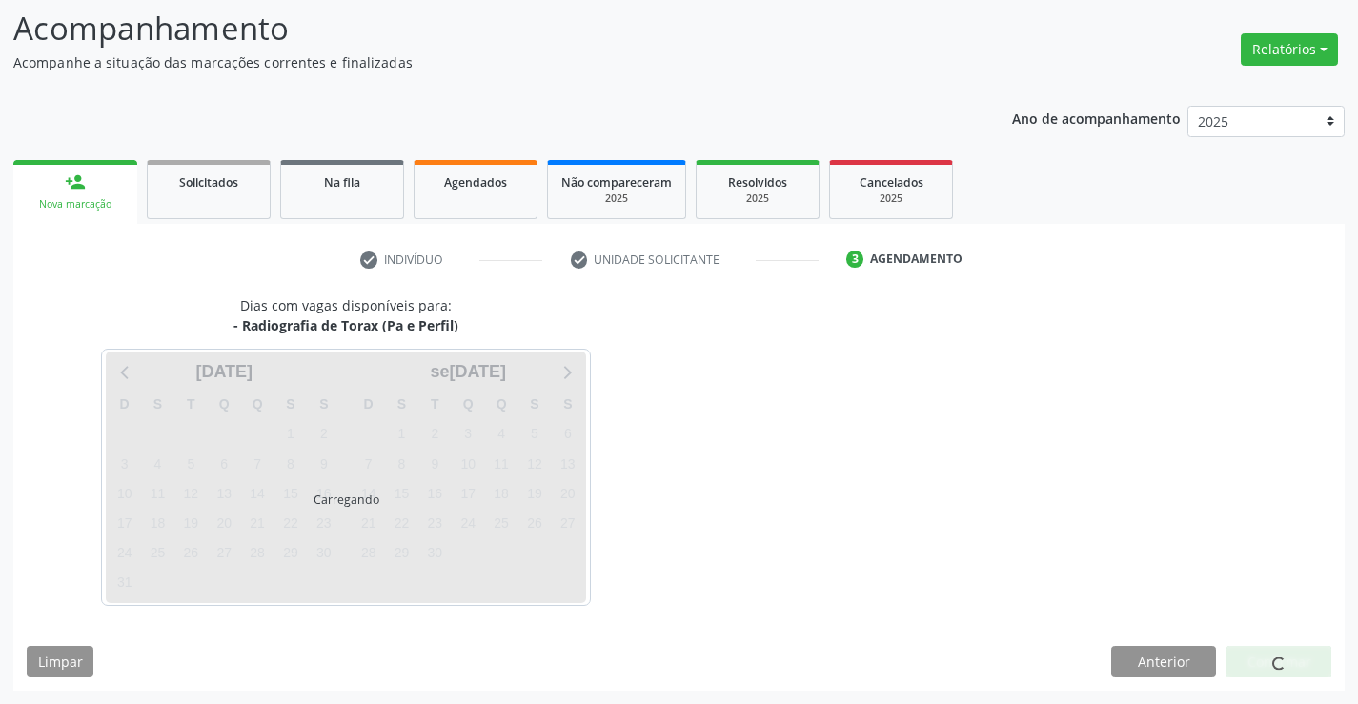
scroll to position [0, 0]
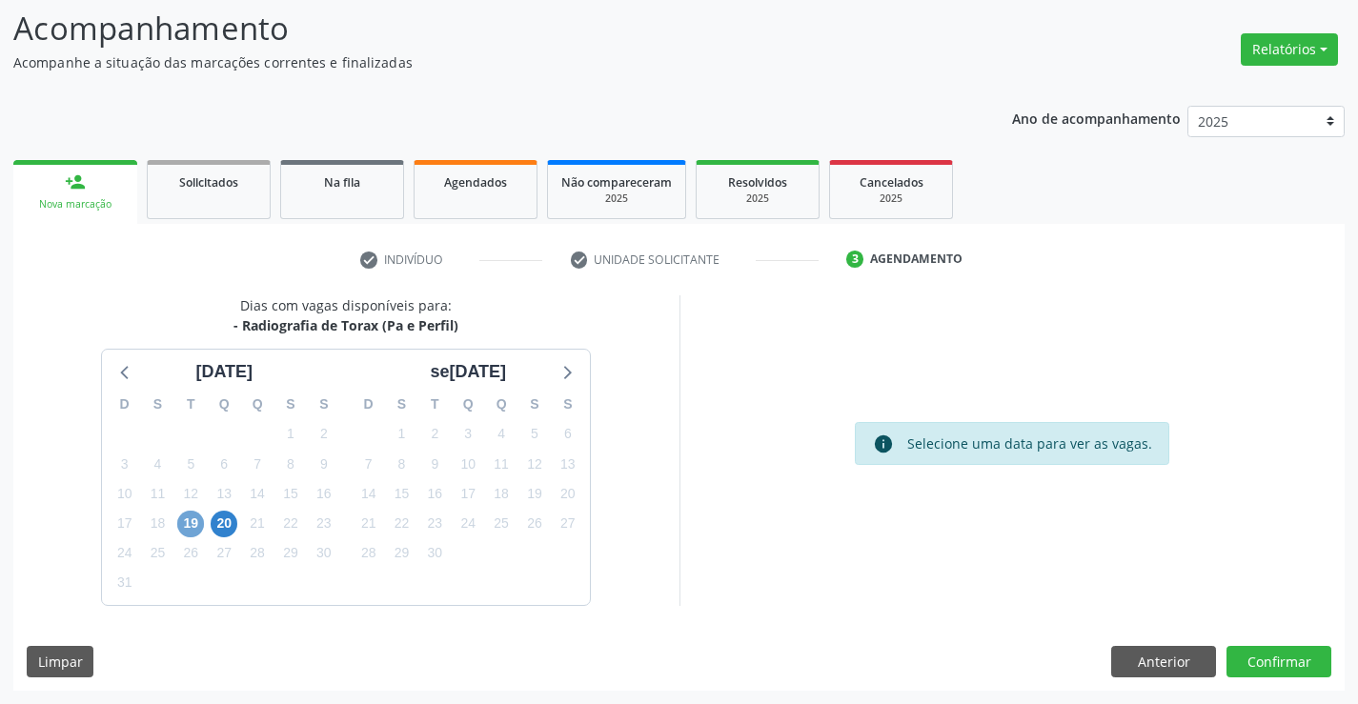
click at [193, 523] on span "19" at bounding box center [190, 524] width 27 height 27
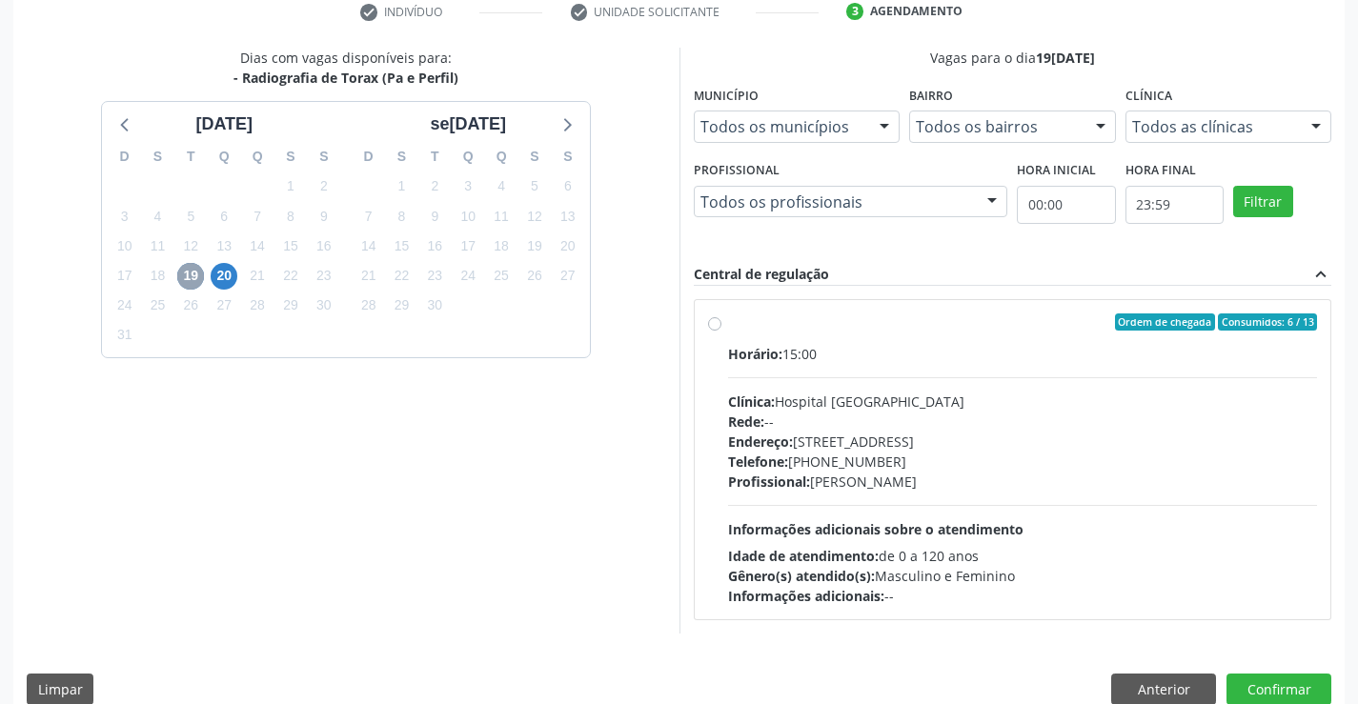
scroll to position [400, 0]
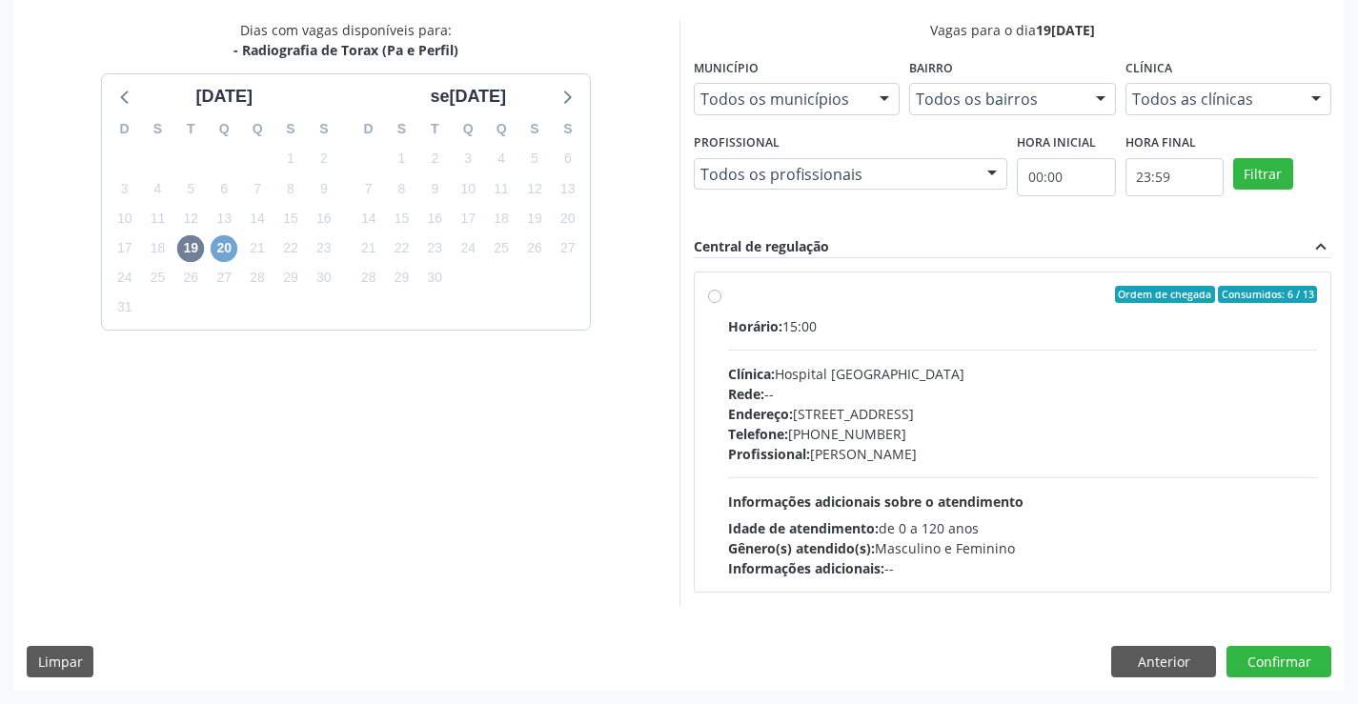
click at [230, 257] on span "20" at bounding box center [224, 248] width 27 height 27
click at [728, 294] on label "Ordem de chegada Consumidos: 0 / 10 Horário: 09:00 Clínica: Hospital Sao Franci…" at bounding box center [1023, 432] width 590 height 293
click at [713, 294] on input "Ordem de chegada Consumidos: 0 / 10 Horário: 09:00 Clínica: Hospital Sao Franci…" at bounding box center [714, 294] width 13 height 17
radio input "true"
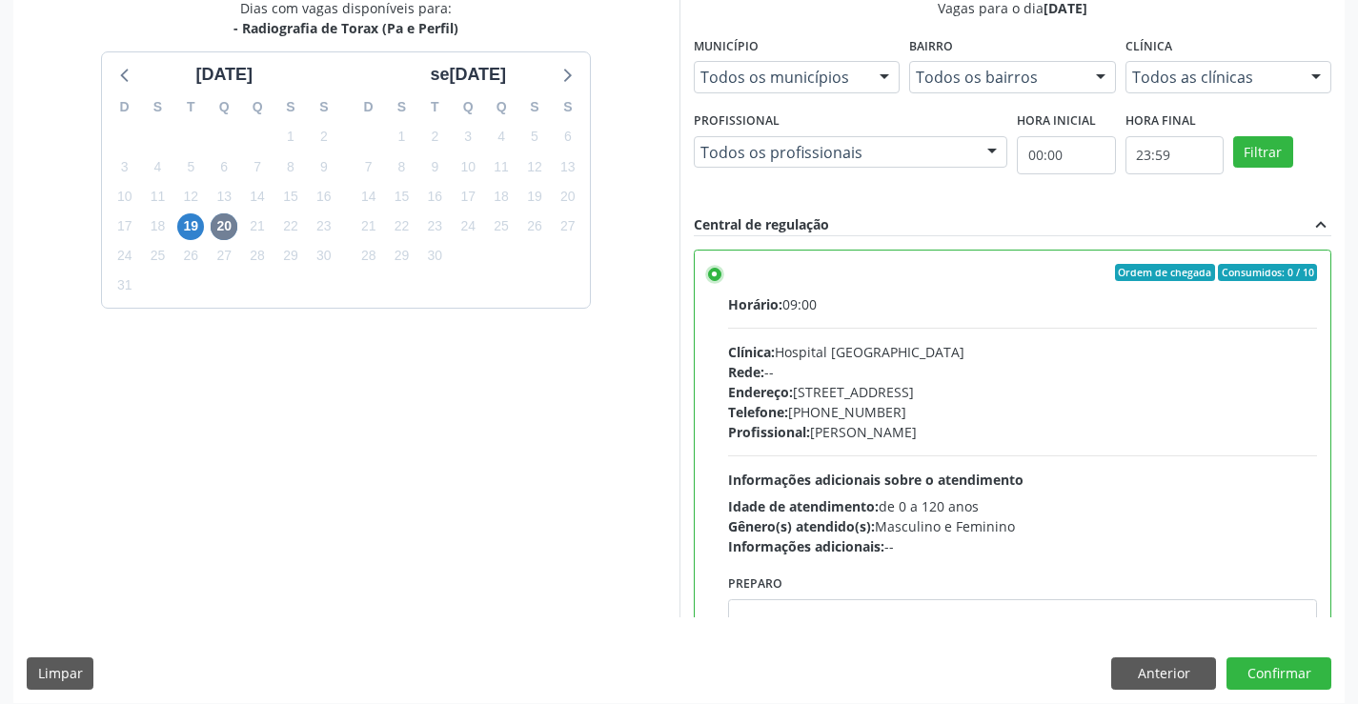
scroll to position [435, 0]
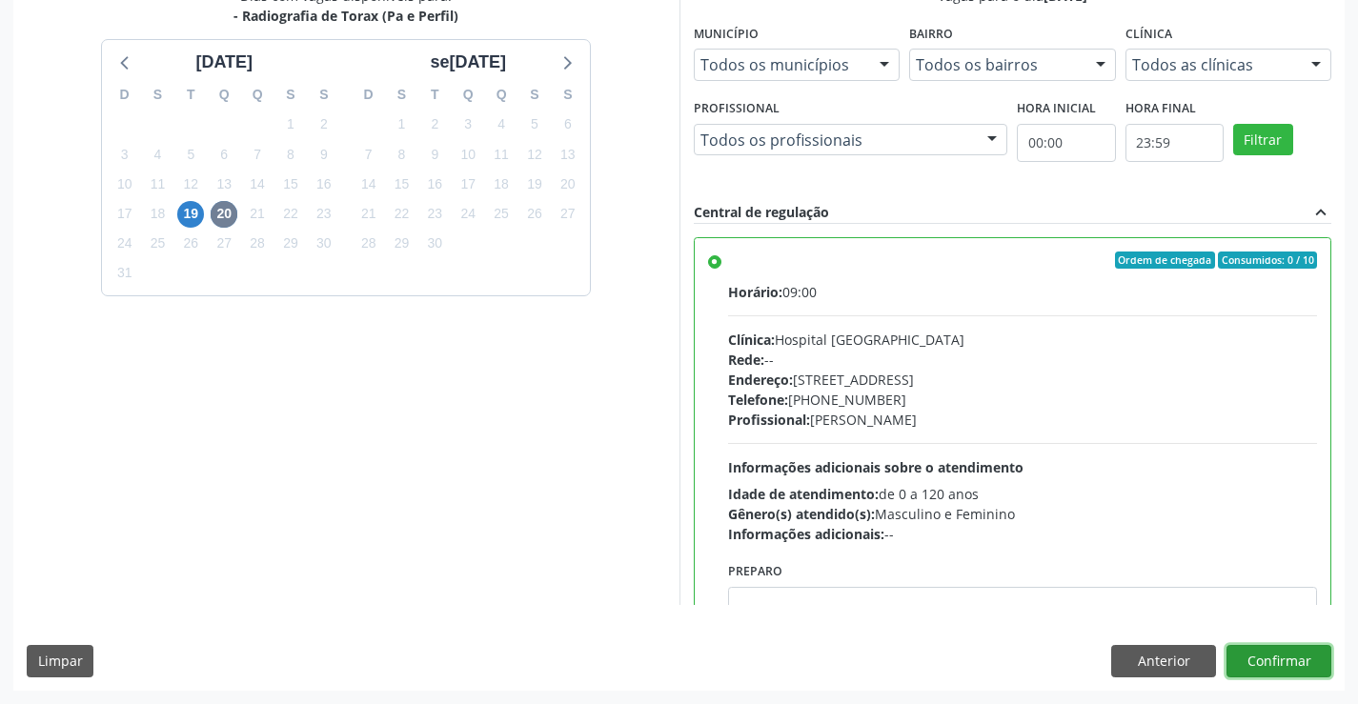
click at [1262, 654] on button "Confirmar" at bounding box center [1279, 661] width 105 height 32
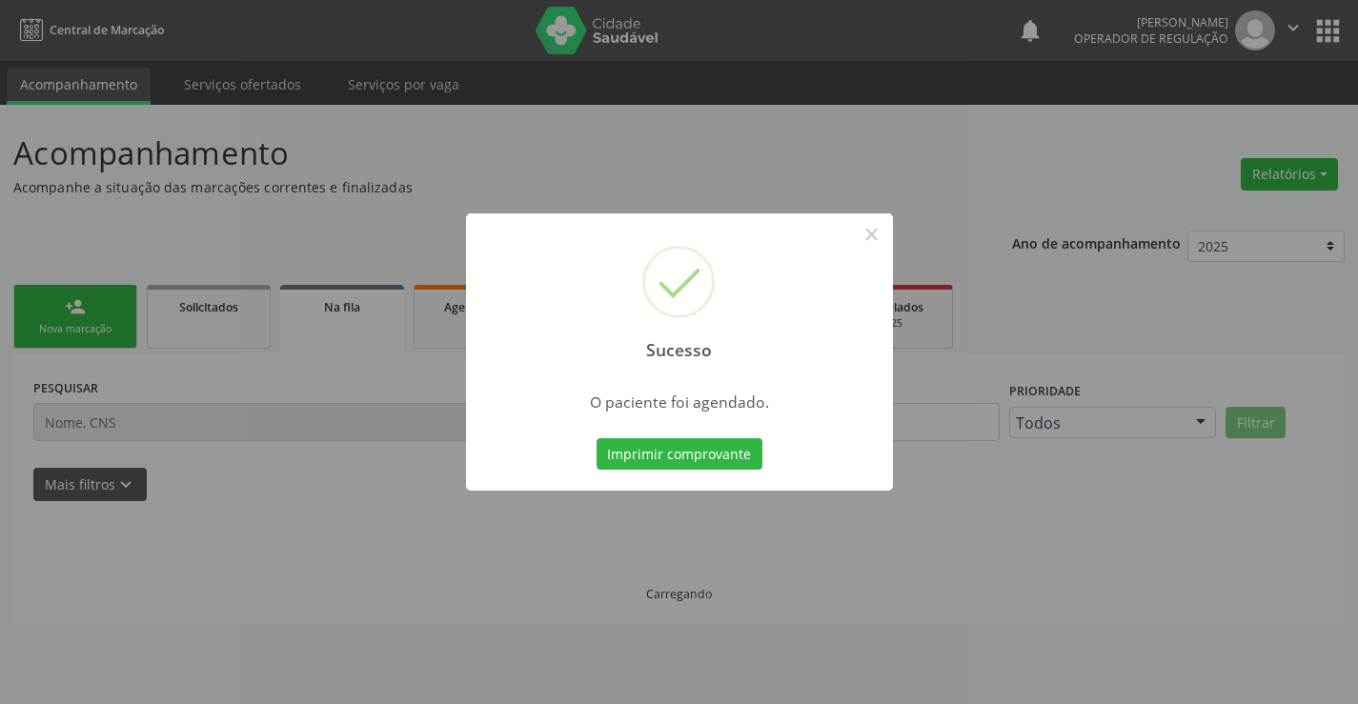
scroll to position [0, 0]
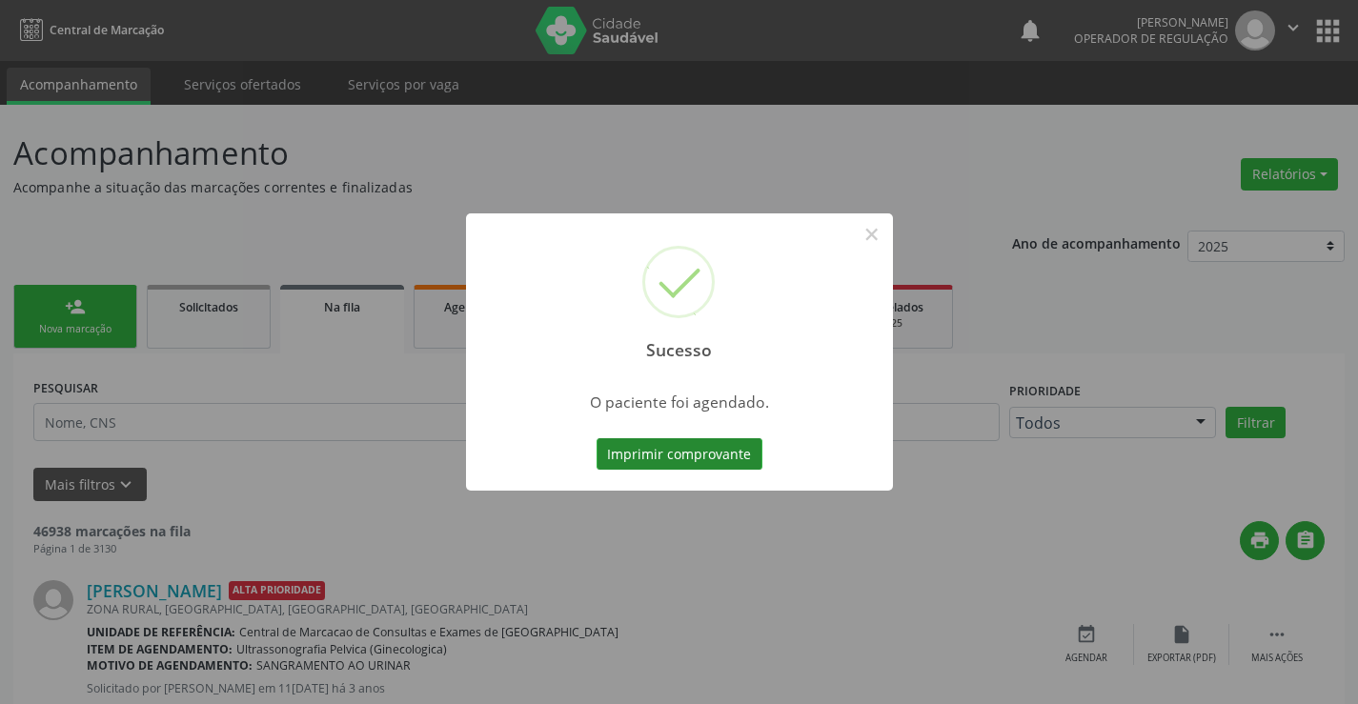
click at [669, 451] on button "Imprimir comprovante" at bounding box center [680, 454] width 166 height 32
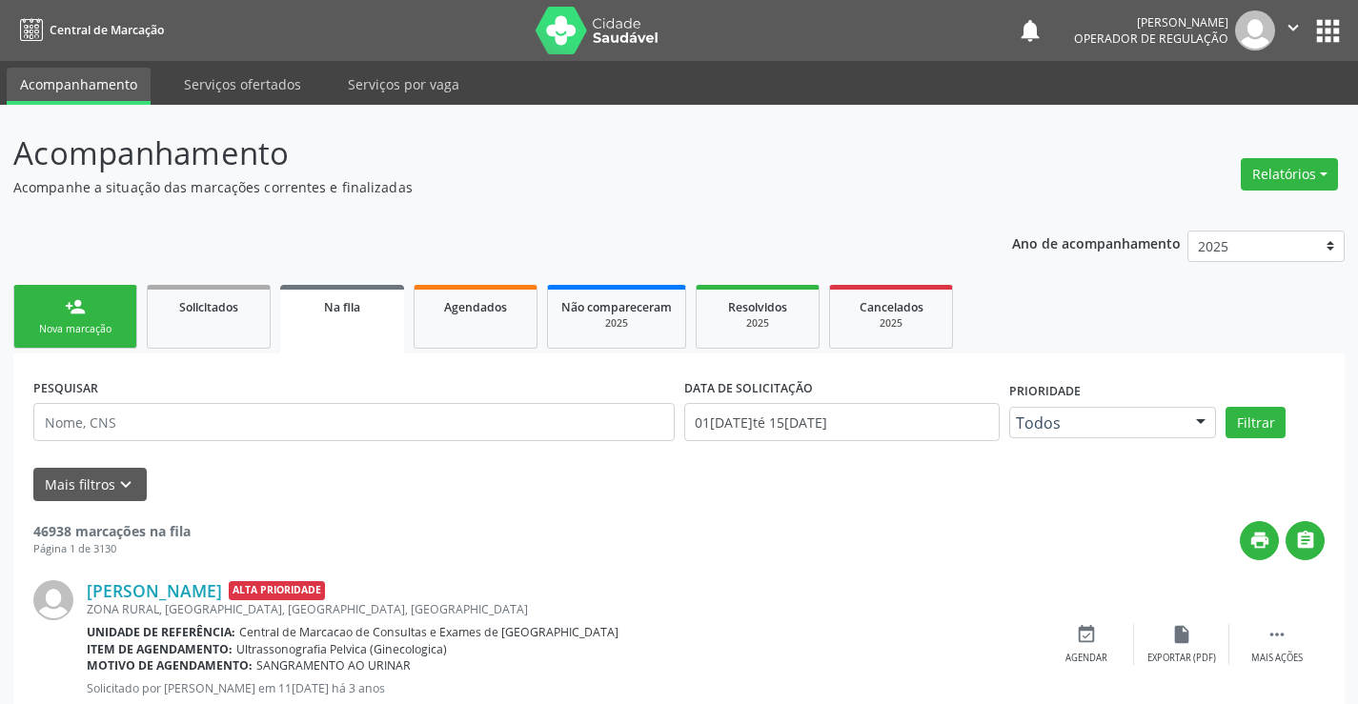
click at [95, 280] on ul "person_add Nova marcação Solicitados Na fila Agendados Não compareceram 2025 Re…" at bounding box center [679, 316] width 1332 height 73
click at [94, 298] on link "person_add Nova marcação" at bounding box center [75, 317] width 124 height 64
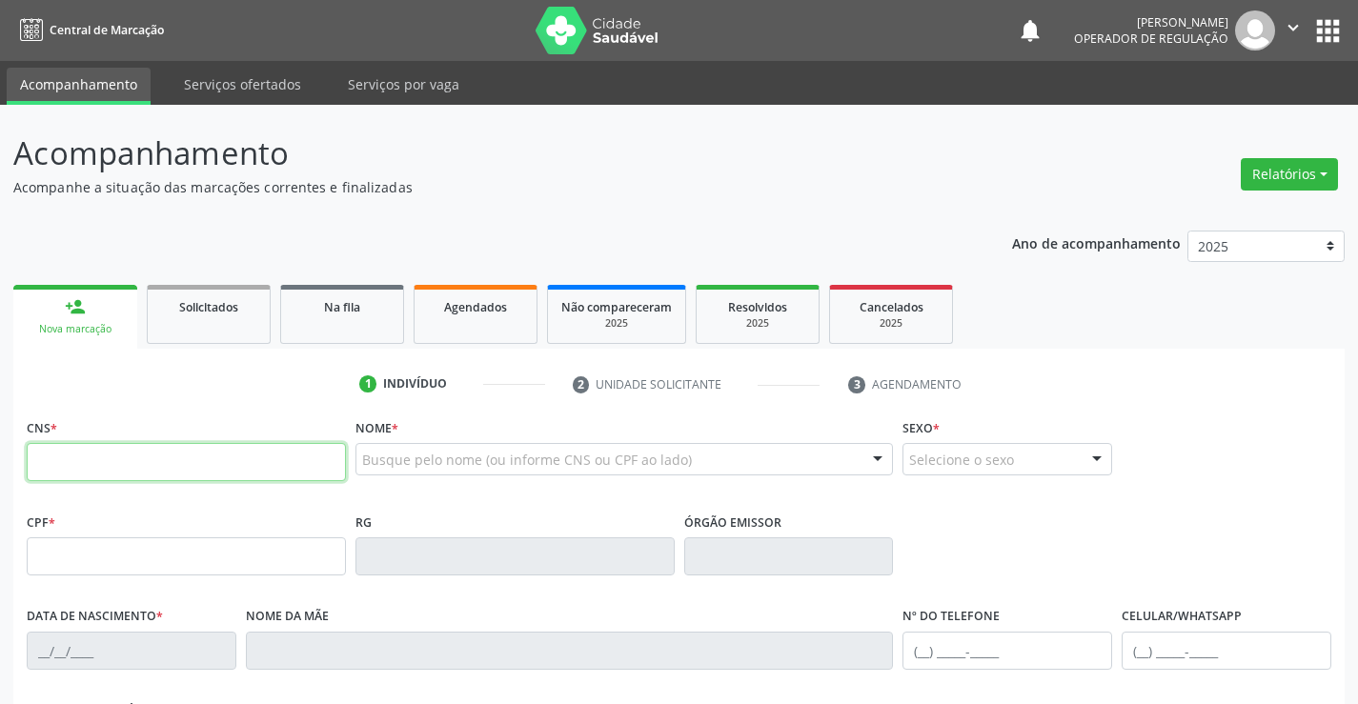
click at [135, 464] on input "text" at bounding box center [186, 462] width 319 height 38
type input "700 8014 7094 0385"
type input "24/04/2008"
type input "(74) 99112-0255"
type input "(74) 99116-0796"
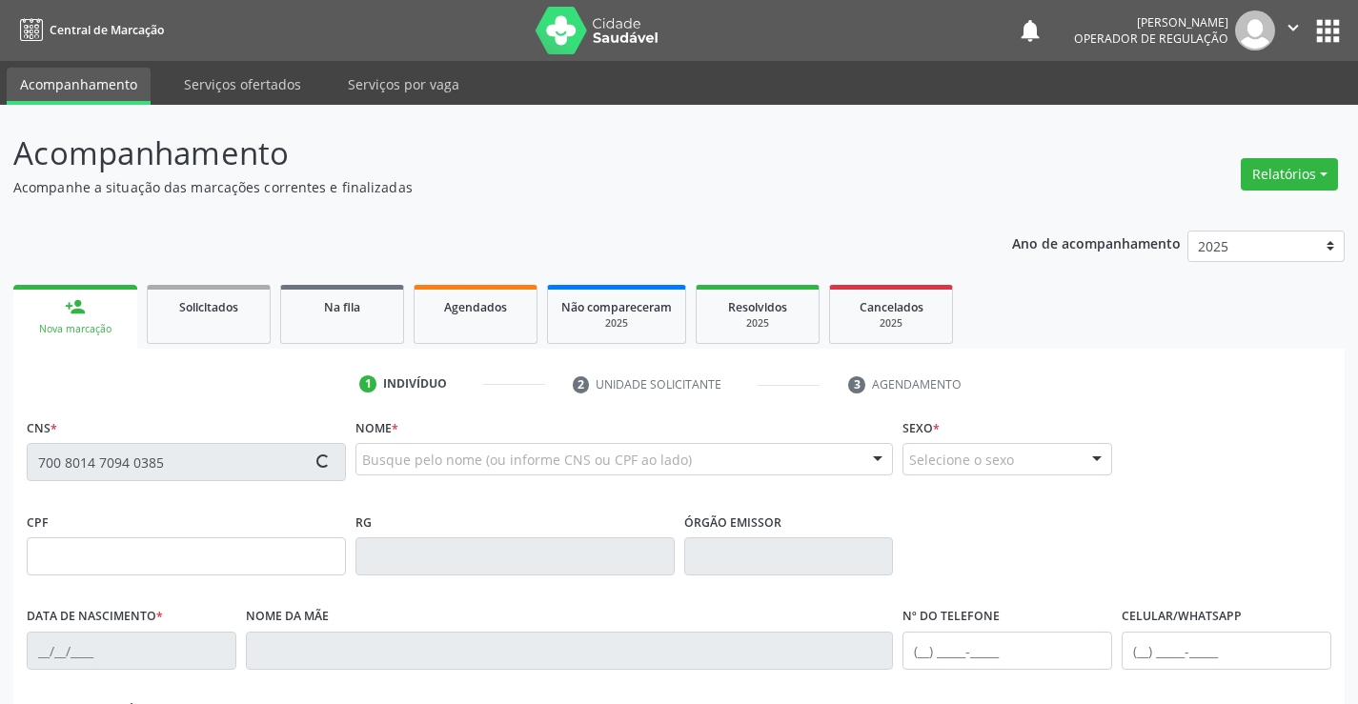
type input "098.868.755-00"
type input "S/N"
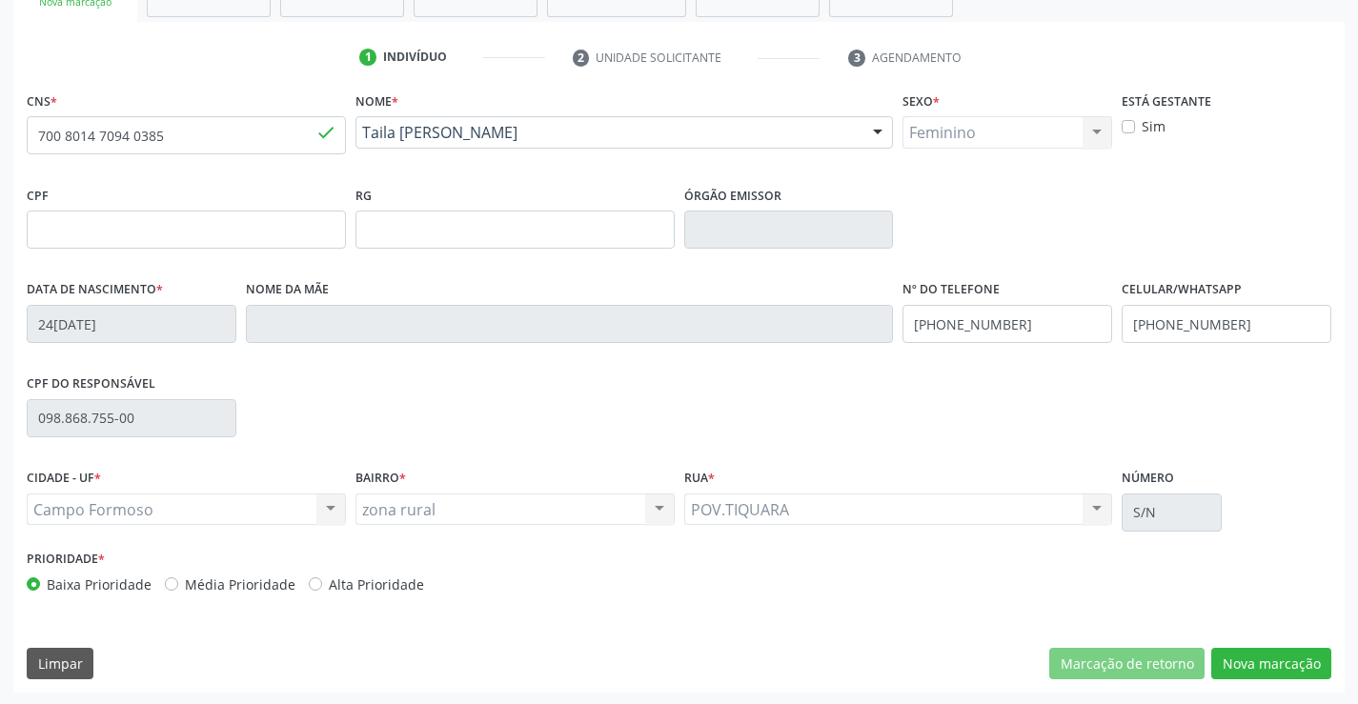
scroll to position [329, 0]
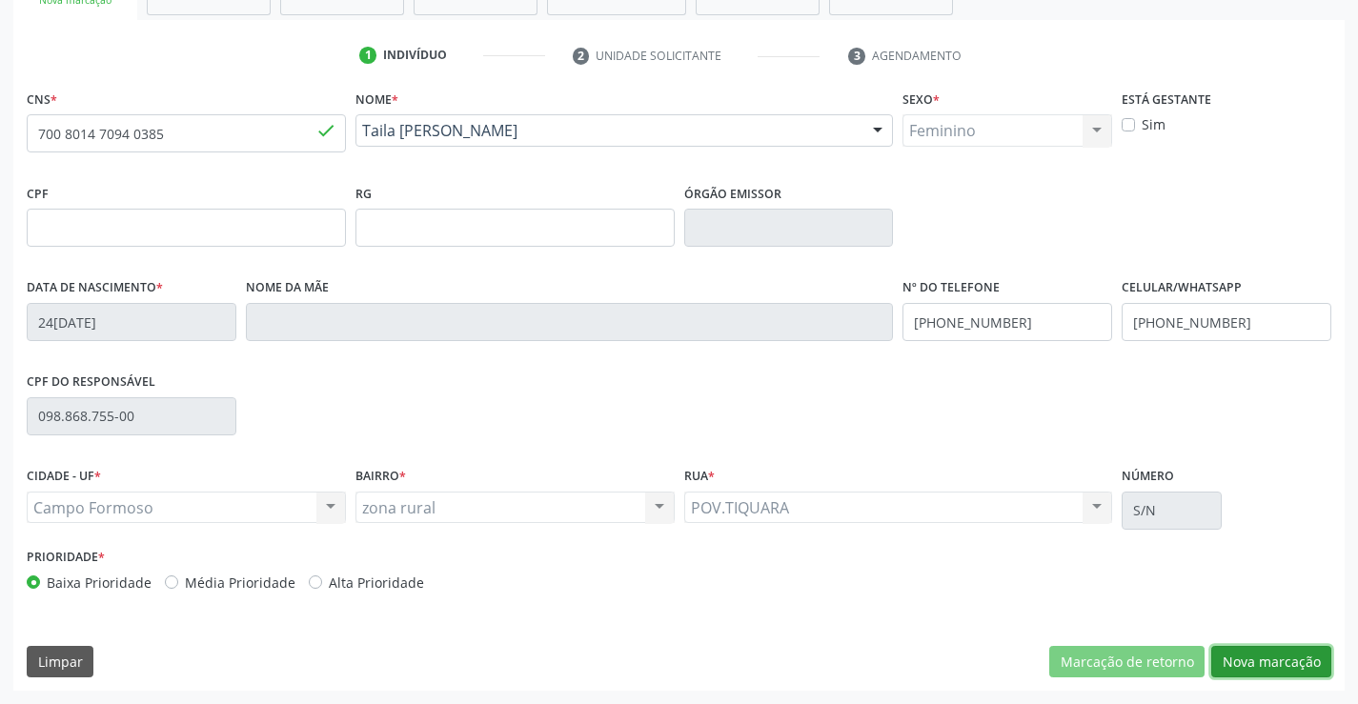
click at [1238, 670] on button "Nova marcação" at bounding box center [1272, 662] width 120 height 32
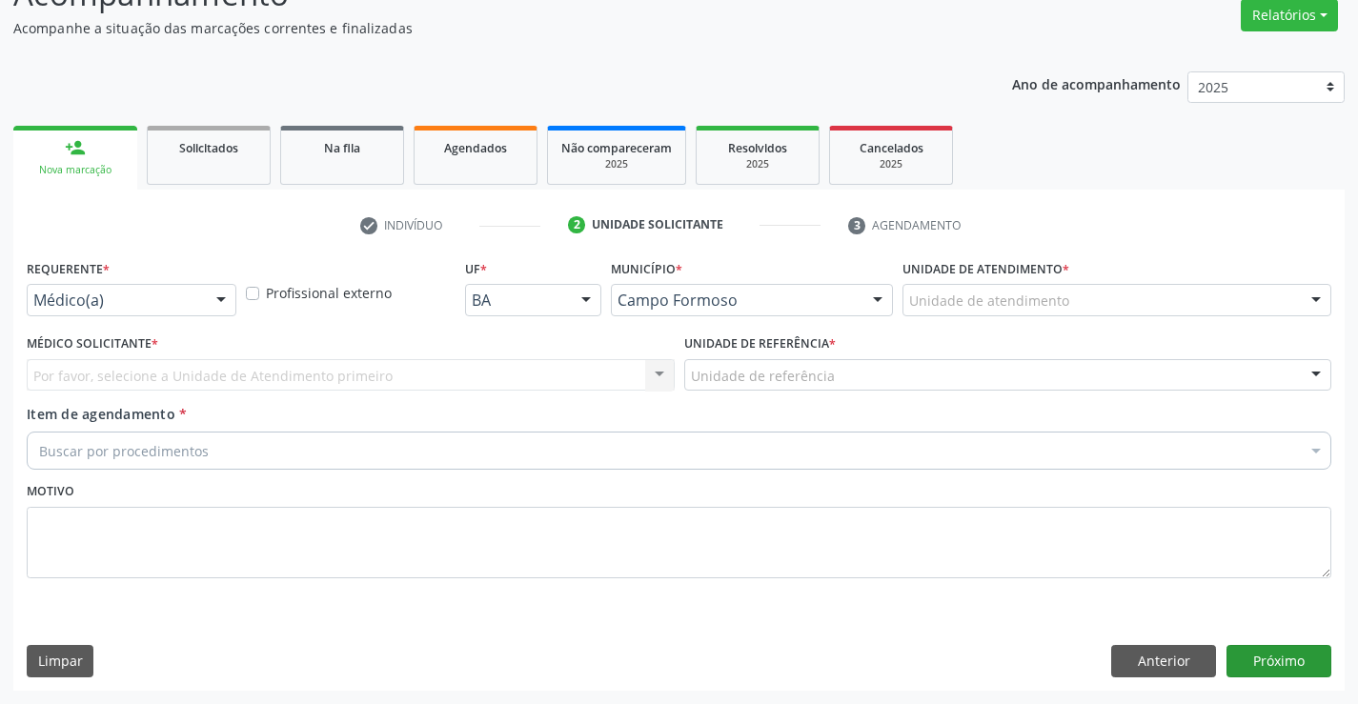
scroll to position [159, 0]
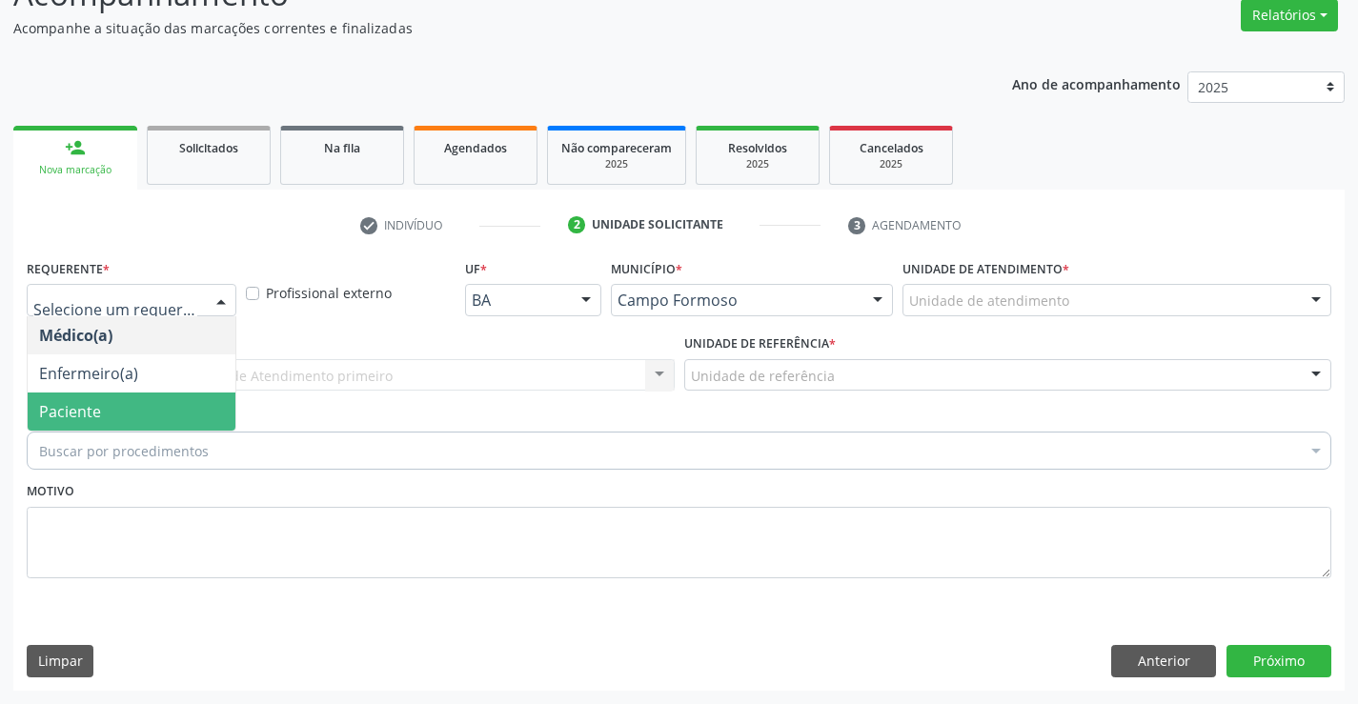
click at [95, 418] on span "Paciente" at bounding box center [70, 411] width 62 height 21
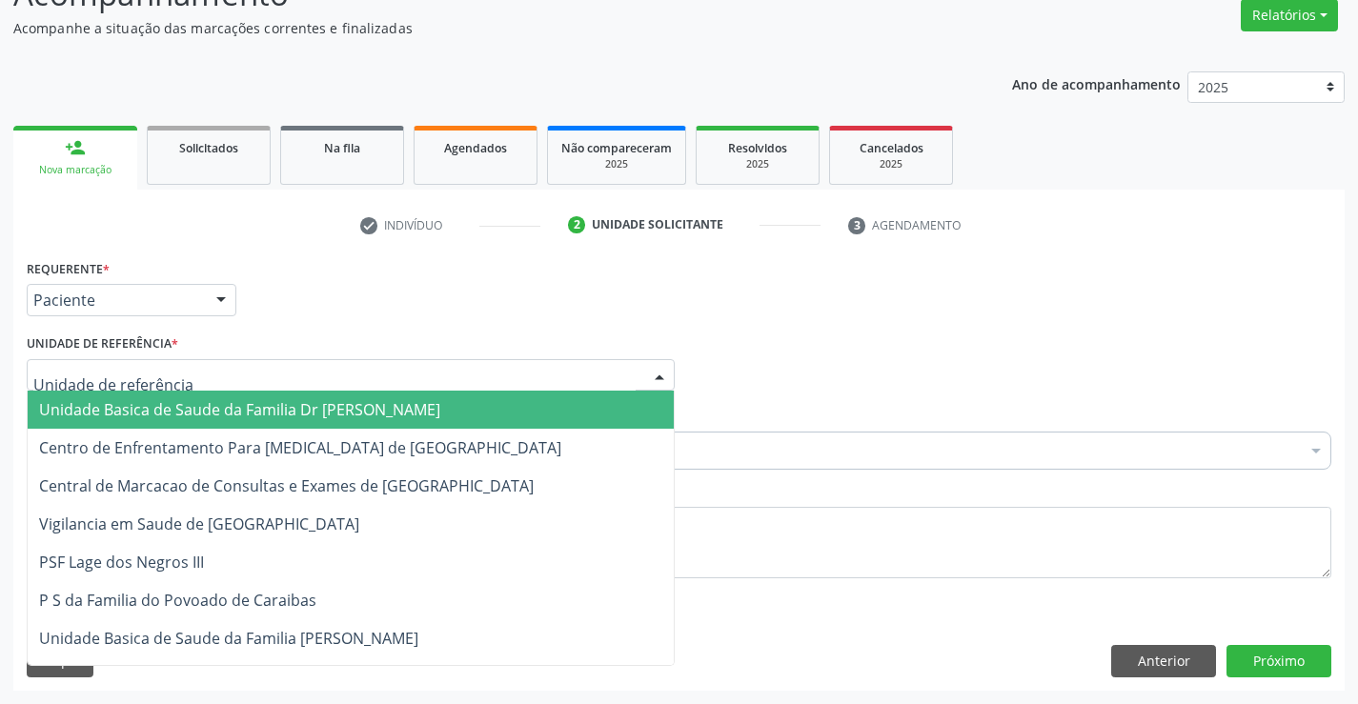
click at [106, 386] on div at bounding box center [351, 375] width 648 height 32
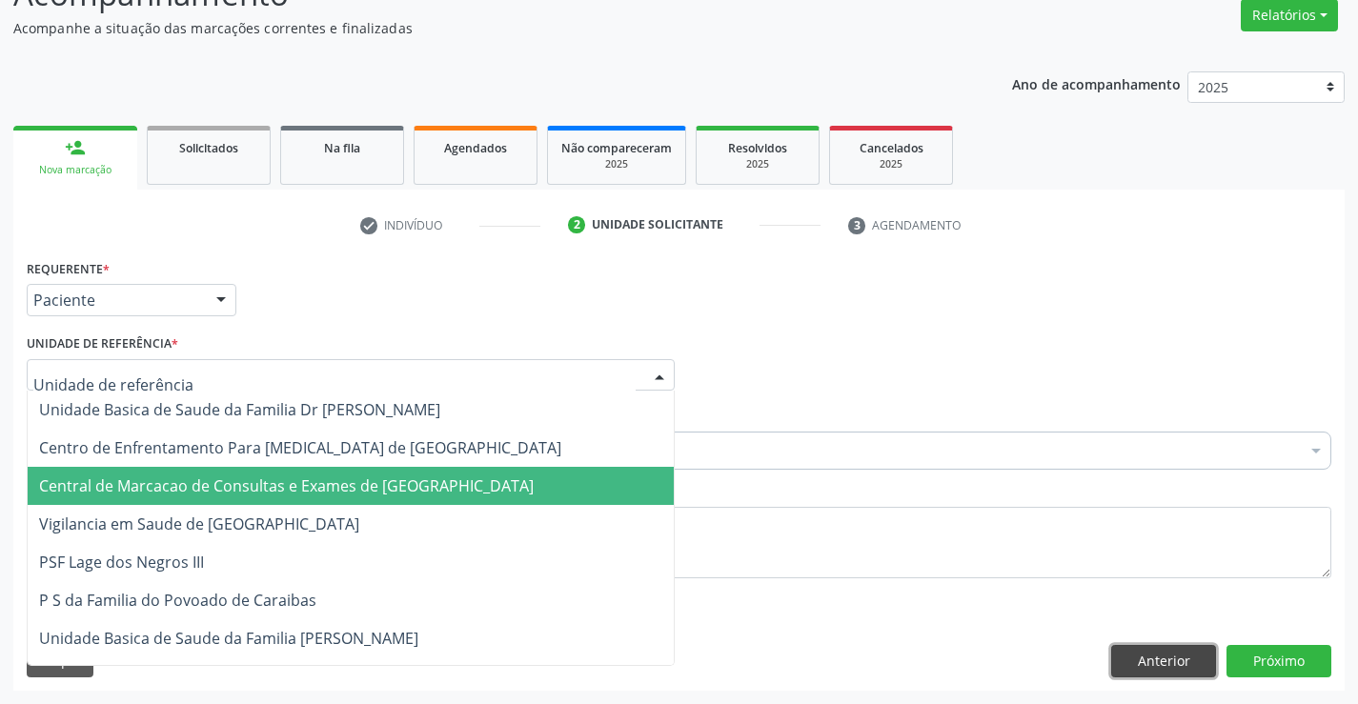
click at [1171, 662] on button "Anterior" at bounding box center [1163, 661] width 105 height 32
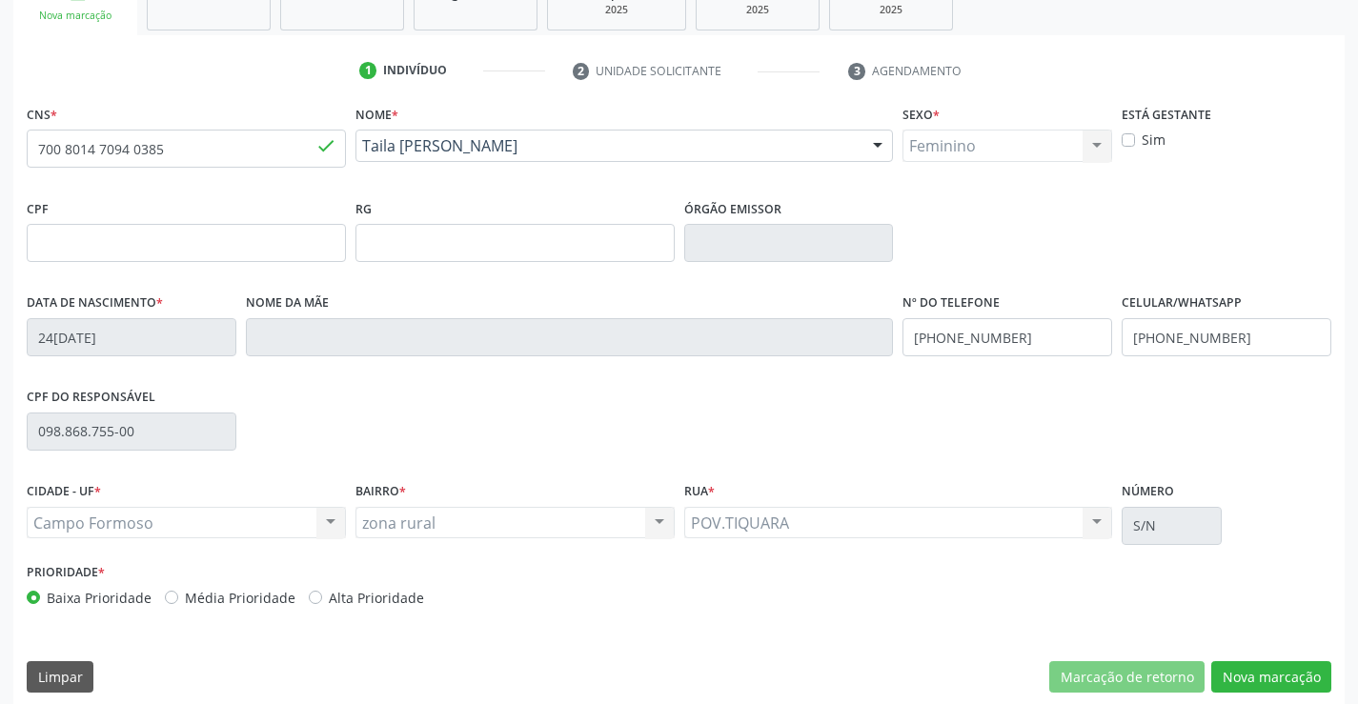
scroll to position [329, 0]
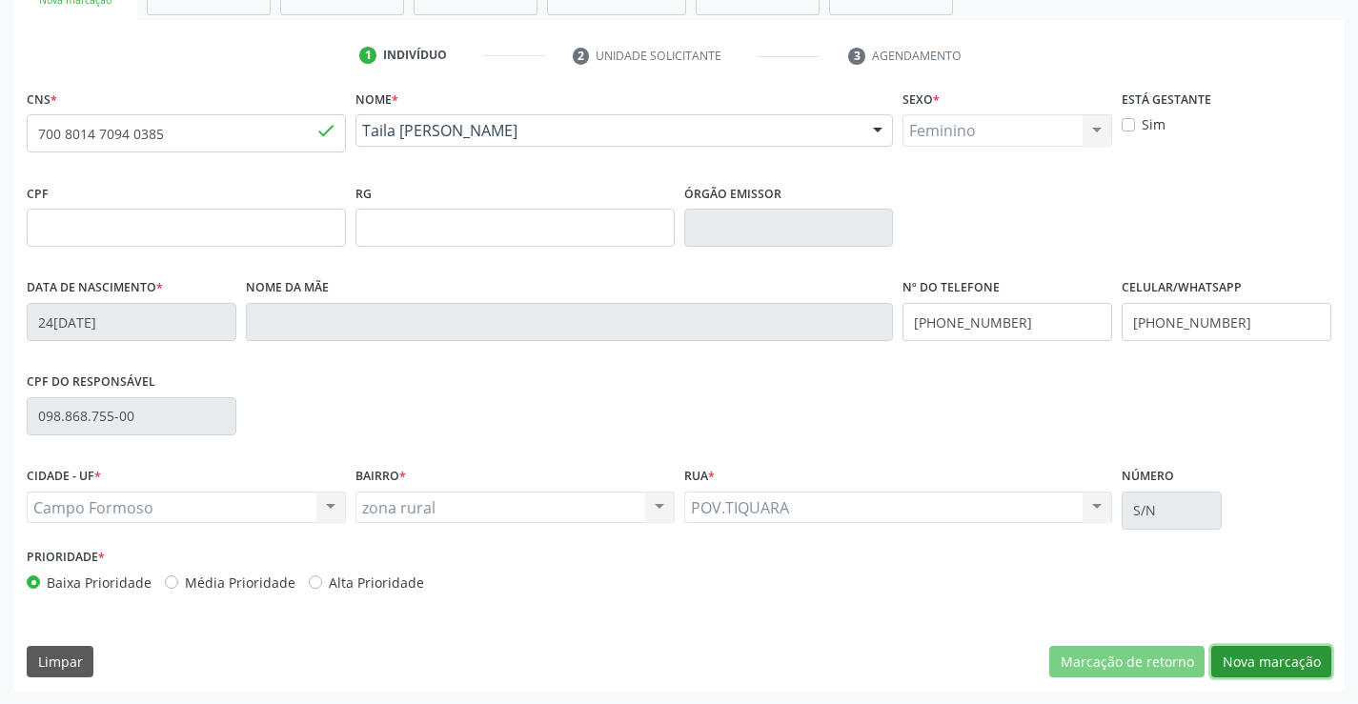
click at [1255, 665] on button "Nova marcação" at bounding box center [1272, 662] width 120 height 32
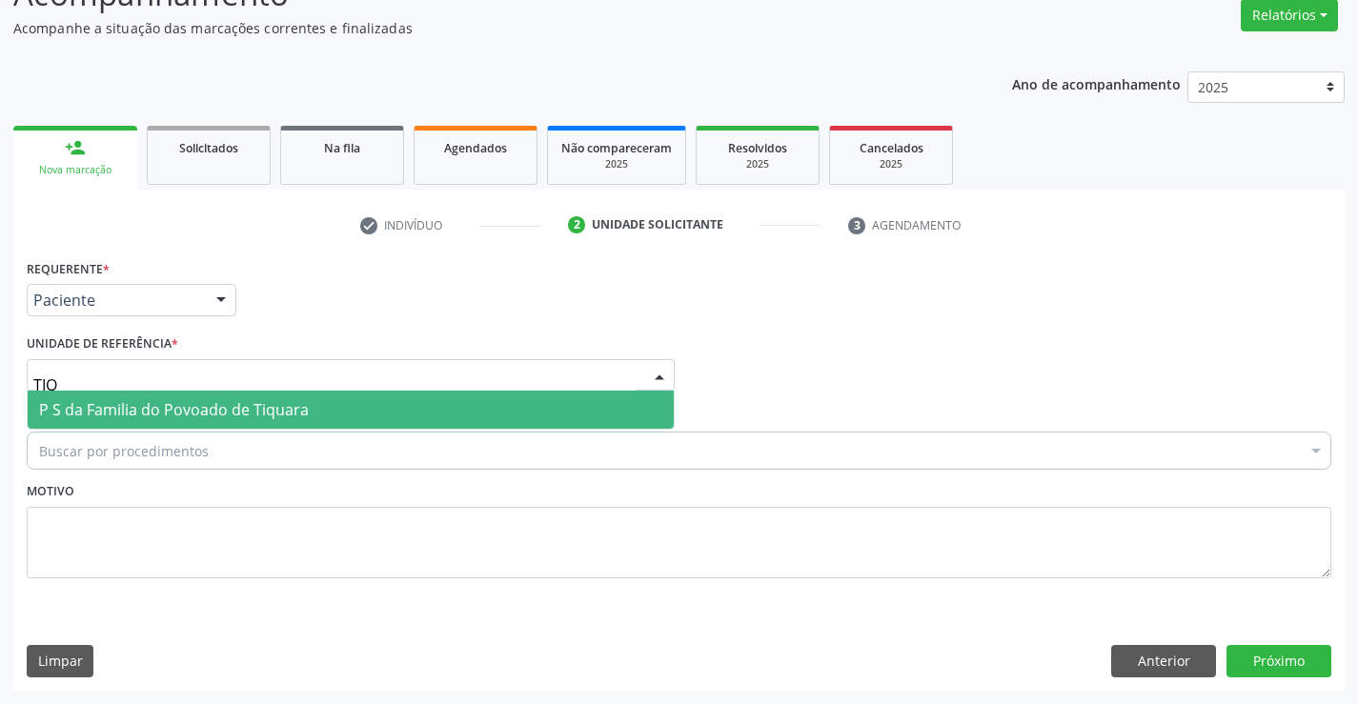
type input "TIQU"
click at [133, 410] on span "P S da Familia do Povoado de Tiquara" at bounding box center [174, 409] width 270 height 21
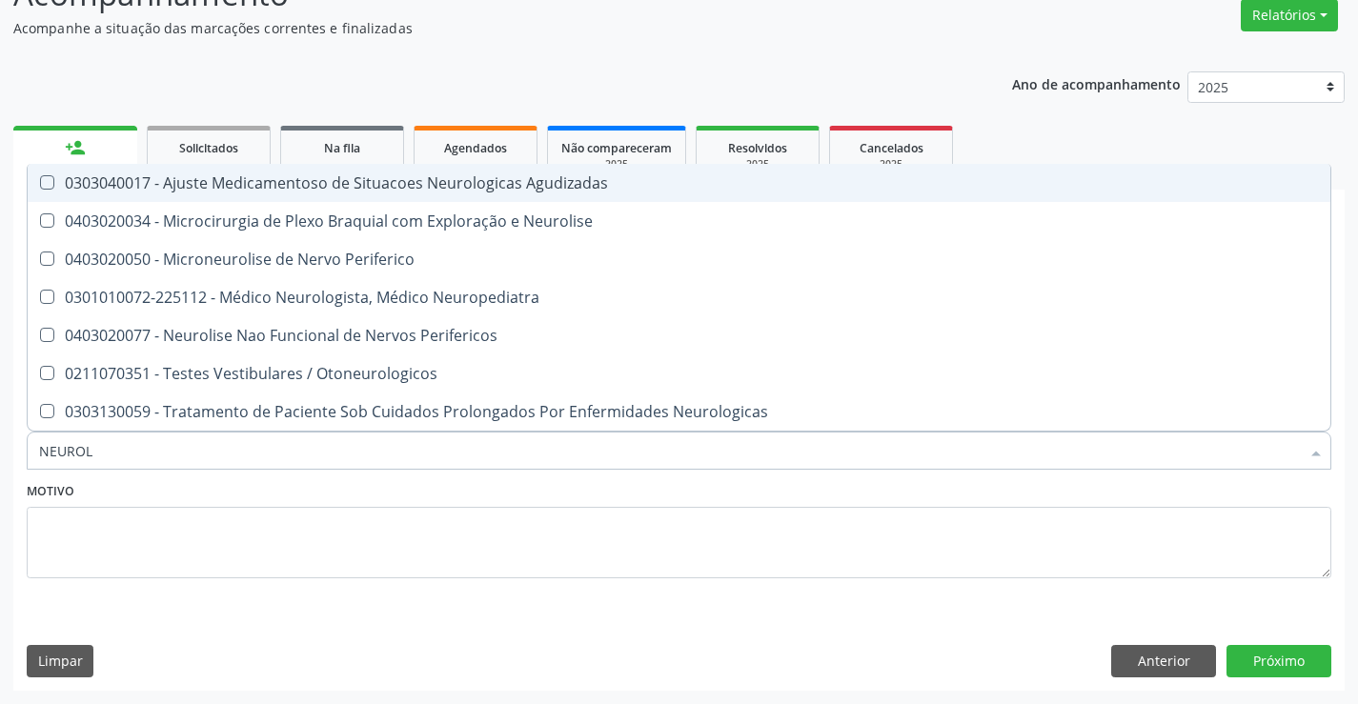
type input "NEUROLO"
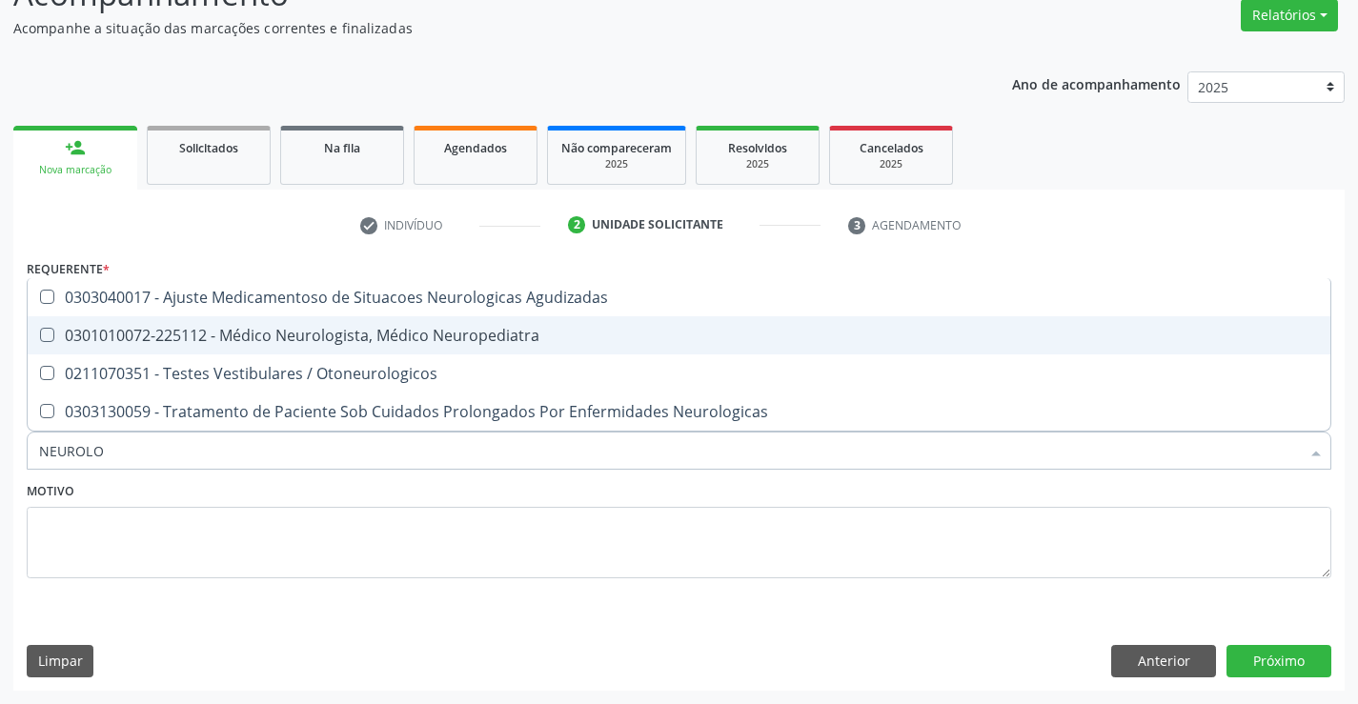
click at [303, 334] on div "0301010072-225112 - Médico Neurologista, Médico Neuropediatra" at bounding box center [679, 335] width 1280 height 15
checkbox Neuropediatra "true"
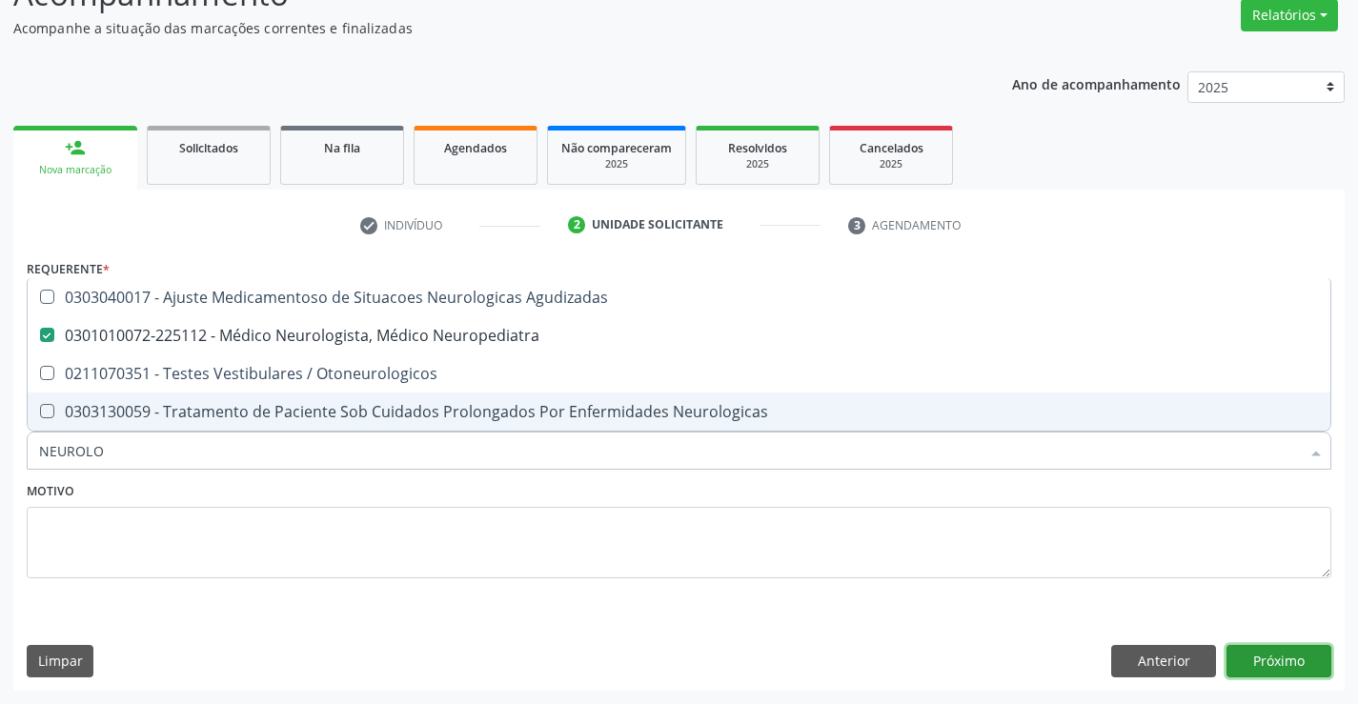
click at [1261, 667] on button "Próximo" at bounding box center [1279, 661] width 105 height 32
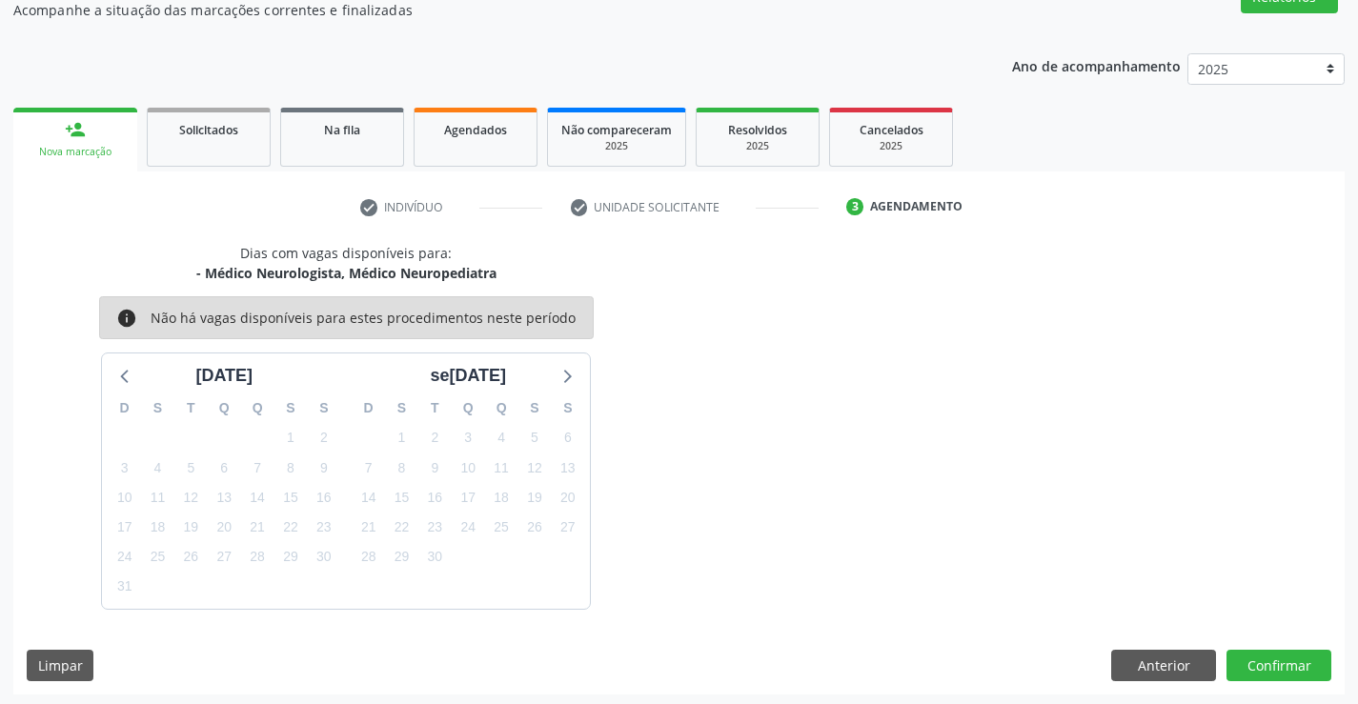
scroll to position [181, 0]
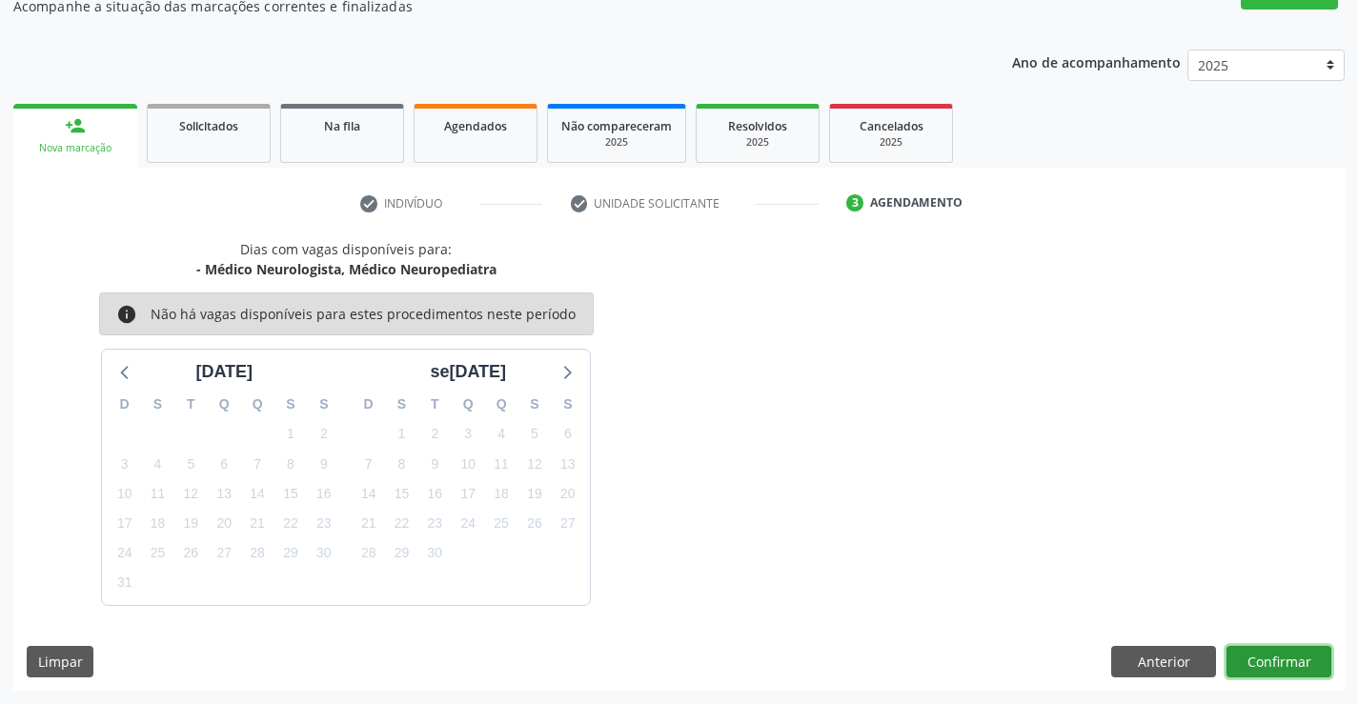
click at [1299, 659] on button "Confirmar" at bounding box center [1279, 662] width 105 height 32
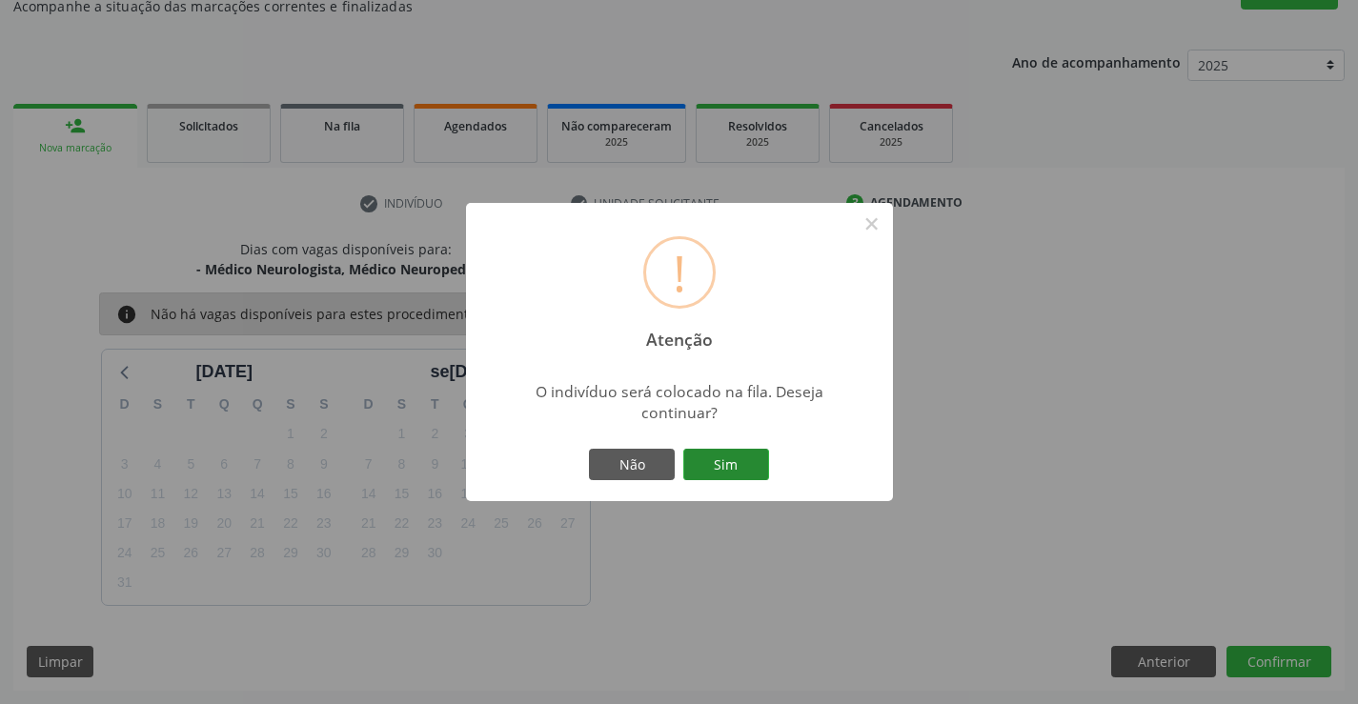
click at [733, 469] on button "Sim" at bounding box center [726, 465] width 86 height 32
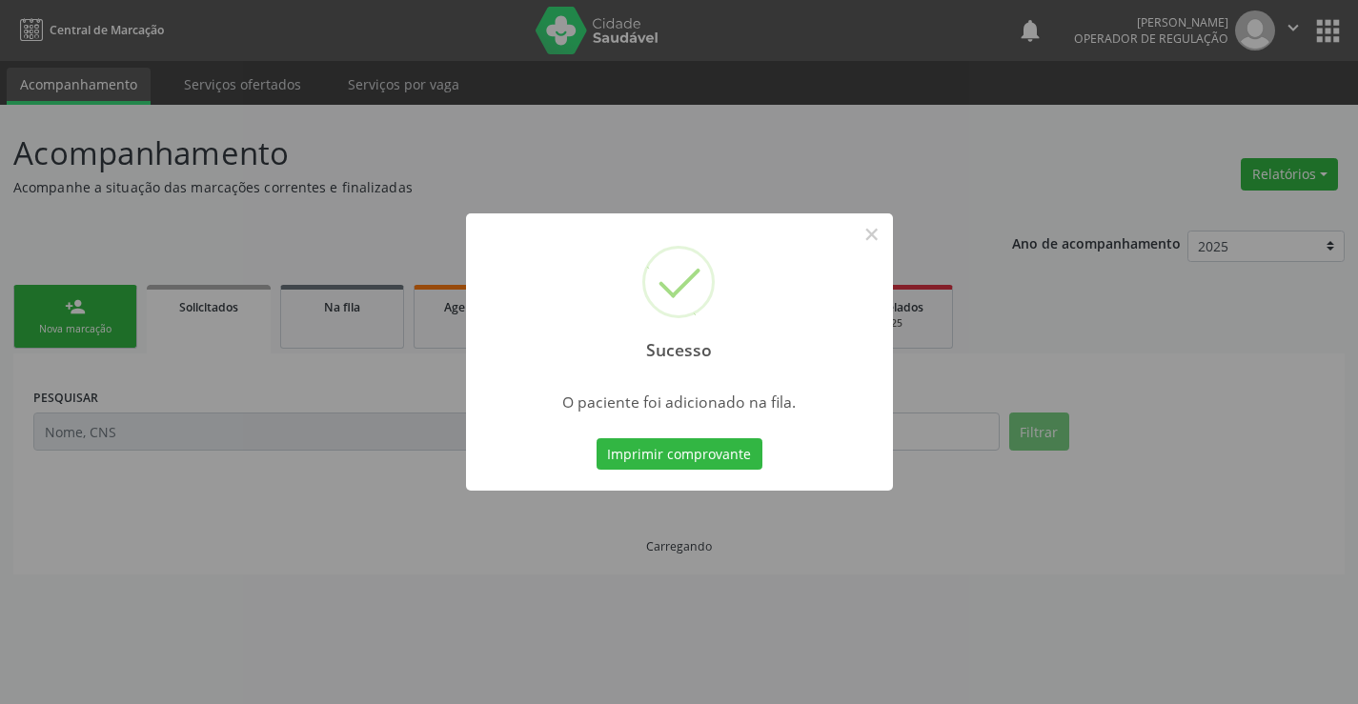
scroll to position [0, 0]
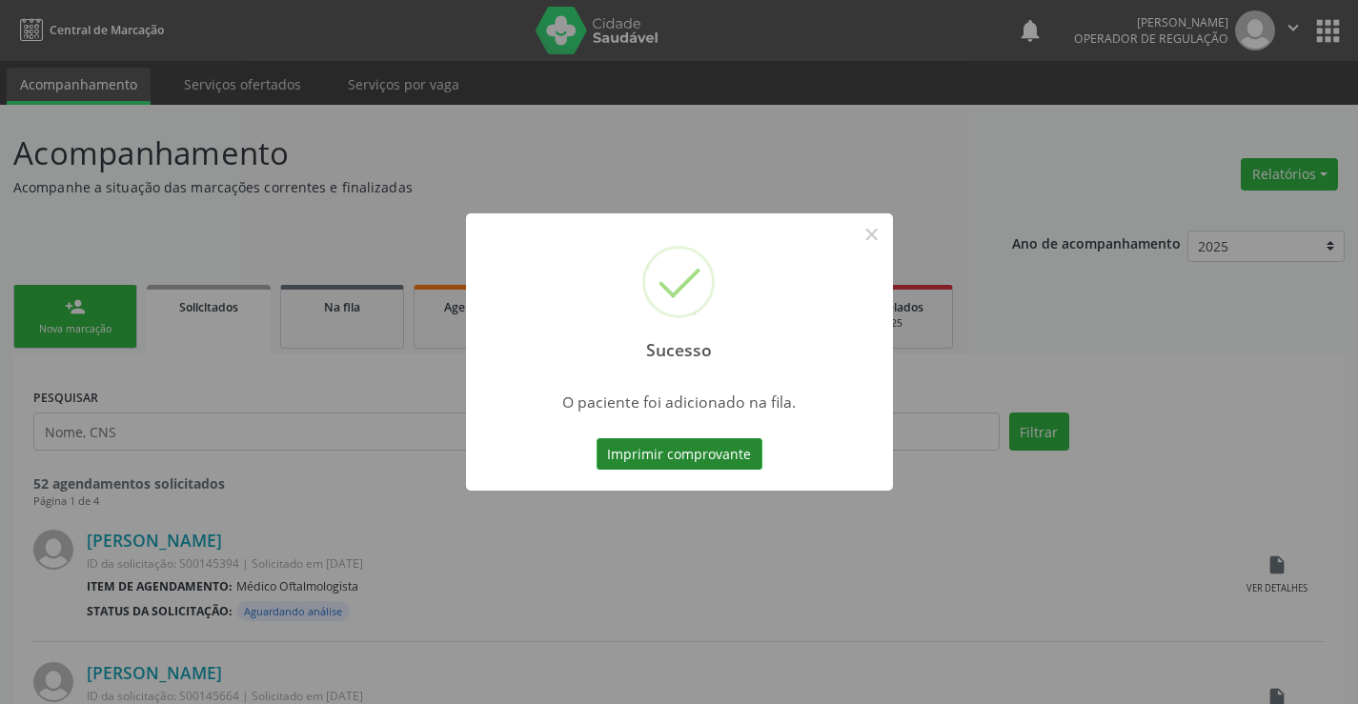
click at [757, 443] on button "Imprimir comprovante" at bounding box center [680, 454] width 166 height 32
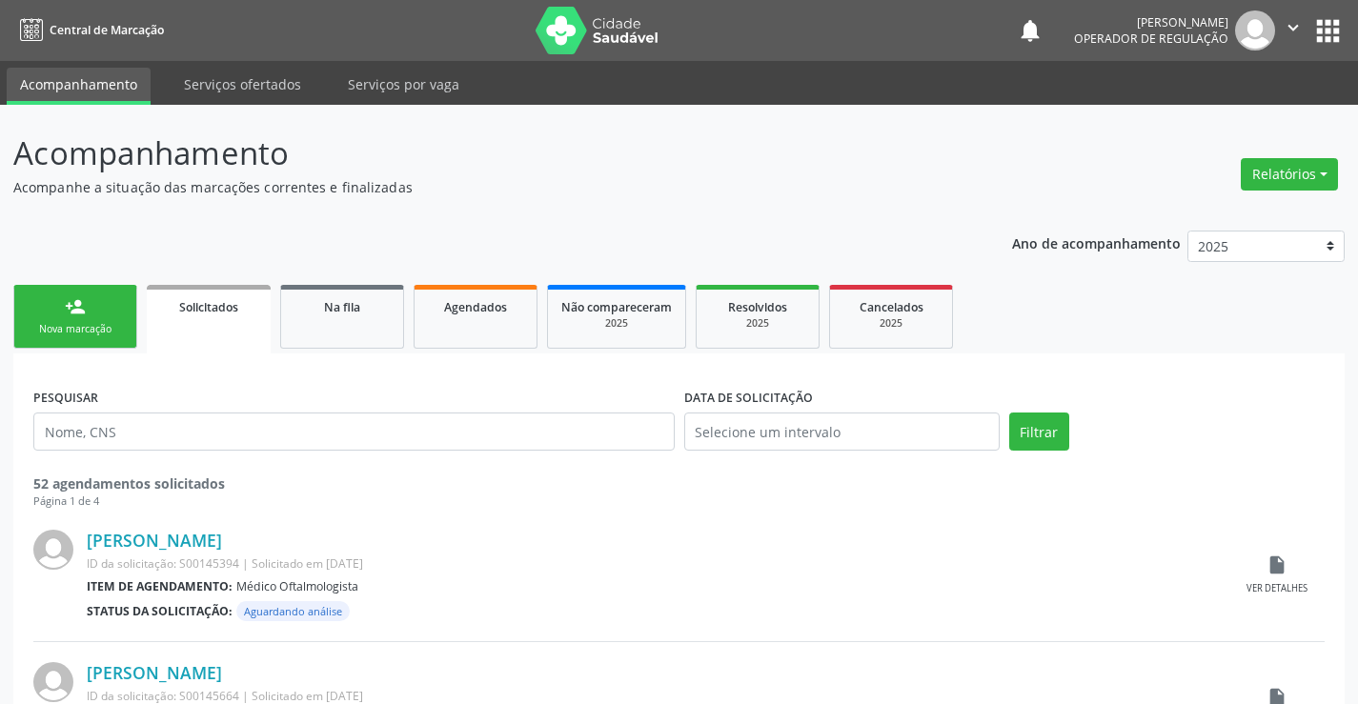
click at [102, 295] on link "person_add Nova marcação" at bounding box center [75, 317] width 124 height 64
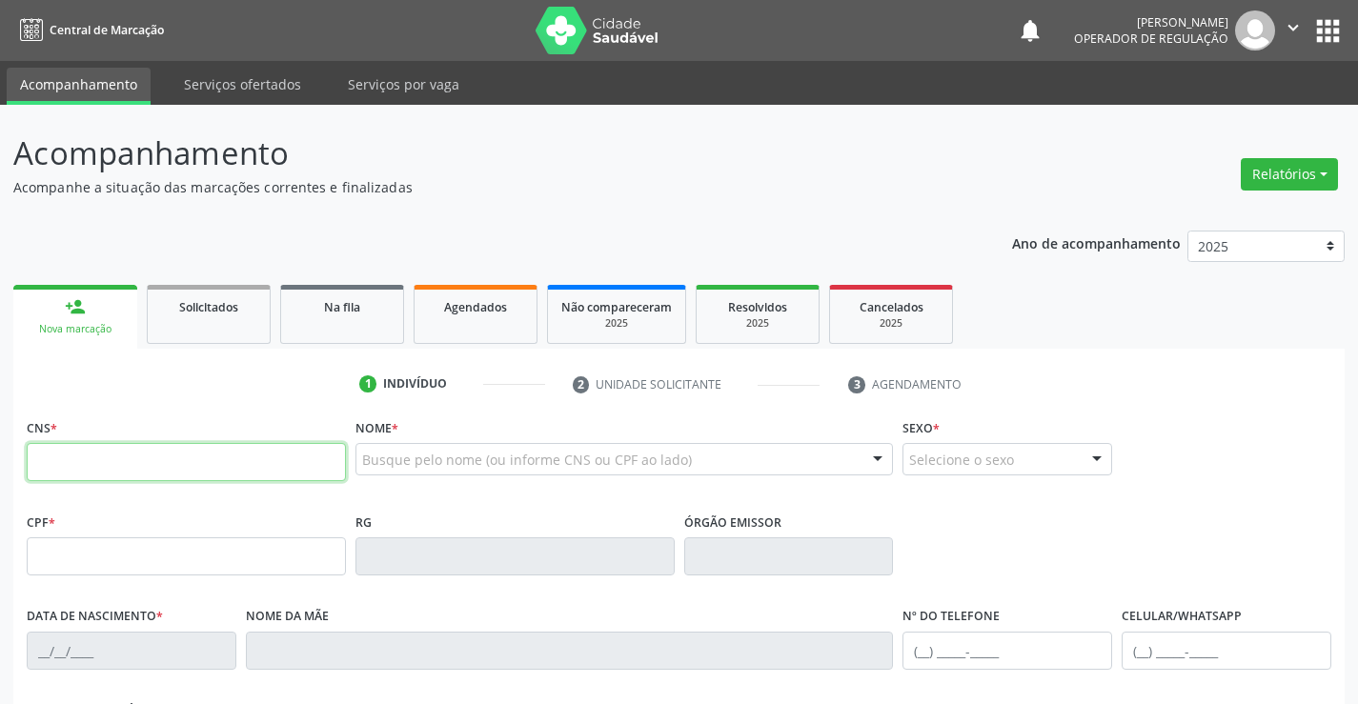
click at [173, 453] on input "text" at bounding box center [186, 462] width 319 height 38
type input "709 0098 7198 2710"
type input "2144622264"
type input "04/12/1997"
type input "(74) 99112-3138"
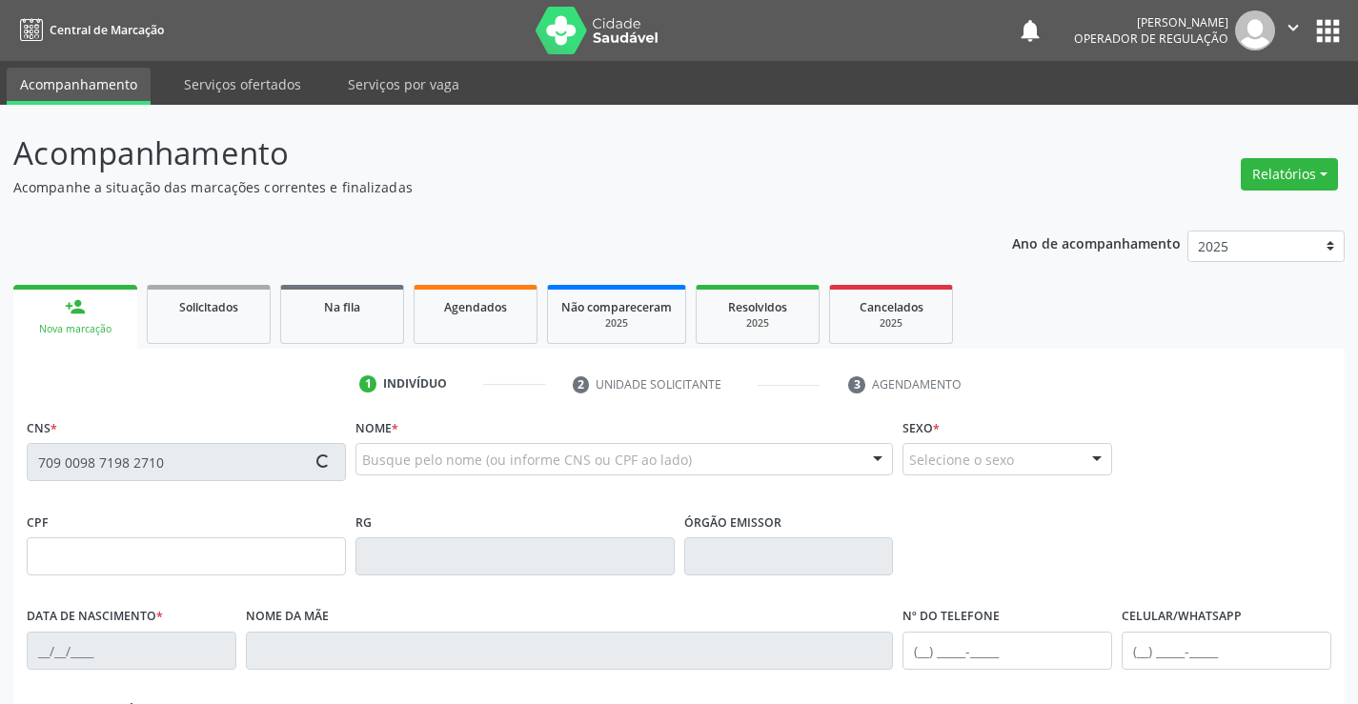
type input "(74) 99112-3138"
type input "068.562.065-42"
type input "S/N"
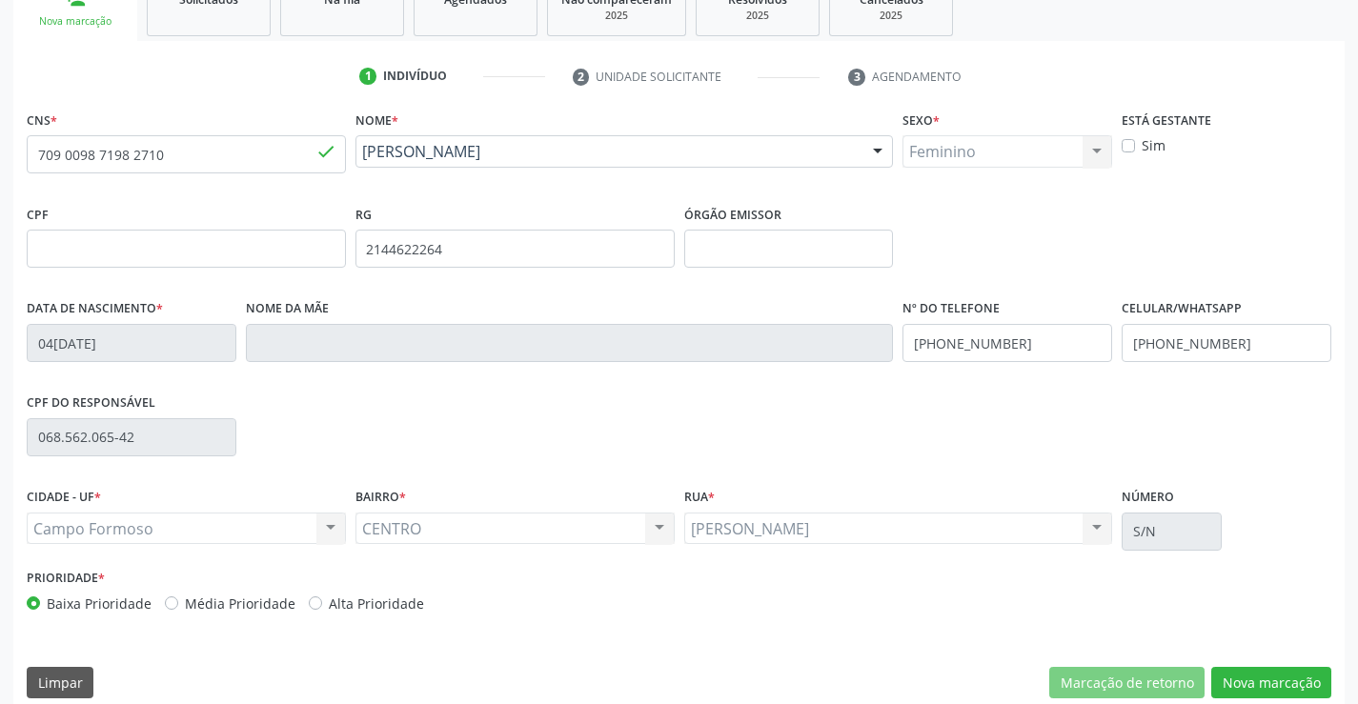
scroll to position [329, 0]
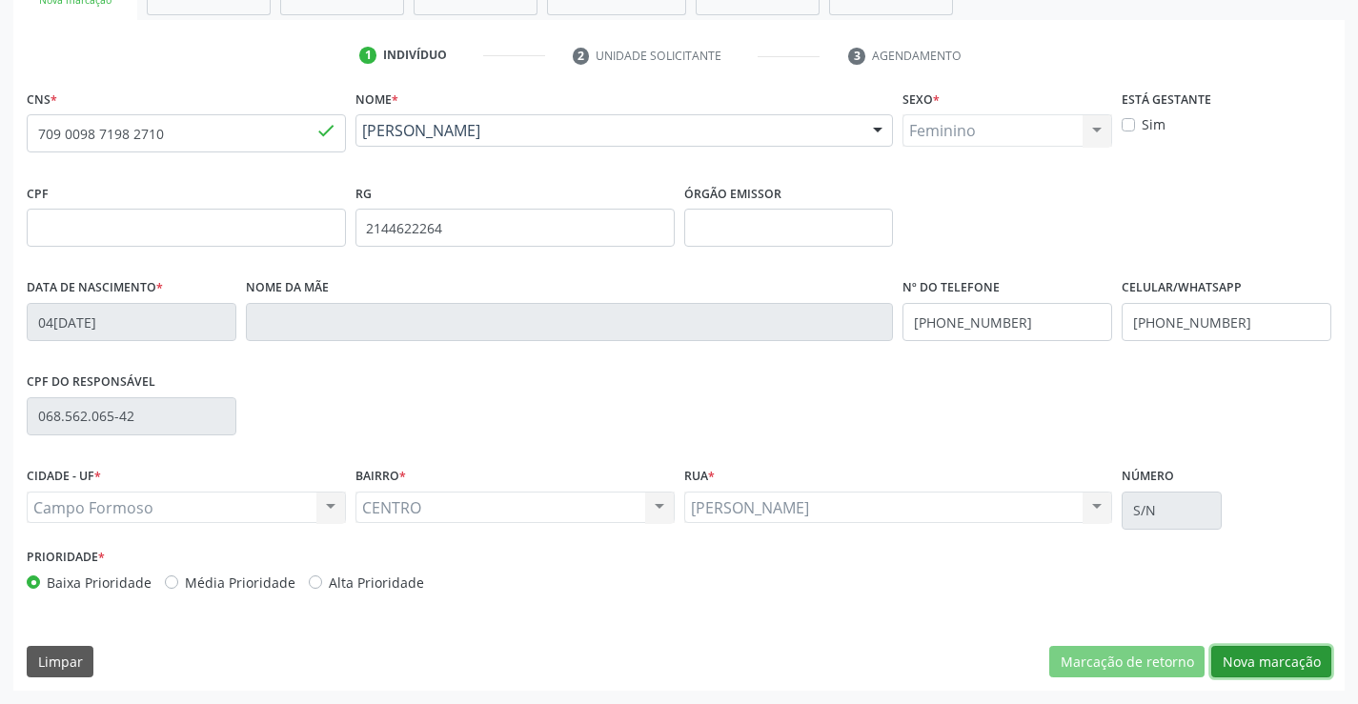
click at [1254, 649] on button "Nova marcação" at bounding box center [1272, 662] width 120 height 32
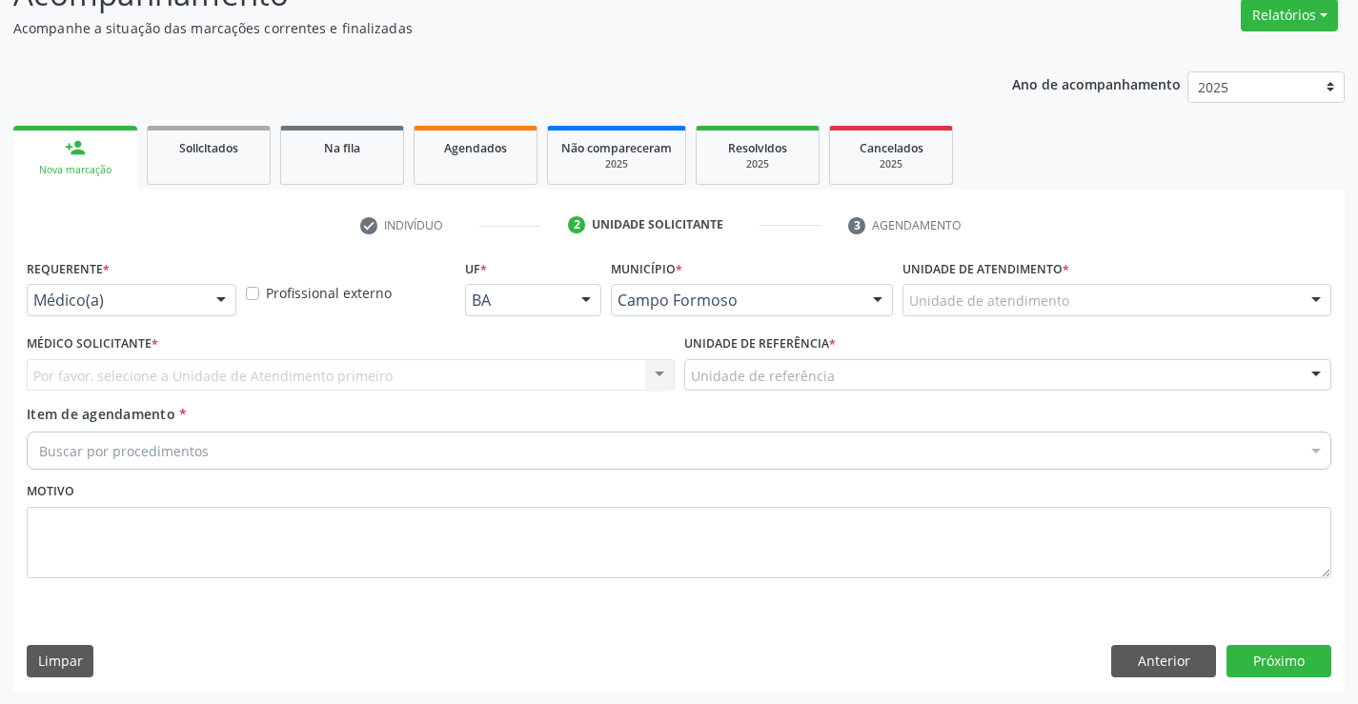
scroll to position [159, 0]
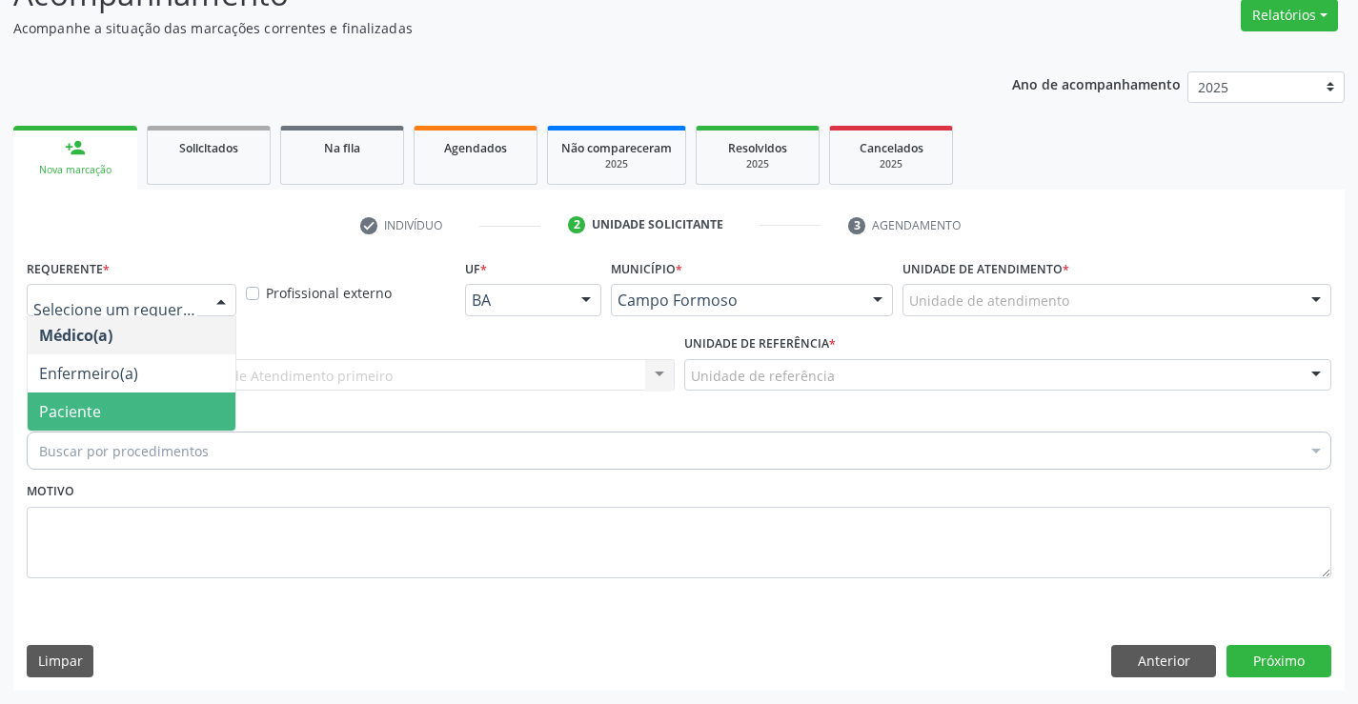
click at [71, 403] on span "Paciente" at bounding box center [70, 411] width 62 height 21
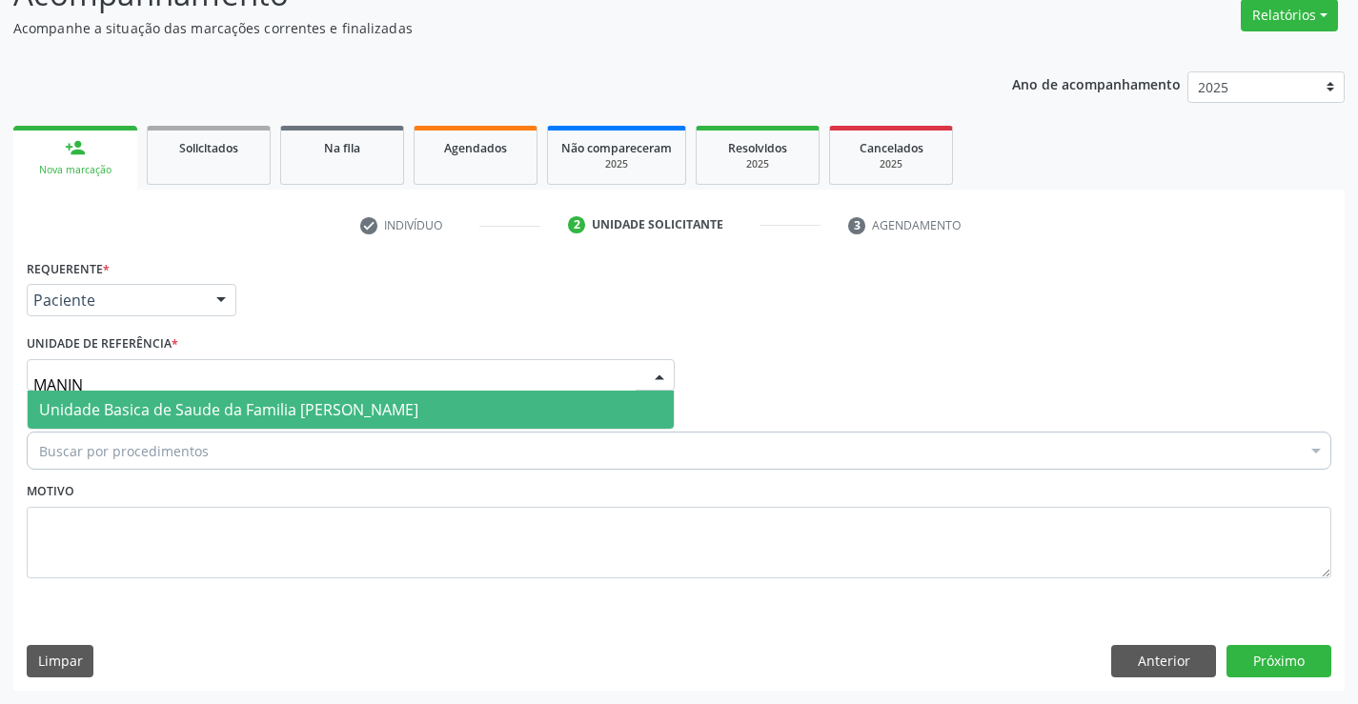
type input "MANINH"
click at [206, 413] on span "Unidade Basica de Saude da Familia [PERSON_NAME]" at bounding box center [228, 409] width 379 height 21
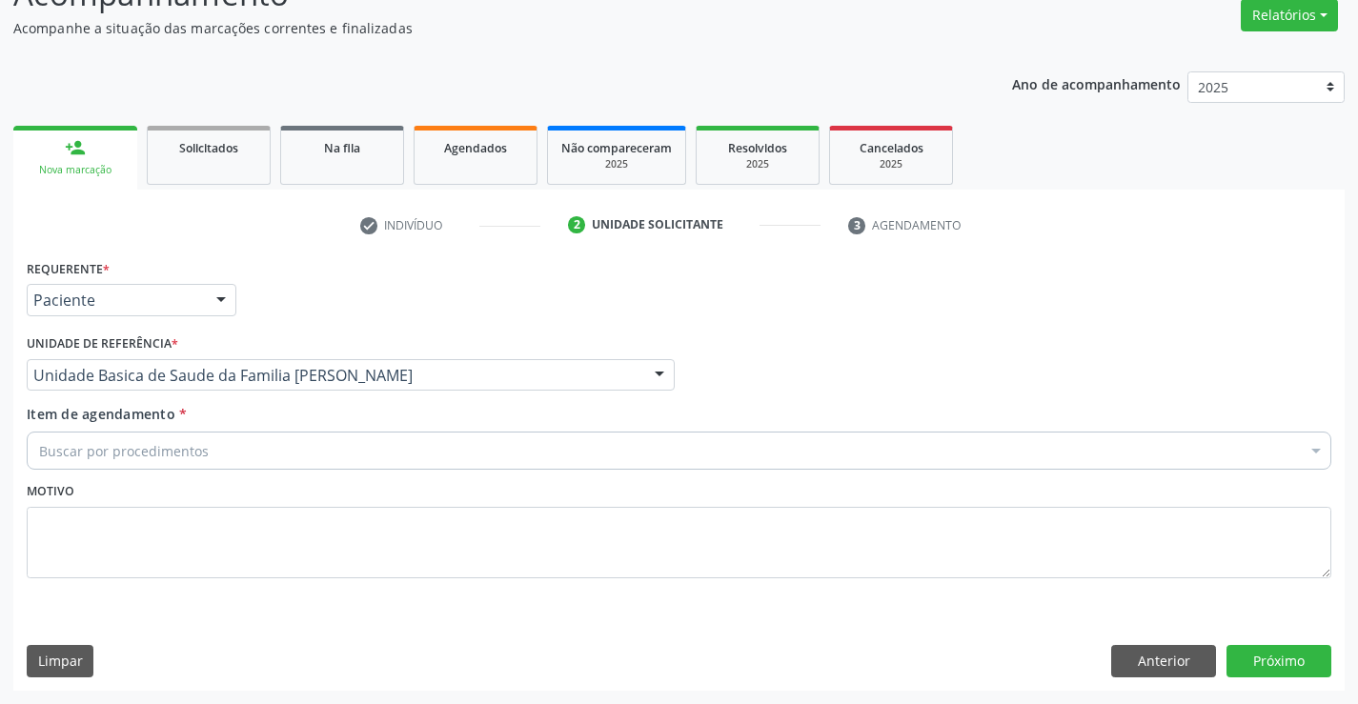
click at [214, 438] on div "Buscar por procedimentos" at bounding box center [679, 451] width 1305 height 38
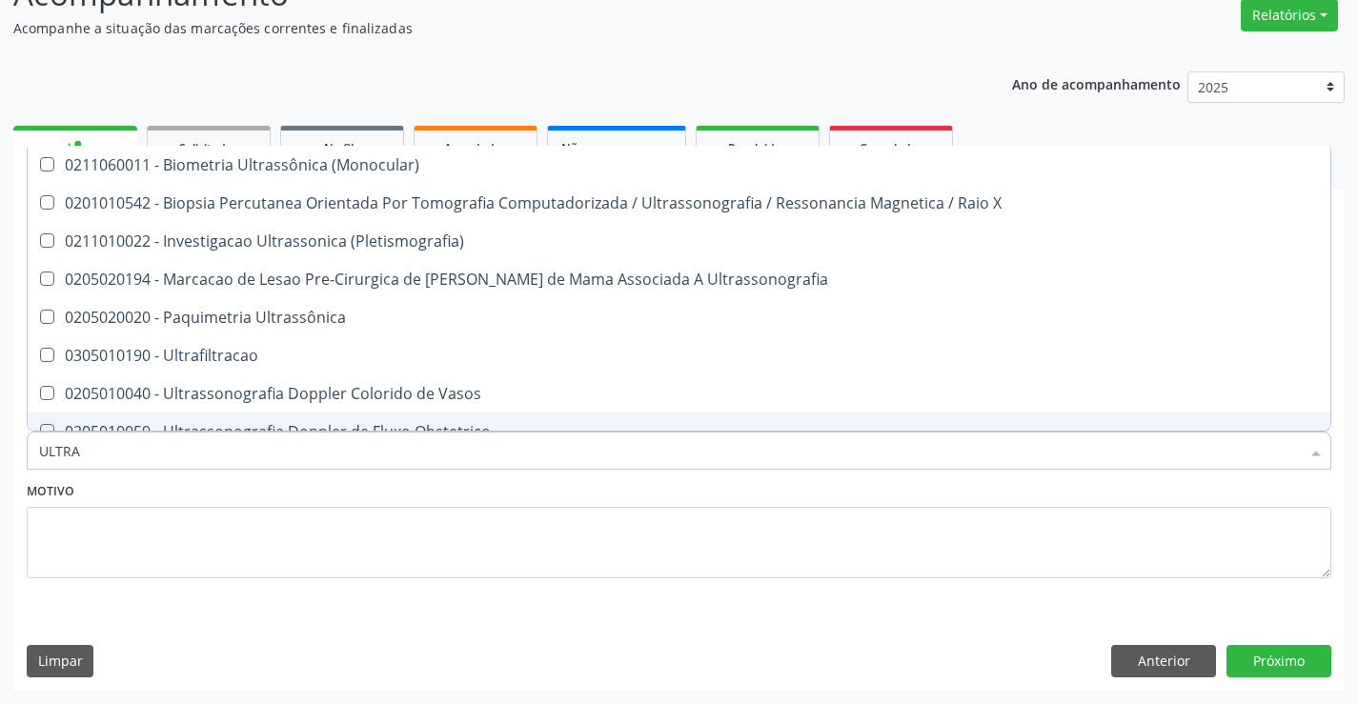
type input "ULTRAS"
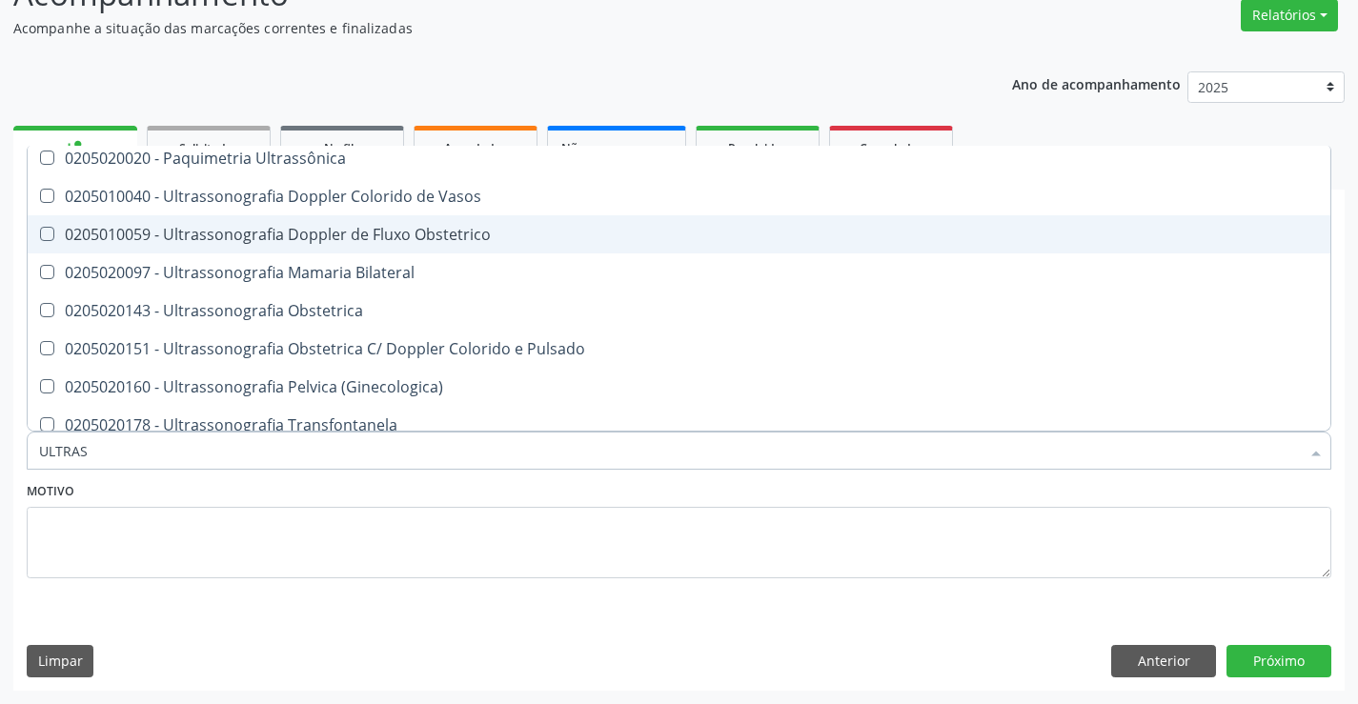
scroll to position [191, 0]
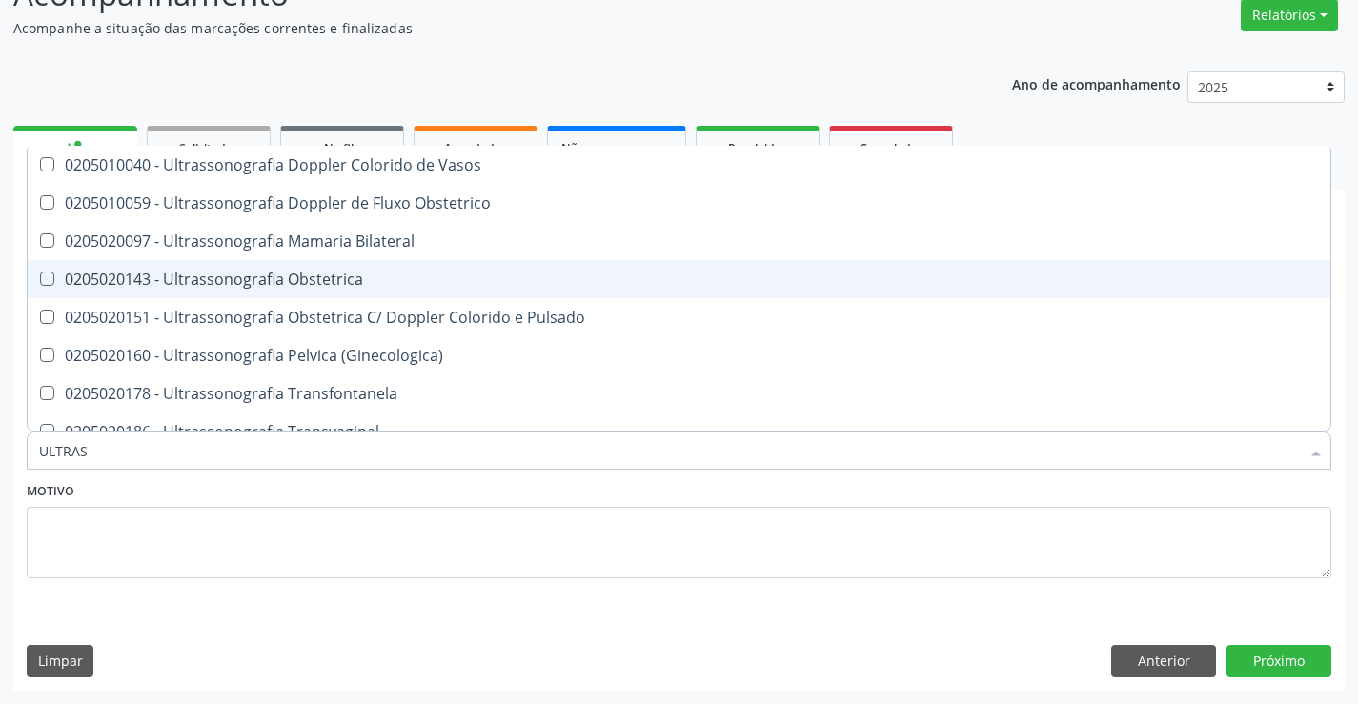
click at [398, 278] on div "0205020143 - Ultrassonografia Obstetrica" at bounding box center [679, 279] width 1280 height 15
checkbox Obstetrica "true"
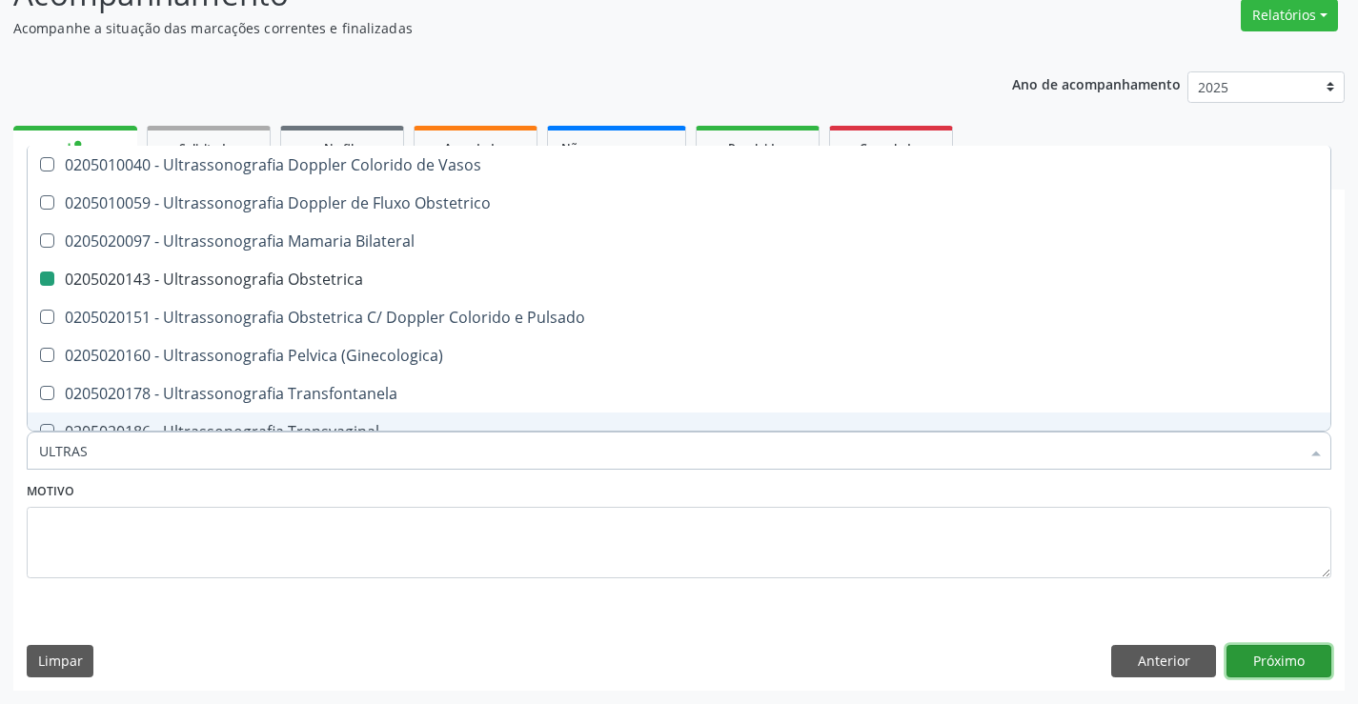
click at [1283, 669] on button "Próximo" at bounding box center [1279, 661] width 105 height 32
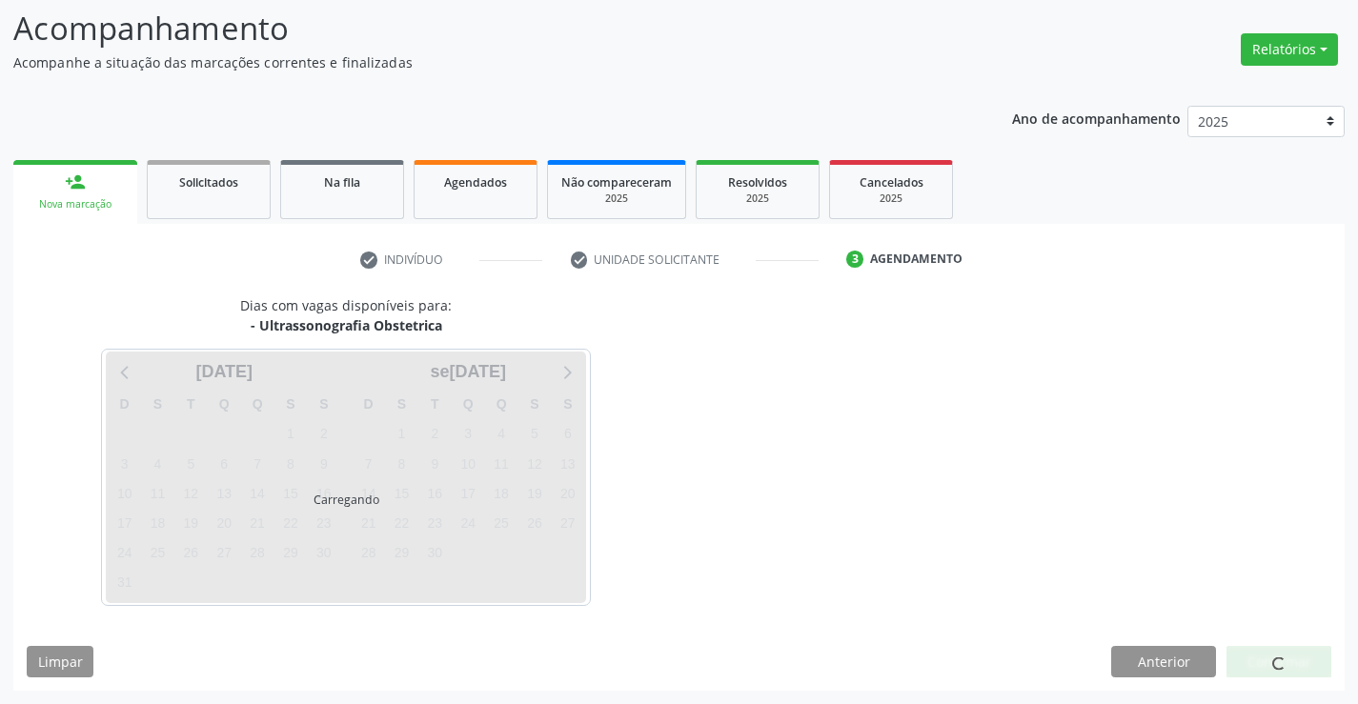
scroll to position [0, 0]
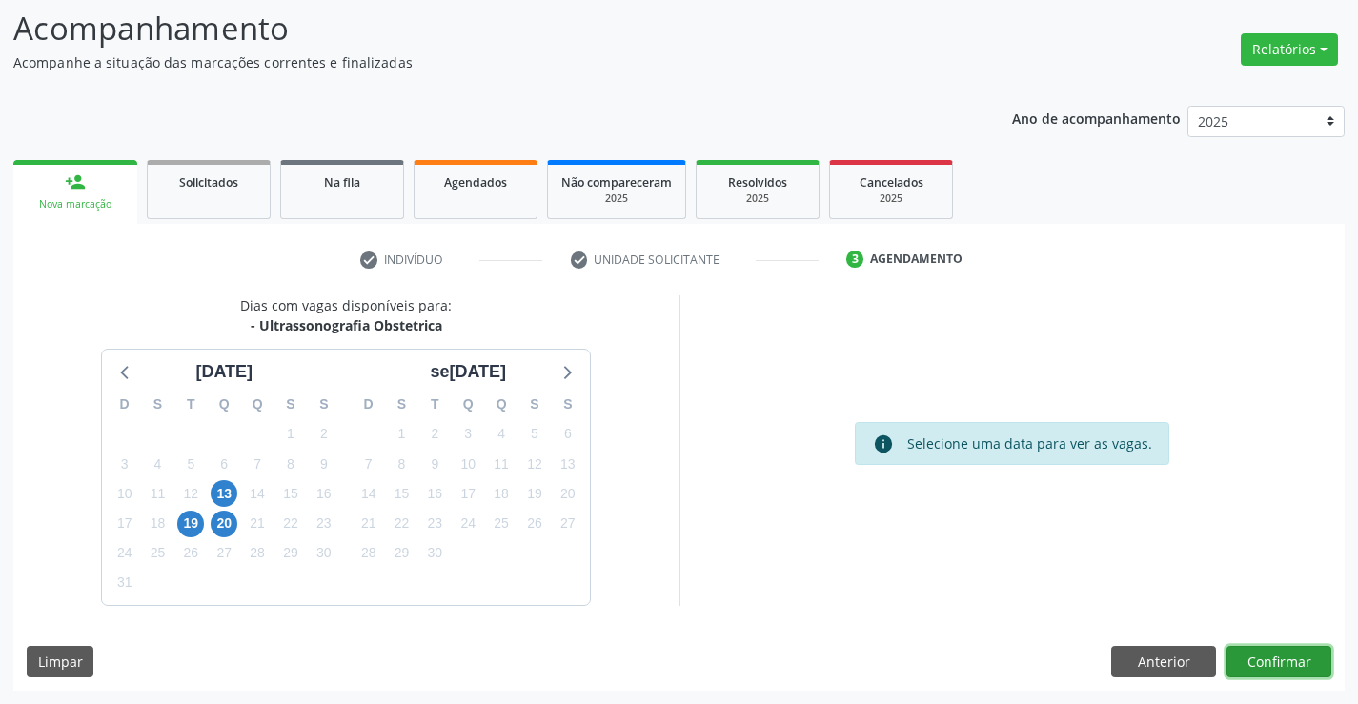
click at [1298, 656] on button "Confirmar" at bounding box center [1279, 662] width 105 height 32
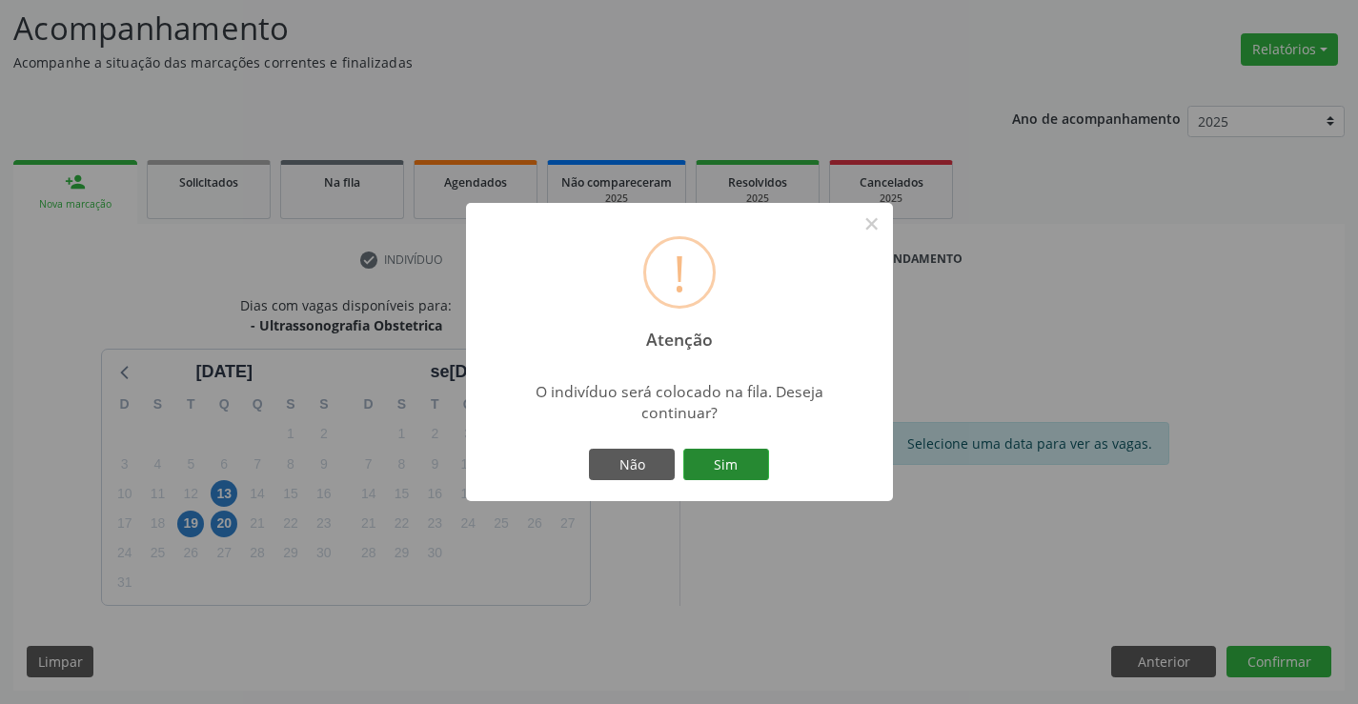
click at [723, 456] on button "Sim" at bounding box center [726, 465] width 86 height 32
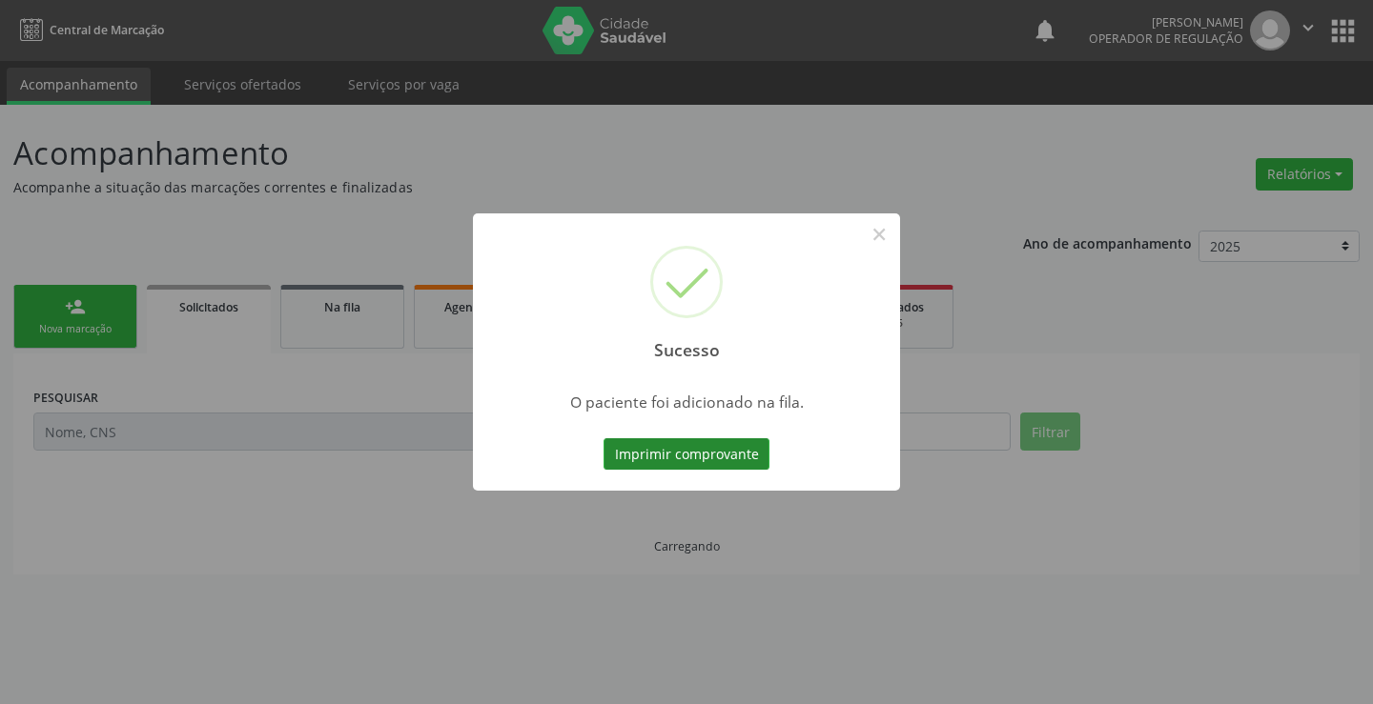
click at [723, 445] on button "Imprimir comprovante" at bounding box center [686, 454] width 166 height 32
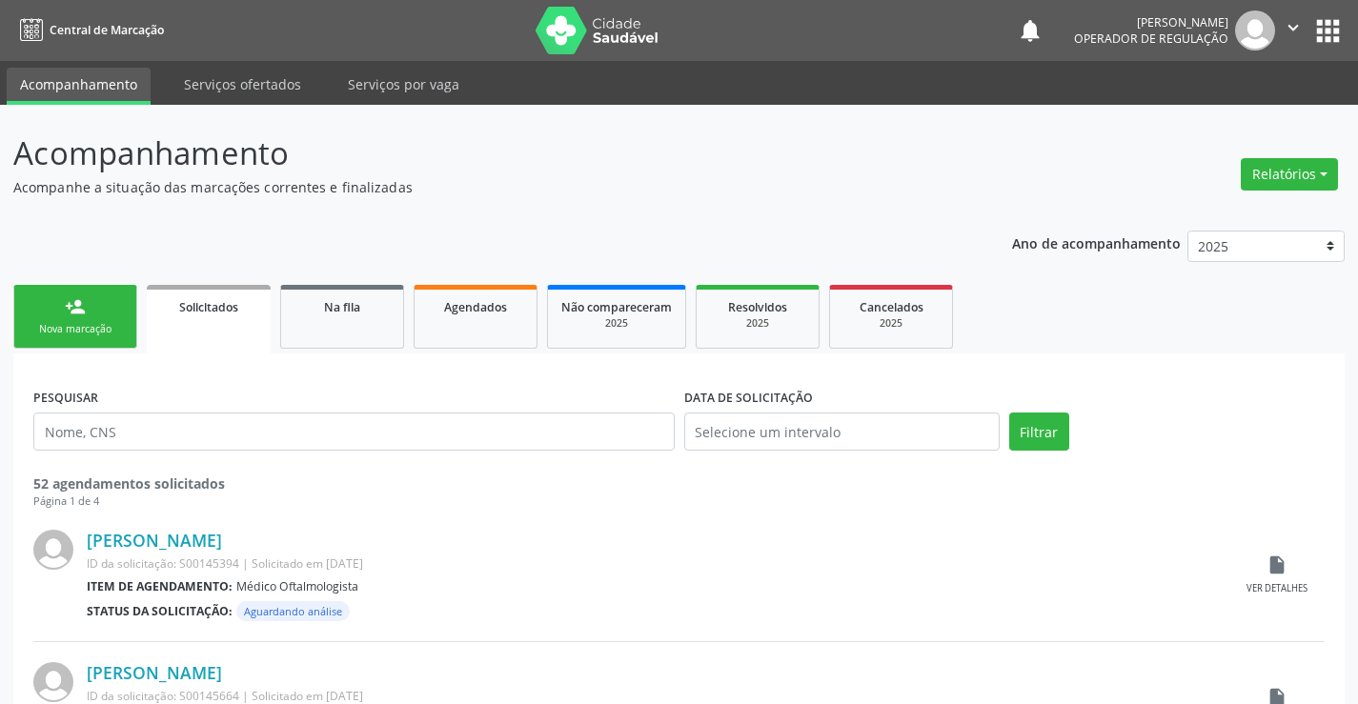
click at [128, 334] on link "person_add Nova marcação" at bounding box center [75, 317] width 124 height 64
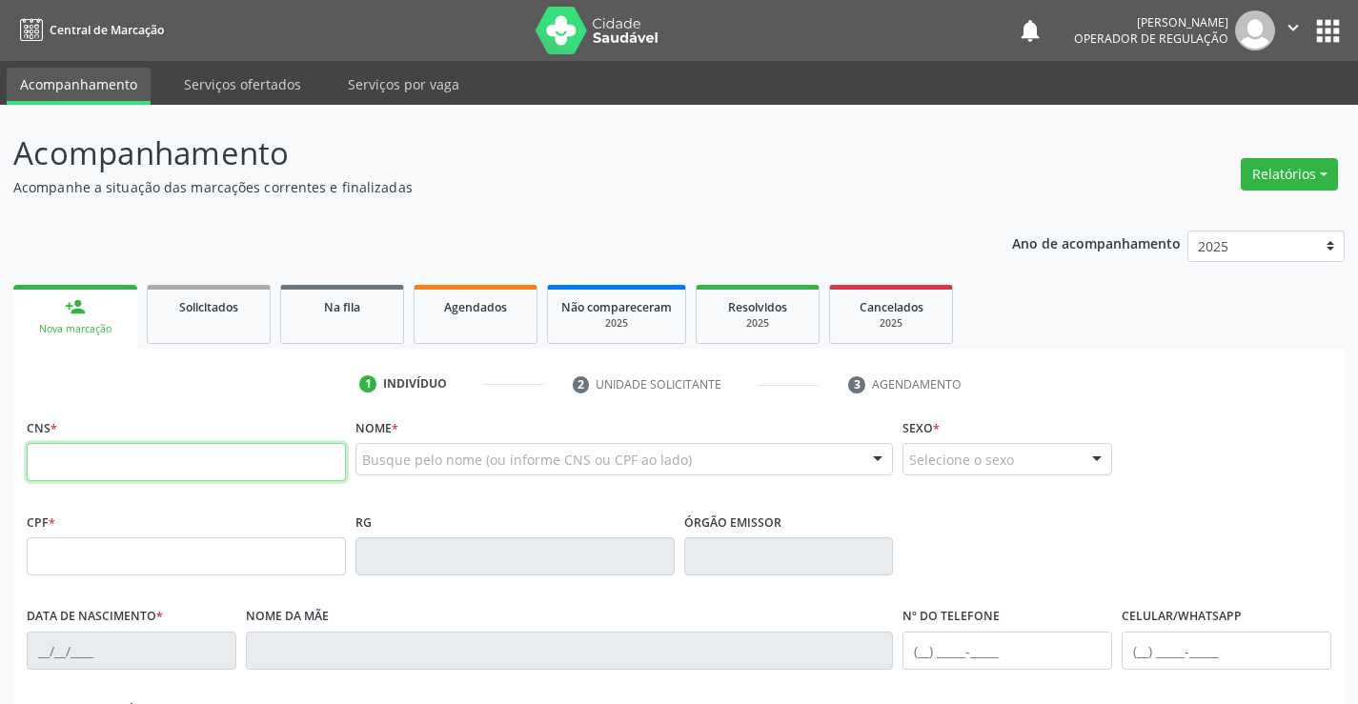
click at [101, 459] on input "text" at bounding box center [186, 462] width 319 height 38
type input "702 6047 2595 8749"
type input "003.765.355-55"
type input "0773243747"
type input "18/10/1972"
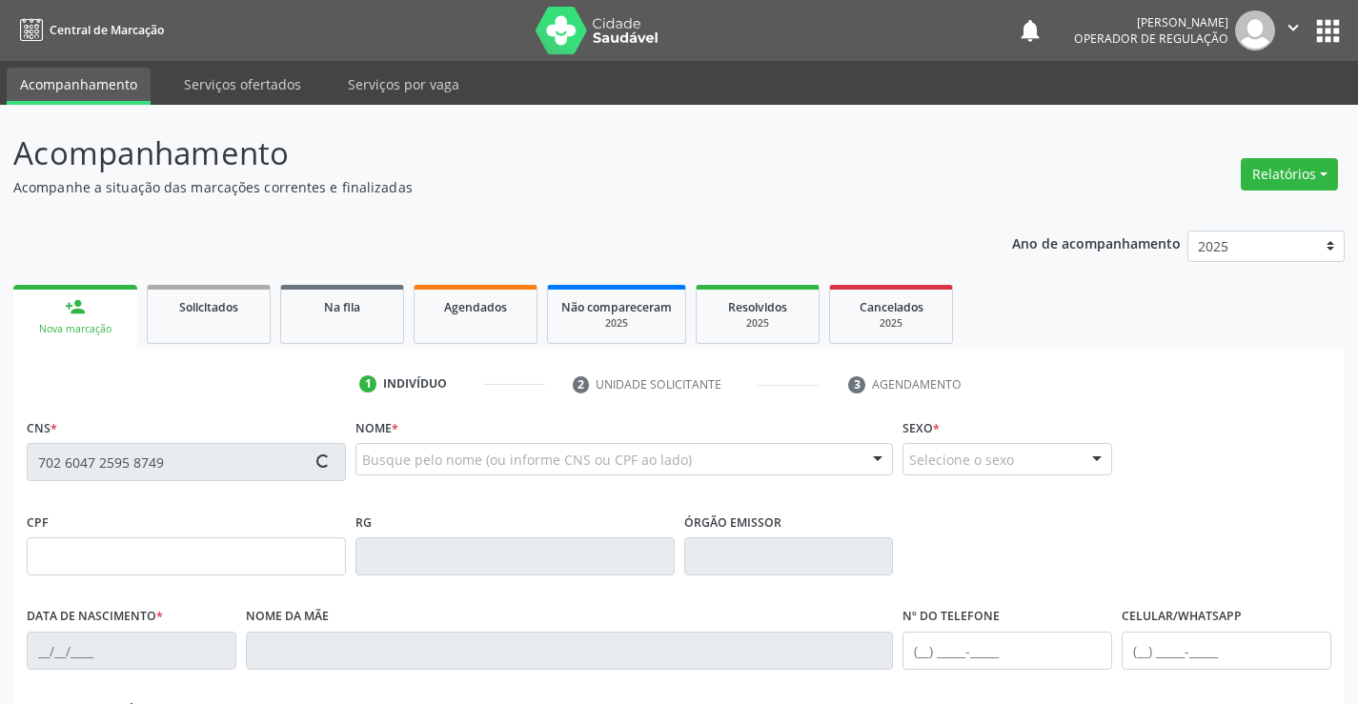
type input "(74) 99942-7110"
type input "003.765.355-55"
type input "S/N"
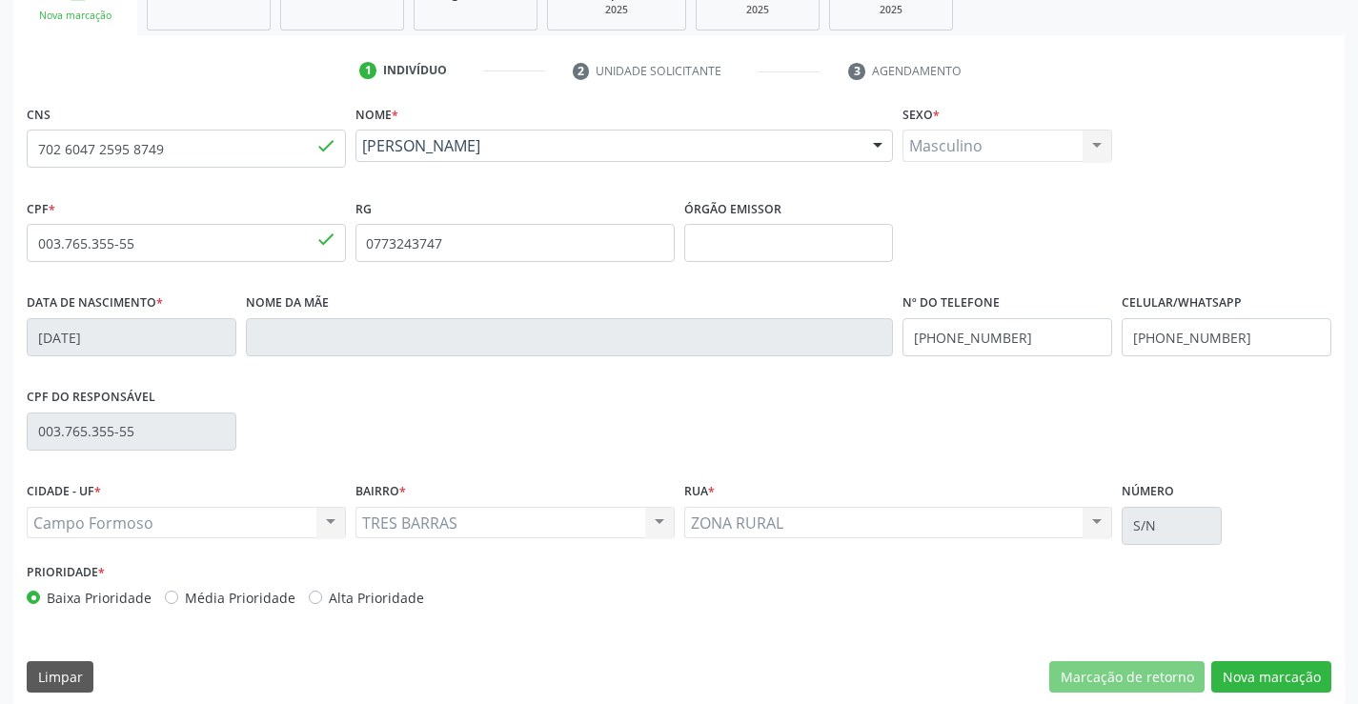
scroll to position [329, 0]
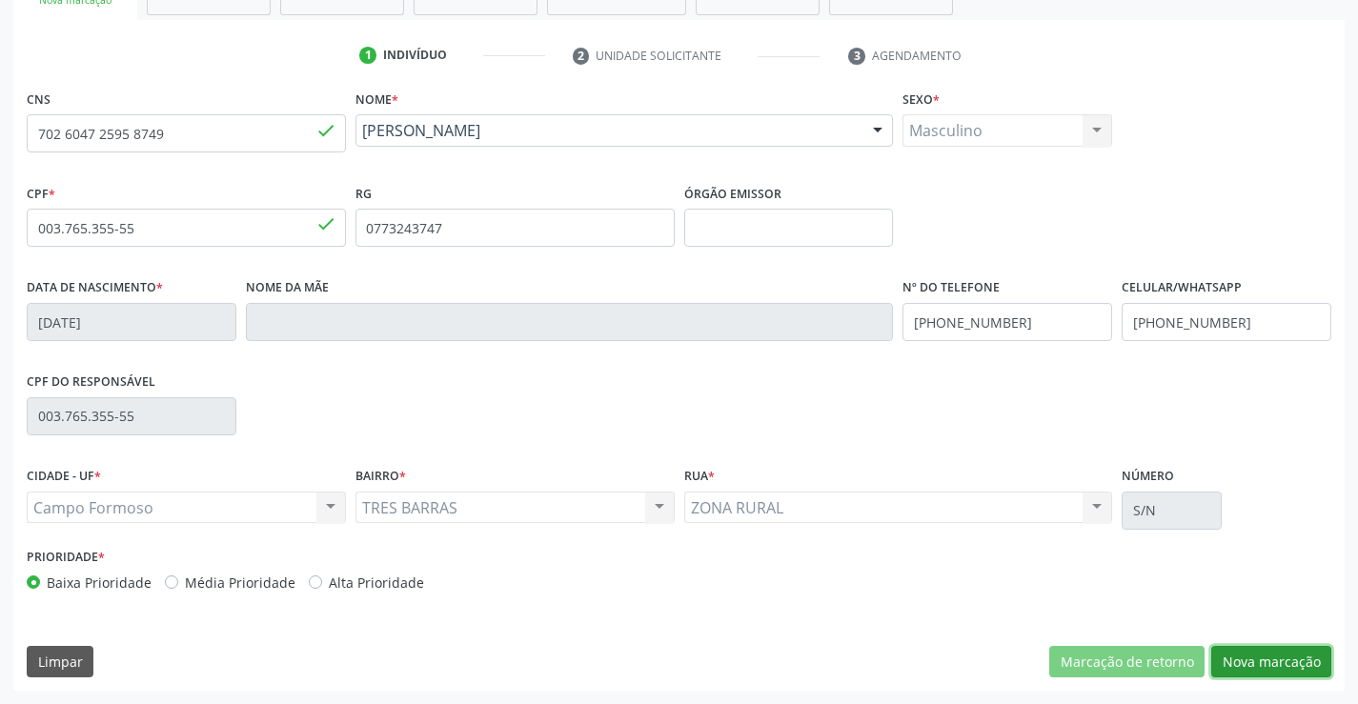
click at [1274, 670] on button "Nova marcação" at bounding box center [1272, 662] width 120 height 32
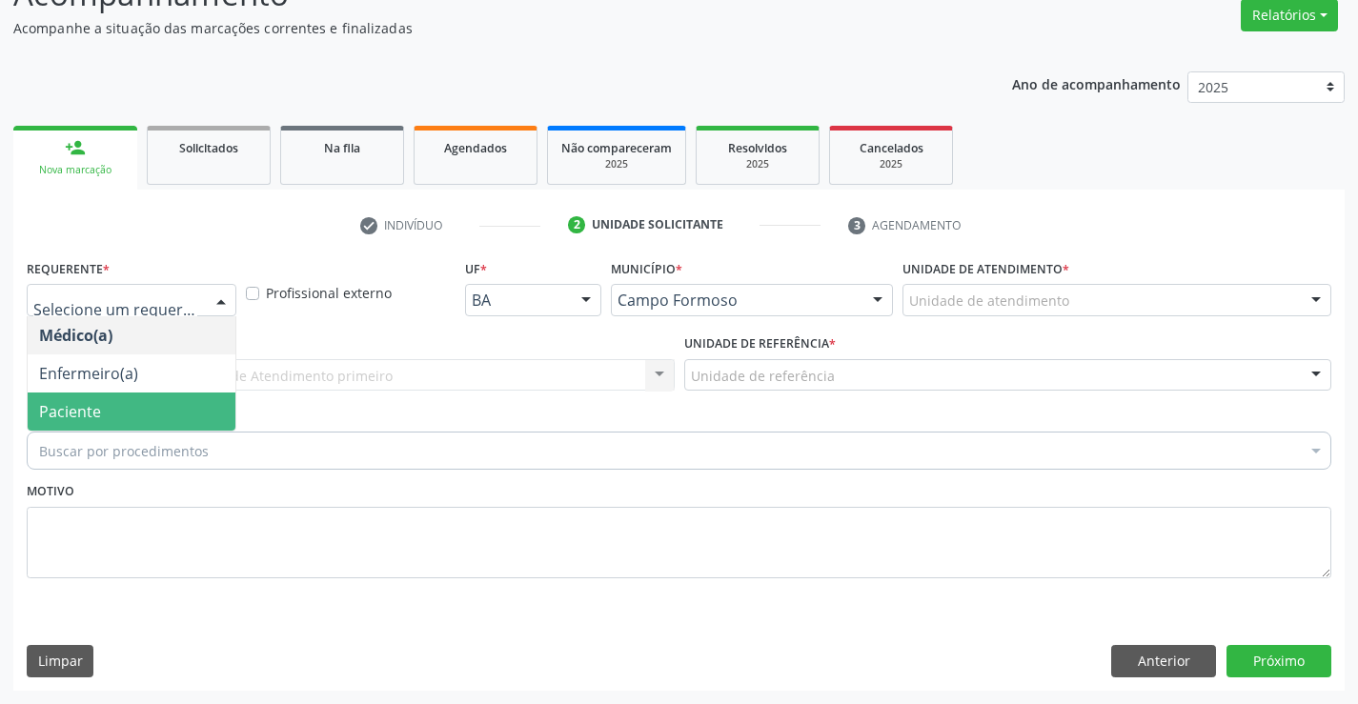
click at [139, 397] on span "Paciente" at bounding box center [132, 412] width 208 height 38
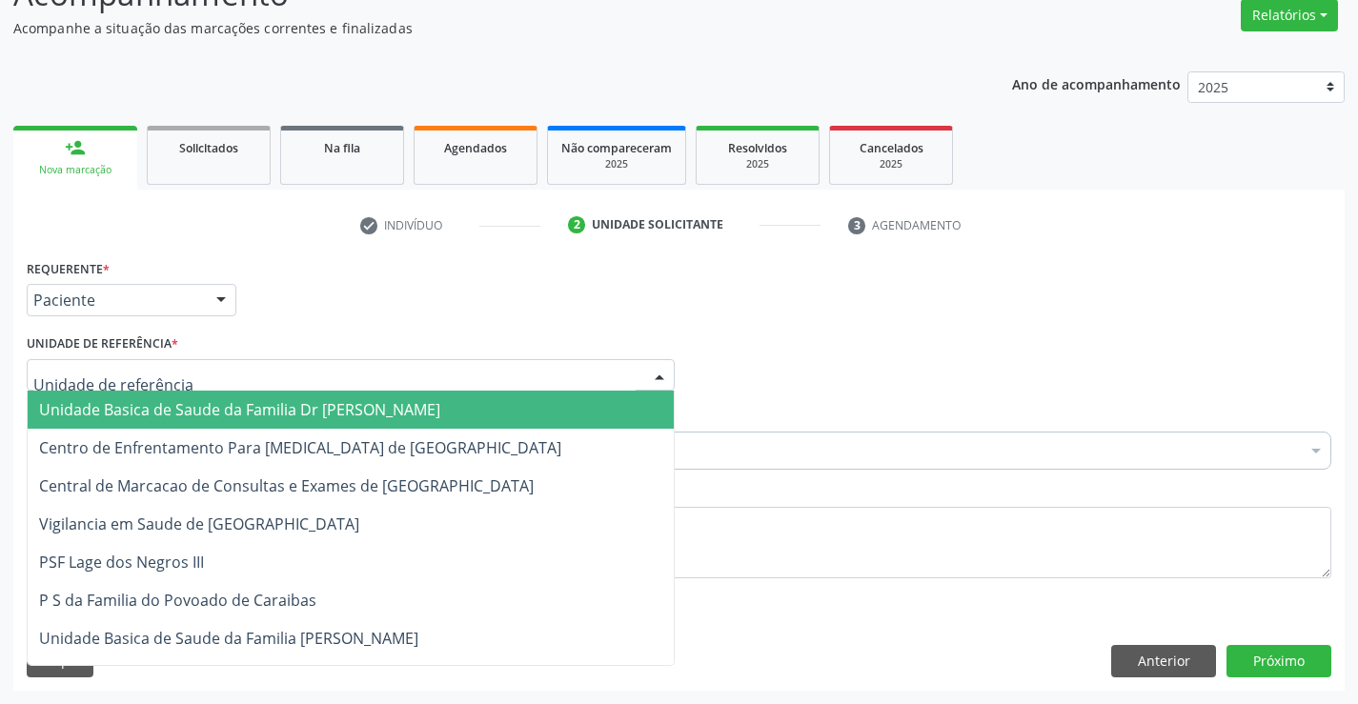
drag, startPoint x: 134, startPoint y: 373, endPoint x: 148, endPoint y: 373, distance: 13.3
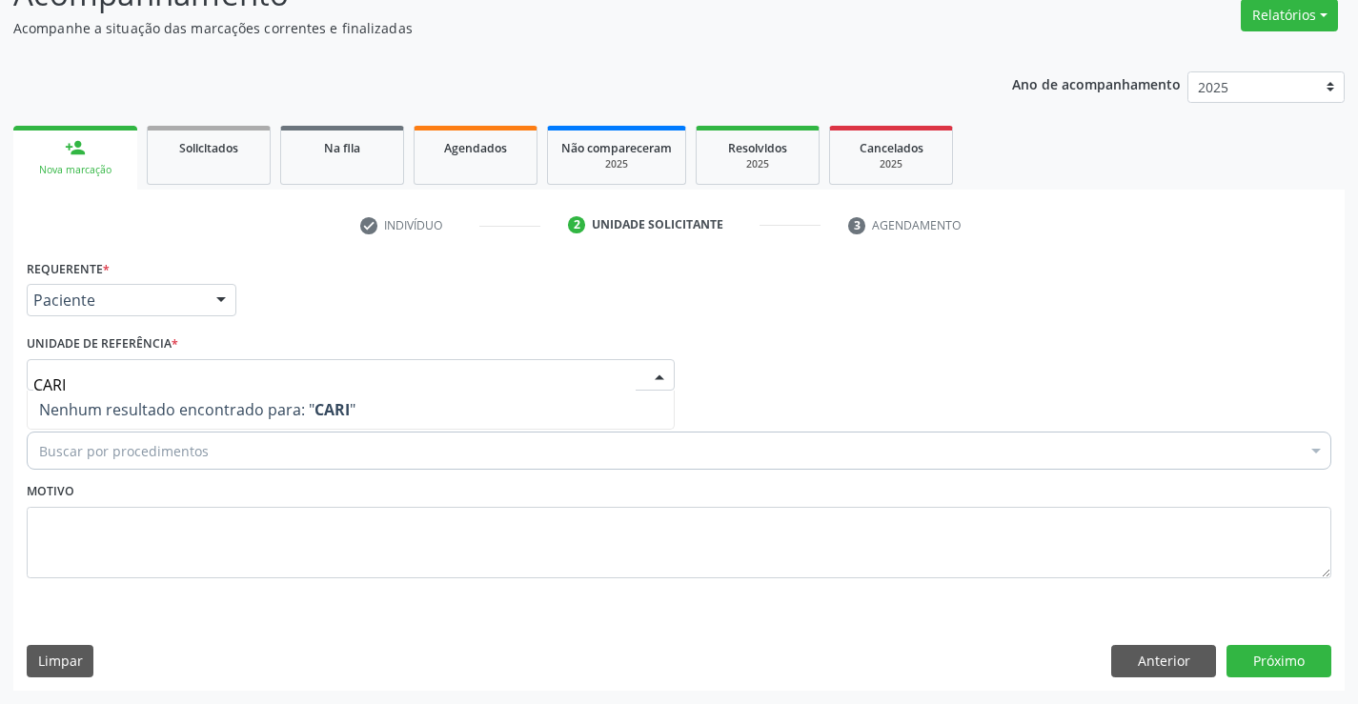
type input "CAR"
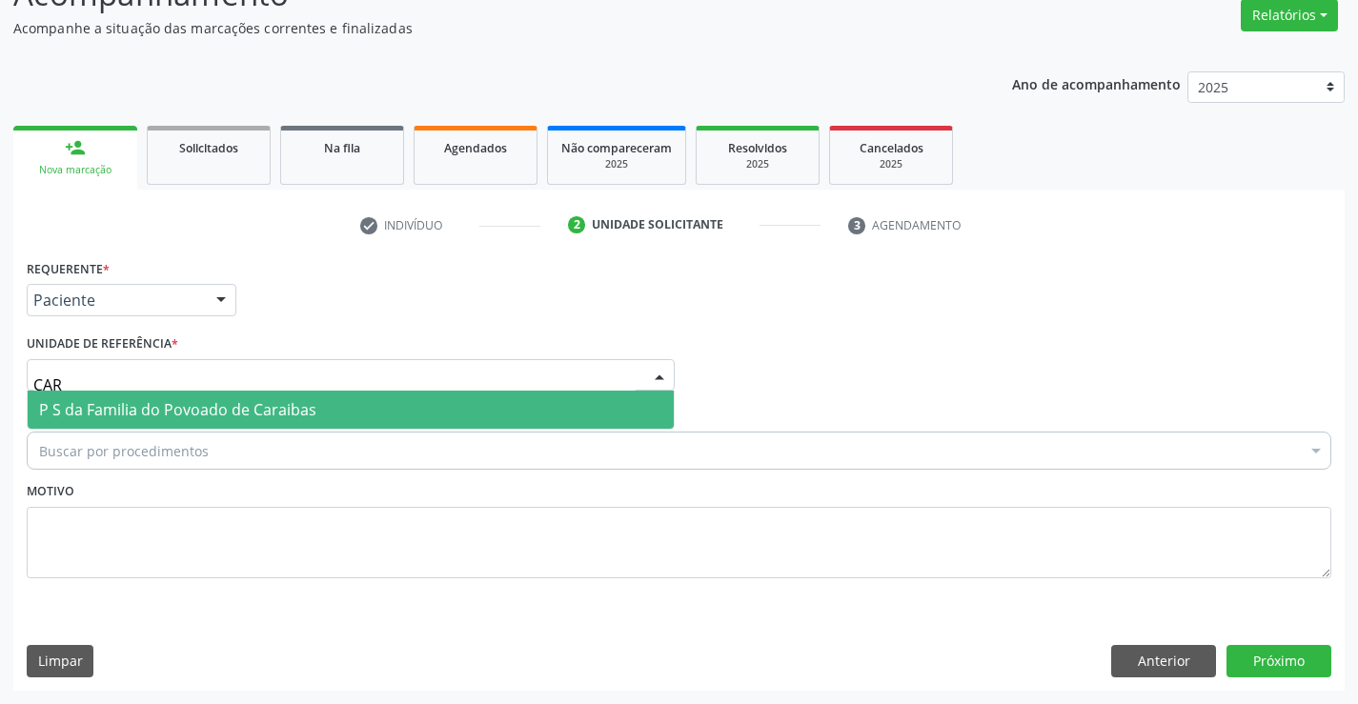
click at [283, 409] on span "P S da Familia do Povoado de Caraibas" at bounding box center [177, 409] width 277 height 21
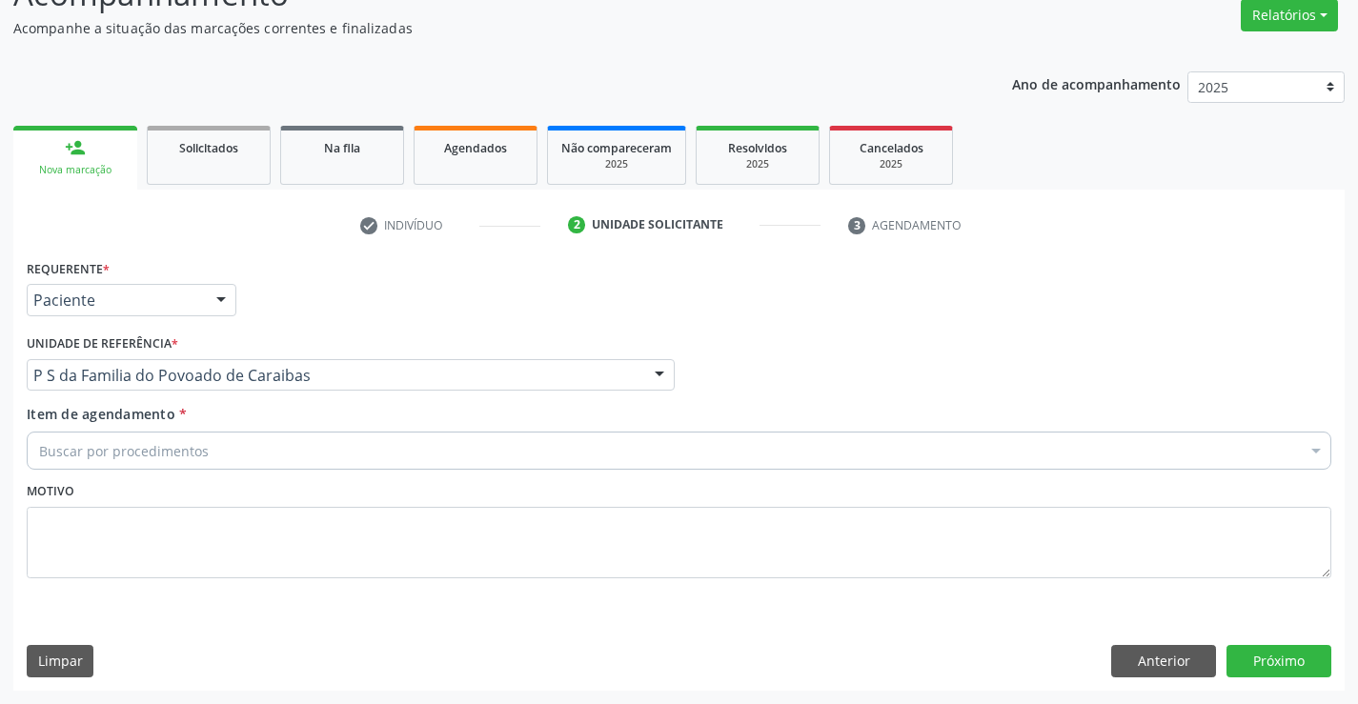
click at [256, 459] on div "Buscar por procedimentos" at bounding box center [679, 451] width 1305 height 38
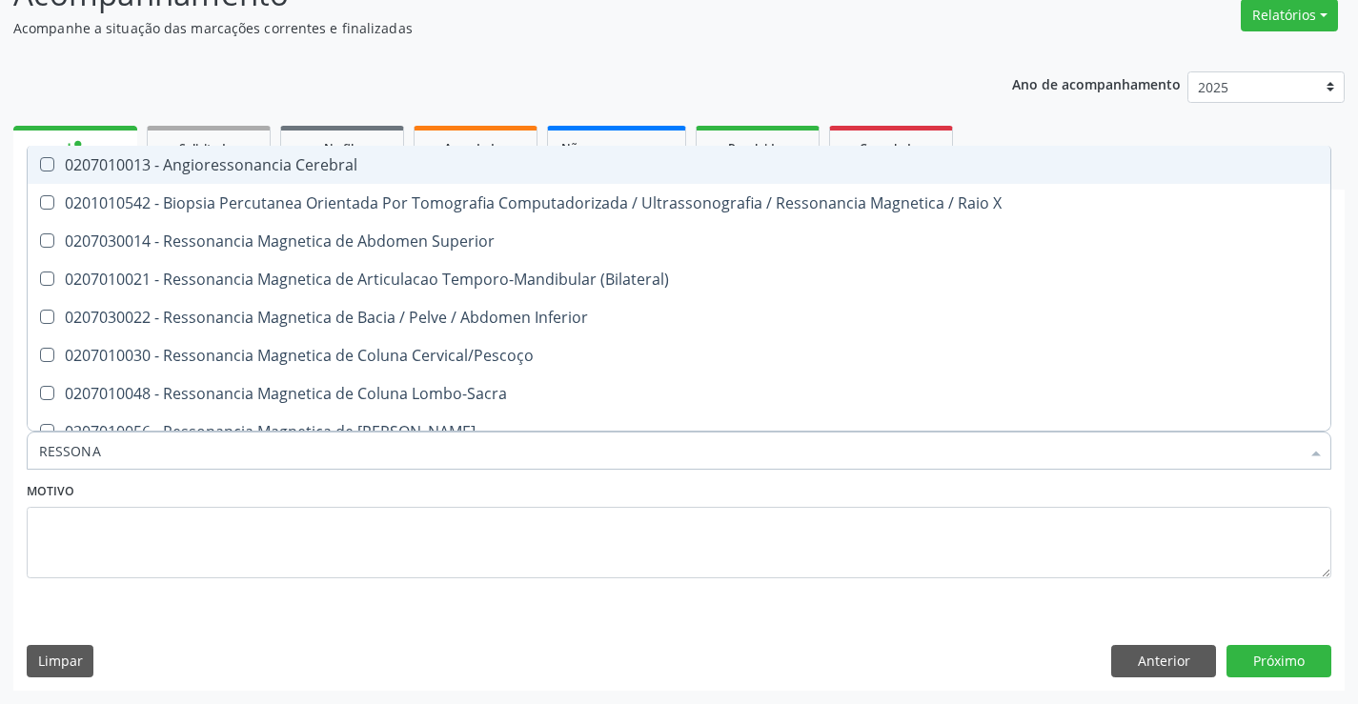
type input "RESSONAN"
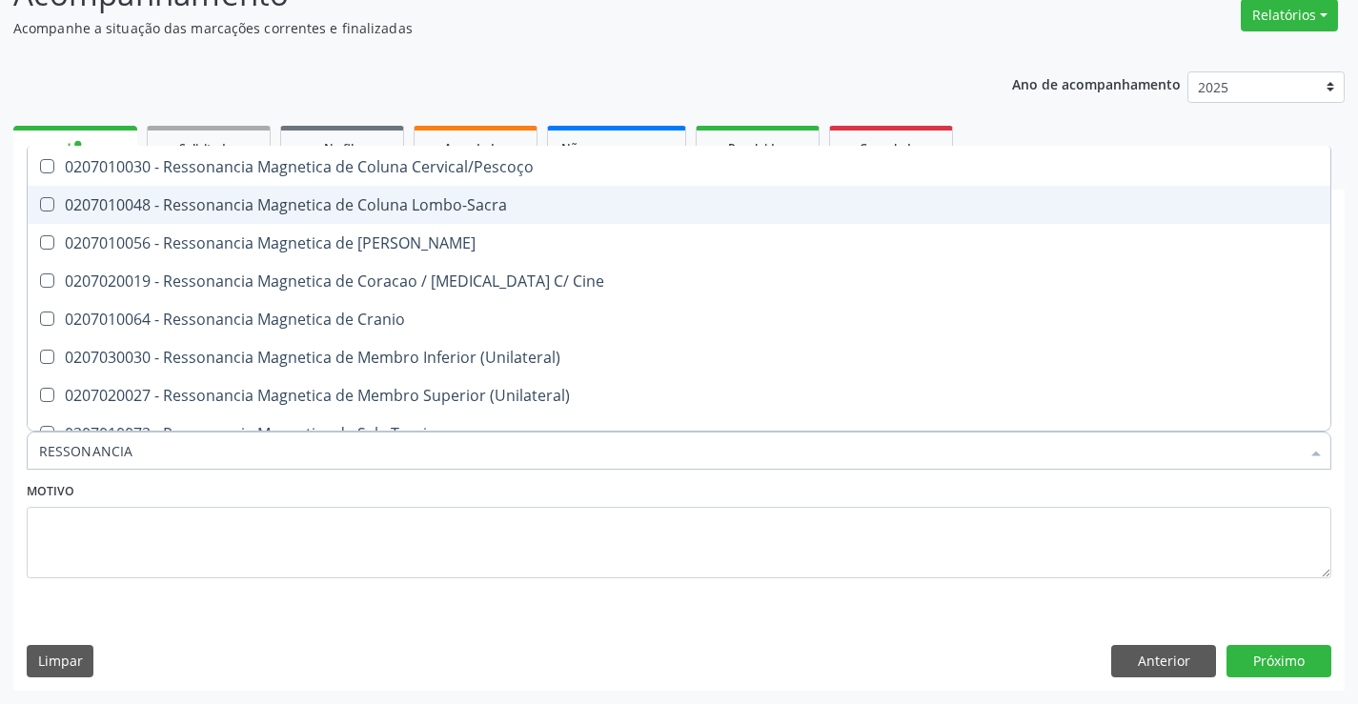
scroll to position [191, 0]
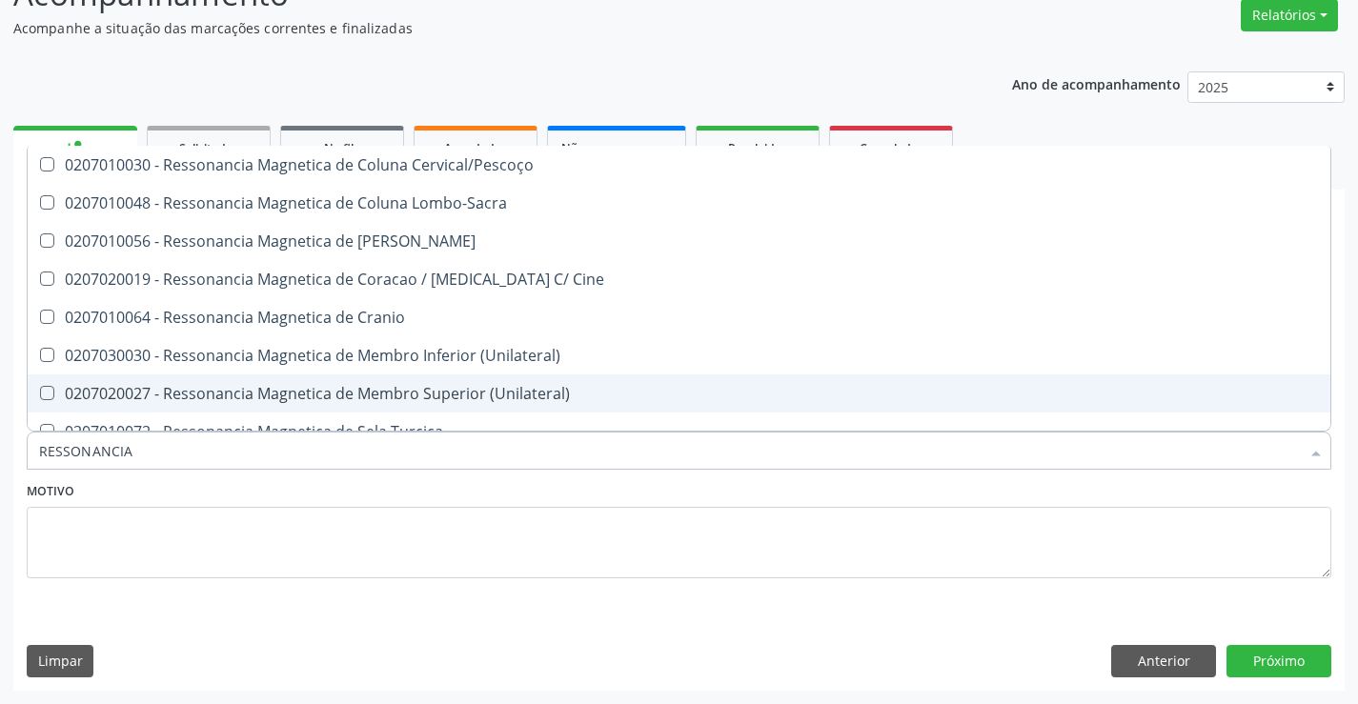
click at [423, 401] on div "0207020027 - Ressonancia Magnetica de Membro Superior (Unilateral)" at bounding box center [679, 393] width 1280 height 15
checkbox \(Unilateral\) "true"
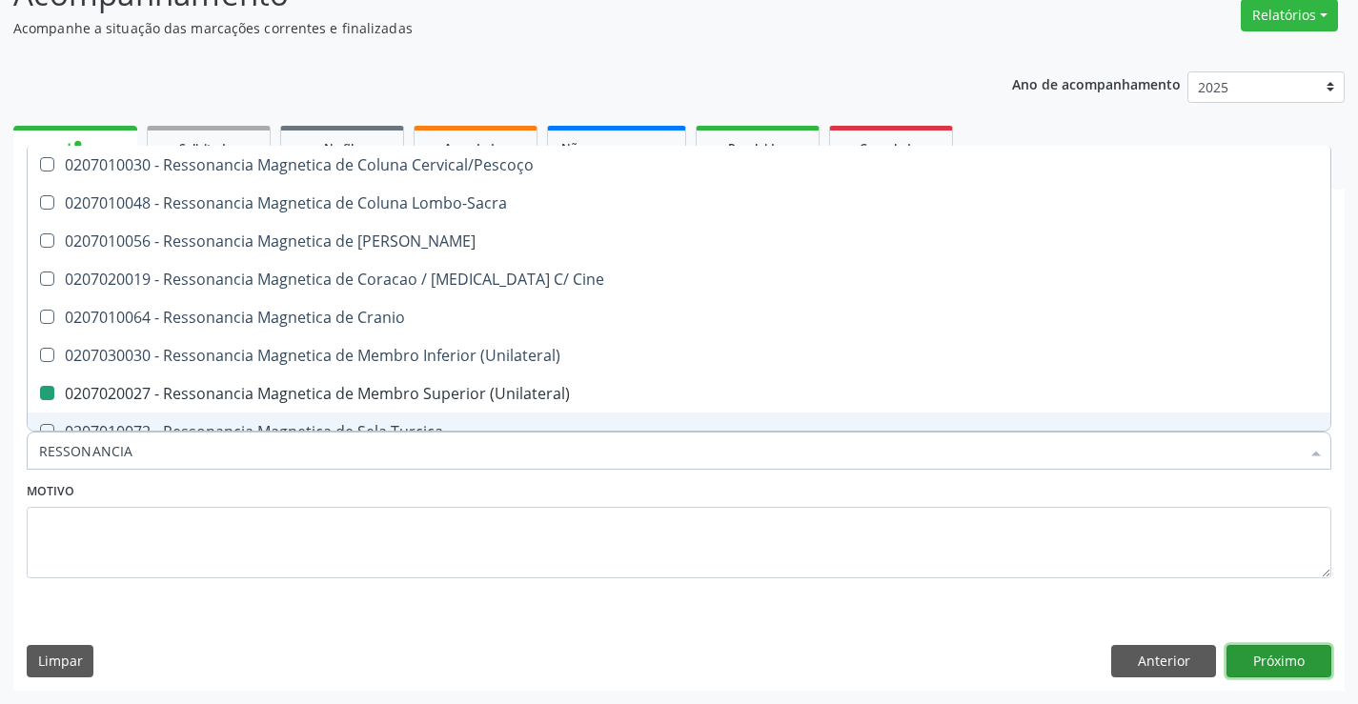
click at [1267, 658] on button "Próximo" at bounding box center [1279, 661] width 105 height 32
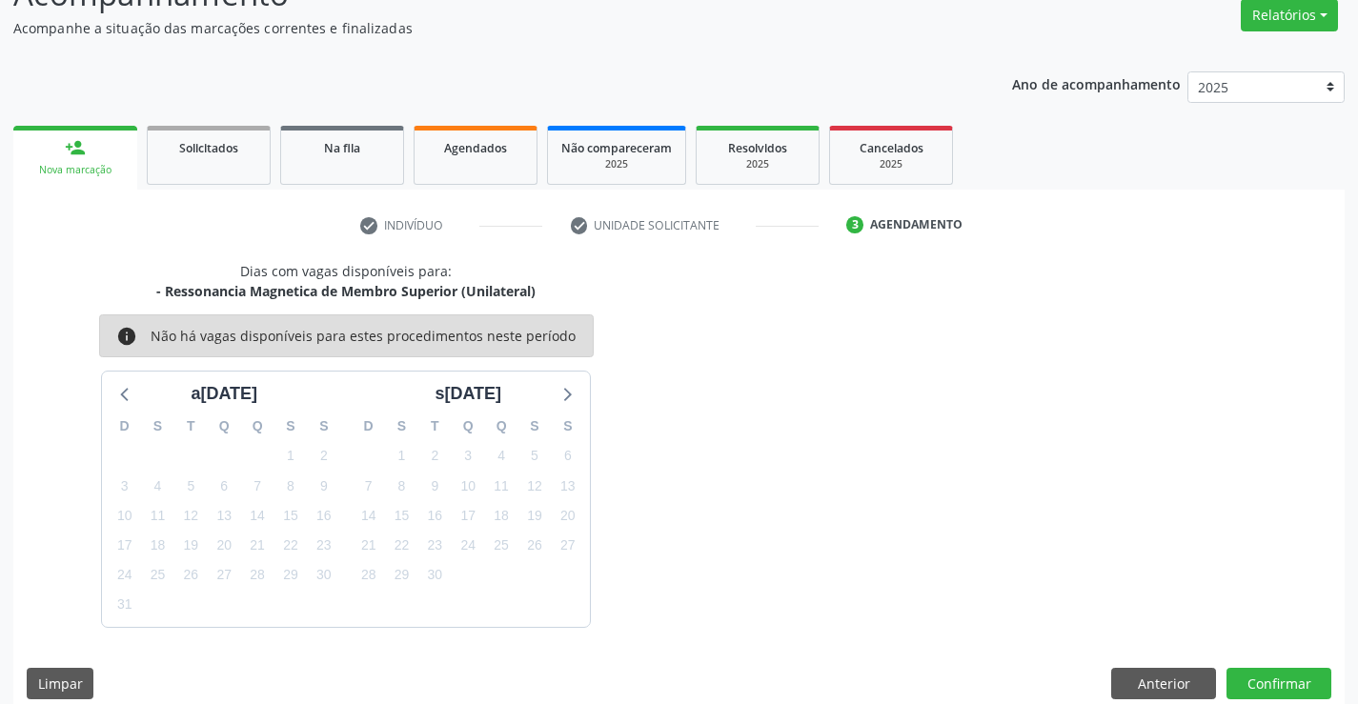
scroll to position [181, 0]
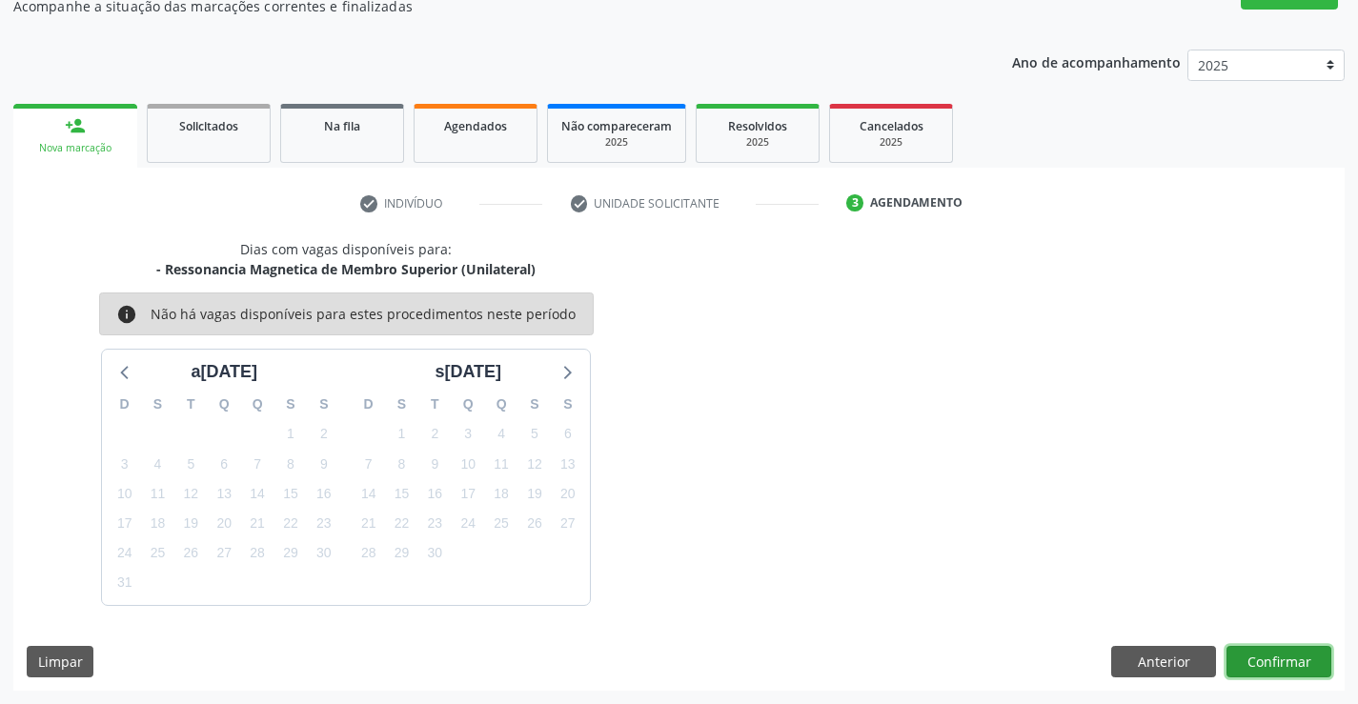
click at [1272, 660] on button "Confirmar" at bounding box center [1279, 662] width 105 height 32
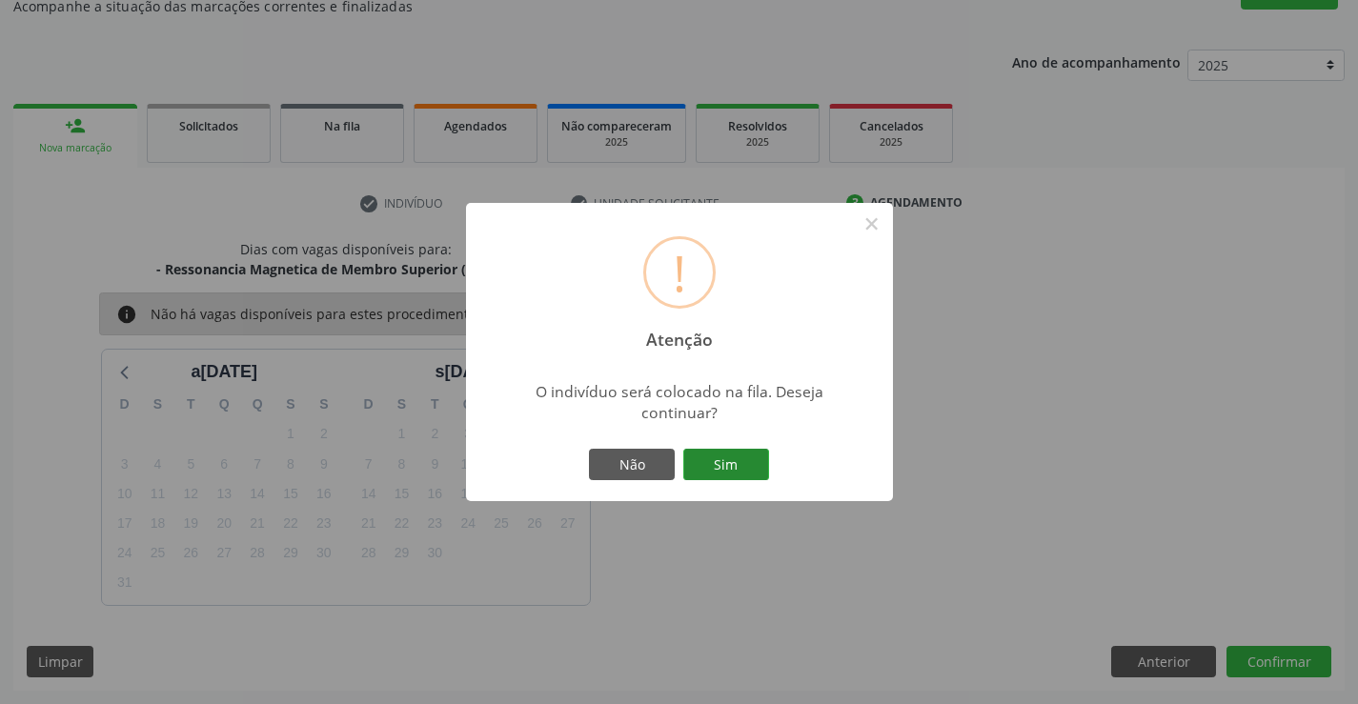
click at [747, 467] on button "Sim" at bounding box center [726, 465] width 86 height 32
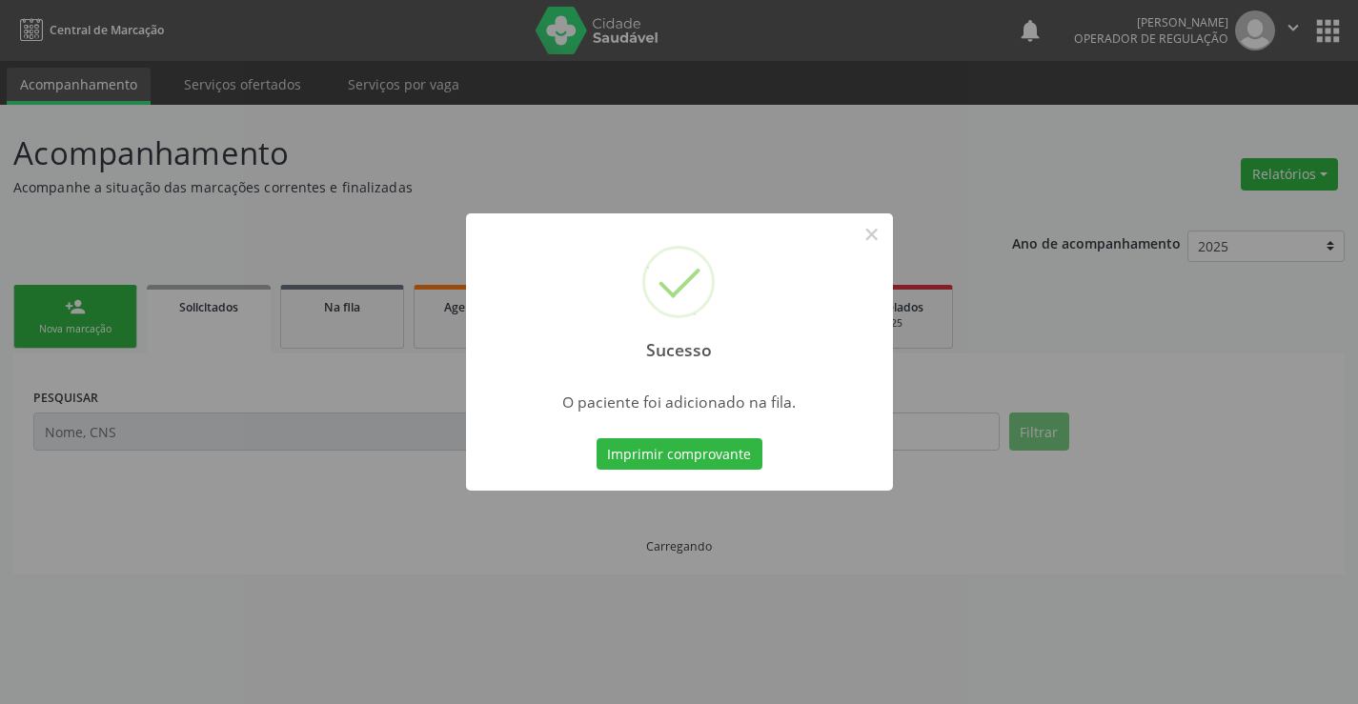
scroll to position [0, 0]
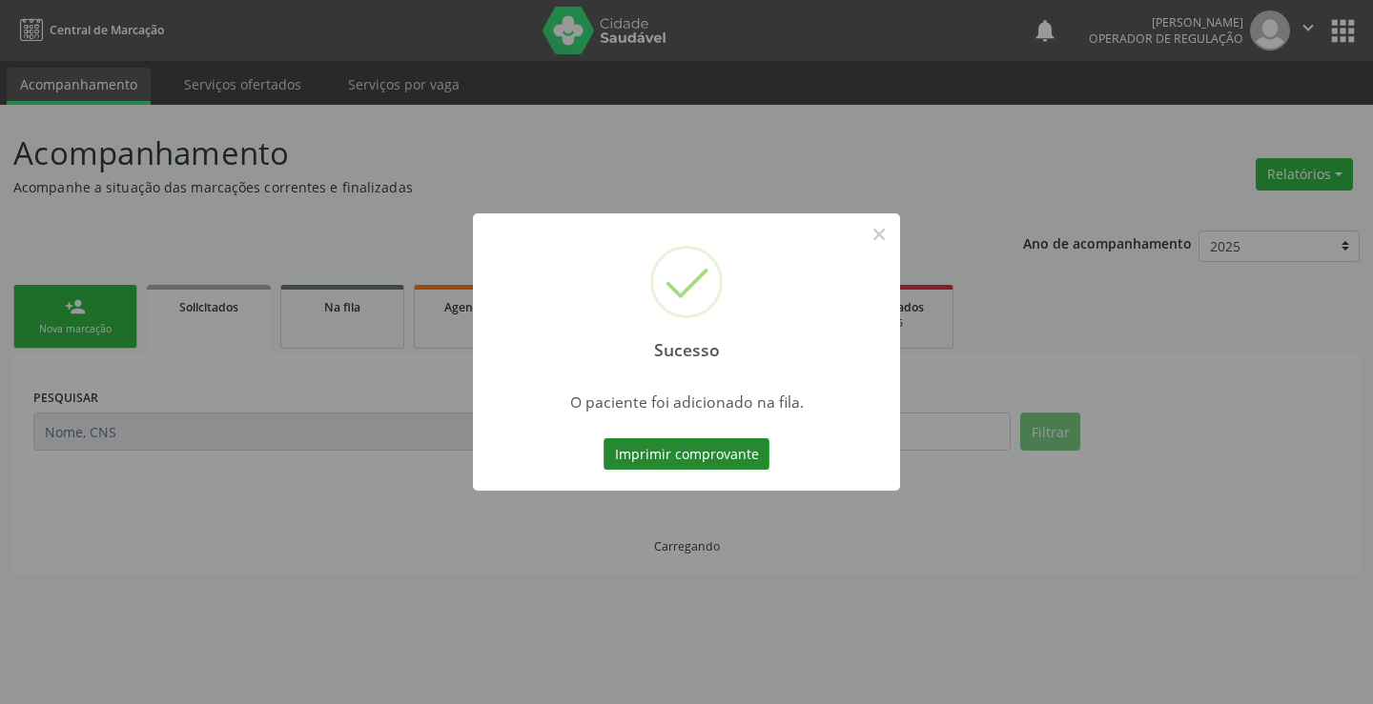
click at [702, 461] on button "Imprimir comprovante" at bounding box center [686, 454] width 166 height 32
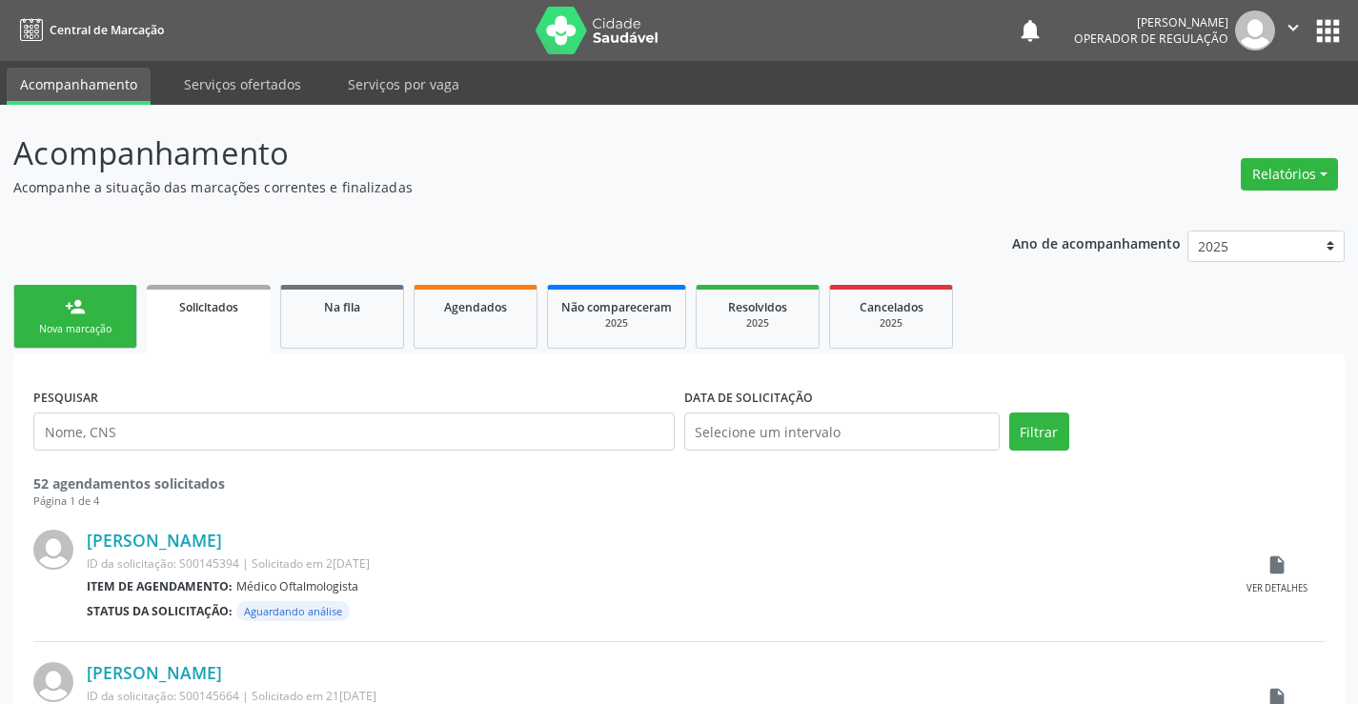
click at [37, 312] on link "person_add Nova marcação" at bounding box center [75, 317] width 124 height 64
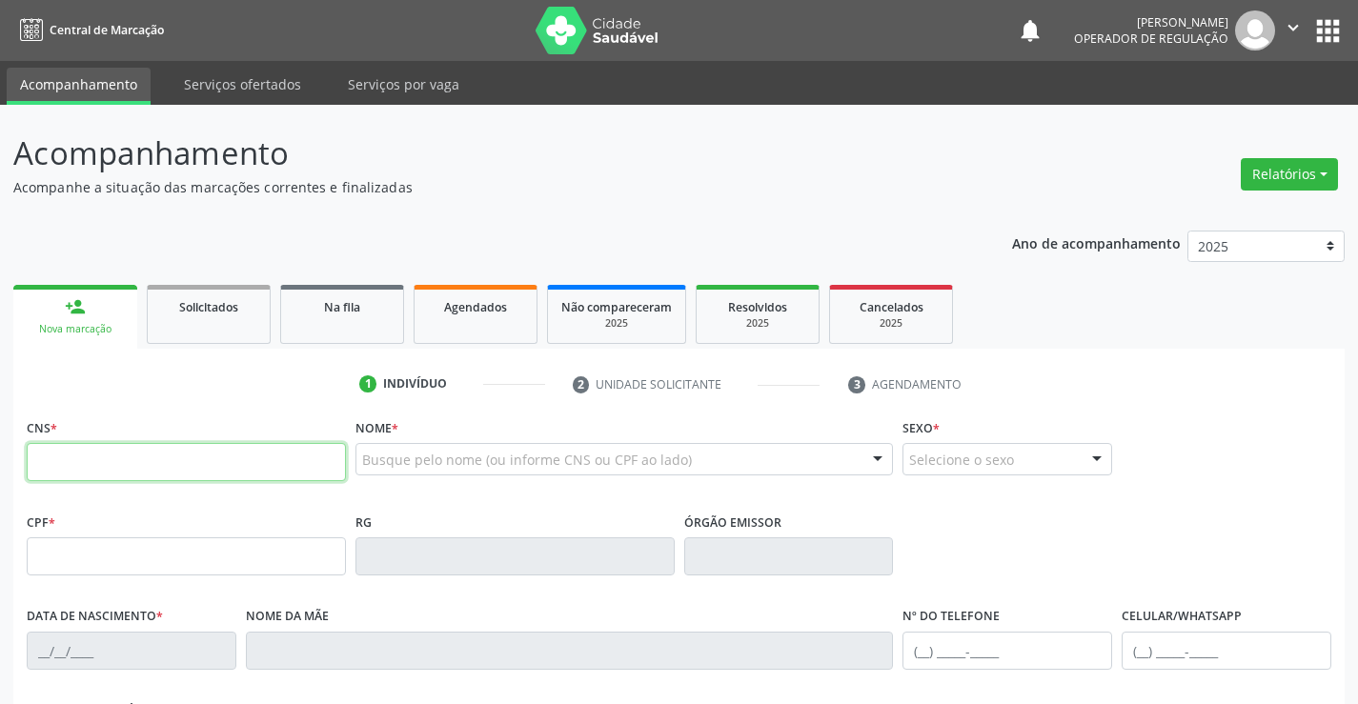
click at [137, 465] on input "text" at bounding box center [186, 462] width 319 height 38
type input "705 0000 3143 7155"
type input "091.319.665-78"
type input "2194393897"
type input "26/11/2011"
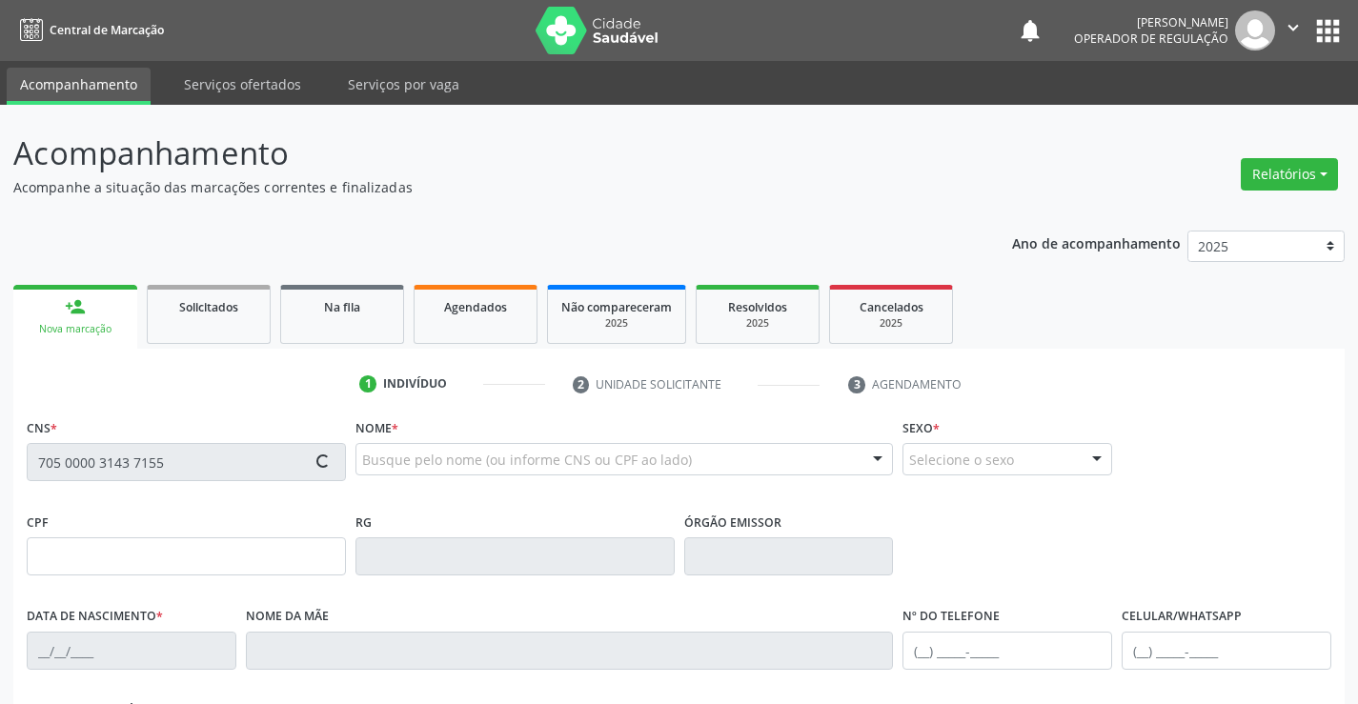
type input "(74) 99952-8714"
type input "(74) 9810-1653"
type input "S/N"
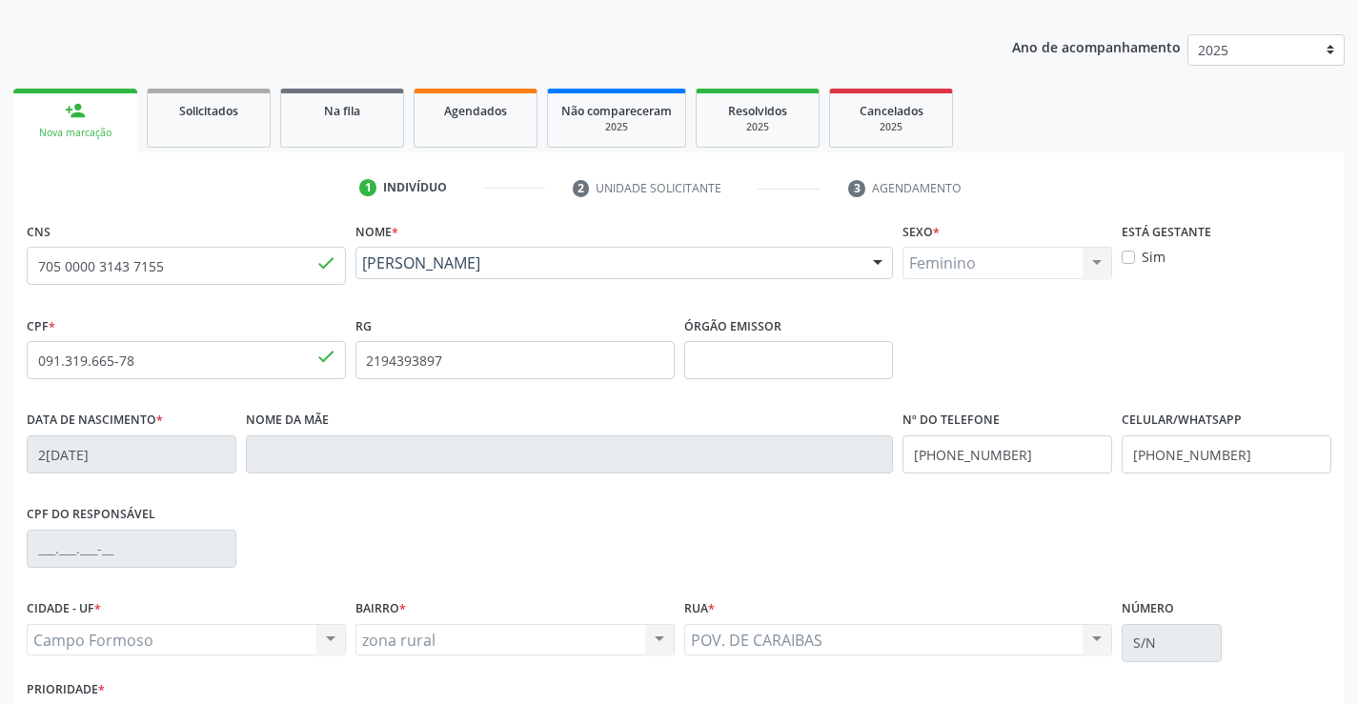
scroll to position [329, 0]
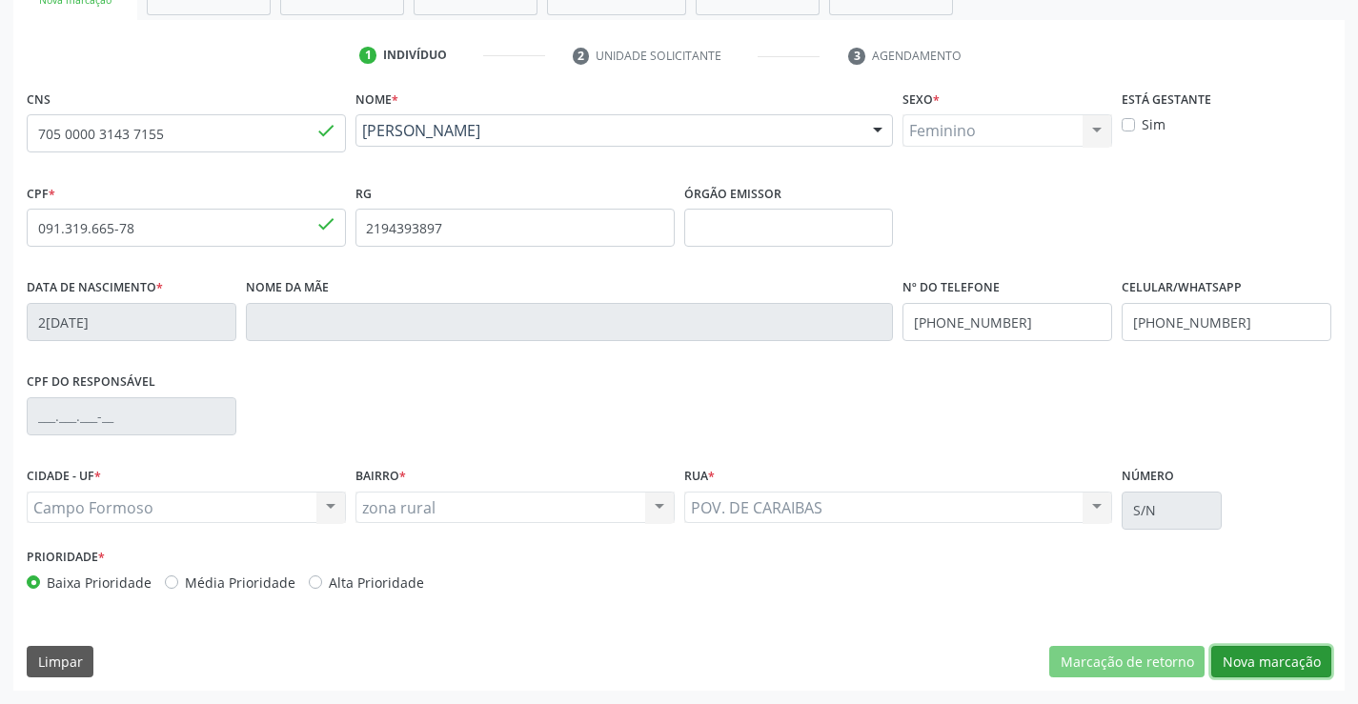
click at [1232, 650] on button "Nova marcação" at bounding box center [1272, 662] width 120 height 32
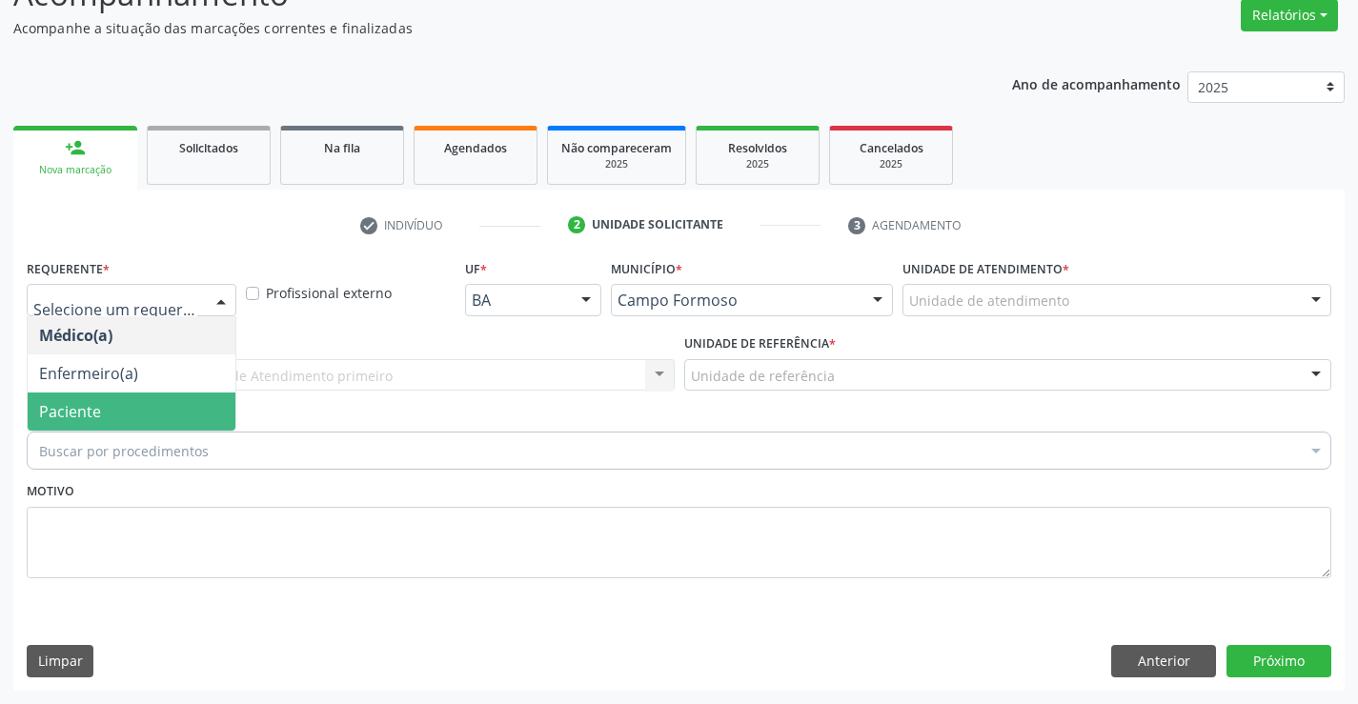
click at [76, 406] on span "Paciente" at bounding box center [70, 411] width 62 height 21
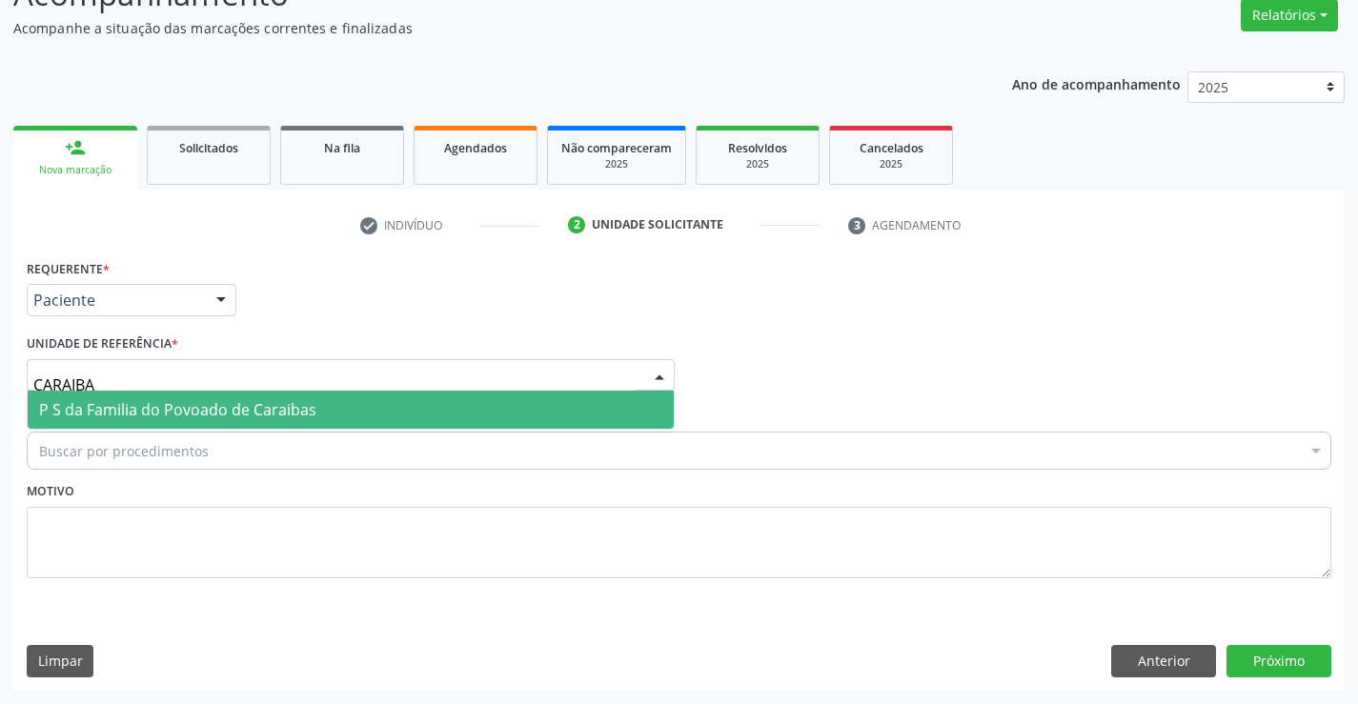
type input "CARAIBAS"
click at [188, 420] on span "P S da Familia do Povoado de Caraibas" at bounding box center [177, 409] width 277 height 21
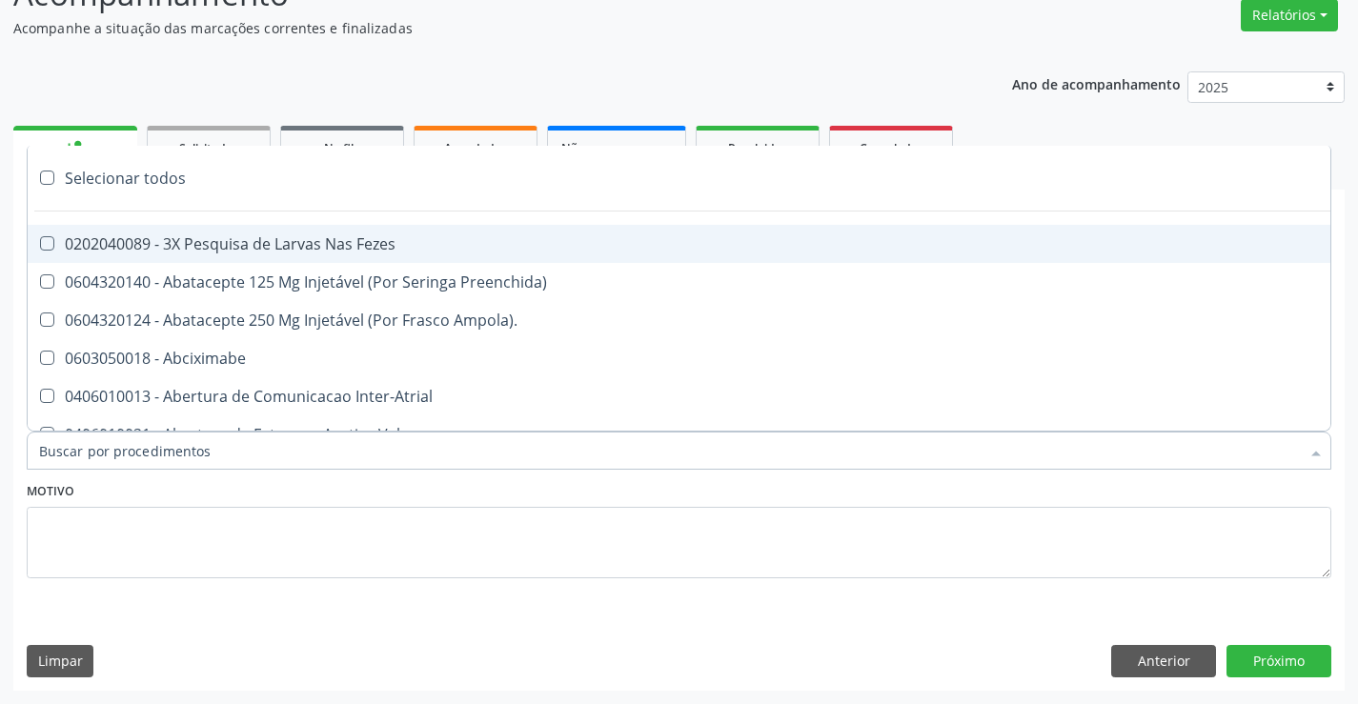
type input "E"
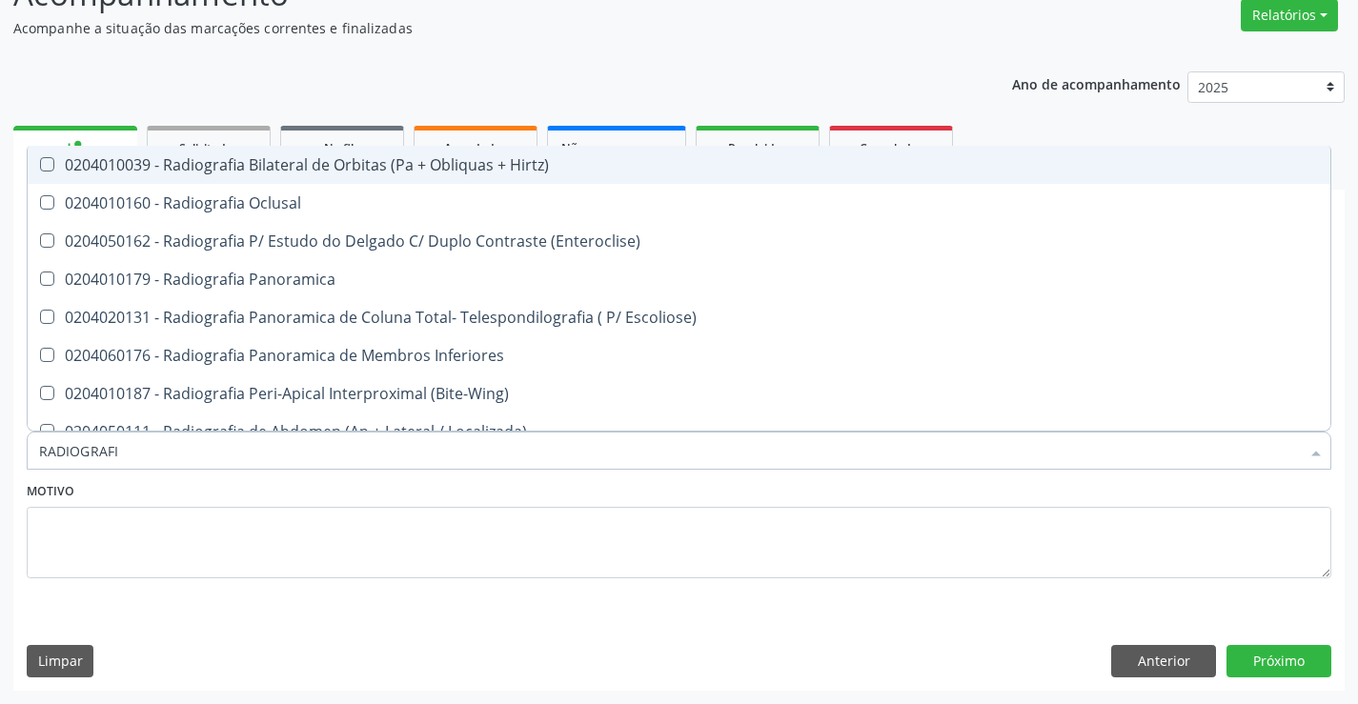
type input "RADIOGRAFIA"
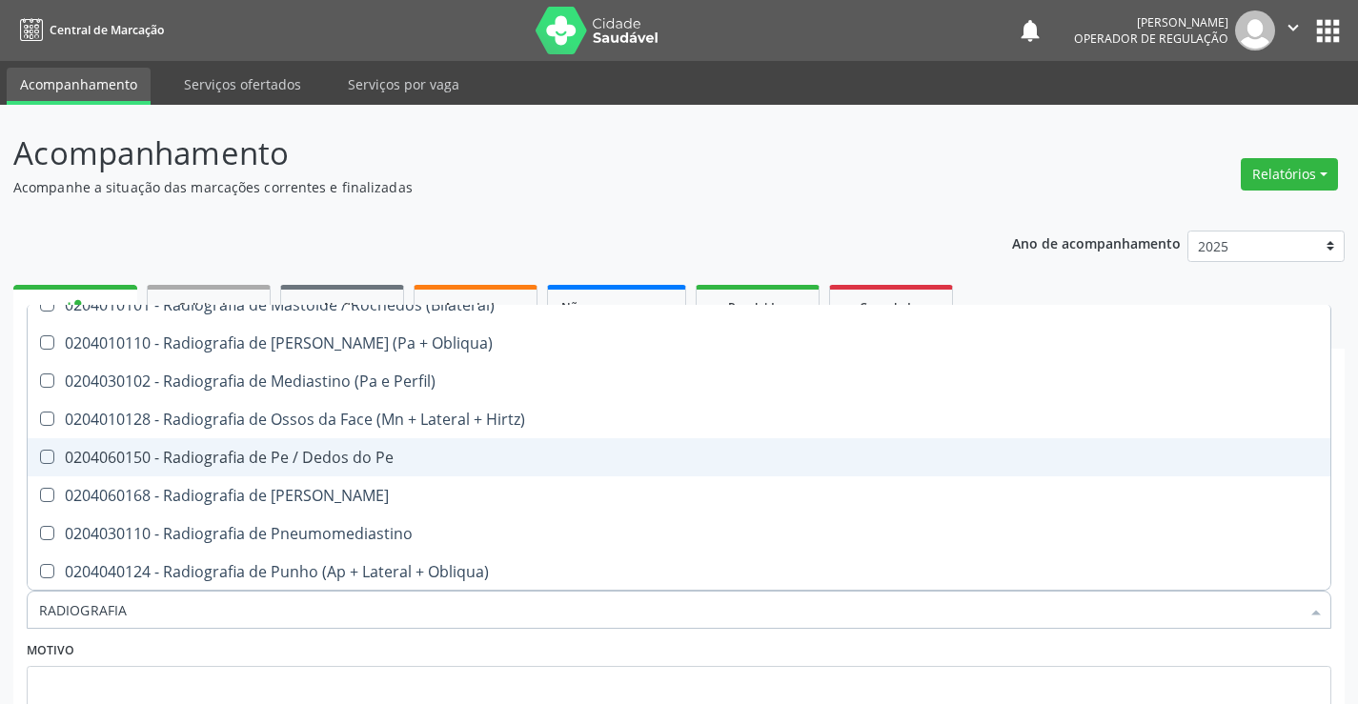
scroll to position [2097, 0]
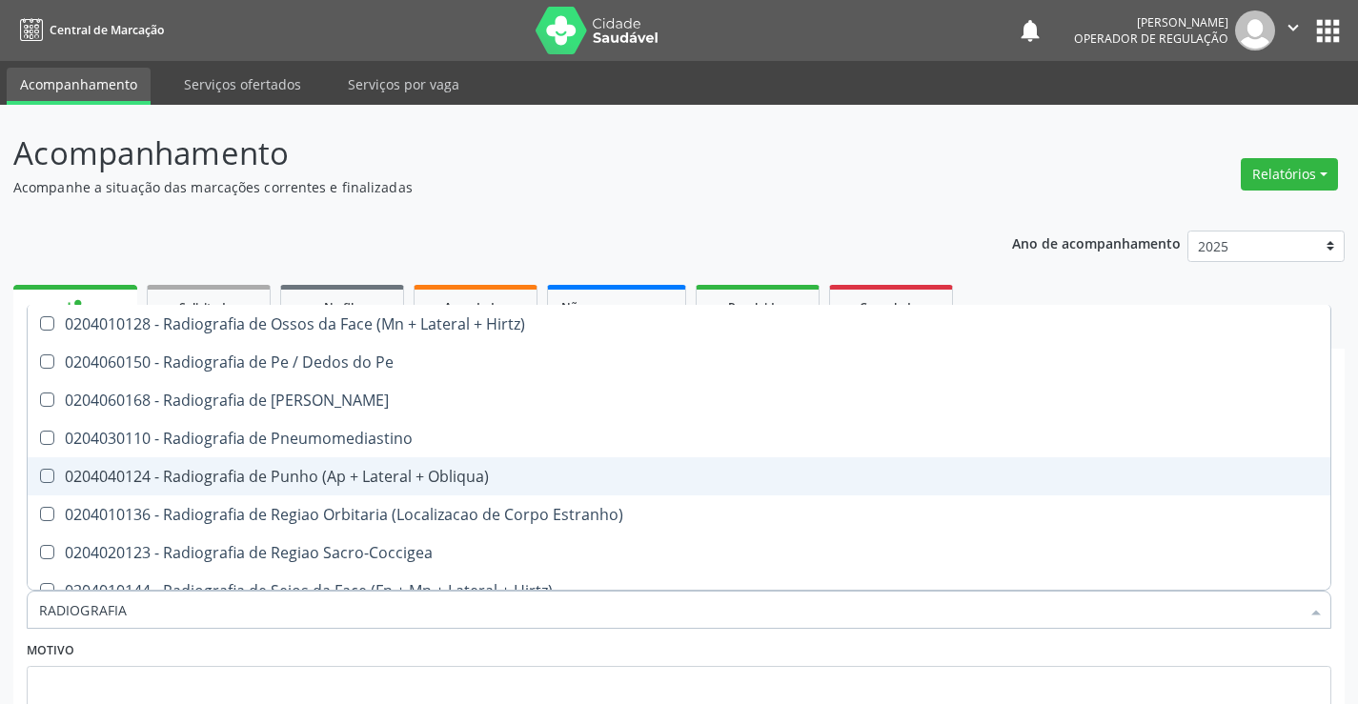
click at [415, 484] on div "0204040124 - Radiografia de Punho (Ap + Lateral + Obliqua)" at bounding box center [679, 476] width 1280 height 15
checkbox Obliqua\) "true"
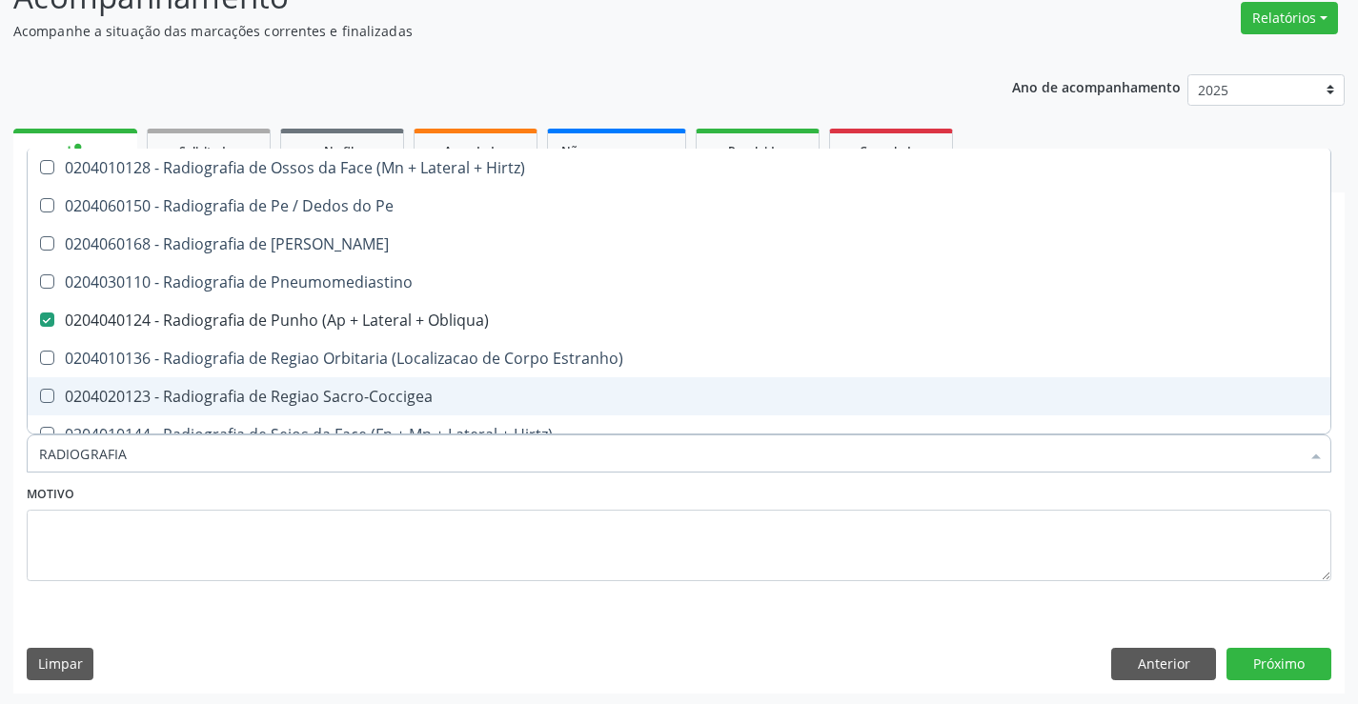
scroll to position [159, 0]
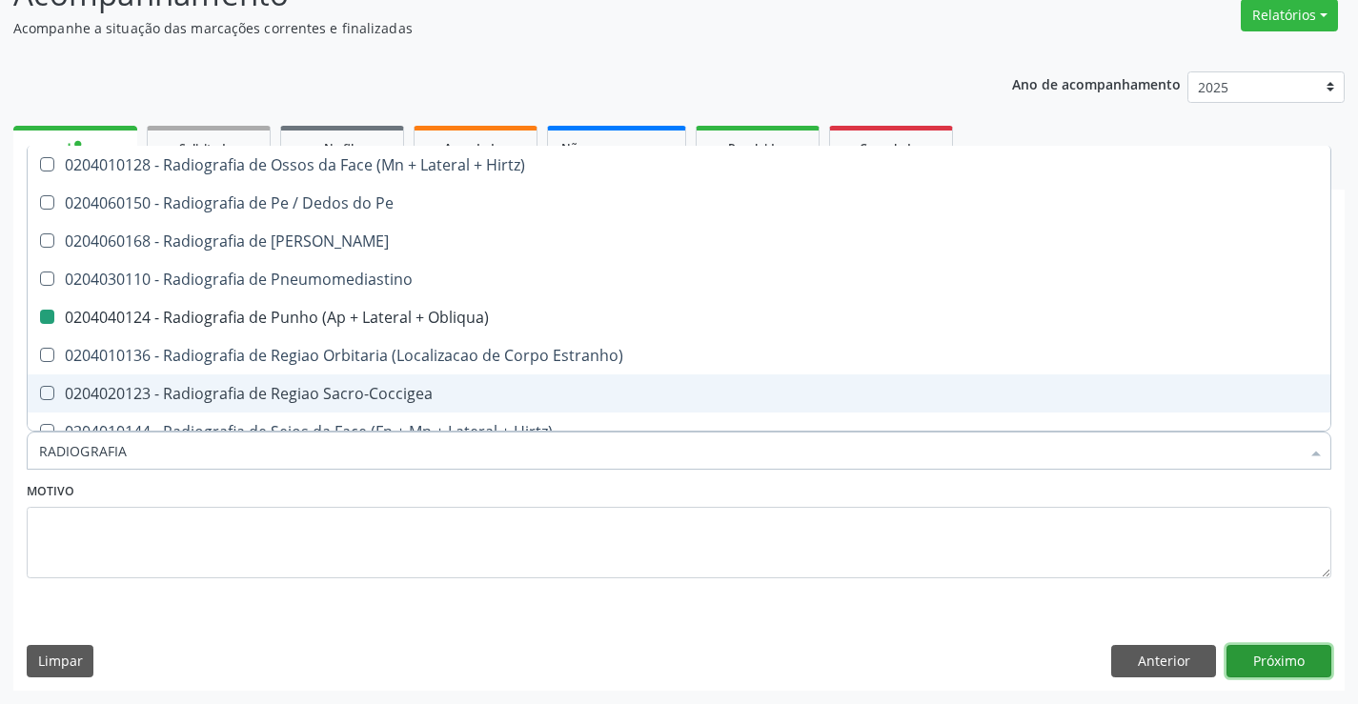
click at [1294, 665] on button "Próximo" at bounding box center [1279, 661] width 105 height 32
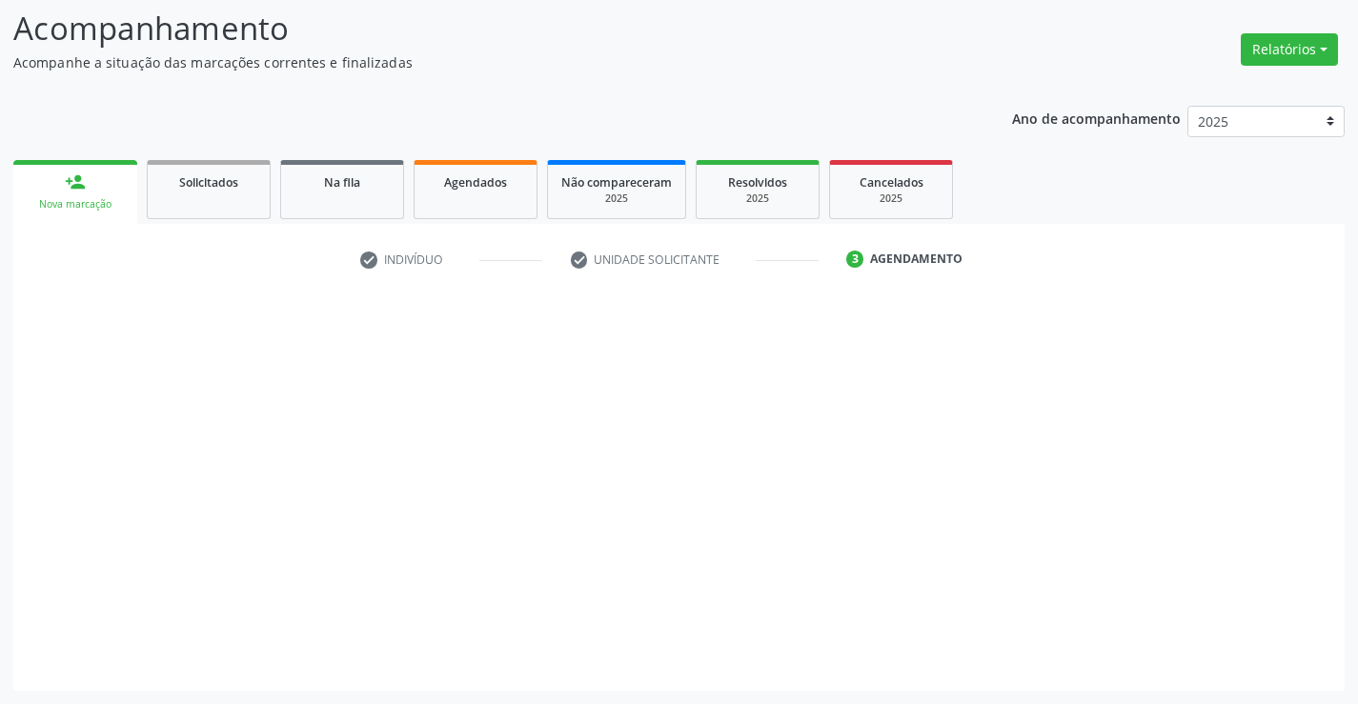
scroll to position [0, 0]
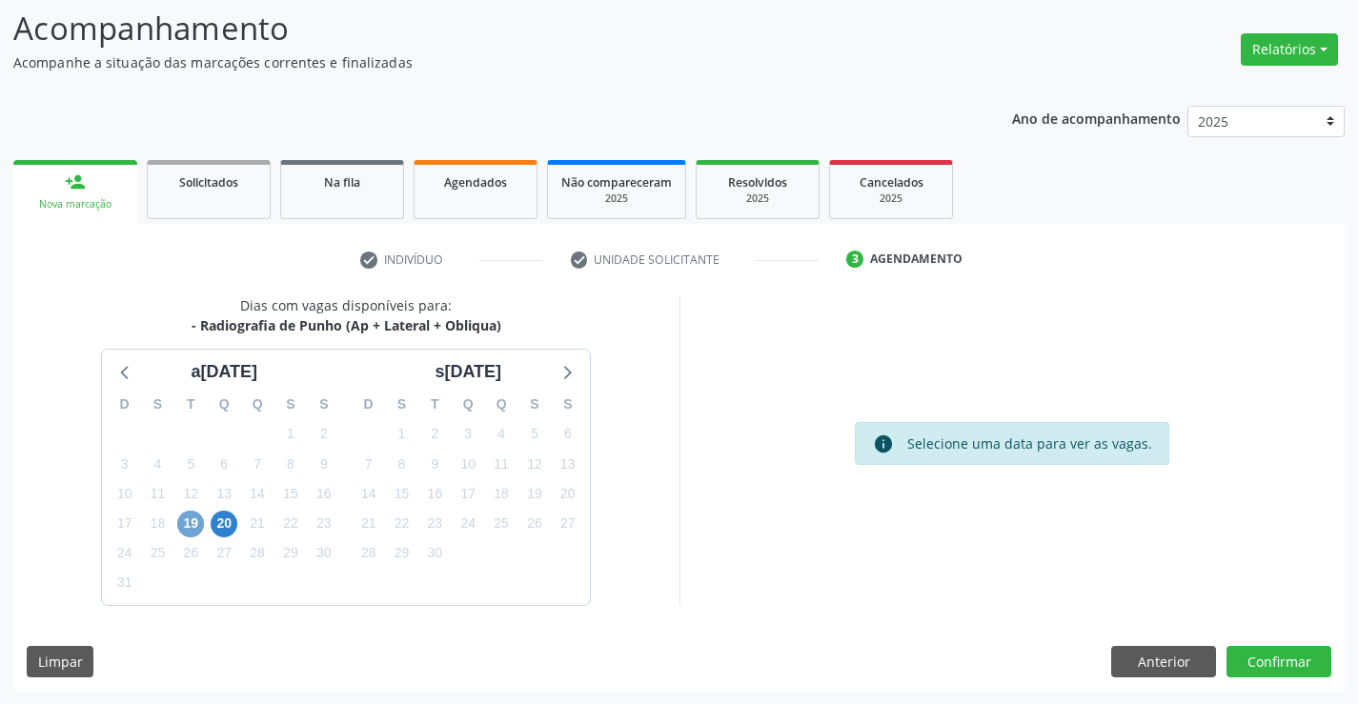
click at [187, 526] on span "19" at bounding box center [190, 524] width 27 height 27
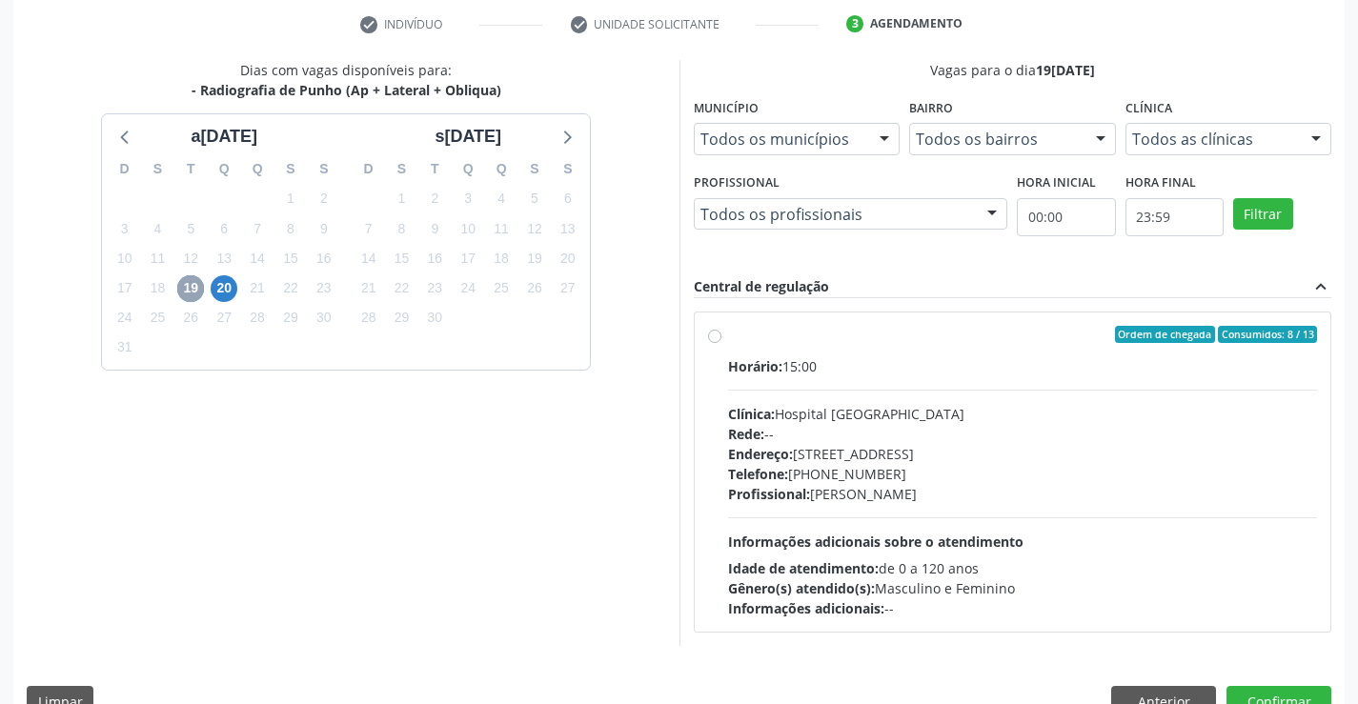
scroll to position [400, 0]
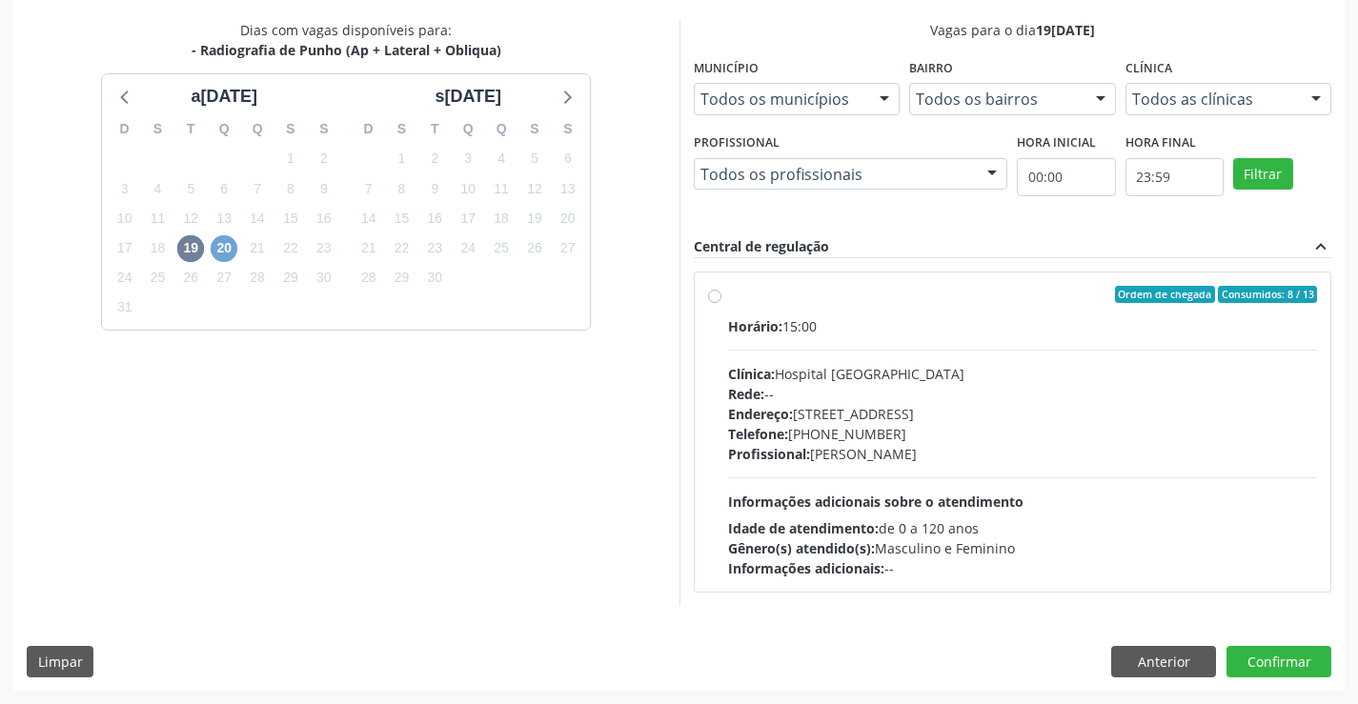
click at [218, 252] on span "20" at bounding box center [224, 248] width 27 height 27
click at [728, 296] on label "Ordem de chegada Consumidos: 1 / 10 Horário: 09:00 Clínica: Hospital Sao Franci…" at bounding box center [1023, 432] width 590 height 293
click at [717, 296] on input "Ordem de chegada Consumidos: 1 / 10 Horário: 09:00 Clínica: Hospital Sao Franci…" at bounding box center [714, 294] width 13 height 17
radio input "true"
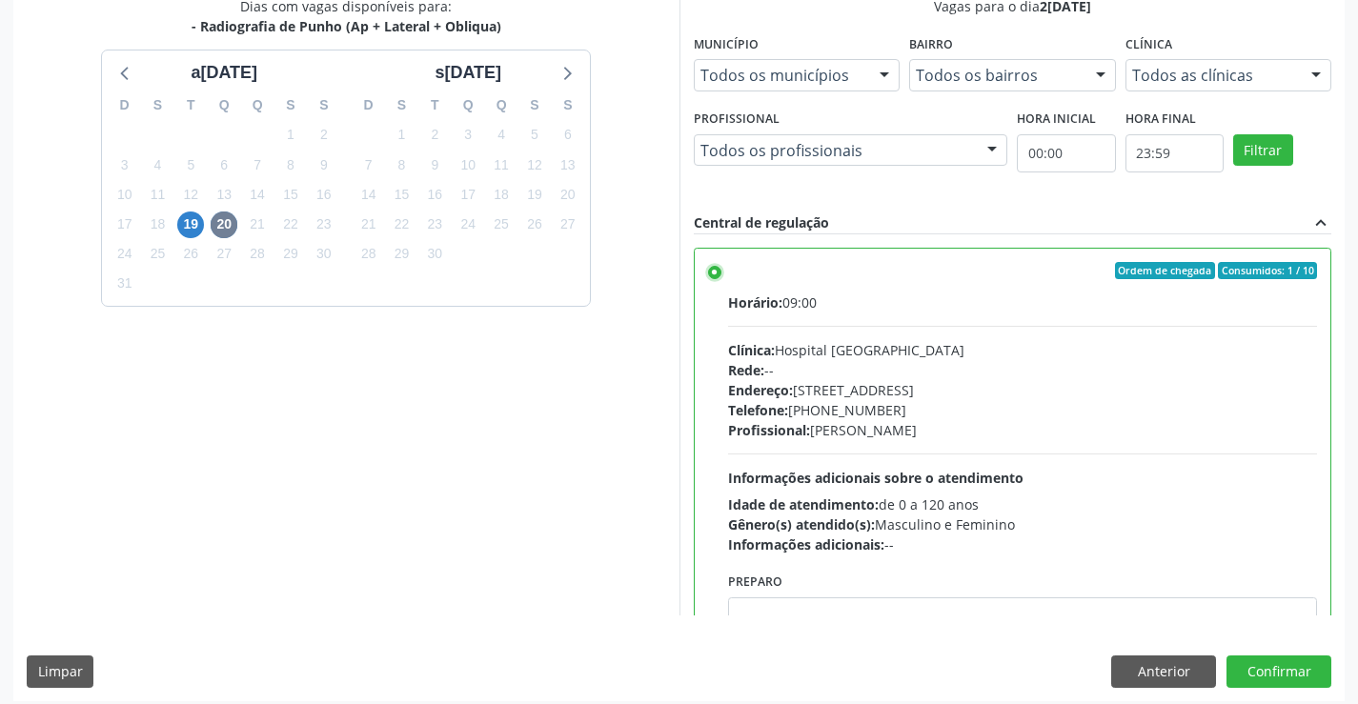
scroll to position [435, 0]
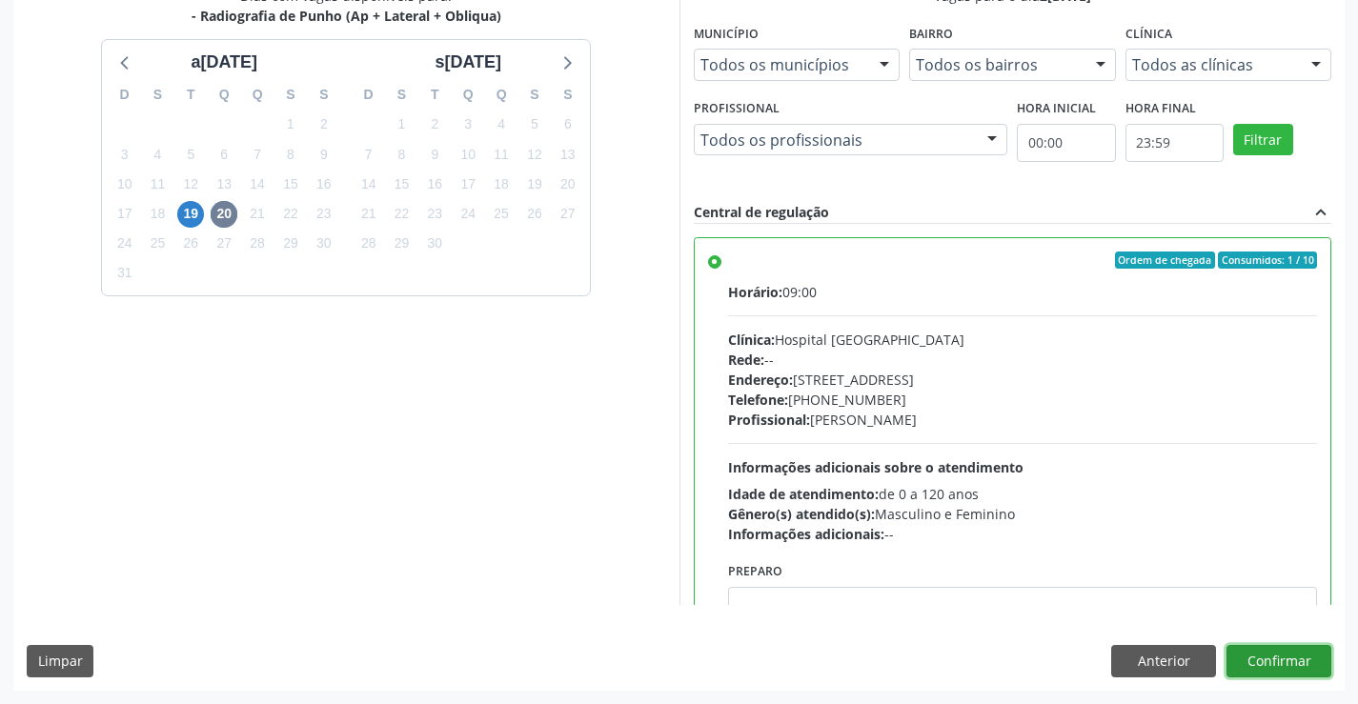
click at [1256, 660] on button "Confirmar" at bounding box center [1279, 661] width 105 height 32
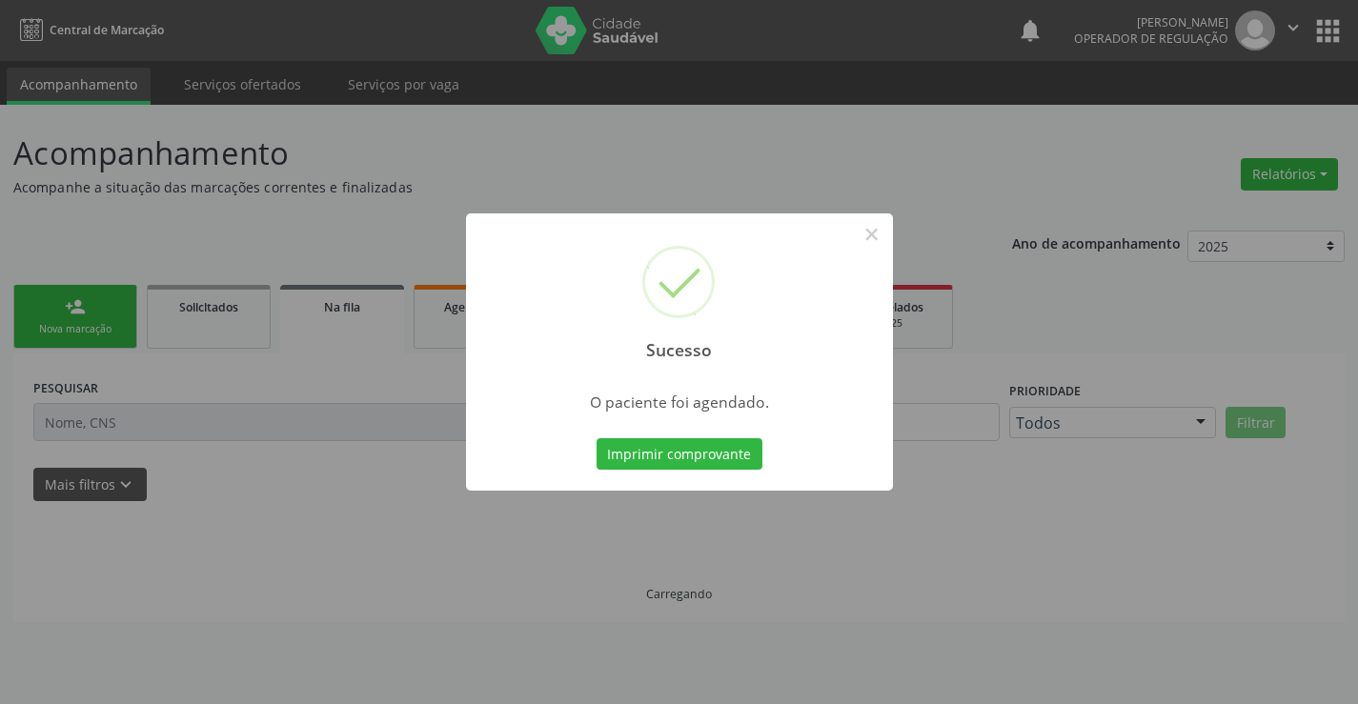
scroll to position [0, 0]
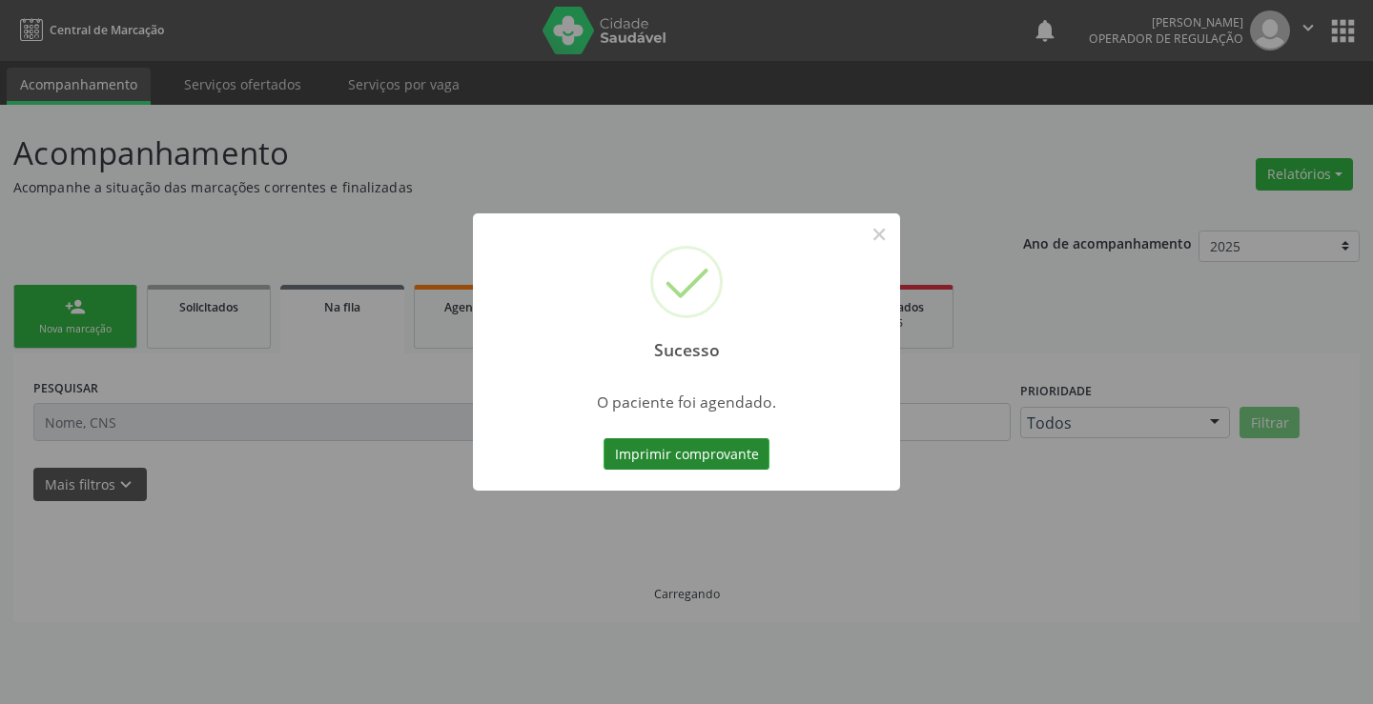
click at [688, 452] on button "Imprimir comprovante" at bounding box center [686, 454] width 166 height 32
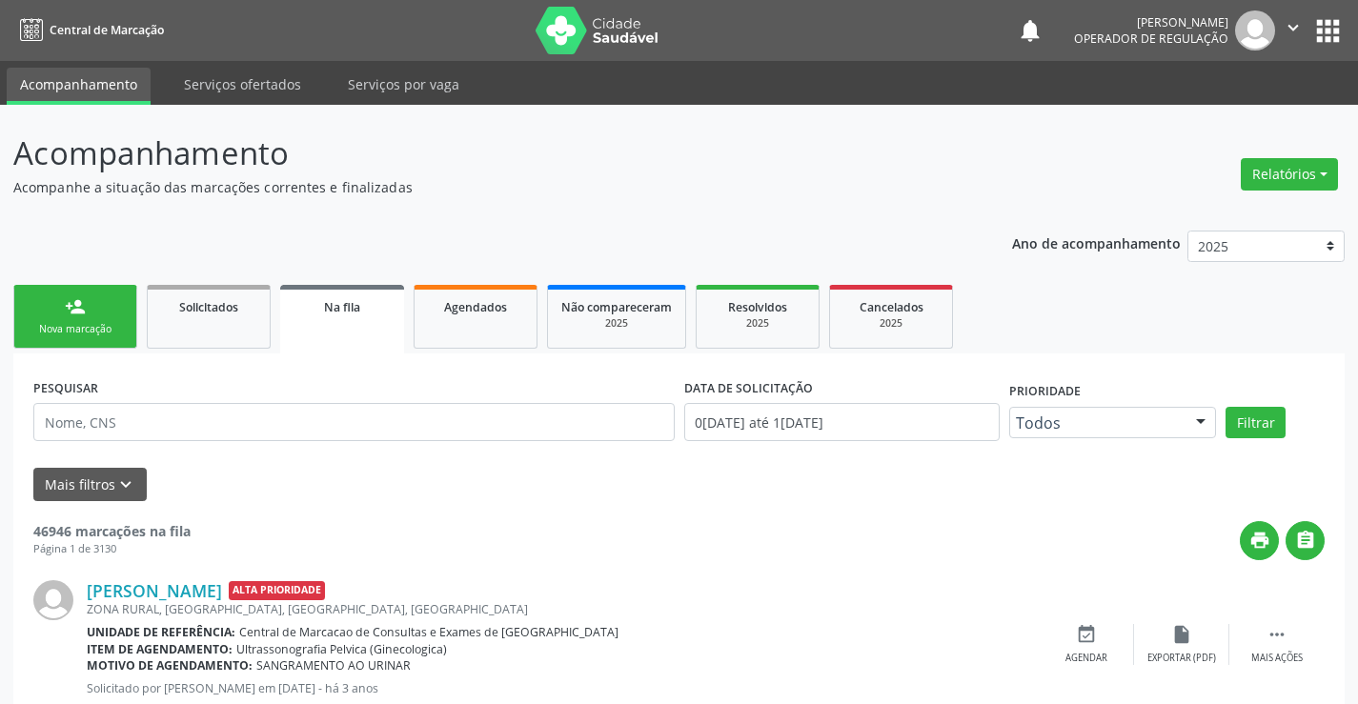
click at [81, 310] on div "person_add" at bounding box center [75, 306] width 21 height 21
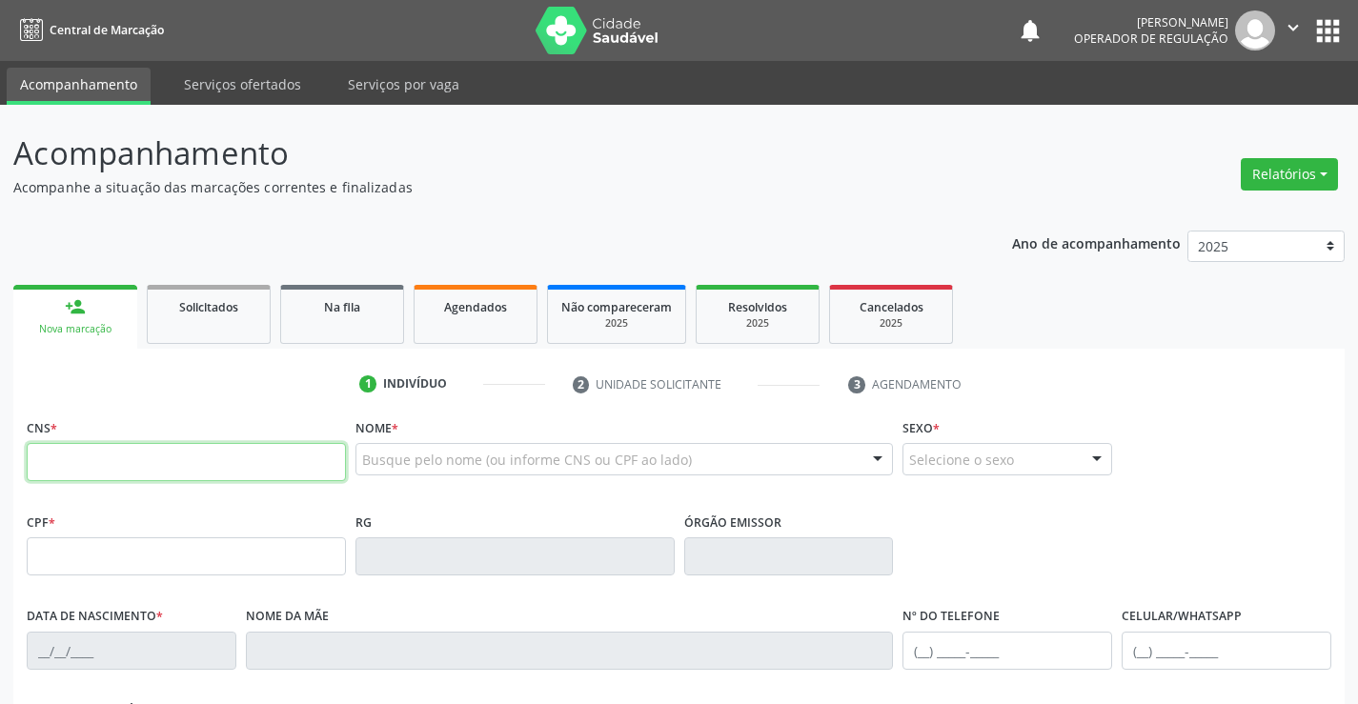
click at [191, 462] on input "text" at bounding box center [186, 462] width 319 height 38
type input "700 6084 7269 1461"
type input "1311111409"
type input "18/02/1954"
type input "(74) 99928-2145"
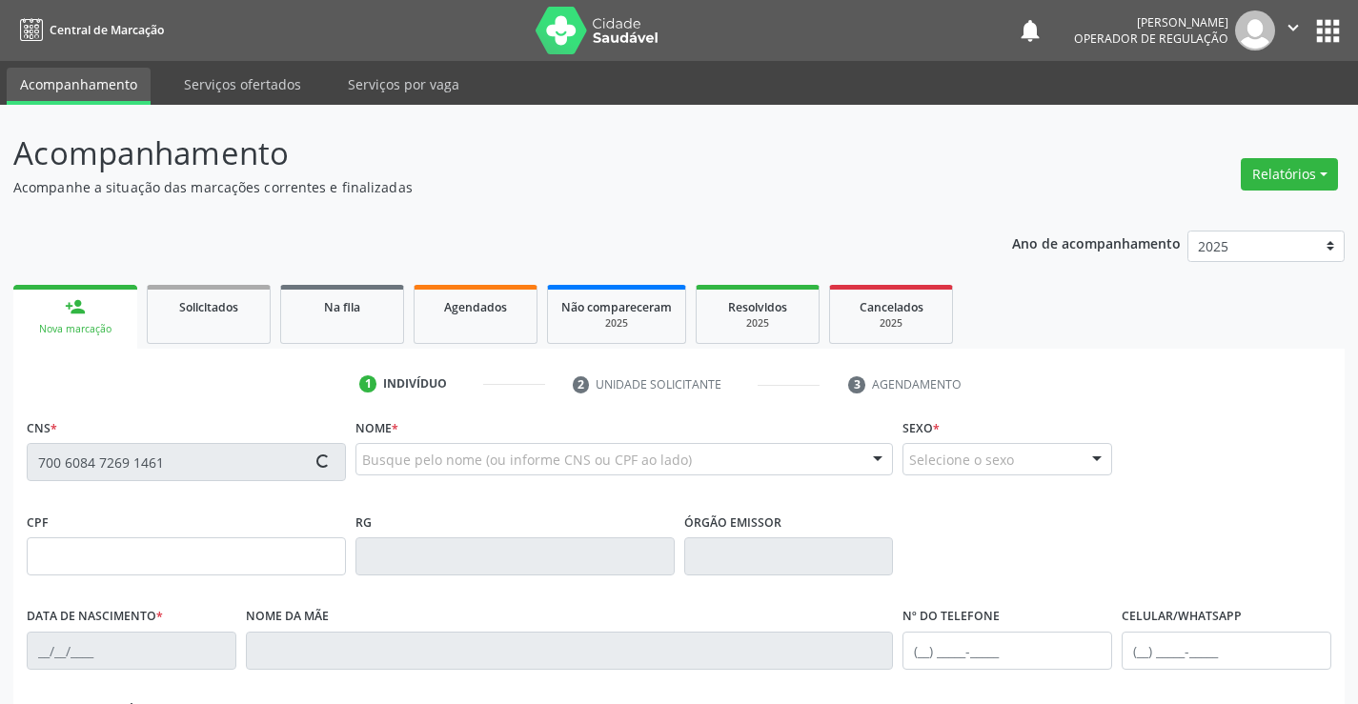
type input "(74) 99928-2145"
type input "839.145.015-53"
type input "S/N"
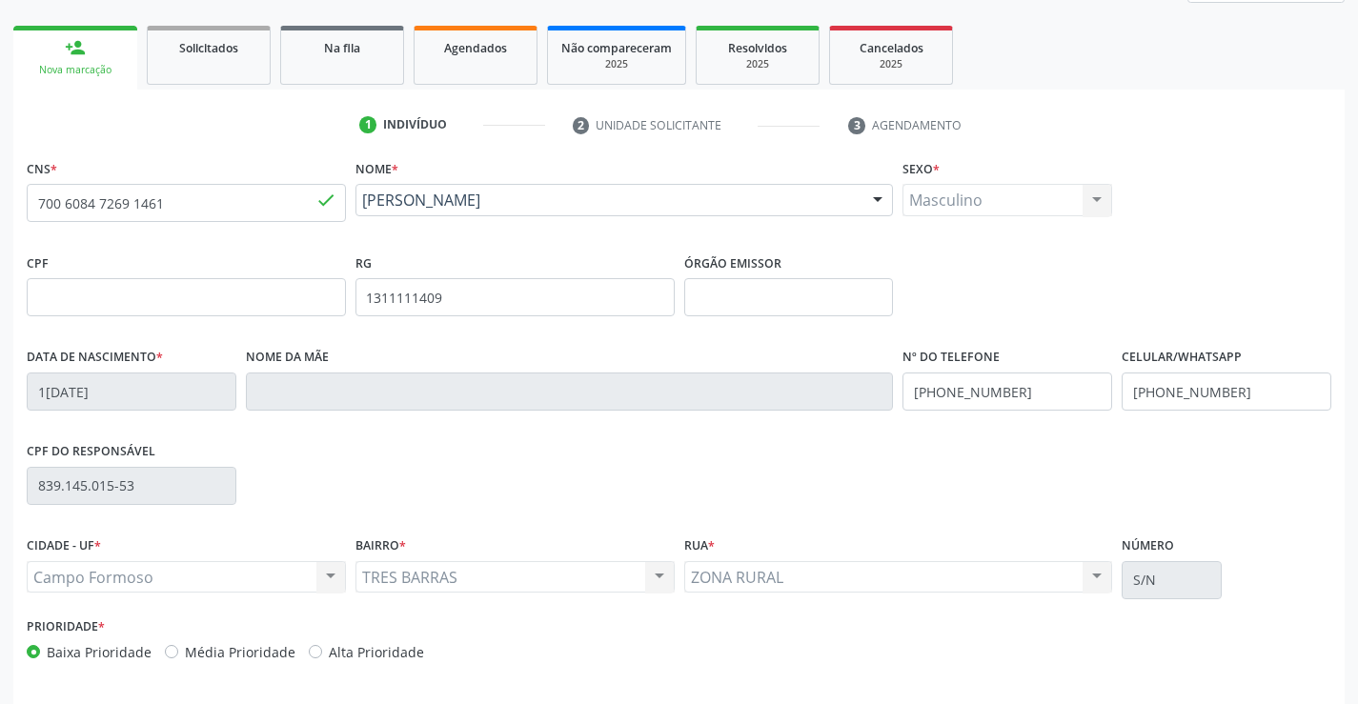
scroll to position [329, 0]
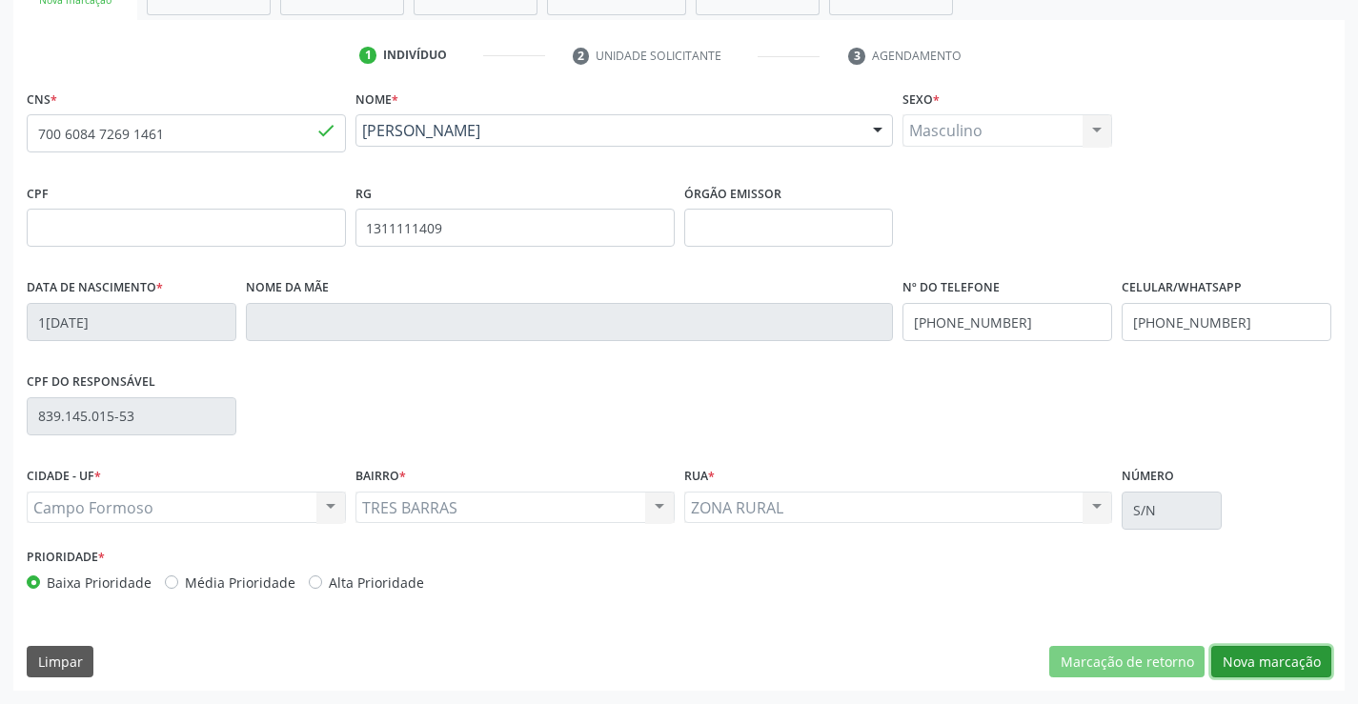
click at [1261, 662] on button "Nova marcação" at bounding box center [1272, 662] width 120 height 32
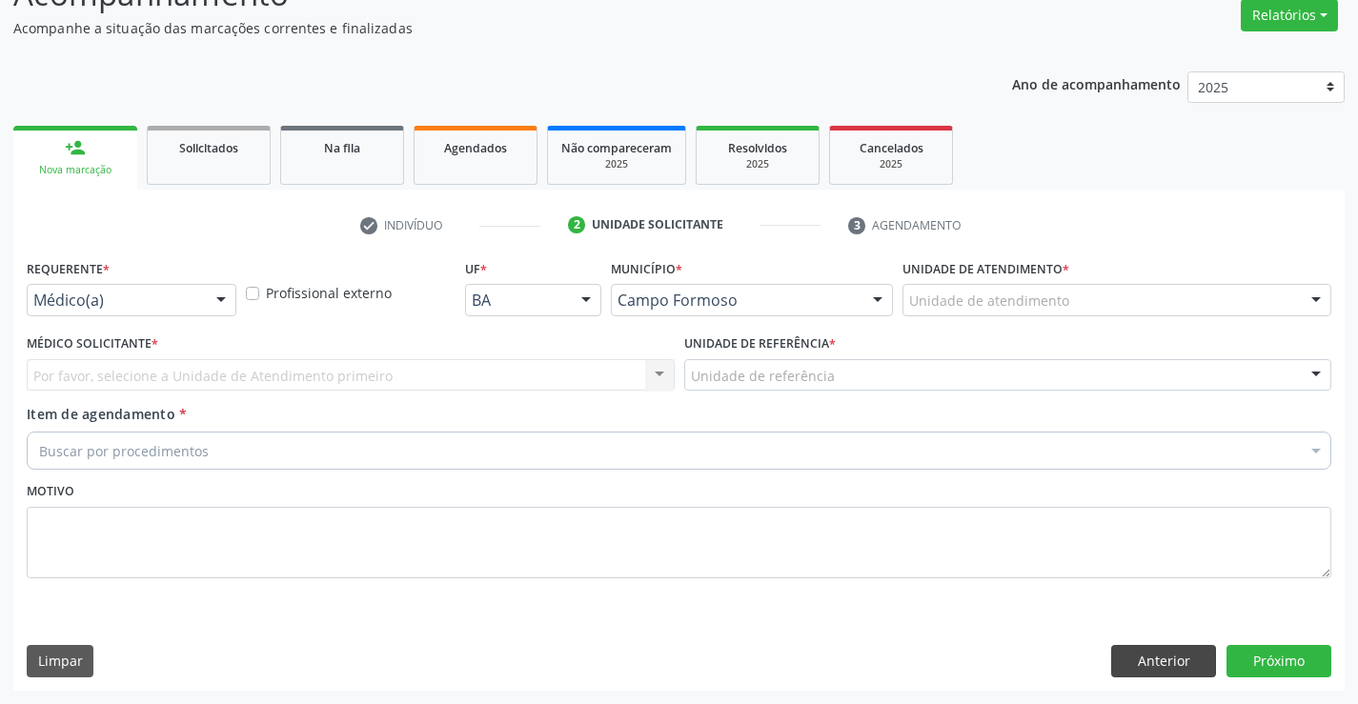
scroll to position [159, 0]
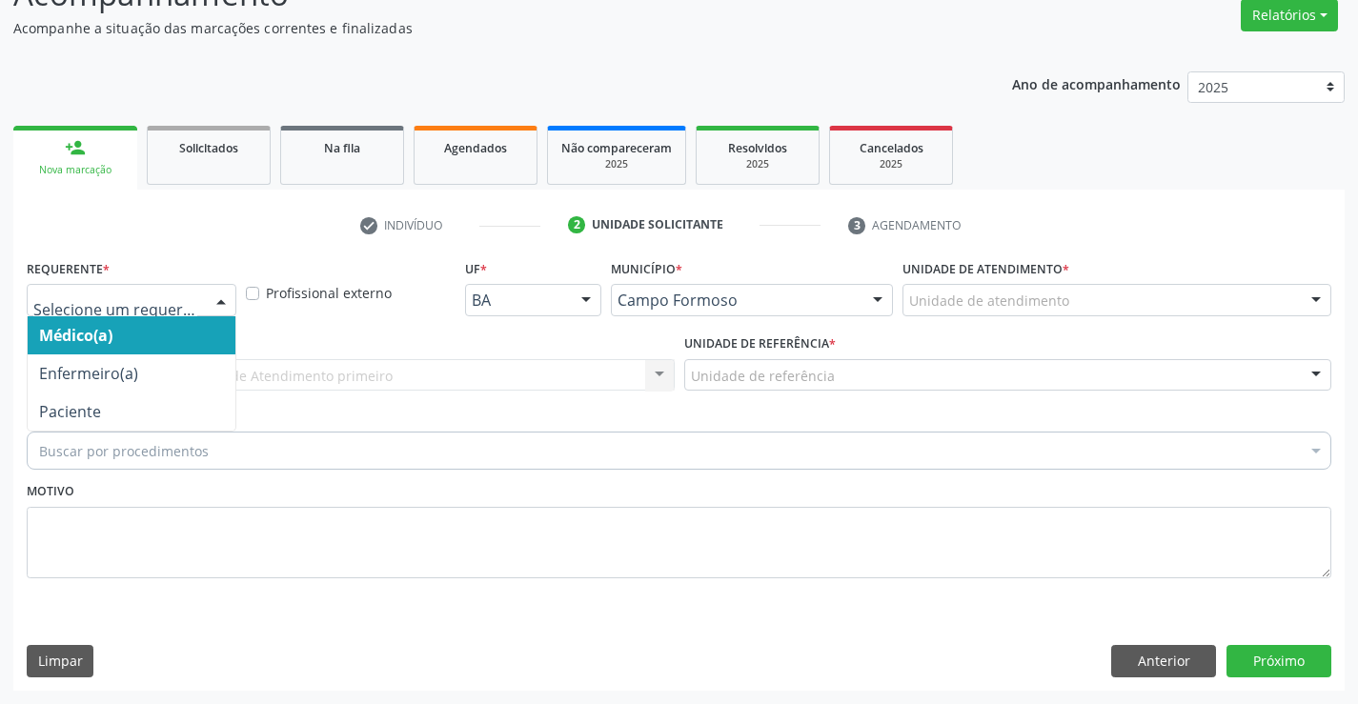
click at [82, 290] on div at bounding box center [132, 300] width 210 height 32
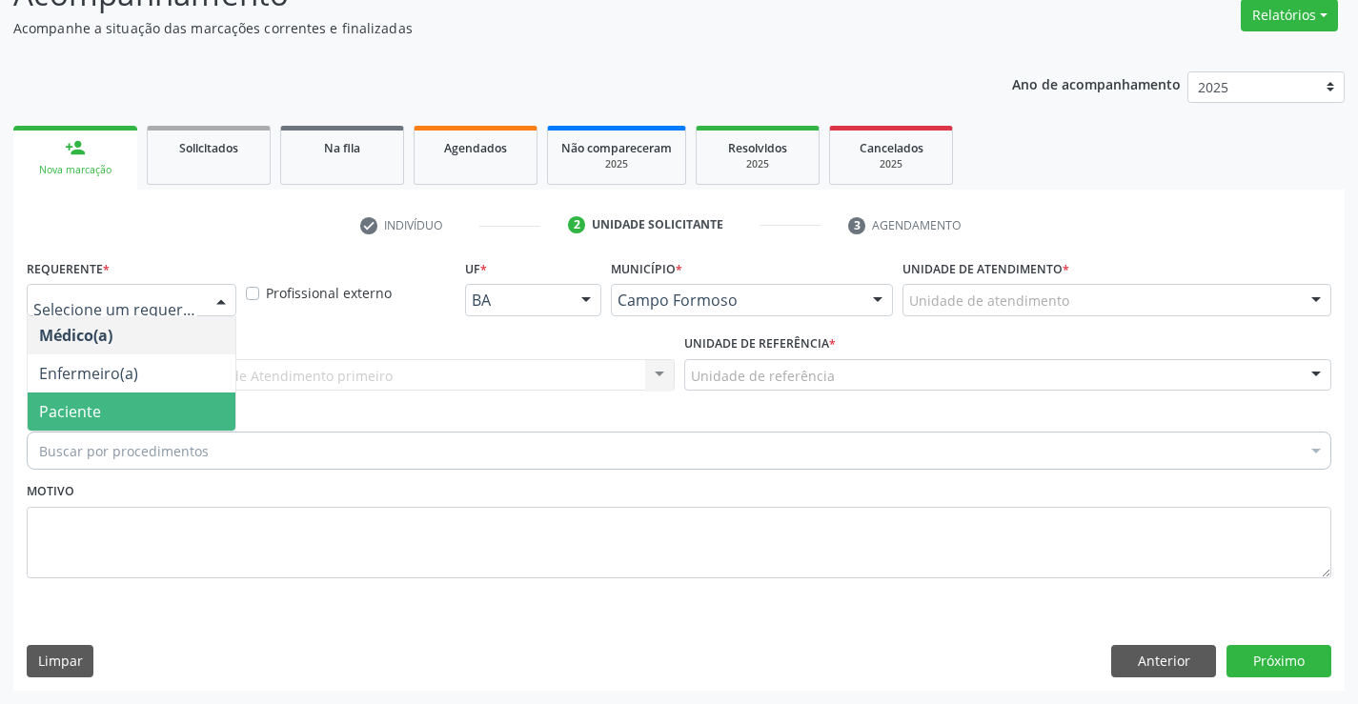
click at [83, 405] on span "Paciente" at bounding box center [70, 411] width 62 height 21
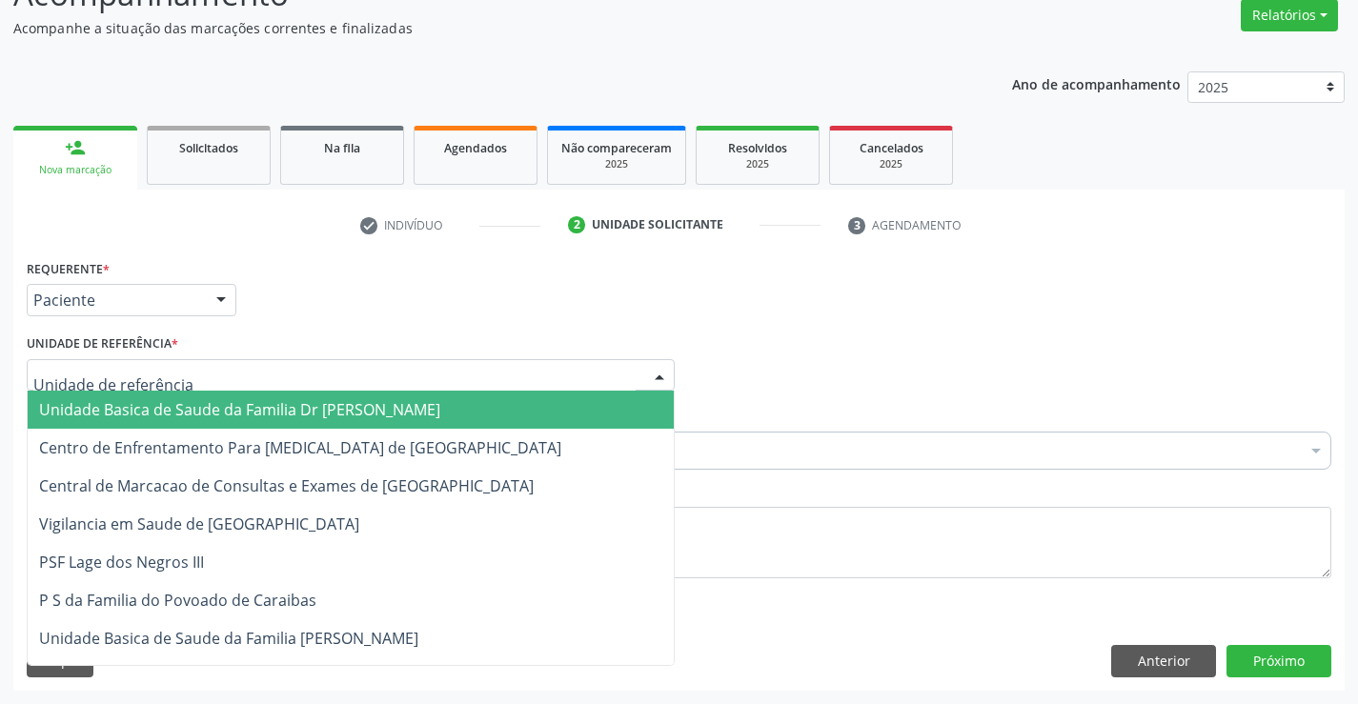
click at [118, 403] on span "Unidade Basica de Saude da Familia Dr [PERSON_NAME]" at bounding box center [239, 409] width 401 height 21
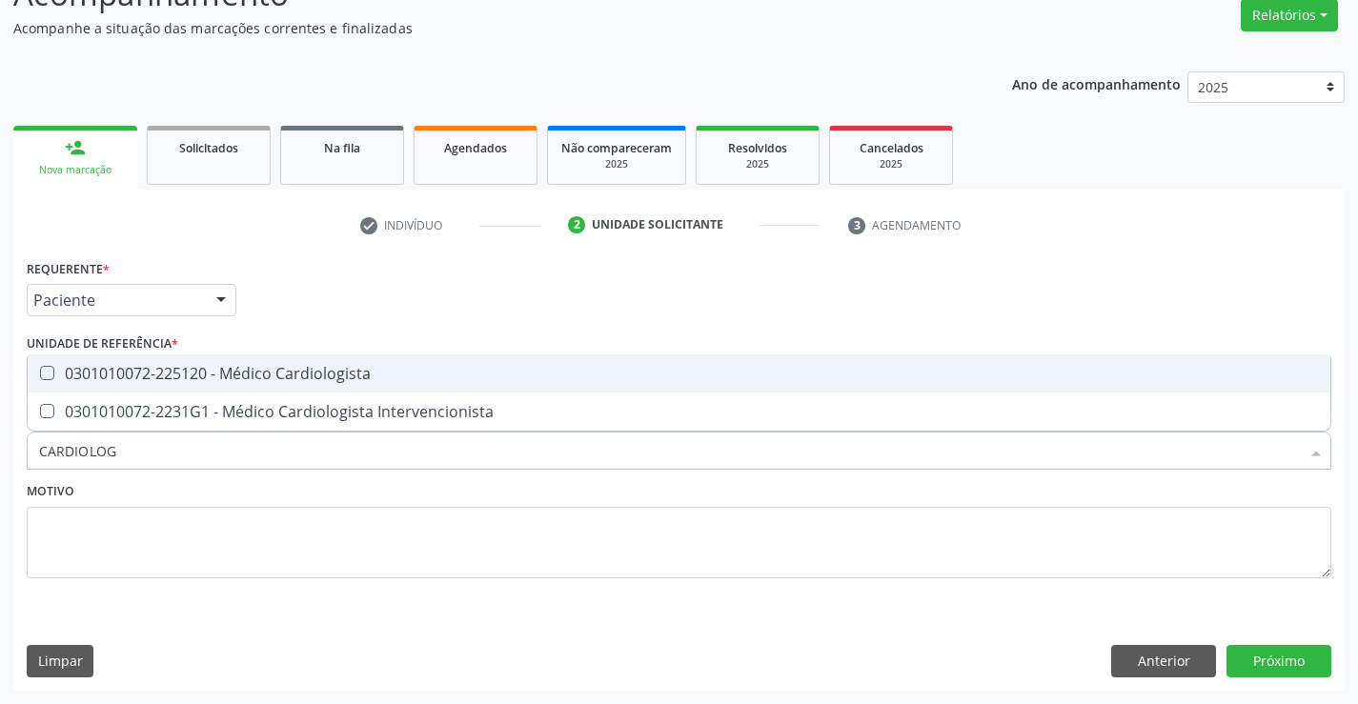
type input "CARDIOLOGI"
click at [253, 370] on div "0301010072-225120 - Médico Cardiologista" at bounding box center [679, 373] width 1280 height 15
checkbox Cardiologista "true"
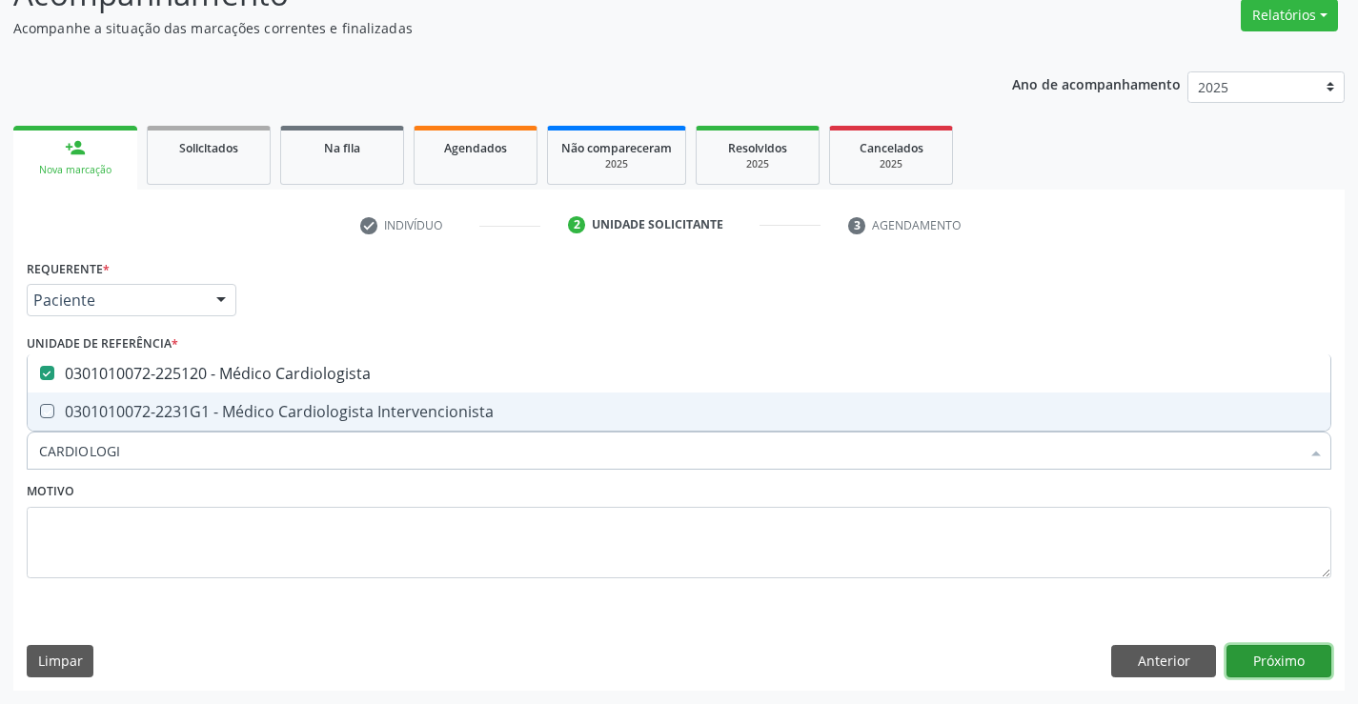
click at [1286, 658] on button "Próximo" at bounding box center [1279, 661] width 105 height 32
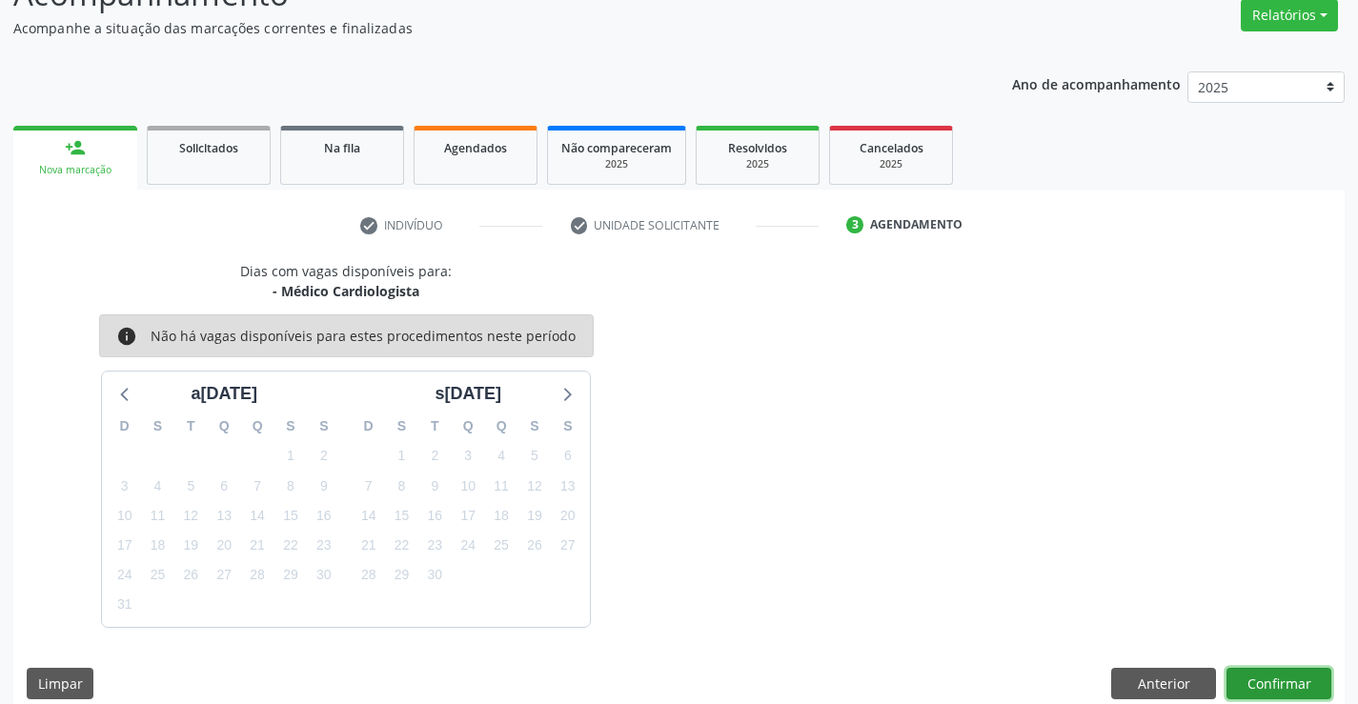
click at [1275, 672] on button "Confirmar" at bounding box center [1279, 684] width 105 height 32
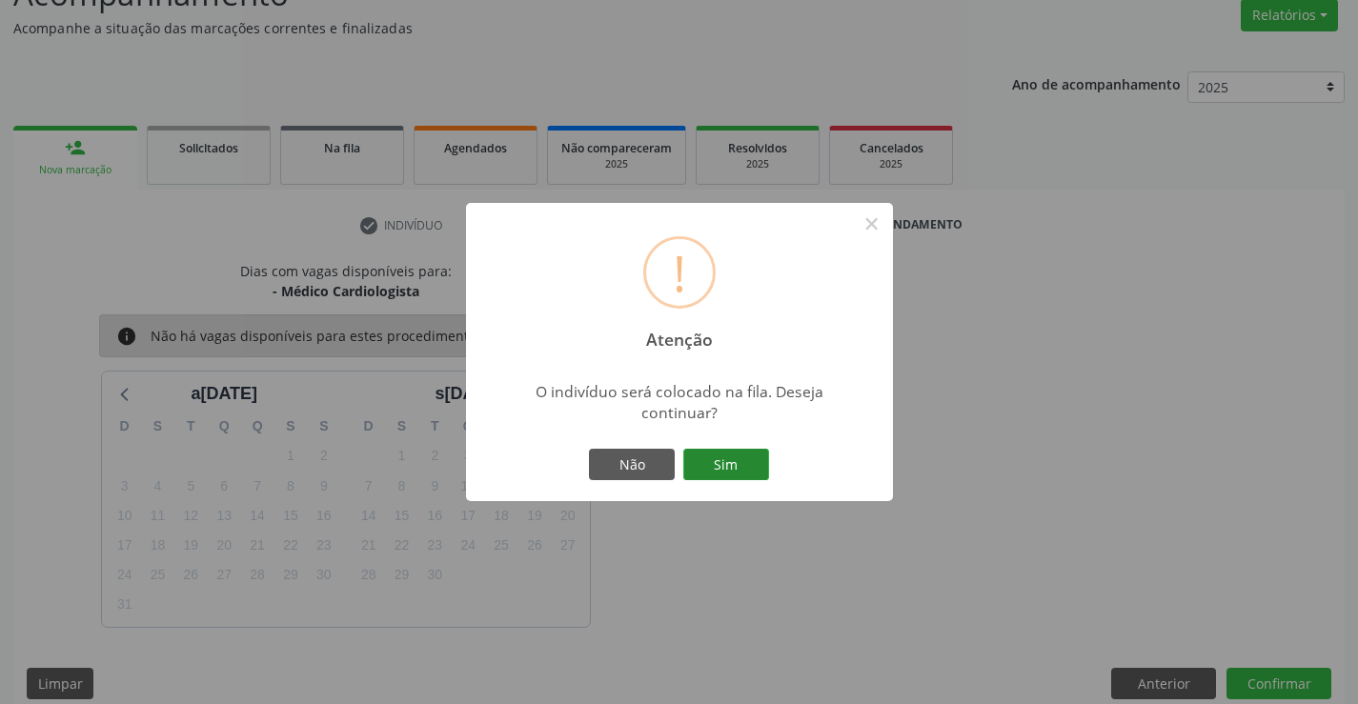
click at [733, 469] on button "Sim" at bounding box center [726, 465] width 86 height 32
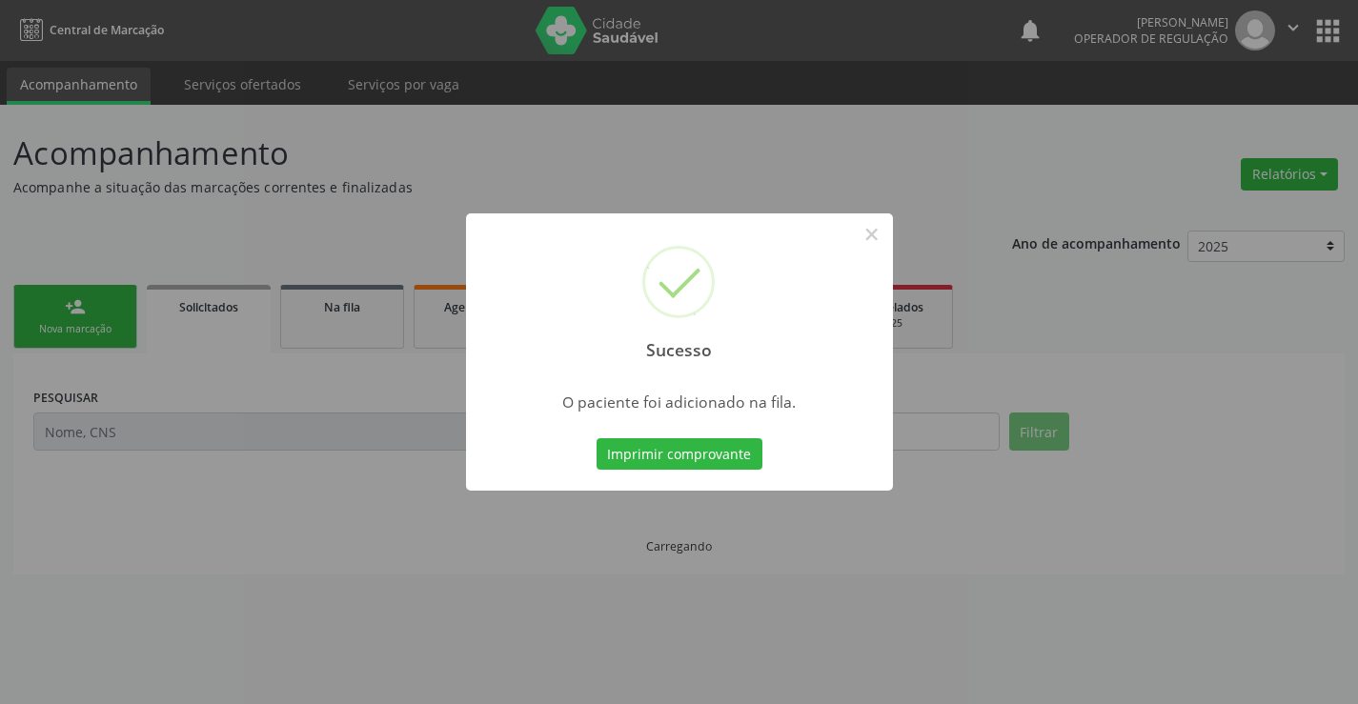
scroll to position [0, 0]
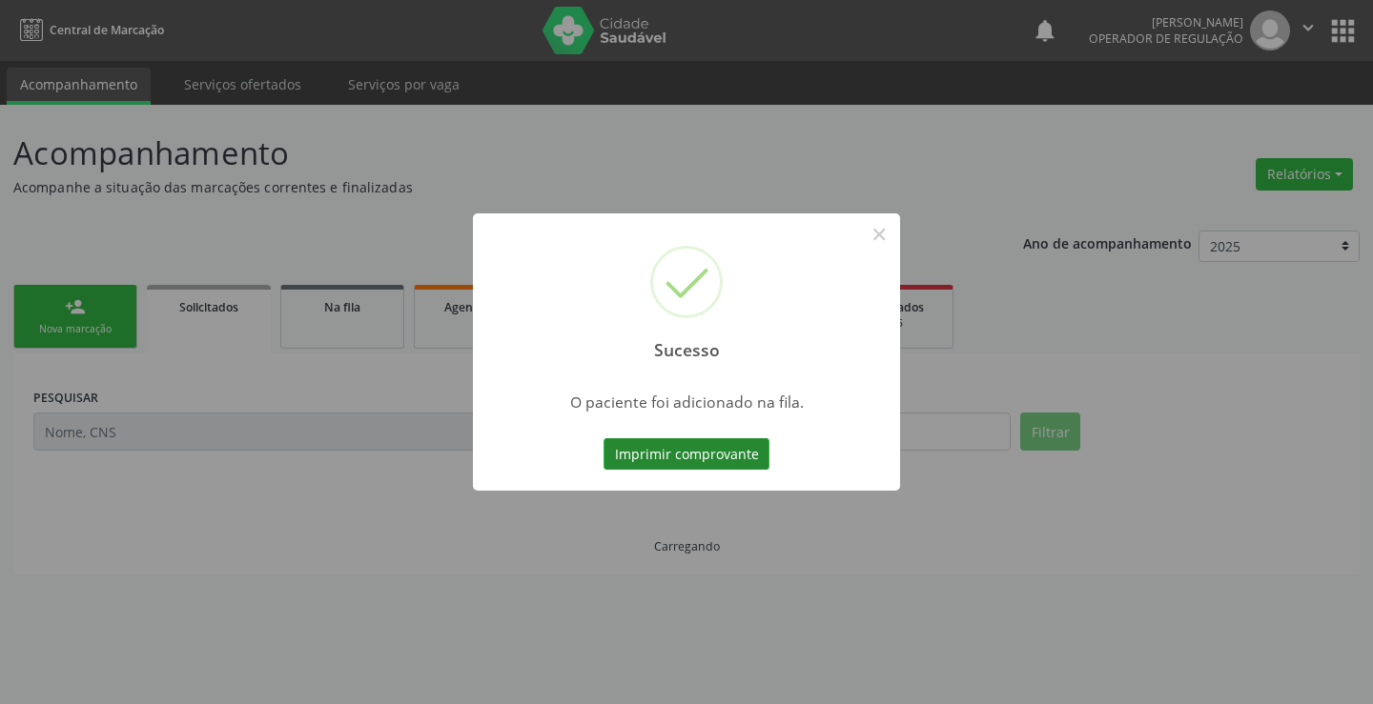
click at [732, 458] on button "Imprimir comprovante" at bounding box center [686, 454] width 166 height 32
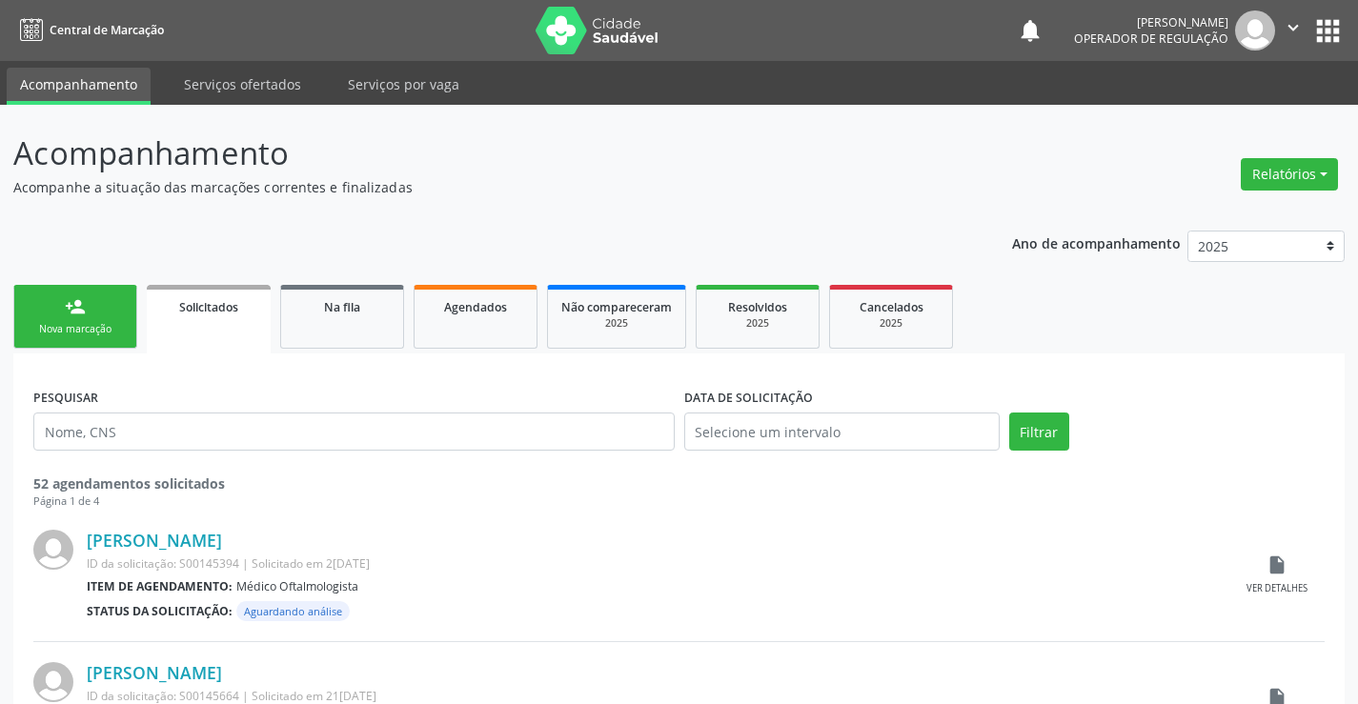
click at [95, 302] on link "person_add Nova marcação" at bounding box center [75, 317] width 124 height 64
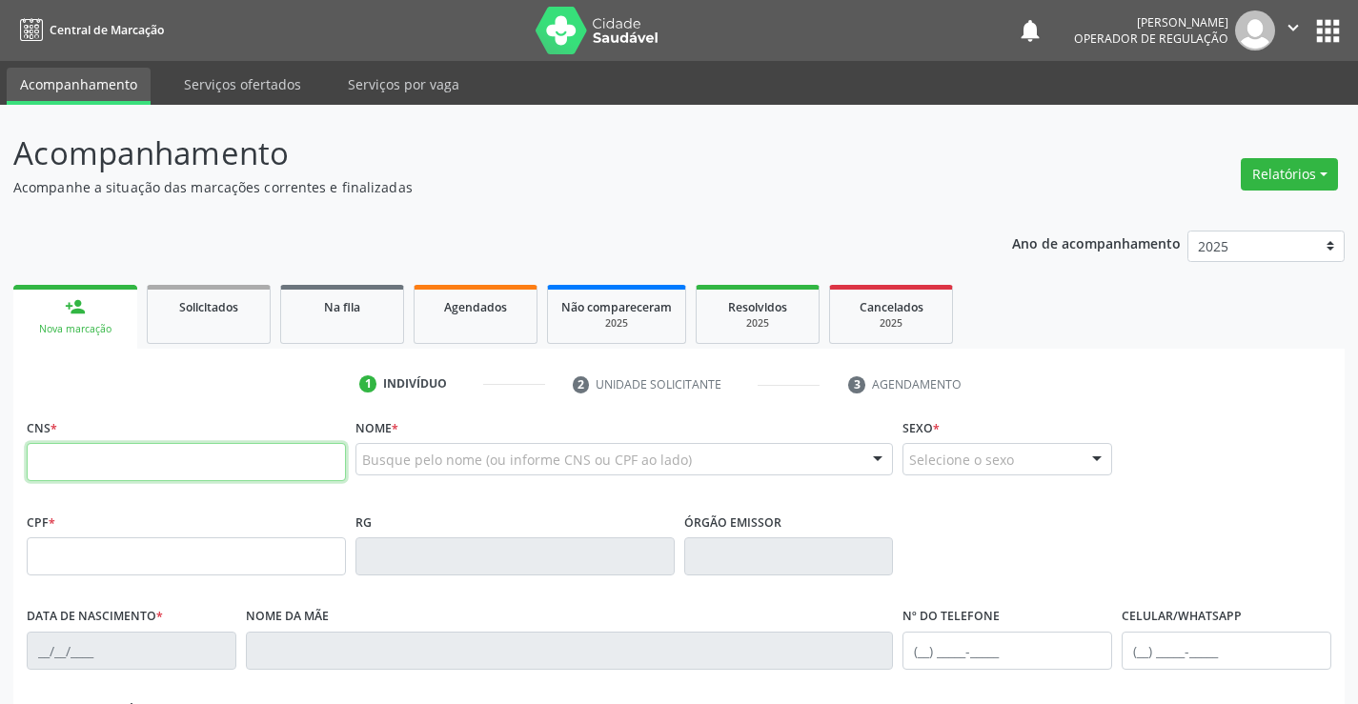
click at [178, 460] on input "text" at bounding box center [186, 462] width 319 height 38
paste input "700 6084 7269 1461"
type input "700 6084 7269 1461"
type input "1311111409"
type input "18/02/1954"
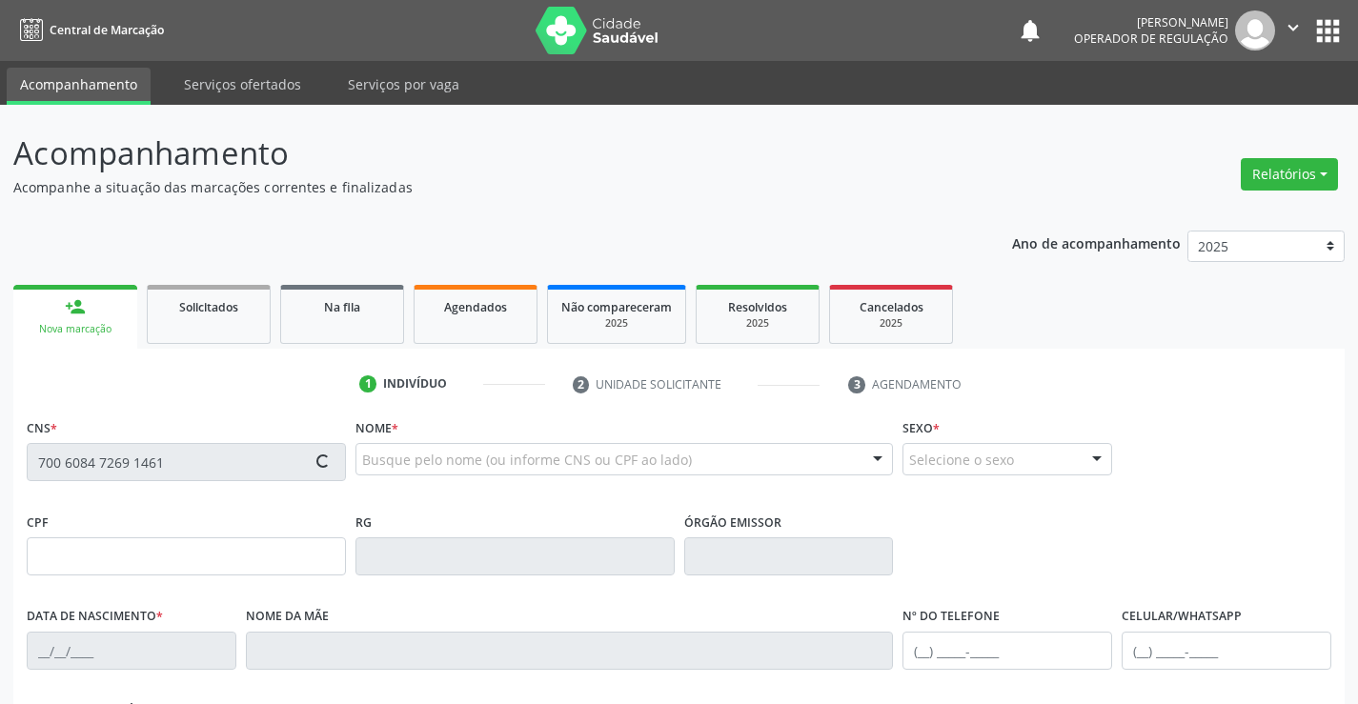
type input "(74) 99928-2145"
type input "839.145.015-53"
type input "S/N"
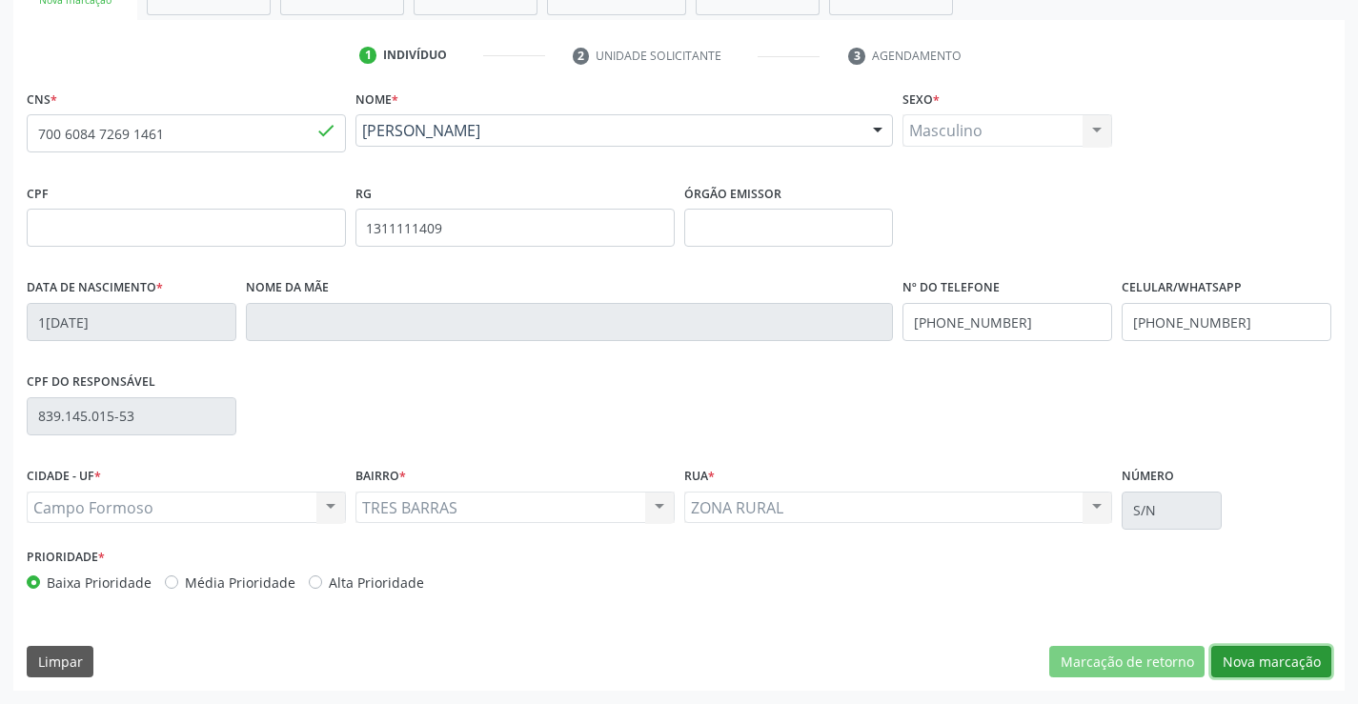
click at [1307, 661] on button "Nova marcação" at bounding box center [1272, 662] width 120 height 32
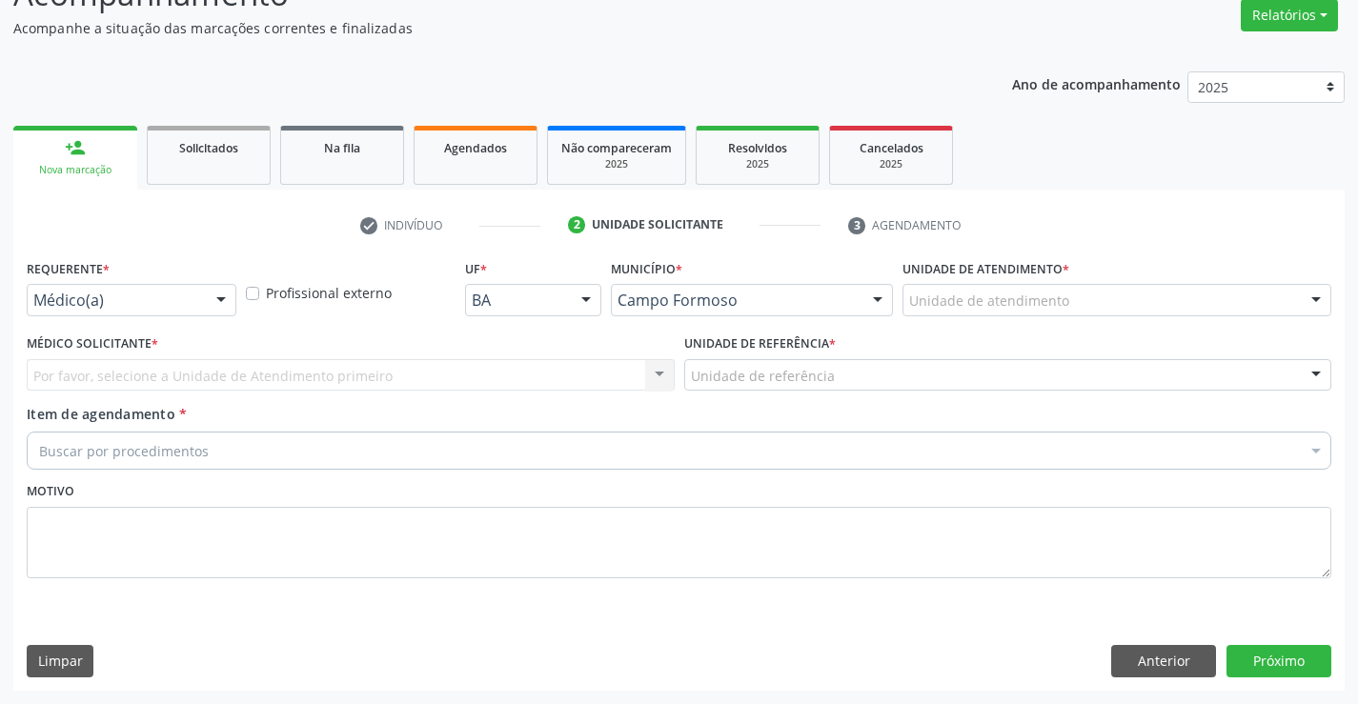
scroll to position [159, 0]
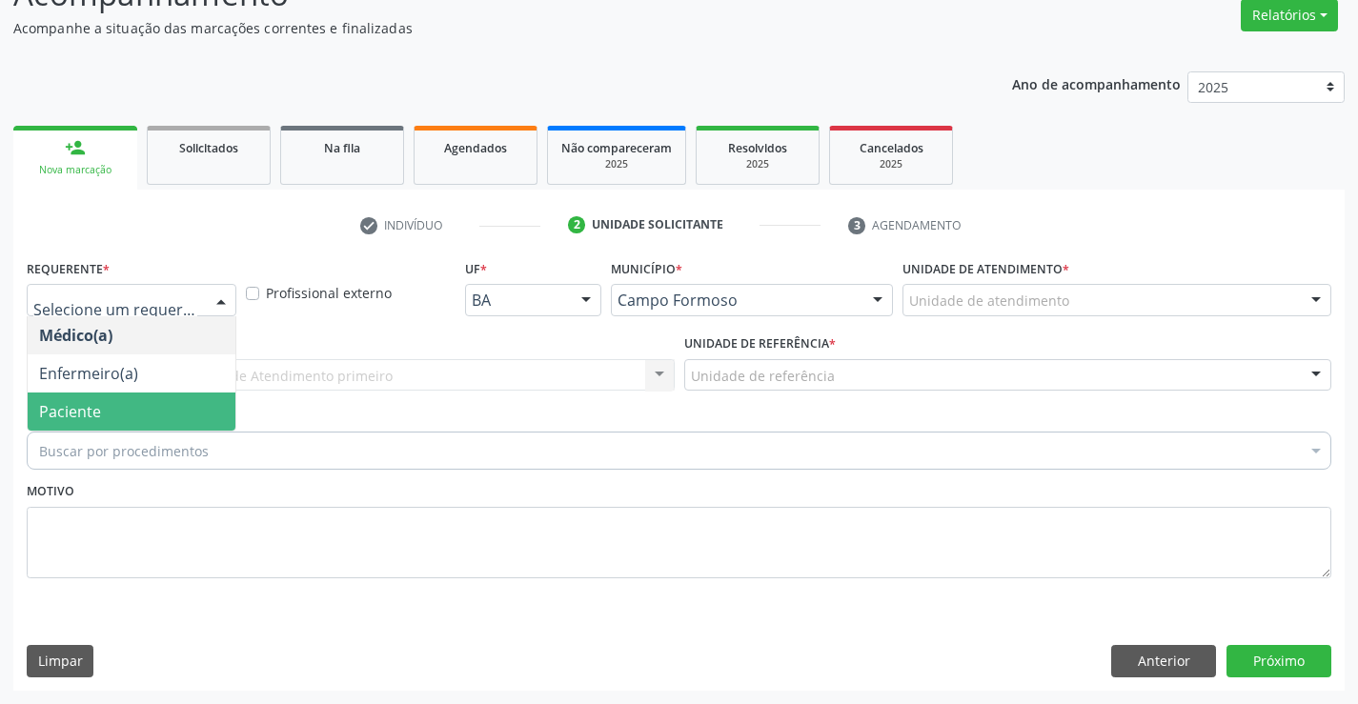
click at [58, 410] on span "Paciente" at bounding box center [70, 411] width 62 height 21
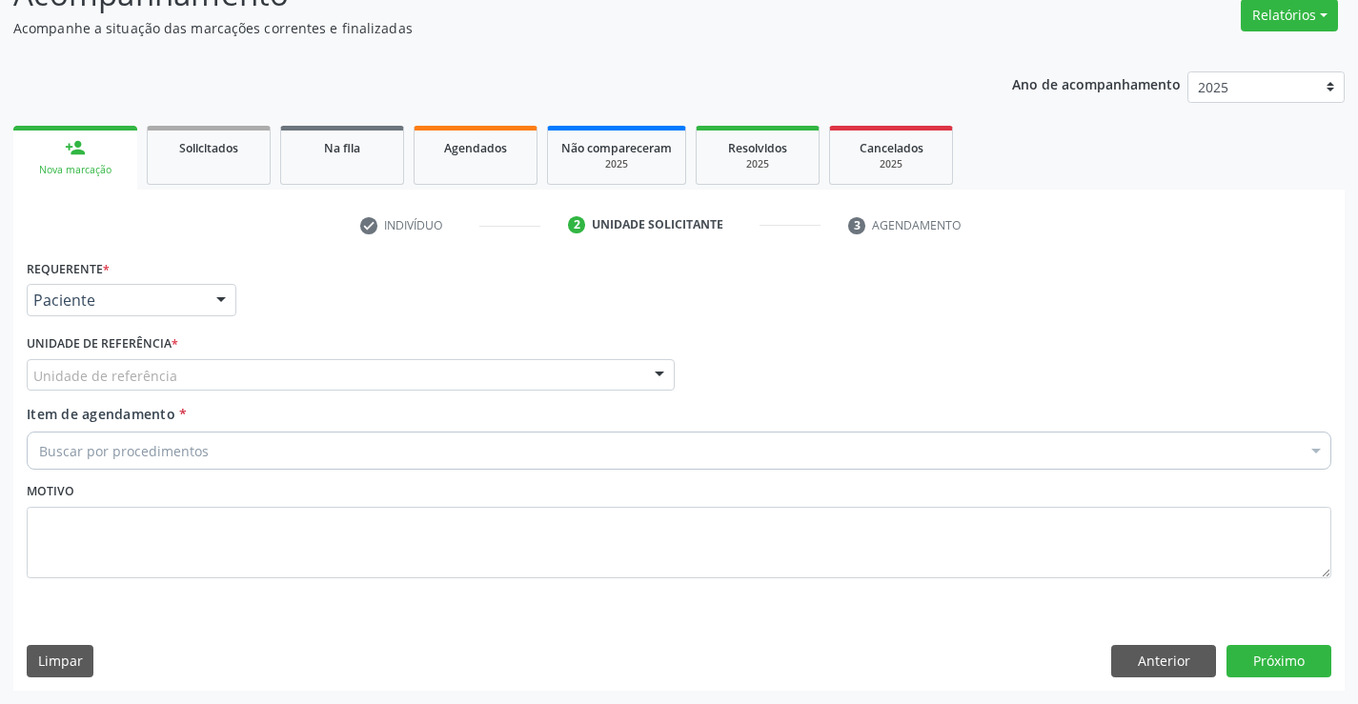
click at [71, 386] on div "Unidade de referência" at bounding box center [351, 375] width 648 height 32
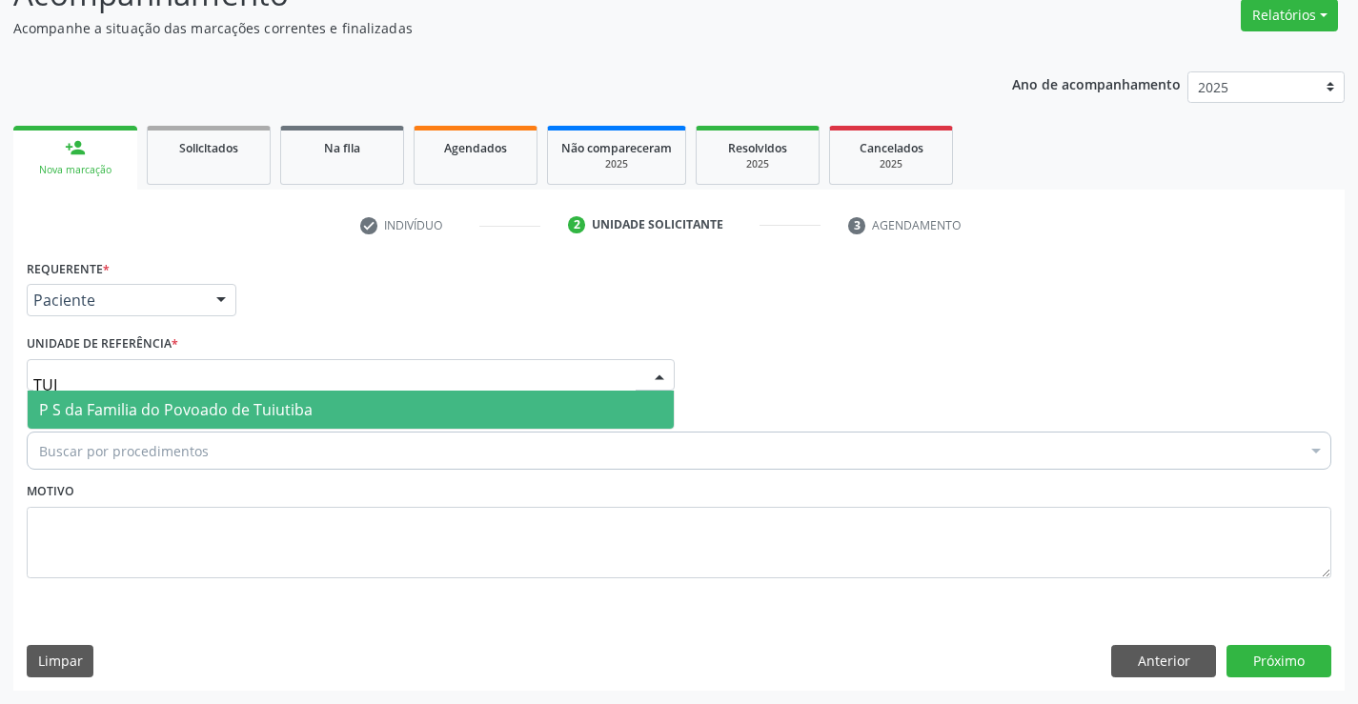
type input "TUIU"
click at [211, 398] on span "P S da Familia do Povoado de Tuiutiba" at bounding box center [351, 410] width 646 height 38
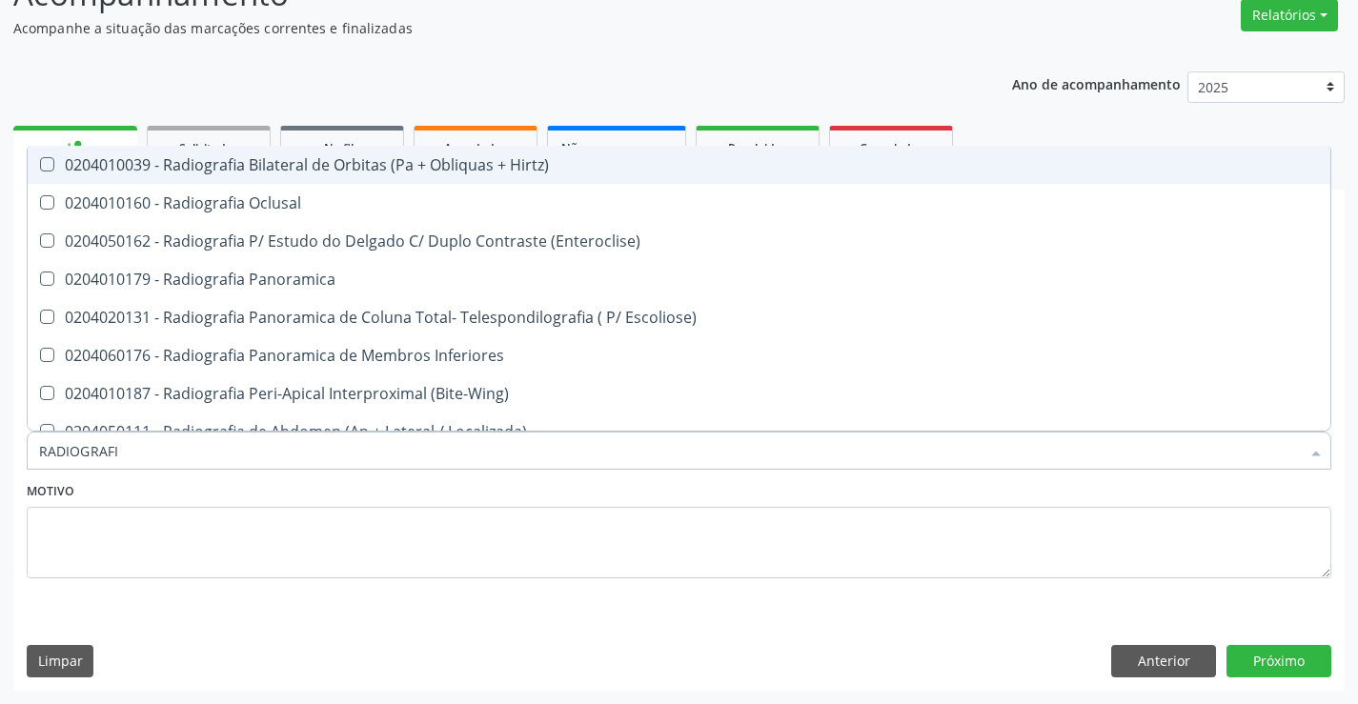
type input "RADIOGRAFIA"
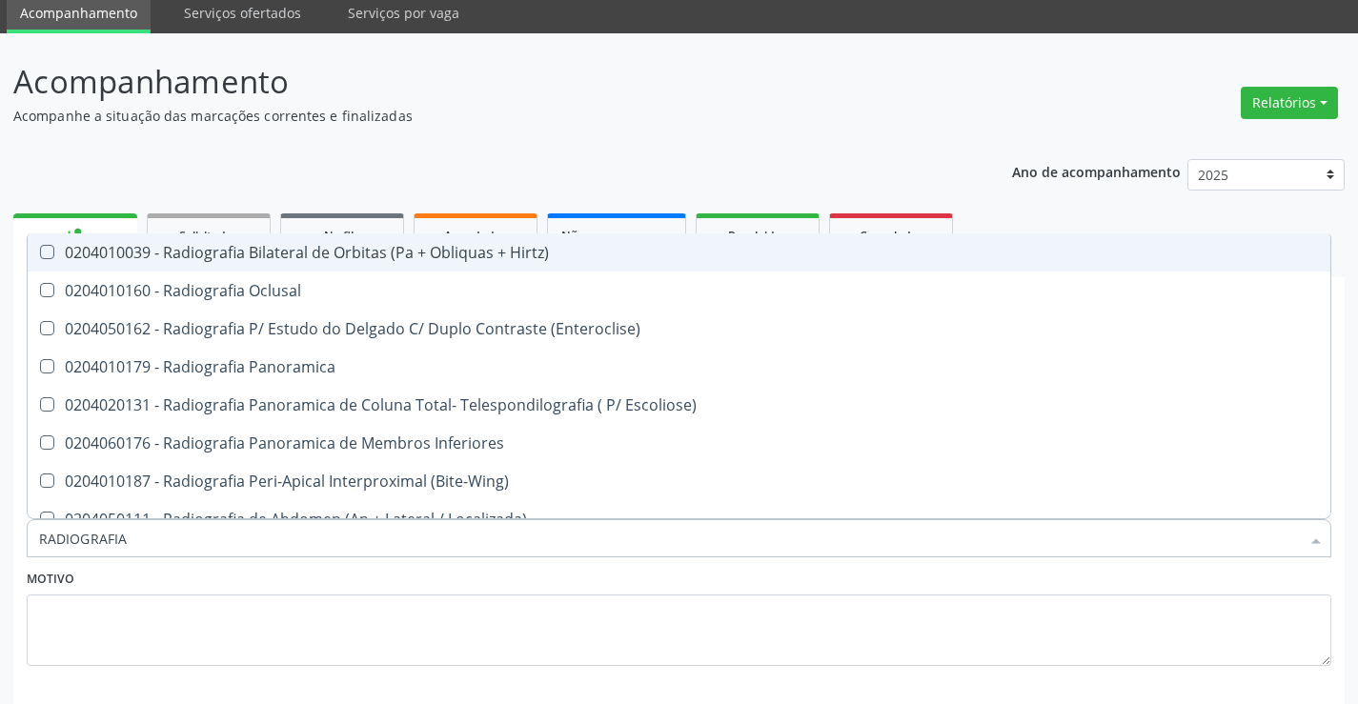
scroll to position [0, 0]
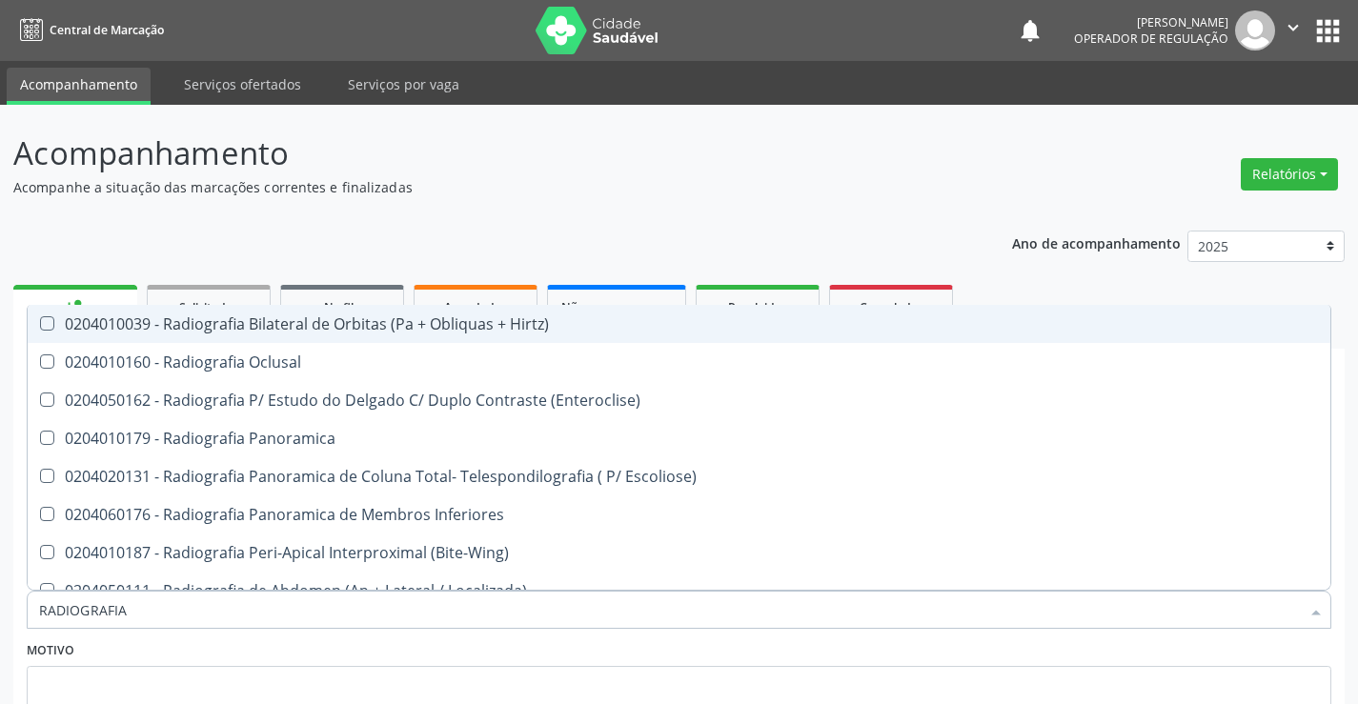
click at [1320, 29] on button "apps" at bounding box center [1328, 30] width 33 height 33
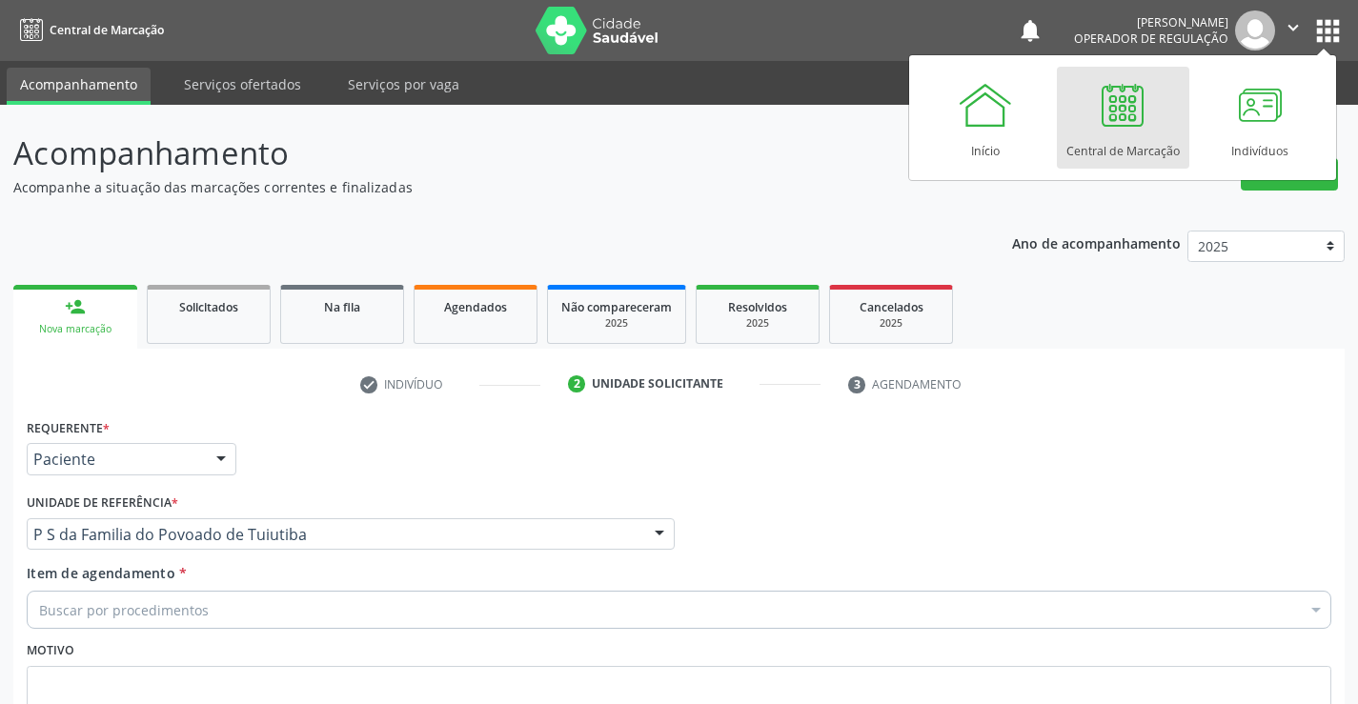
click at [1147, 146] on div "Central de Marcação" at bounding box center [1123, 146] width 113 height 26
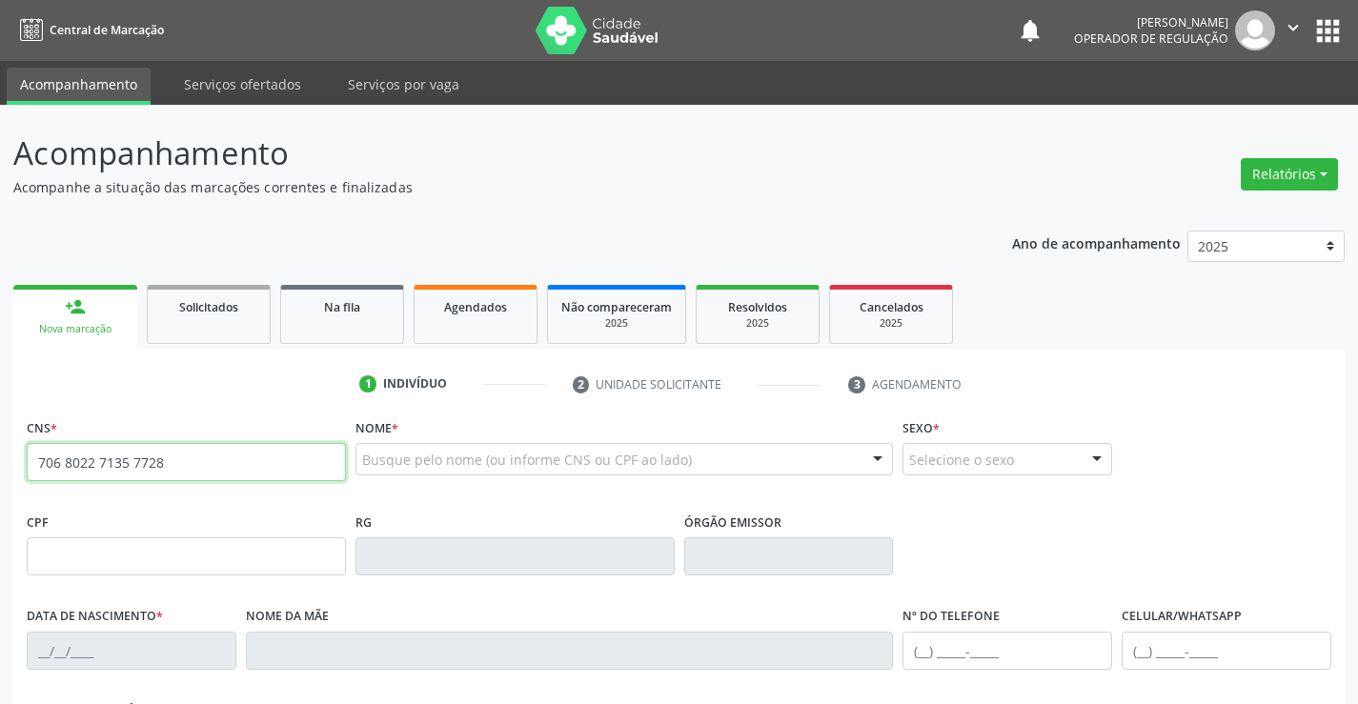
type input "706 8022 7135 7728"
type input "0917904680"
type input "26[DATE]"
type input "[PHONE_NUMBER]"
type input "S/N"
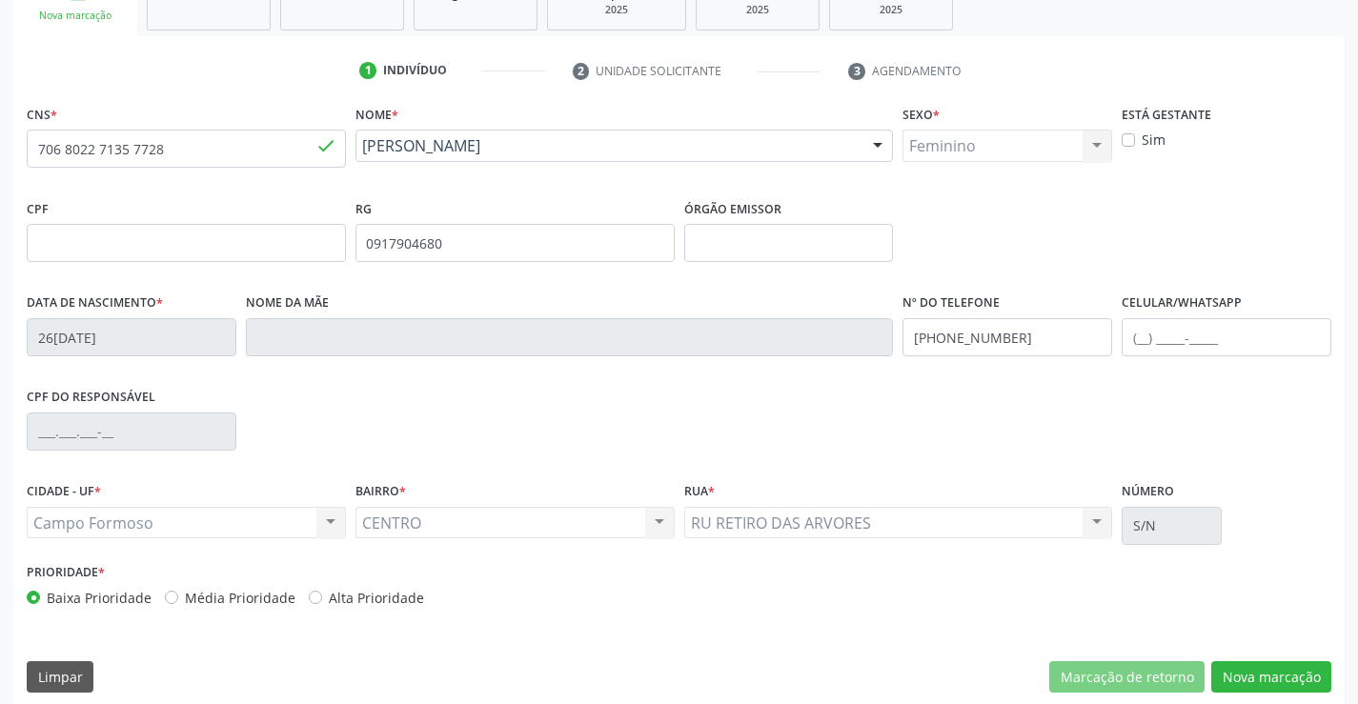
scroll to position [329, 0]
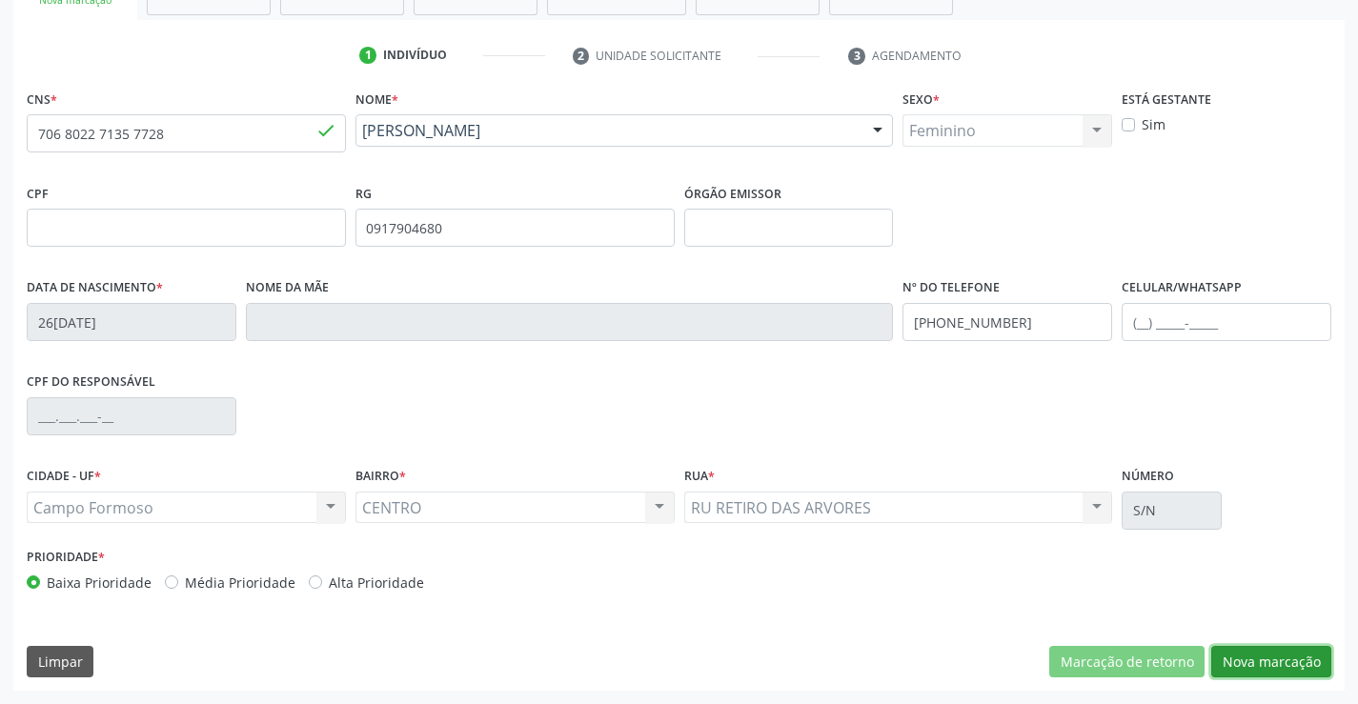
click at [1262, 659] on button "Nova marcação" at bounding box center [1272, 662] width 120 height 32
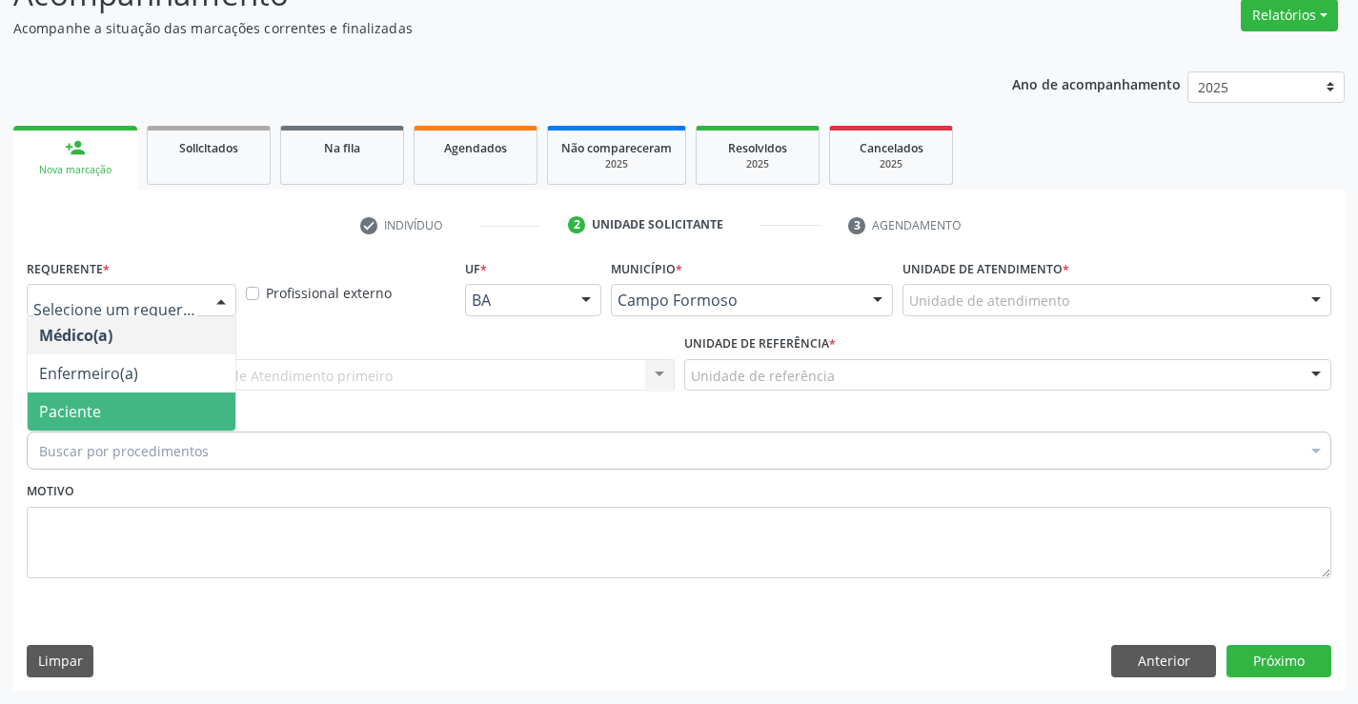
click at [112, 410] on span "Paciente" at bounding box center [132, 412] width 208 height 38
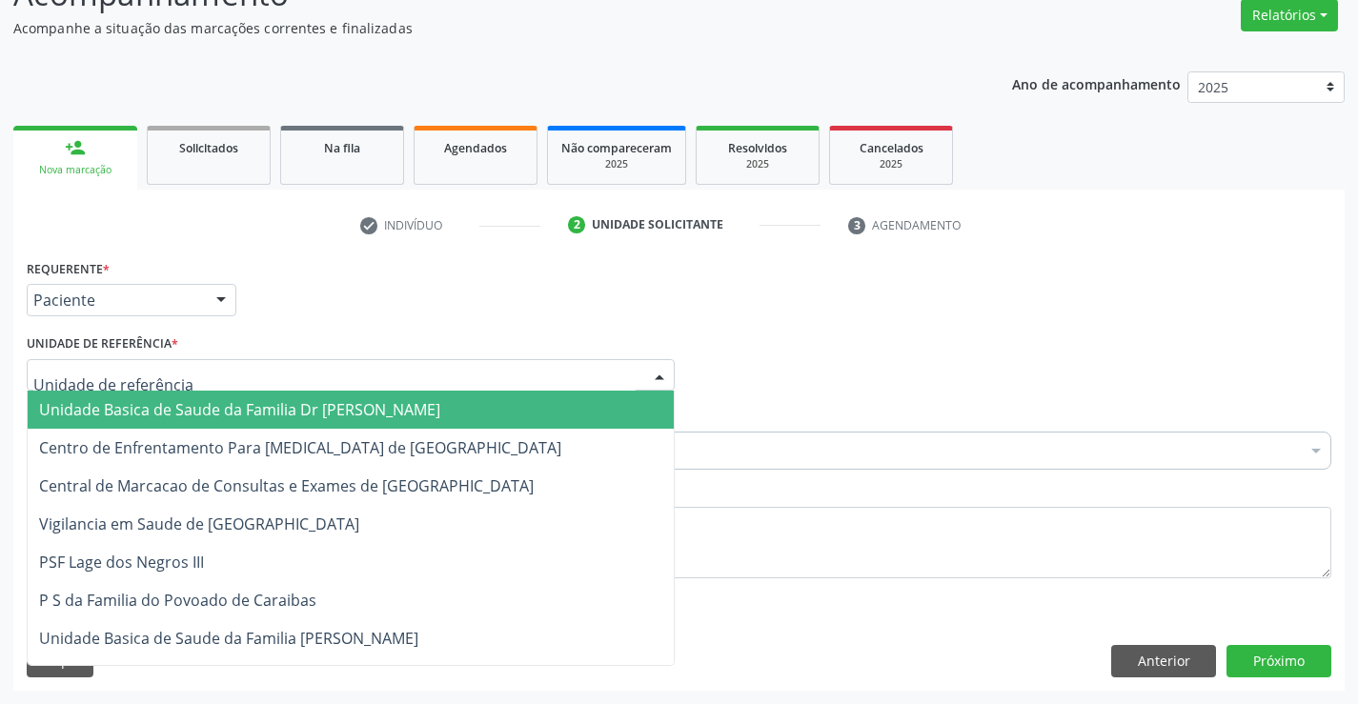
click at [358, 404] on span "Unidade Basica de Saude da Familia Dr [PERSON_NAME]" at bounding box center [239, 409] width 401 height 21
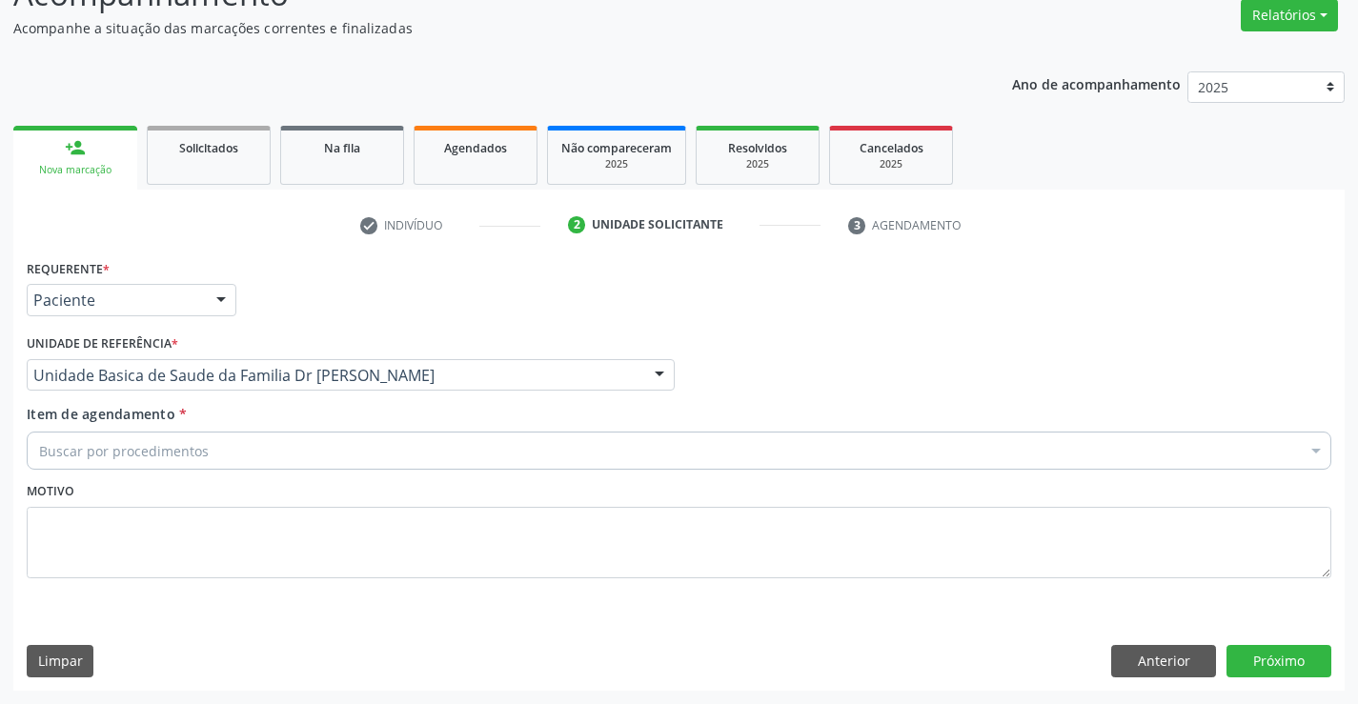
click at [207, 455] on div "Buscar por procedimentos" at bounding box center [679, 451] width 1305 height 38
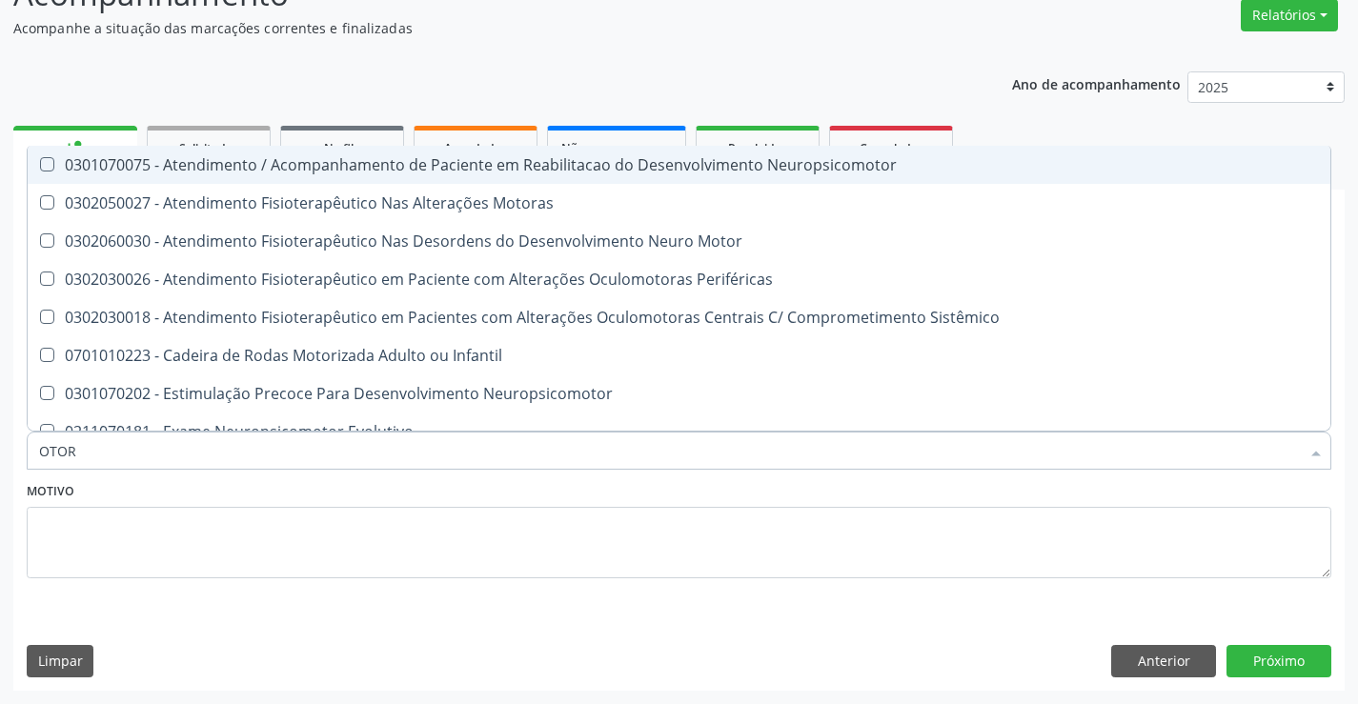
type input "OTORR"
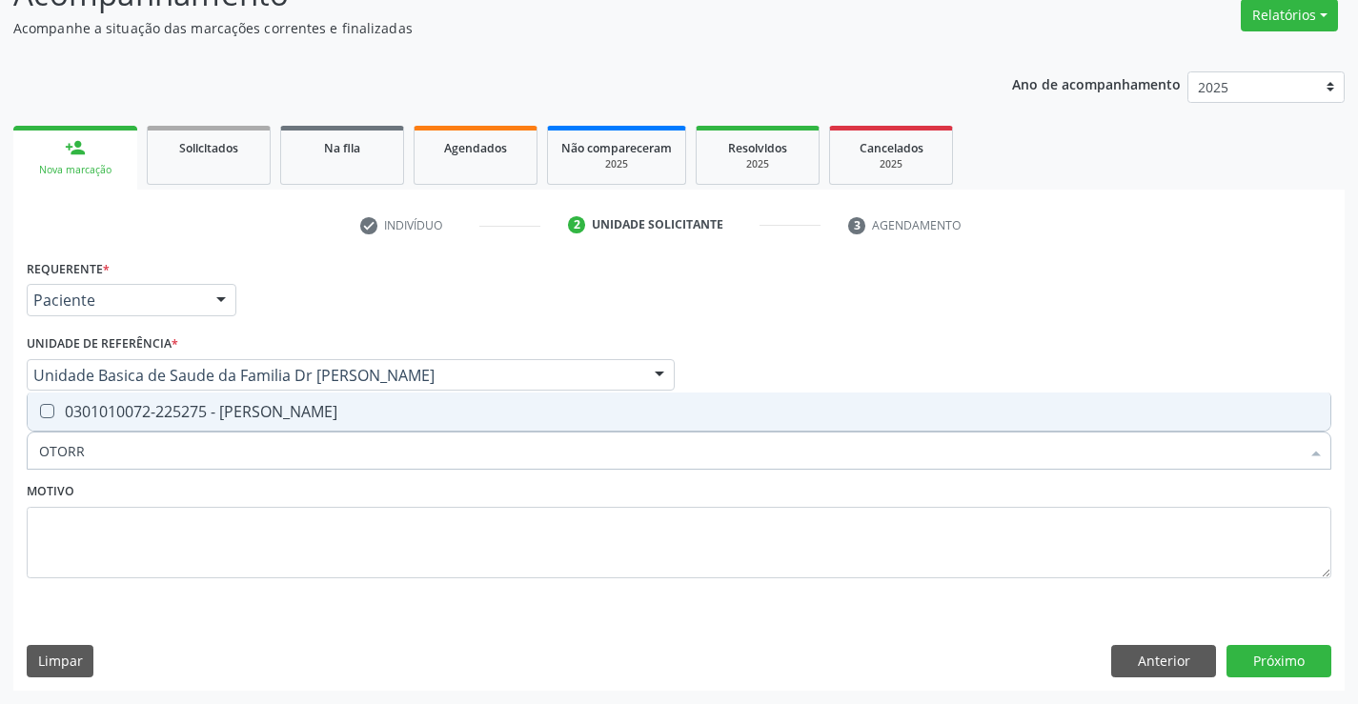
click at [277, 416] on div "0301010072-225275 - Médico Otorrinolaringologista" at bounding box center [679, 411] width 1280 height 15
checkbox Otorrinolaringologista "true"
click at [1298, 667] on button "Próximo" at bounding box center [1279, 661] width 105 height 32
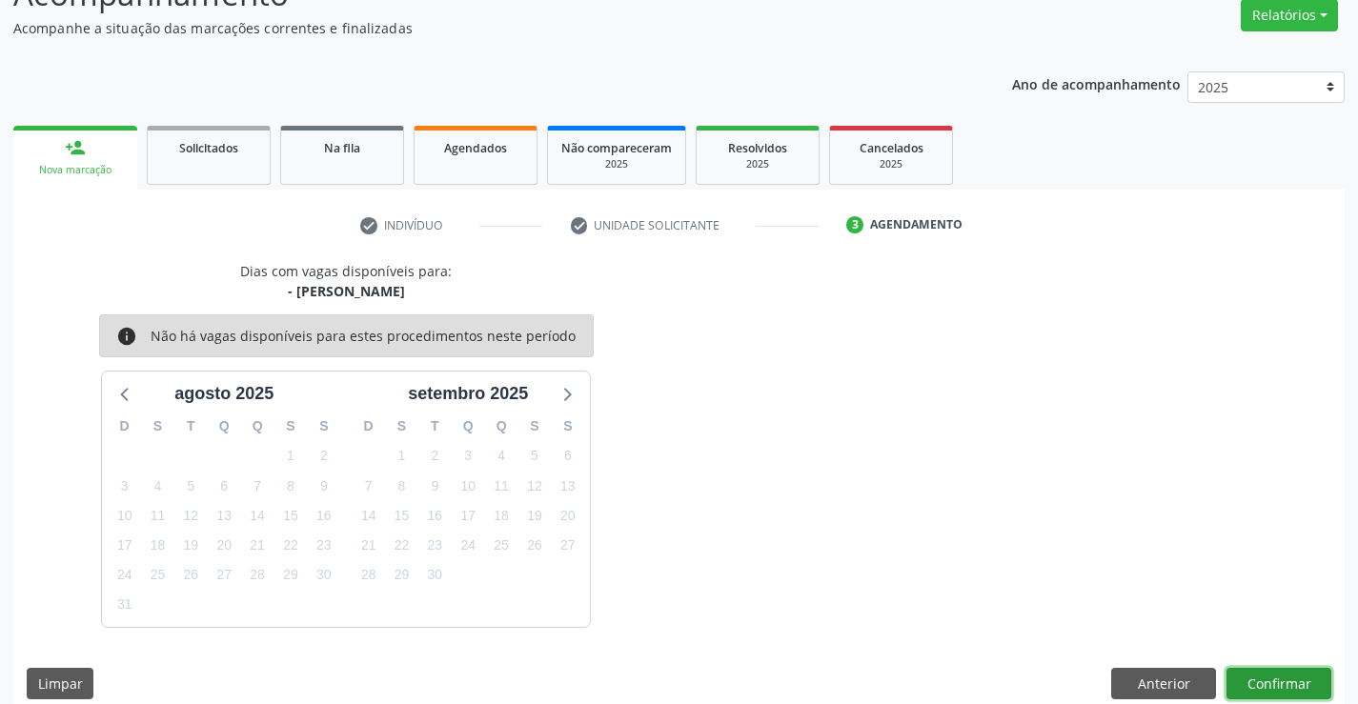
click at [1265, 672] on button "Confirmar" at bounding box center [1279, 684] width 105 height 32
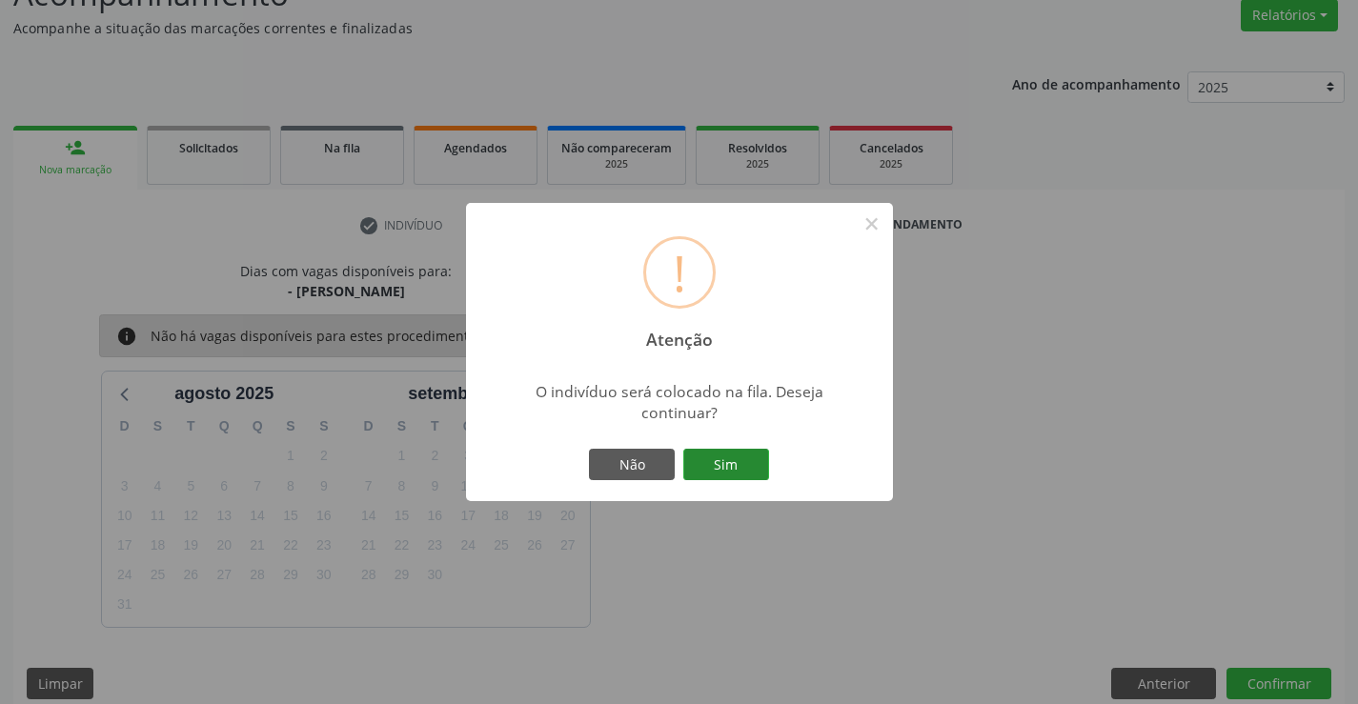
click at [741, 454] on button "Sim" at bounding box center [726, 465] width 86 height 32
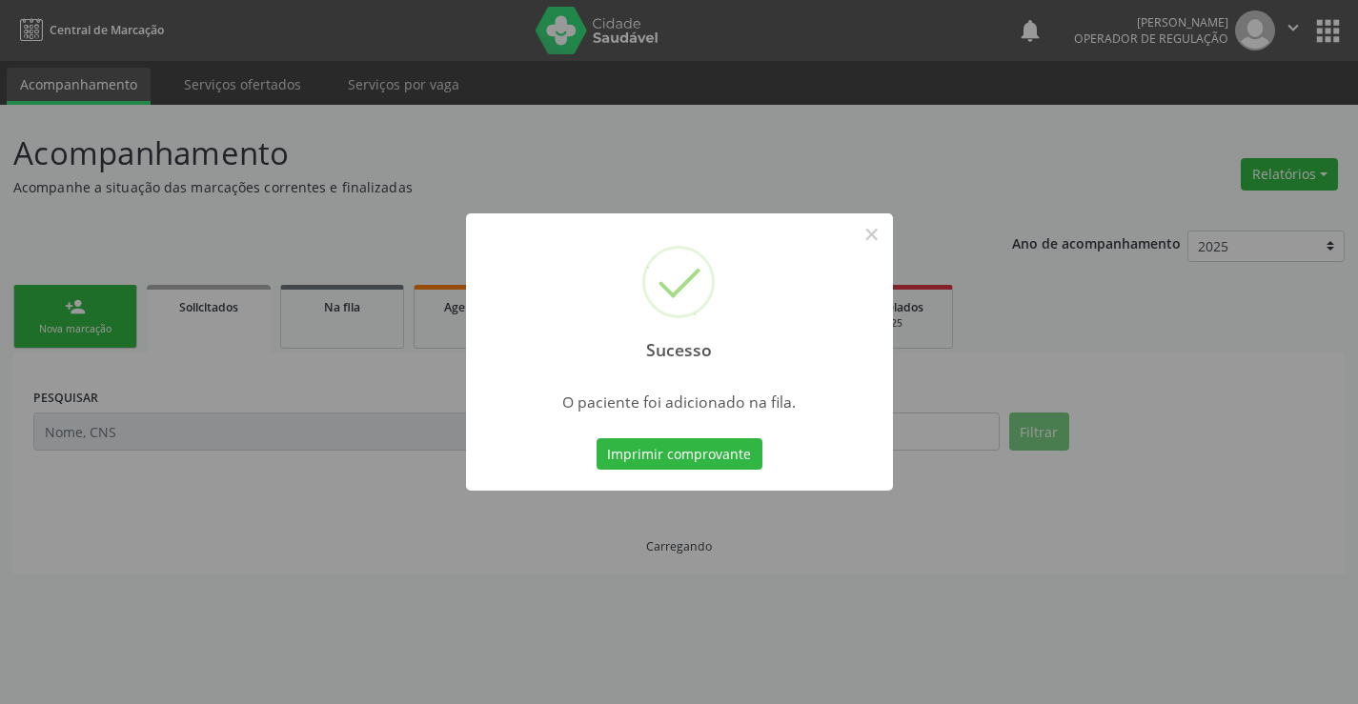
scroll to position [0, 0]
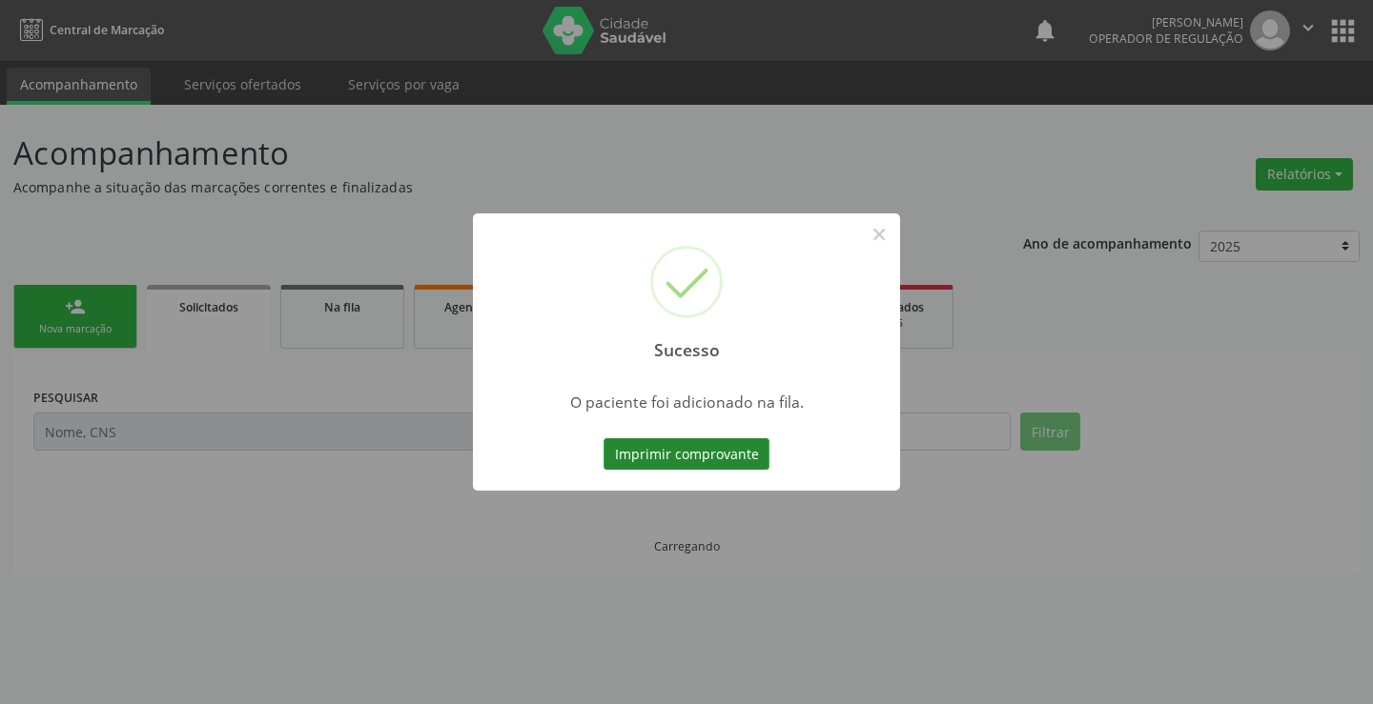
click at [714, 446] on button "Imprimir comprovante" at bounding box center [686, 454] width 166 height 32
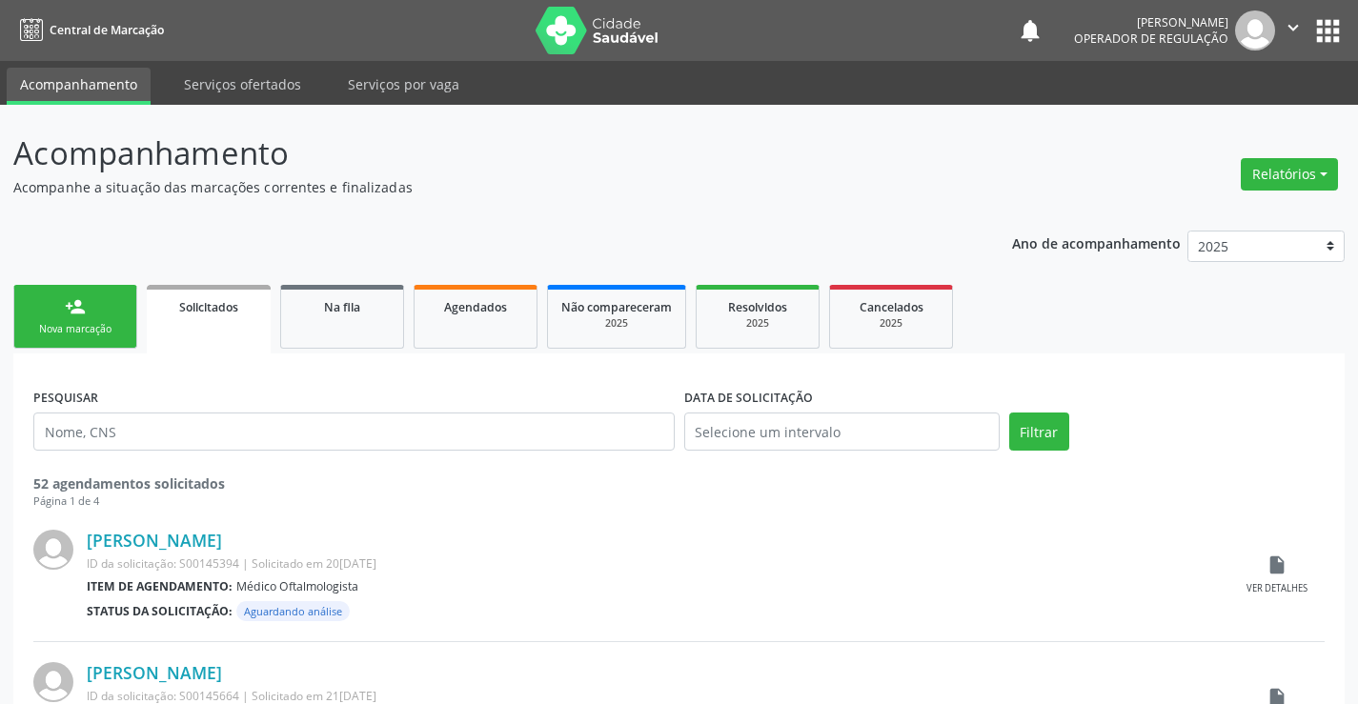
click at [70, 323] on div "Nova marcação" at bounding box center [75, 329] width 95 height 14
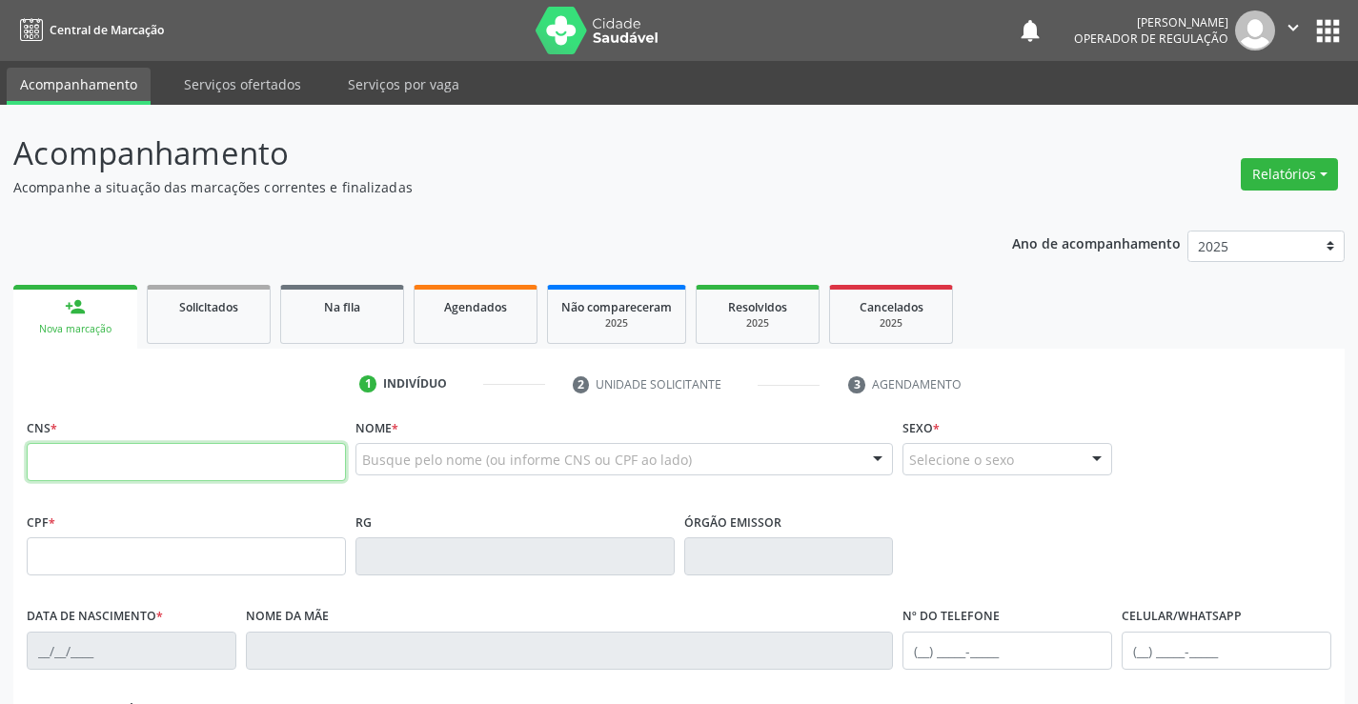
click at [155, 458] on input "text" at bounding box center [186, 462] width 319 height 38
type input "703 6060 3680 4435"
type input "19/11/2011"
type input "S/N"
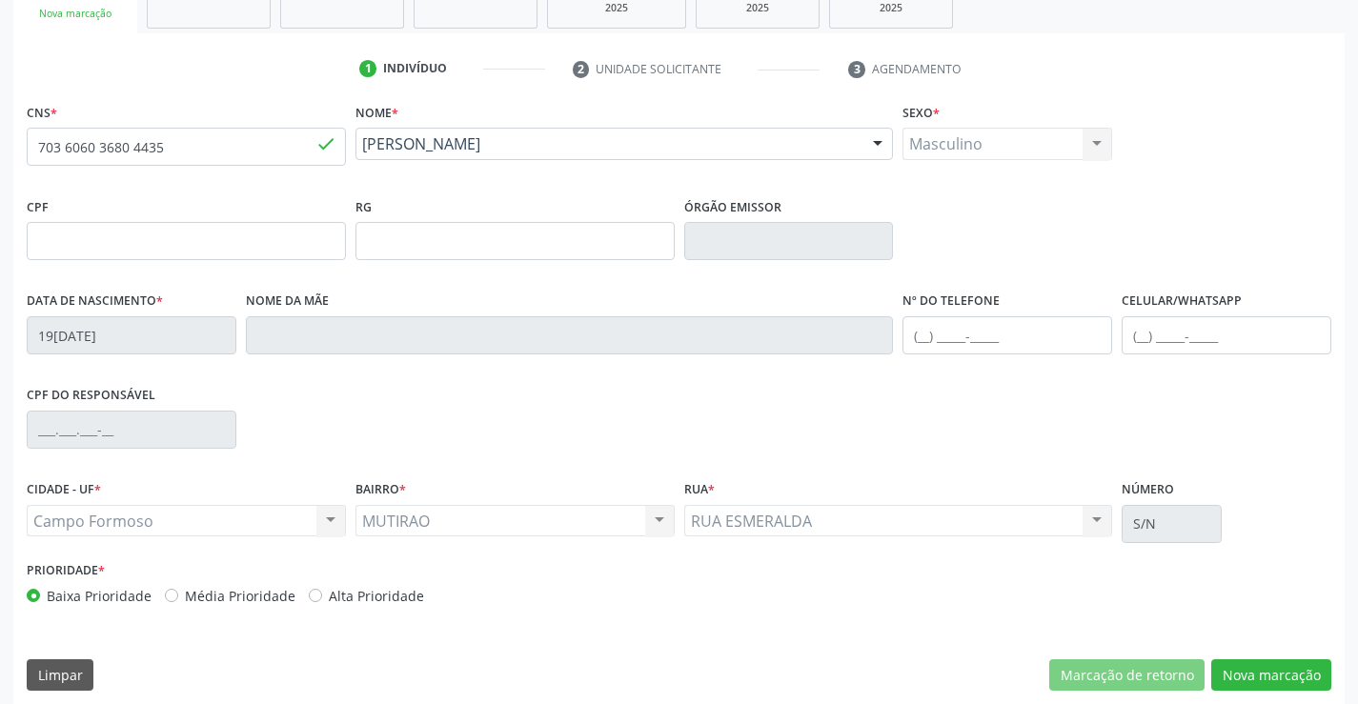
scroll to position [329, 0]
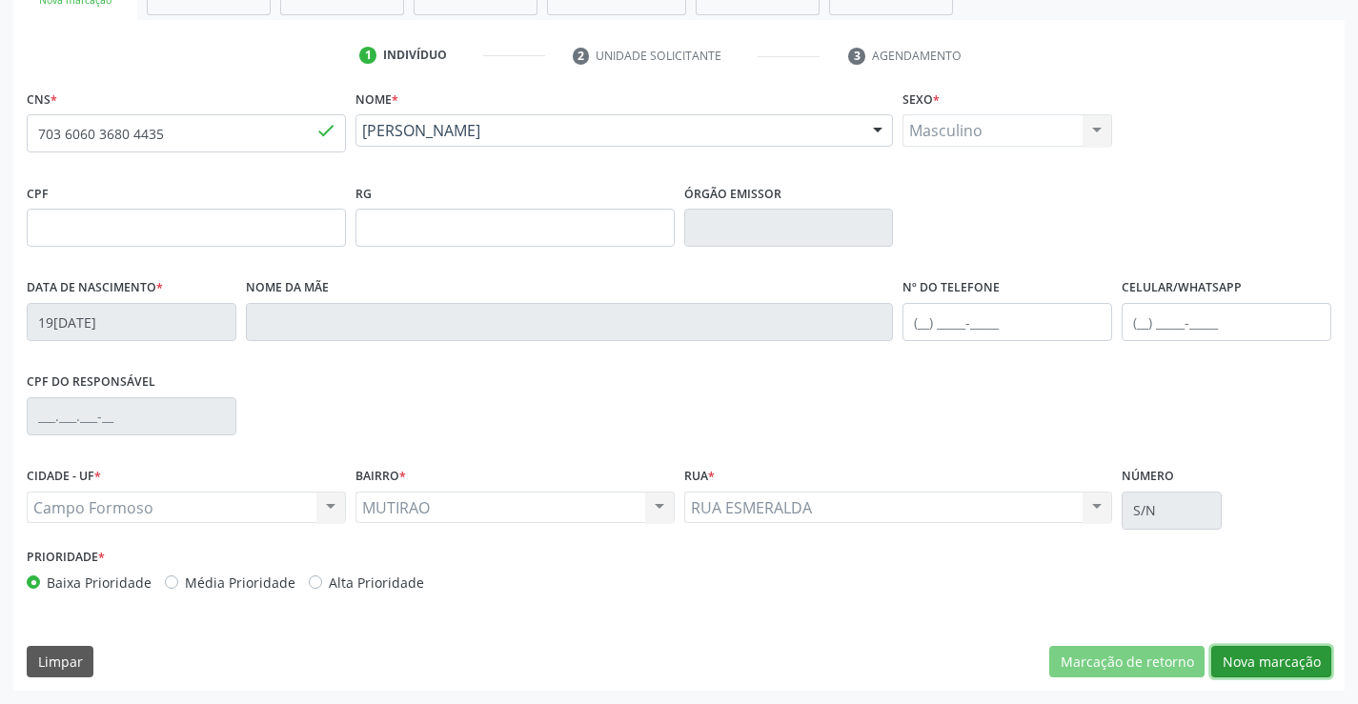
click at [1285, 654] on button "Nova marcação" at bounding box center [1272, 662] width 120 height 32
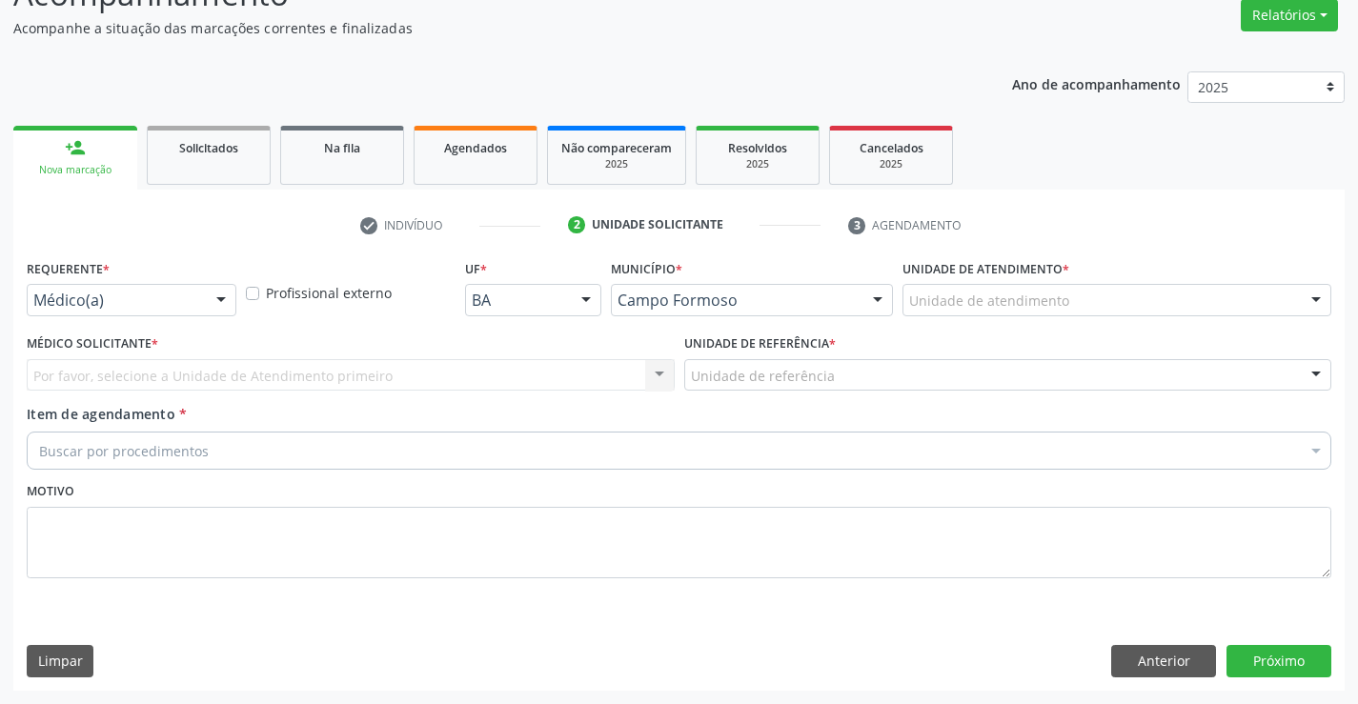
scroll to position [159, 0]
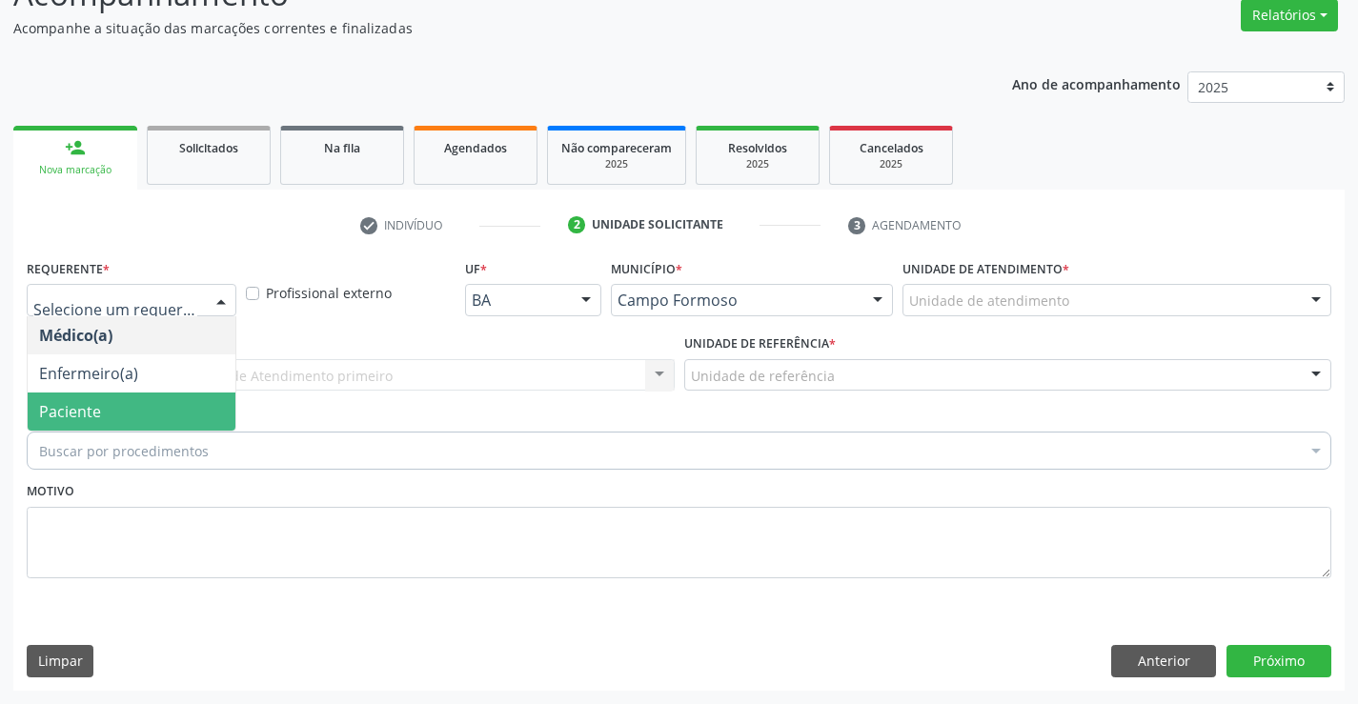
click at [56, 398] on span "Paciente" at bounding box center [132, 412] width 208 height 38
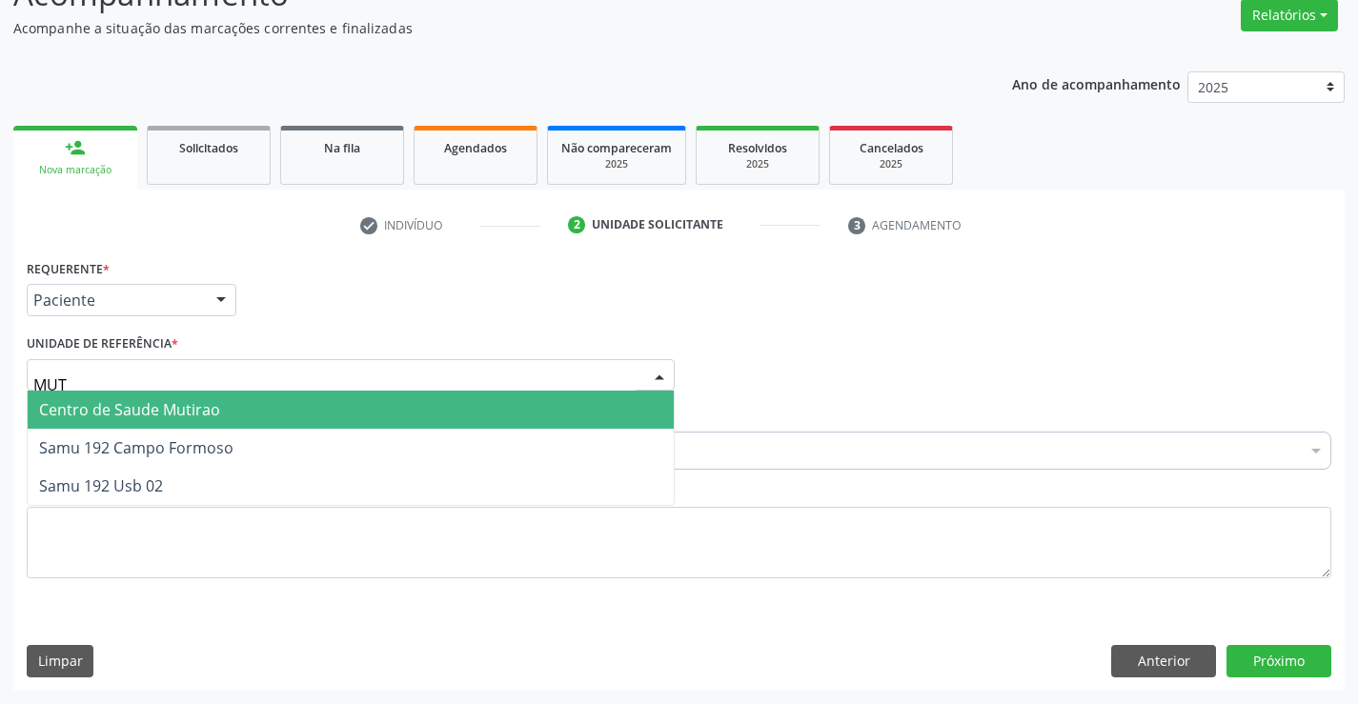
type input "MUTI"
click at [126, 414] on span "Centro de Saude Mutirao" at bounding box center [129, 409] width 181 height 21
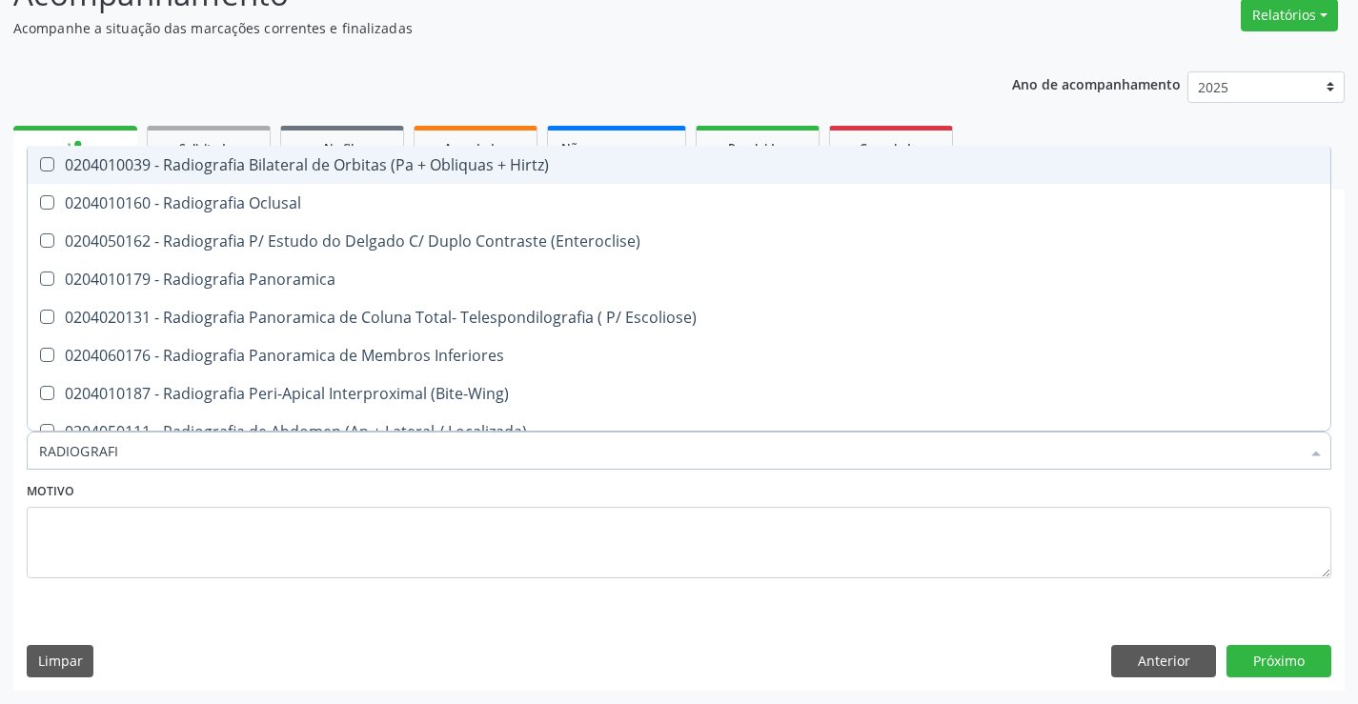
type input "RADIOGRAFIA"
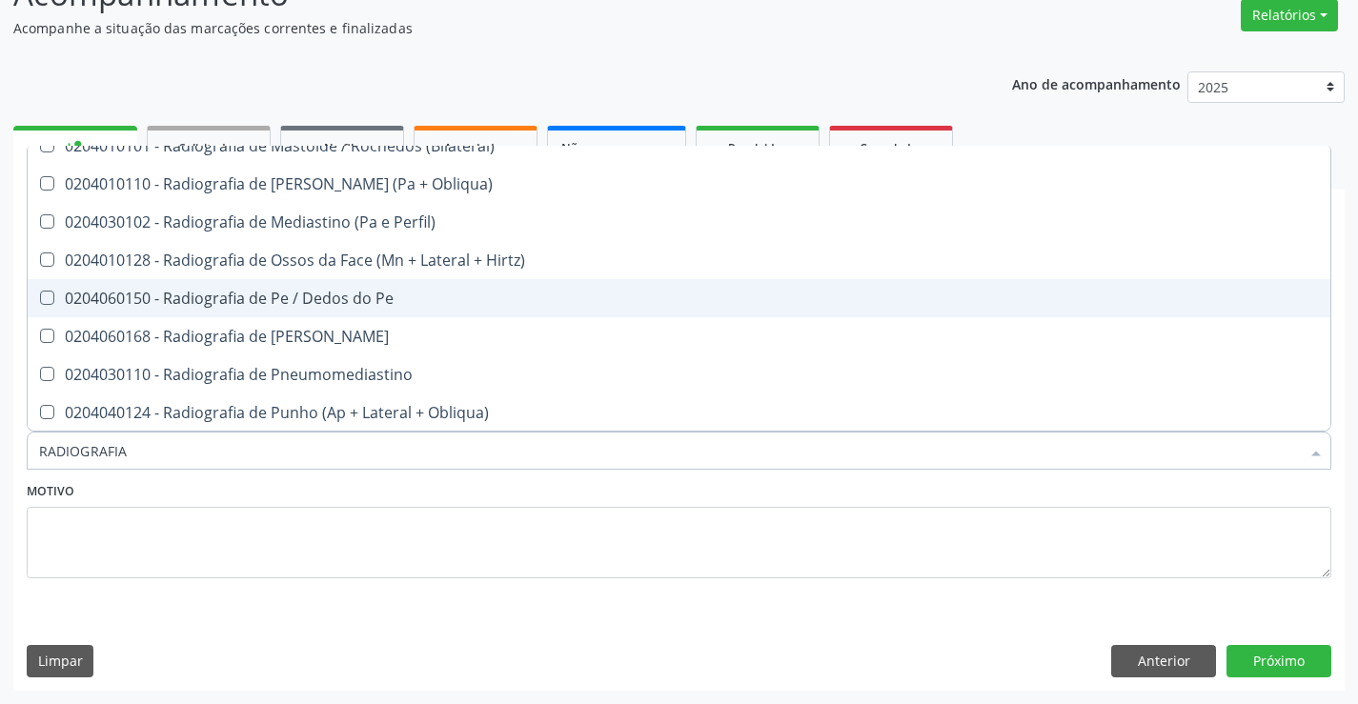
scroll to position [2097, 0]
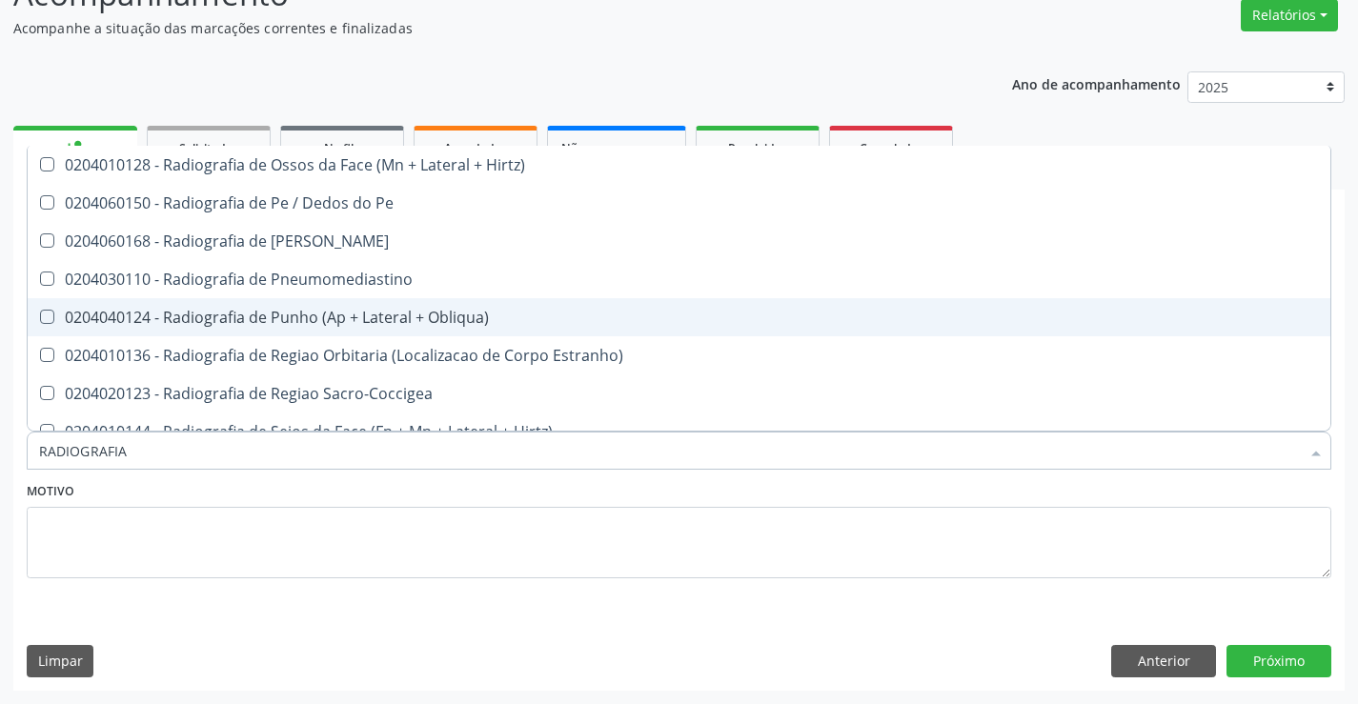
click at [389, 317] on div "0204040124 - Radiografia de Punho (Ap + Lateral + Obliqua)" at bounding box center [679, 317] width 1280 height 15
checkbox Obliqua\) "true"
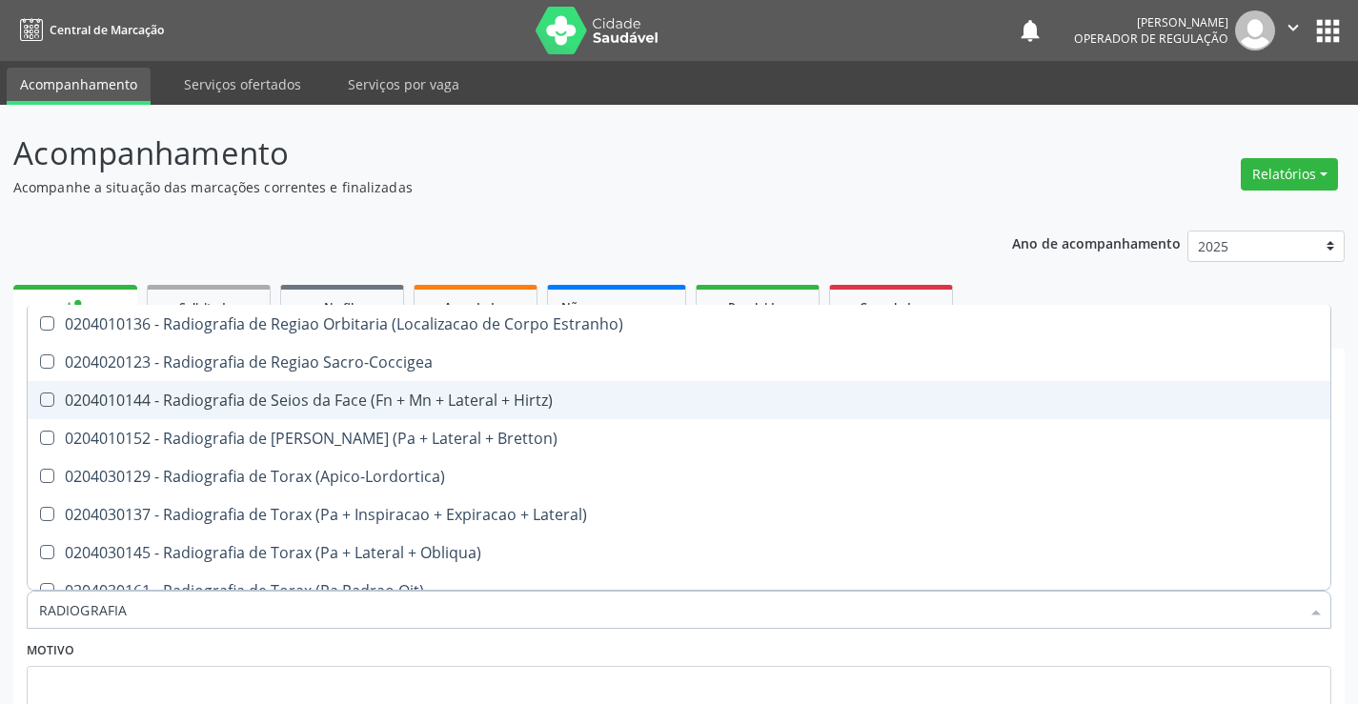
scroll to position [159, 0]
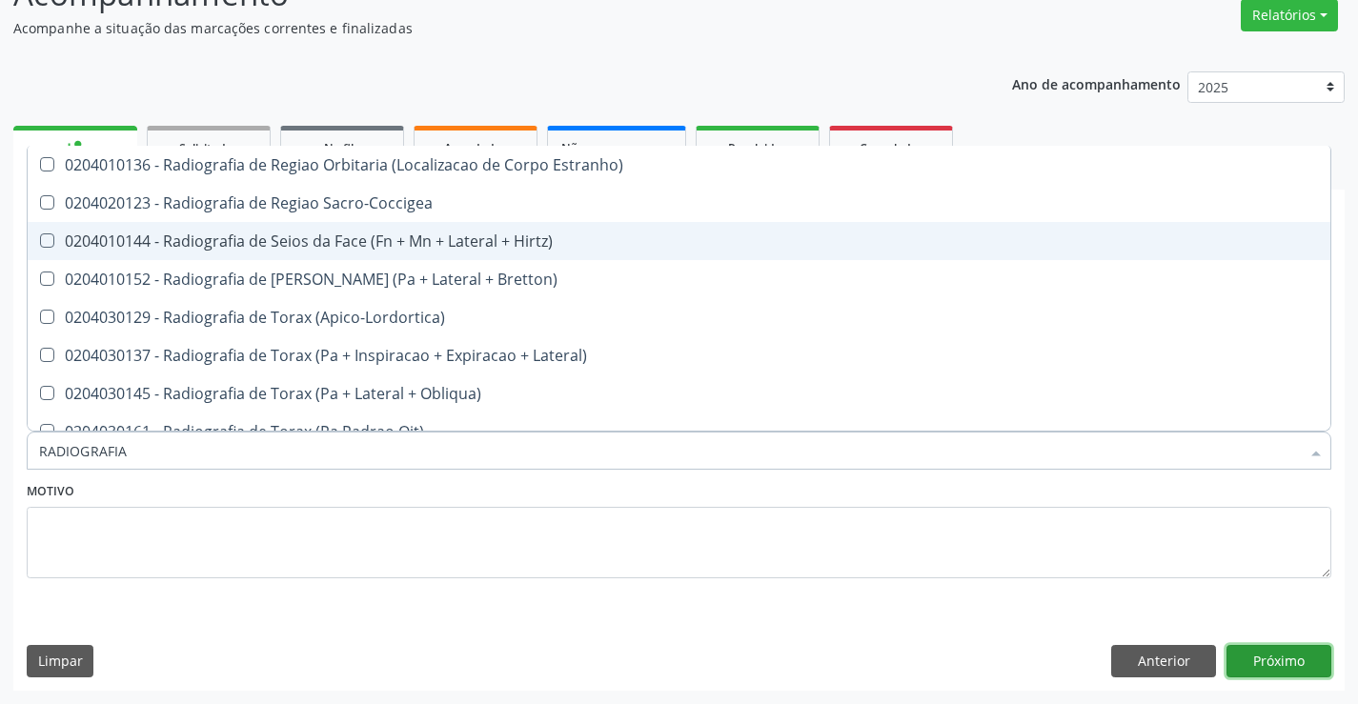
click at [1267, 664] on button "Próximo" at bounding box center [1279, 661] width 105 height 32
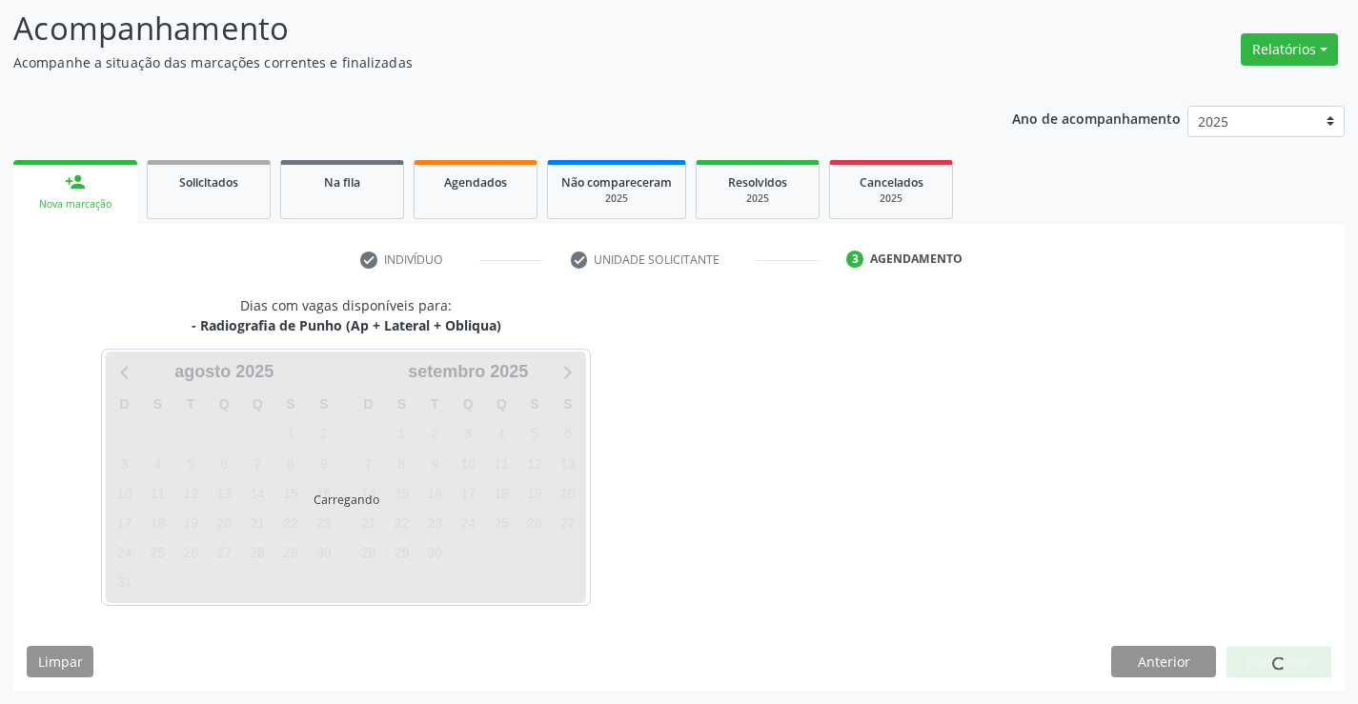
scroll to position [0, 0]
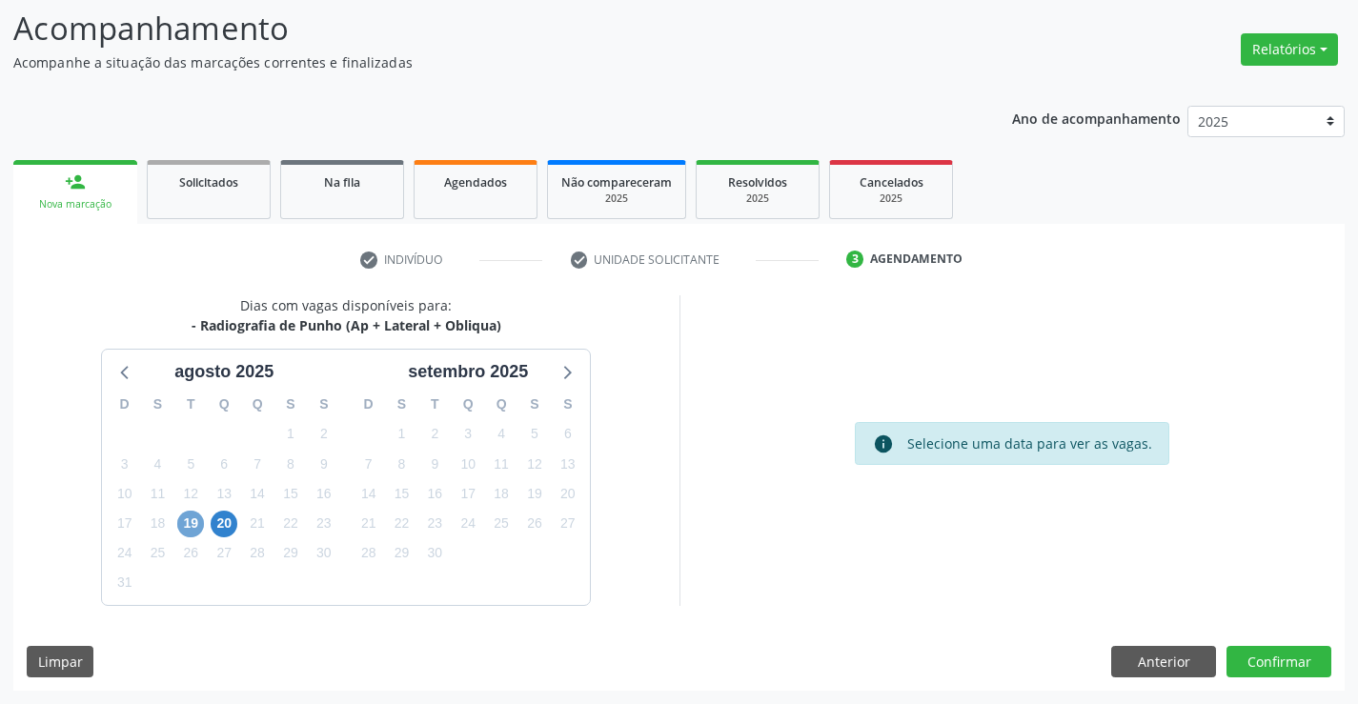
click at [196, 526] on span "19" at bounding box center [190, 524] width 27 height 27
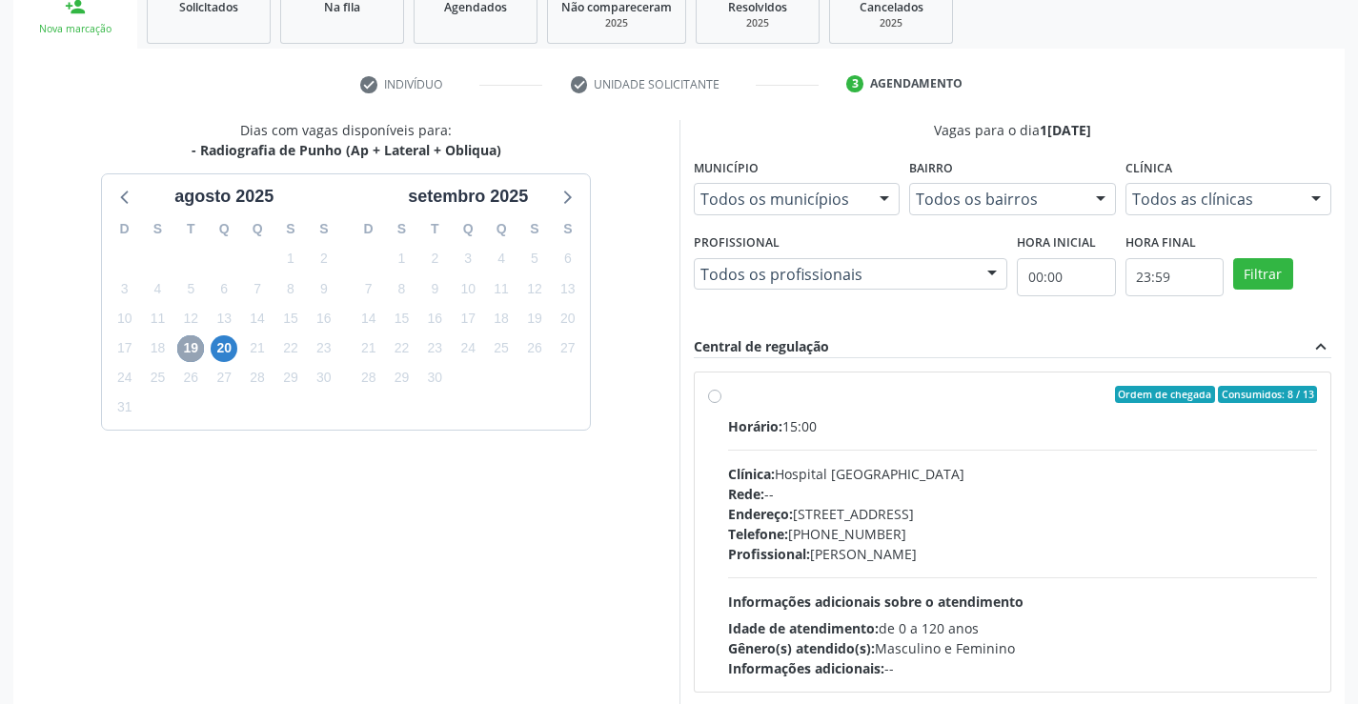
scroll to position [316, 0]
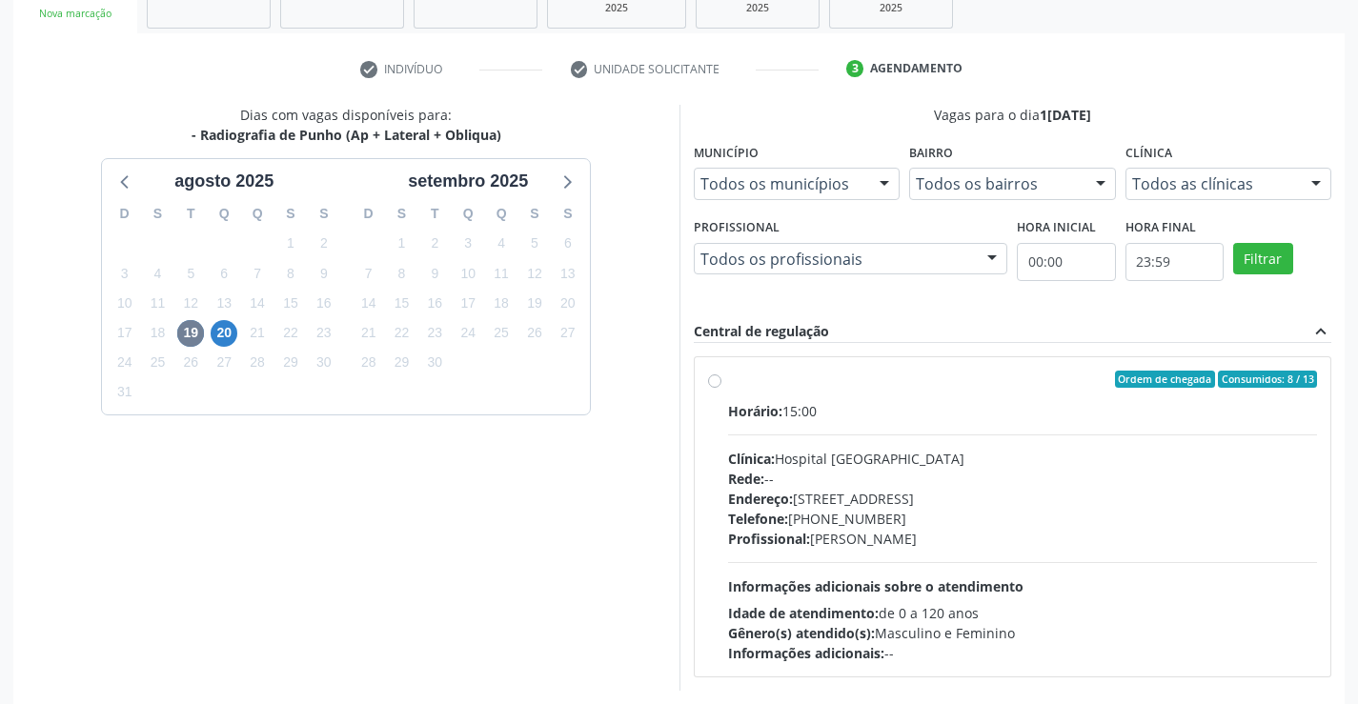
click at [728, 382] on label "Ordem de chegada Consumidos: 8 / 13 Horário: 15:00 Clínica: Hospital Sao Franci…" at bounding box center [1023, 517] width 590 height 293
click at [715, 382] on input "Ordem de chegada Consumidos: 8 / 13 Horário: 15:00 Clínica: Hospital Sao Franci…" at bounding box center [714, 379] width 13 height 17
radio input "true"
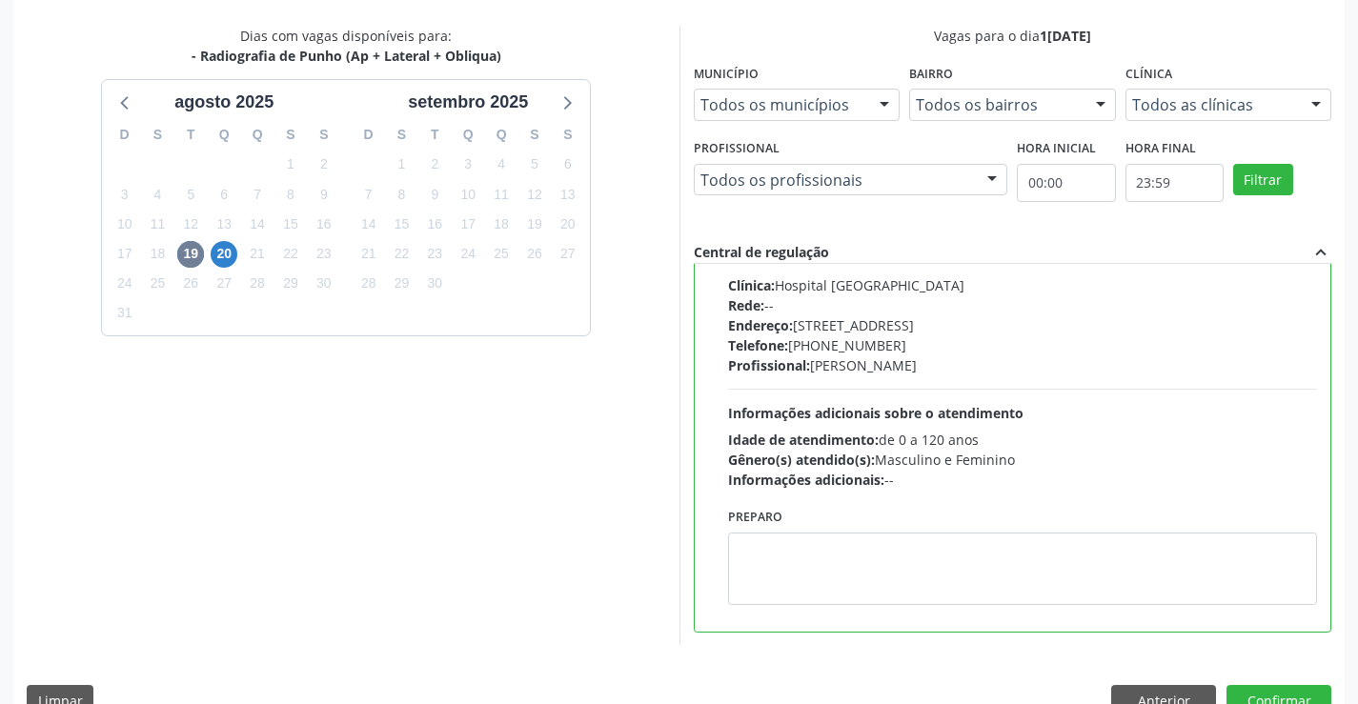
scroll to position [435, 0]
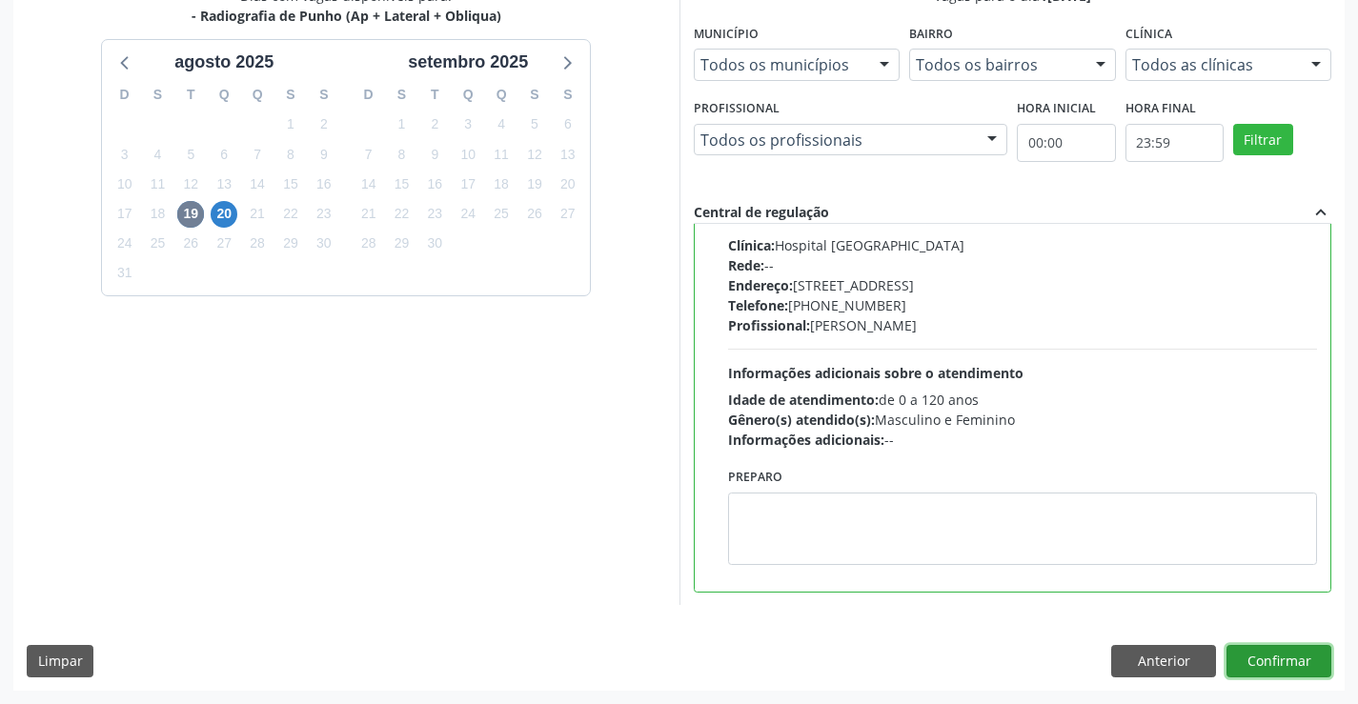
click at [1244, 663] on button "Confirmar" at bounding box center [1279, 661] width 105 height 32
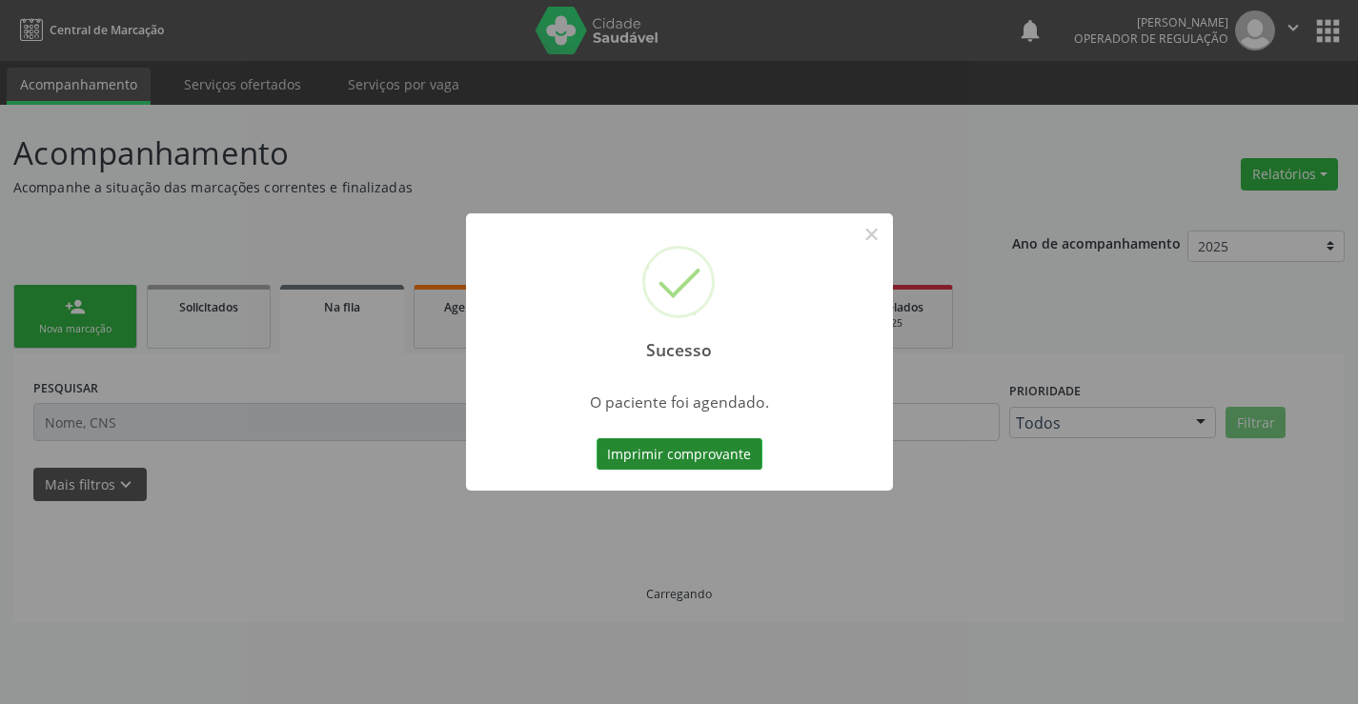
scroll to position [0, 0]
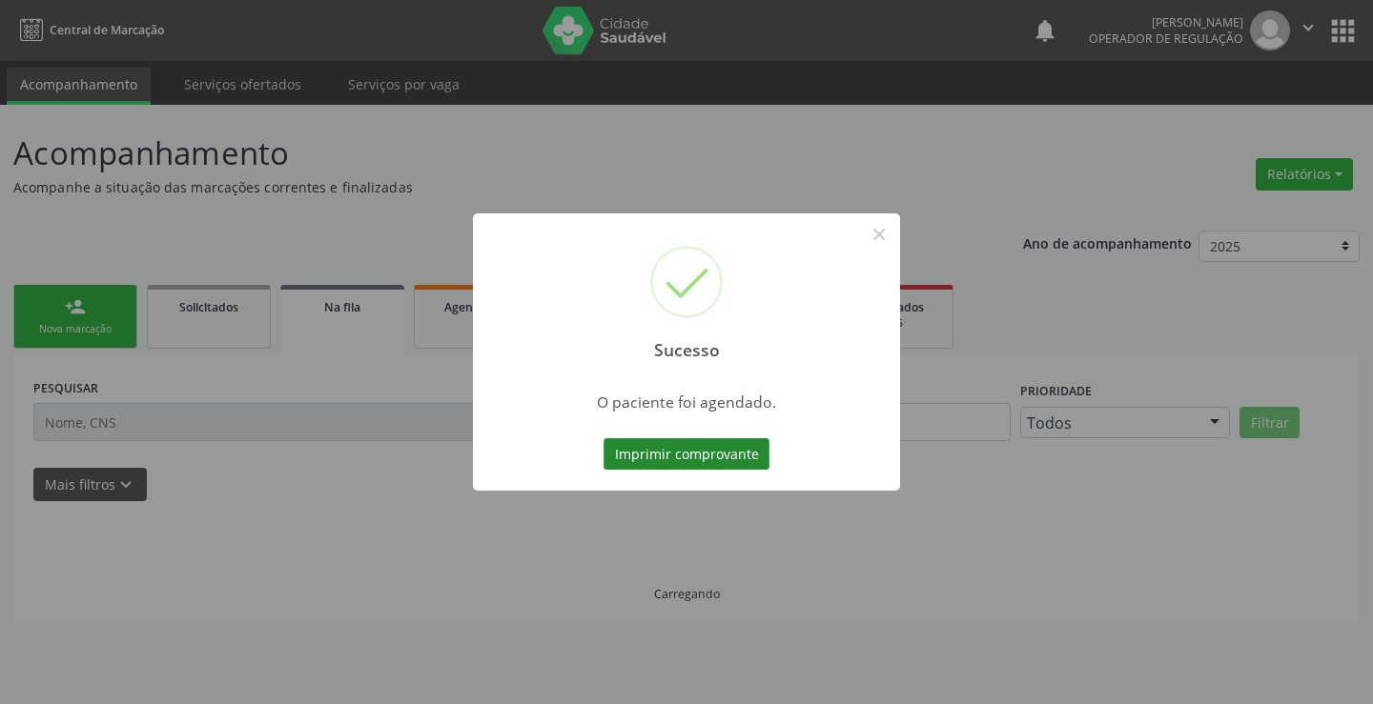
click at [647, 464] on button "Imprimir comprovante" at bounding box center [686, 454] width 166 height 32
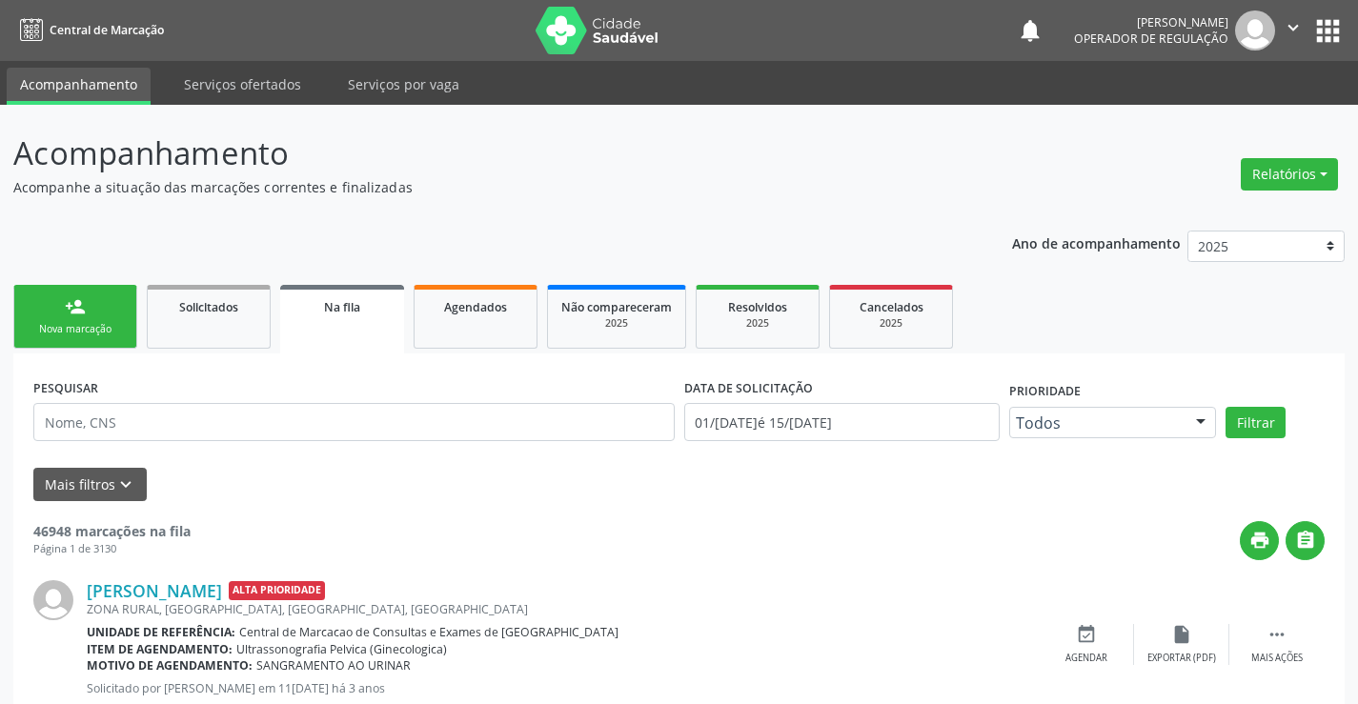
click at [98, 316] on link "person_add Nova marcação" at bounding box center [75, 317] width 124 height 64
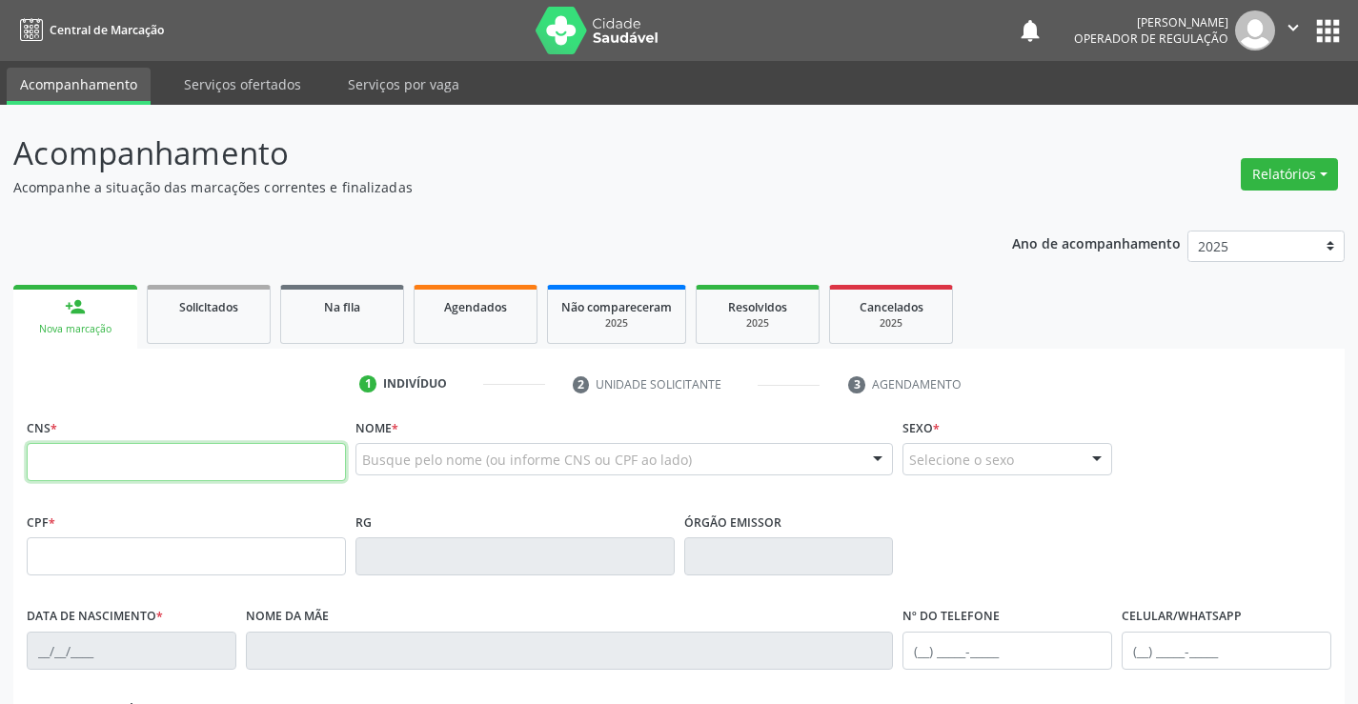
click at [100, 462] on input "text" at bounding box center [186, 462] width 319 height 38
type input "703 0078 4747 0879"
type input "21/02/1988"
type input "S/N"
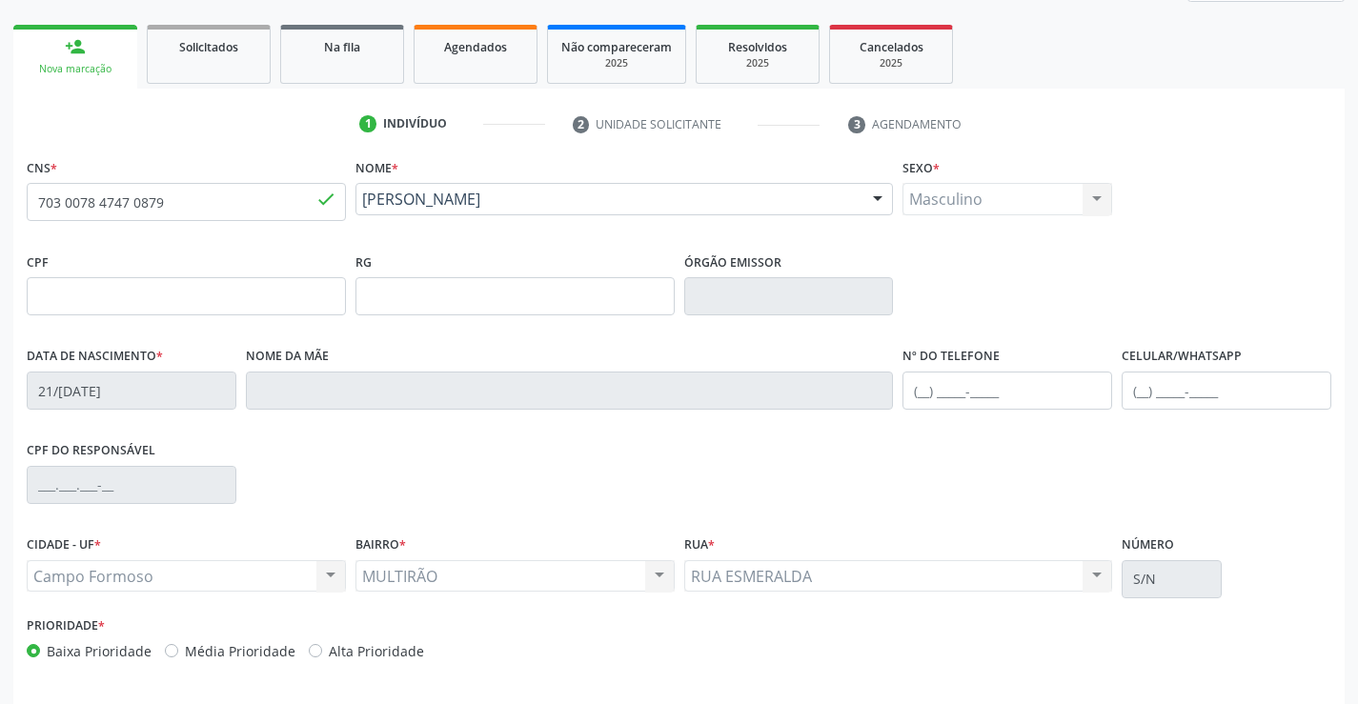
scroll to position [329, 0]
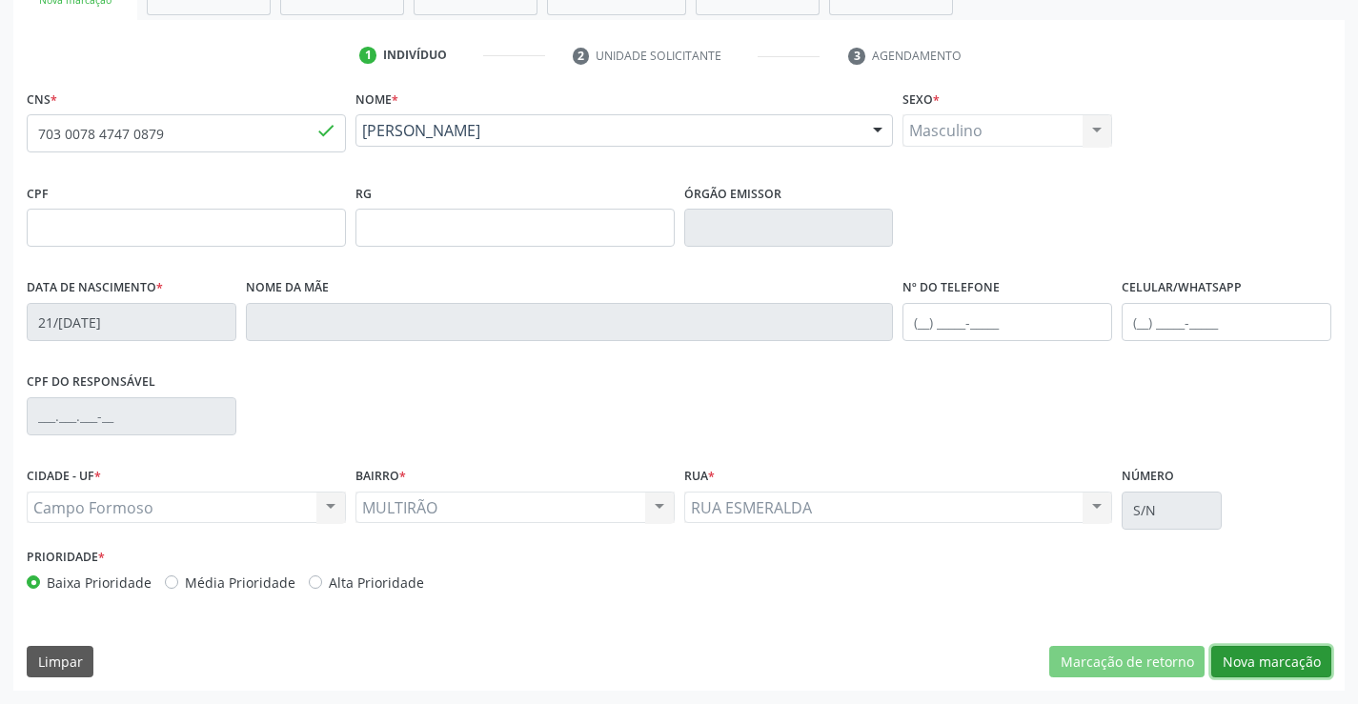
click at [1234, 651] on button "Nova marcação" at bounding box center [1272, 662] width 120 height 32
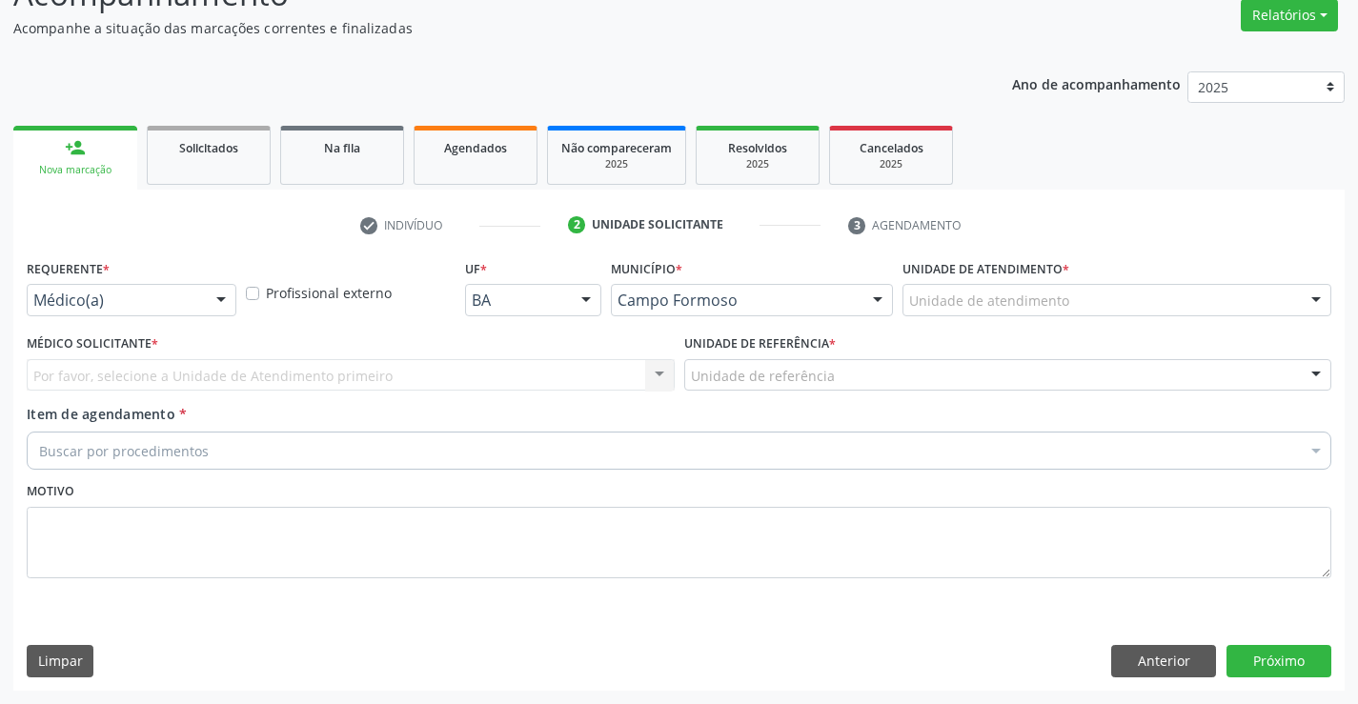
scroll to position [159, 0]
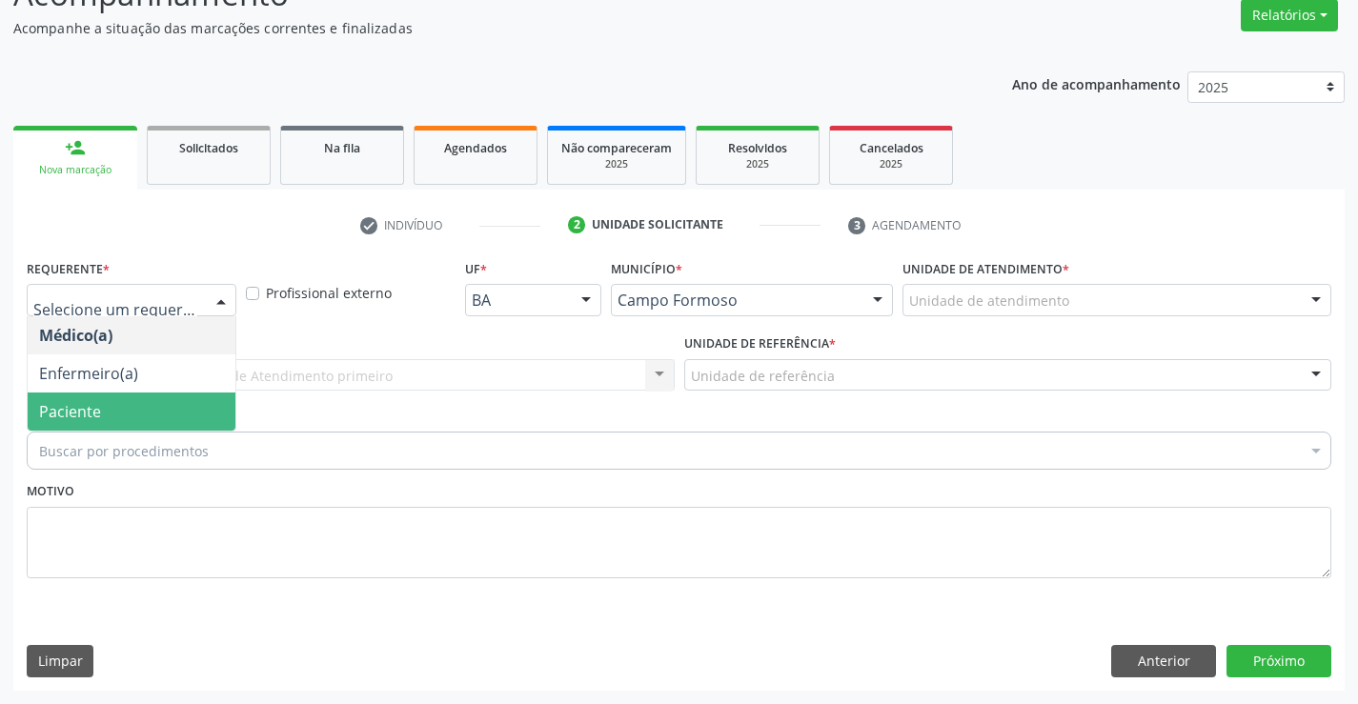
click at [95, 413] on span "Paciente" at bounding box center [70, 411] width 62 height 21
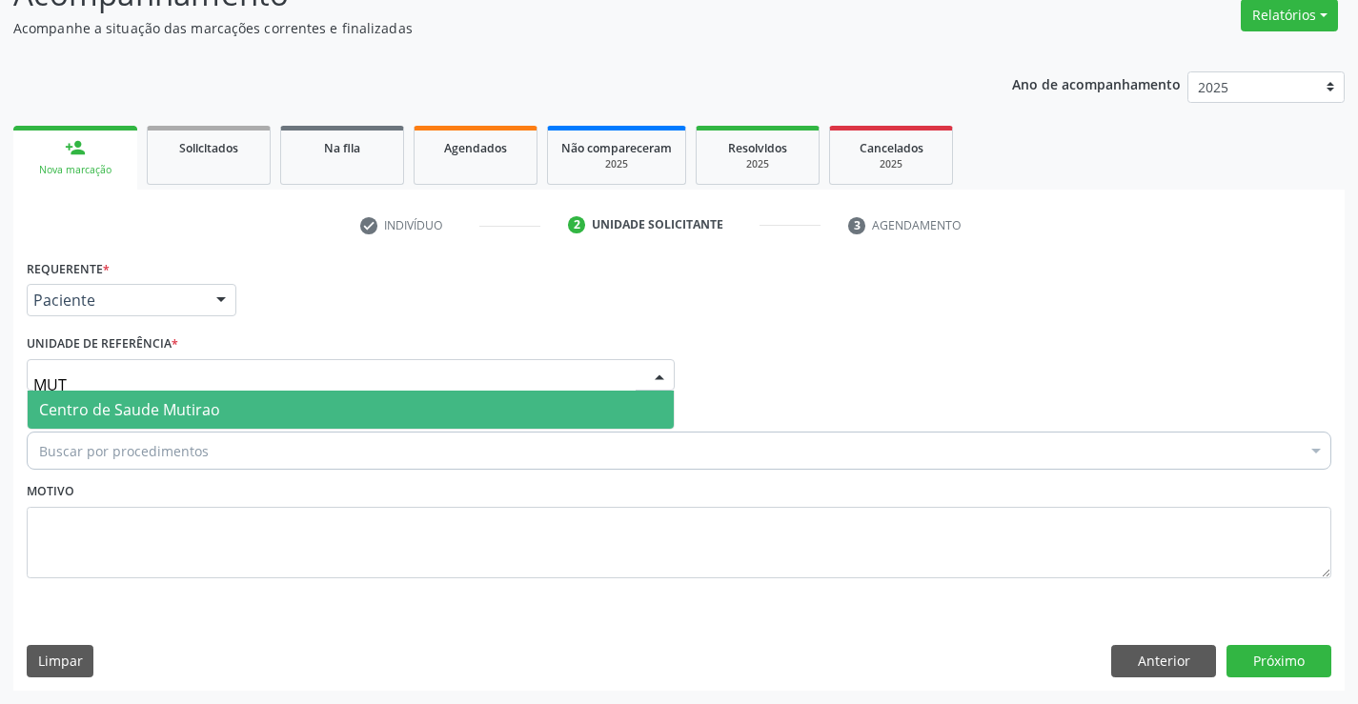
type input "MUTI"
click at [169, 409] on span "Centro de Saude Mutirao" at bounding box center [129, 409] width 181 height 21
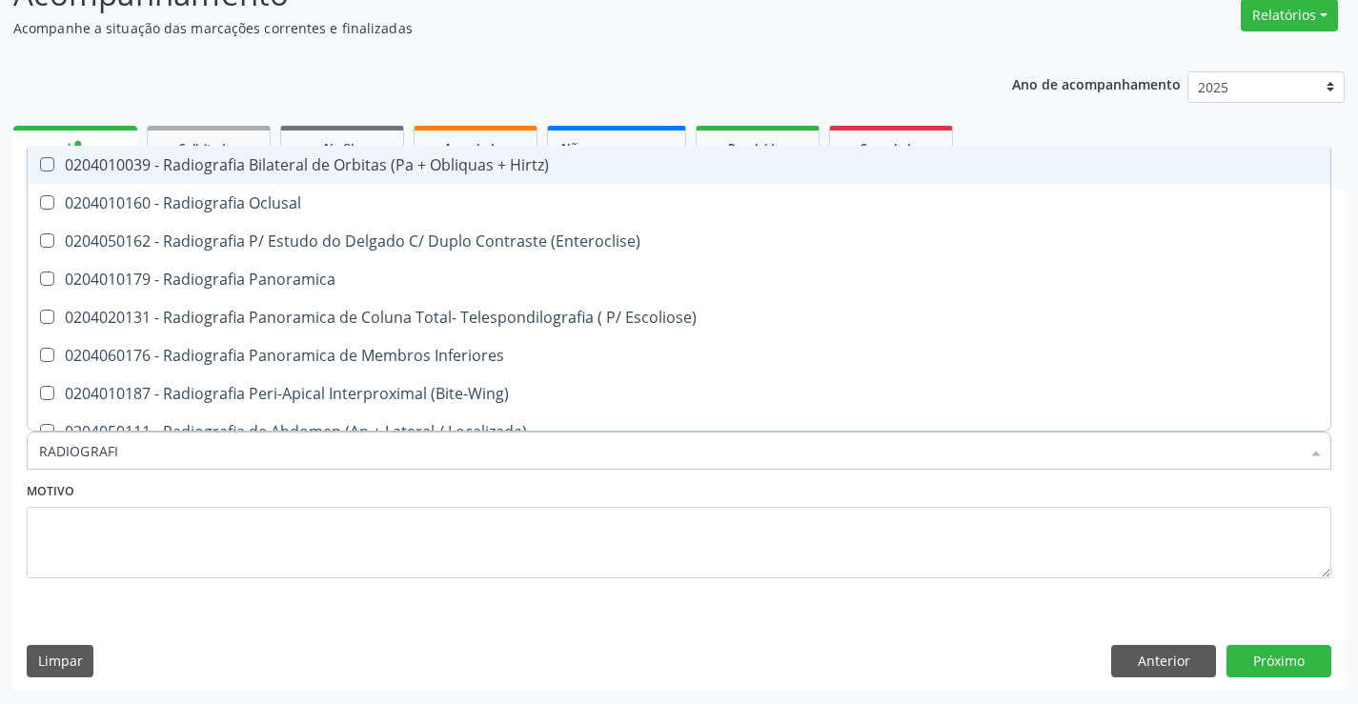
type input "RADIOGRAFIA"
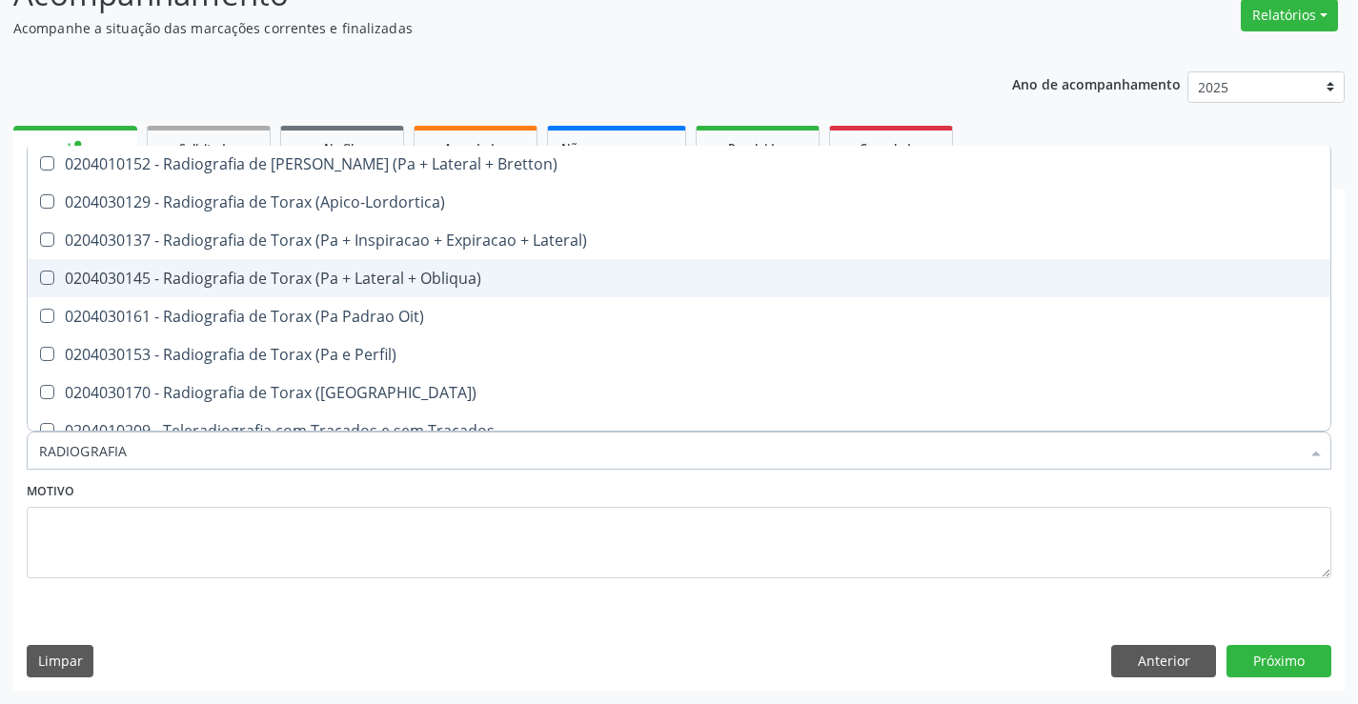
scroll to position [2422, 0]
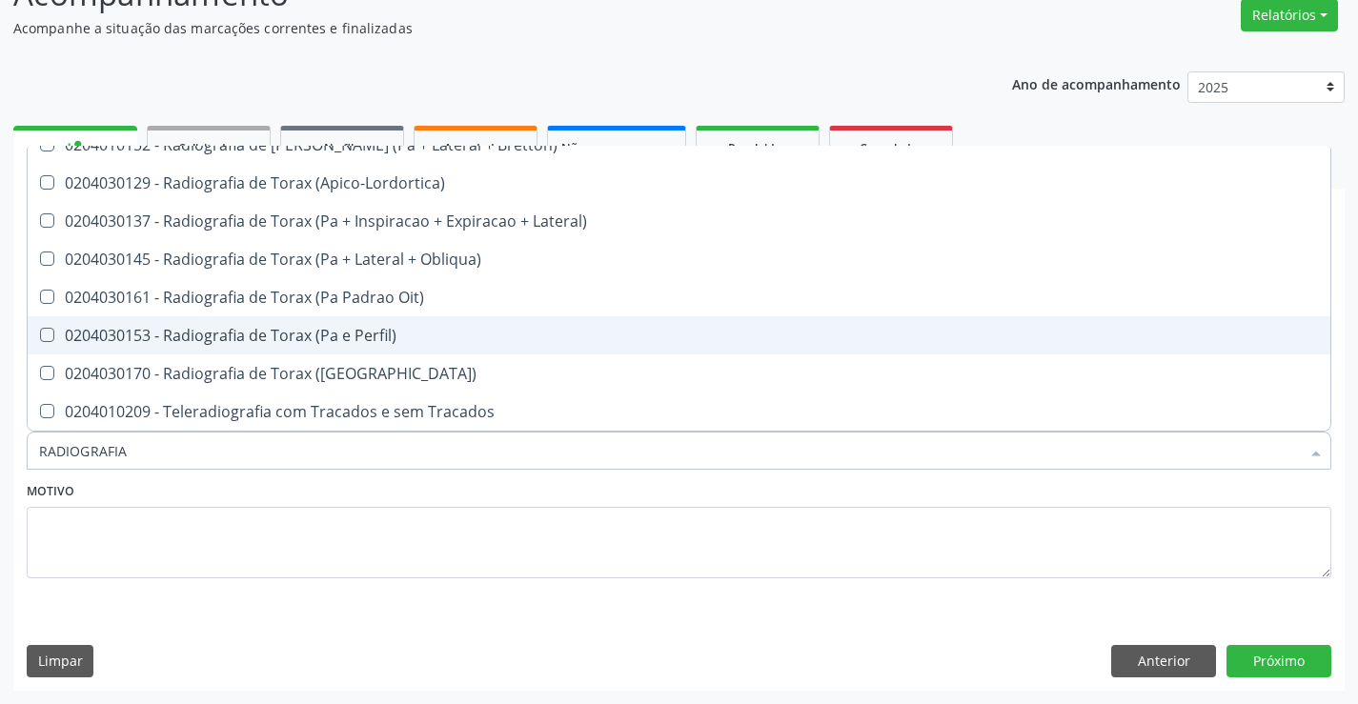
click at [395, 343] on div "0204030153 - Radiografia de Torax (Pa e Perfil)" at bounding box center [679, 335] width 1280 height 15
checkbox Perfil\) "true"
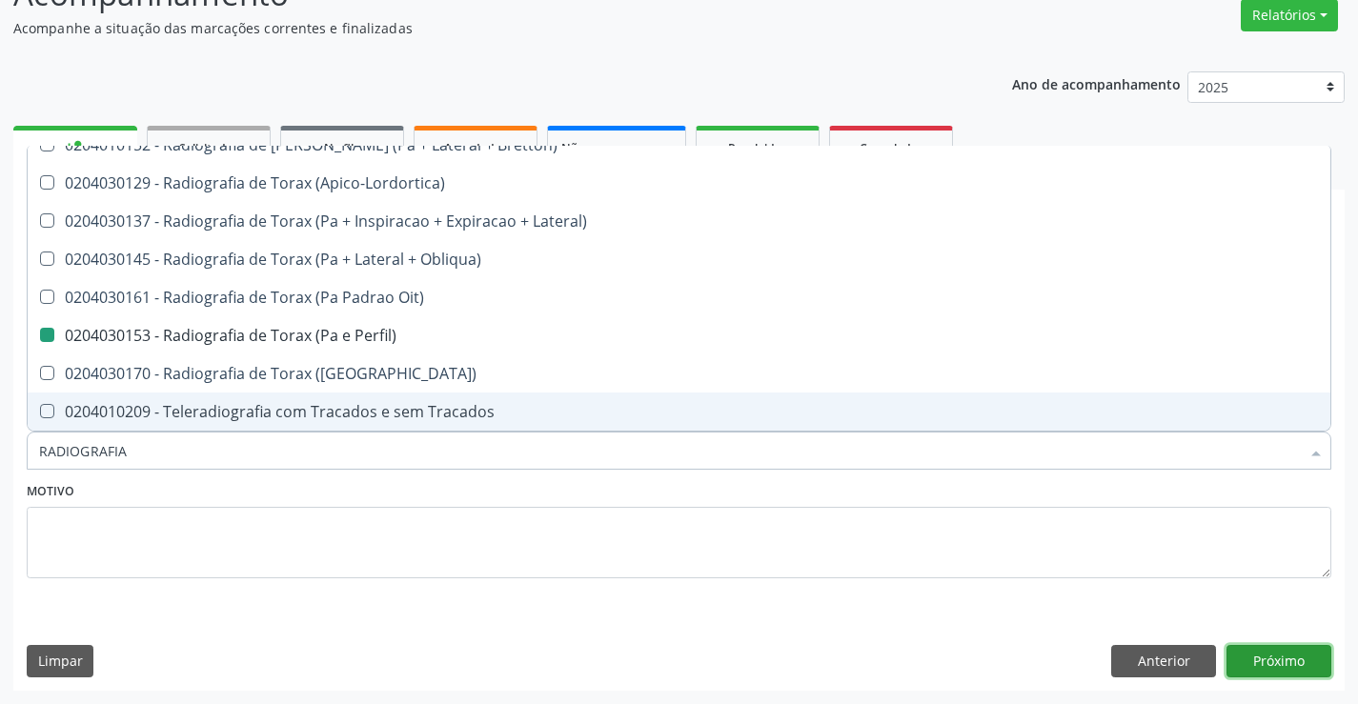
click at [1272, 658] on button "Próximo" at bounding box center [1279, 661] width 105 height 32
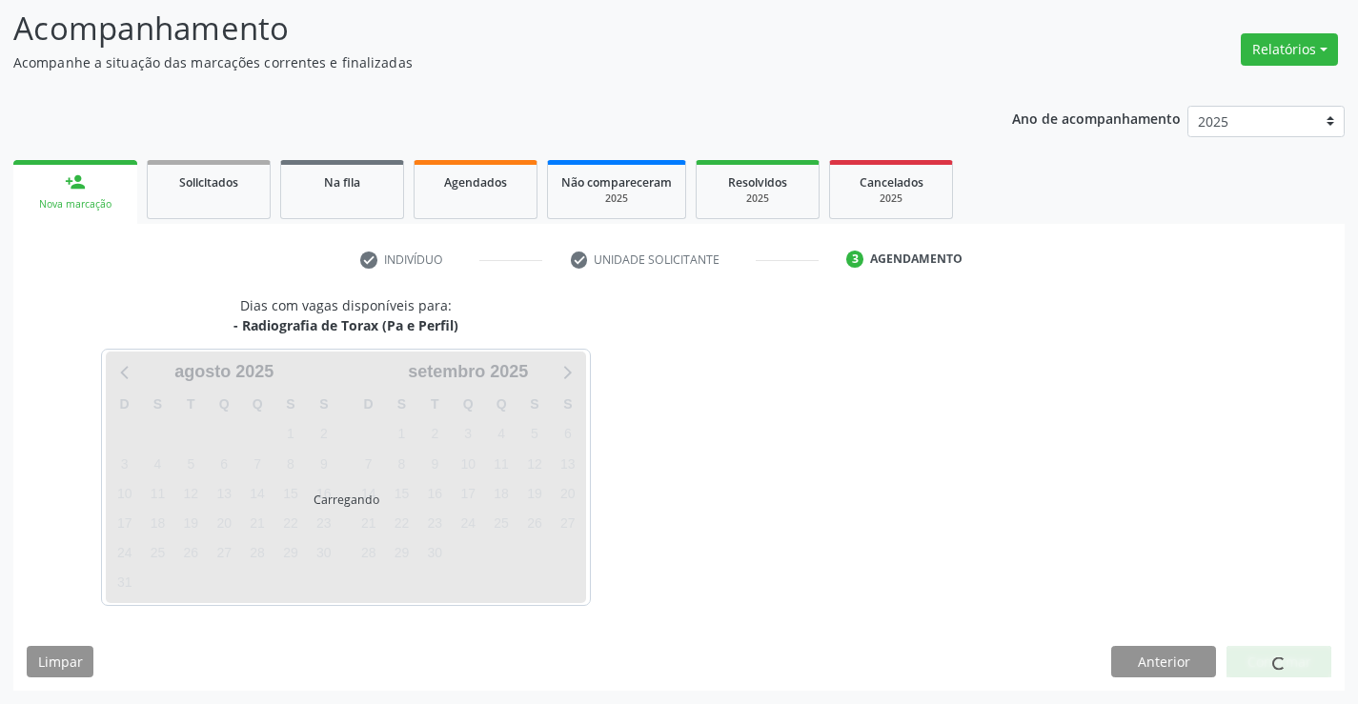
scroll to position [0, 0]
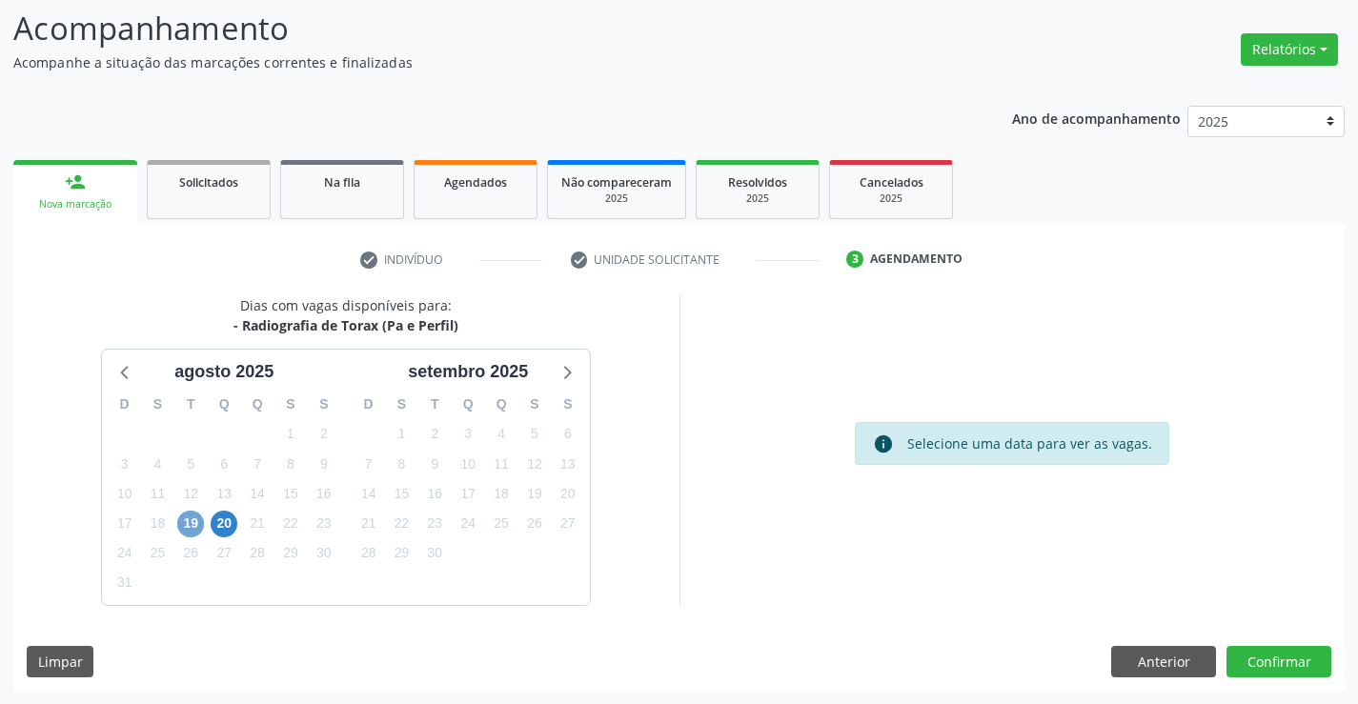
click at [192, 520] on span "19" at bounding box center [190, 524] width 27 height 27
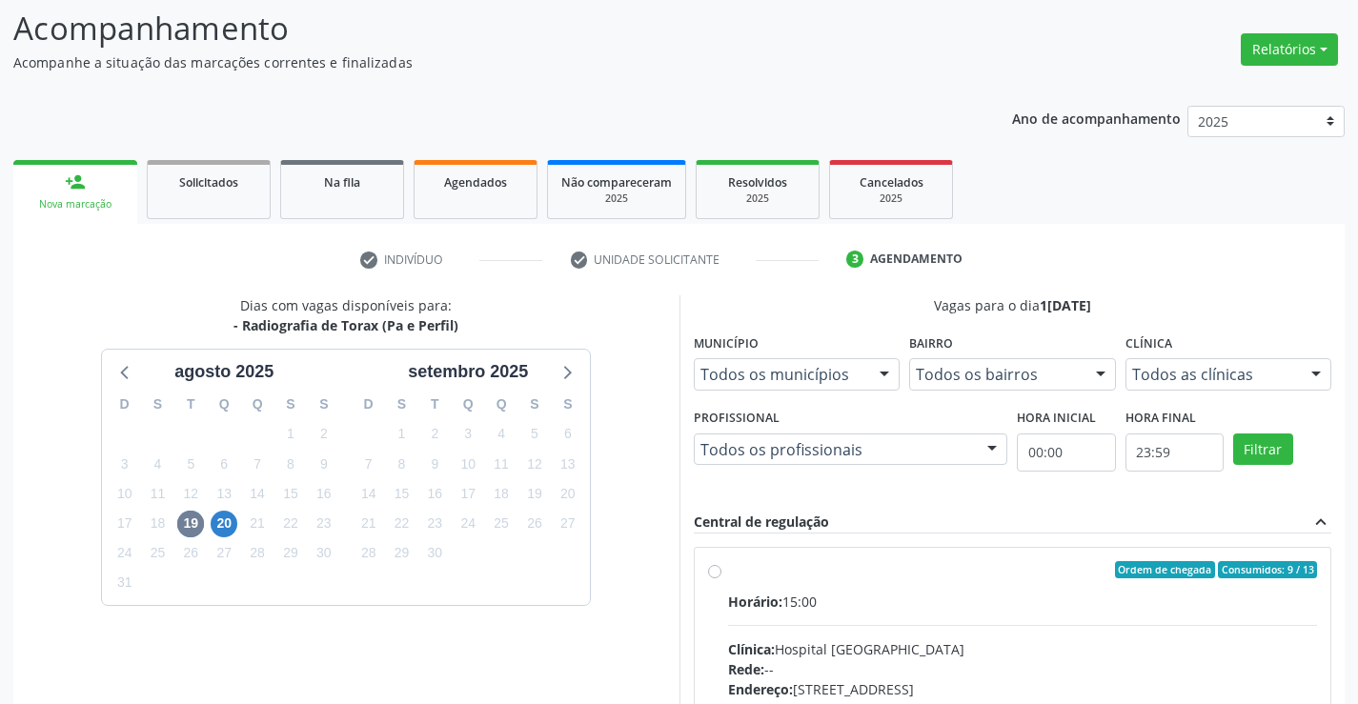
click at [728, 568] on label "Ordem de chegada Consumidos: 9 / 13 Horário: 15:00 Clínica: Hospital Sao Franci…" at bounding box center [1023, 707] width 590 height 293
click at [708, 568] on input "Ordem de chegada Consumidos: 9 / 13 Horário: 15:00 Clínica: Hospital Sao Franci…" at bounding box center [714, 569] width 13 height 17
radio input "true"
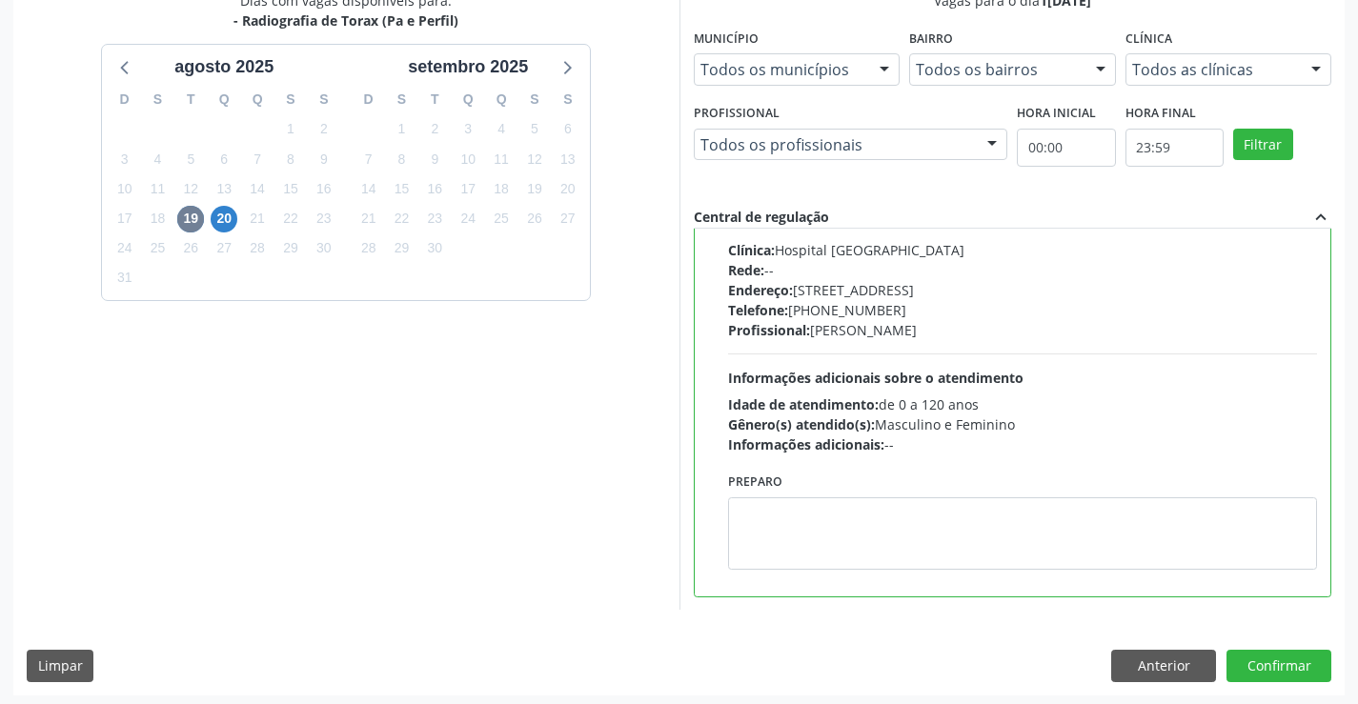
scroll to position [435, 0]
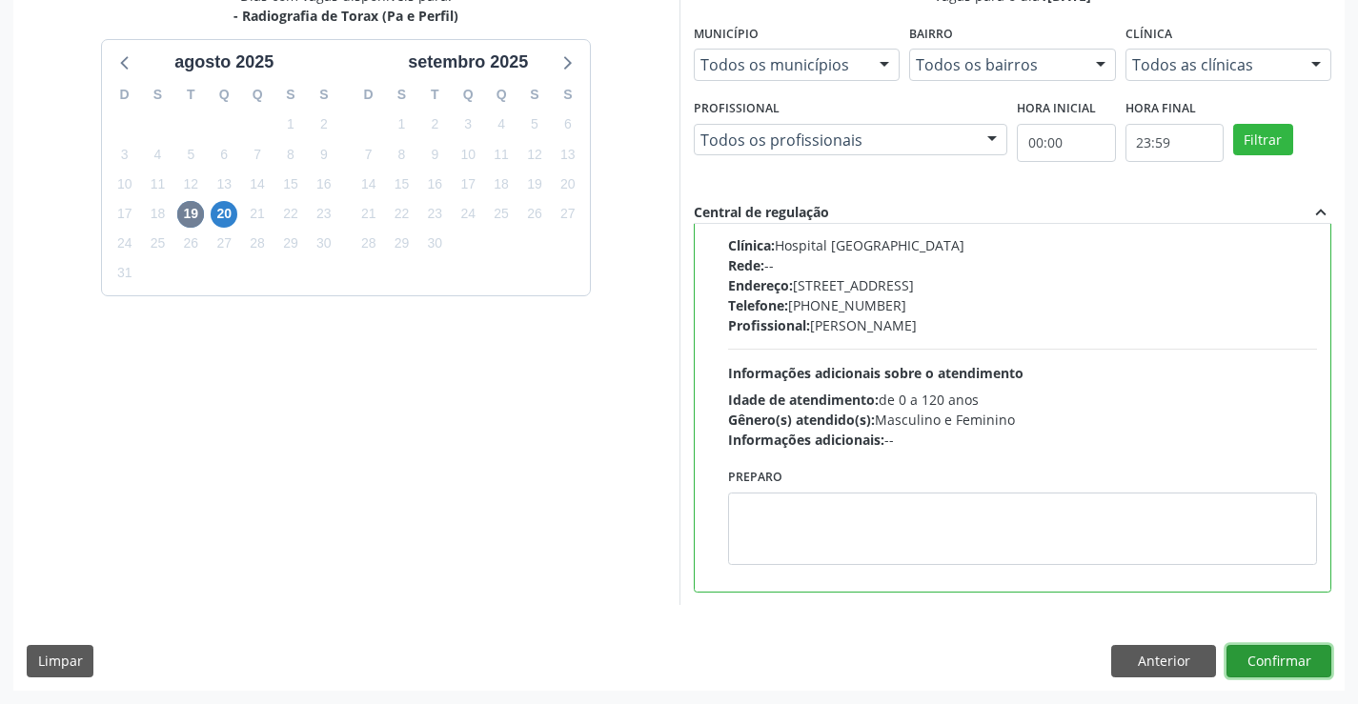
click at [1259, 649] on button "Confirmar" at bounding box center [1279, 661] width 105 height 32
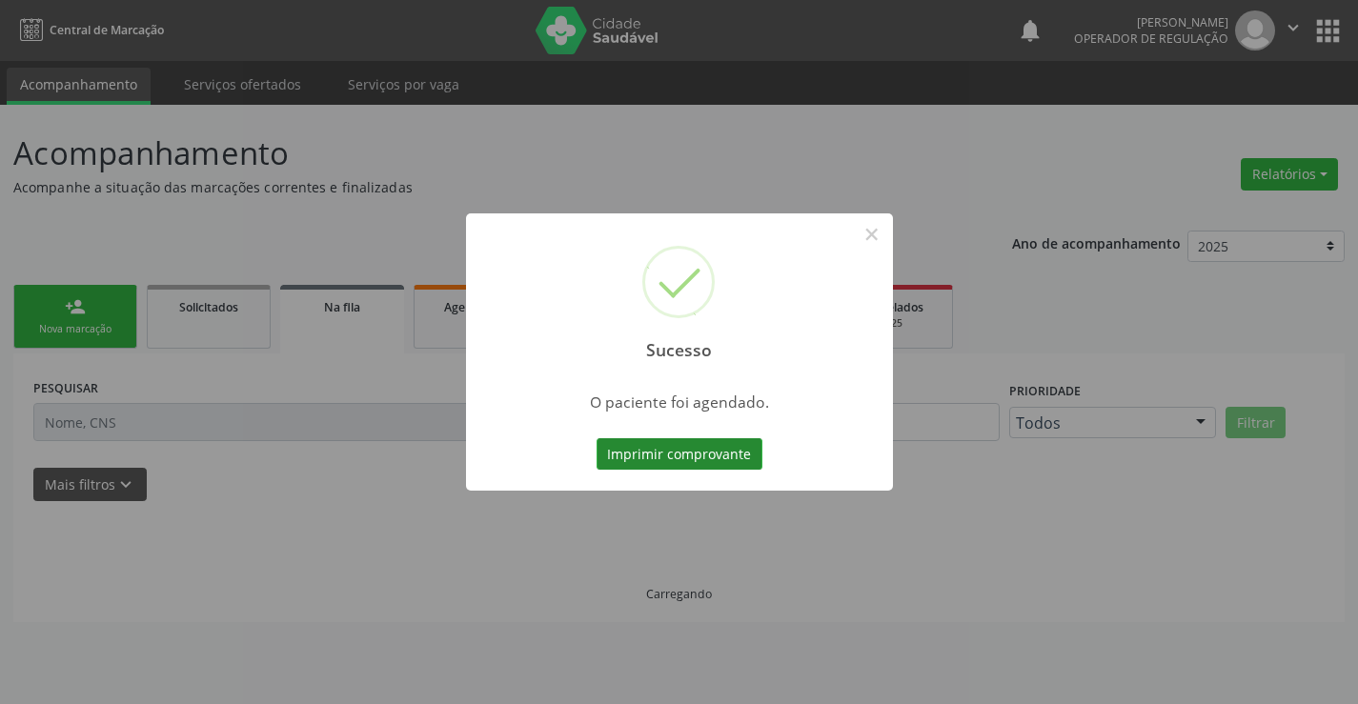
scroll to position [0, 0]
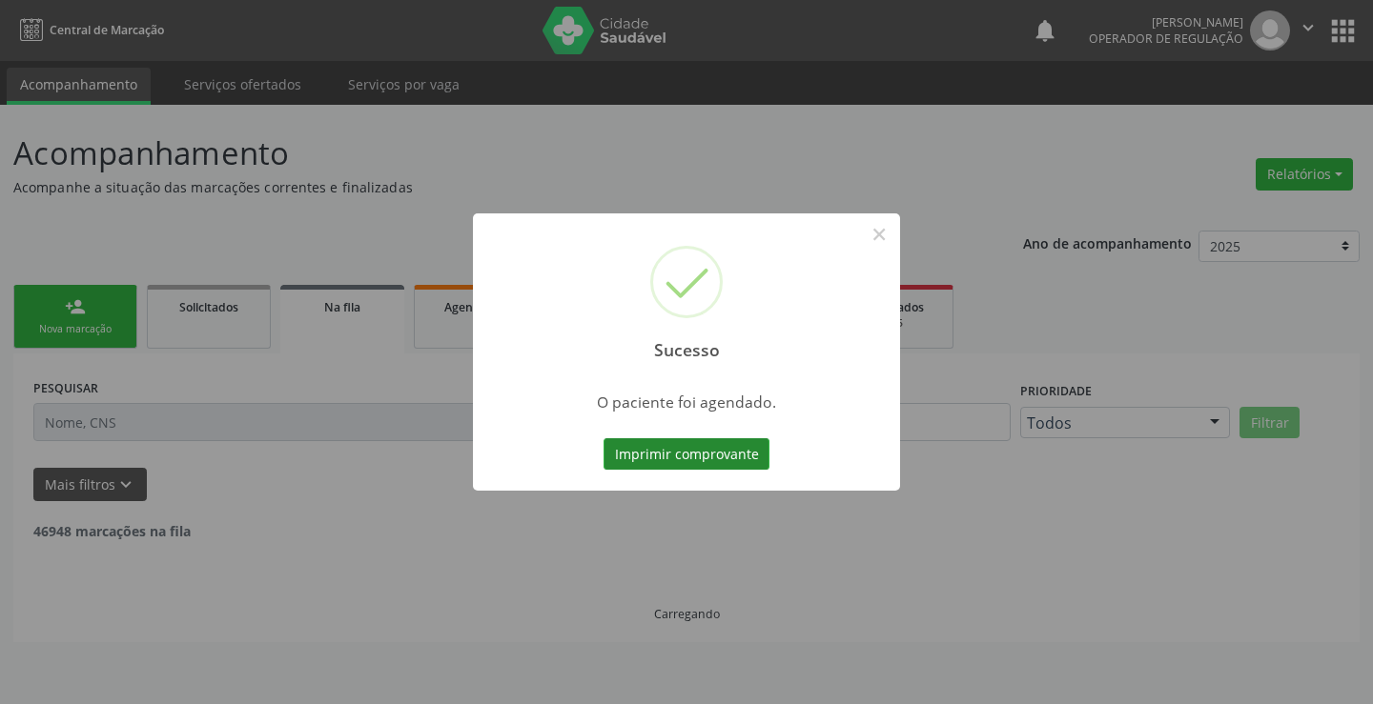
click at [657, 444] on button "Imprimir comprovante" at bounding box center [686, 454] width 166 height 32
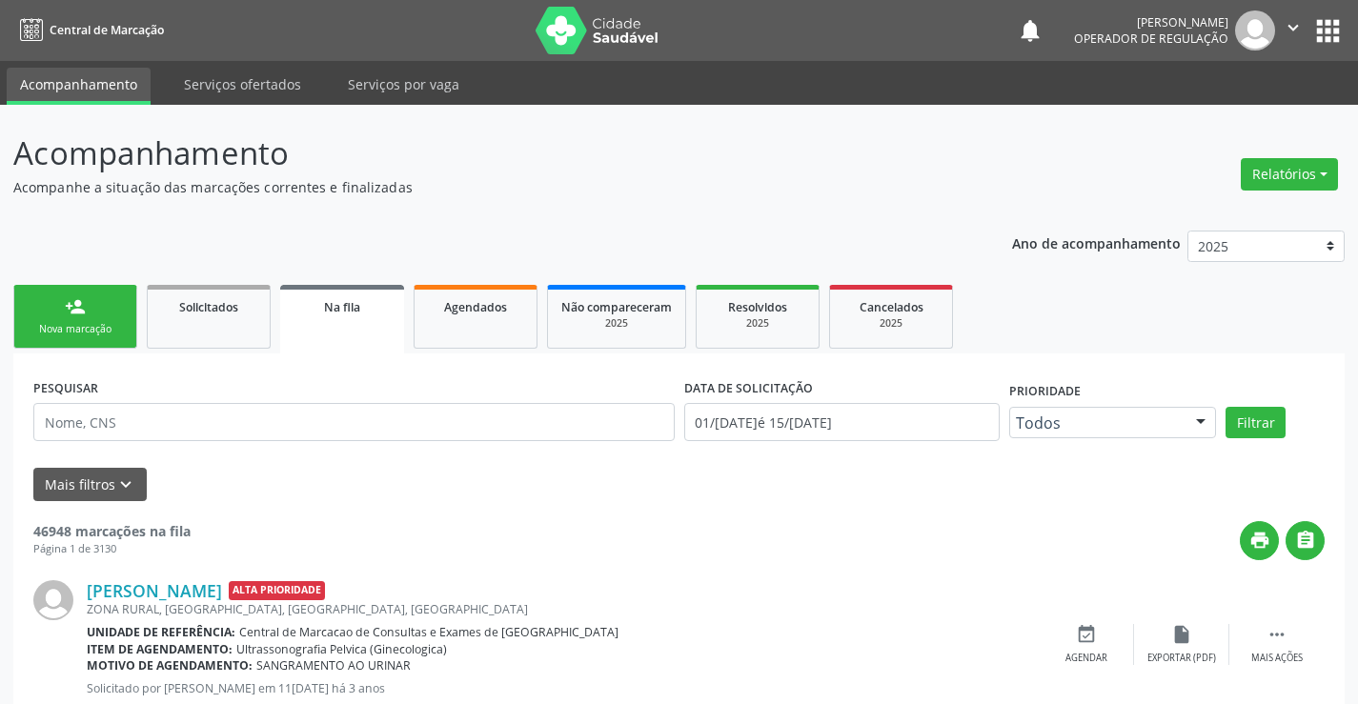
click at [94, 316] on link "person_add Nova marcação" at bounding box center [75, 317] width 124 height 64
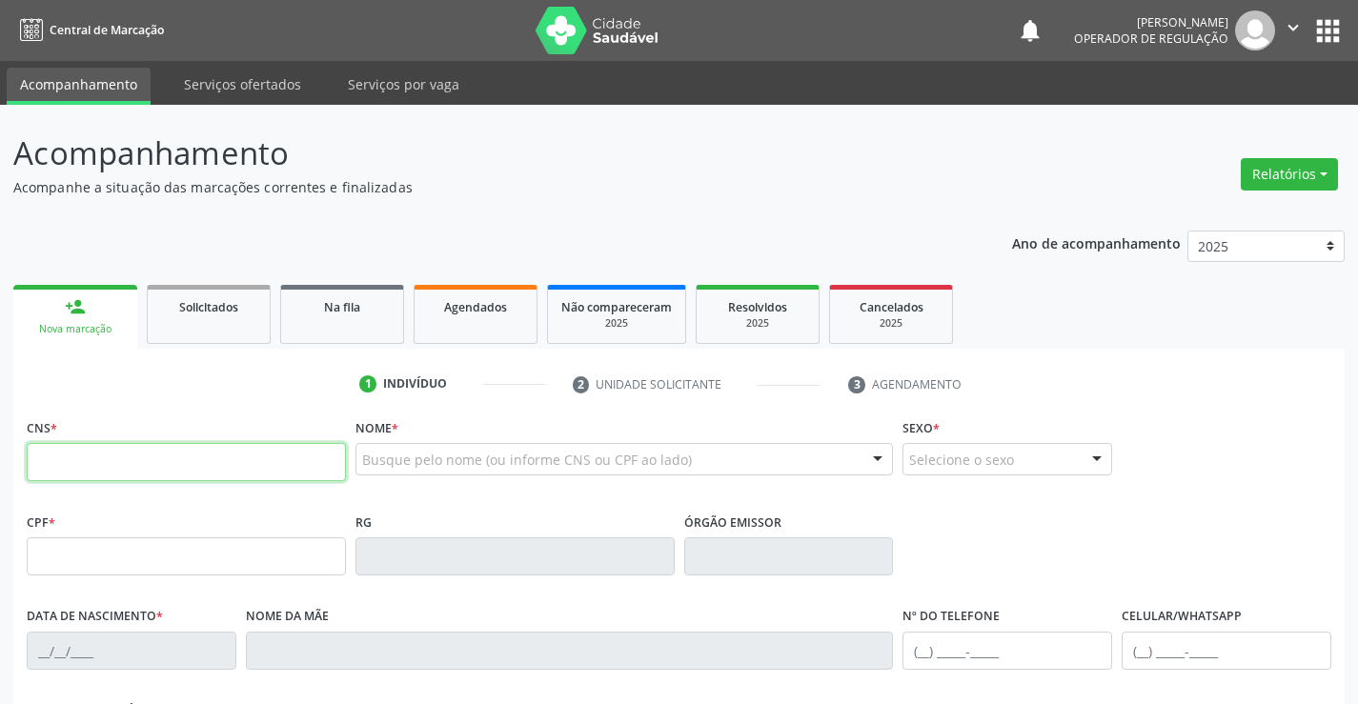
click at [145, 463] on input "text" at bounding box center [186, 462] width 319 height 38
type input "701 4026 7206 1431"
type input "664.806.985-68"
type input "0766871045"
type input "05/06/1961"
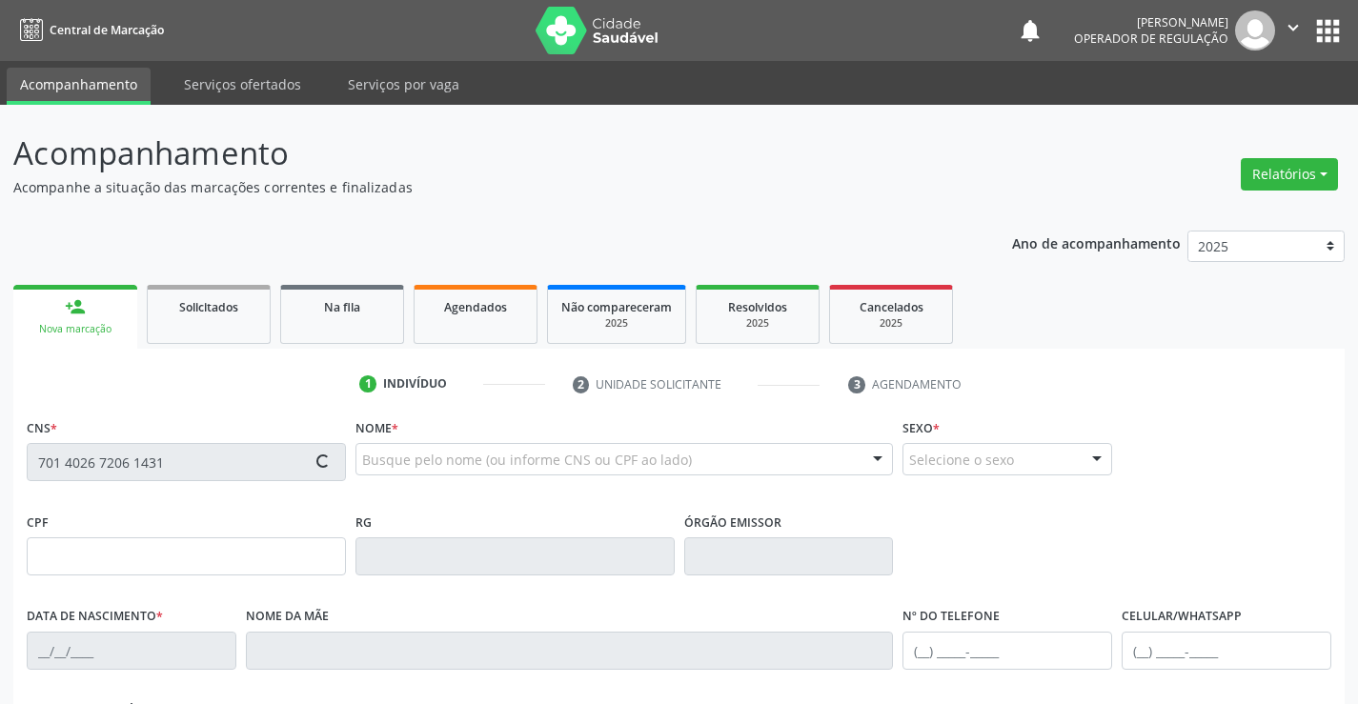
type input "(74) 99188-0188"
type input "664.806.985-68"
type input "SN"
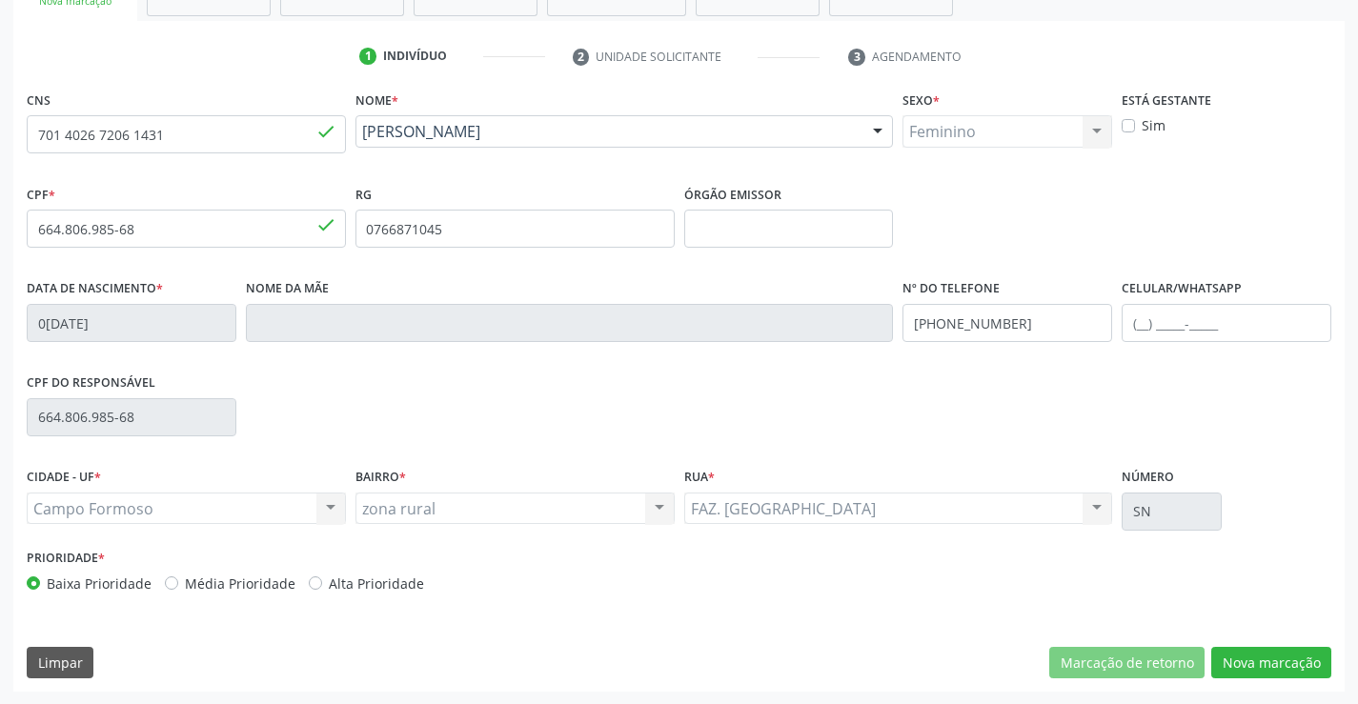
scroll to position [329, 0]
click at [1259, 652] on button "Nova marcação" at bounding box center [1272, 662] width 120 height 32
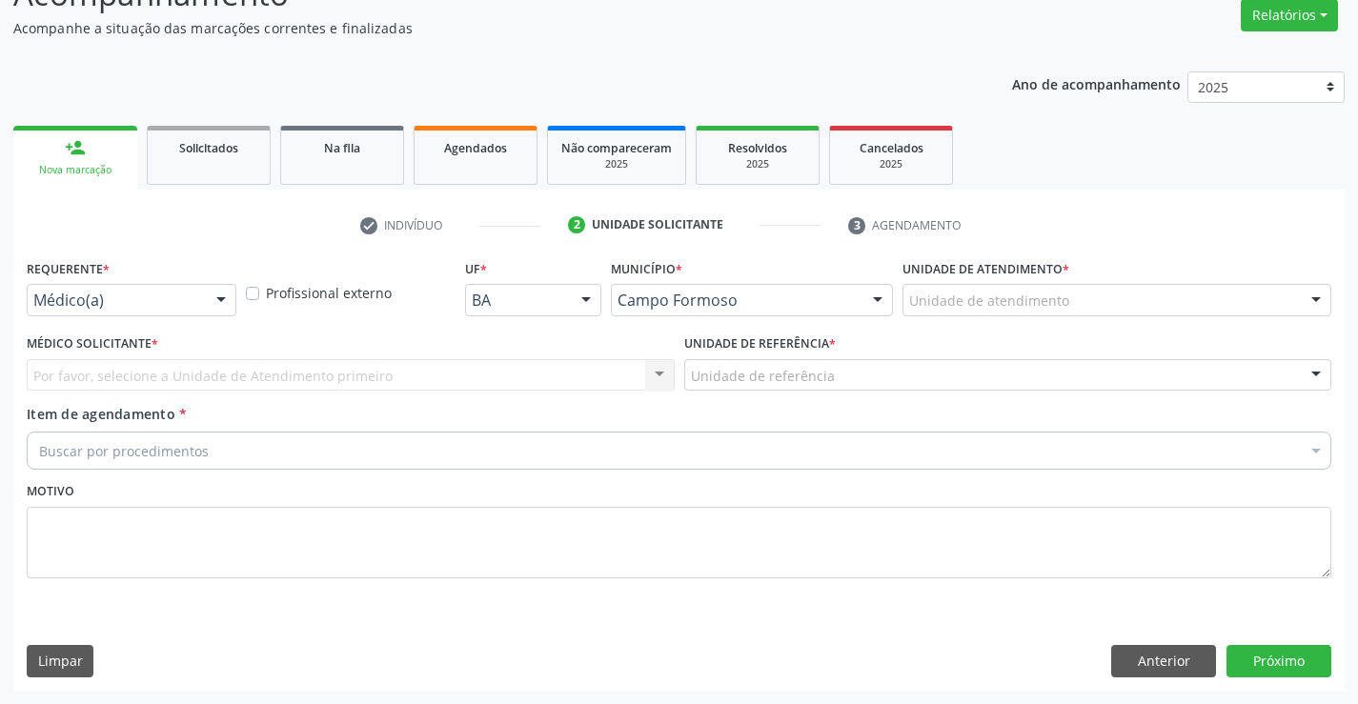
scroll to position [159, 0]
click at [154, 290] on div "Médico(a)" at bounding box center [132, 300] width 210 height 32
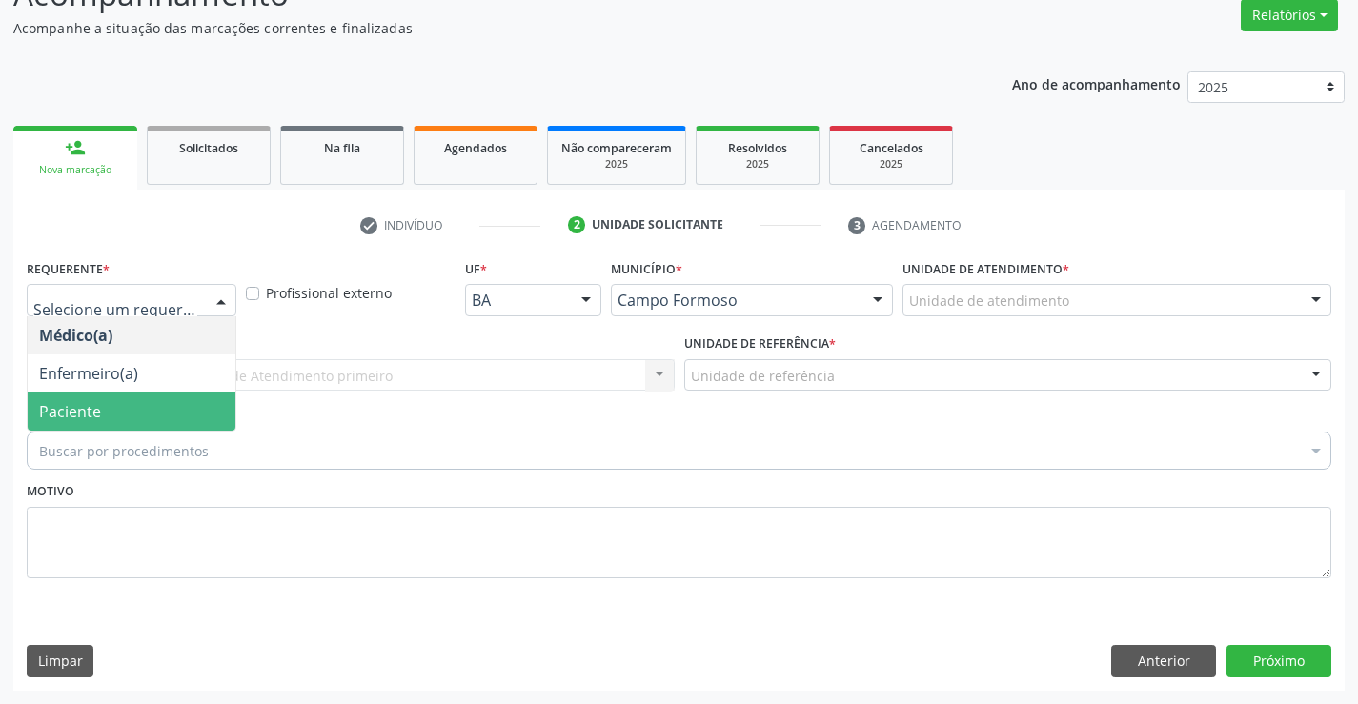
click at [83, 414] on span "Paciente" at bounding box center [70, 411] width 62 height 21
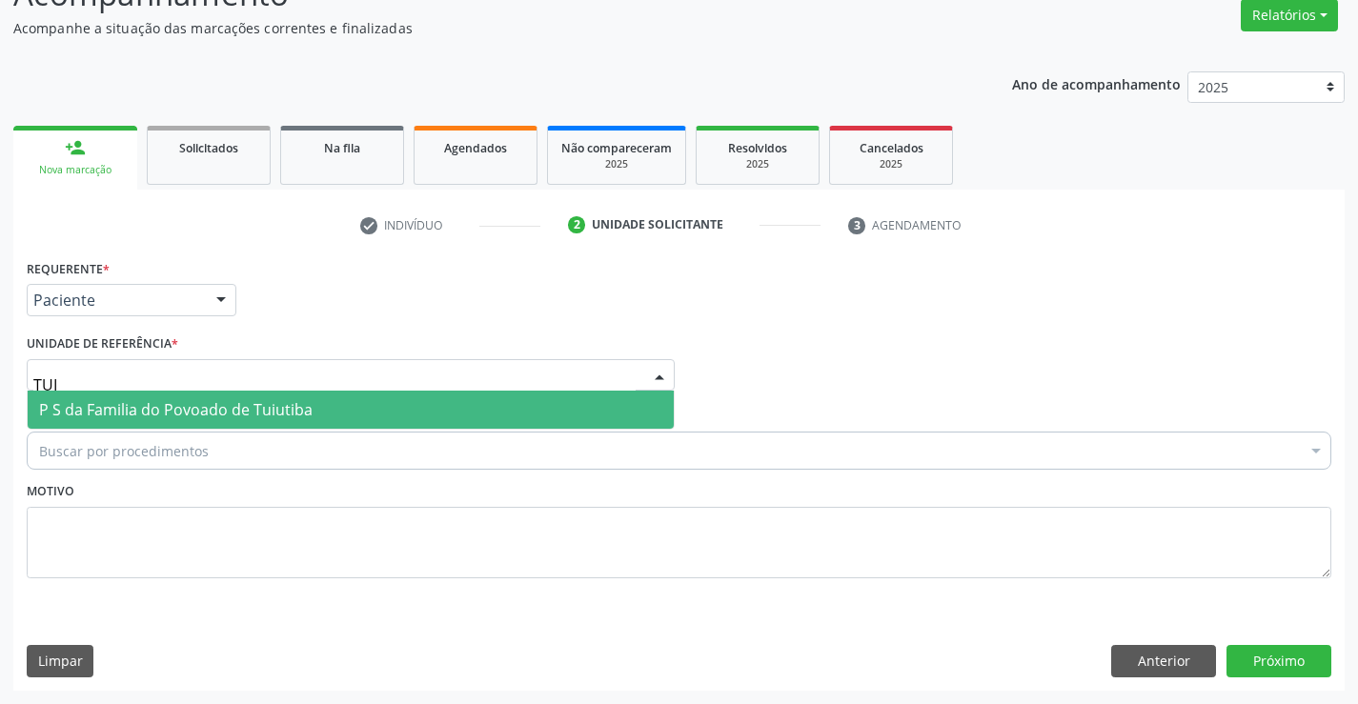
type input "TUIU"
click at [189, 401] on span "P S da Familia do Povoado de Tuiutiba" at bounding box center [176, 409] width 274 height 21
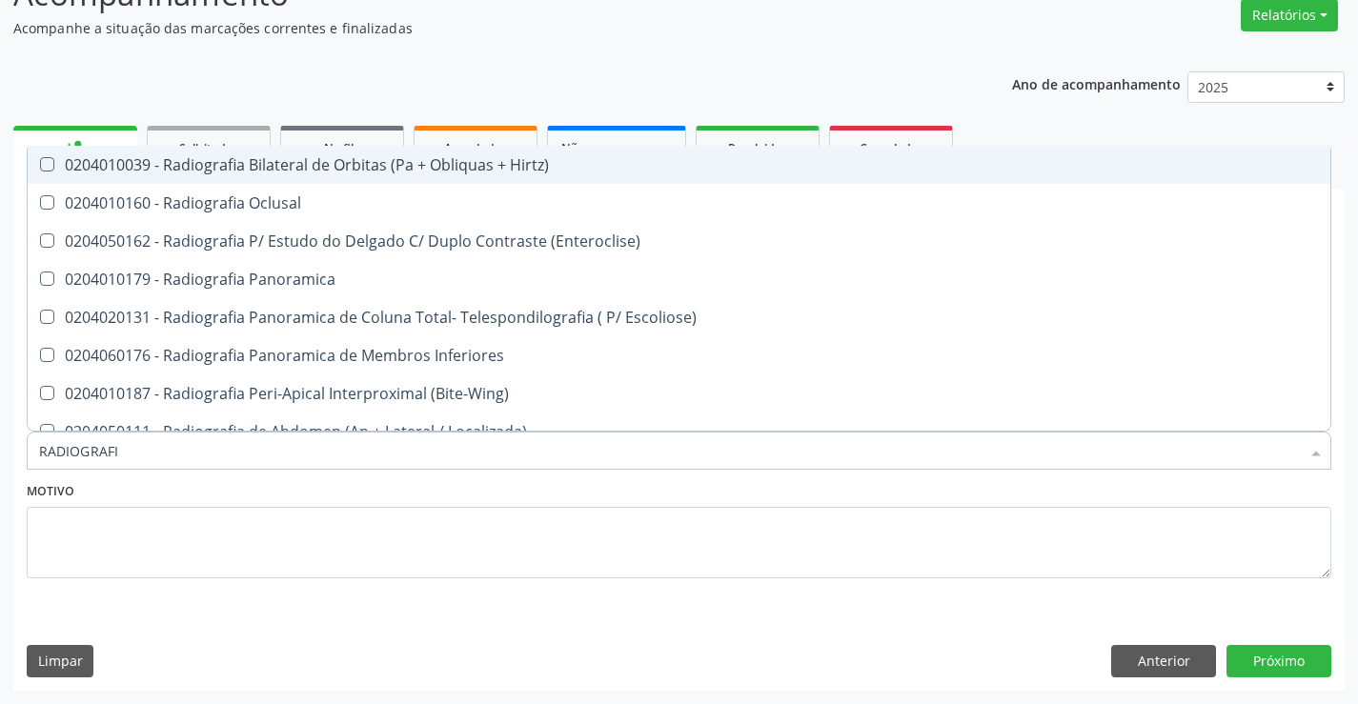
type input "RADIOGRAFIA"
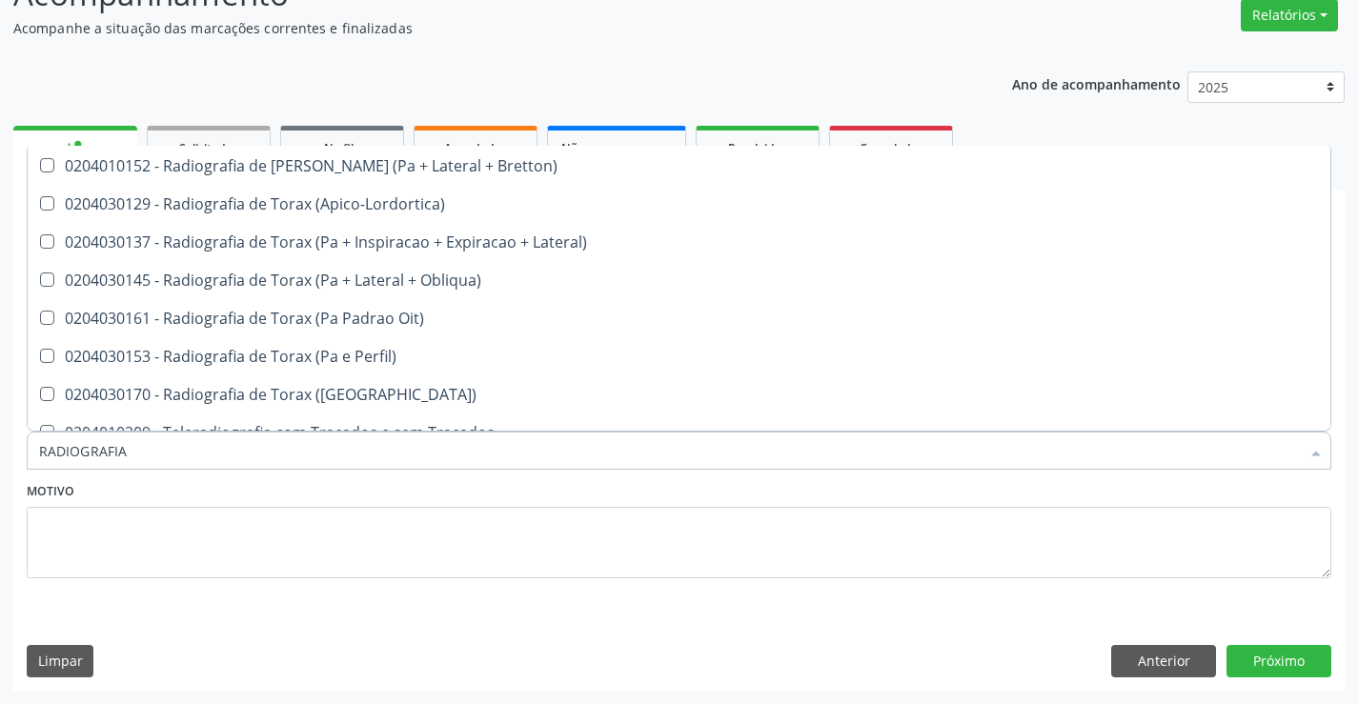
scroll to position [2422, 0]
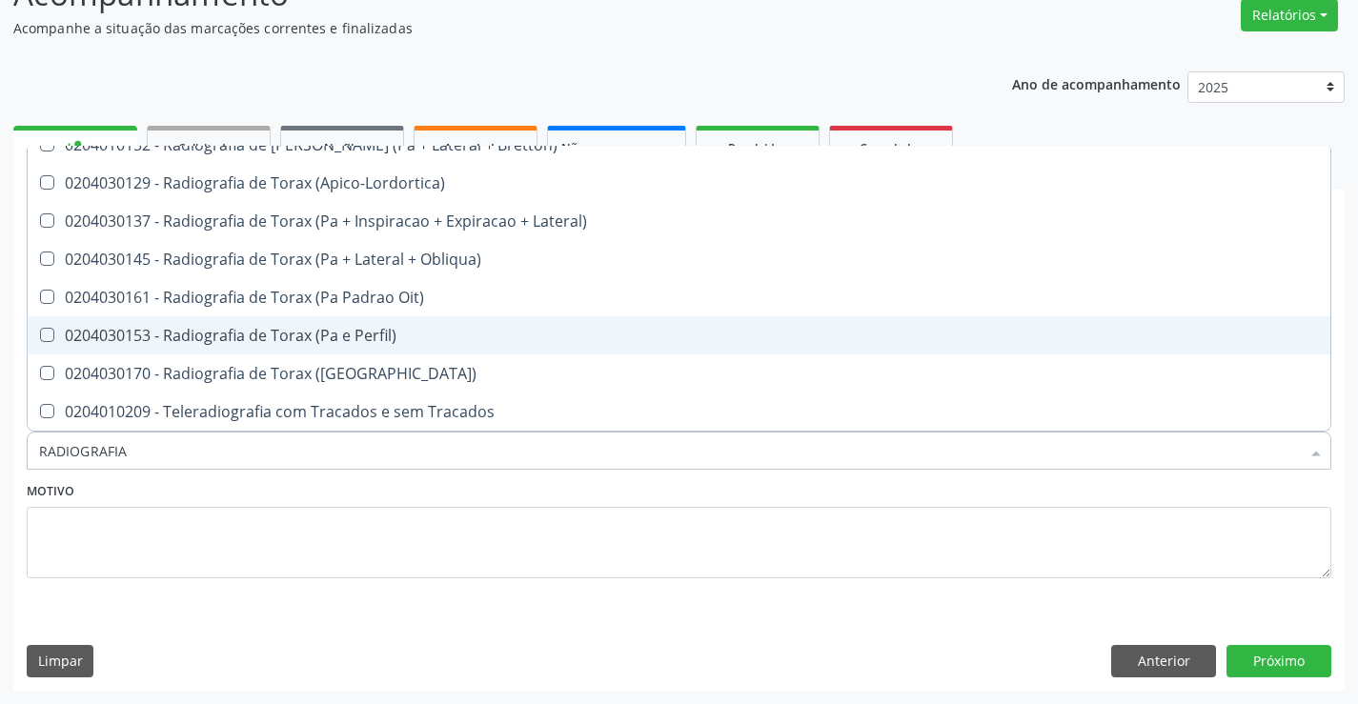
click at [353, 343] on div "0204030153 - Radiografia de Torax (Pa e Perfil)" at bounding box center [679, 335] width 1280 height 15
checkbox Perfil\) "true"
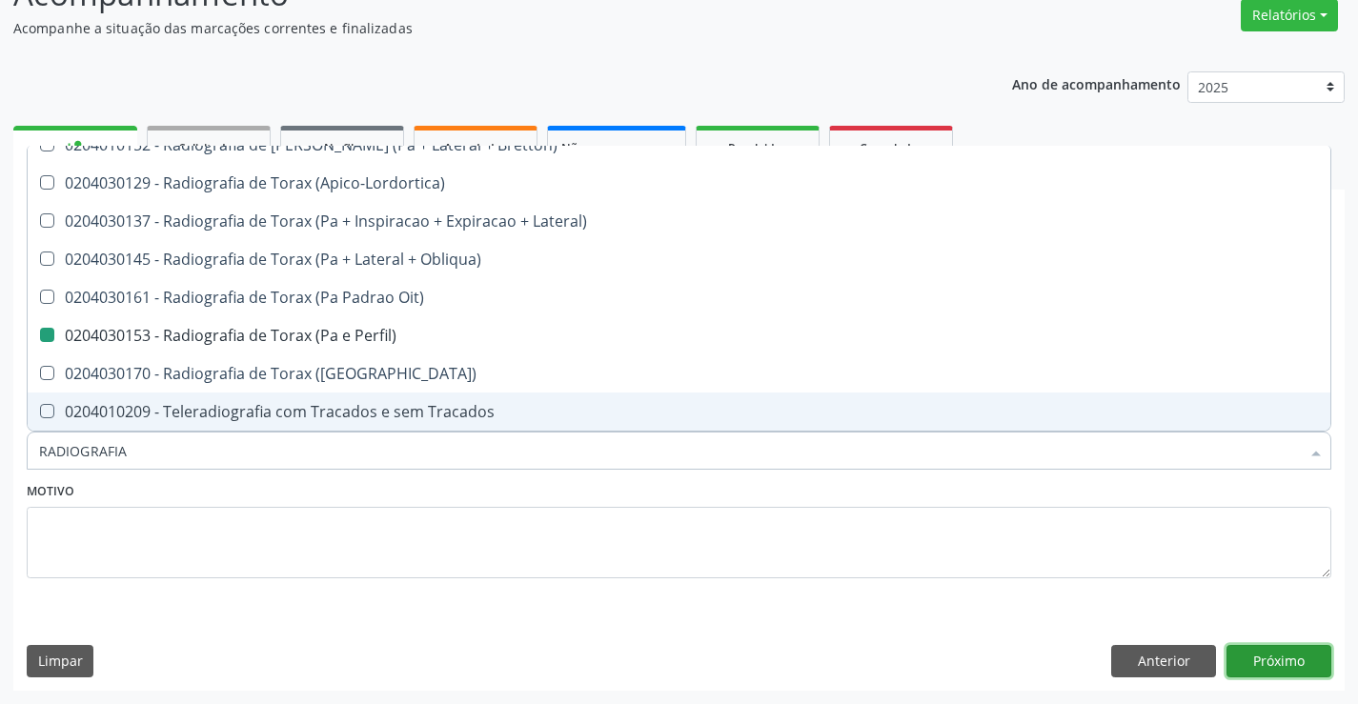
click at [1265, 660] on button "Próximo" at bounding box center [1279, 661] width 105 height 32
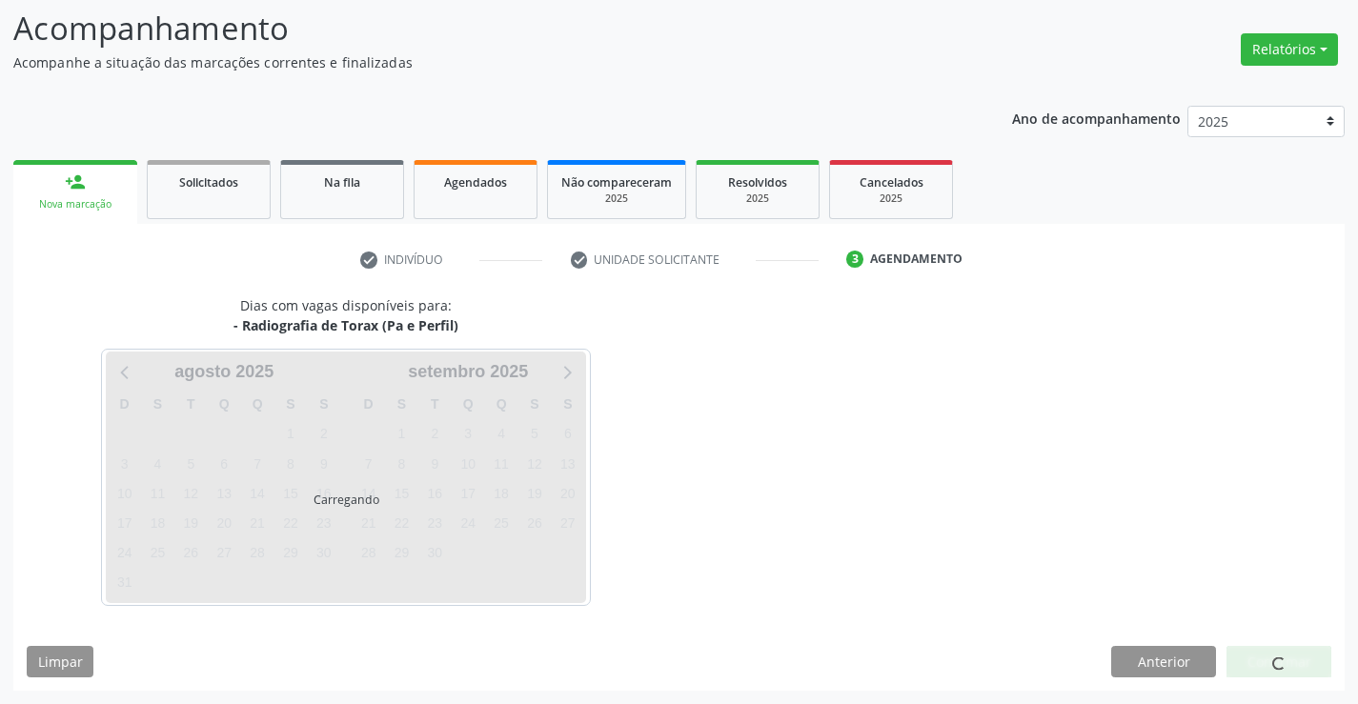
scroll to position [0, 0]
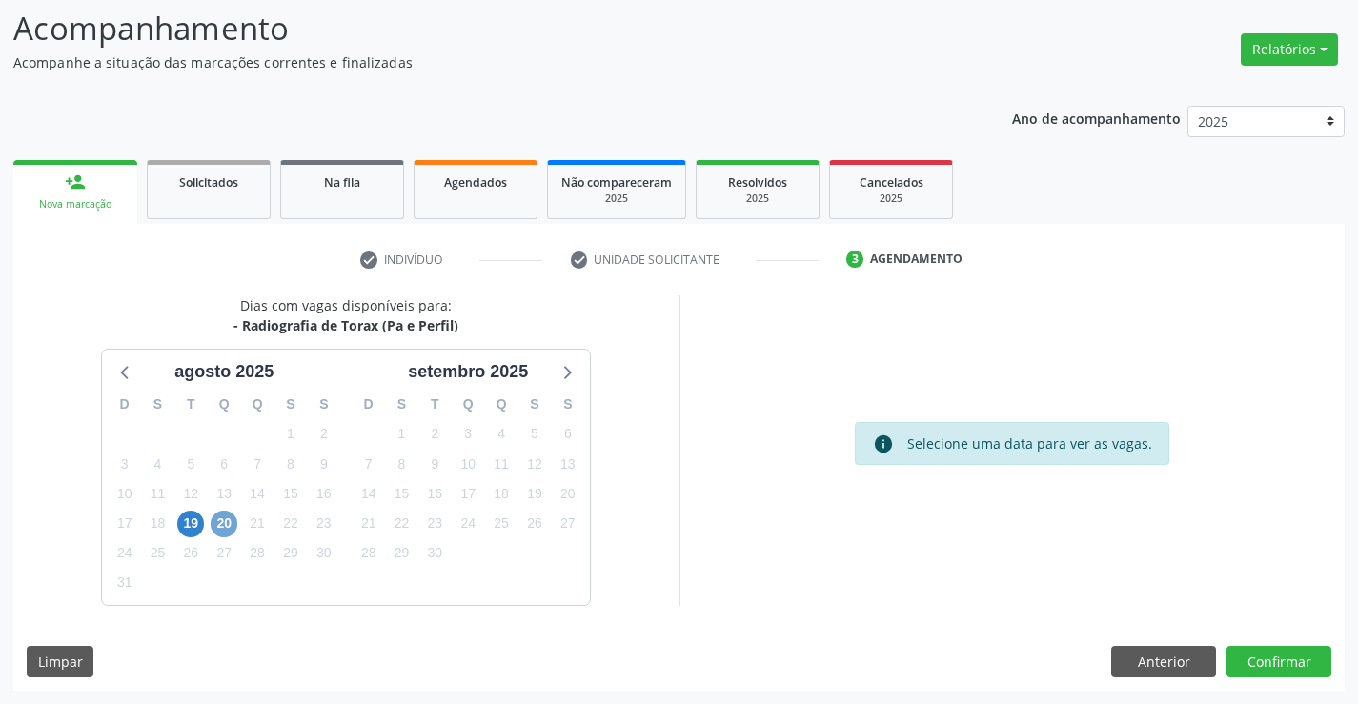
click at [213, 529] on span "20" at bounding box center [224, 524] width 27 height 27
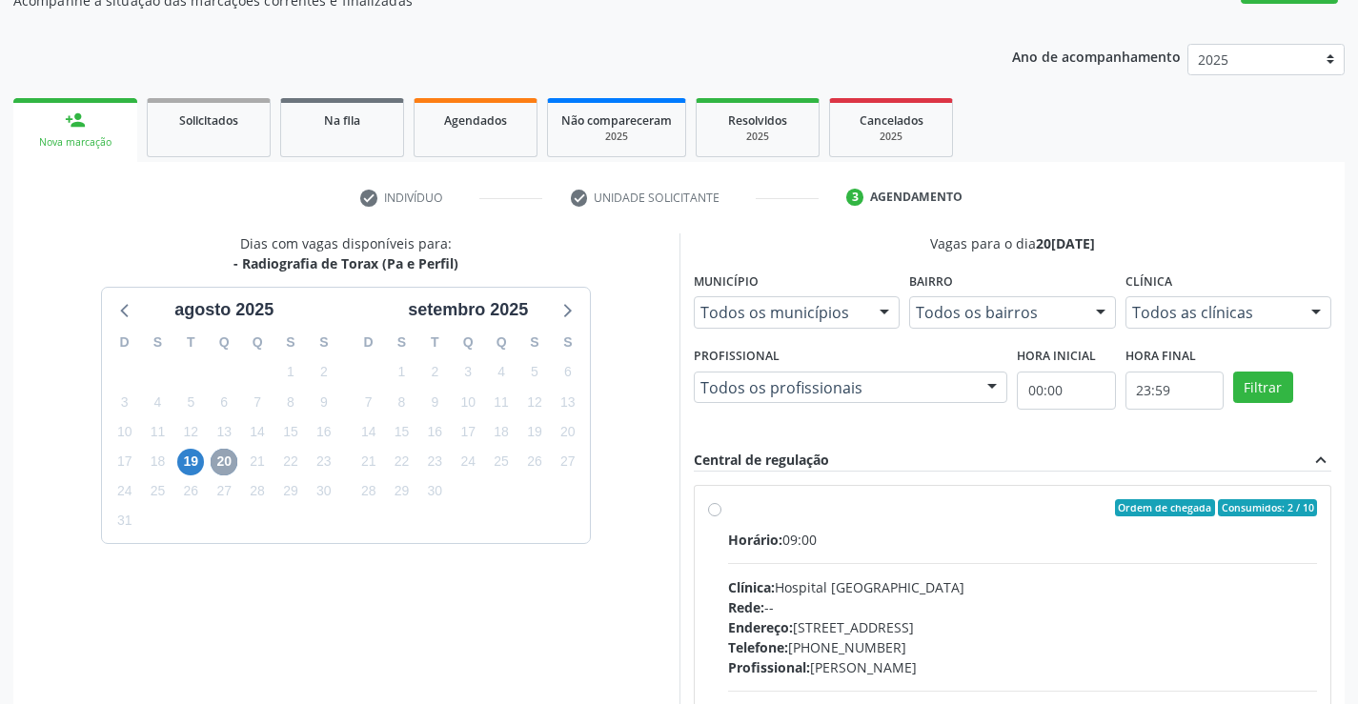
scroll to position [220, 0]
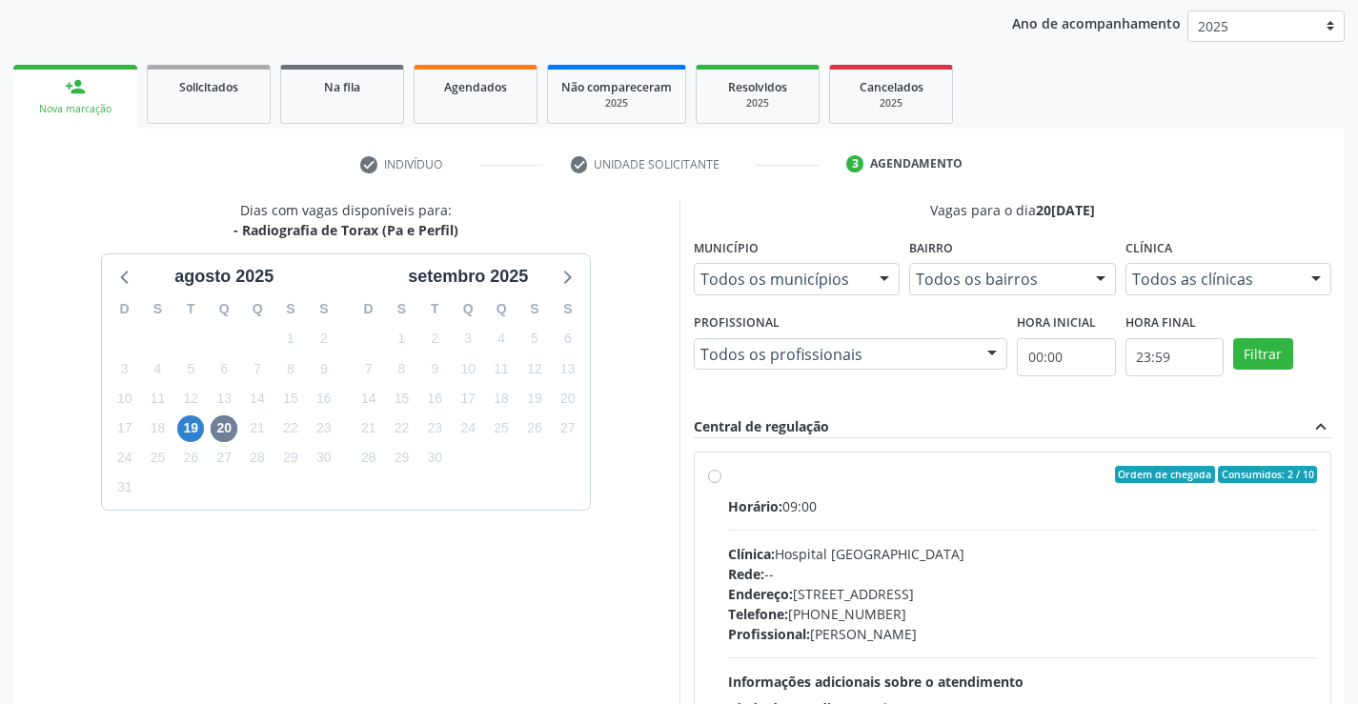
click at [728, 480] on label "Ordem de chegada Consumidos: 2 / 10 Horário: 09:00 Clínica: Hospital Sao Franci…" at bounding box center [1023, 612] width 590 height 293
click at [714, 480] on input "Ordem de chegada Consumidos: 2 / 10 Horário: 09:00 Clínica: Hospital Sao Franci…" at bounding box center [714, 474] width 13 height 17
radio input "true"
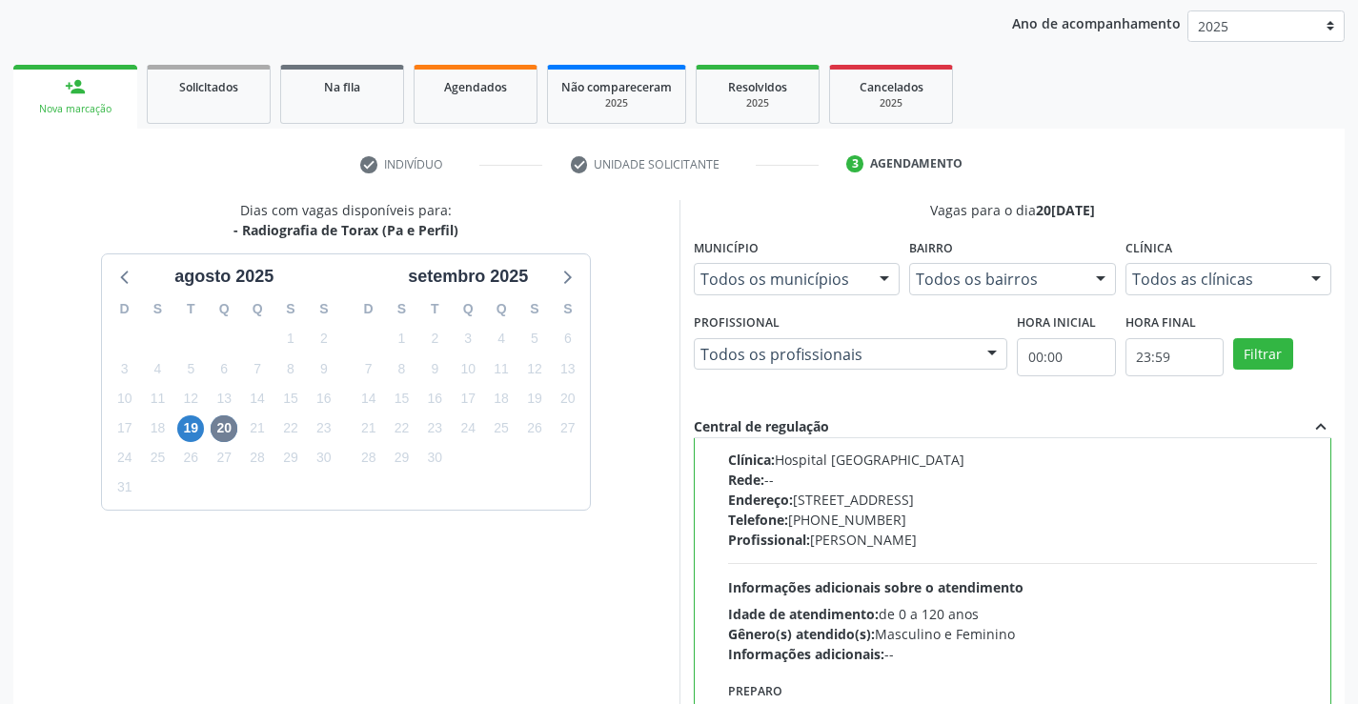
scroll to position [435, 0]
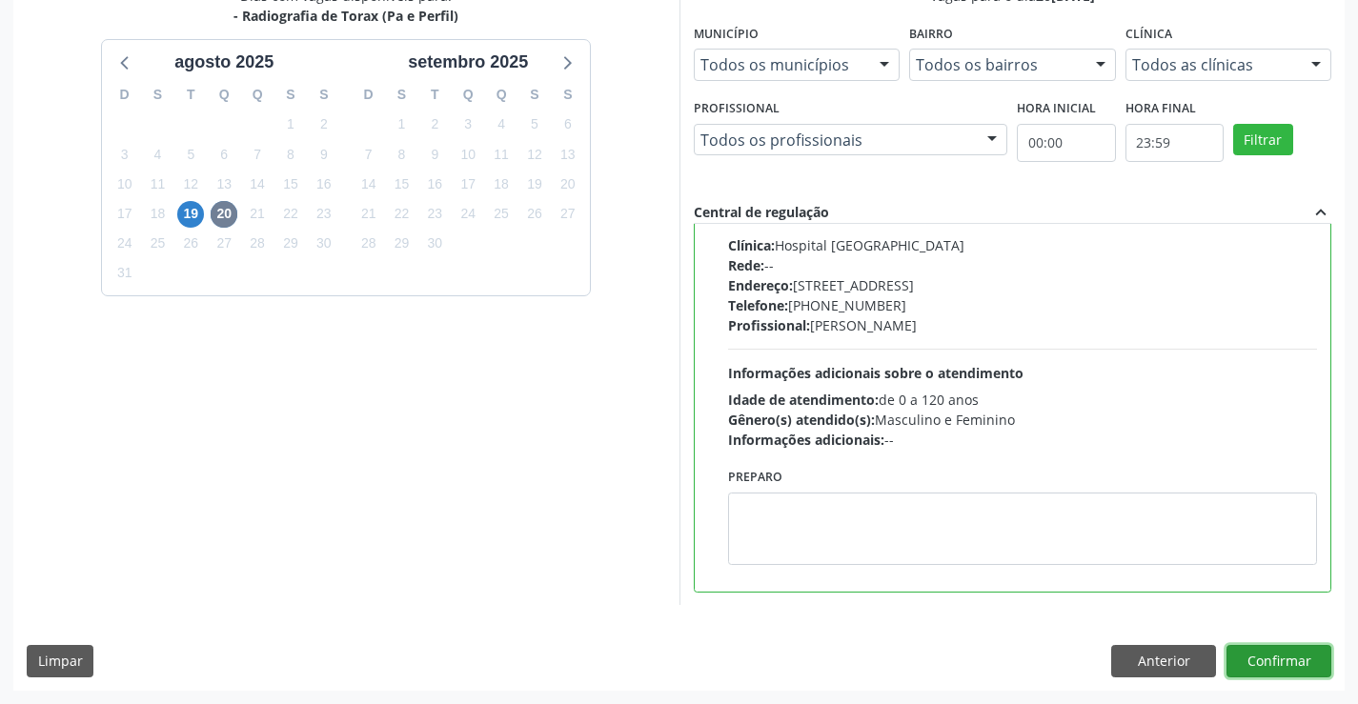
click at [1254, 654] on button "Confirmar" at bounding box center [1279, 661] width 105 height 32
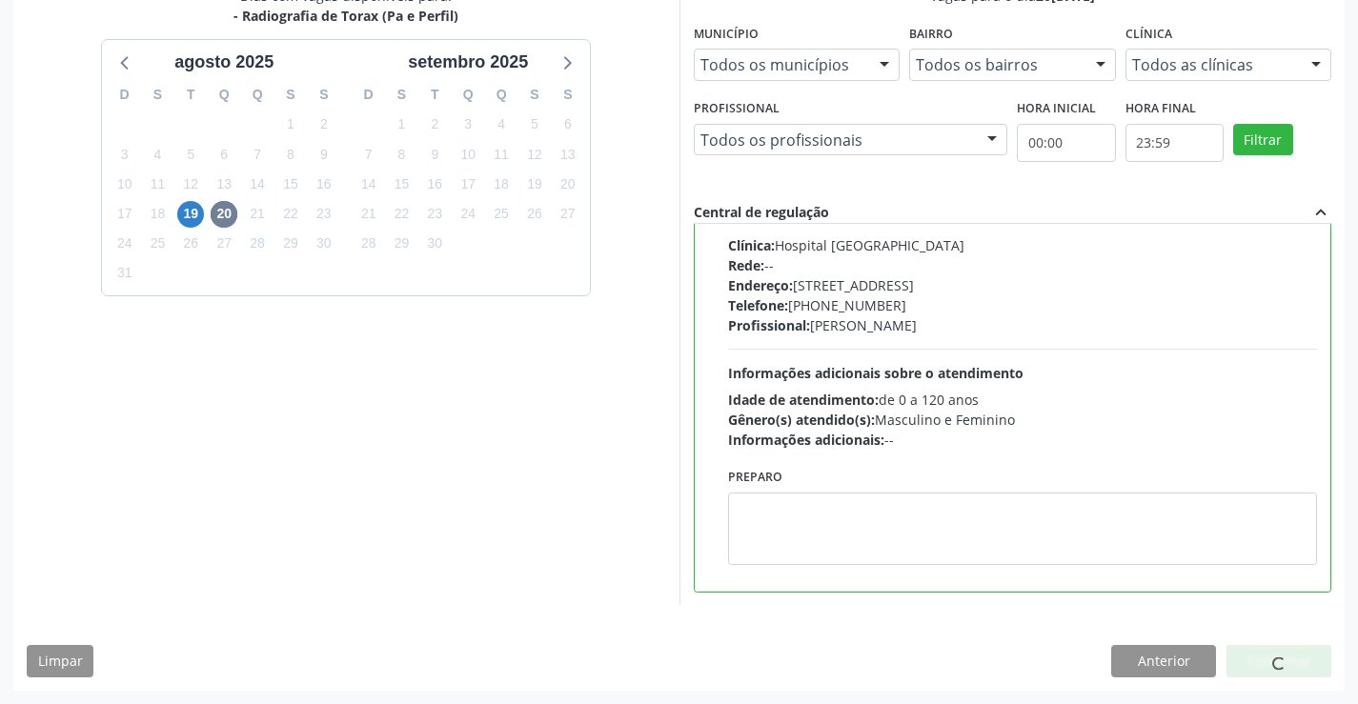
scroll to position [0, 0]
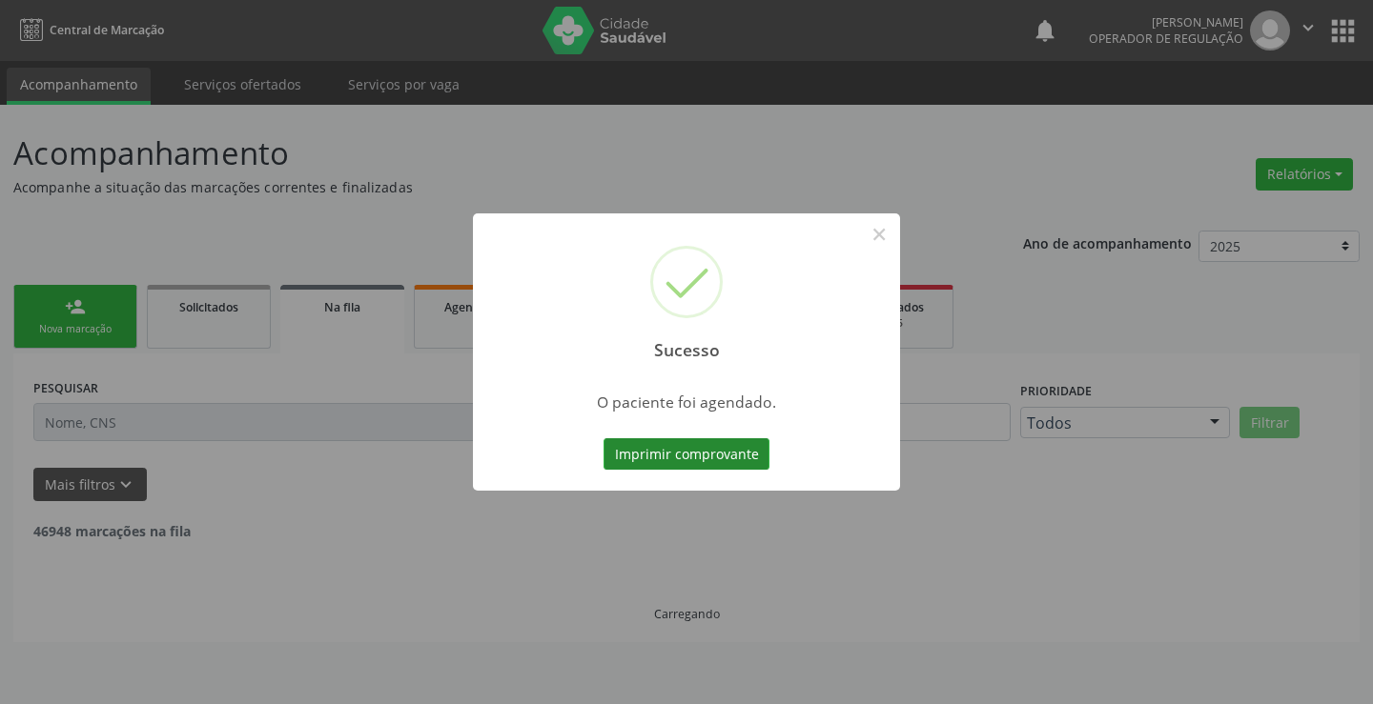
click at [656, 454] on button "Imprimir comprovante" at bounding box center [686, 454] width 166 height 32
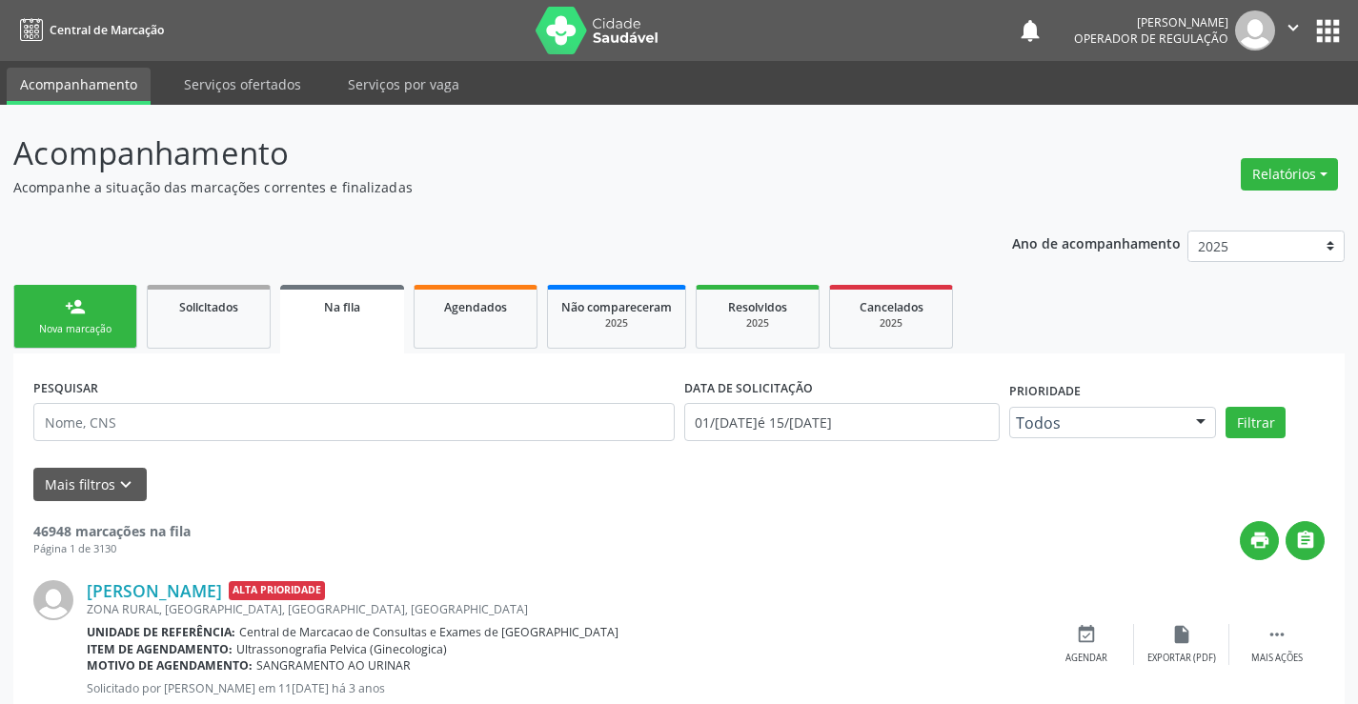
click at [1327, 35] on button "apps" at bounding box center [1328, 30] width 33 height 33
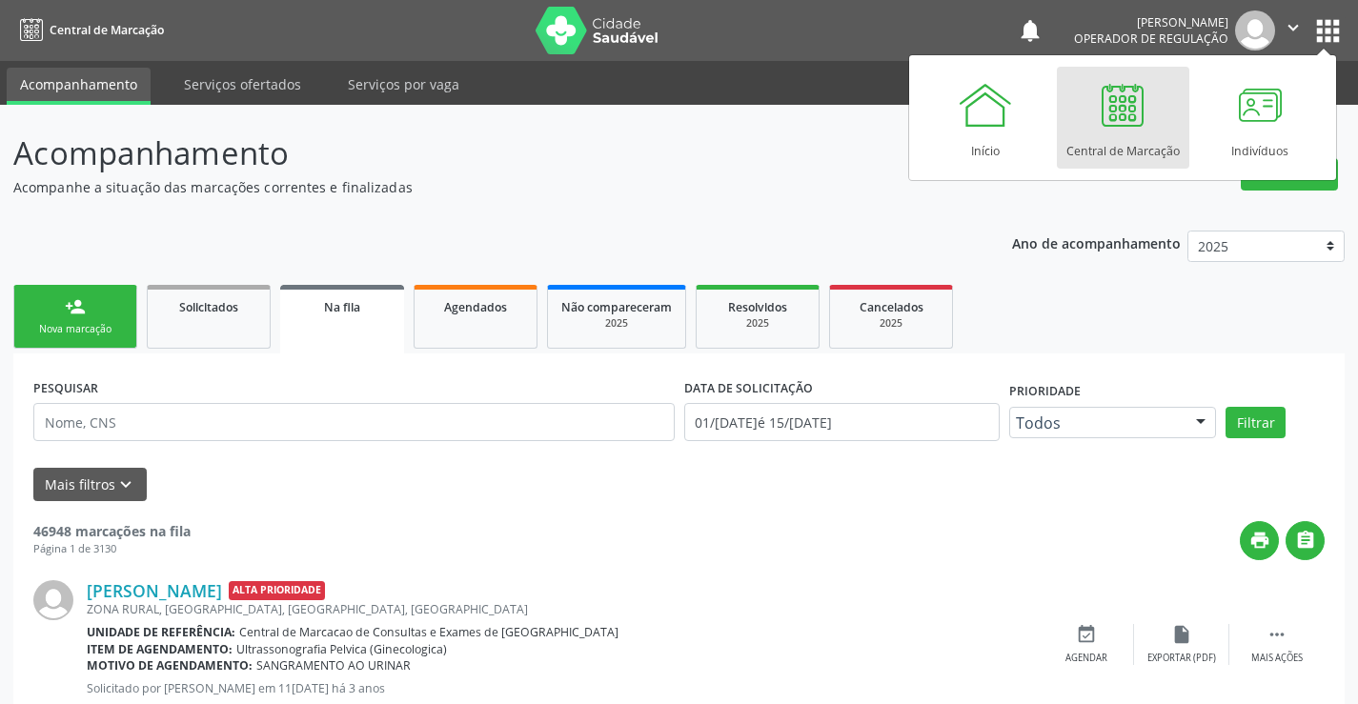
click at [1158, 154] on div "Central de Marcação" at bounding box center [1123, 146] width 113 height 26
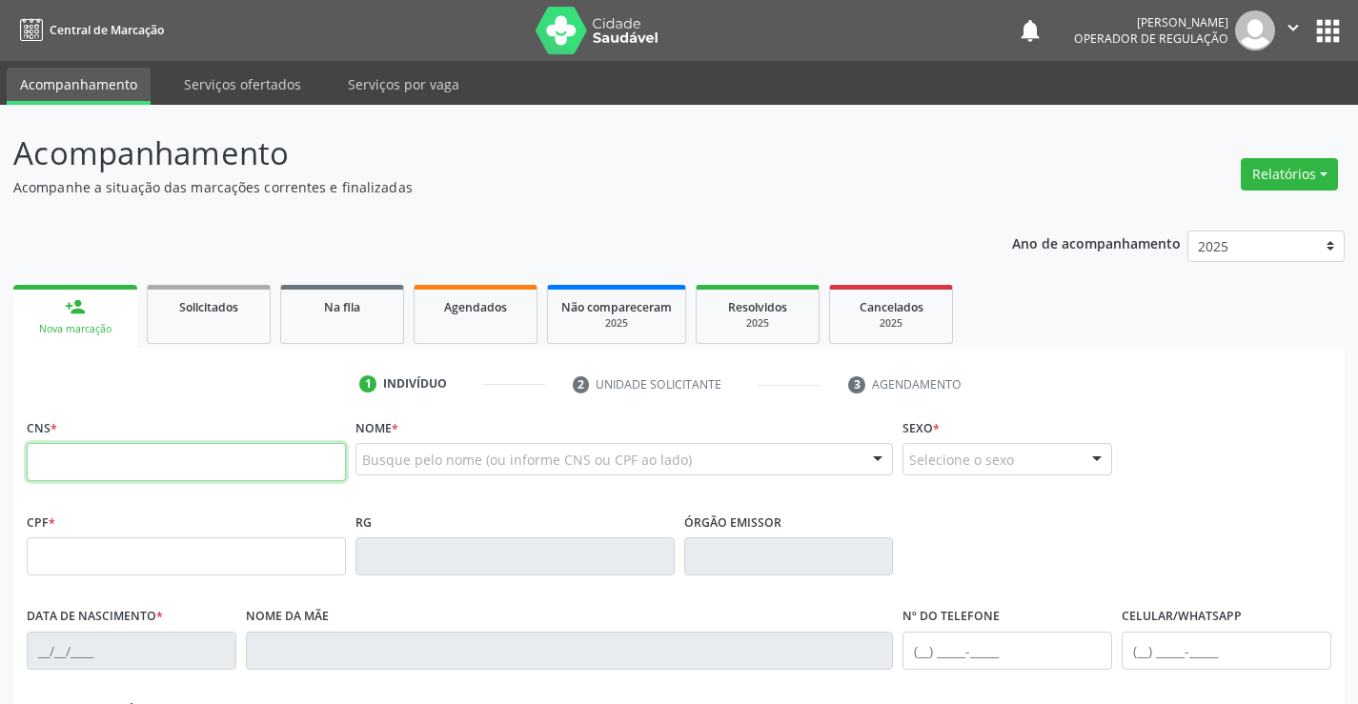
click at [1291, 25] on icon "" at bounding box center [1293, 27] width 21 height 21
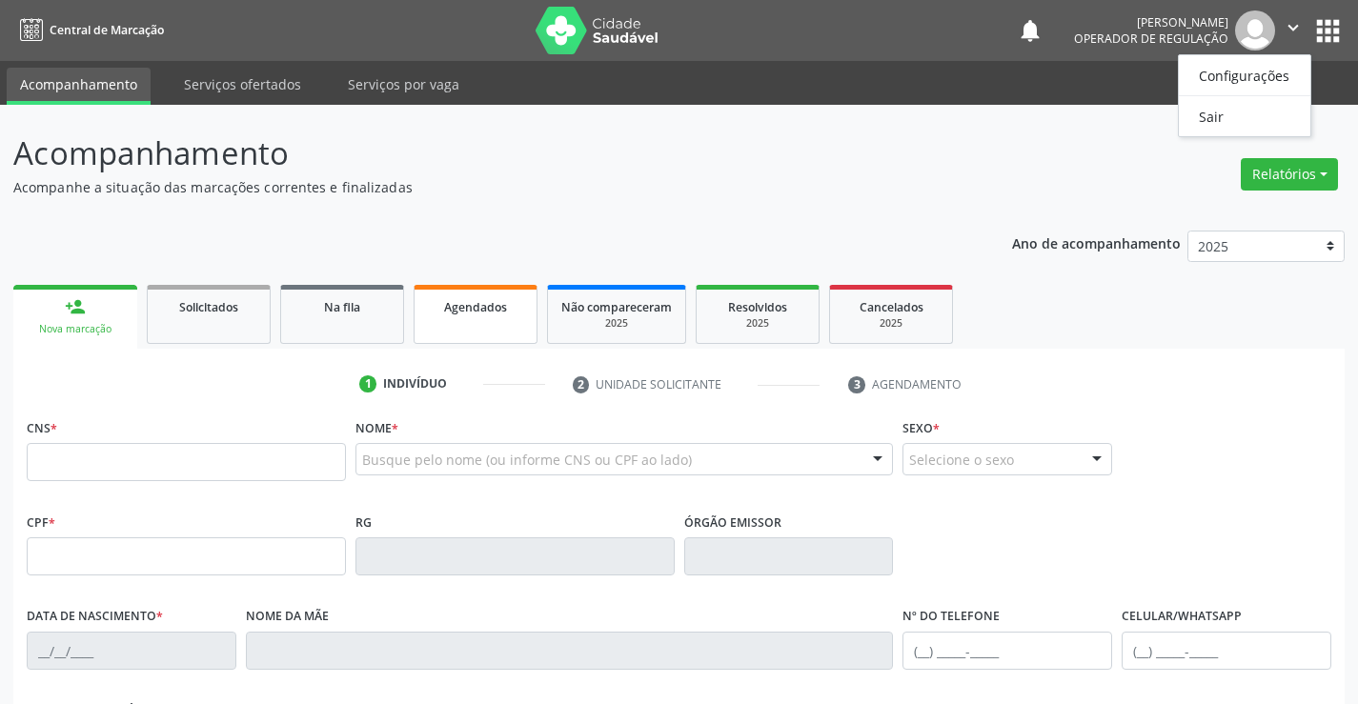
click at [465, 328] on link "Agendados" at bounding box center [476, 314] width 124 height 59
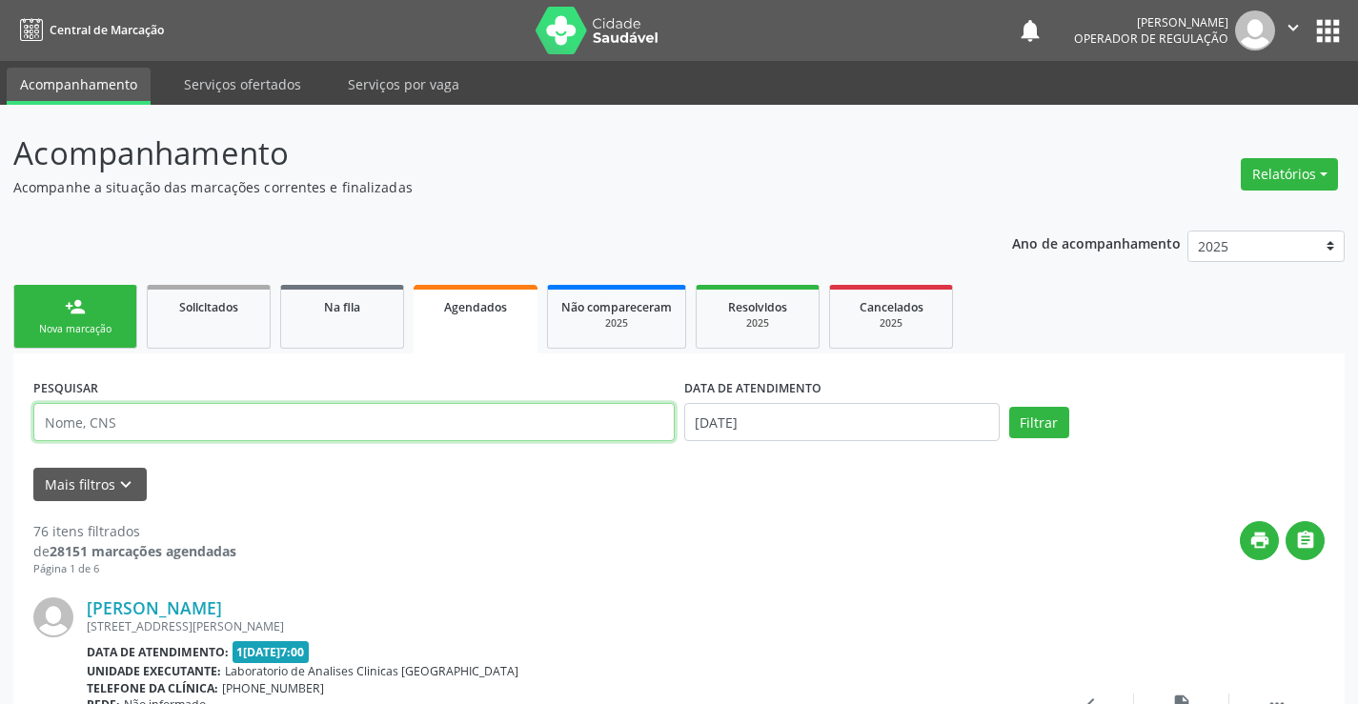
drag, startPoint x: 162, startPoint y: 425, endPoint x: 148, endPoint y: 437, distance: 18.3
click at [162, 425] on input "text" at bounding box center [354, 422] width 642 height 38
type input "709205220559830"
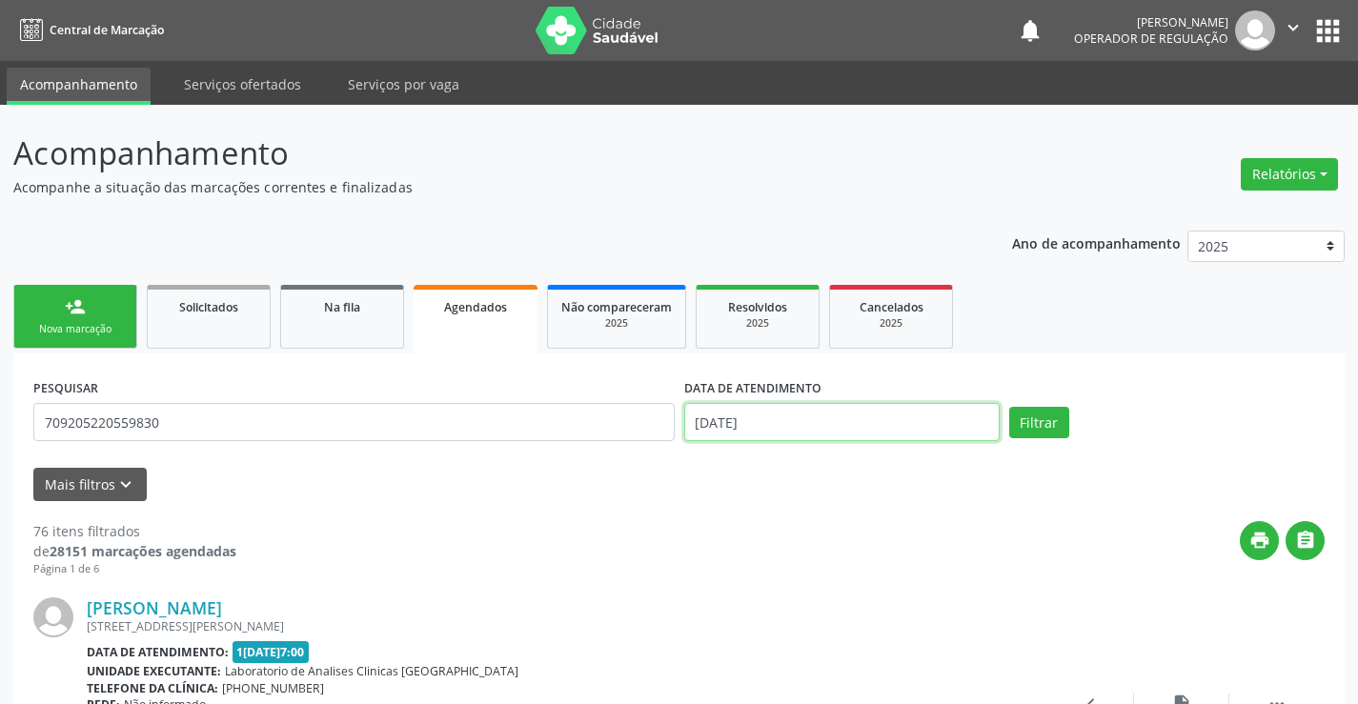
click at [907, 429] on input "[DATE]" at bounding box center [842, 422] width 316 height 38
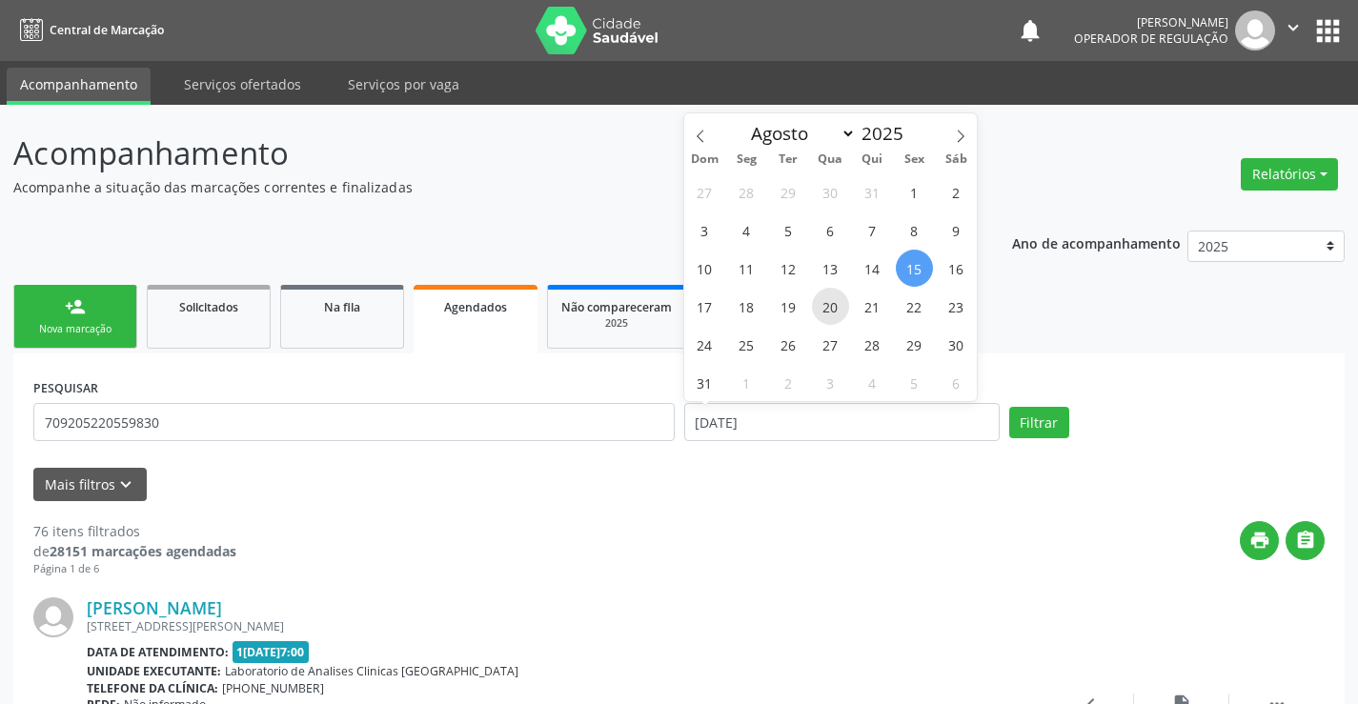
click at [828, 306] on span "20" at bounding box center [830, 306] width 37 height 37
type input "[DATE]"
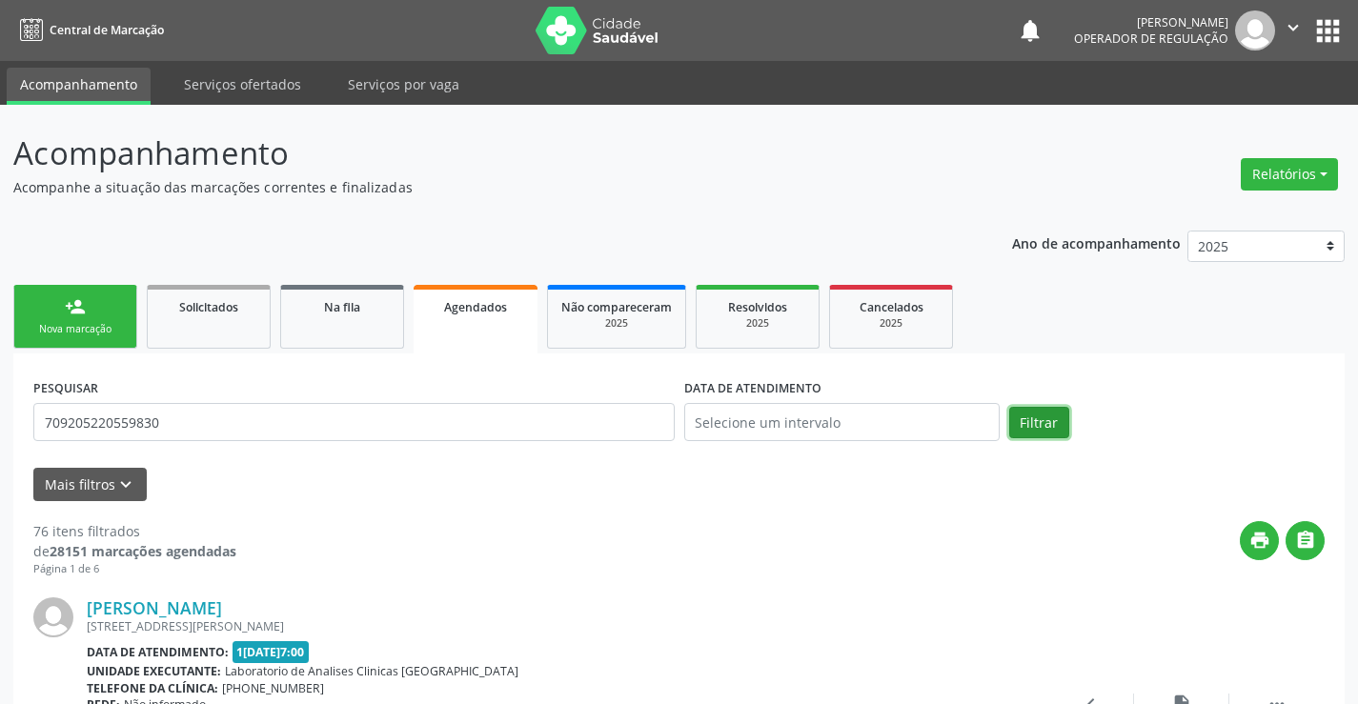
click at [1026, 414] on button "Filtrar" at bounding box center [1039, 423] width 60 height 32
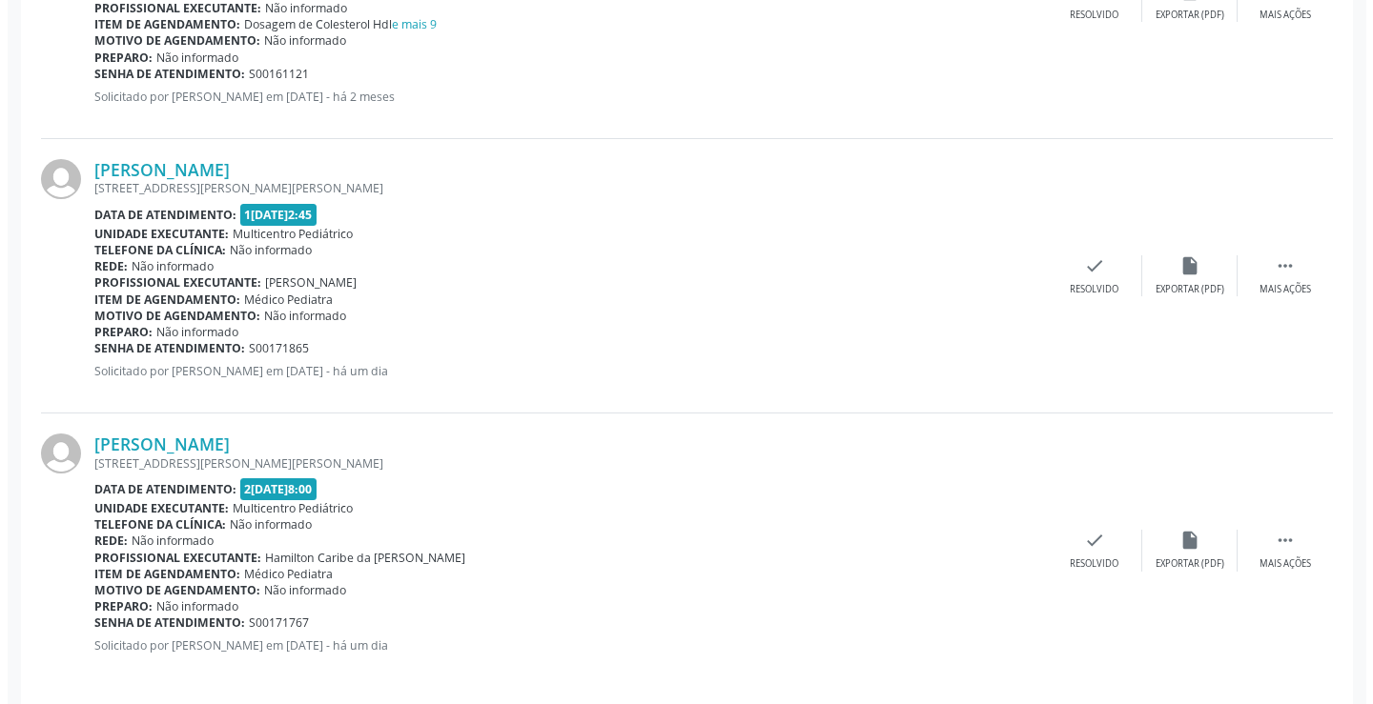
scroll to position [1005, 0]
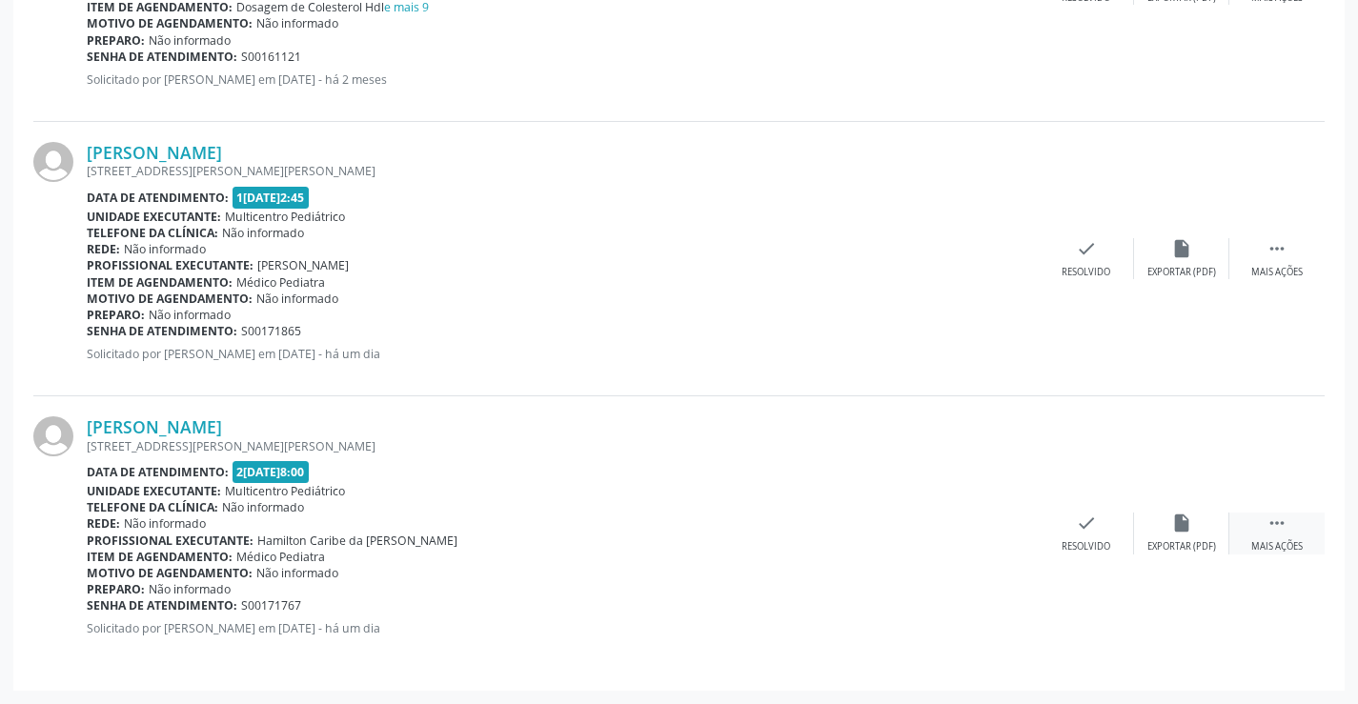
click at [1293, 527] on div " Mais ações" at bounding box center [1277, 533] width 95 height 41
click at [989, 526] on icon "cancel" at bounding box center [991, 523] width 21 height 21
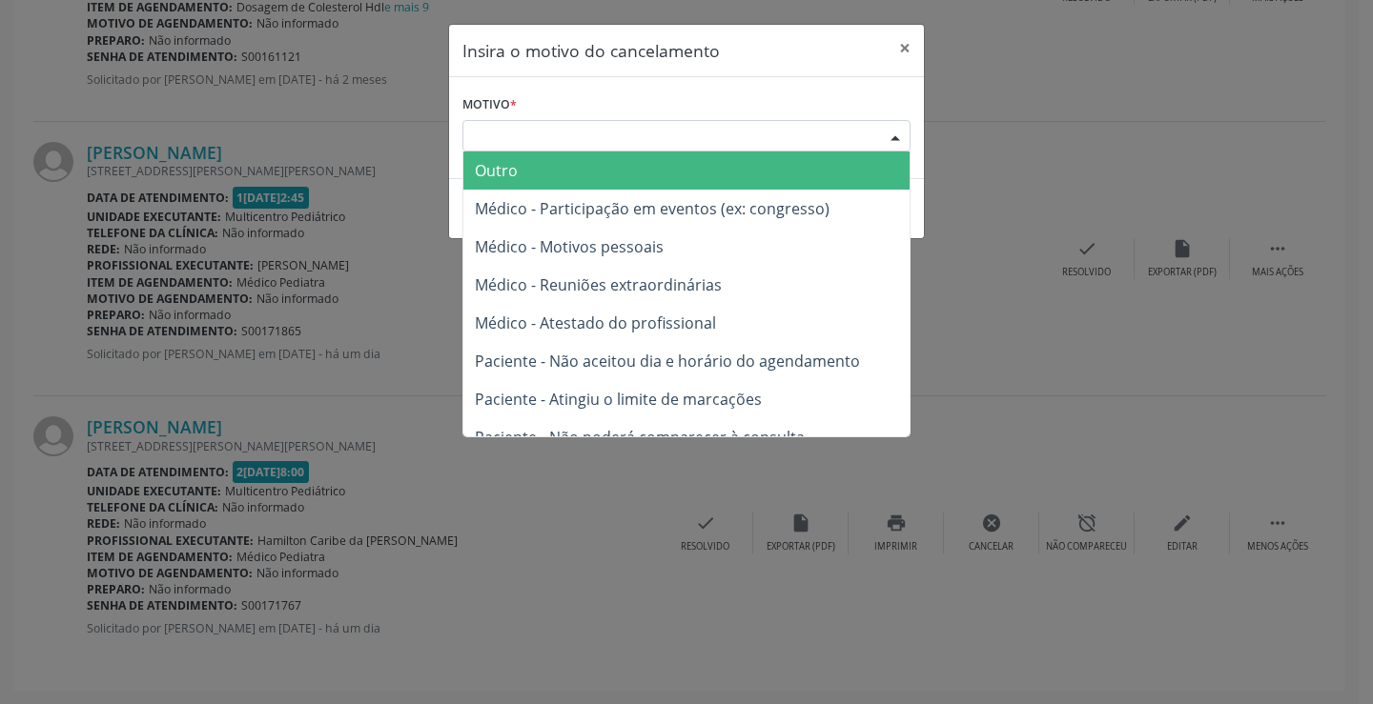
click at [886, 133] on div at bounding box center [895, 137] width 29 height 32
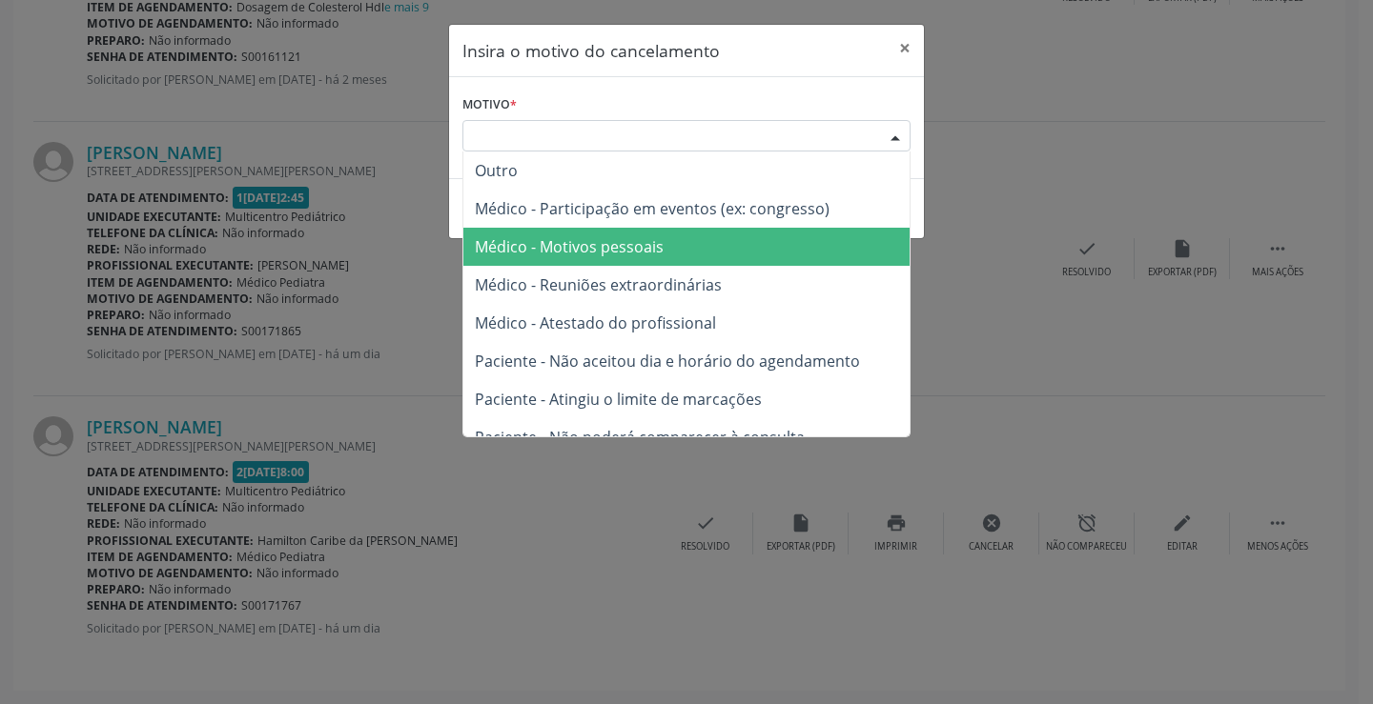
click at [706, 245] on span "Médico - Motivos pessoais" at bounding box center [686, 247] width 446 height 38
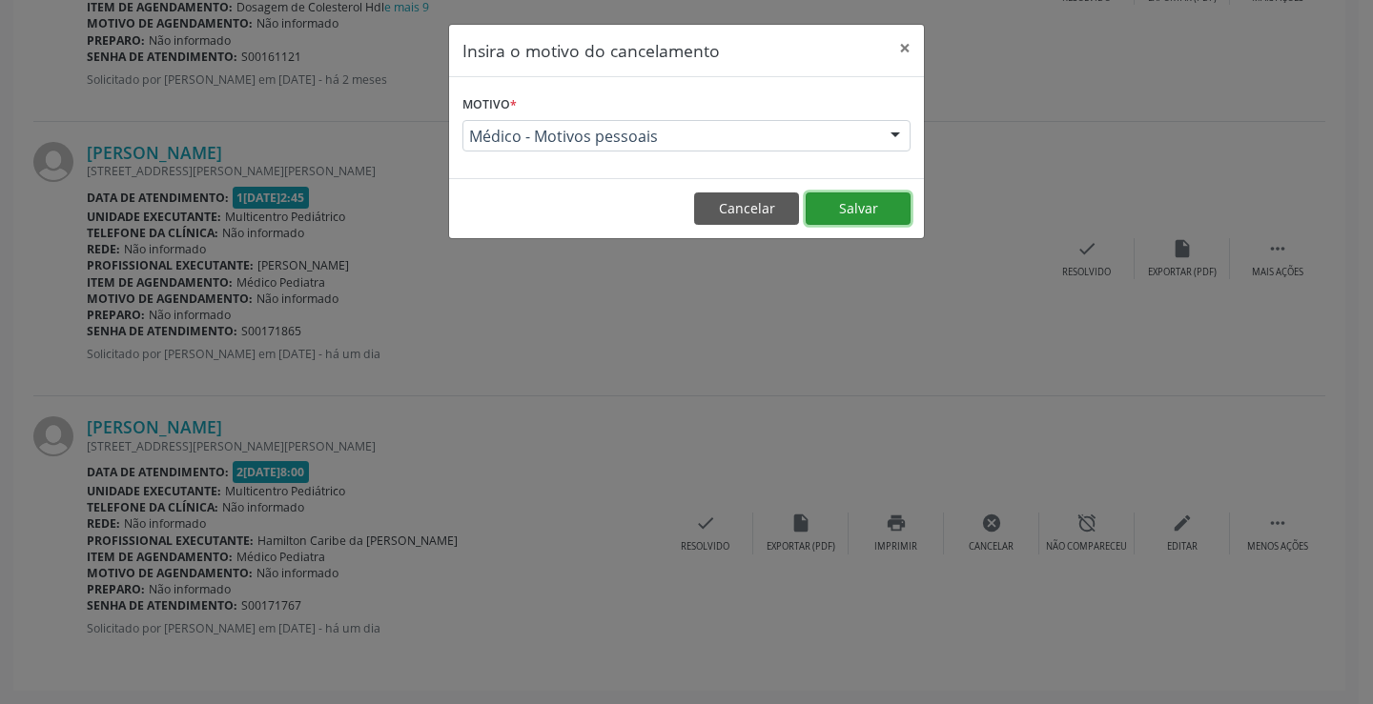
click at [849, 210] on button "Salvar" at bounding box center [857, 209] width 105 height 32
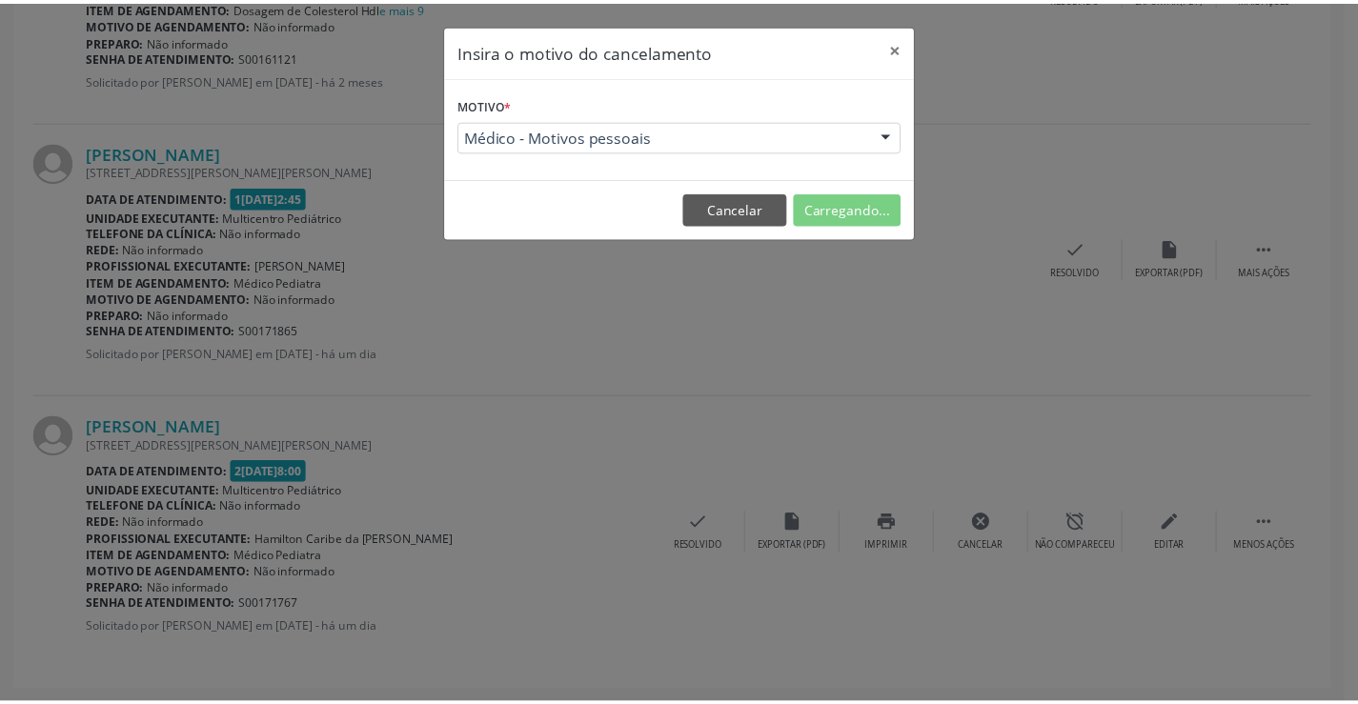
scroll to position [0, 0]
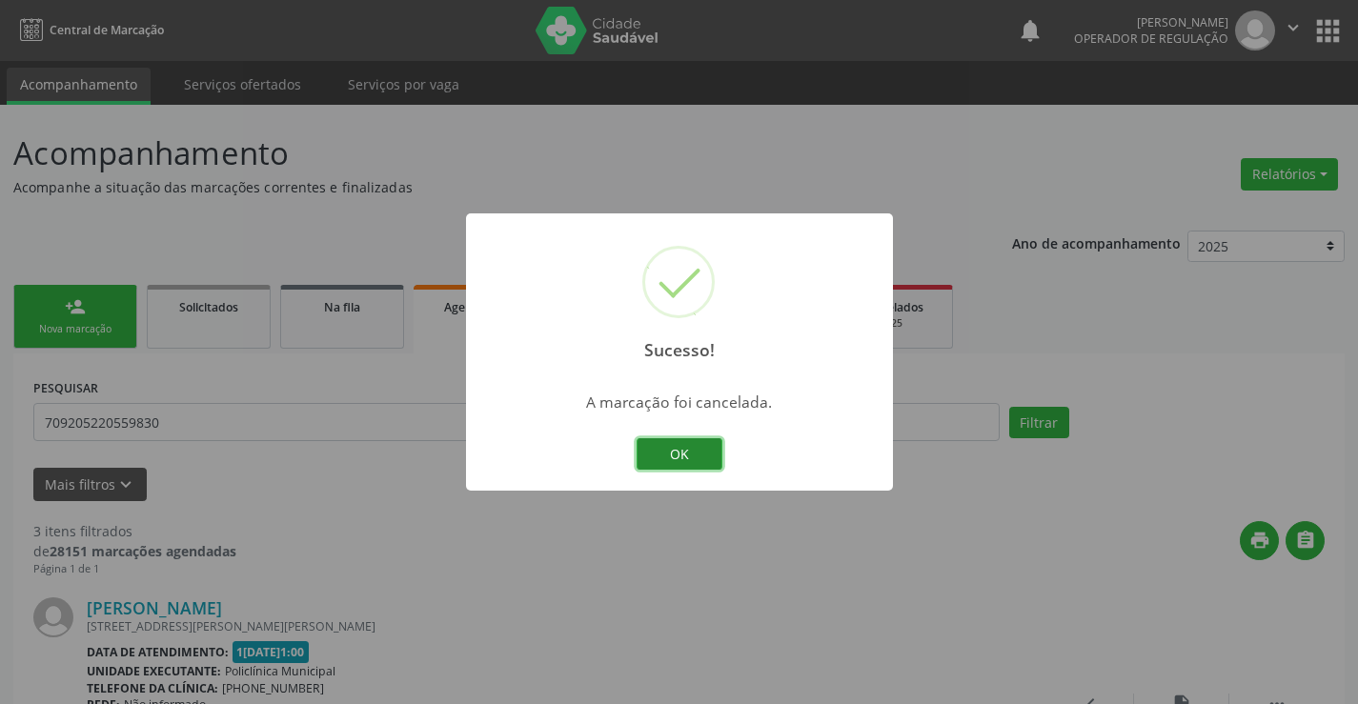
click at [646, 444] on button "OK" at bounding box center [680, 454] width 86 height 32
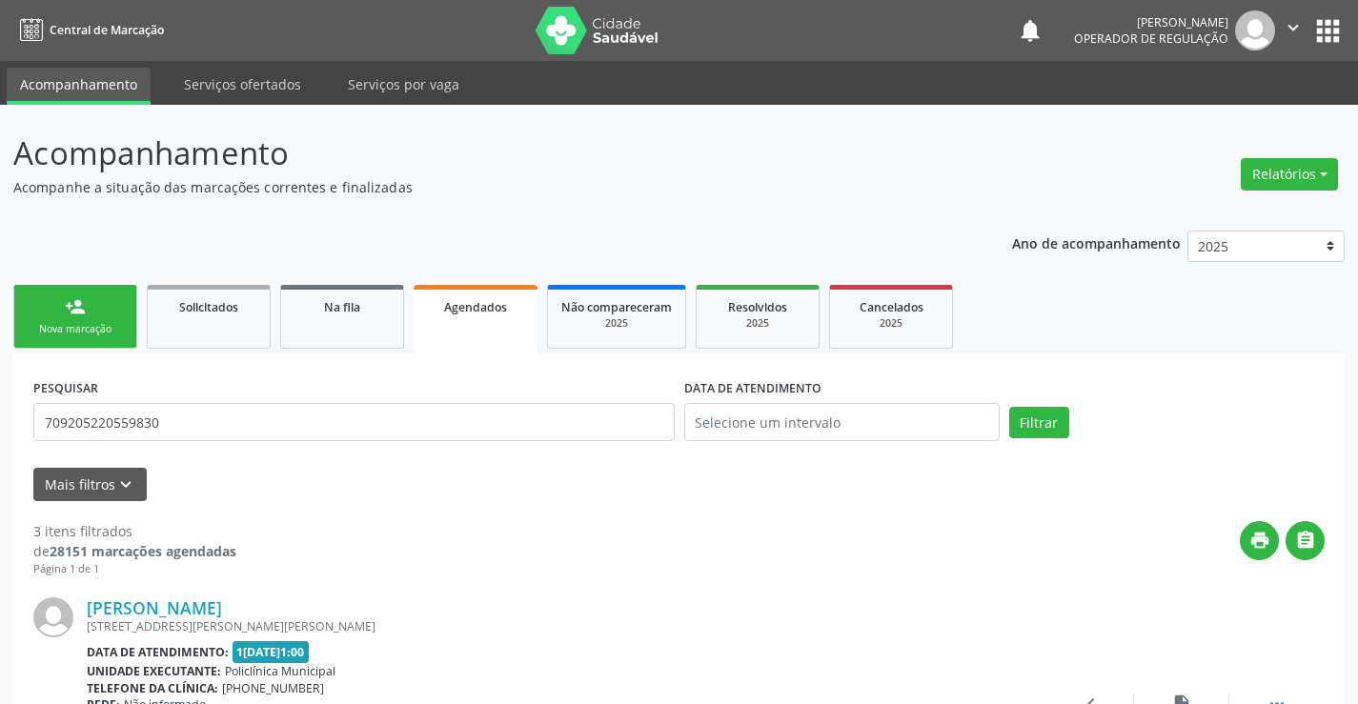
click at [89, 311] on link "person_add Nova marcação" at bounding box center [75, 317] width 124 height 64
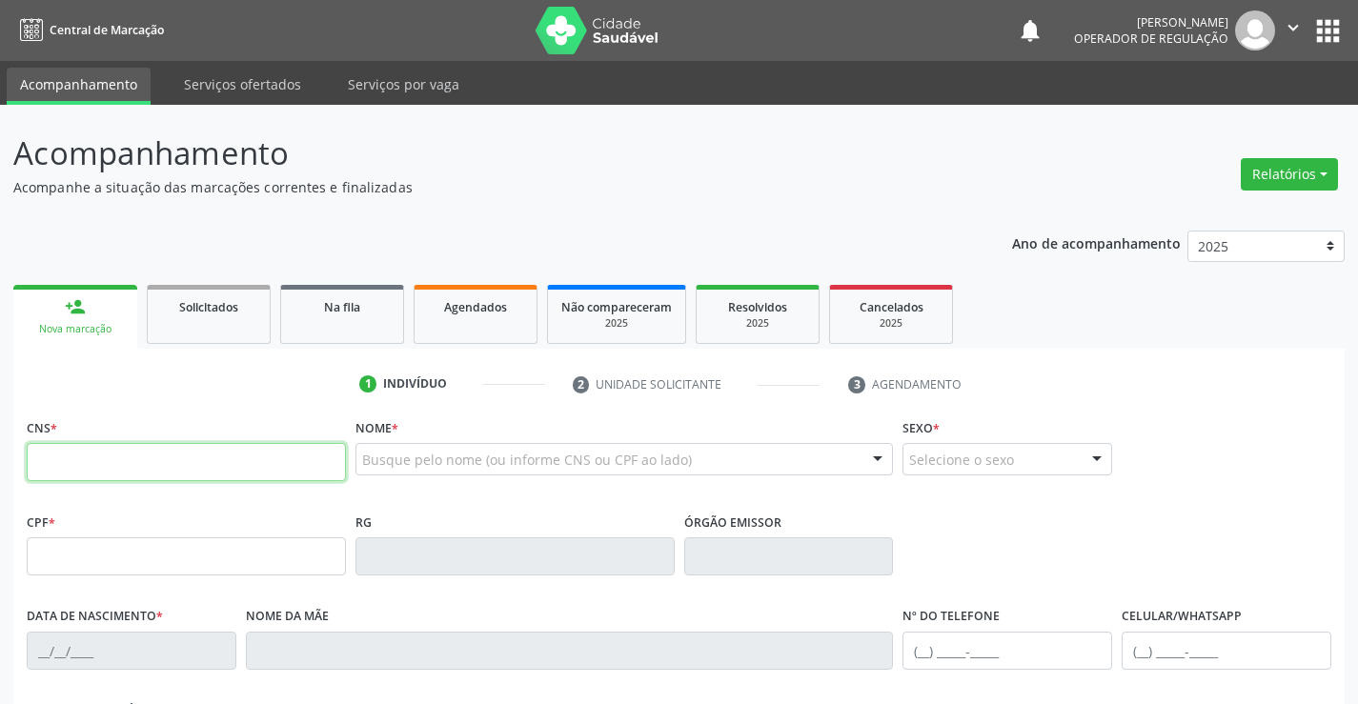
click at [173, 452] on input "text" at bounding box center [186, 462] width 319 height 38
type input "705 0006 8467 5051"
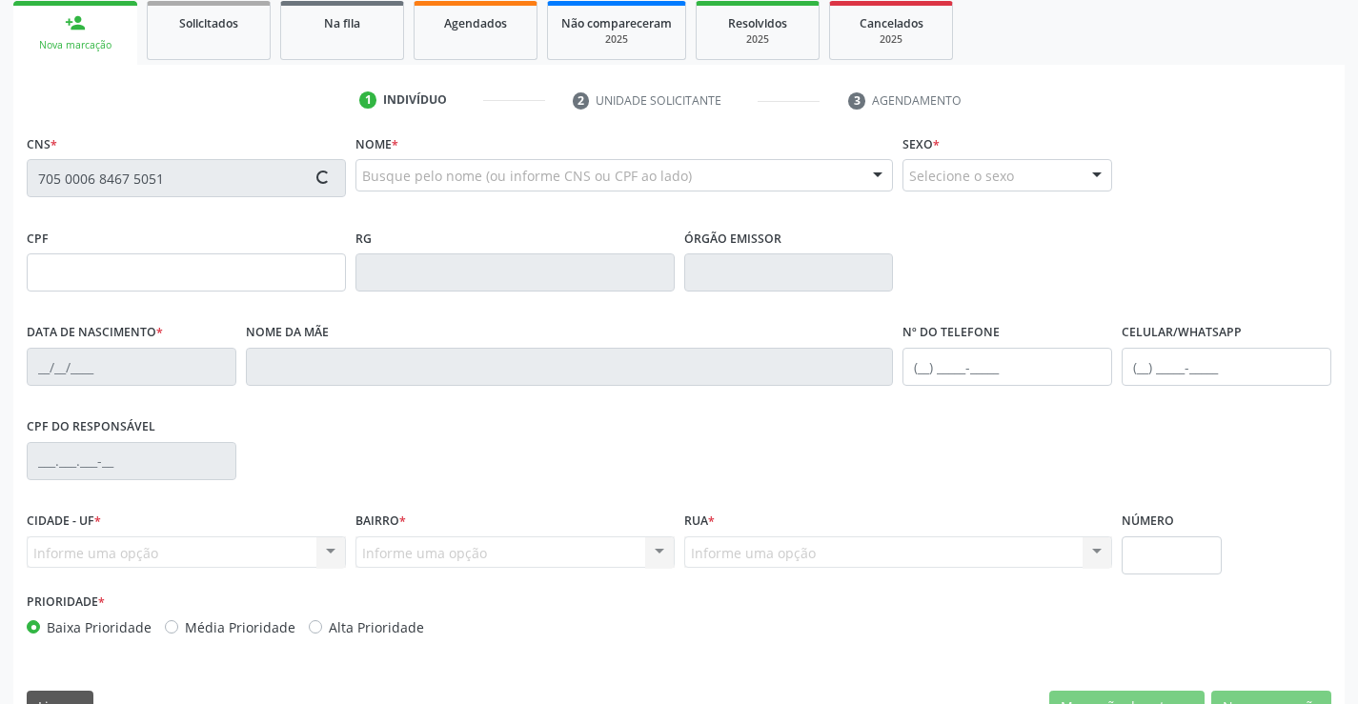
scroll to position [286, 0]
type input "136.312.945-73"
type input "2[DATE]"
type input "[PERSON_NAME]"
type input "[PHONE_NUMBER]"
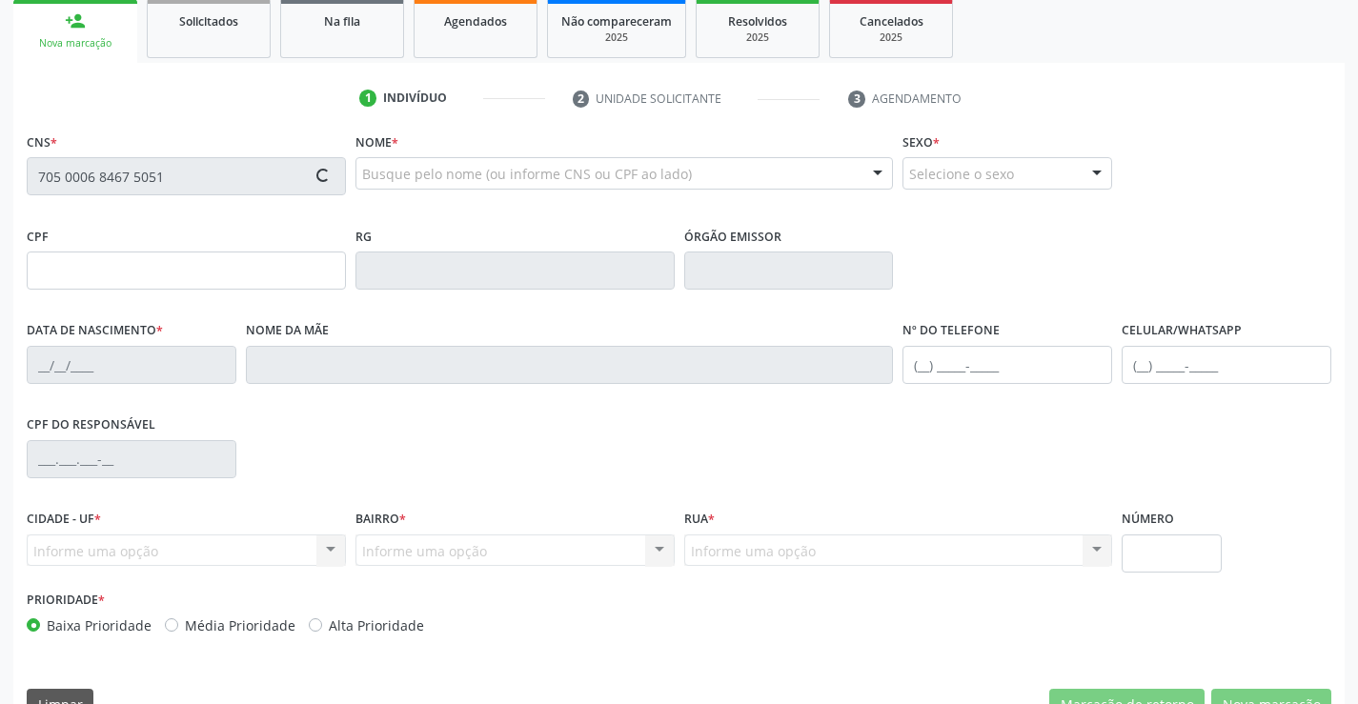
type input "79"
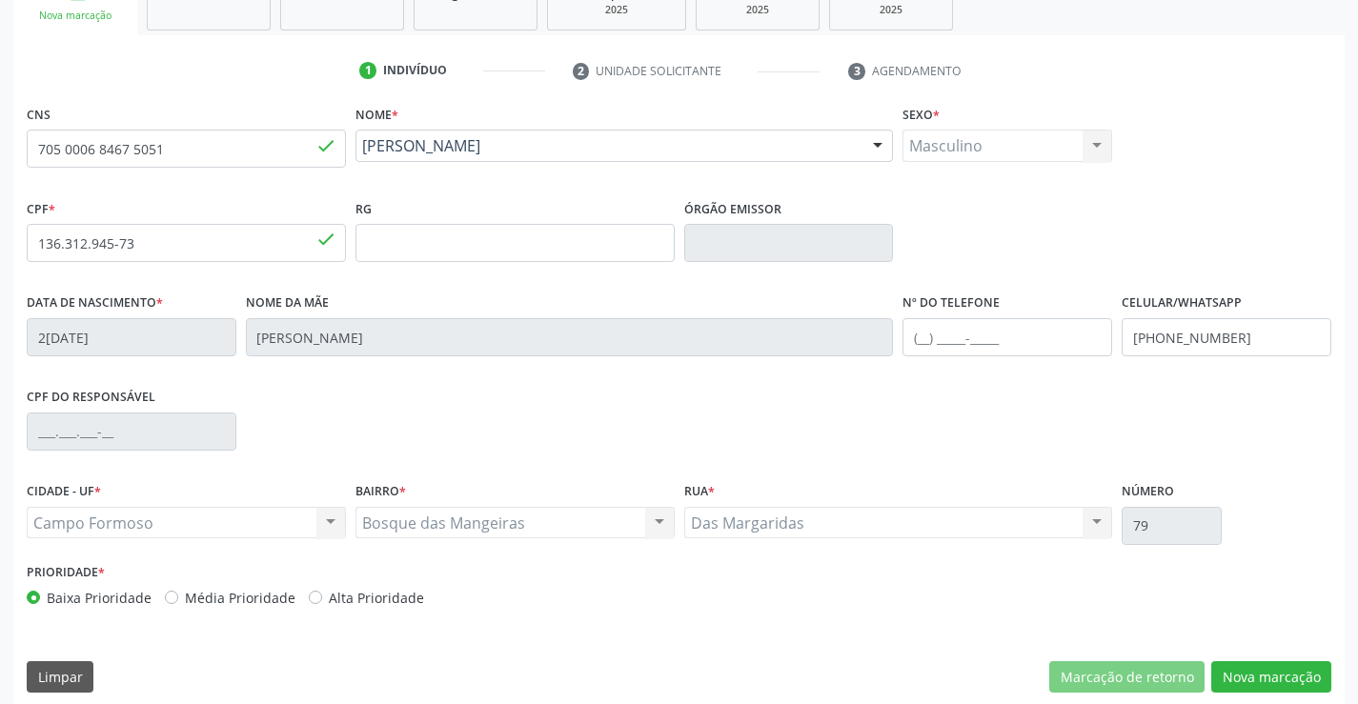
scroll to position [329, 0]
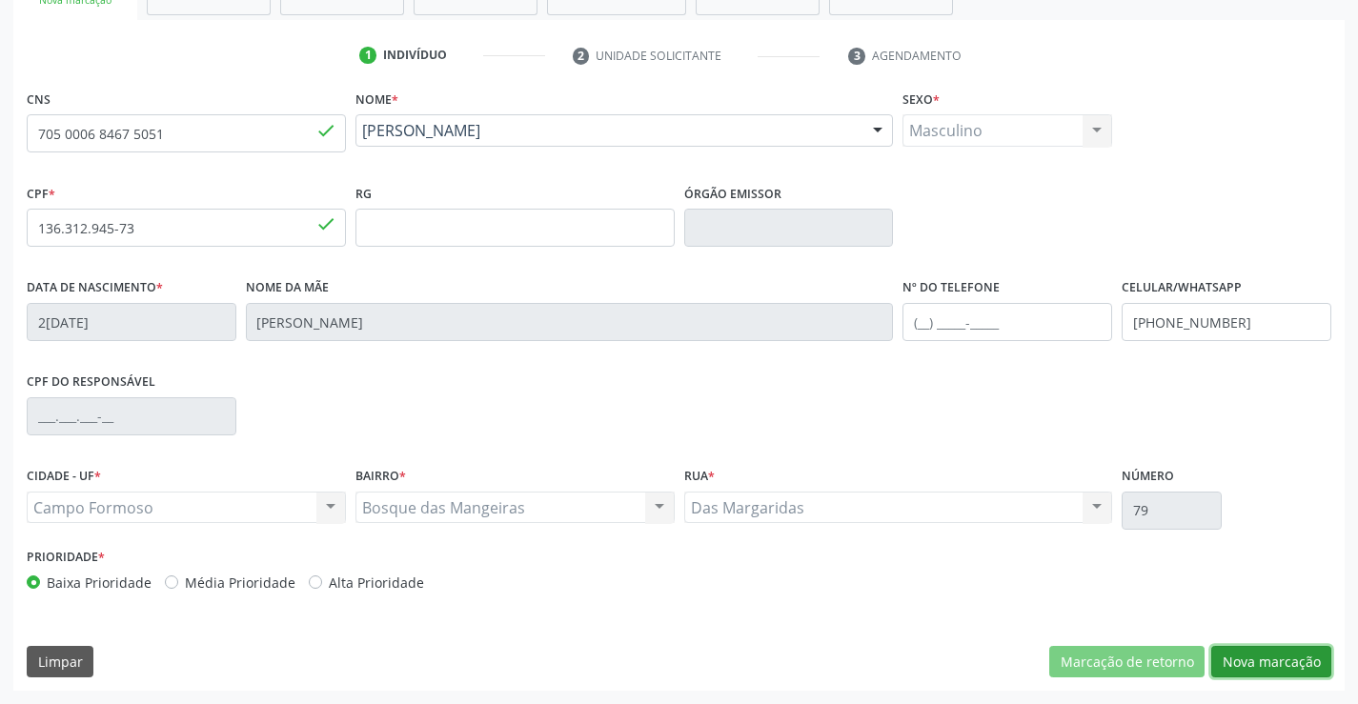
click at [1272, 656] on button "Nova marcação" at bounding box center [1272, 662] width 120 height 32
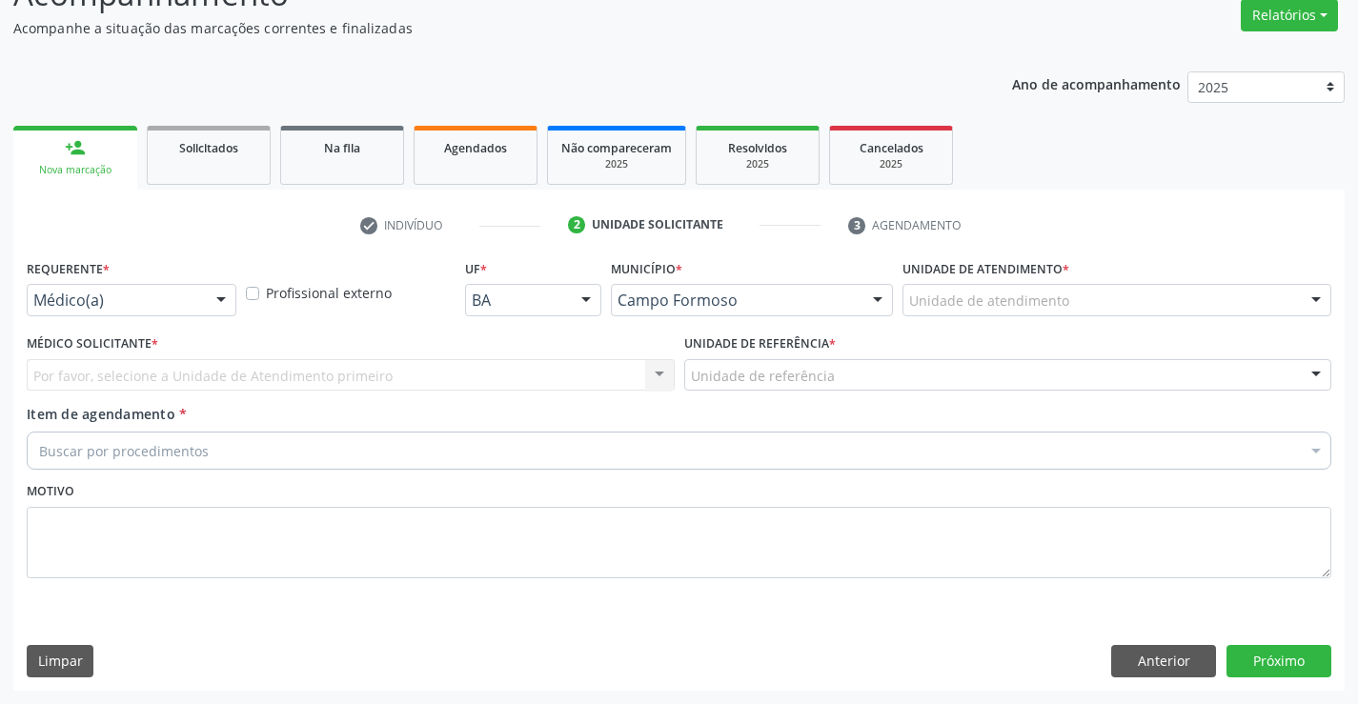
scroll to position [159, 0]
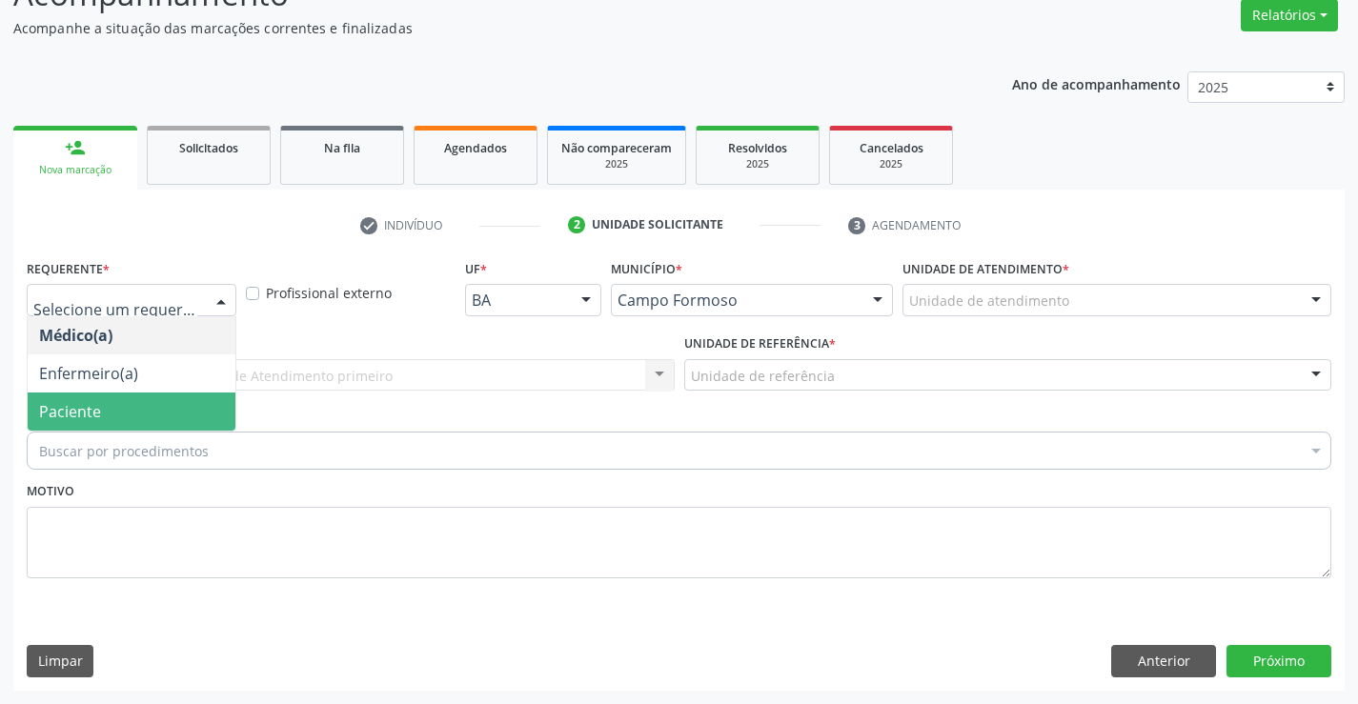
click at [121, 411] on span "Paciente" at bounding box center [132, 412] width 208 height 38
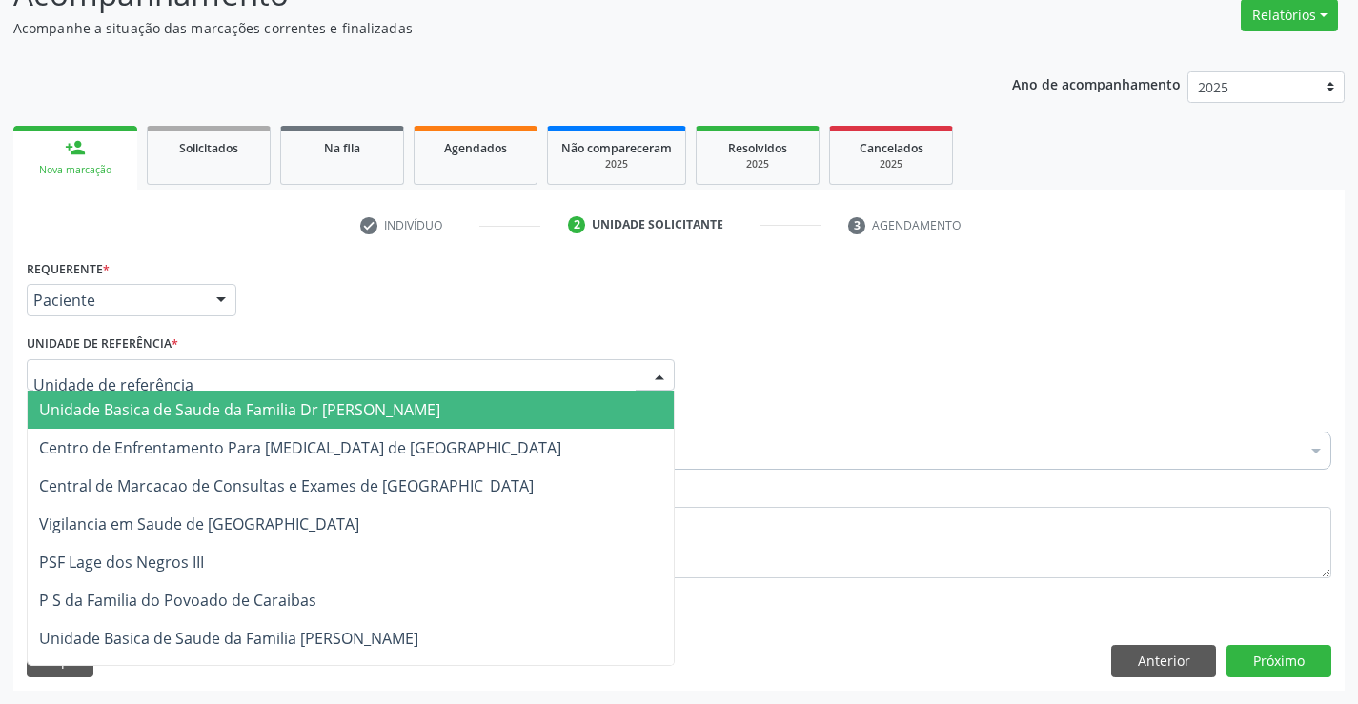
click at [121, 413] on span "Unidade Basica de Saude da Familia Dr [PERSON_NAME]" at bounding box center [239, 409] width 401 height 21
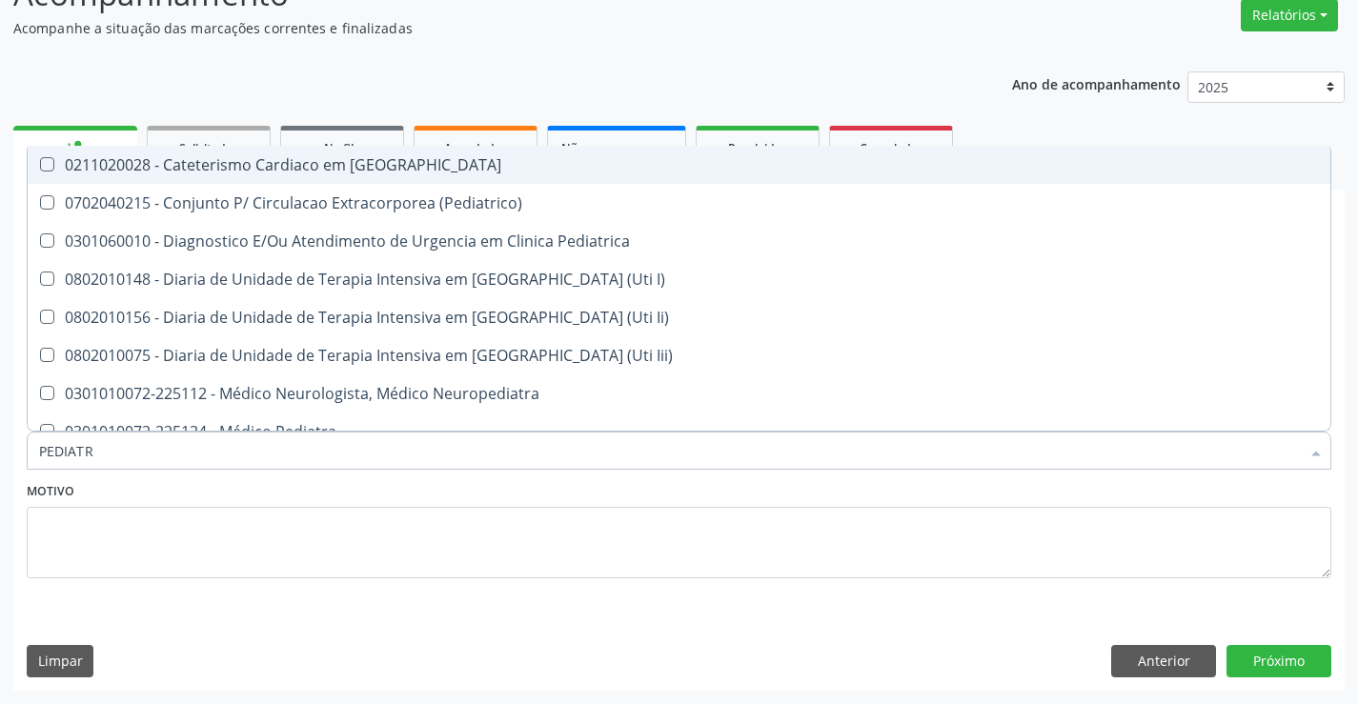
type input "PEDIATRA"
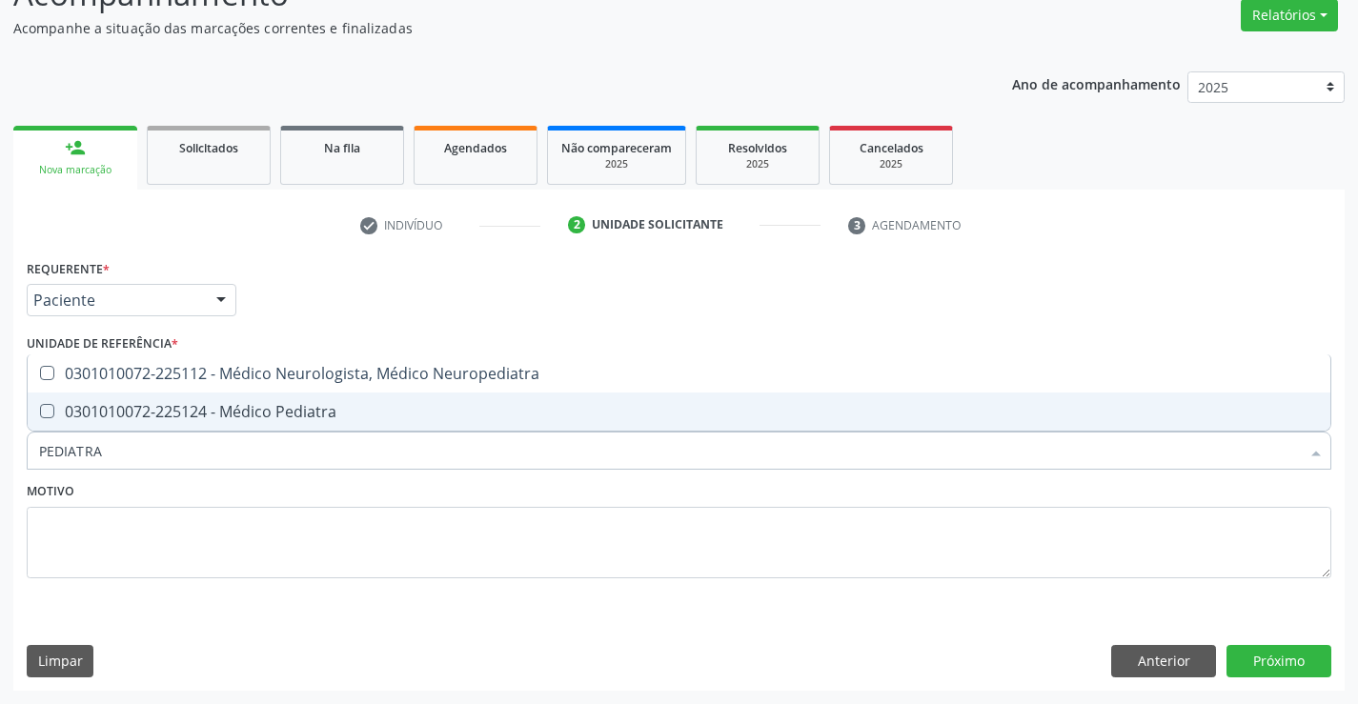
click at [291, 419] on div "0301010072-225124 - Médico Pediatra" at bounding box center [679, 411] width 1280 height 15
checkbox Pediatra "true"
click at [1265, 654] on button "Próximo" at bounding box center [1279, 661] width 105 height 32
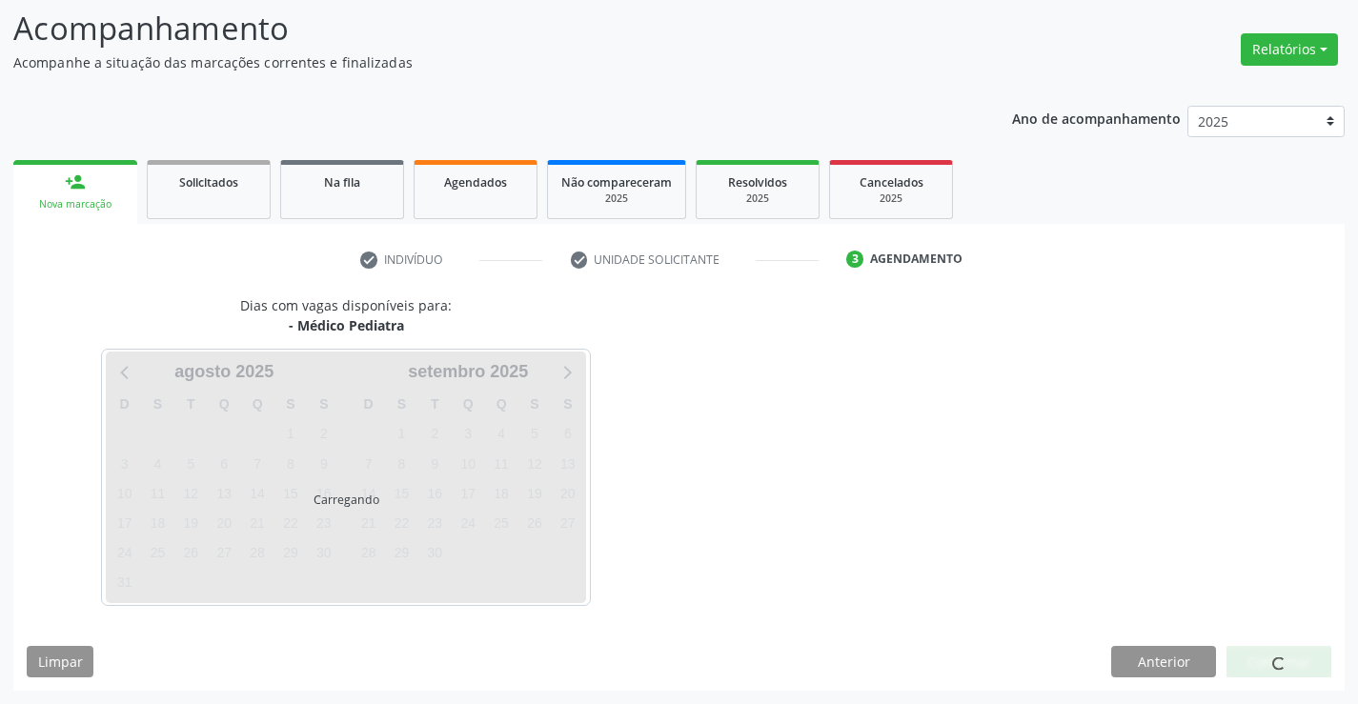
scroll to position [125, 0]
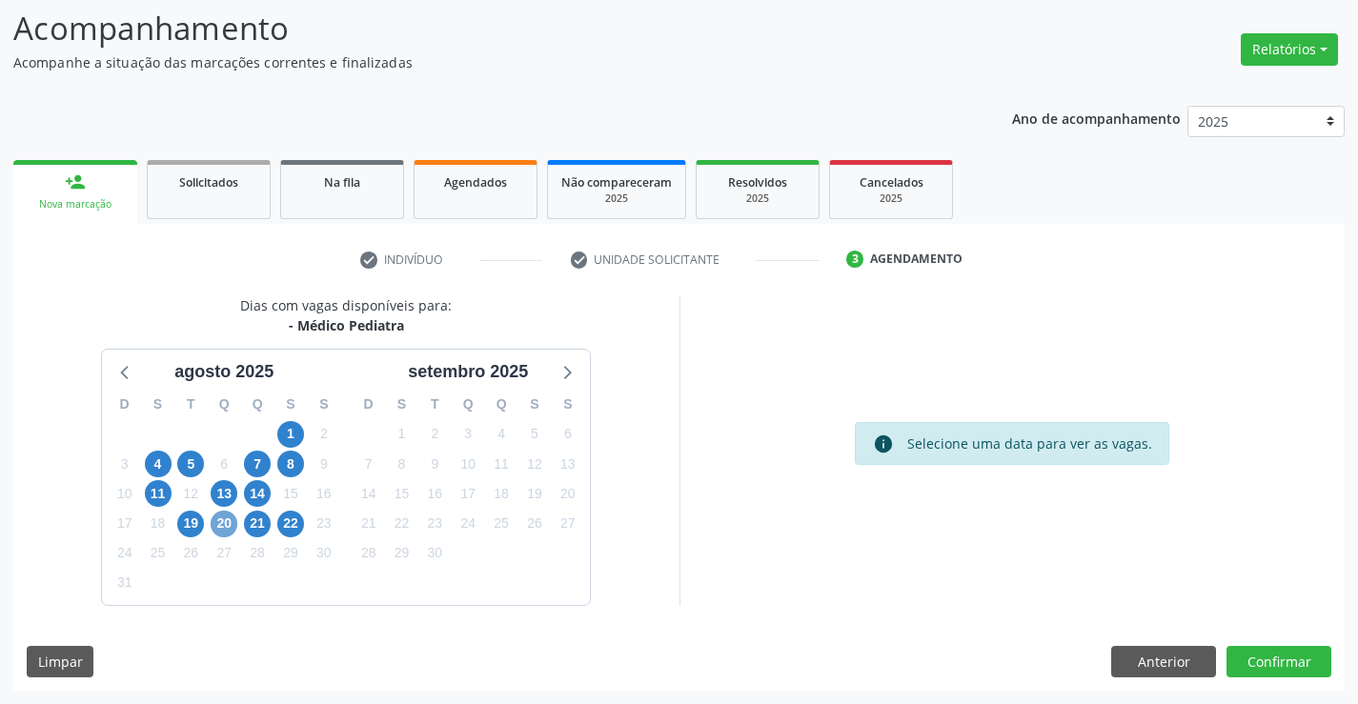
click at [218, 525] on span "20" at bounding box center [224, 524] width 27 height 27
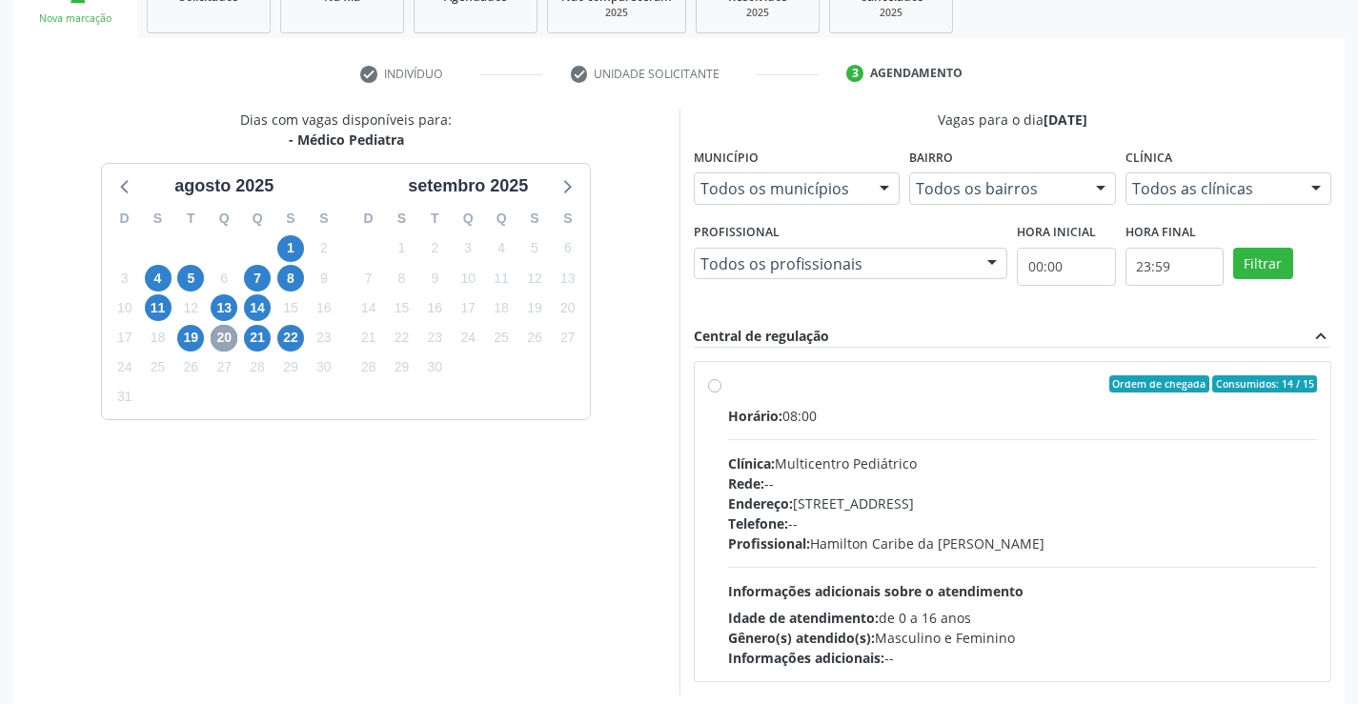
scroll to position [316, 0]
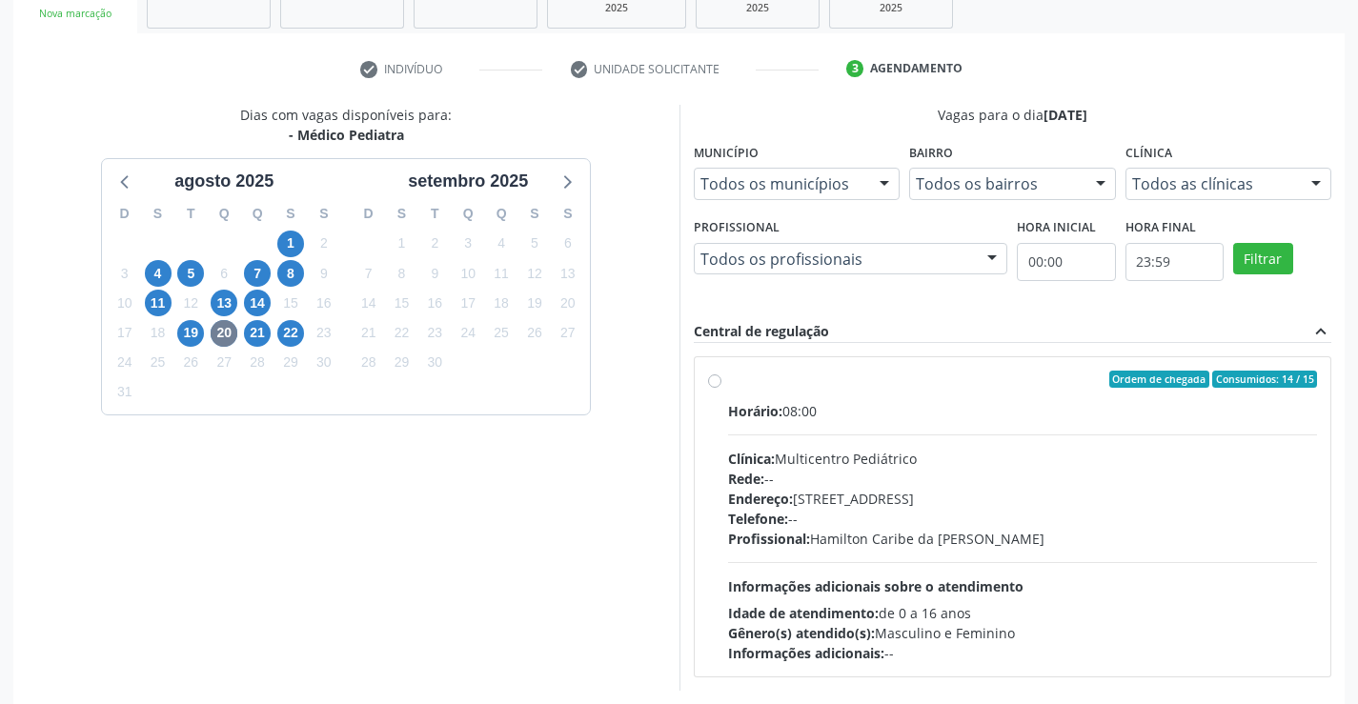
click at [728, 379] on label "Ordem de chegada Consumidos: 14 / 15 Horário: 08:00 Clínica: Multicentro Pediát…" at bounding box center [1023, 517] width 590 height 293
click at [710, 379] on input "Ordem de chegada Consumidos: 14 / 15 Horário: 08:00 Clínica: Multicentro Pediát…" at bounding box center [714, 379] width 13 height 17
radio input "true"
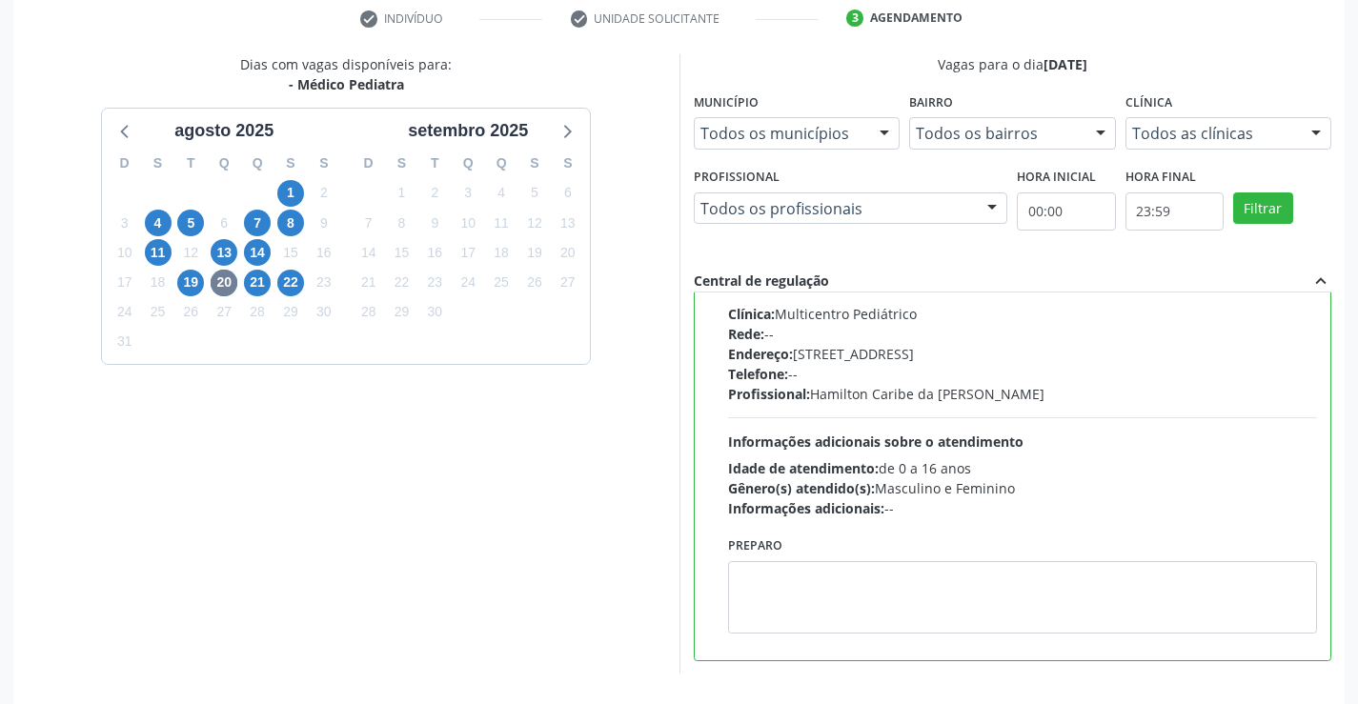
scroll to position [435, 0]
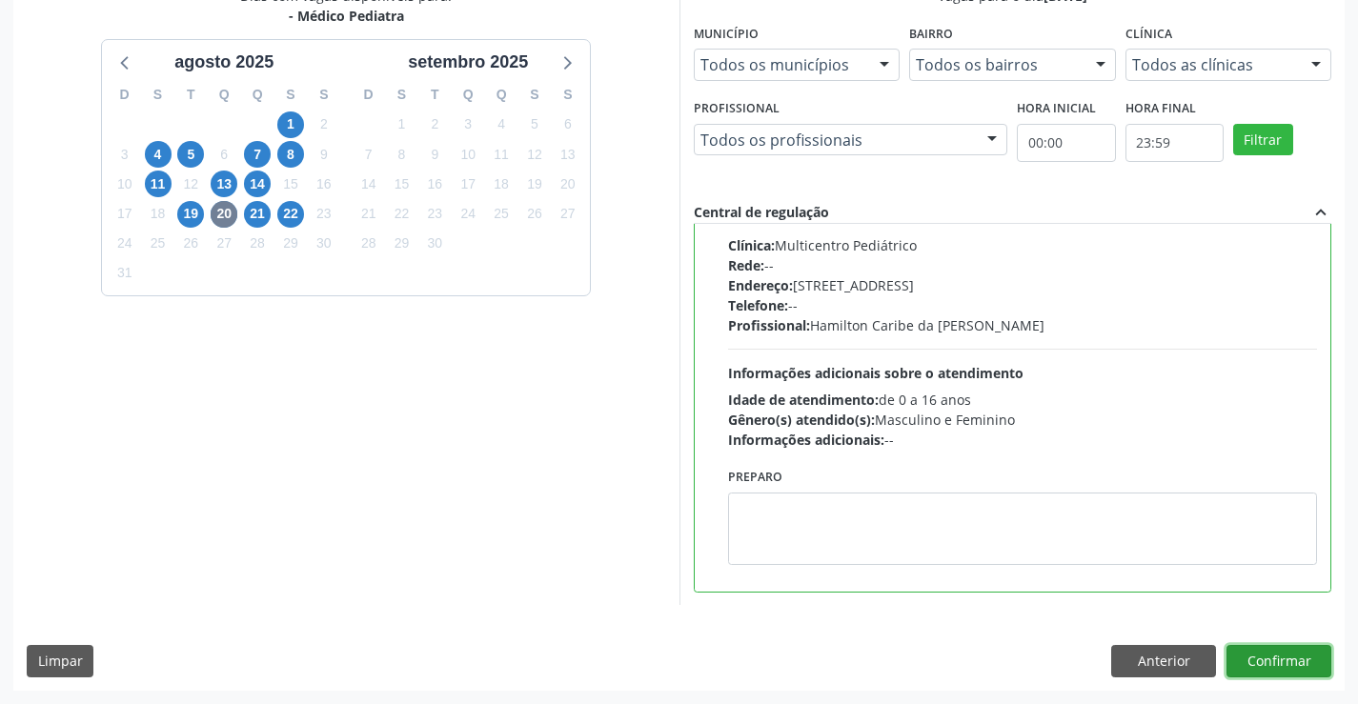
click at [1267, 660] on button "Confirmar" at bounding box center [1279, 661] width 105 height 32
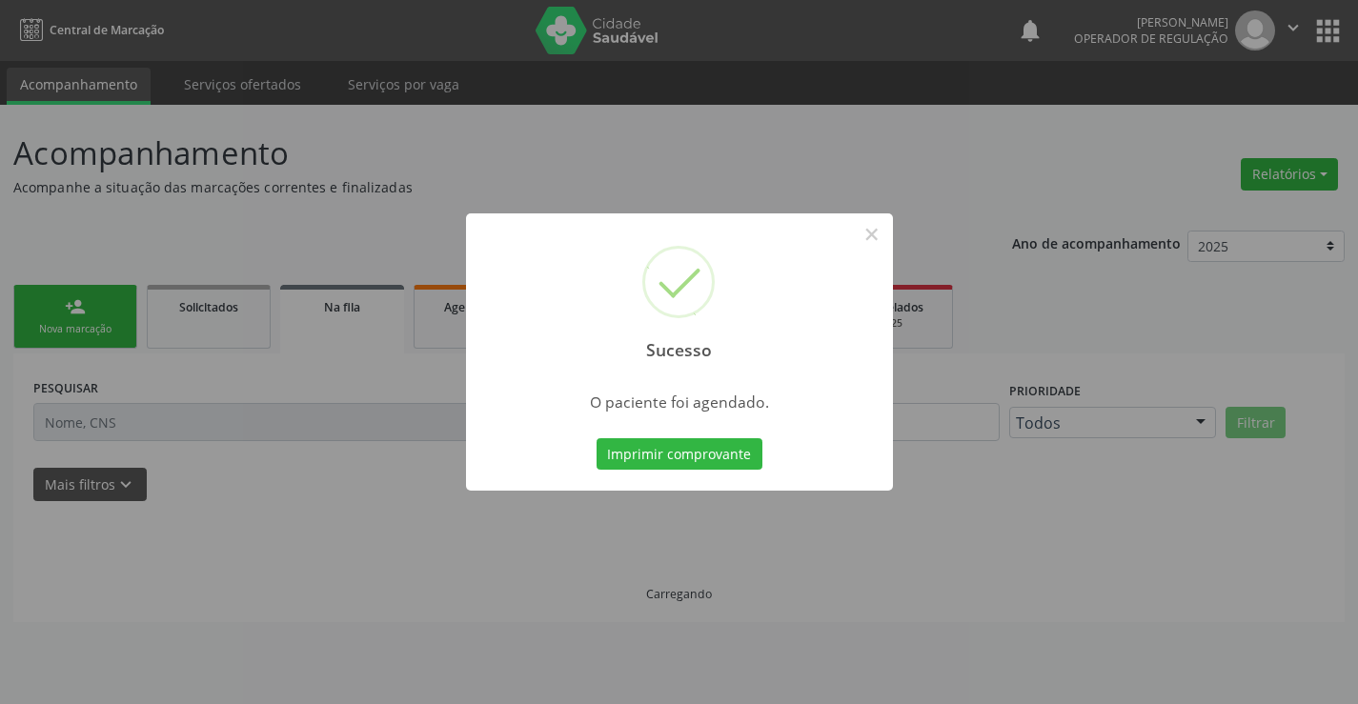
scroll to position [0, 0]
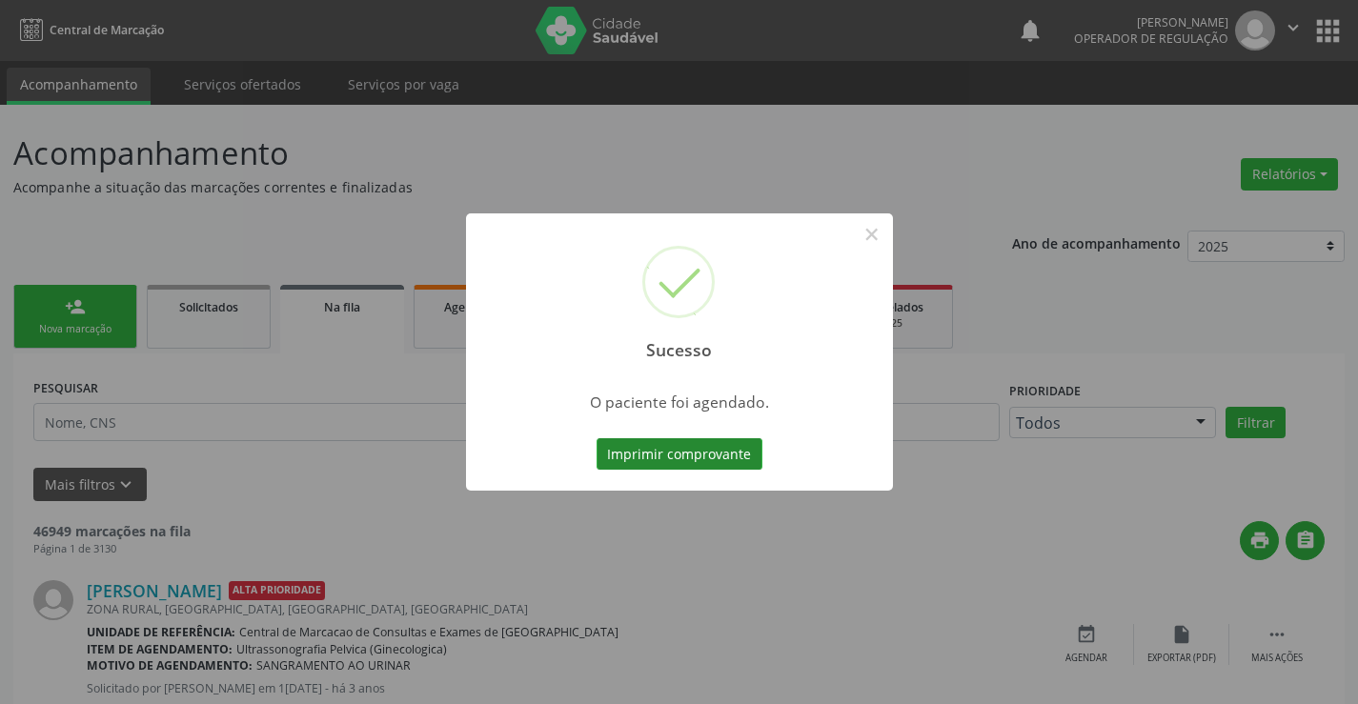
click at [749, 448] on button "Imprimir comprovante" at bounding box center [680, 454] width 166 height 32
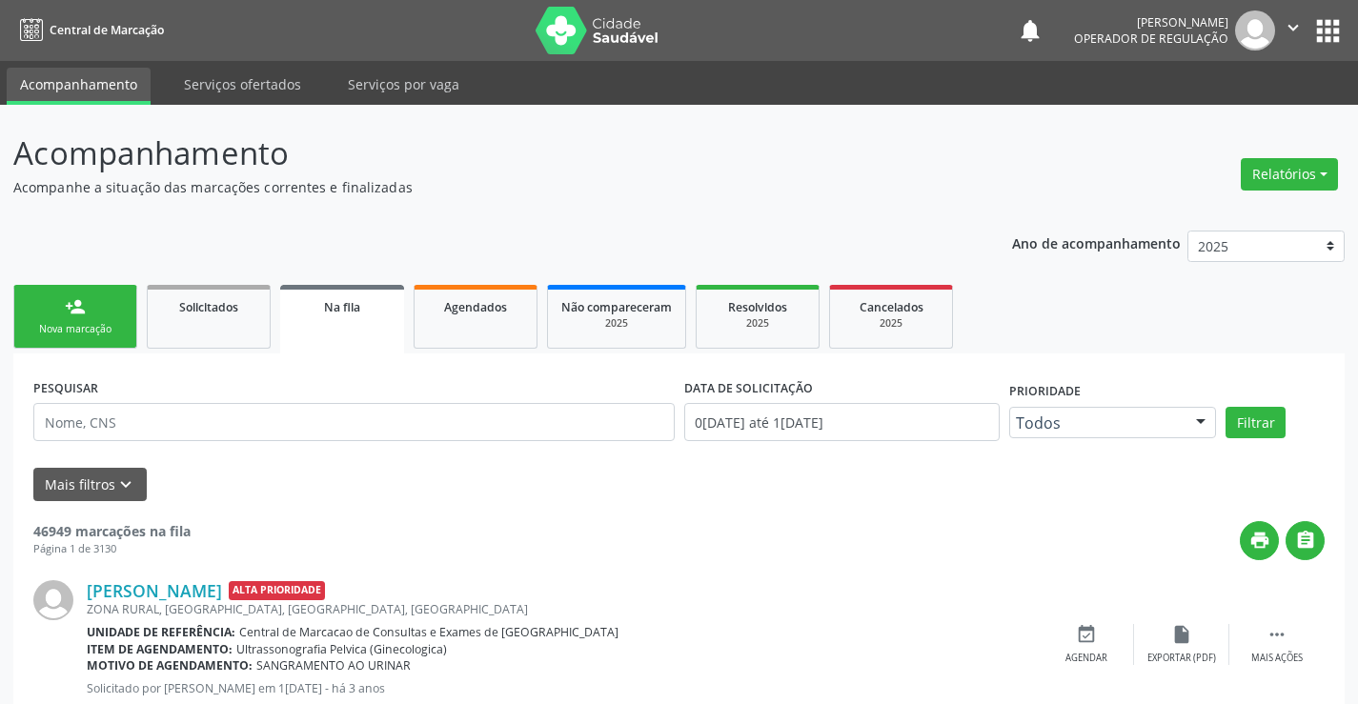
click at [1296, 23] on icon "" at bounding box center [1293, 27] width 21 height 21
click at [1213, 112] on link "Sair" at bounding box center [1245, 116] width 132 height 27
